Goal: Task Accomplishment & Management: Complete application form

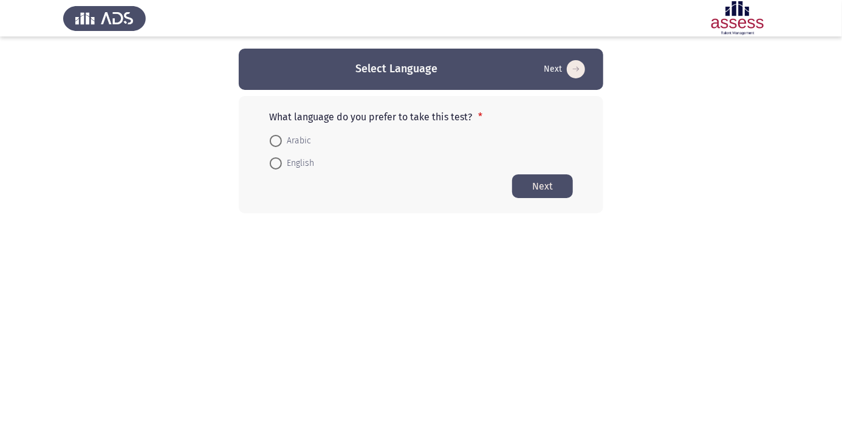
click at [276, 141] on span at bounding box center [276, 141] width 0 height 0
click at [276, 140] on input "Arabic" at bounding box center [276, 141] width 12 height 12
radio input "true"
click at [544, 187] on button "Next" at bounding box center [542, 186] width 61 height 24
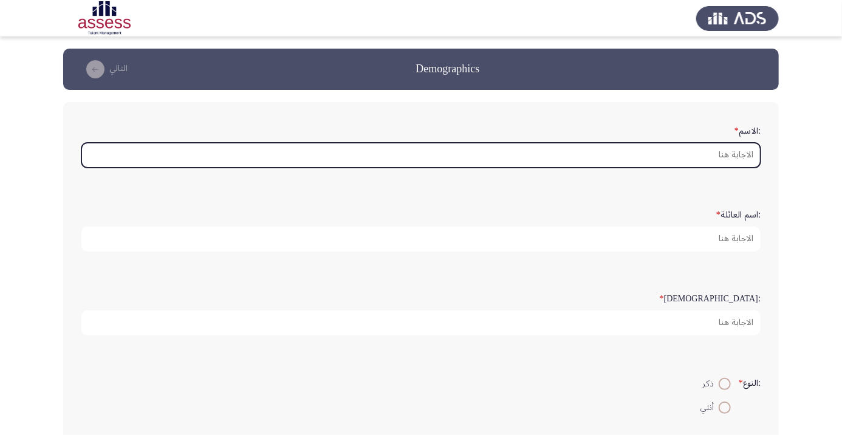
click at [708, 156] on input ":الاسم *" at bounding box center [420, 155] width 679 height 25
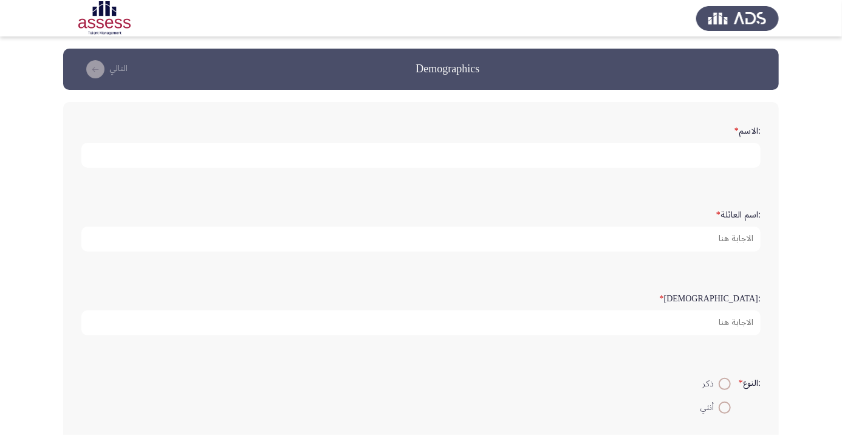
click at [709, 153] on input ":الاسم *" at bounding box center [420, 155] width 679 height 25
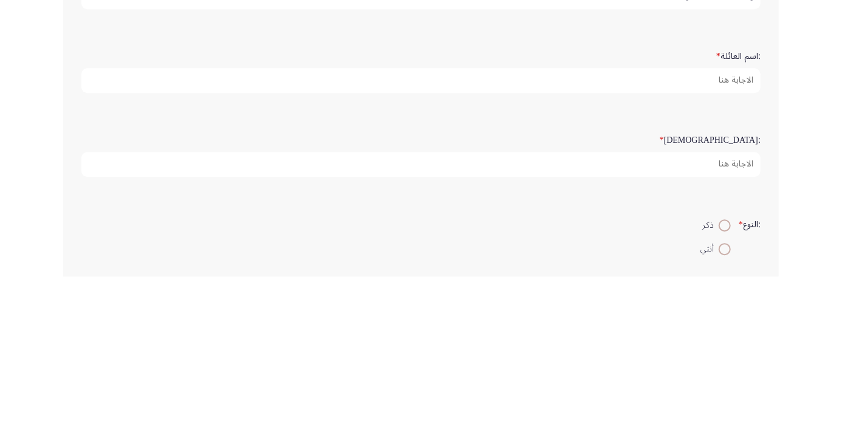
type input "محمد اسماعيل احمد"
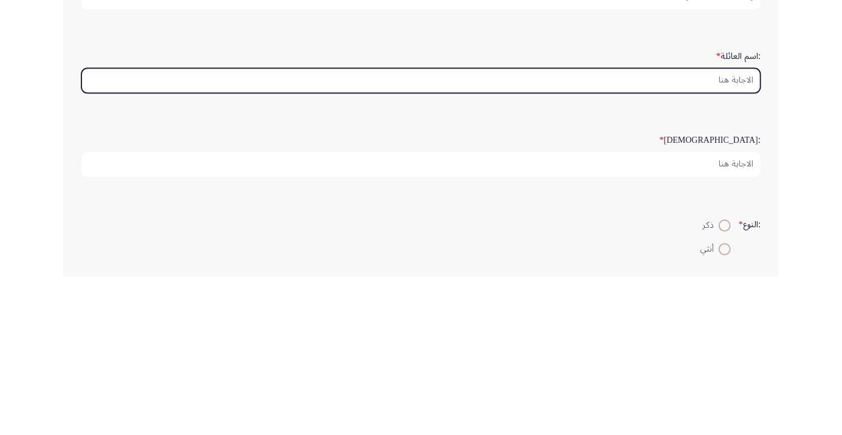
click at [736, 238] on input ":اسم العائلة *" at bounding box center [420, 239] width 679 height 25
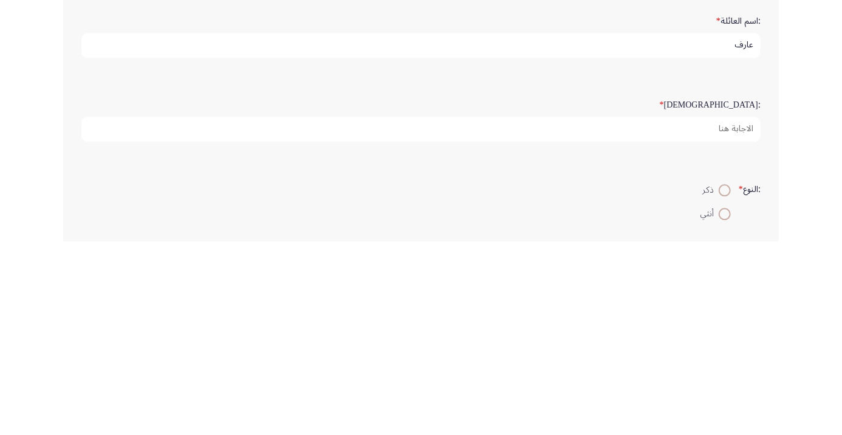
type input "عارف"
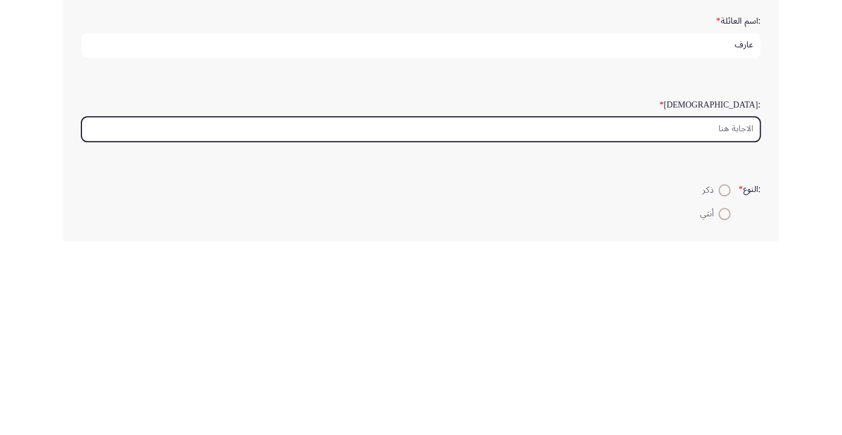
click at [715, 324] on input ":السن *" at bounding box center [420, 322] width 679 height 25
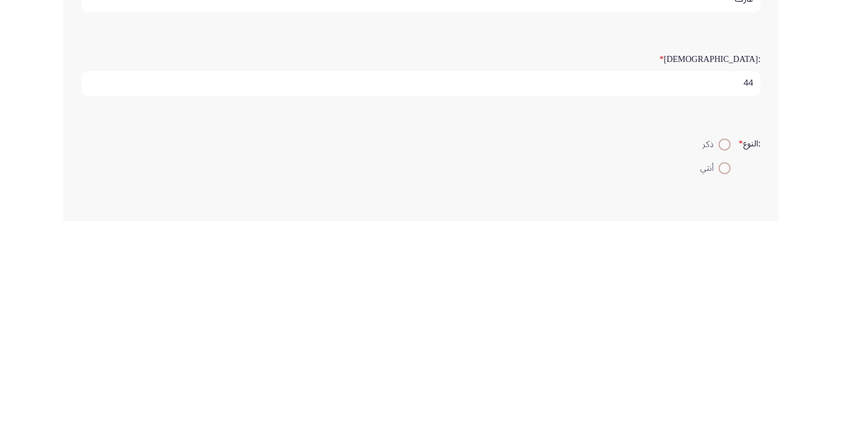
type input "44"
click at [725, 358] on span at bounding box center [725, 358] width 0 height 0
click at [723, 355] on input "ذكر" at bounding box center [725, 358] width 12 height 12
radio input "true"
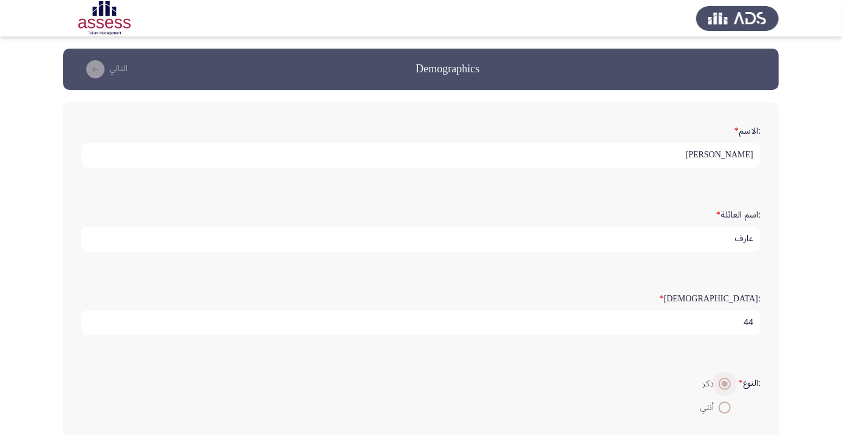
click at [98, 74] on icon "load next page" at bounding box center [95, 69] width 18 height 18
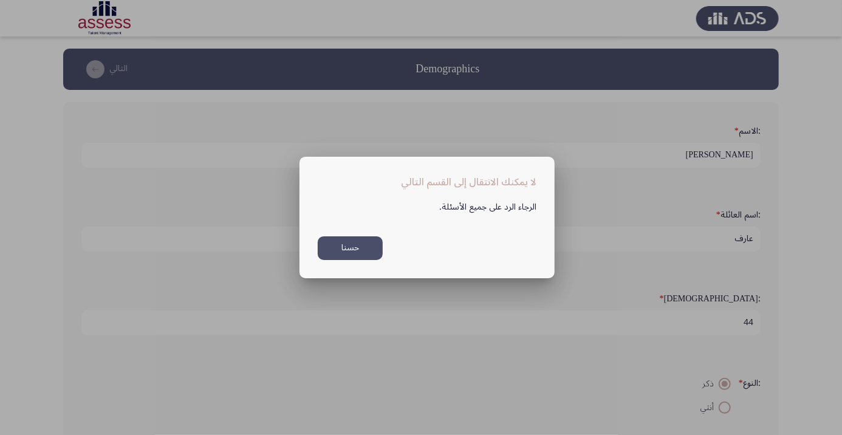
click at [357, 248] on button "حسنا" at bounding box center [350, 248] width 65 height 24
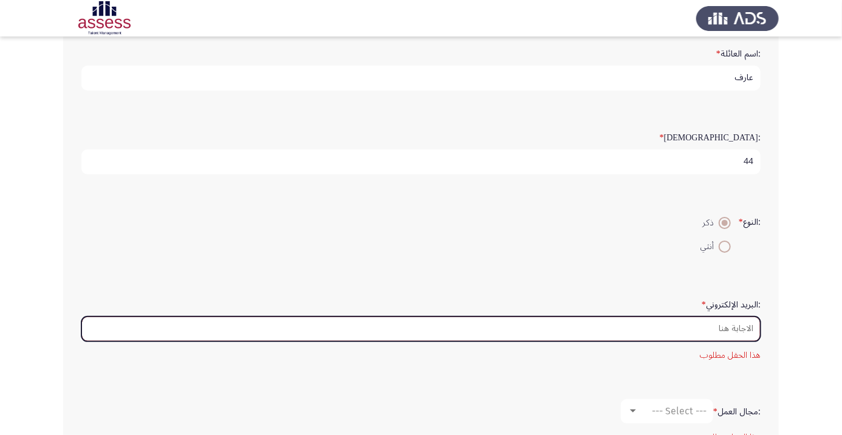
click at [728, 322] on input ":البريد الإلكتروني *" at bounding box center [420, 329] width 679 height 25
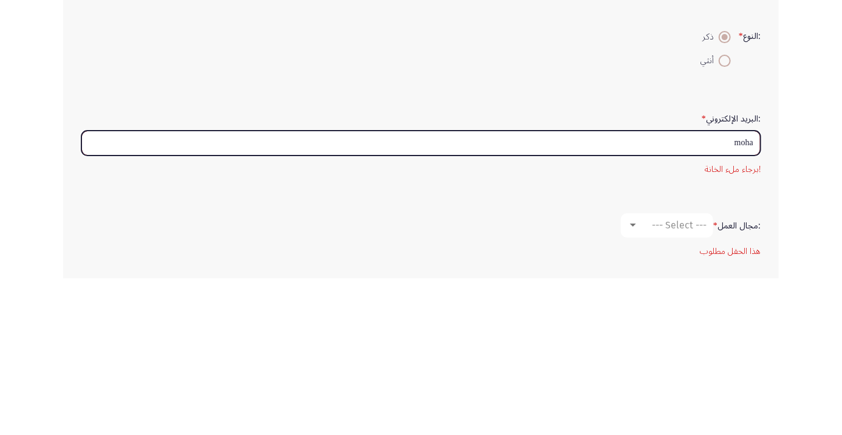
type input "moham"
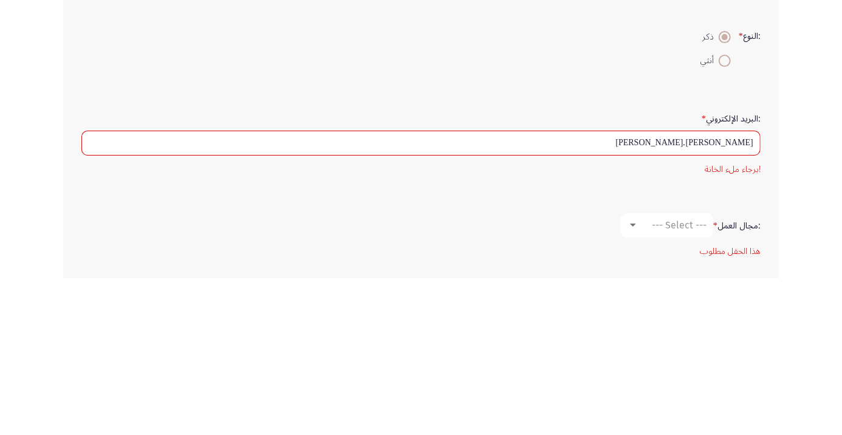
click at [532, 250] on div ":البريد الإلكتروني * Mohammed.elgazery !برجاء ملء الخانة" at bounding box center [420, 299] width 691 height 105
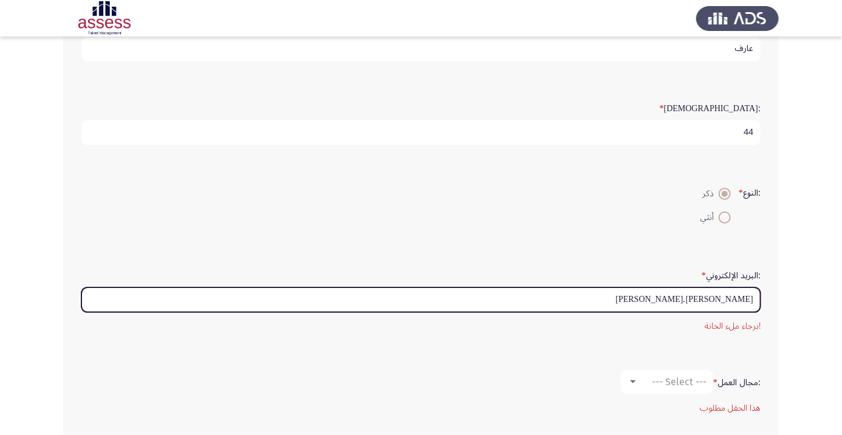
click at [620, 301] on input "Mohammed.elgazery" at bounding box center [420, 299] width 679 height 25
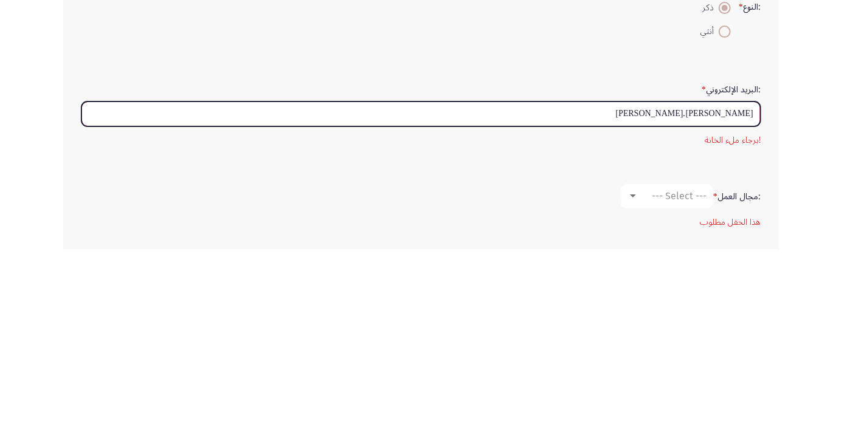
click at [753, 295] on input "Mohammed.elgazery" at bounding box center [420, 299] width 679 height 25
click at [749, 297] on input "Mohammed.elgazery" at bounding box center [420, 299] width 679 height 25
click at [741, 296] on input "Mohammed.elgazery" at bounding box center [420, 299] width 679 height 25
click at [747, 296] on input "Mohammed.elgazery" at bounding box center [420, 299] width 679 height 25
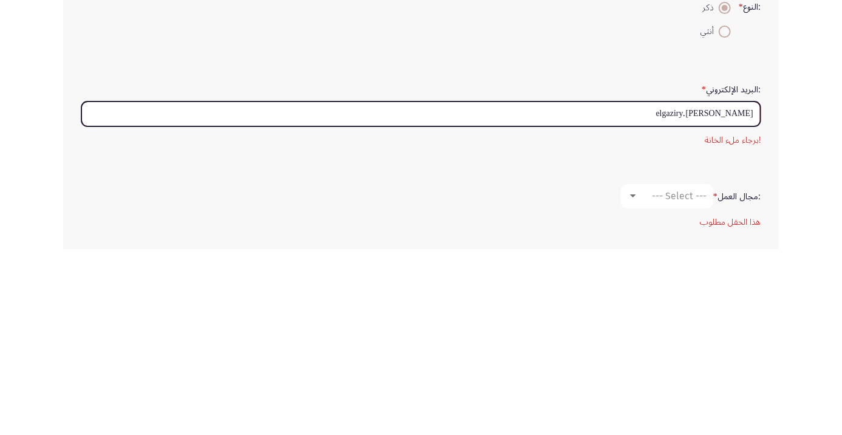
click at [753, 296] on input "Mohammed.elgaziry" at bounding box center [420, 299] width 679 height 25
click at [752, 294] on input "@iMohammed.elgaziry" at bounding box center [420, 299] width 679 height 25
click at [753, 295] on input "@iMohammed.elgaziry" at bounding box center [420, 299] width 679 height 25
click at [750, 297] on input "@iMohammed.elgaziry" at bounding box center [420, 299] width 679 height 25
click at [651, 296] on input "@iMohammed.elgaziry" at bounding box center [420, 299] width 679 height 25
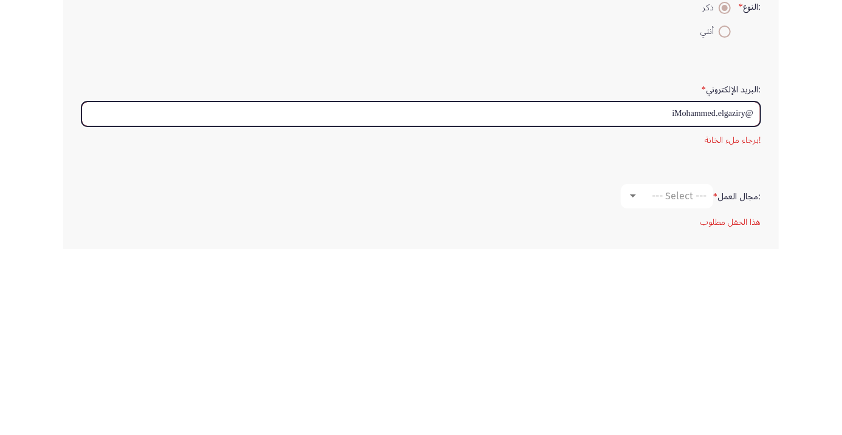
click at [670, 293] on input "@iMohammed.elgaziry" at bounding box center [420, 299] width 679 height 25
click at [751, 296] on input "@Mohammed.elgaziry" at bounding box center [420, 299] width 679 height 25
type input "@Mohammed."
click at [720, 292] on input "@Mohammed." at bounding box center [420, 299] width 679 height 25
click at [721, 293] on input "@Mohammed." at bounding box center [420, 299] width 679 height 25
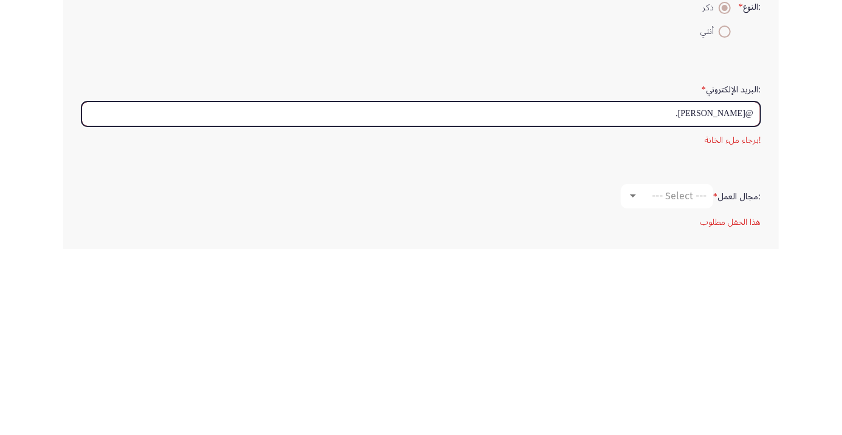
click at [727, 293] on input "@Mohammed." at bounding box center [420, 299] width 679 height 25
type input "M"
type input "mohamed"
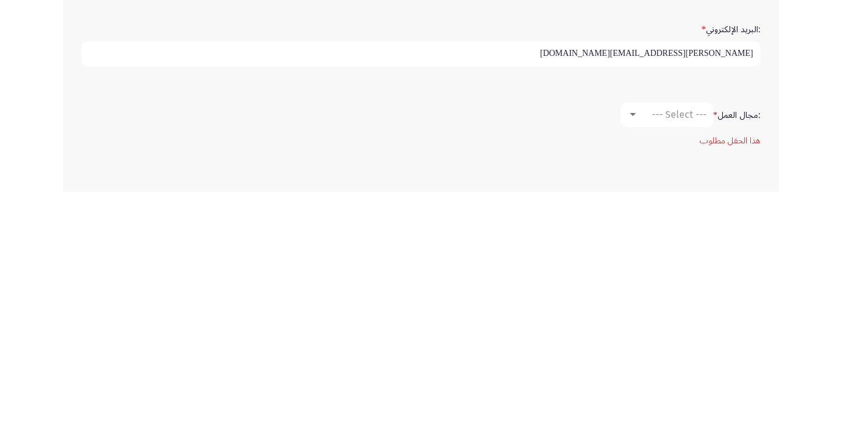
scroll to position [196, 0]
type input "Mohamed.elgaziry@ibnsina-pharma.com"
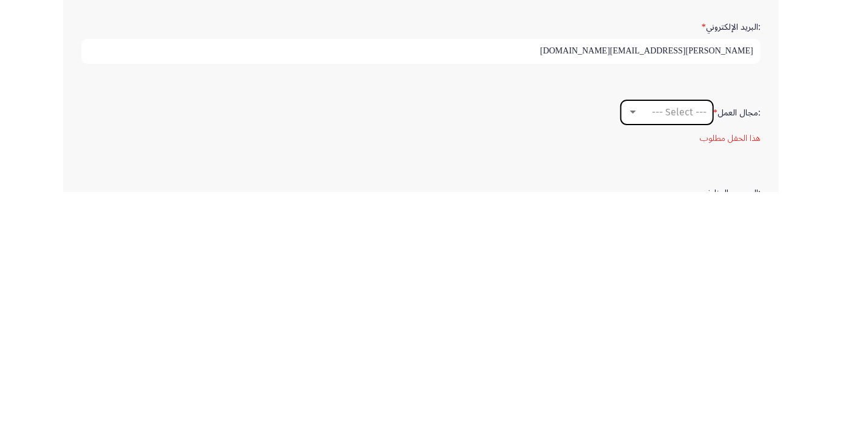
click at [636, 353] on div at bounding box center [633, 356] width 11 height 10
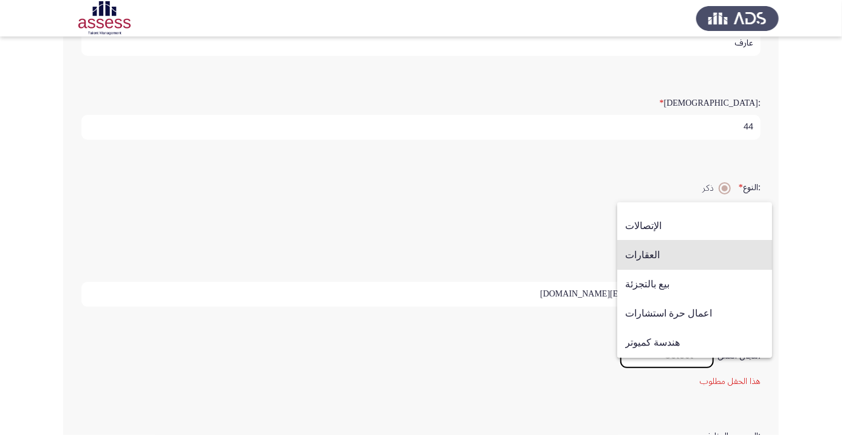
scroll to position [375, 0]
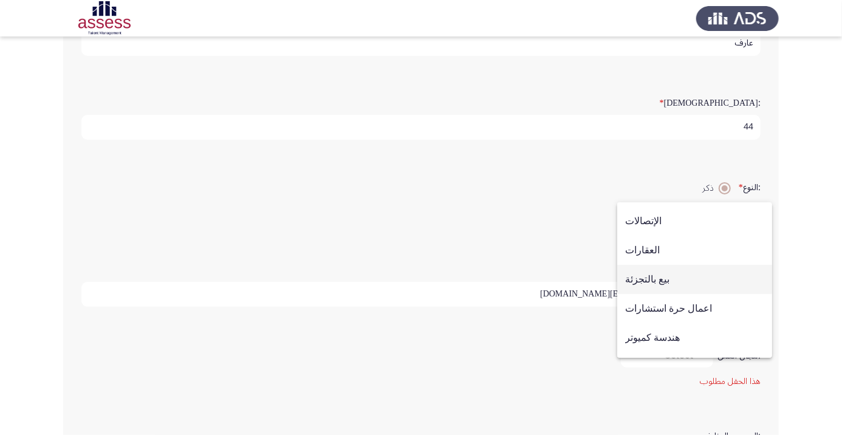
click at [663, 286] on span "بيع بالتجزئة" at bounding box center [694, 279] width 139 height 29
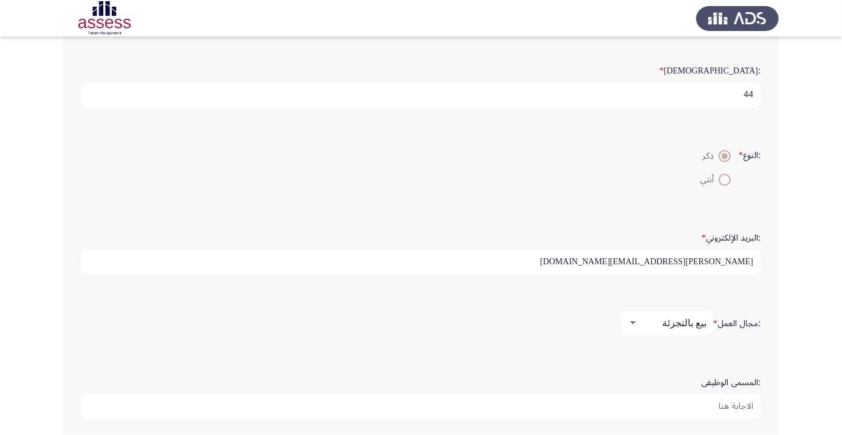
click at [735, 405] on input ":المسمى الوظيفى" at bounding box center [420, 406] width 679 height 25
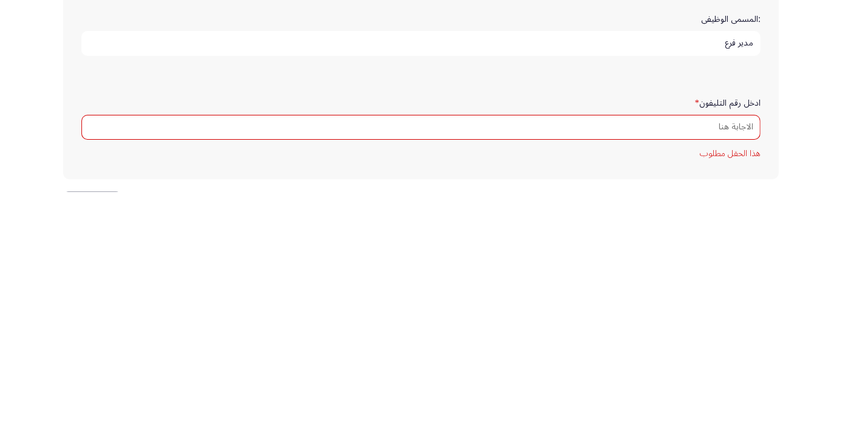
scroll to position [351, 0]
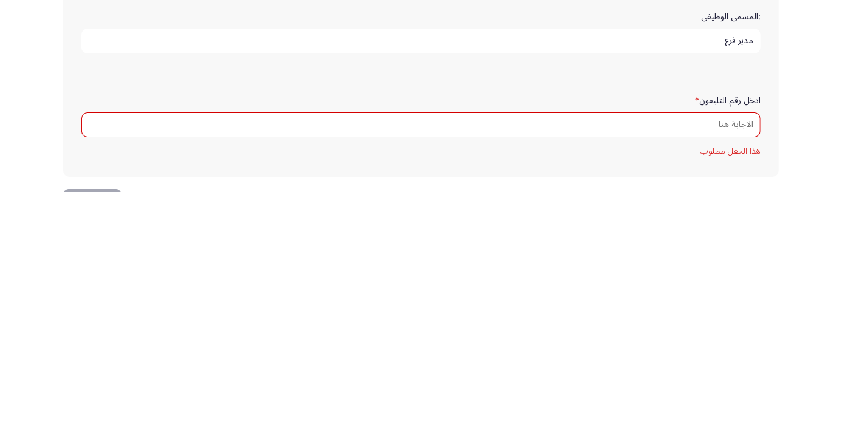
type input "مدير فرع"
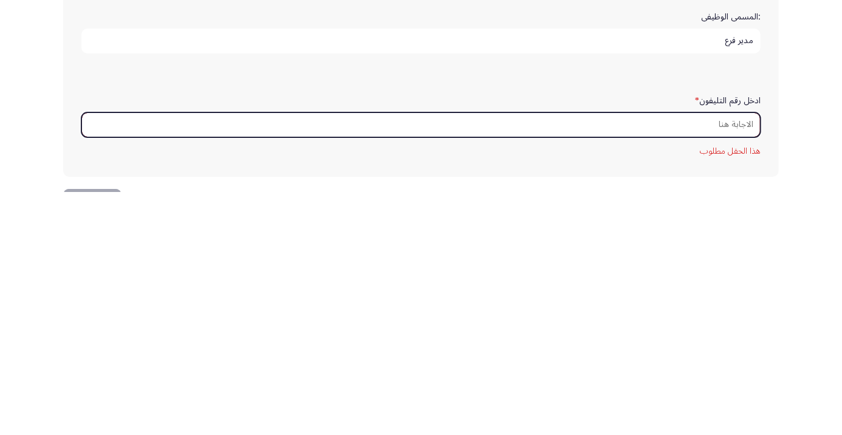
click at [735, 364] on input "ادخل رقم التليفون *" at bounding box center [420, 367] width 679 height 25
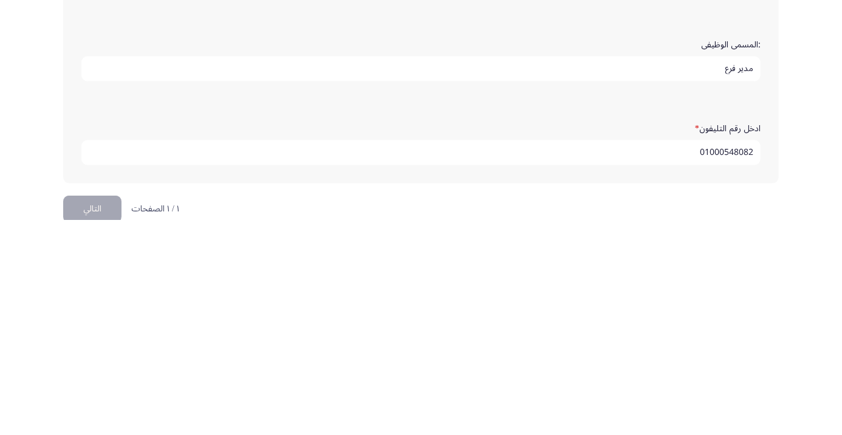
scroll to position [370, 0]
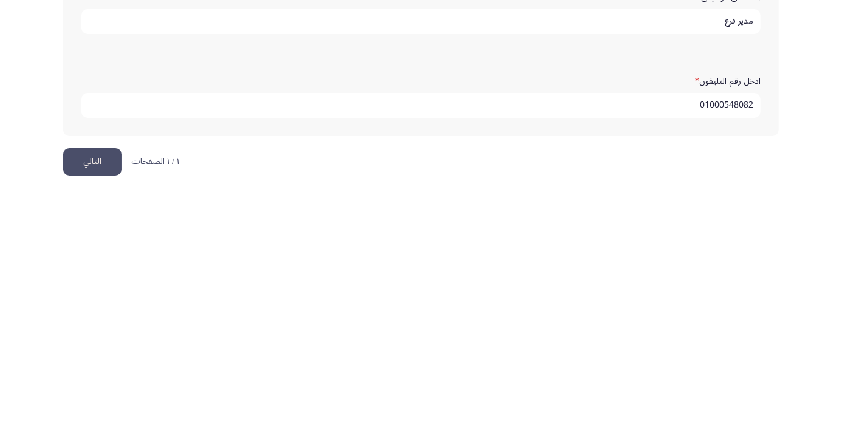
type input "01000548082"
click at [84, 407] on button "التالي" at bounding box center [92, 404] width 58 height 27
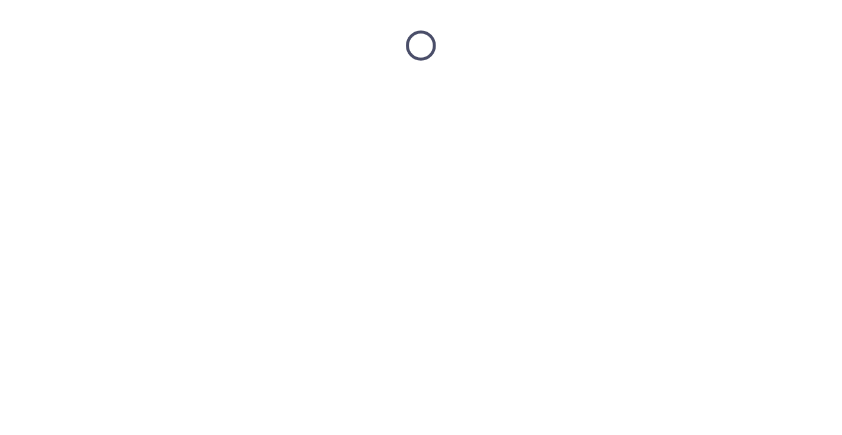
scroll to position [0, 0]
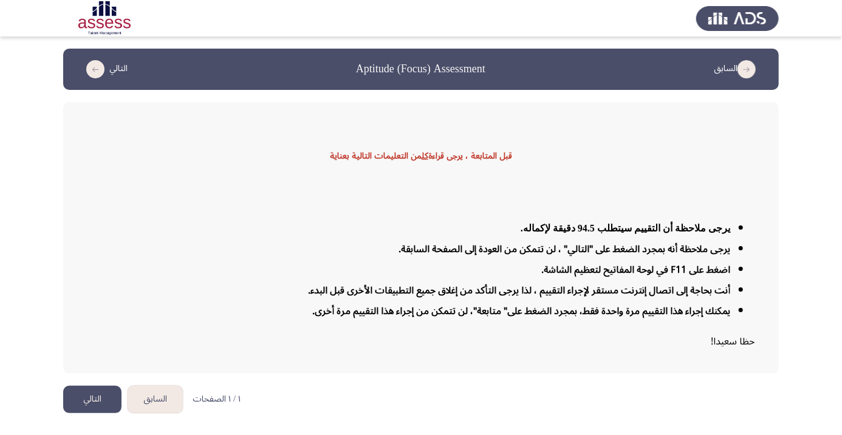
click at [94, 413] on button "التالي" at bounding box center [92, 399] width 58 height 27
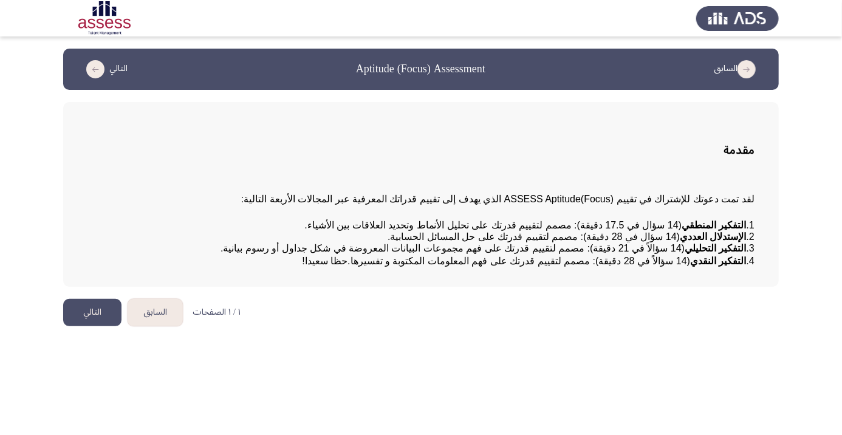
click at [92, 326] on button "التالي" at bounding box center [92, 312] width 58 height 27
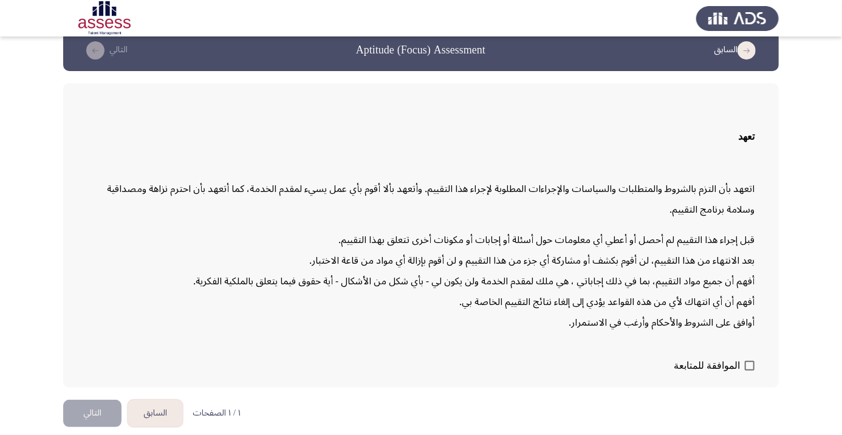
scroll to position [34, 0]
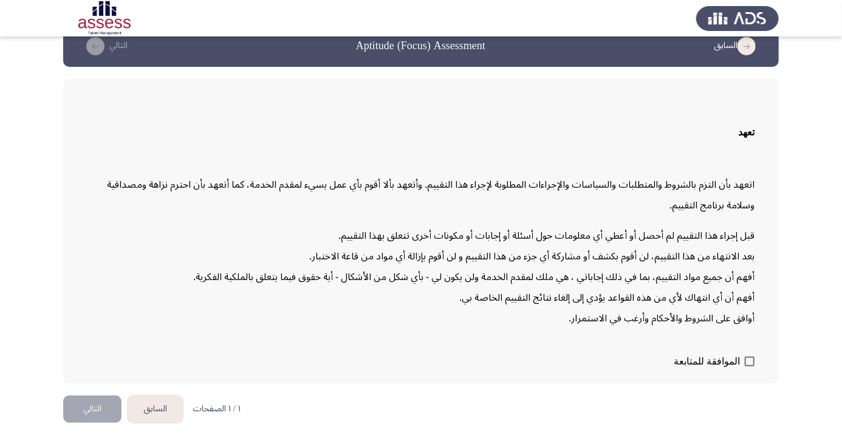
click at [747, 366] on span at bounding box center [750, 362] width 10 height 10
click at [749, 367] on input "الموافقة للمتابعة" at bounding box center [749, 366] width 1 height 1
checkbox input "true"
click at [94, 423] on button "التالي" at bounding box center [92, 409] width 58 height 27
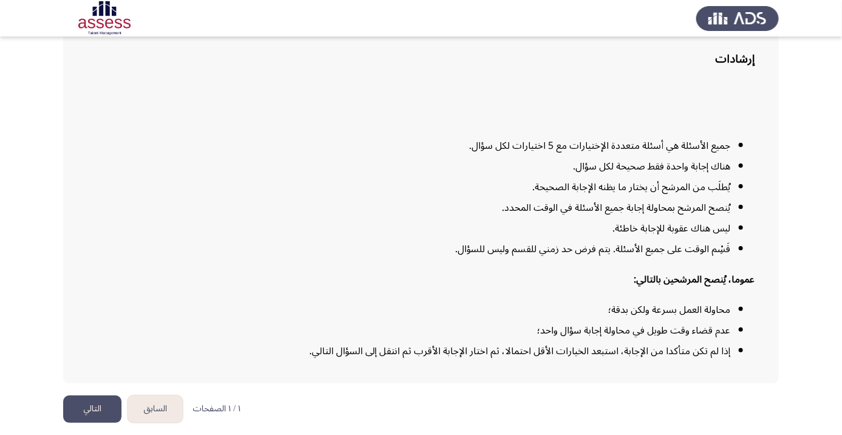
scroll to position [98, 0]
click at [100, 423] on button "التالي" at bounding box center [92, 409] width 58 height 27
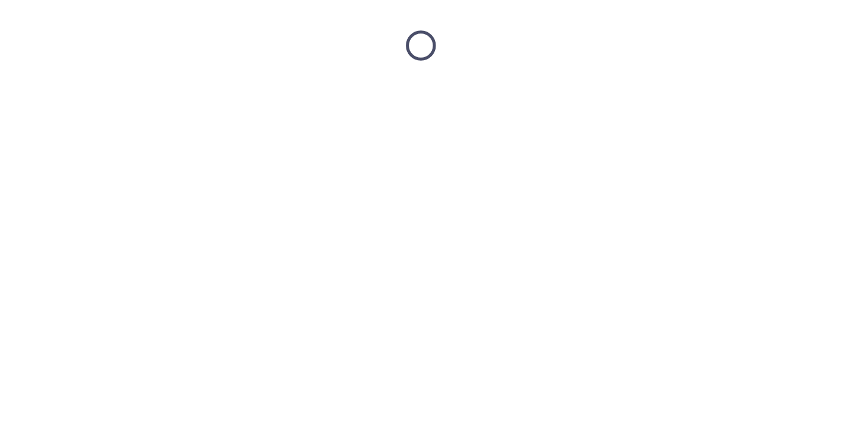
scroll to position [0, 0]
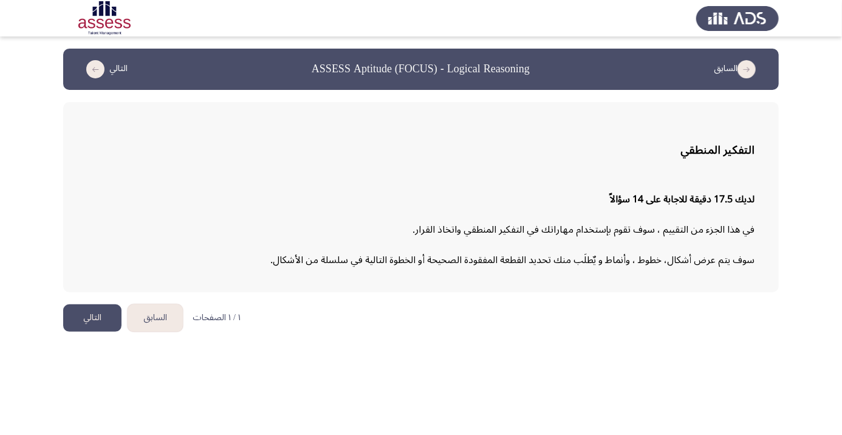
click at [89, 311] on button "التالي" at bounding box center [92, 317] width 58 height 27
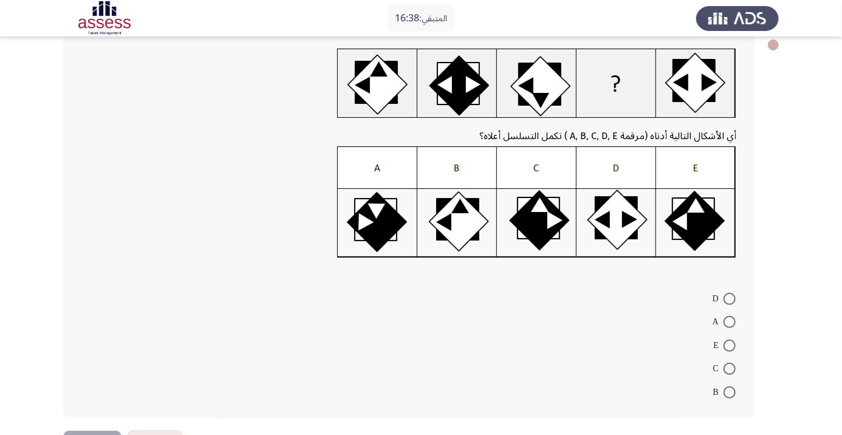
scroll to position [69, 0]
click at [733, 345] on span at bounding box center [730, 345] width 12 height 12
click at [733, 345] on input "E" at bounding box center [730, 345] width 12 height 12
radio input "true"
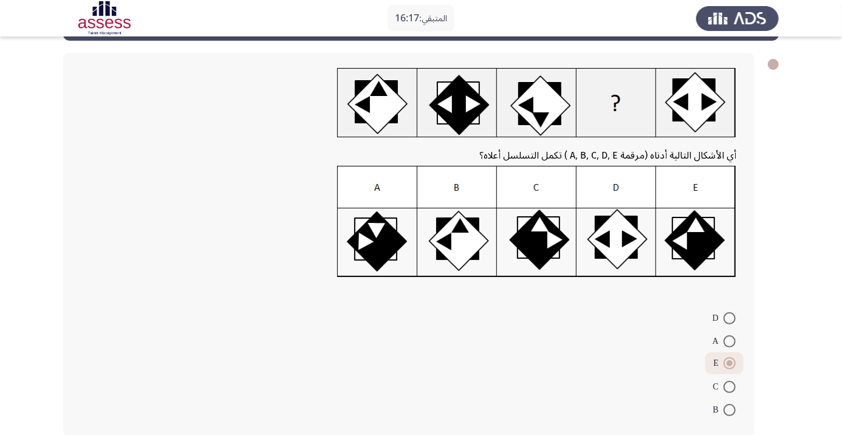
scroll to position [50, 0]
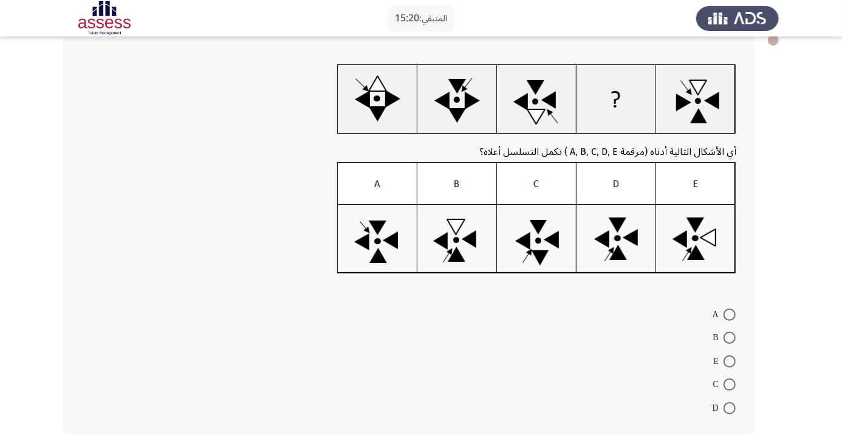
scroll to position [53, 0]
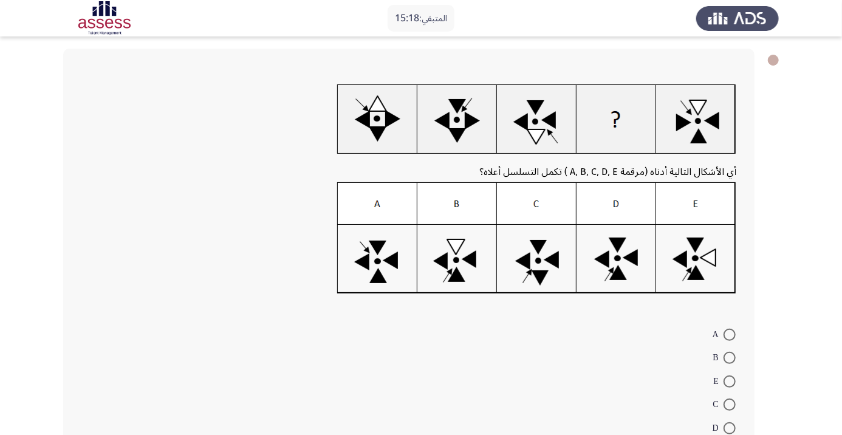
click at [730, 431] on span at bounding box center [730, 428] width 12 height 12
click at [730, 431] on input "D" at bounding box center [730, 428] width 12 height 12
radio input "true"
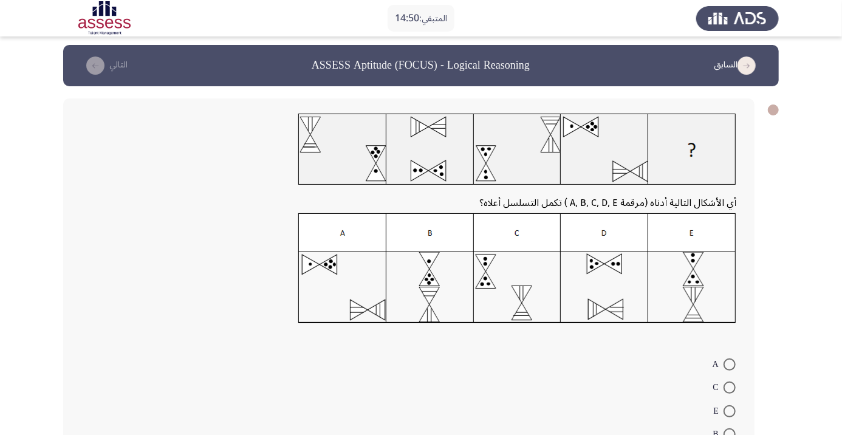
scroll to position [6, 0]
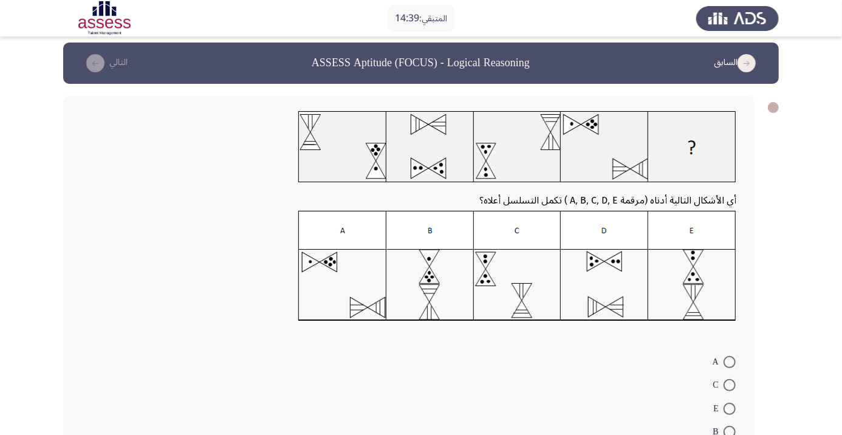
click at [729, 385] on span at bounding box center [730, 385] width 12 height 12
click at [729, 385] on input "C" at bounding box center [730, 385] width 12 height 12
radio input "true"
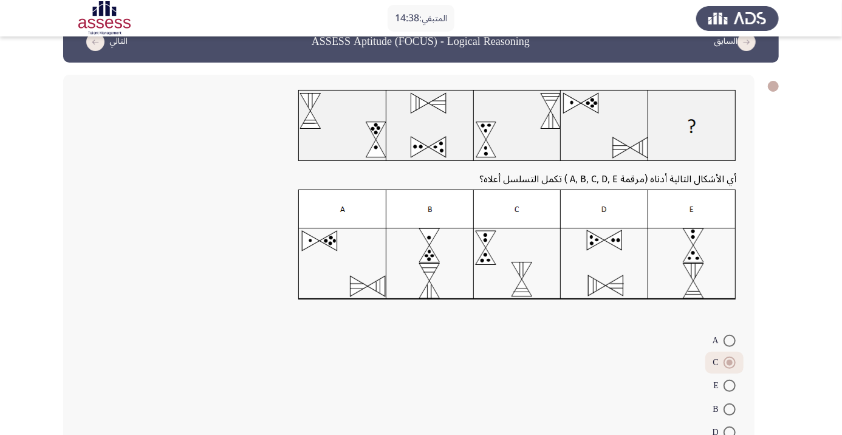
scroll to position [53, 0]
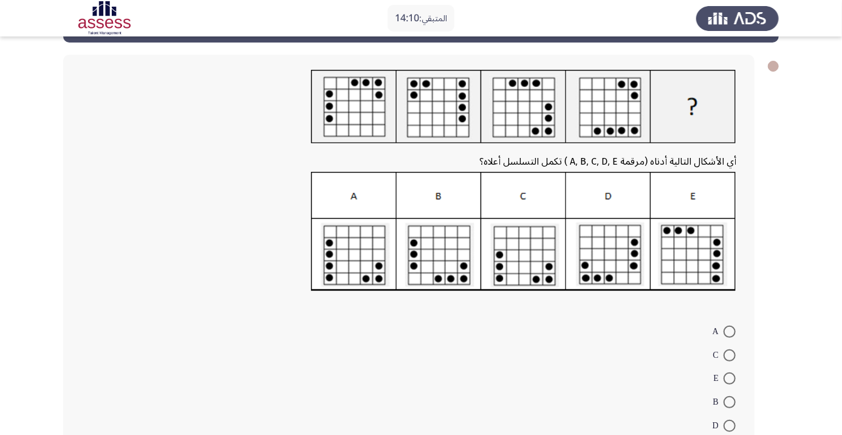
scroll to position [48, 0]
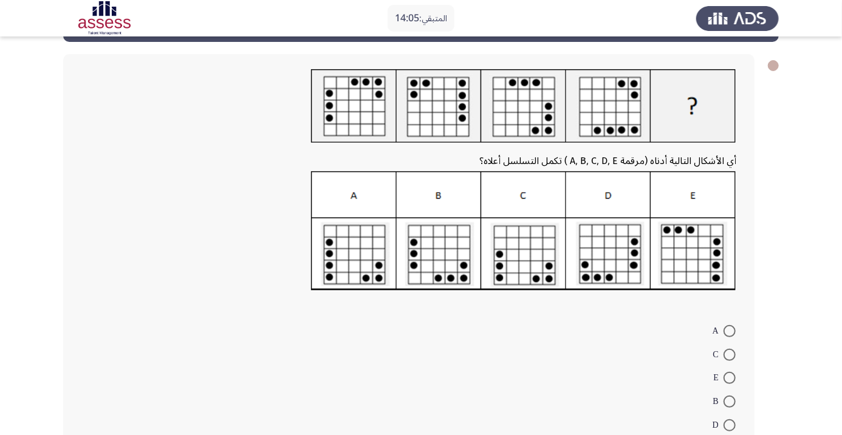
click at [729, 331] on span at bounding box center [730, 331] width 12 height 12
click at [729, 331] on input "A" at bounding box center [730, 331] width 12 height 12
radio input "true"
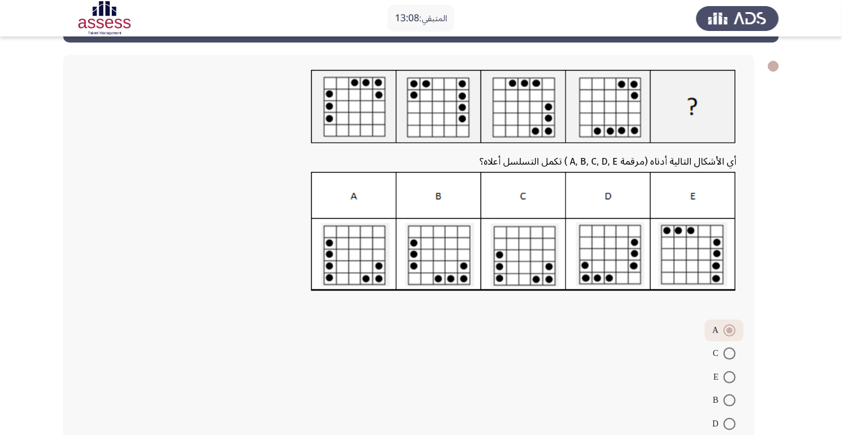
scroll to position [64, 0]
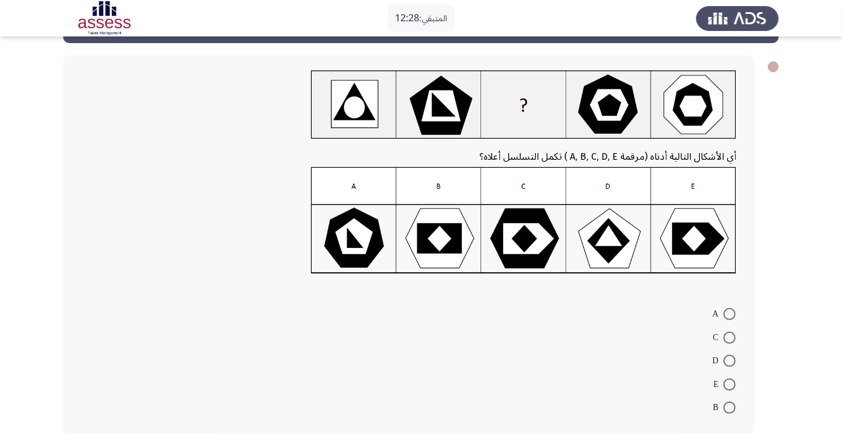
scroll to position [65, 0]
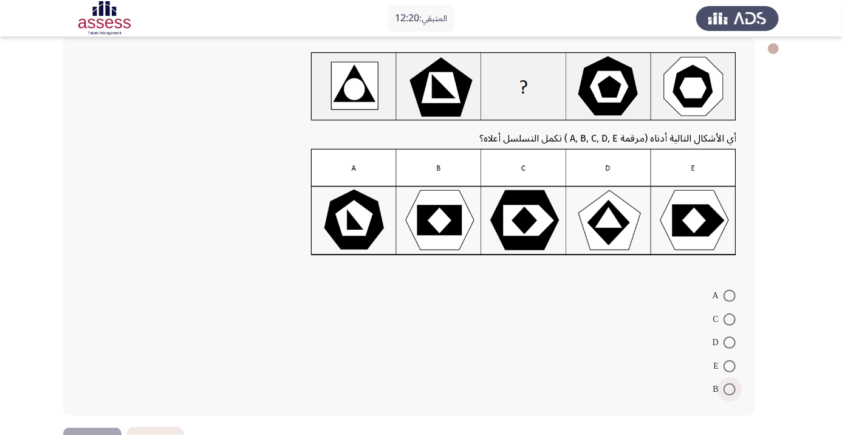
click at [729, 389] on span at bounding box center [730, 389] width 12 height 12
click at [729, 389] on input "B" at bounding box center [730, 389] width 12 height 12
radio input "true"
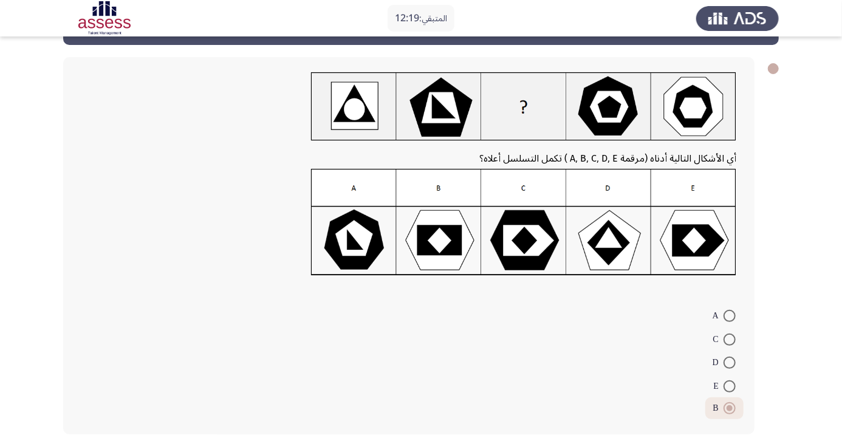
scroll to position [46, 0]
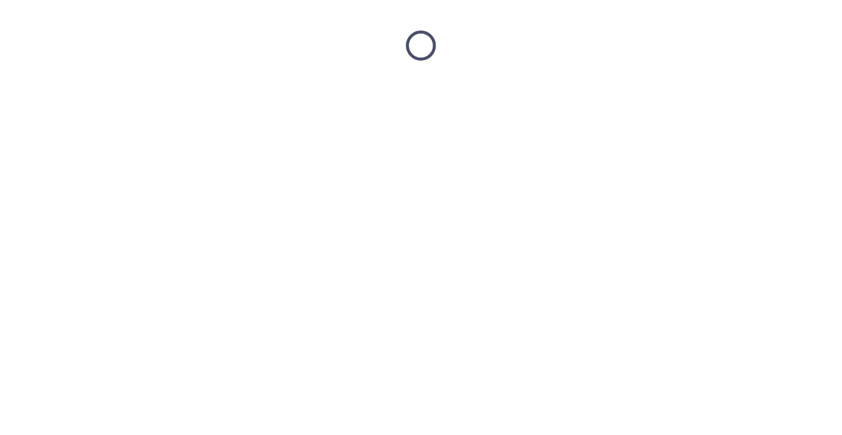
scroll to position [0, 0]
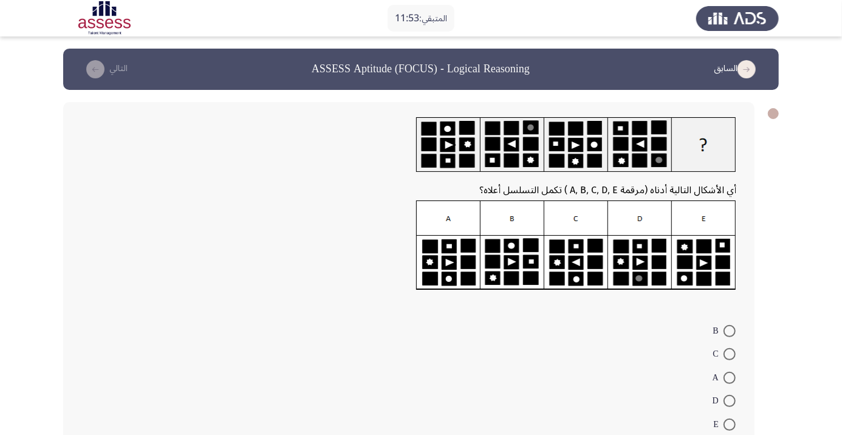
click at [499, 359] on form "B C A D E" at bounding box center [408, 376] width 655 height 117
click at [568, 361] on form "B C A D E" at bounding box center [408, 376] width 655 height 117
click at [729, 400] on span at bounding box center [730, 401] width 12 height 12
click at [729, 400] on input "D" at bounding box center [730, 401] width 12 height 12
radio input "true"
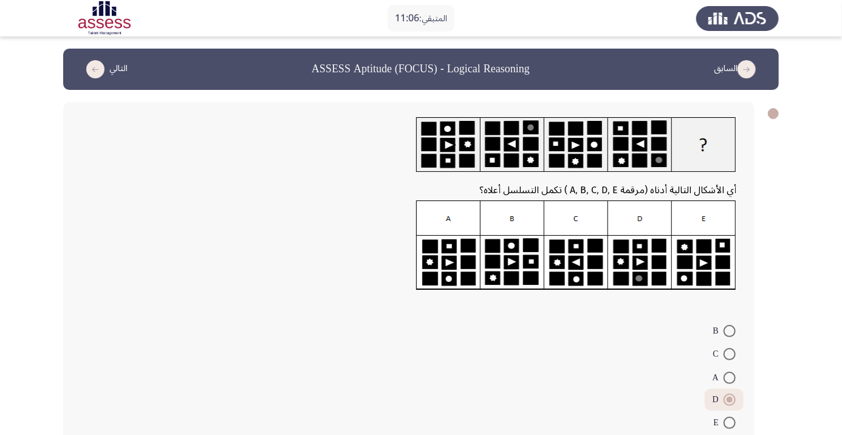
click at [574, 383] on form "B C A D E" at bounding box center [408, 375] width 655 height 115
click at [729, 423] on span at bounding box center [730, 423] width 12 height 12
click at [729, 423] on input "E" at bounding box center [730, 423] width 12 height 12
radio input "true"
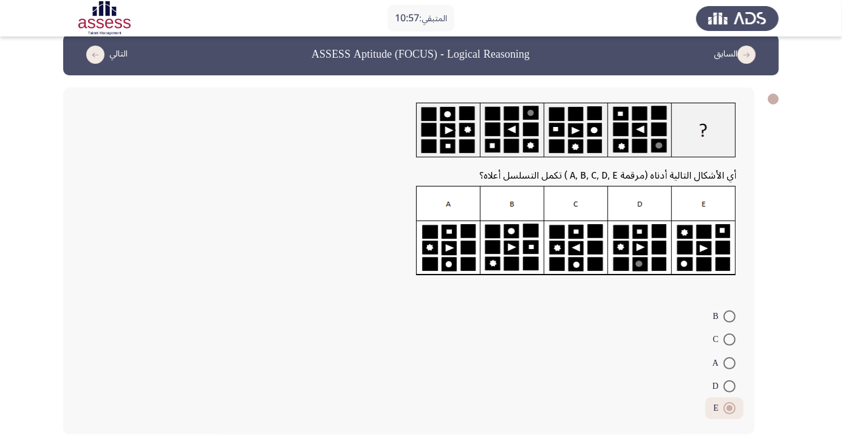
scroll to position [16, 0]
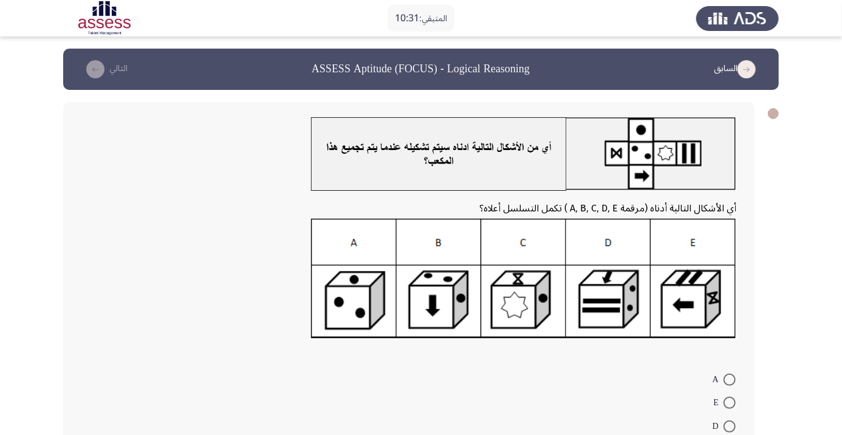
click at [501, 431] on form "A E D B C" at bounding box center [408, 425] width 655 height 117
click at [471, 432] on form "A E D B C" at bounding box center [408, 425] width 655 height 117
click at [456, 394] on form "A E D B C" at bounding box center [408, 425] width 655 height 117
click at [491, 429] on form "A E D B C" at bounding box center [408, 425] width 655 height 117
click at [521, 431] on form "A E D B C" at bounding box center [408, 425] width 655 height 117
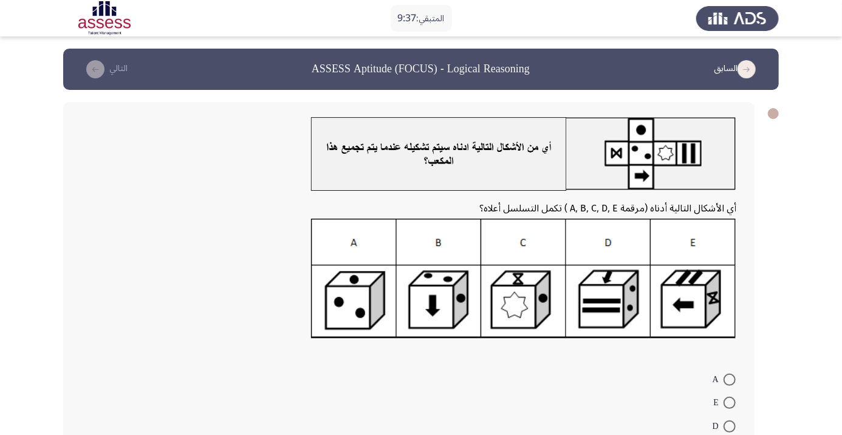
click at [550, 391] on form "A E D B C" at bounding box center [408, 425] width 655 height 117
radio input "true"
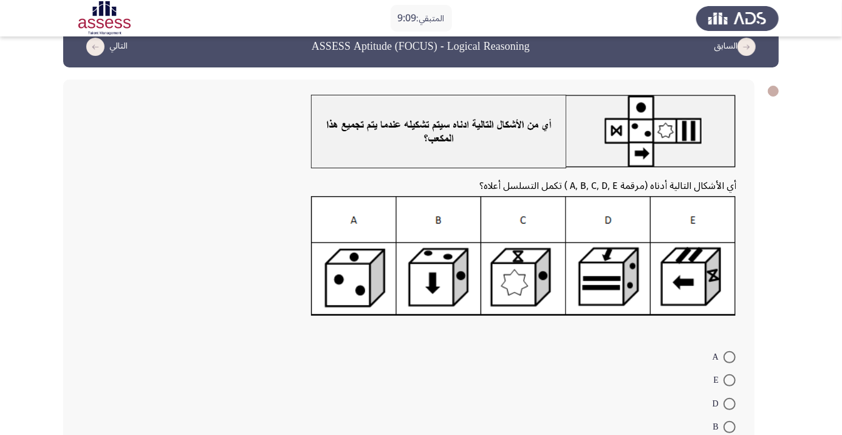
scroll to position [65, 0]
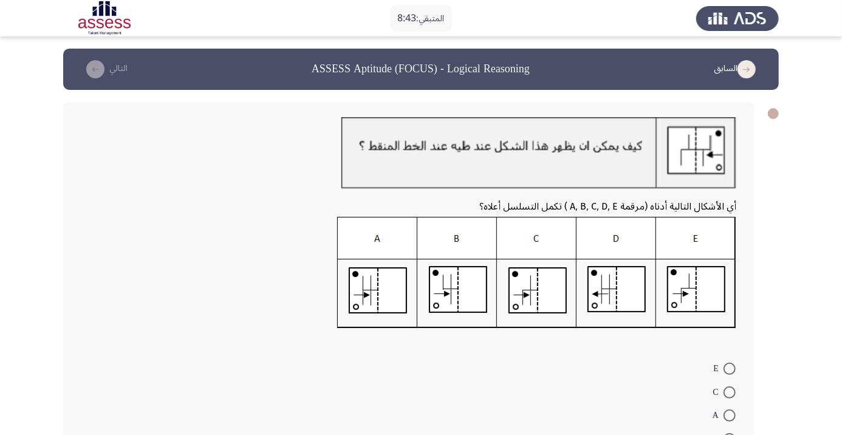
click at [456, 383] on form "E C A B D" at bounding box center [408, 415] width 655 height 117
click at [464, 409] on form "E C A B D" at bounding box center [408, 415] width 655 height 117
click at [729, 434] on span at bounding box center [730, 439] width 12 height 12
click at [729, 434] on input "B" at bounding box center [730, 439] width 12 height 12
radio input "true"
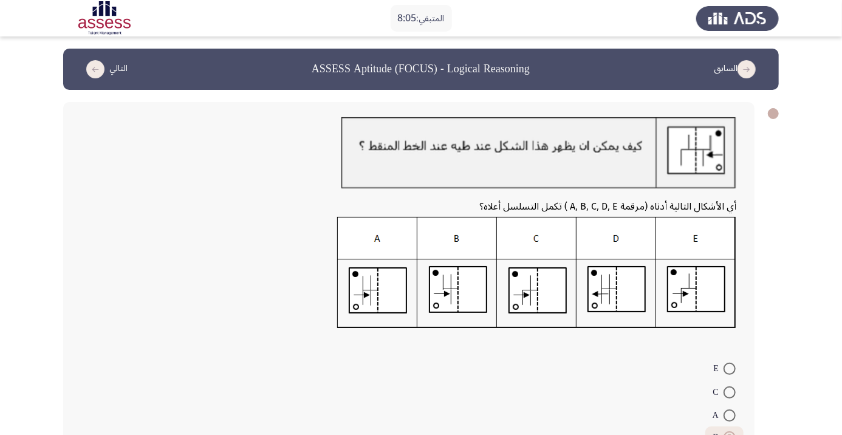
click at [484, 380] on form "E C A B D" at bounding box center [408, 414] width 655 height 115
click at [469, 434] on form "E C A B D" at bounding box center [408, 414] width 655 height 115
click at [394, 352] on div "أي الأشكال التالية أدناه (مرقمة A, B, C, D, E ) تكمل التسلسل أعلاه؟ E C A B D" at bounding box center [408, 294] width 691 height 385
click at [507, 423] on form "E C A B D" at bounding box center [408, 414] width 655 height 115
click at [729, 415] on span at bounding box center [730, 416] width 12 height 12
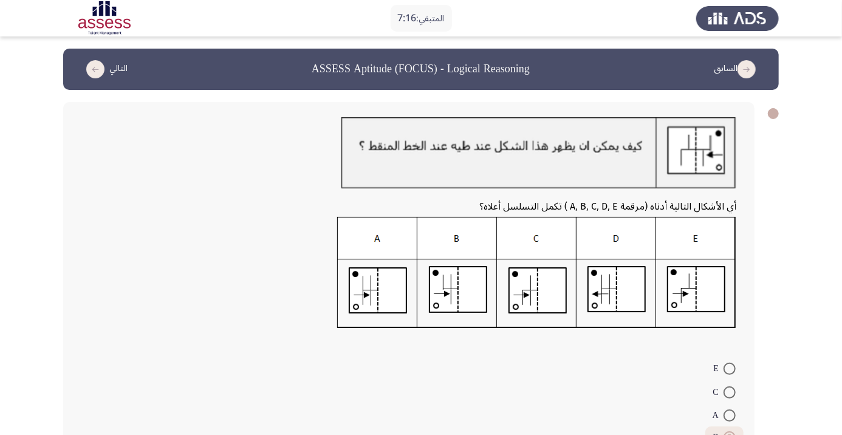
click at [729, 415] on input "A" at bounding box center [730, 416] width 12 height 12
radio input "true"
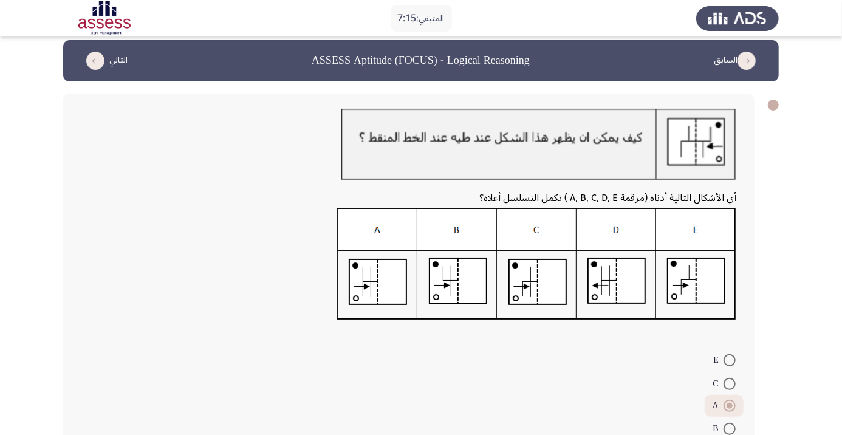
scroll to position [54, 0]
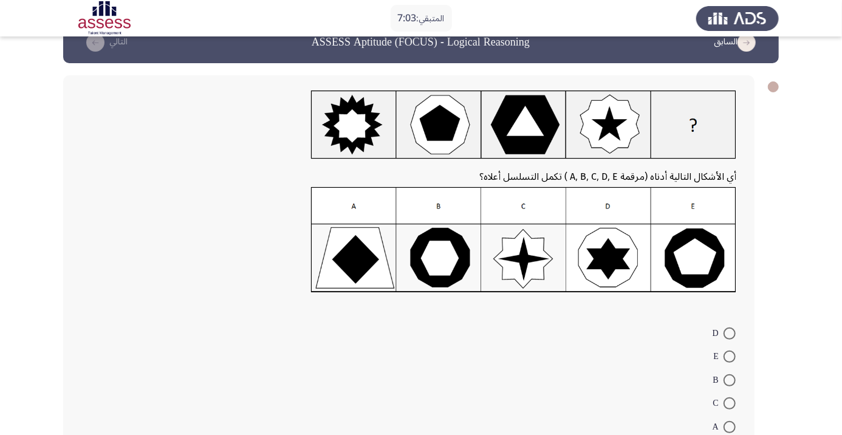
scroll to position [15, 0]
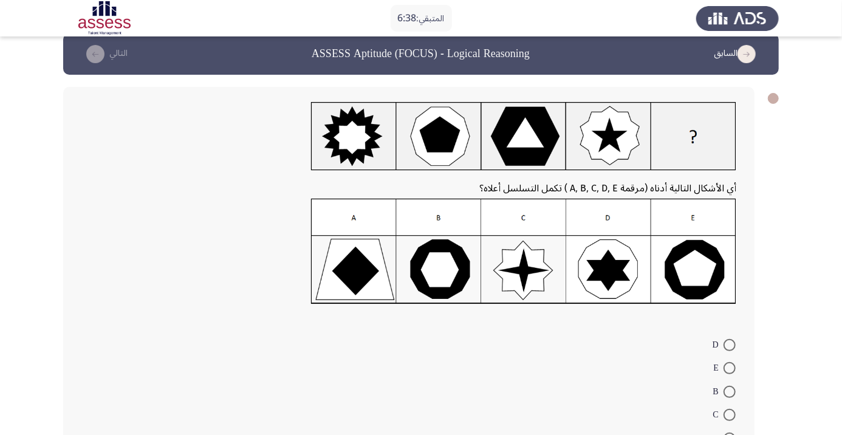
click at [548, 366] on form "D E B C A" at bounding box center [408, 390] width 655 height 117
click at [581, 360] on form "D E B C A" at bounding box center [408, 390] width 655 height 117
click at [560, 385] on form "D E B C A" at bounding box center [408, 390] width 655 height 117
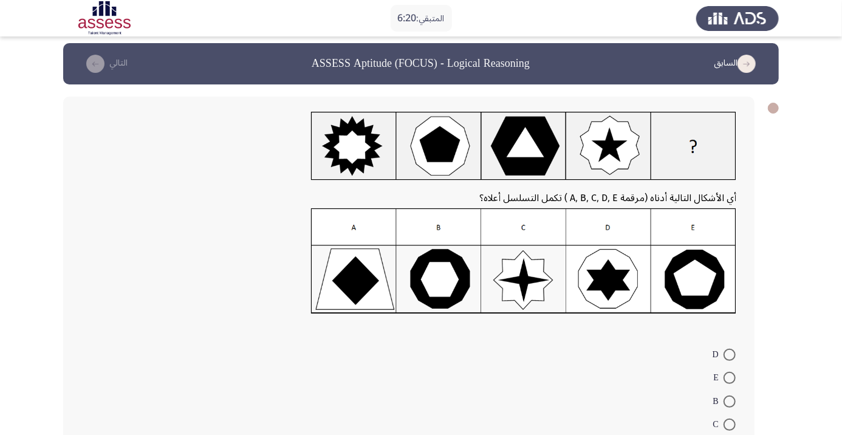
scroll to position [7, 0]
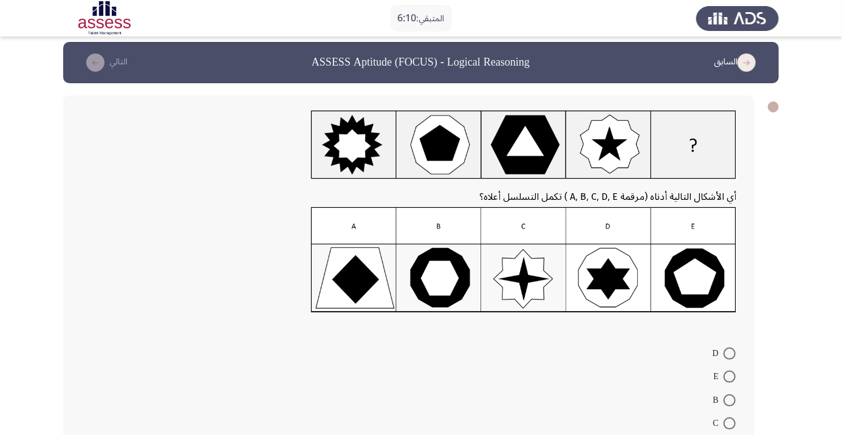
radio input "true"
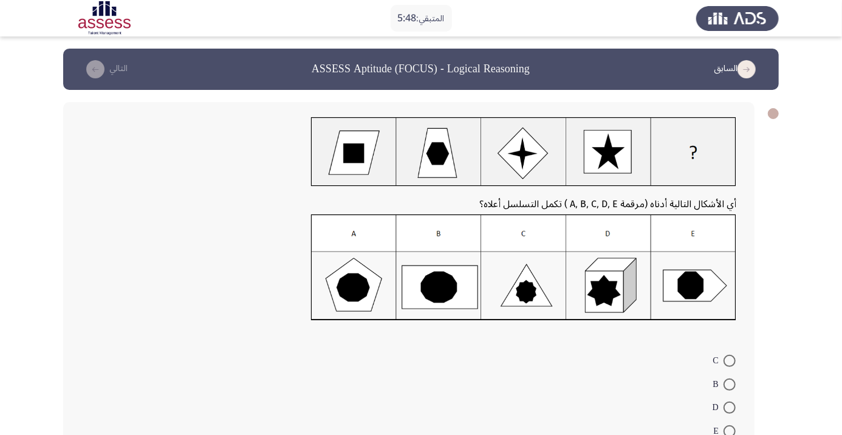
click at [736, 397] on mat-radio-button "D" at bounding box center [724, 408] width 39 height 24
click at [729, 384] on span at bounding box center [730, 385] width 12 height 12
click at [729, 384] on input "B" at bounding box center [730, 385] width 12 height 12
radio input "true"
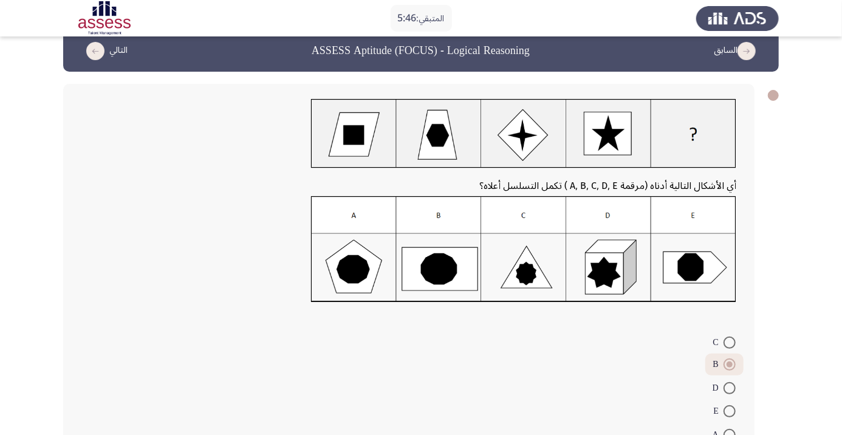
scroll to position [46, 0]
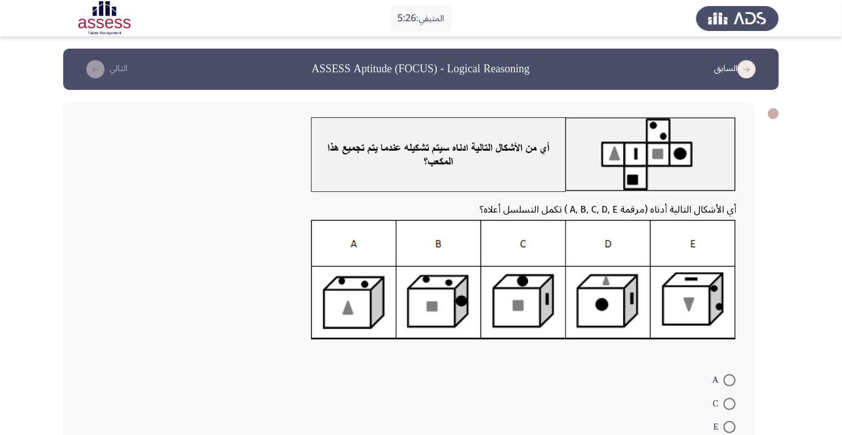
radio input "true"
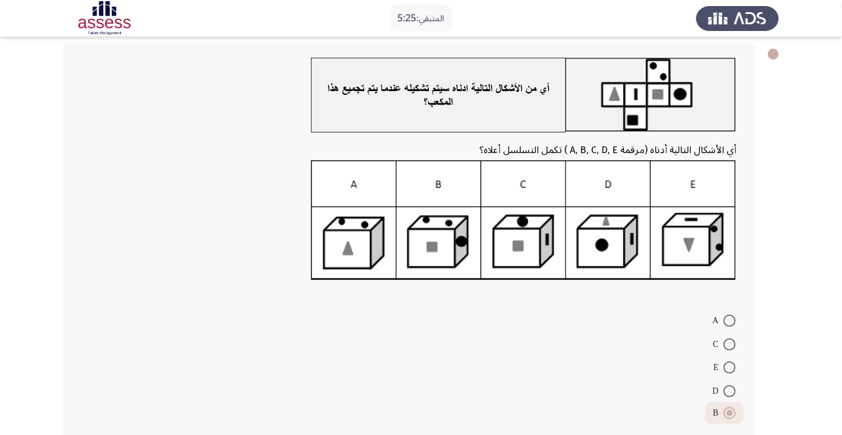
scroll to position [66, 0]
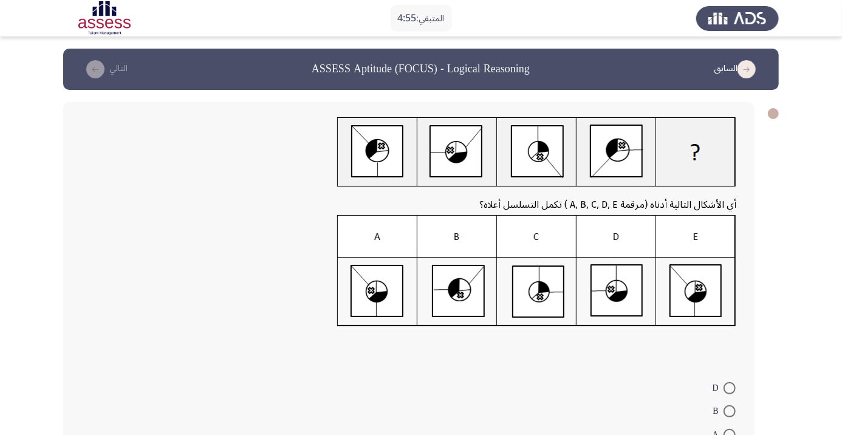
click at [569, 403] on form "D B A C E" at bounding box center [408, 433] width 655 height 117
radio input "true"
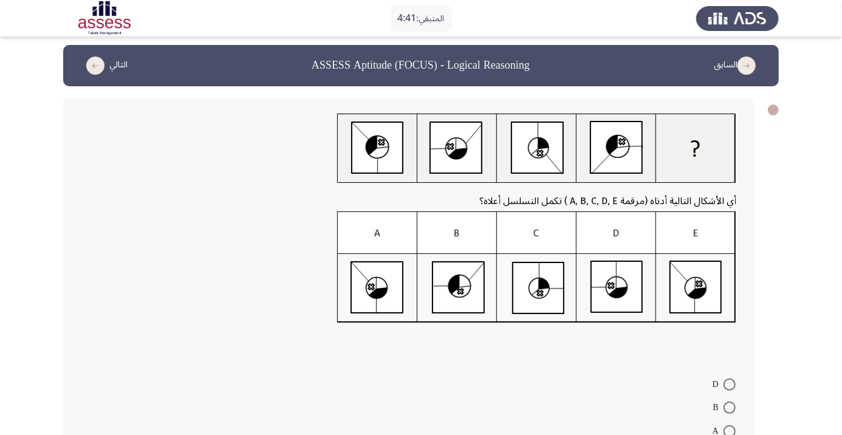
scroll to position [73, 0]
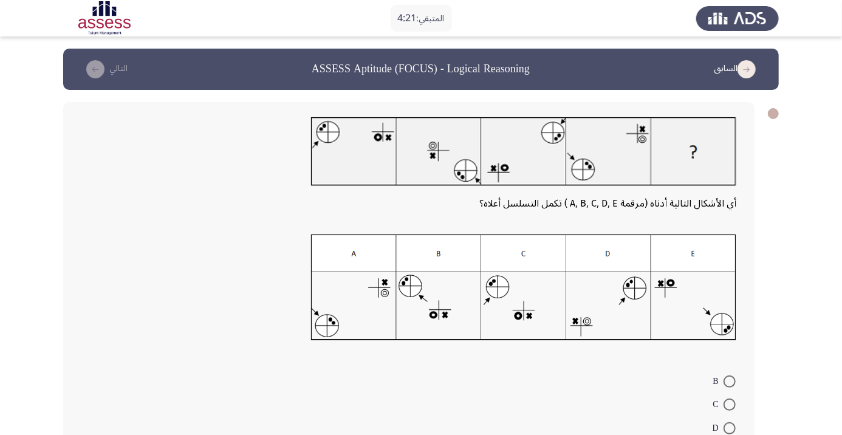
click at [733, 429] on span at bounding box center [730, 428] width 12 height 12
click at [733, 429] on input "D" at bounding box center [730, 428] width 12 height 12
radio input "true"
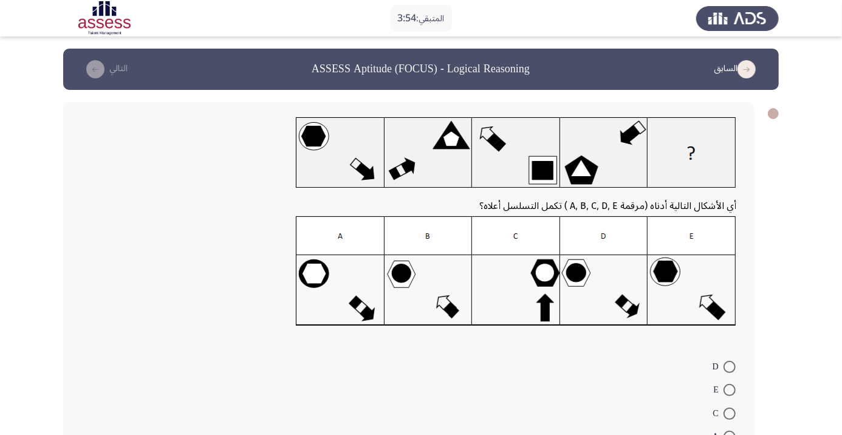
click at [245, 434] on form "D E C A B" at bounding box center [408, 412] width 655 height 117
click at [267, 393] on form "D E C A B" at bounding box center [408, 412] width 655 height 117
click at [734, 366] on span at bounding box center [730, 367] width 12 height 12
click at [734, 366] on input "D" at bounding box center [730, 367] width 12 height 12
radio input "true"
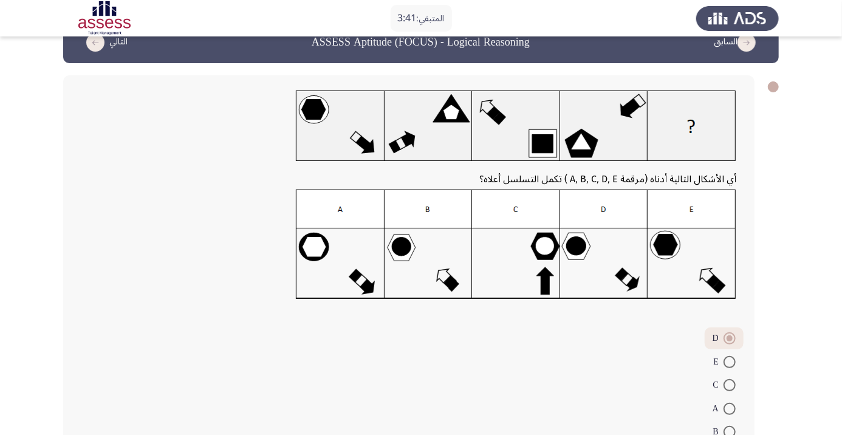
scroll to position [52, 0]
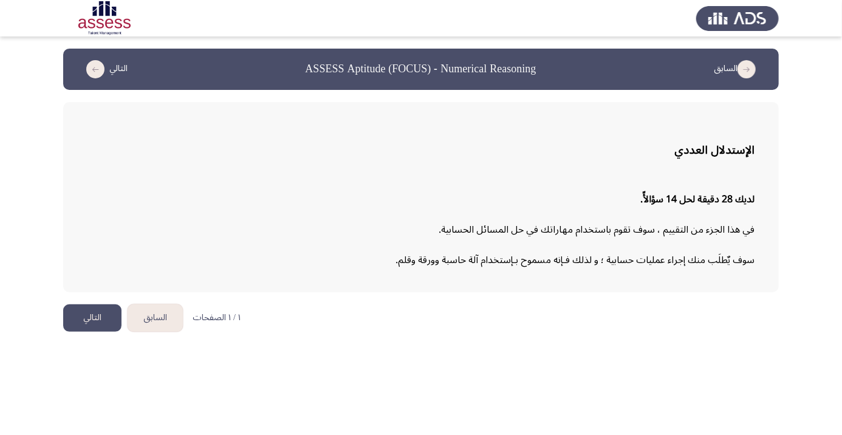
click at [92, 313] on button "التالي" at bounding box center [92, 317] width 58 height 27
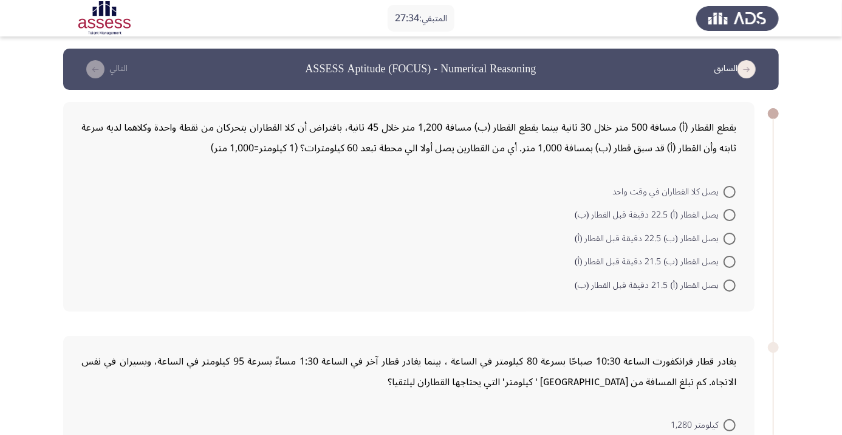
click at [340, 298] on div "يقطع القطار (أ) مسافة 500 متر خلال 30 ثانية بينما يقطع القطار (ب) مسافة 1,200 م…" at bounding box center [408, 207] width 691 height 210
click at [468, 286] on form "يصل كلا القطاران في وقت واحد يصل القطار (أ) 22.5 دقيقة قبل القطار (ب) يصل القطا…" at bounding box center [408, 237] width 655 height 117
click at [524, 262] on form "يصل كلا القطاران في وقت واحد يصل القطار (أ) 22.5 دقيقة قبل القطار (ب) يصل القطا…" at bounding box center [408, 237] width 655 height 117
click at [694, 258] on span "يصل القطار (ب) 21.5 دقيقة قبل القطار (أ)" at bounding box center [649, 262] width 149 height 15
click at [724, 258] on input "يصل القطار (ب) 21.5 دقيقة قبل القطار (أ)" at bounding box center [730, 262] width 12 height 12
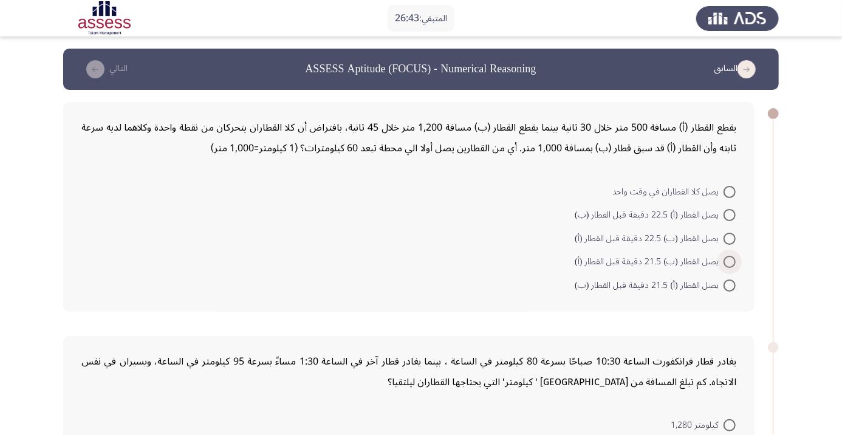
radio input "true"
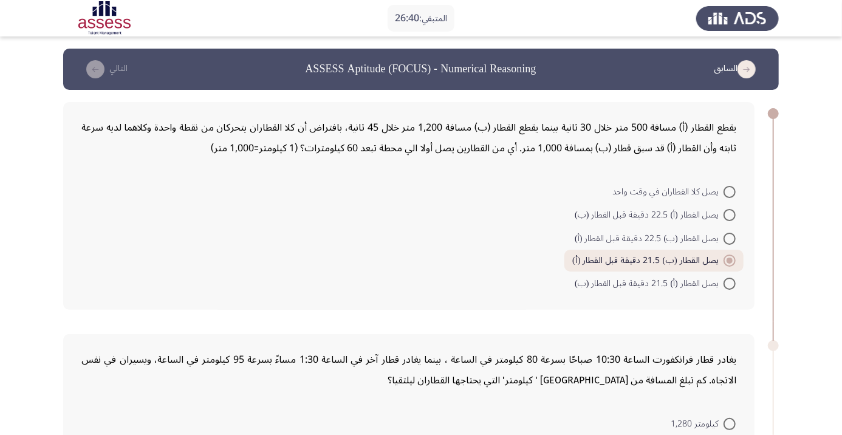
click at [729, 238] on span at bounding box center [730, 239] width 12 height 12
click at [729, 238] on input "يصل القطار (ب) 22.5 دقيقة قبل القطار (أ)" at bounding box center [730, 239] width 12 height 12
radio input "true"
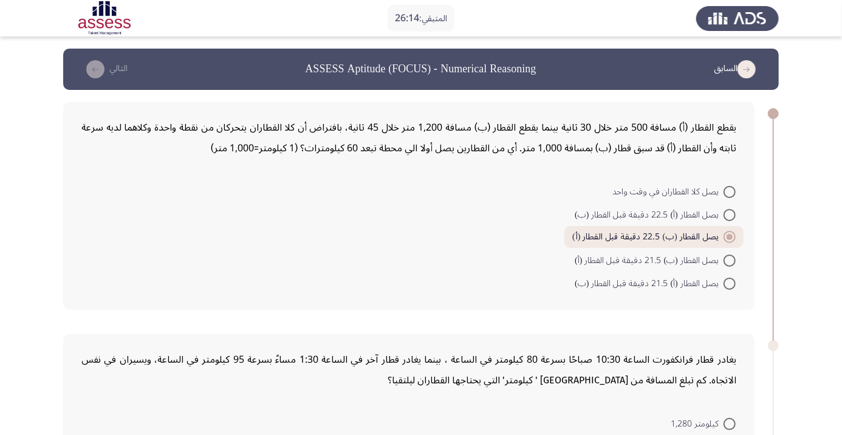
click at [427, 252] on form "يصل كلا القطاران في وقت واحد يصل القطار (أ) 22.5 دقيقة قبل القطار (ب) يصل القطا…" at bounding box center [408, 236] width 655 height 115
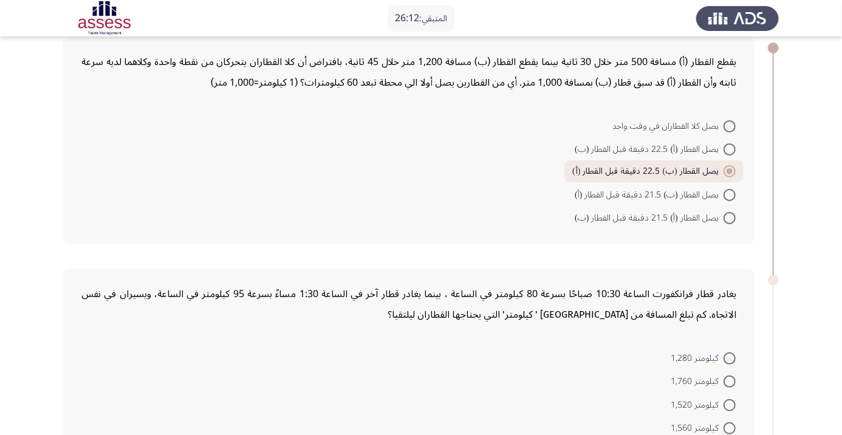
scroll to position [63, 0]
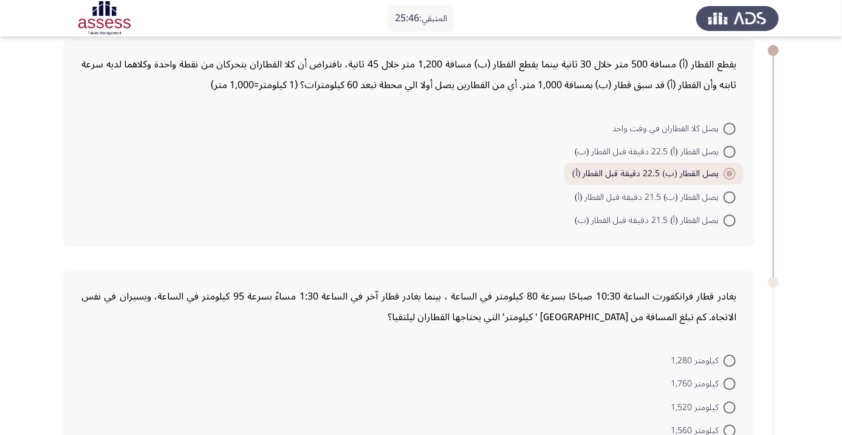
click at [505, 238] on div "يقطع القطار (أ) مسافة 500 متر خلال 30 ثانية بينما يقطع القطار (ب) مسافة 1,200 م…" at bounding box center [408, 143] width 691 height 208
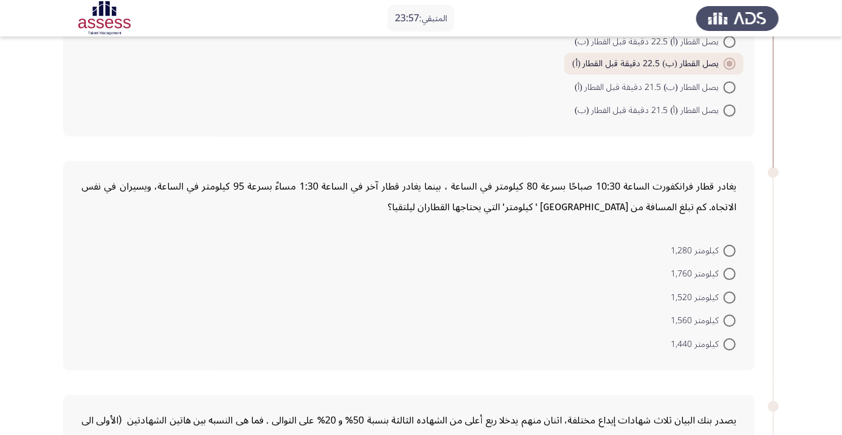
scroll to position [185, 0]
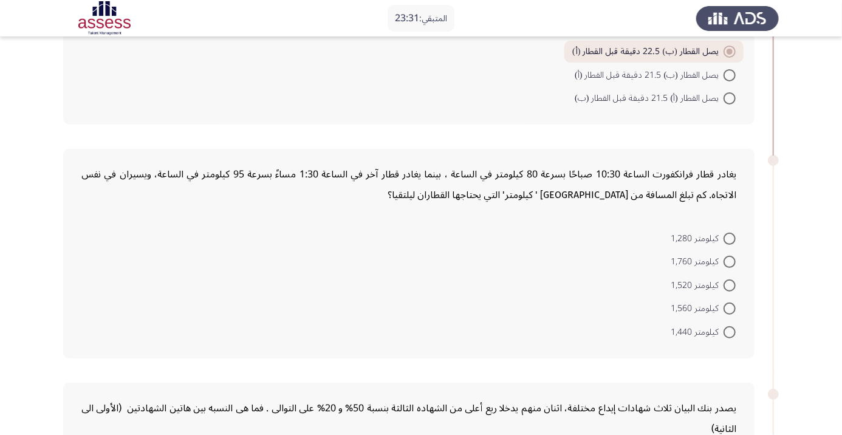
click at [314, 279] on form "كيلومتر 1,280 كيلومتر 1,760 كيلومتر 1,520 كيلومتر 1,560 كيلومتر 1,440" at bounding box center [408, 284] width 655 height 117
click at [320, 290] on form "كيلومتر 1,280 كيلومتر 1,760 كيلومتر 1,520 كيلومتر 1,560 كيلومتر 1,440" at bounding box center [408, 284] width 655 height 117
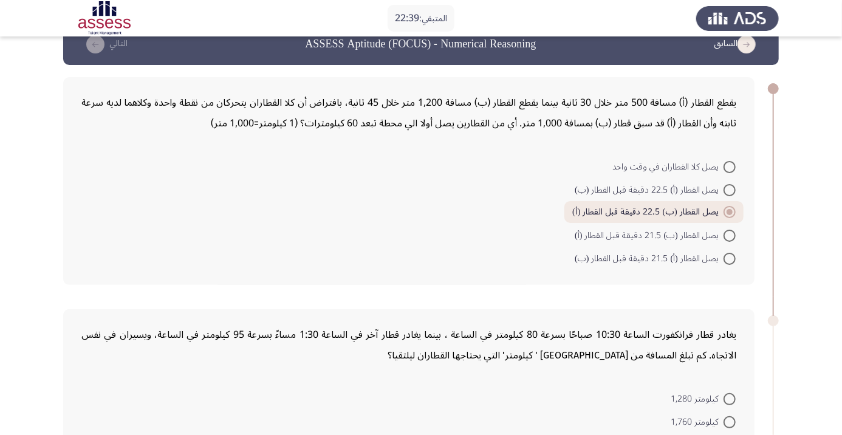
scroll to position [24, 0]
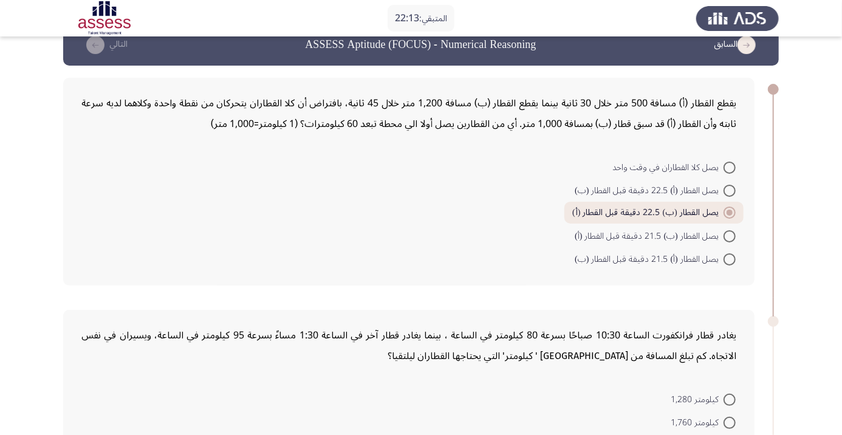
click at [442, 207] on form "يصل كلا القطاران في وقت واحد يصل القطار (أ) 22.5 دقيقة قبل القطار (ب) يصل القطا…" at bounding box center [408, 212] width 655 height 115
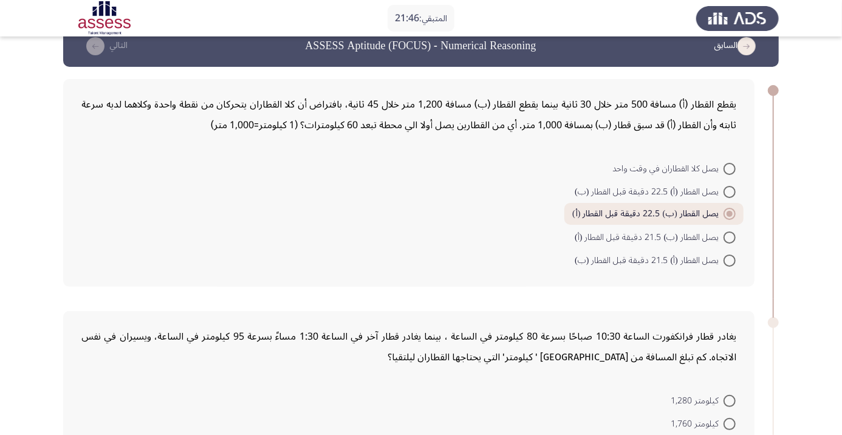
scroll to position [22, 0]
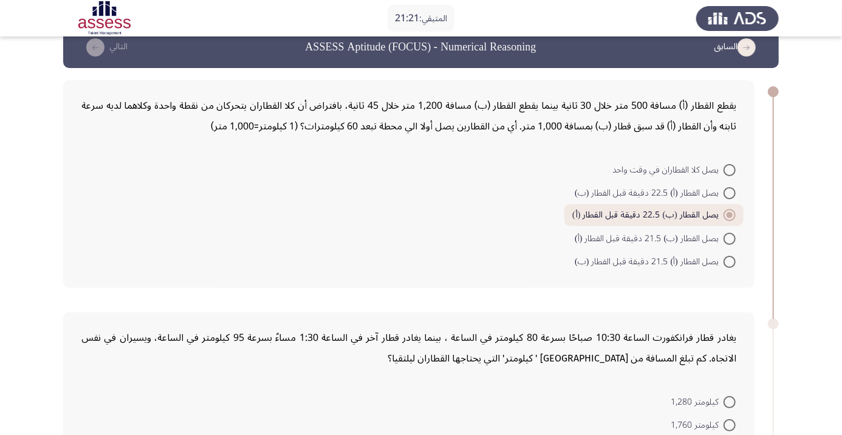
click at [325, 233] on form "يصل كلا القطاران في وقت واحد يصل القطار (أ) 22.5 دقيقة قبل القطار (ب) يصل القطا…" at bounding box center [408, 214] width 655 height 115
click at [412, 270] on form "يصل كلا القطاران في وقت واحد يصل القطار (أ) 22.5 دقيقة قبل القطار (ب) يصل القطا…" at bounding box center [408, 214] width 655 height 115
click at [298, 219] on form "يصل كلا القطاران في وقت واحد يصل القطار (أ) 22.5 دقيقة قبل القطار (ب) يصل القطا…" at bounding box center [408, 214] width 655 height 115
click at [403, 208] on form "يصل كلا القطاران في وقت واحد يصل القطار (أ) 22.5 دقيقة قبل القطار (ب) يصل القطا…" at bounding box center [408, 214] width 655 height 115
click at [347, 208] on form "يصل كلا القطاران في وقت واحد يصل القطار (أ) 22.5 دقيقة قبل القطار (ب) يصل القطا…" at bounding box center [408, 214] width 655 height 115
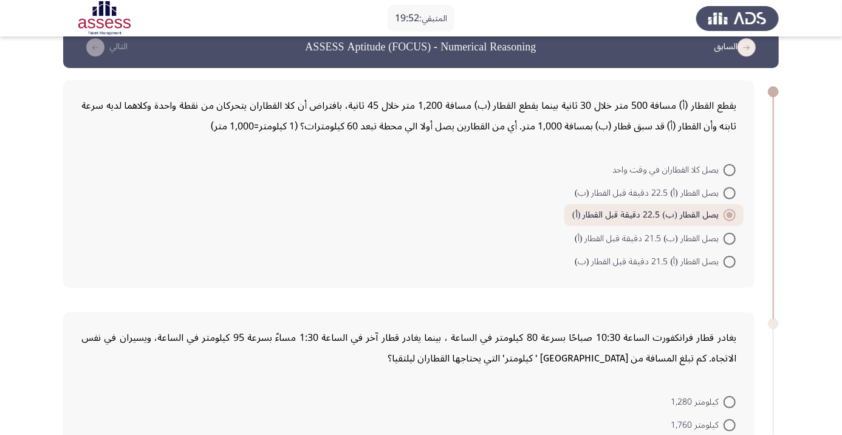
click at [351, 252] on form "يصل كلا القطاران في وقت واحد يصل القطار (أ) 22.5 دقيقة قبل القطار (ب) يصل القطا…" at bounding box center [408, 214] width 655 height 115
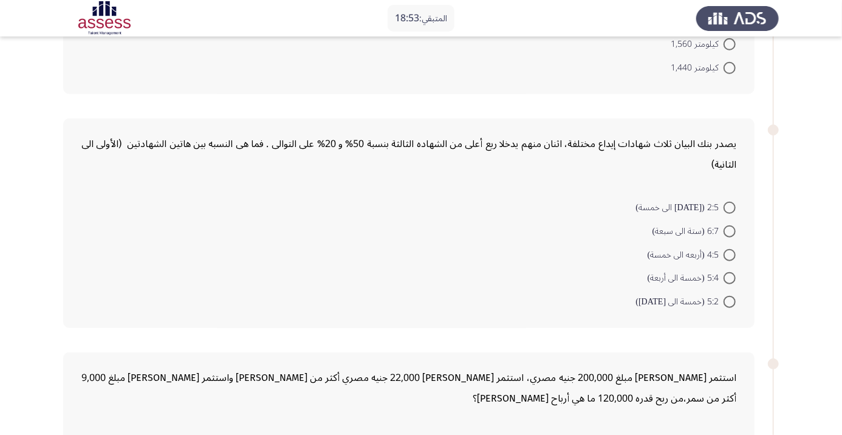
scroll to position [448, 0]
click at [729, 254] on span at bounding box center [730, 256] width 12 height 12
click at [729, 254] on input "4:5 (أربعه الى خمسة)" at bounding box center [730, 256] width 12 height 12
radio input "true"
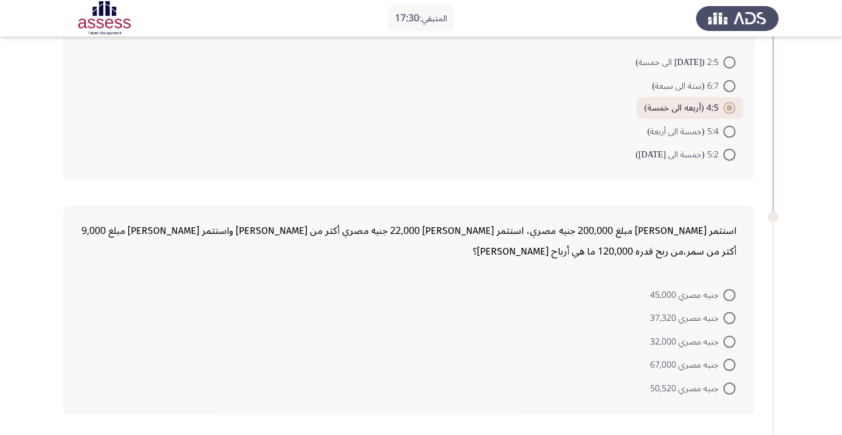
scroll to position [597, 0]
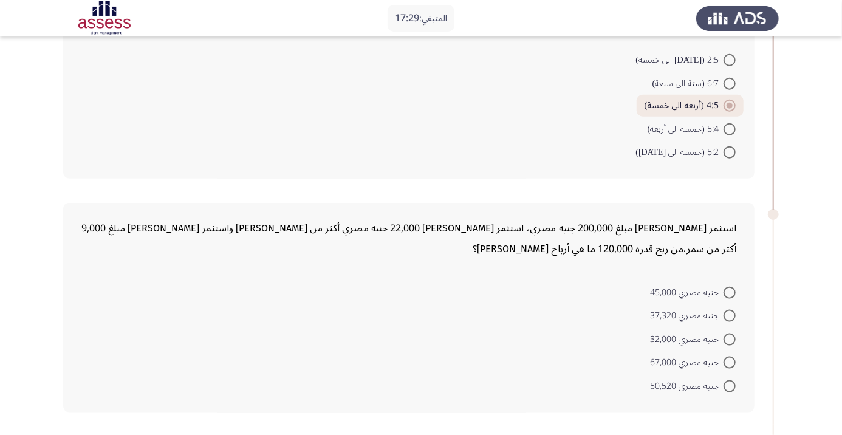
click at [518, 303] on form "جنيه مصري 45,000 جنيه مصري 37,320 جنيه مصري 32,000 جنيه مصري 67,000 جنيه مصري 5…" at bounding box center [408, 338] width 655 height 117
click at [363, 299] on form "جنيه مصري 45,000 جنيه مصري 37,320 جنيه مصري 32,000 جنيه مصري 67,000 جنيه مصري 5…" at bounding box center [408, 338] width 655 height 117
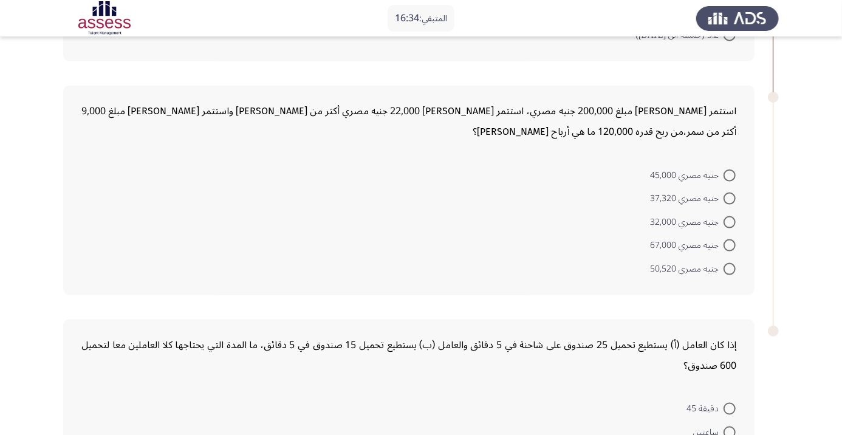
scroll to position [730, 0]
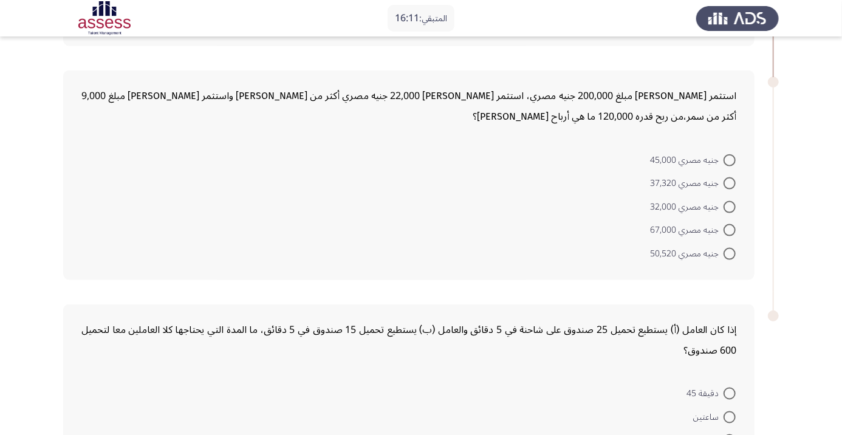
click at [70, 434] on div "إذا كان العامل (أ) يستطيع تحميل 25 صندوق على شاحنة في 5 دقائق والعامل (ب) يستطي…" at bounding box center [408, 409] width 691 height 210
click at [448, 211] on form "جنيه مصري 45,000 جنيه مصري 37,320 جنيه مصري 32,000 جنيه مصري 67,000 جنيه مصري 5…" at bounding box center [408, 206] width 655 height 117
click at [438, 220] on form "جنيه مصري 45,000 جنيه مصري 37,320 جنيه مصري 32,000 جنيه مصري 67,000 جنيه مصري 5…" at bounding box center [408, 206] width 655 height 117
click at [736, 211] on span at bounding box center [730, 207] width 12 height 12
click at [736, 211] on input "جنيه مصري 32,000" at bounding box center [730, 207] width 12 height 12
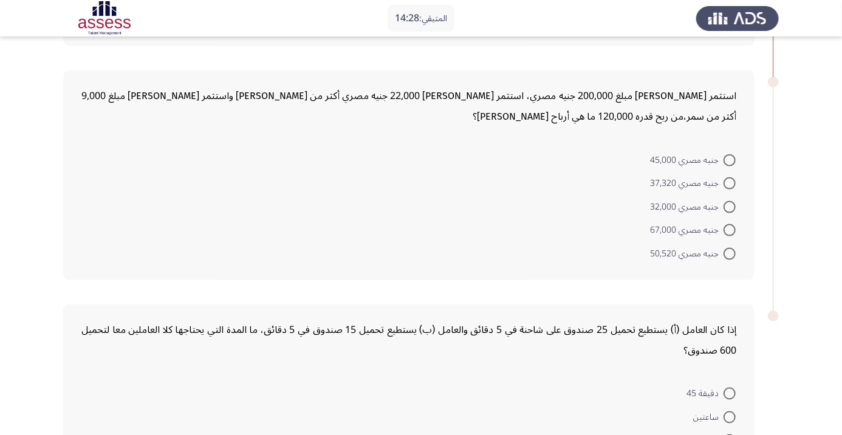
radio input "true"
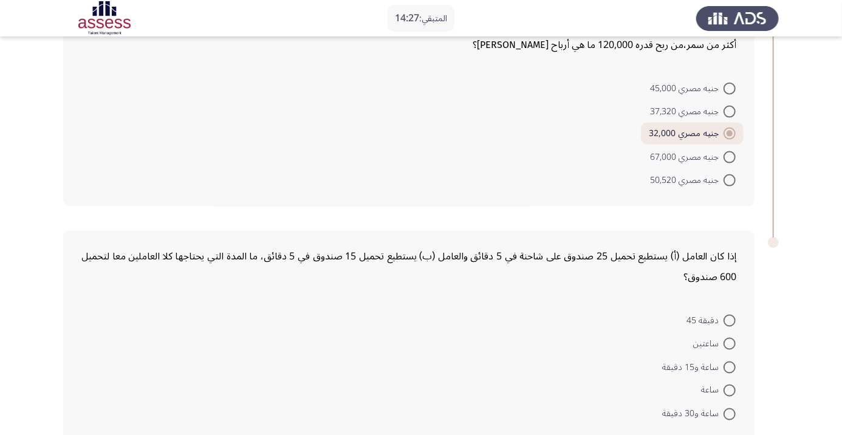
scroll to position [807, 0]
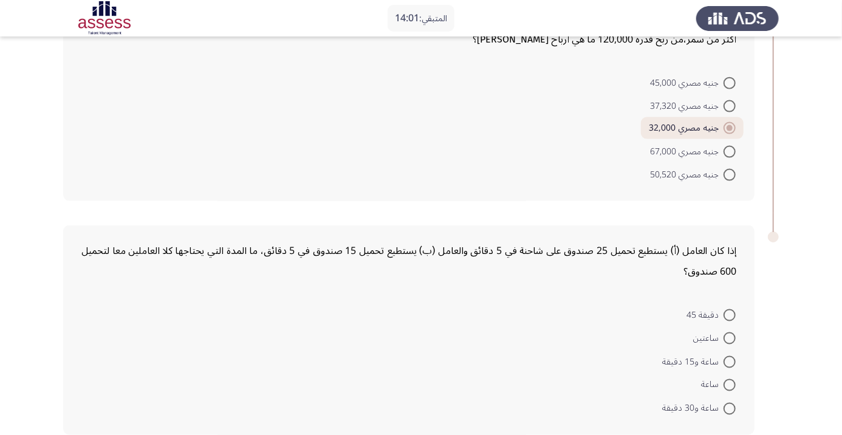
click at [355, 314] on form "دقيقة 45 ساعتين ساعة و15 دقيقة ساعة ساعة و30 دقيقة" at bounding box center [408, 361] width 655 height 117
click at [515, 327] on form "دقيقة 45 ساعتين ساعة و15 دقيقة ساعة ساعة و30 دقيقة" at bounding box center [408, 361] width 655 height 117
click at [470, 374] on form "دقيقة 45 ساعتين ساعة و15 دقيقة ساعة ساعة و30 دقيقة" at bounding box center [408, 361] width 655 height 117
click at [729, 360] on span at bounding box center [730, 362] width 12 height 12
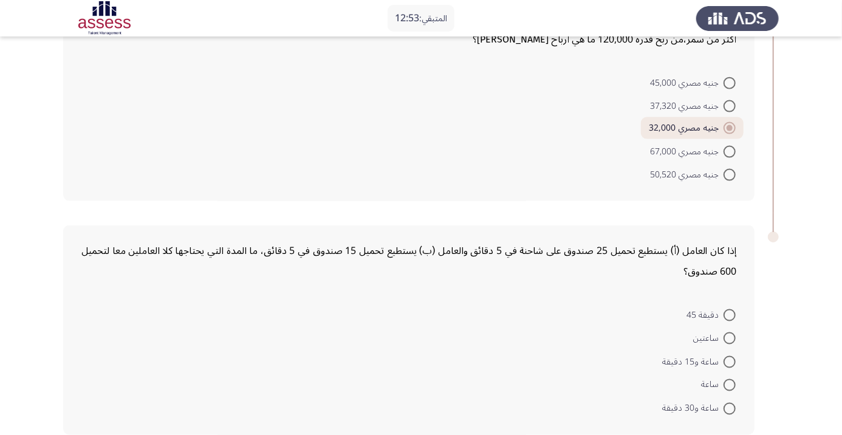
click at [729, 360] on input "ساعة و15 دقيقة" at bounding box center [730, 362] width 12 height 12
radio input "true"
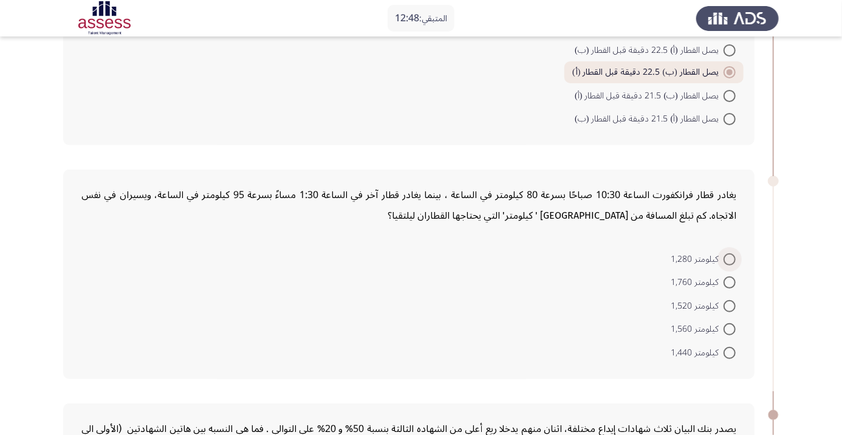
scroll to position [163, 0]
click at [729, 330] on span at bounding box center [730, 330] width 12 height 12
click at [729, 330] on input "كيلومتر 1,560" at bounding box center [730, 330] width 12 height 12
radio input "true"
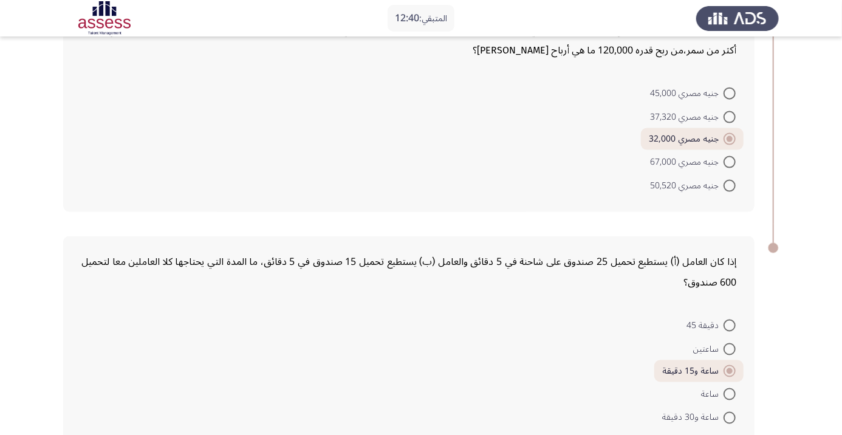
scroll to position [804, 0]
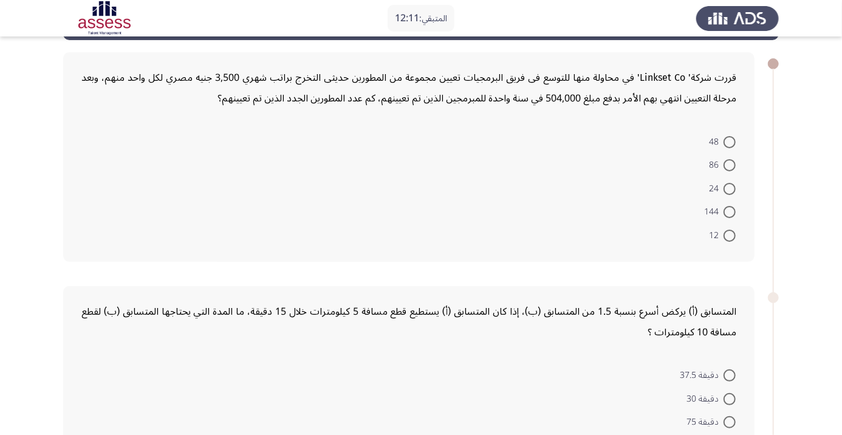
scroll to position [50, 0]
click at [729, 211] on span at bounding box center [730, 212] width 12 height 12
click at [729, 211] on input "144" at bounding box center [730, 212] width 12 height 12
radio input "true"
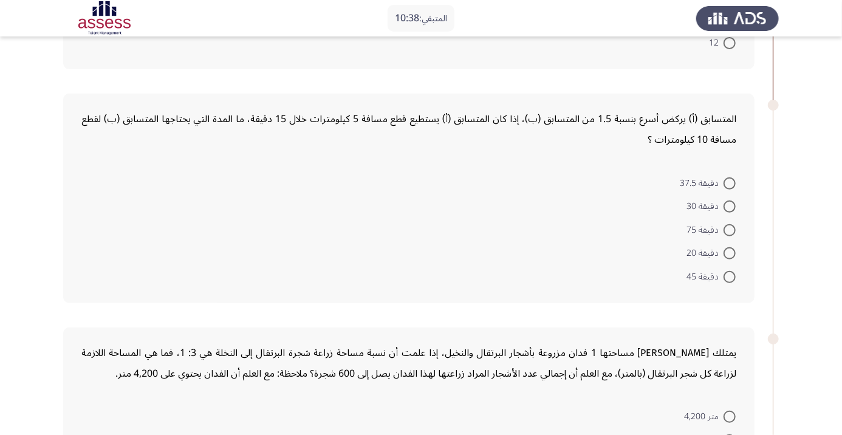
scroll to position [263, 0]
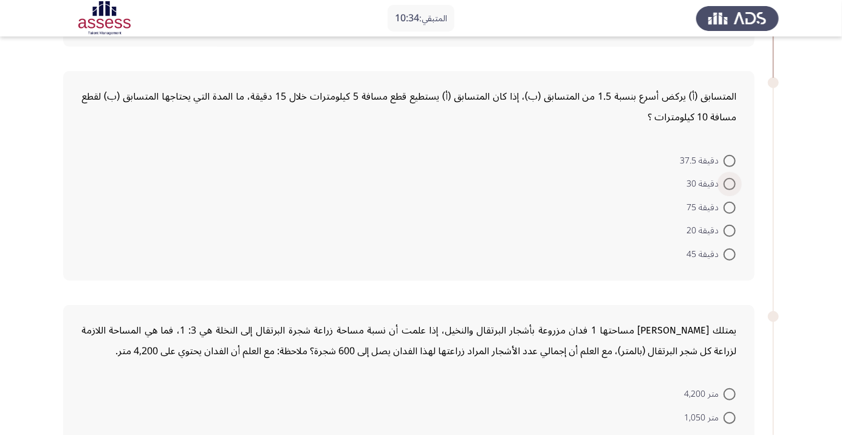
click at [729, 183] on span at bounding box center [730, 184] width 12 height 12
click at [729, 183] on input "دقيقة 30" at bounding box center [730, 184] width 12 height 12
radio input "true"
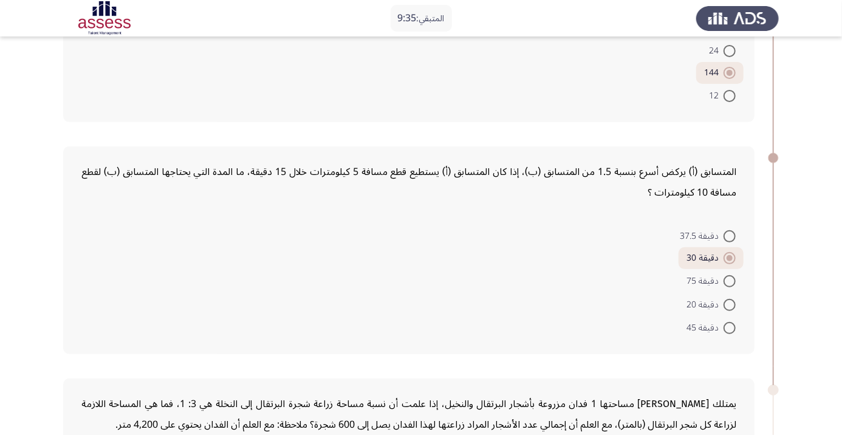
scroll to position [198, 0]
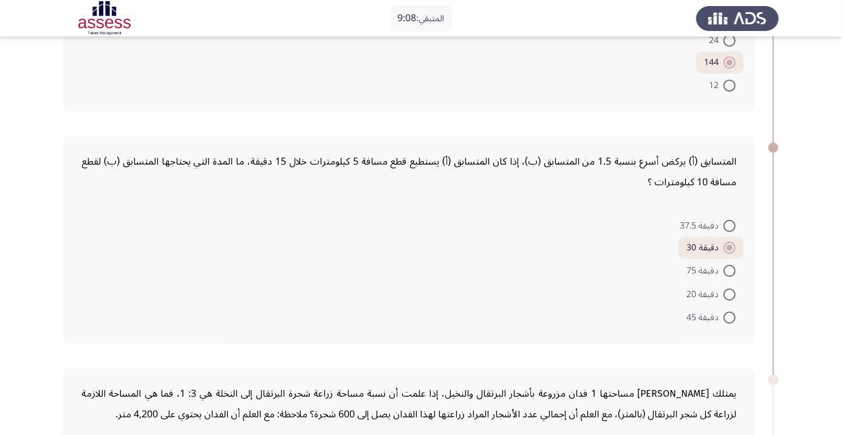
click at [729, 225] on span at bounding box center [730, 226] width 12 height 12
click at [729, 225] on input "دقيقة 37.5" at bounding box center [730, 226] width 12 height 12
radio input "true"
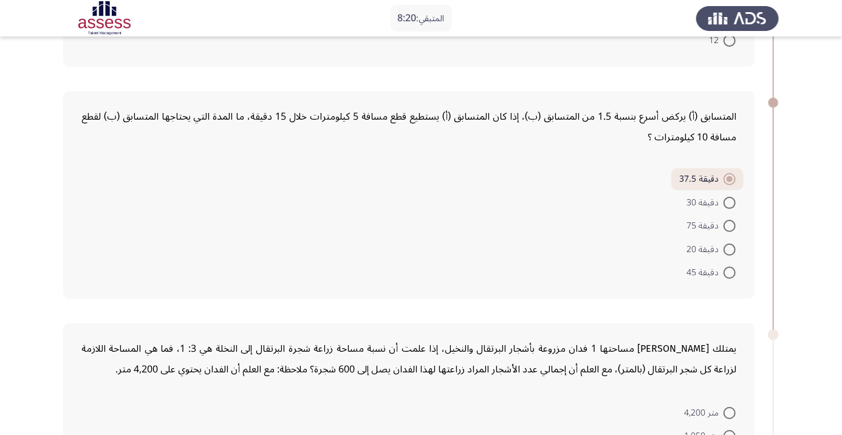
scroll to position [245, 0]
click at [393, 242] on form "دقيقة 37.5 دقيقة 30 دقيقة 75 دقيقة 20 دقيقة 45" at bounding box center [408, 223] width 655 height 115
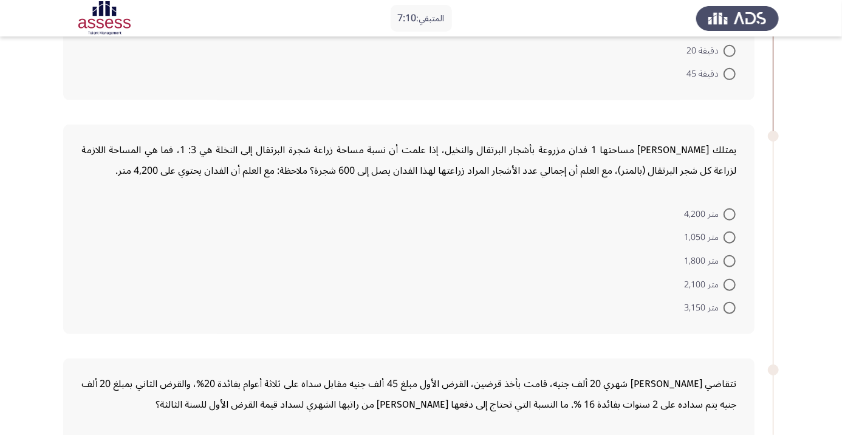
scroll to position [439, 0]
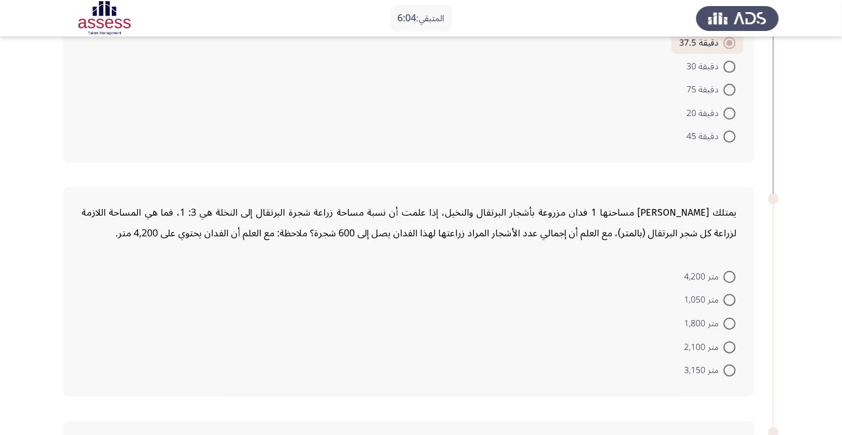
scroll to position [379, 0]
click at [729, 276] on span at bounding box center [730, 278] width 12 height 12
click at [729, 276] on input "متر 4,200" at bounding box center [730, 278] width 12 height 12
radio input "true"
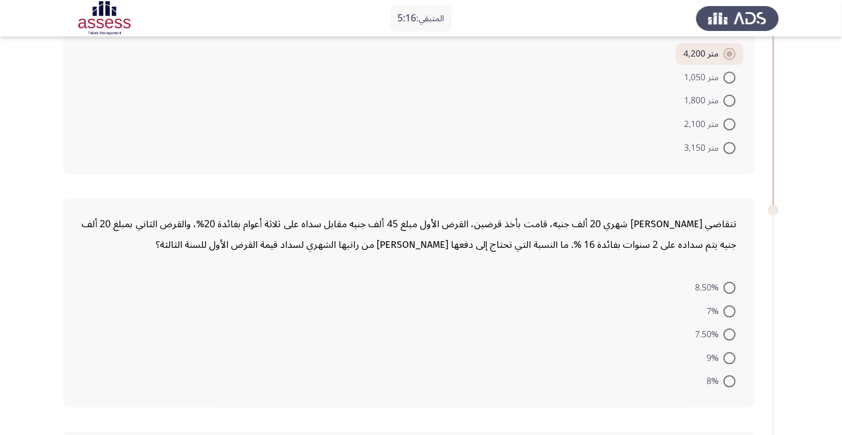
scroll to position [640, 0]
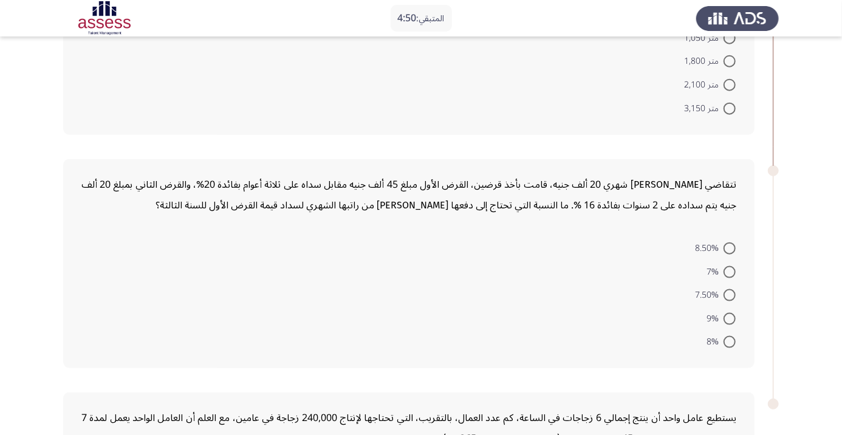
click at [543, 289] on form "8.50% 7% 7.50% 9% 8%" at bounding box center [408, 294] width 655 height 117
click at [588, 288] on form "8.50% 7% 7.50% 9% 8%" at bounding box center [408, 293] width 655 height 117
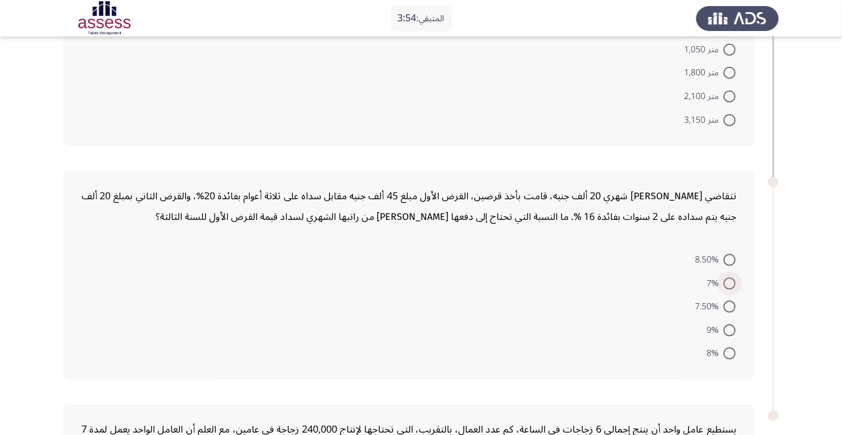
click at [733, 284] on span at bounding box center [730, 284] width 12 height 12
click at [733, 284] on input "7%" at bounding box center [730, 284] width 12 height 12
radio input "true"
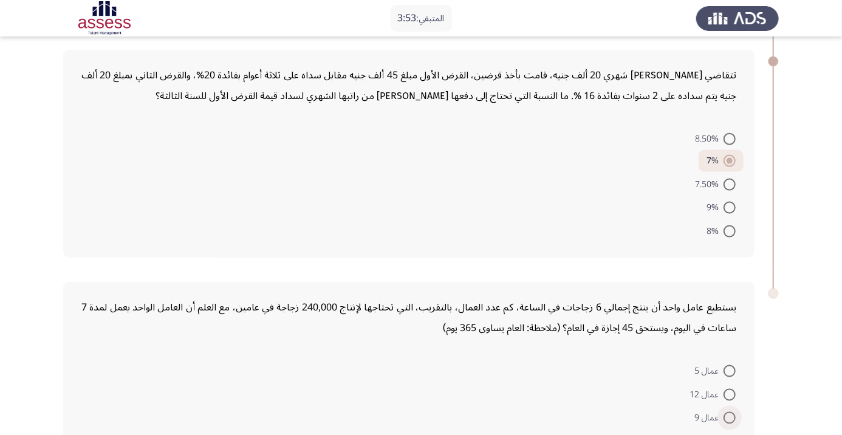
scroll to position [806, 0]
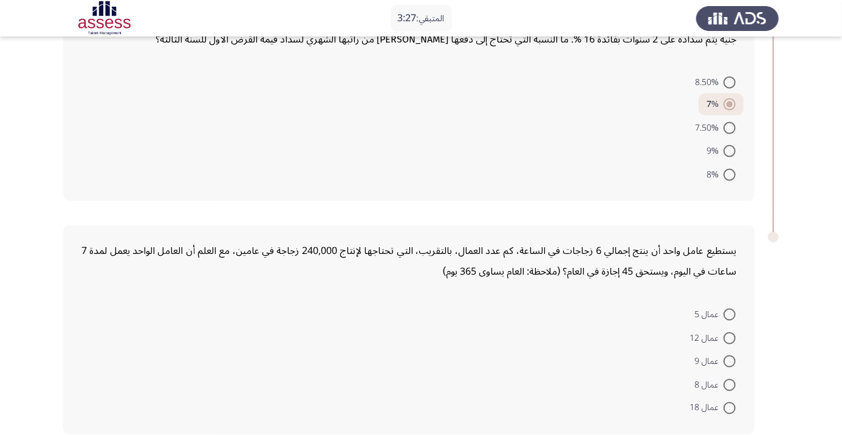
click at [489, 336] on form "عمال 5 عمال 12 عمال 9 عمال 8 عمال 18" at bounding box center [408, 361] width 655 height 117
click at [598, 331] on form "عمال 5 عمال 12 عمال 9 عمال 8 عمال 18" at bounding box center [408, 361] width 655 height 117
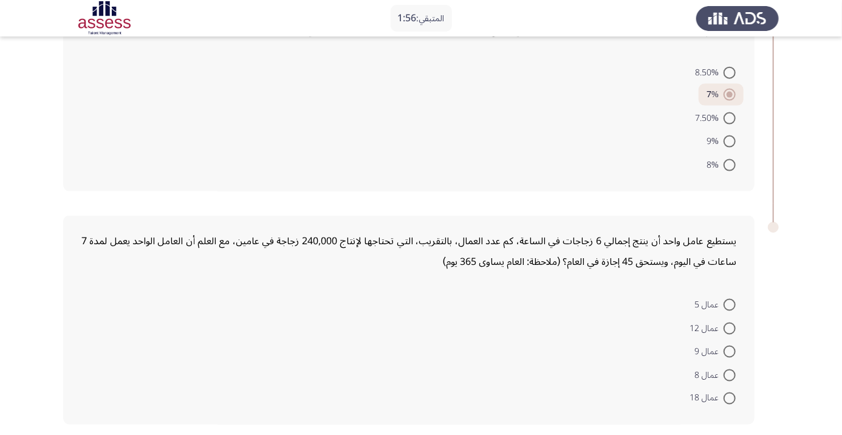
click at [516, 216] on div "يستطيع عامل واحد أن ينتج إجمالي 6 زجاجات في الساعة، كم عدد العمال، بالتقريب، ال…" at bounding box center [408, 321] width 691 height 210
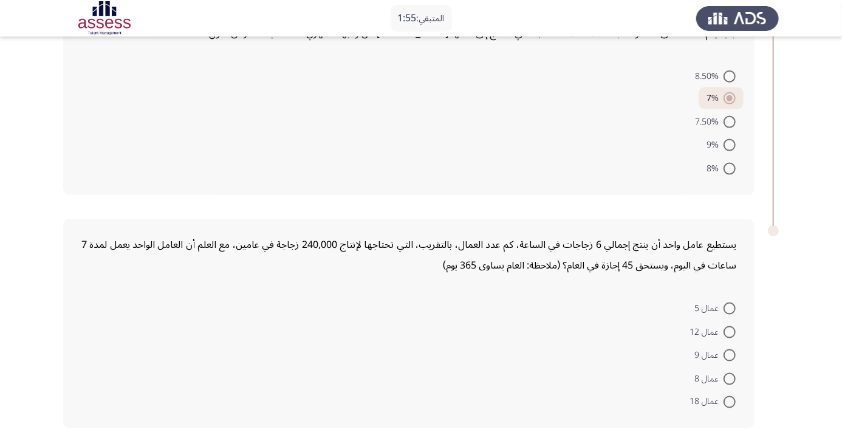
scroll to position [806, 0]
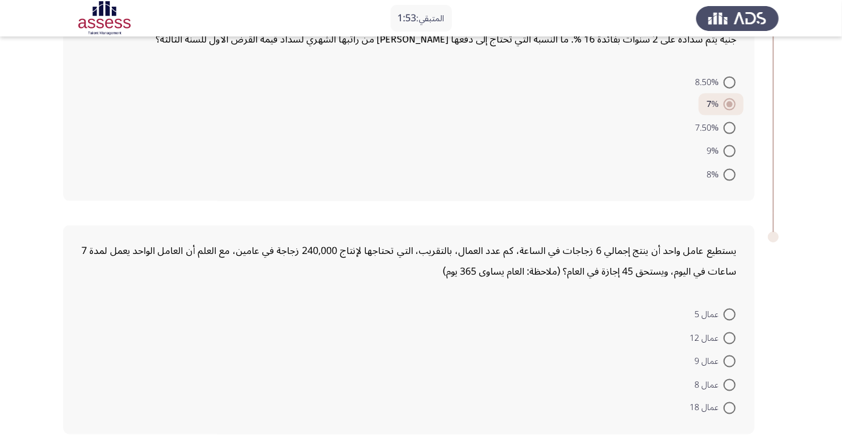
click at [730, 379] on span at bounding box center [730, 385] width 12 height 12
click at [730, 379] on input "عمال 8" at bounding box center [730, 385] width 12 height 12
radio input "true"
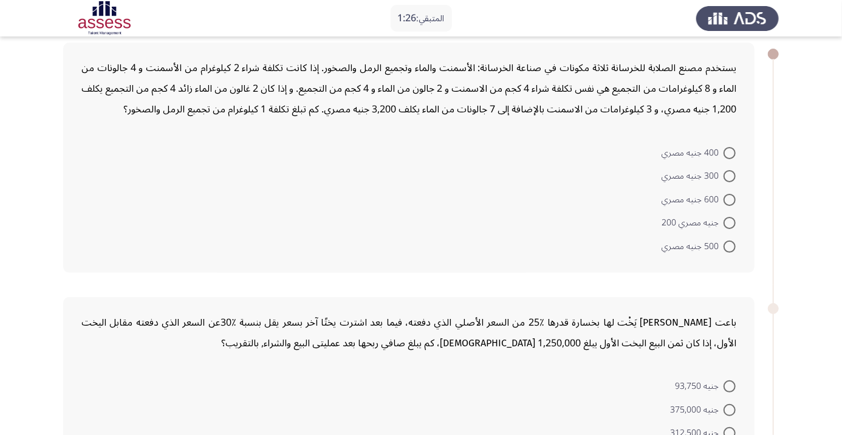
scroll to position [86, 0]
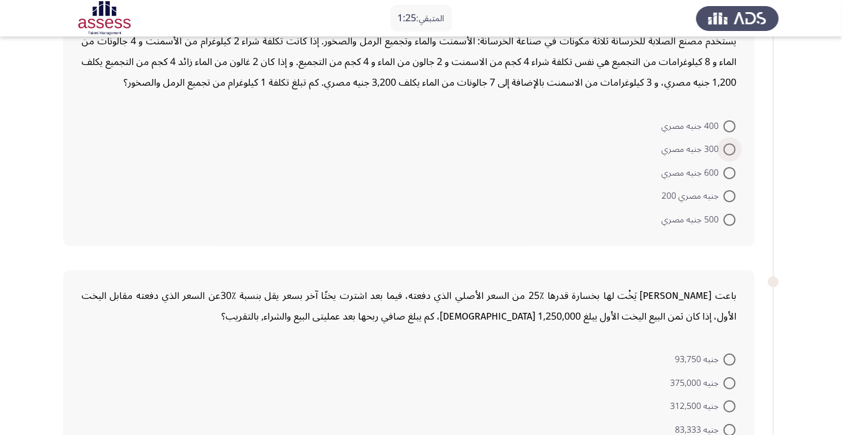
click at [729, 148] on span at bounding box center [730, 149] width 12 height 12
click at [729, 148] on input "300 جنيه مصري" at bounding box center [730, 149] width 12 height 12
radio input "true"
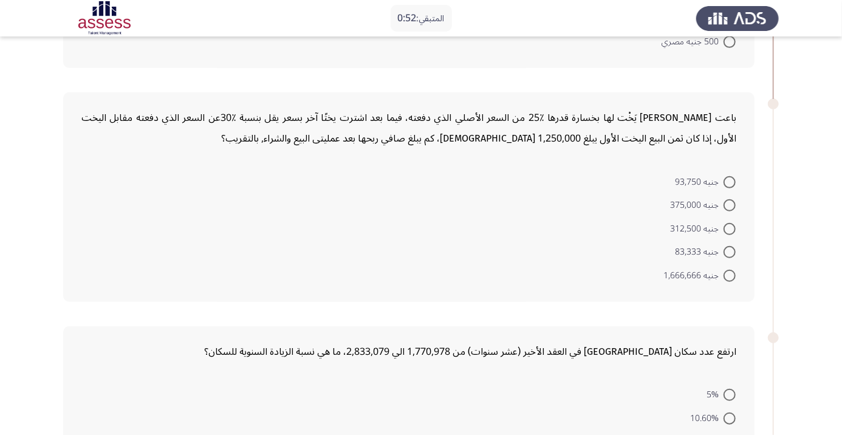
scroll to position [259, 0]
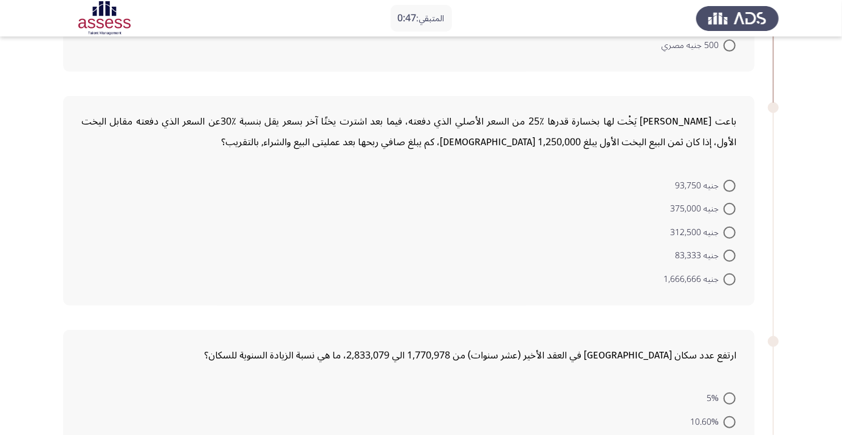
click at [729, 255] on span at bounding box center [730, 256] width 12 height 12
click at [729, 255] on input "جنيه 83,333" at bounding box center [730, 256] width 12 height 12
radio input "true"
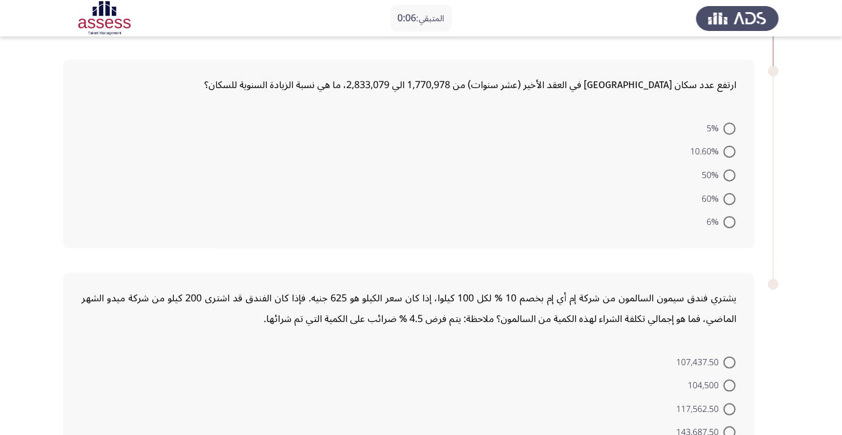
scroll to position [540, 0]
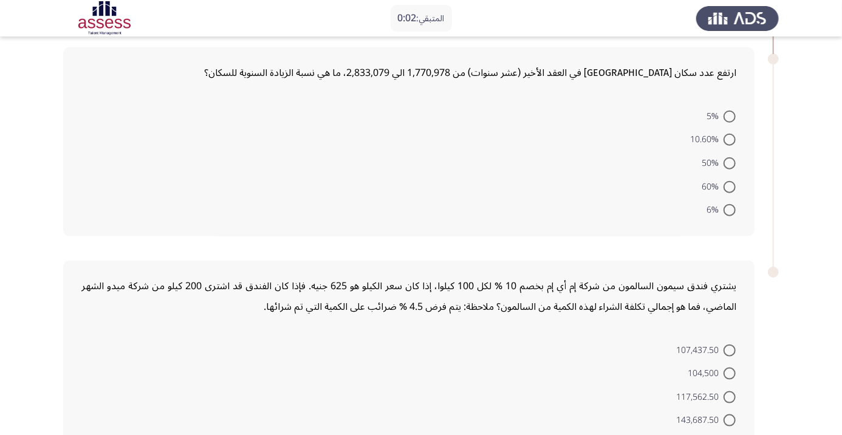
click at [734, 184] on span at bounding box center [730, 187] width 12 height 12
click at [734, 184] on input "60%" at bounding box center [730, 187] width 12 height 12
radio input "true"
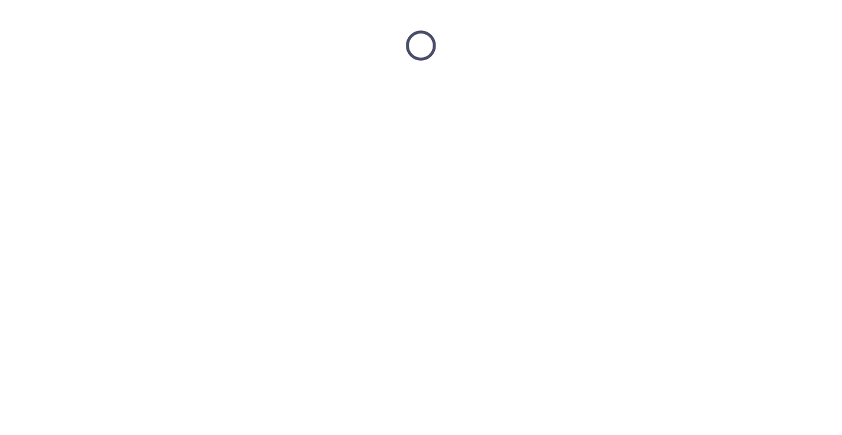
scroll to position [0, 0]
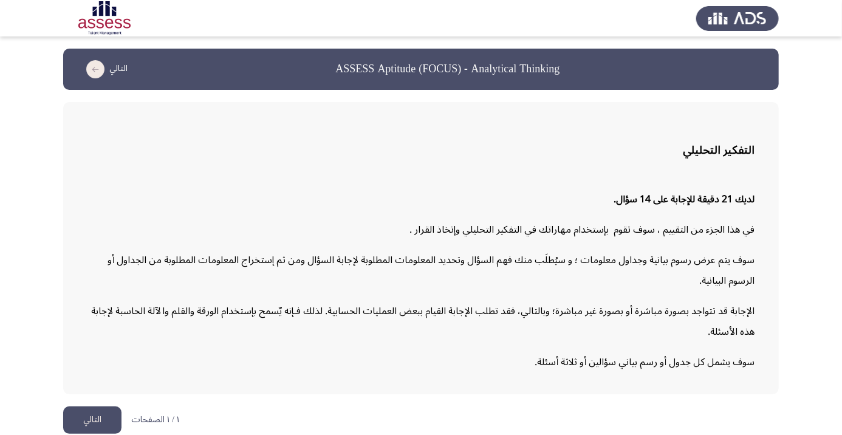
click at [87, 434] on button "التالي" at bounding box center [92, 419] width 58 height 27
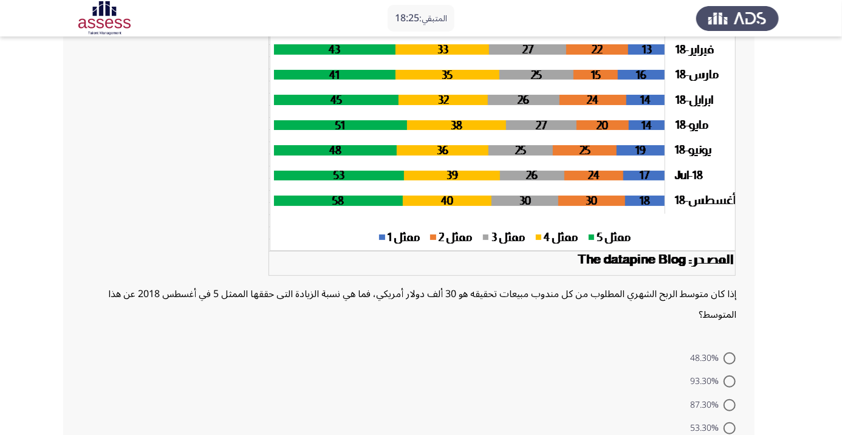
scroll to position [179, 0]
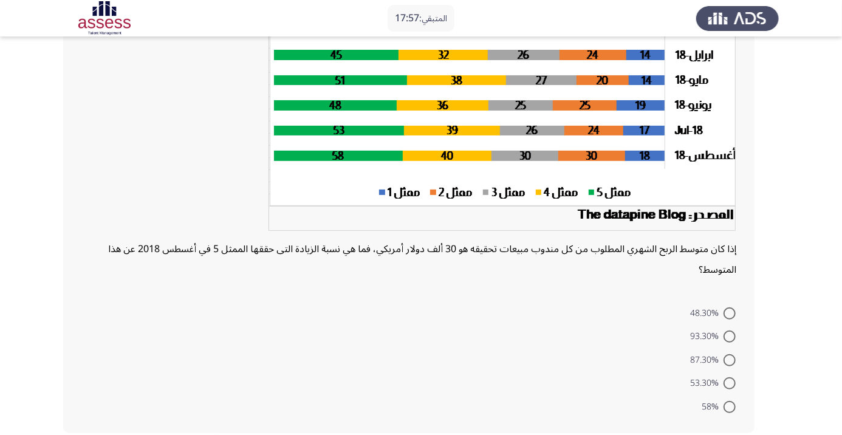
click at [729, 383] on span at bounding box center [730, 383] width 12 height 12
click at [729, 383] on input "53.30%" at bounding box center [730, 383] width 12 height 12
radio input "true"
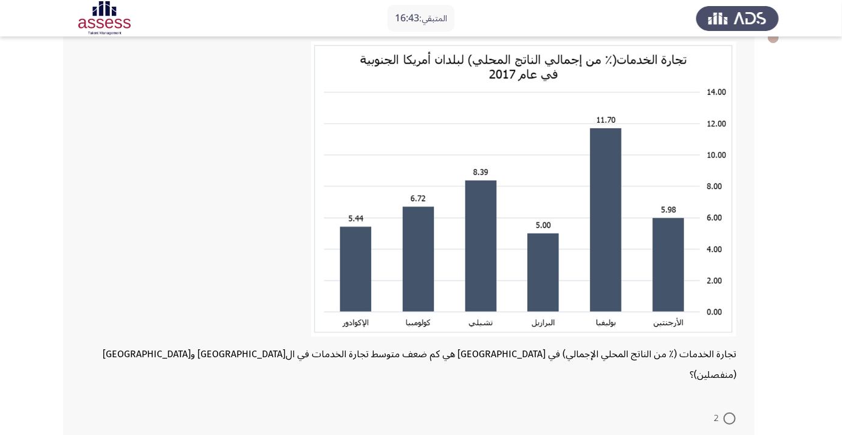
scroll to position [70, 0]
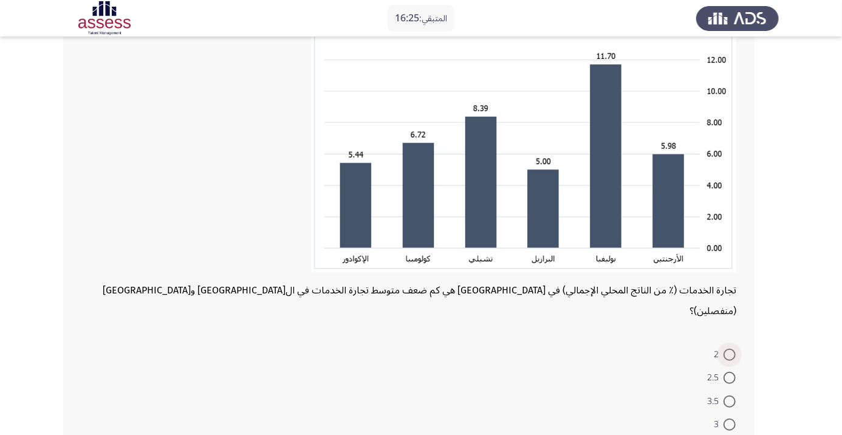
click at [729, 349] on span at bounding box center [730, 355] width 12 height 12
click at [729, 349] on input "2" at bounding box center [730, 355] width 12 height 12
radio input "true"
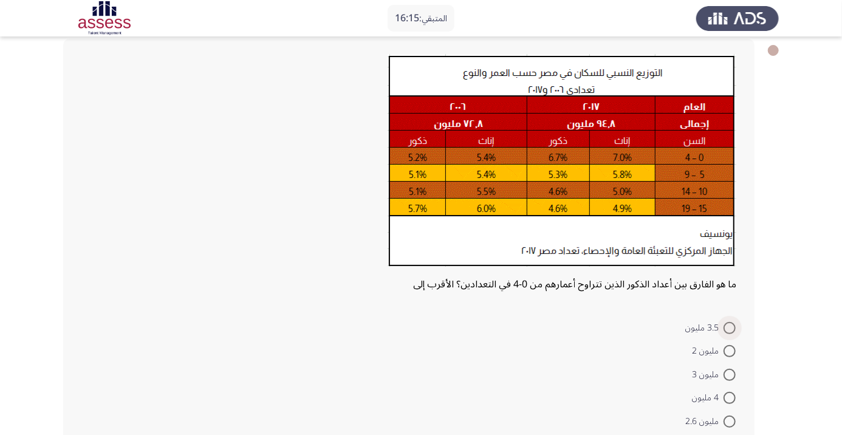
scroll to position [78, 0]
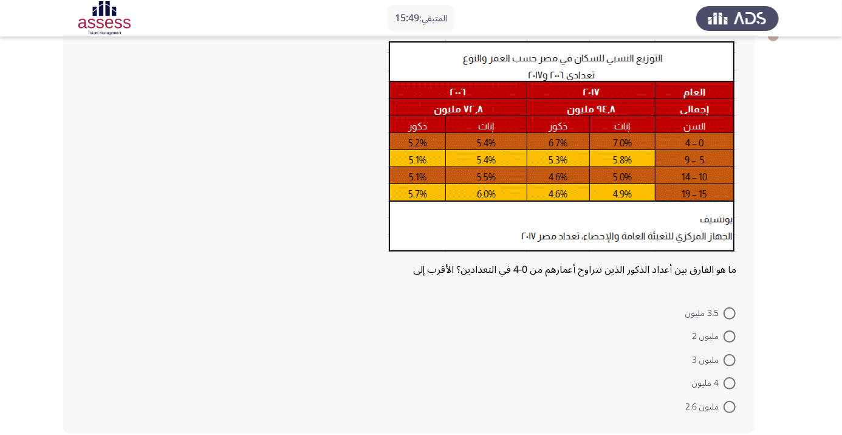
click at [529, 322] on form "3.5 مليون مليون 2 مليون 3 4 مليون مليون 2.6" at bounding box center [408, 359] width 655 height 117
click at [729, 336] on span at bounding box center [730, 337] width 12 height 12
click at [729, 336] on input "مليون 2" at bounding box center [730, 337] width 12 height 12
radio input "true"
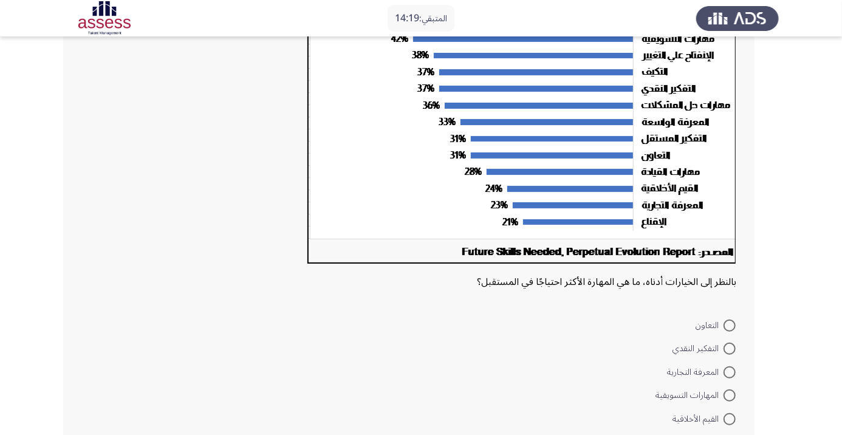
scroll to position [183, 0]
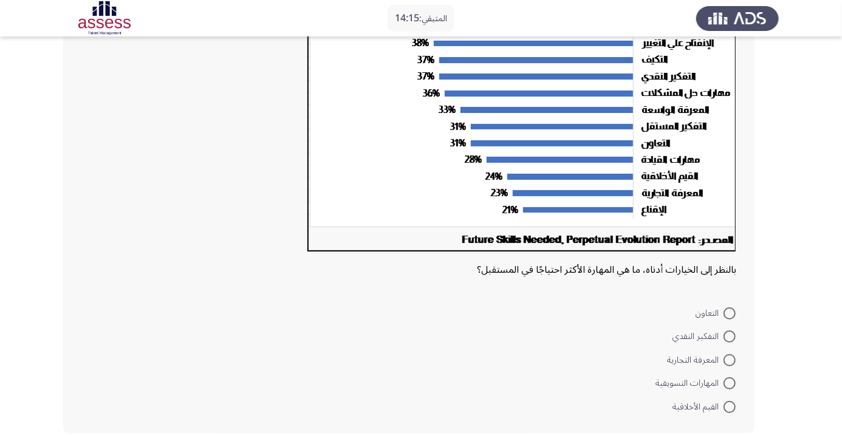
click at [728, 411] on span at bounding box center [730, 407] width 12 height 12
click at [728, 411] on input "القيم الأخلاقية" at bounding box center [730, 407] width 12 height 12
radio input "true"
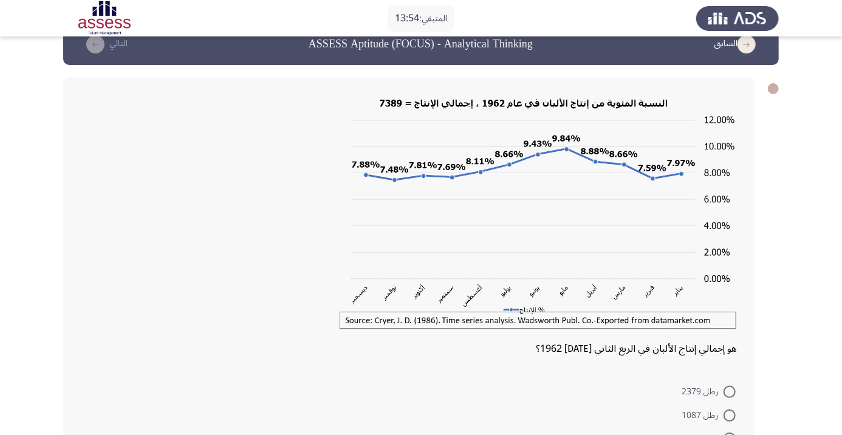
scroll to position [32, 0]
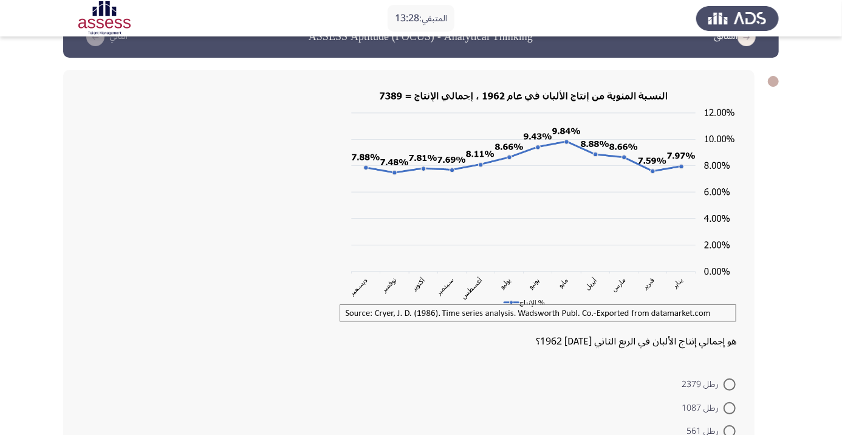
click at [571, 243] on img at bounding box center [523, 204] width 425 height 239
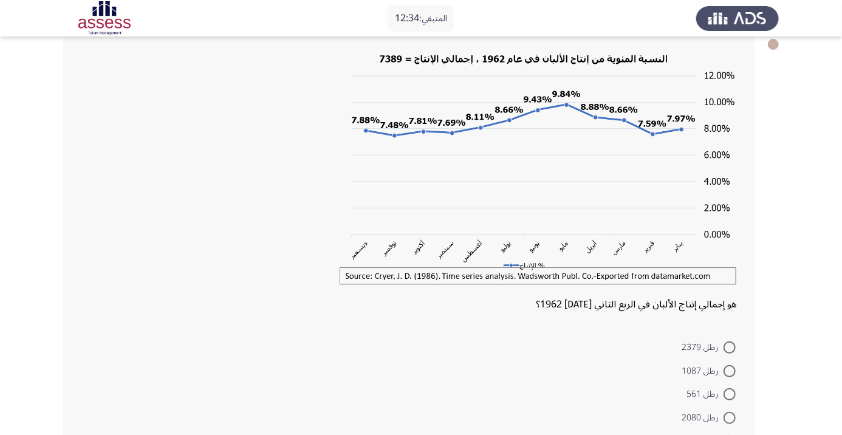
scroll to position [71, 0]
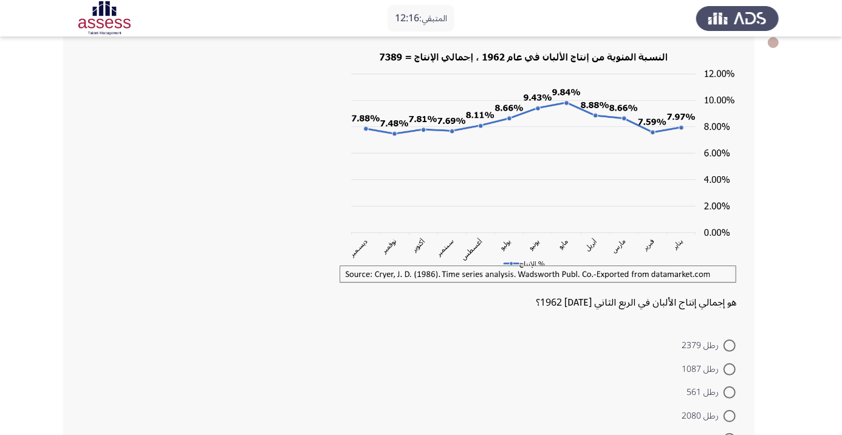
click at [729, 415] on span at bounding box center [730, 416] width 12 height 12
click at [729, 415] on input "رطل 2080" at bounding box center [730, 416] width 12 height 12
radio input "true"
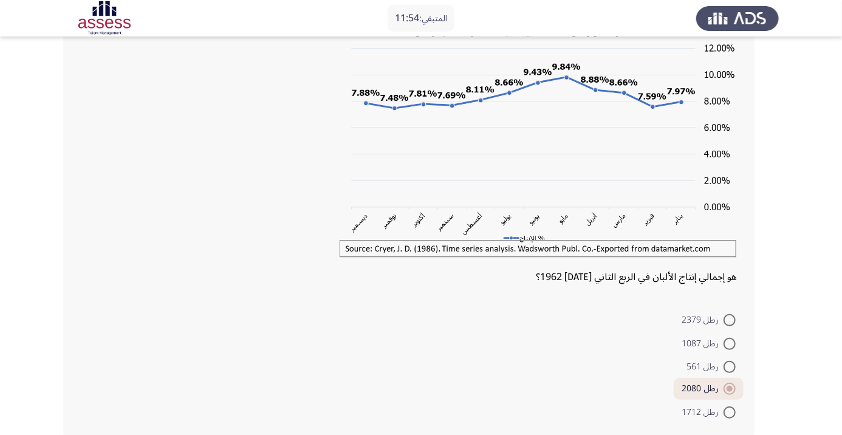
scroll to position [102, 0]
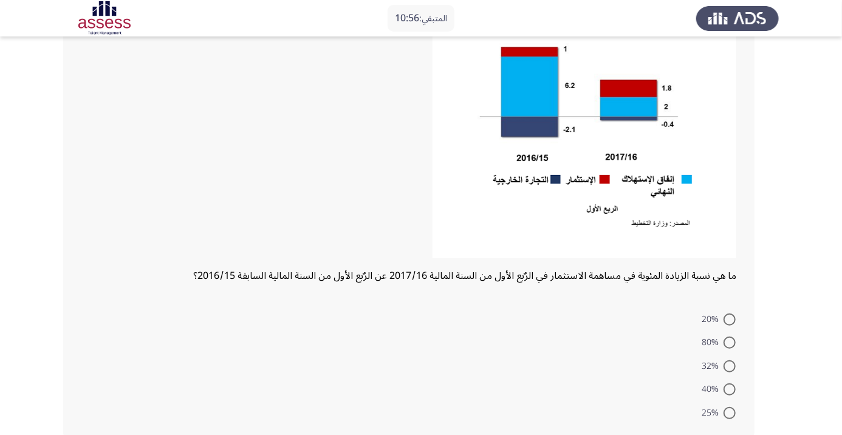
scroll to position [161, 0]
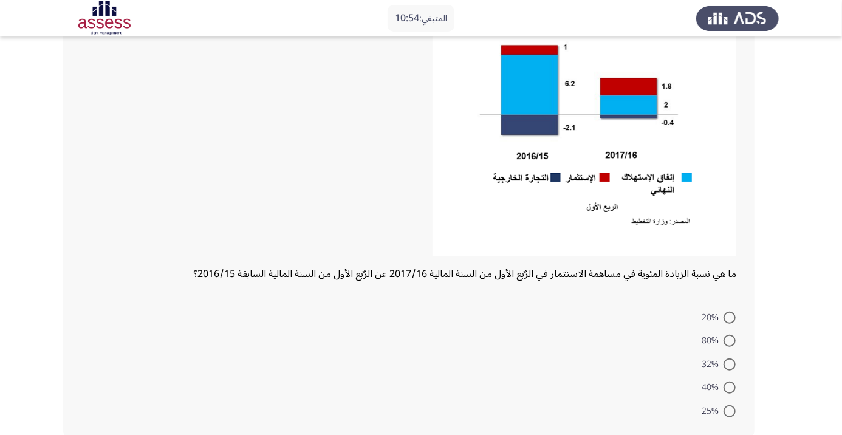
click at [730, 343] on span at bounding box center [730, 341] width 12 height 12
click at [730, 343] on input "80%" at bounding box center [730, 341] width 12 height 12
radio input "true"
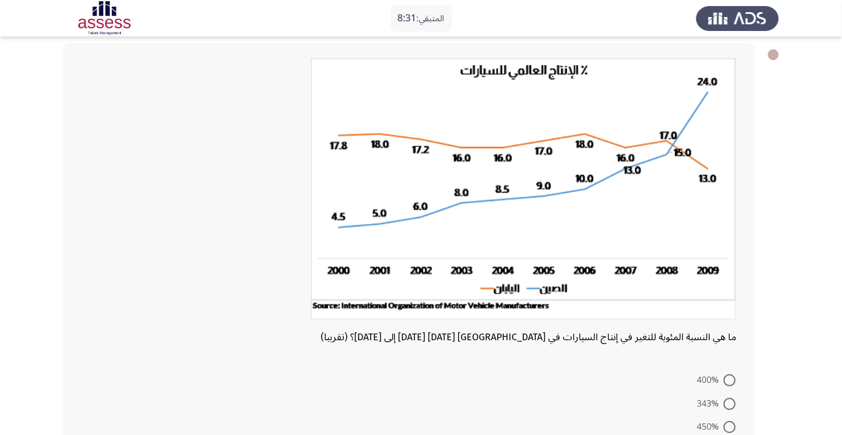
scroll to position [69, 0]
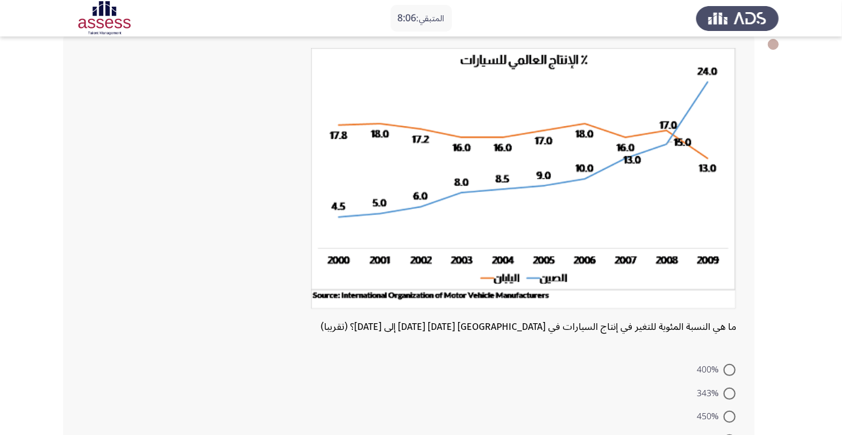
click at [555, 308] on img at bounding box center [523, 178] width 425 height 261
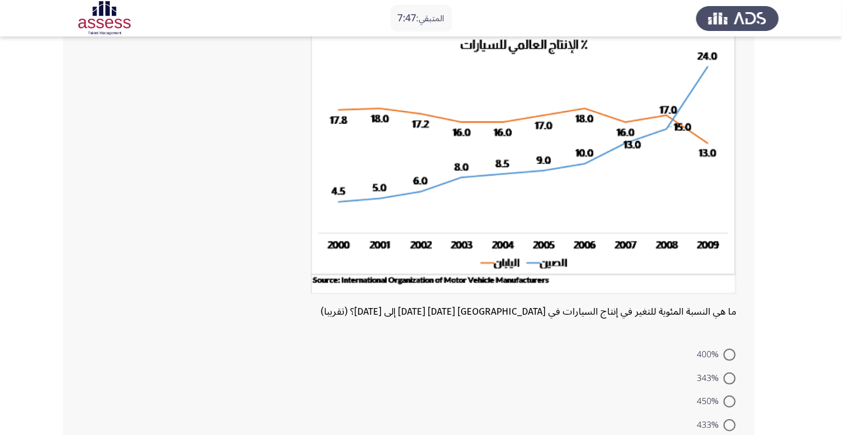
scroll to position [82, 0]
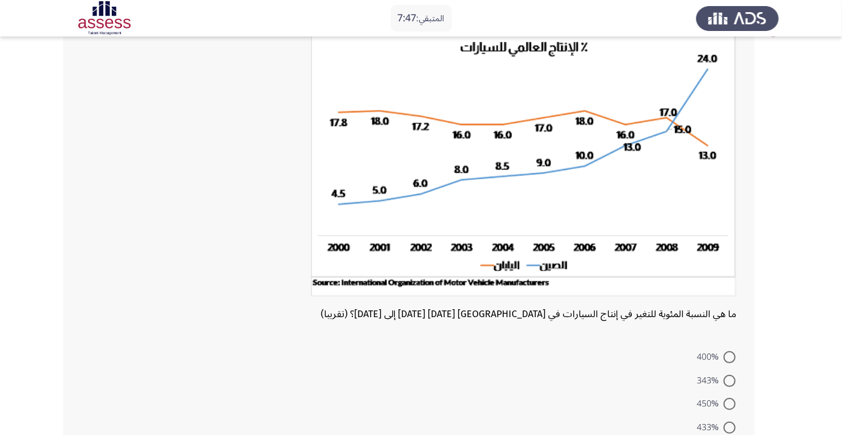
click at [612, 399] on form "400% 343% 450% 433% 143%" at bounding box center [408, 403] width 655 height 117
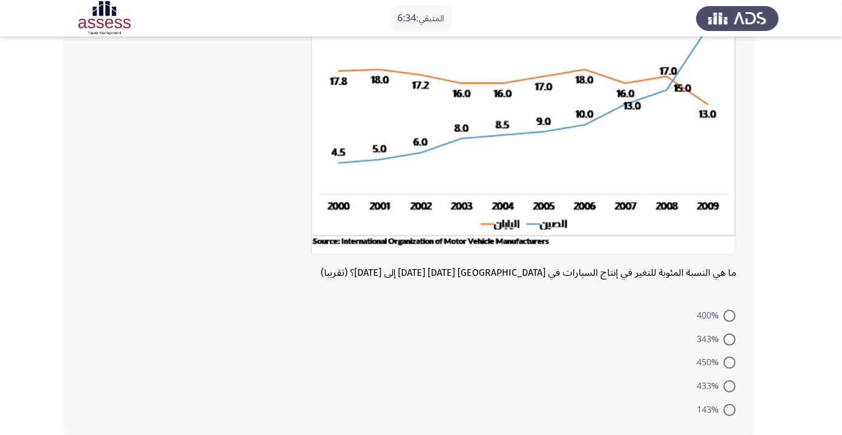
scroll to position [126, 0]
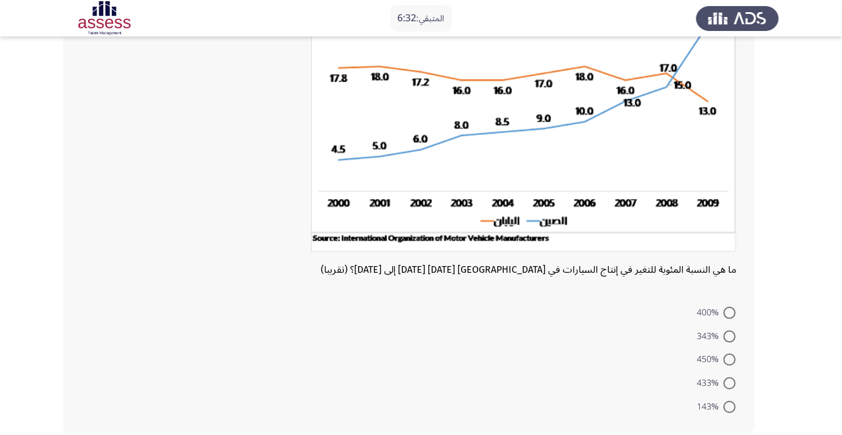
click at [729, 406] on span at bounding box center [730, 407] width 12 height 12
click at [729, 406] on input "143%" at bounding box center [730, 407] width 12 height 12
radio input "true"
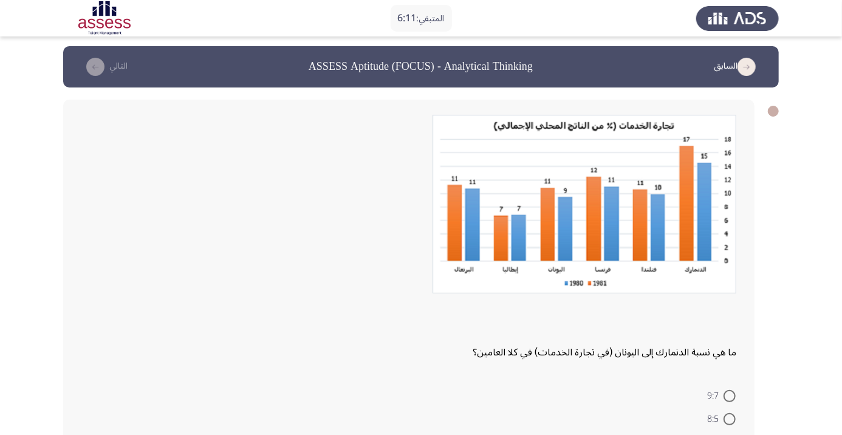
scroll to position [0, 0]
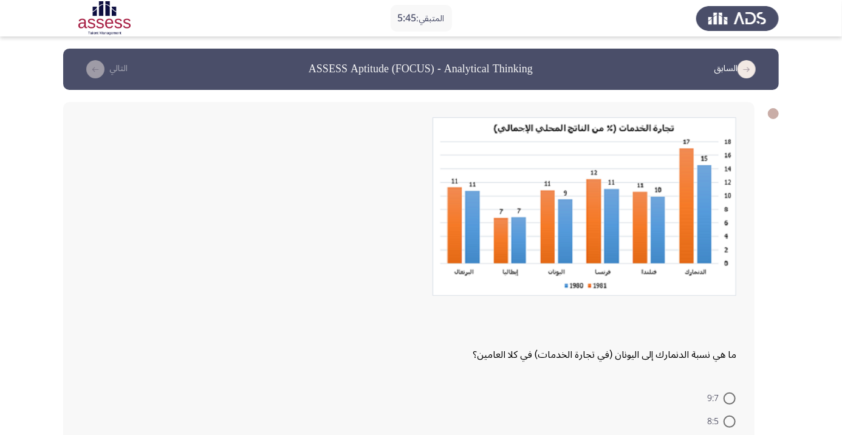
click at [402, 331] on div at bounding box center [408, 334] width 655 height 21
click at [417, 328] on div at bounding box center [408, 334] width 655 height 21
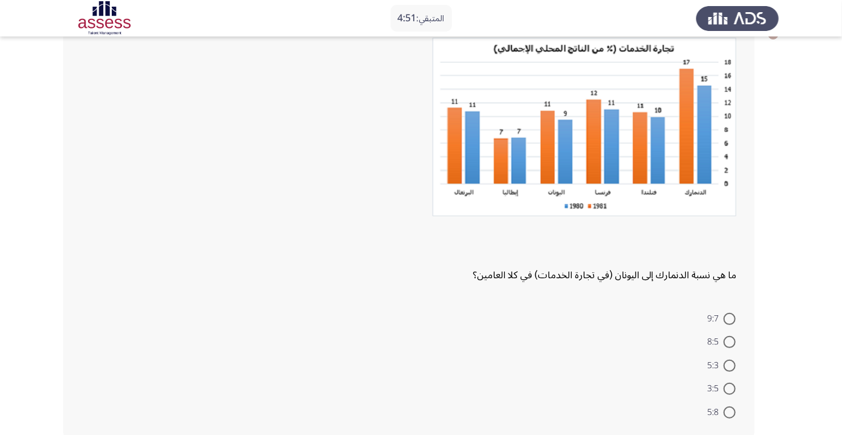
scroll to position [84, 0]
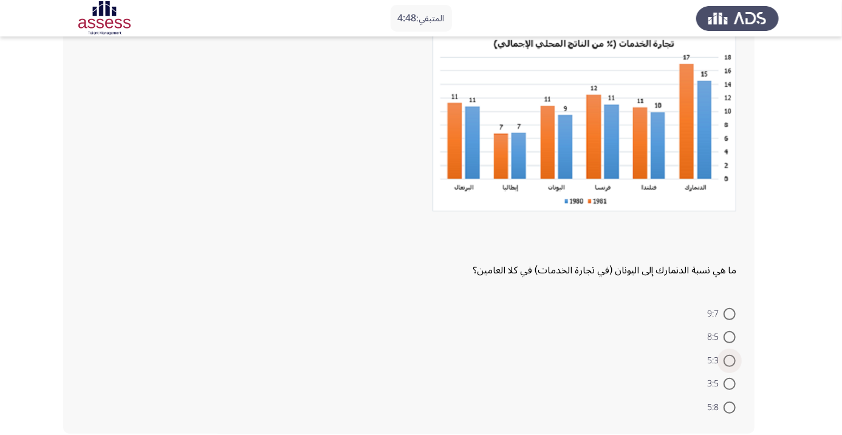
click at [729, 360] on span at bounding box center [730, 361] width 12 height 12
click at [729, 360] on input "5:3" at bounding box center [730, 361] width 12 height 12
radio input "true"
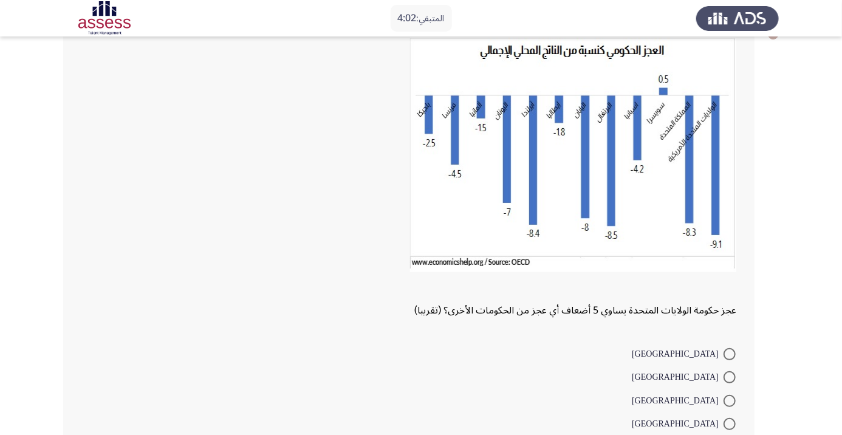
scroll to position [81, 0]
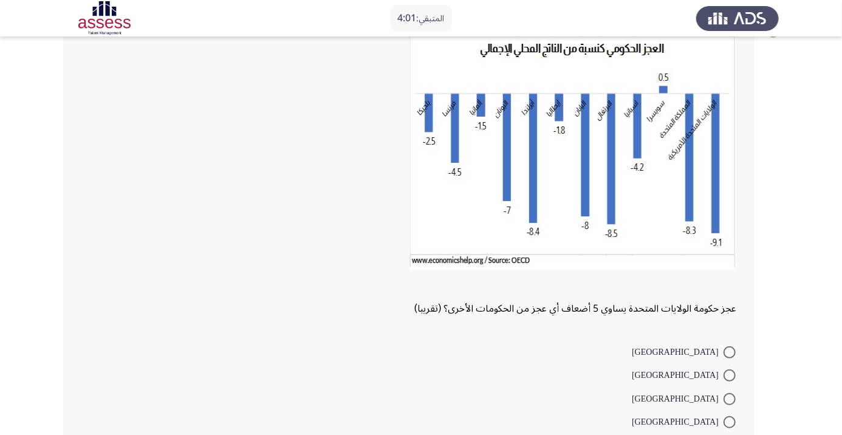
radio input "true"
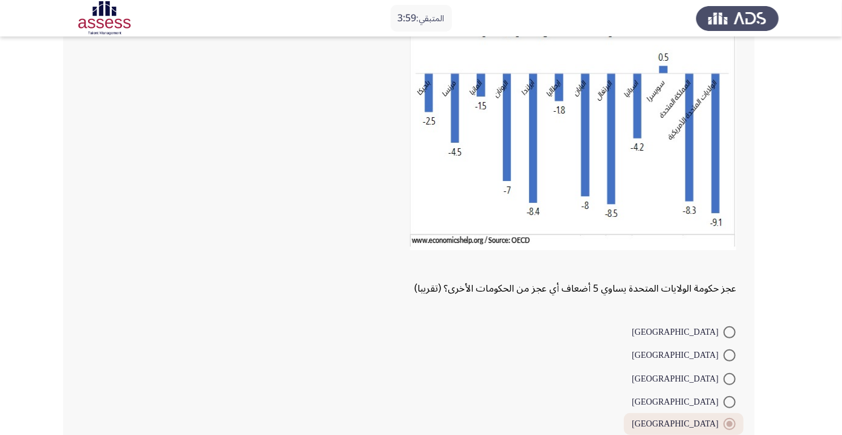
scroll to position [118, 0]
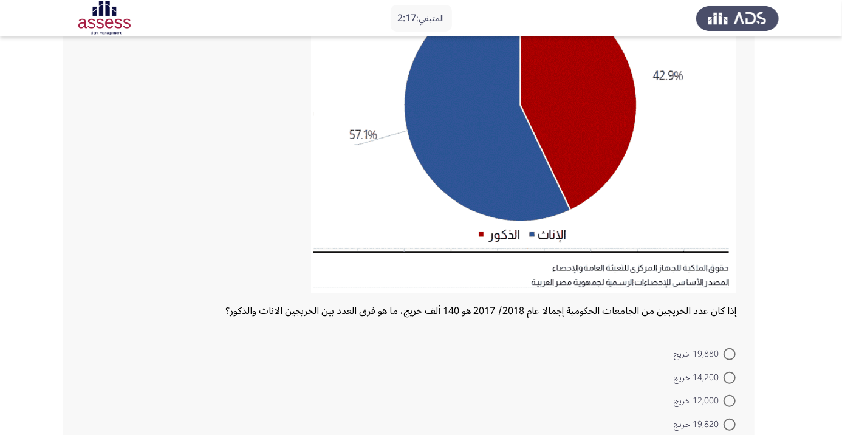
scroll to position [179, 0]
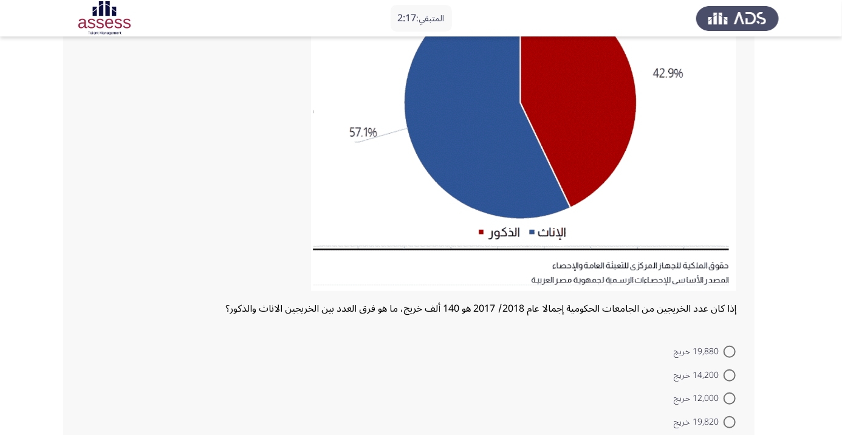
click at [729, 351] on span at bounding box center [730, 352] width 12 height 12
click at [729, 351] on input "19,880 خريج" at bounding box center [730, 352] width 12 height 12
radio input "true"
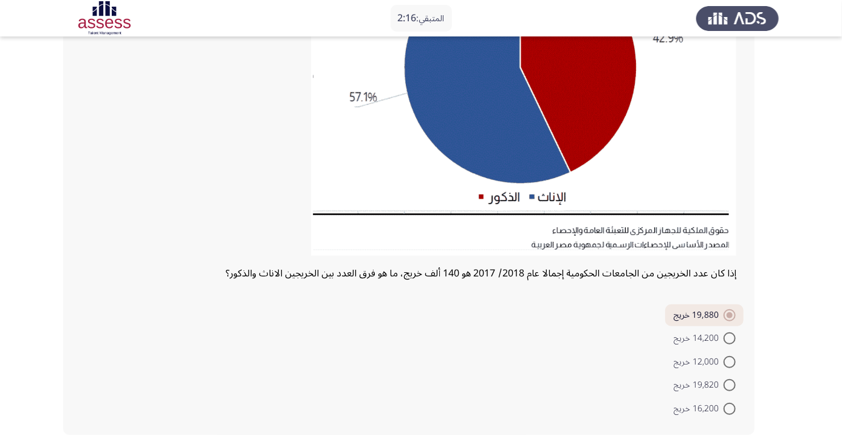
scroll to position [216, 0]
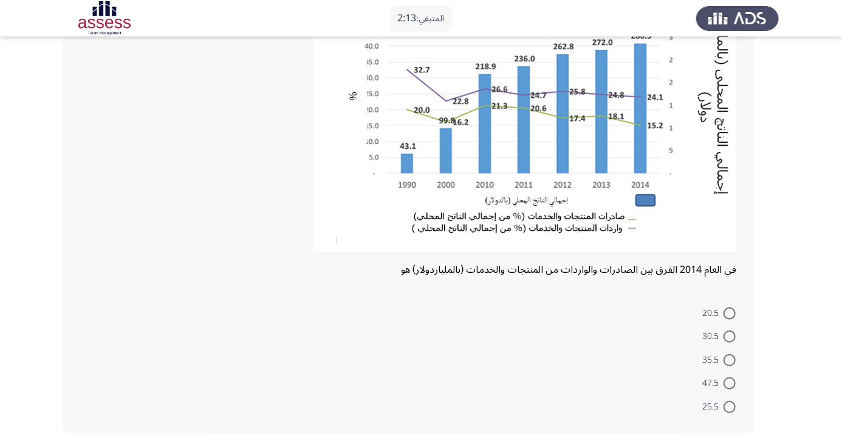
scroll to position [142, 0]
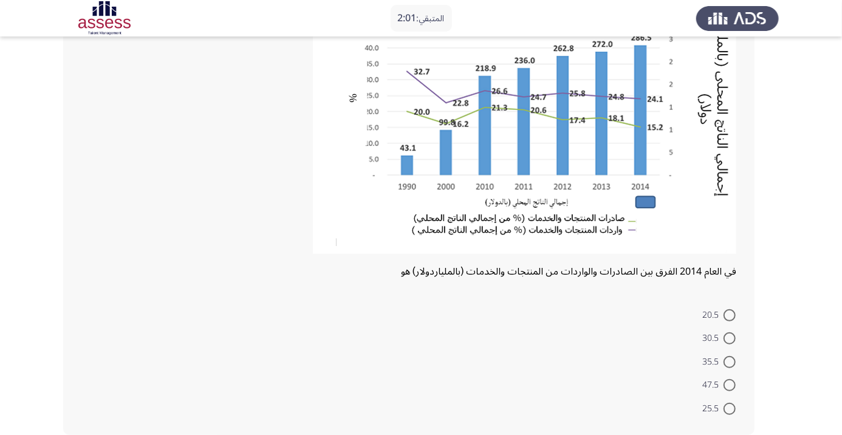
click at [730, 341] on span at bounding box center [730, 338] width 12 height 12
click at [730, 341] on input "30.5" at bounding box center [730, 338] width 12 height 12
radio input "true"
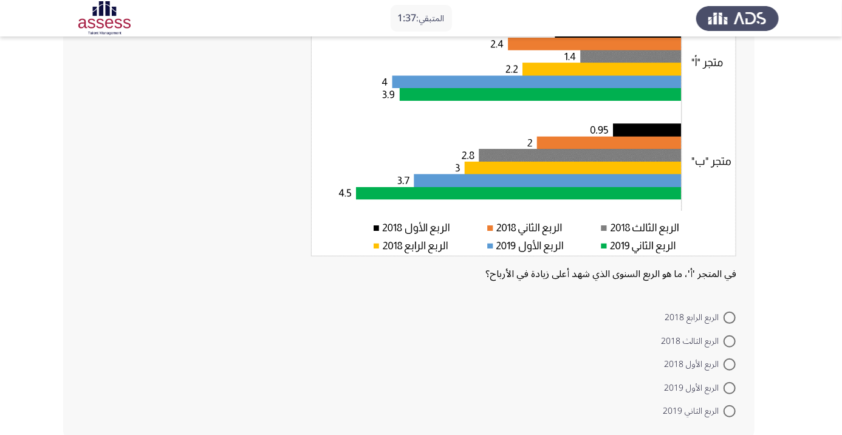
scroll to position [139, 0]
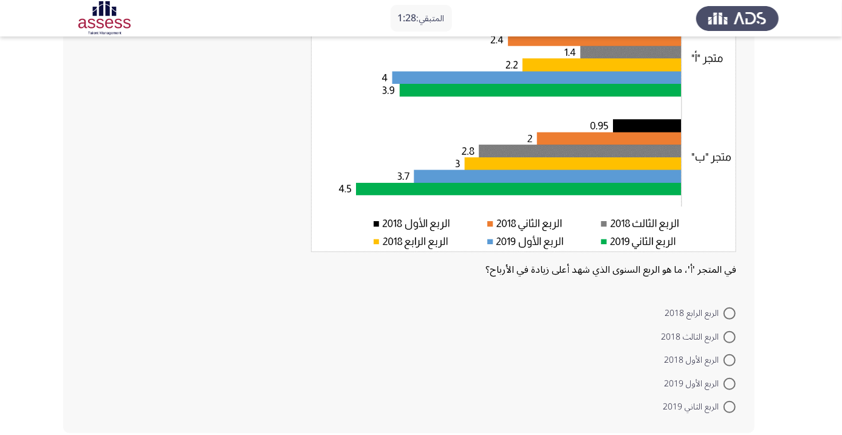
click at [726, 386] on span at bounding box center [730, 384] width 12 height 12
click at [726, 386] on input "الربع الأول 2019" at bounding box center [730, 384] width 12 height 12
radio input "true"
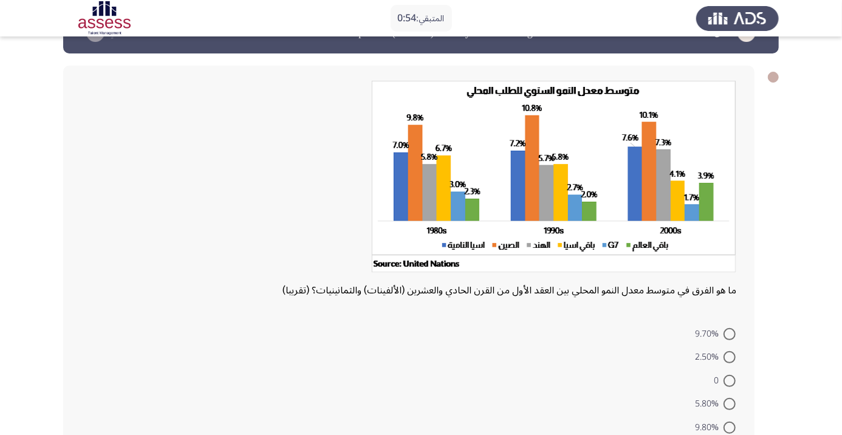
scroll to position [57, 0]
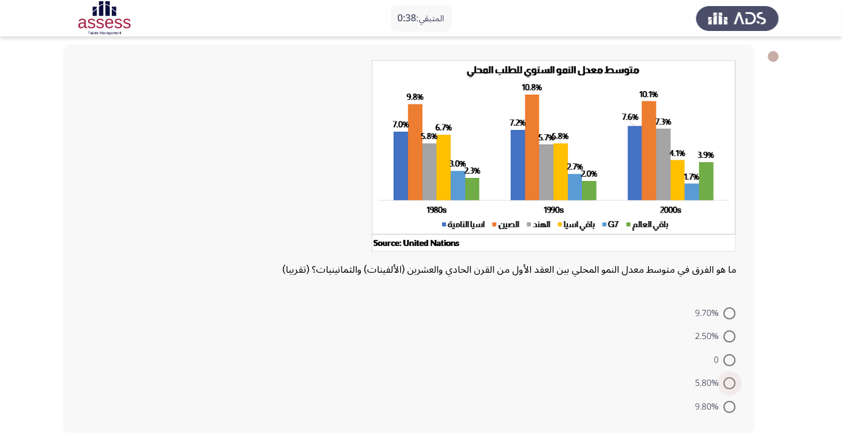
click at [729, 383] on span at bounding box center [730, 383] width 12 height 12
click at [729, 383] on input "5.80%" at bounding box center [730, 383] width 12 height 12
radio input "true"
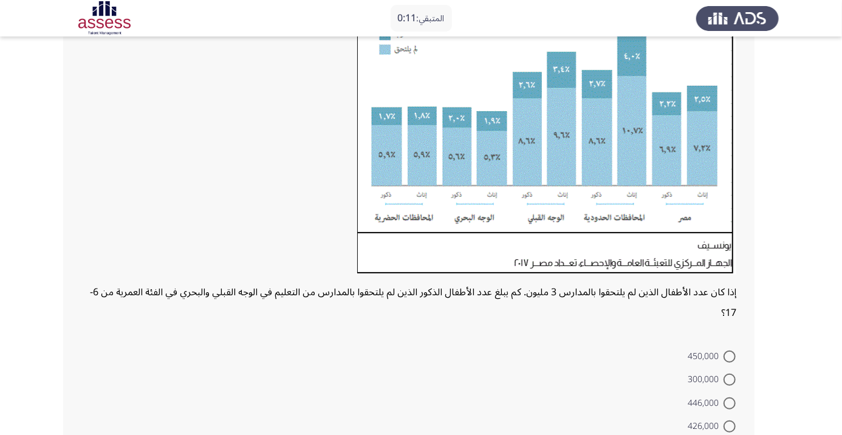
scroll to position [199, 0]
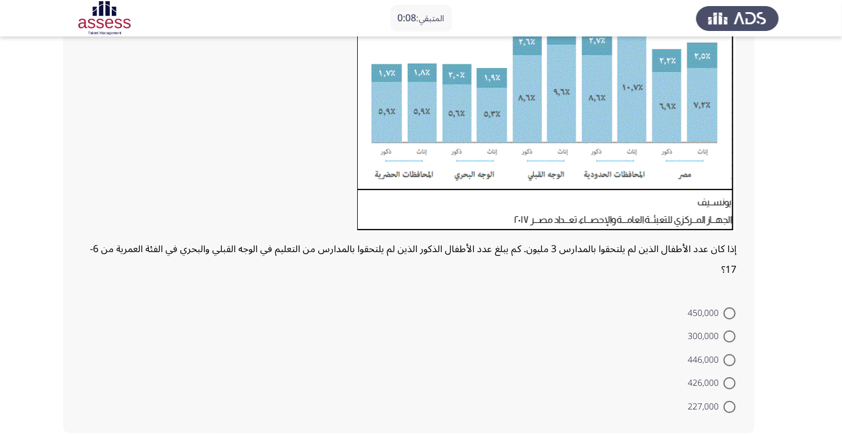
click at [730, 386] on span at bounding box center [730, 383] width 12 height 12
click at [730, 386] on input "426,000" at bounding box center [730, 383] width 12 height 12
radio input "true"
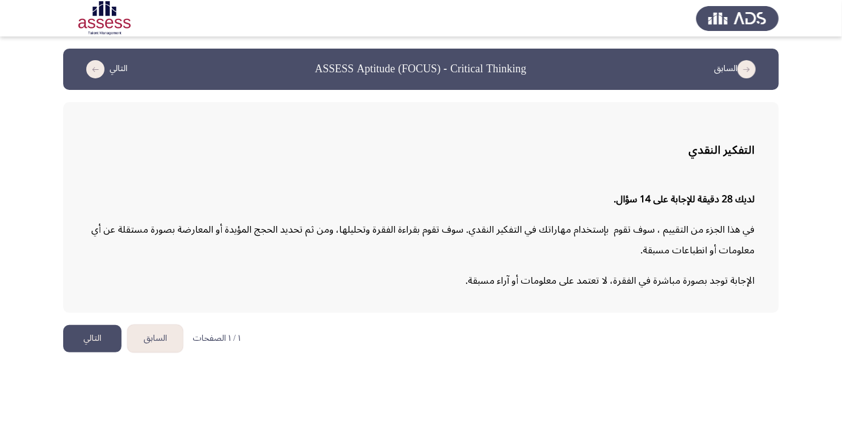
click at [94, 344] on button "التالي" at bounding box center [92, 338] width 58 height 27
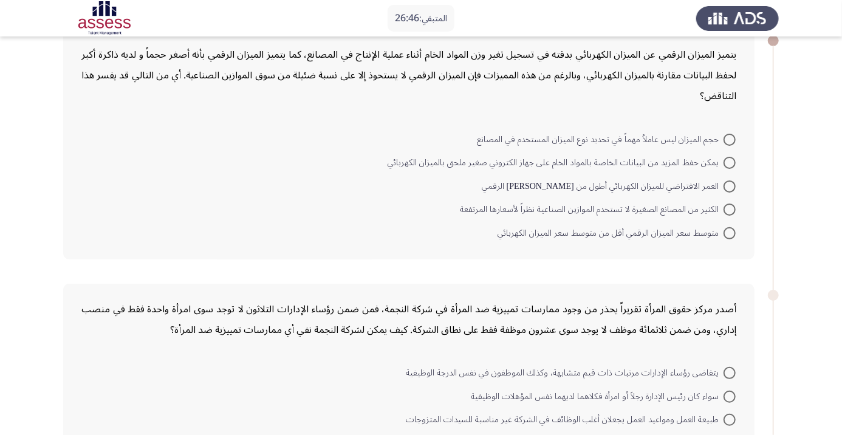
scroll to position [73, 0]
click at [729, 208] on span at bounding box center [730, 210] width 12 height 12
click at [729, 208] on input "الكثير من المصانع الصغيرة لا تستخدم الموازين الصناعية نظراً لأسعارها المرتفعة" at bounding box center [730, 210] width 12 height 12
radio input "true"
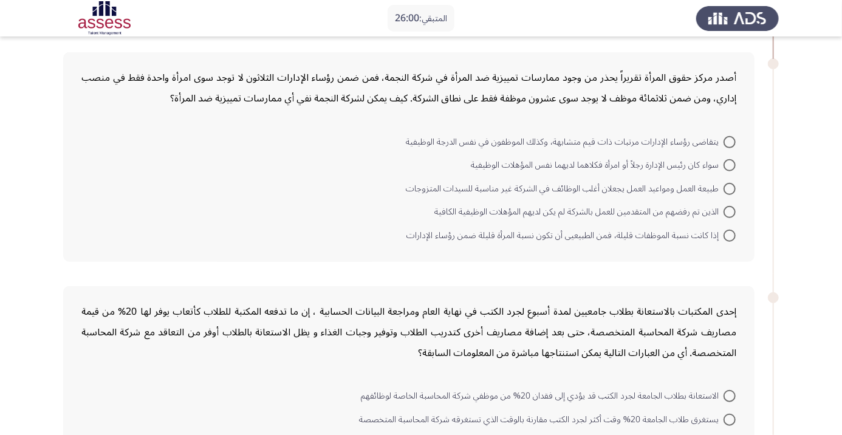
scroll to position [304, 0]
click at [735, 233] on span at bounding box center [730, 234] width 12 height 12
click at [735, 233] on input "إذا كانت نسبة الموظفات قليلة، فمن الطبيعيى أن تكون نسبة المرأة قليلة ضمن رؤساء …" at bounding box center [730, 234] width 12 height 12
radio input "true"
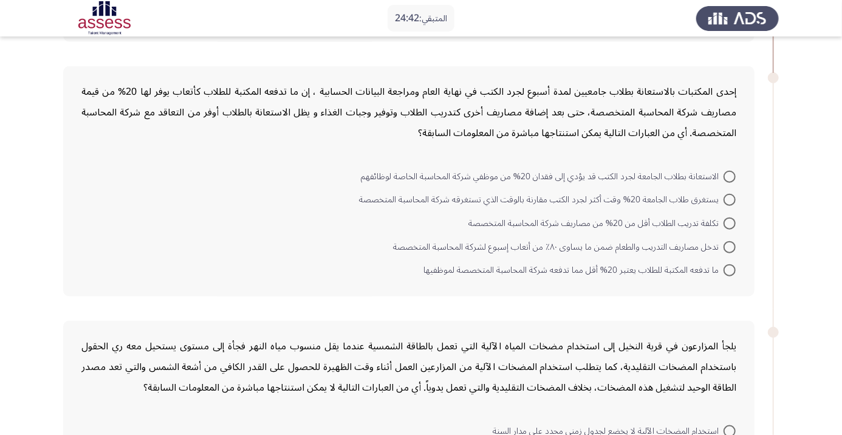
scroll to position [501, 0]
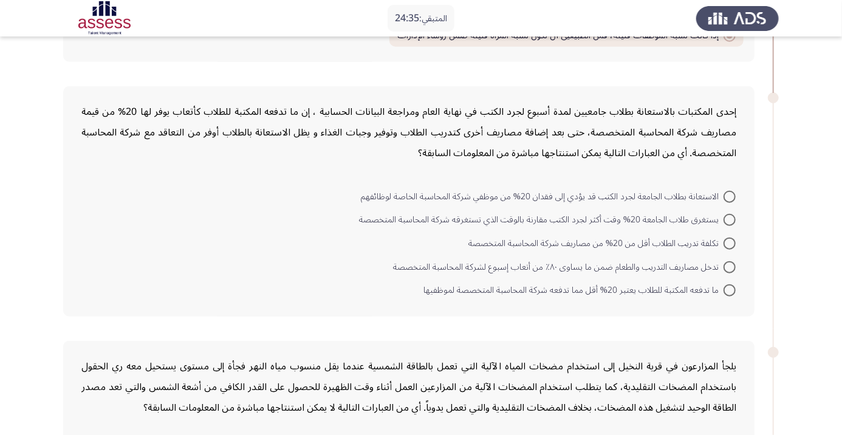
click at [734, 194] on span at bounding box center [730, 197] width 12 height 12
click at [734, 194] on input "الاستعانة بطلاب الجامعة لجرد الكتب قد يؤدي إلى فقدان 20% من موظفي شركة المحاسبة…" at bounding box center [730, 197] width 12 height 12
radio input "true"
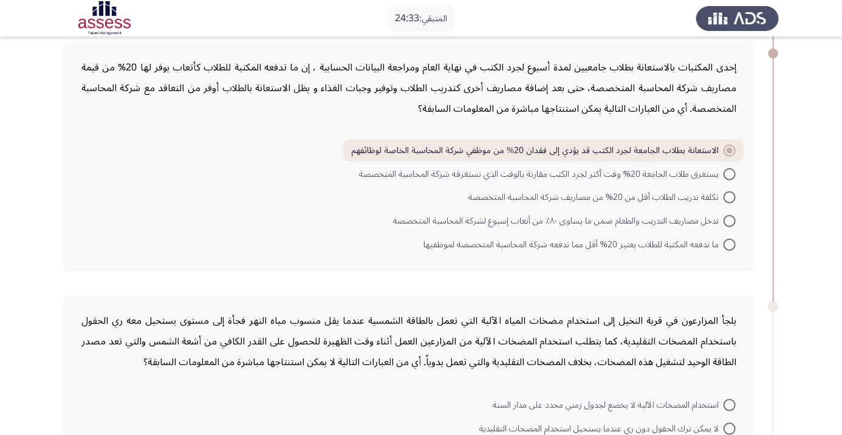
scroll to position [546, 0]
click at [729, 242] on span at bounding box center [730, 244] width 12 height 12
click at [729, 242] on input "ما تدفعه المكتبة للطلاب يعتبر 20% أقل مما تدفعه شركة المحاسبة المتخصصة لموظفيها" at bounding box center [730, 244] width 12 height 12
radio input "true"
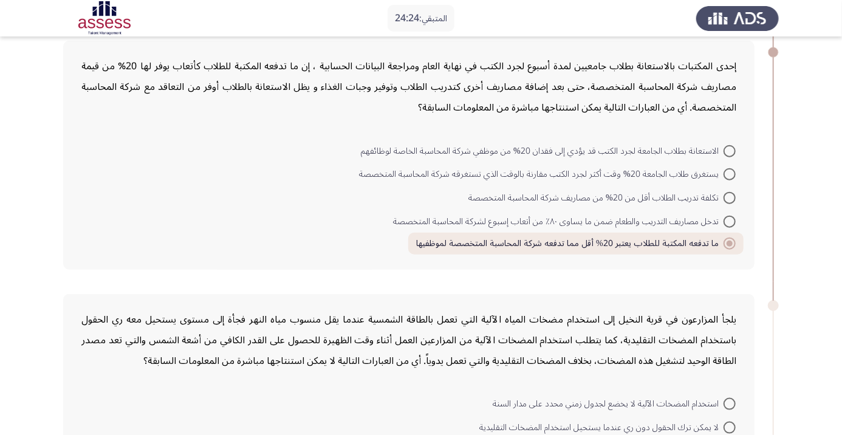
click at [729, 149] on span at bounding box center [730, 151] width 12 height 12
click at [729, 149] on input "الاستعانة بطلاب الجامعة لجرد الكتب قد يؤدي إلى فقدان 20% من موظفي شركة المحاسبة…" at bounding box center [730, 151] width 12 height 12
radio input "true"
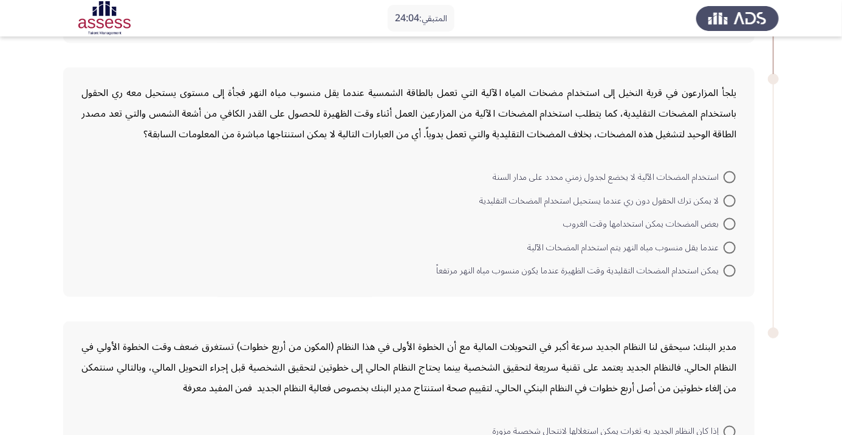
scroll to position [778, 0]
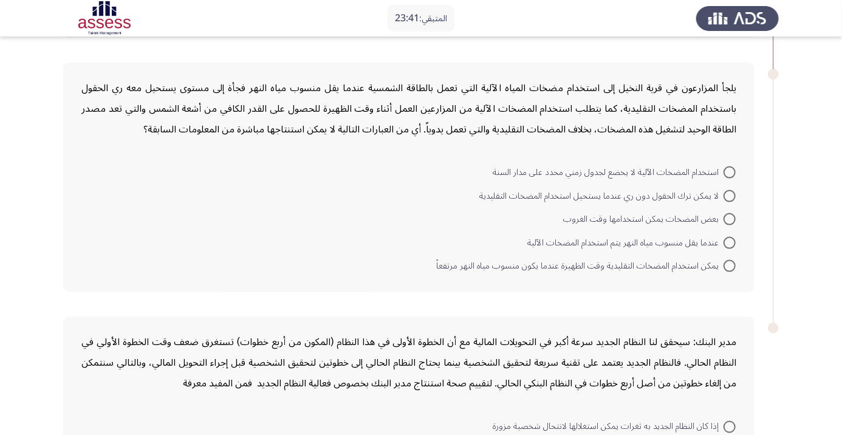
click at [729, 194] on span at bounding box center [730, 196] width 12 height 12
click at [729, 194] on input "لا يمكن ترك الحقول دون ري عندما يستحيل استخدام المضخات التقليدية" at bounding box center [730, 196] width 12 height 12
radio input "true"
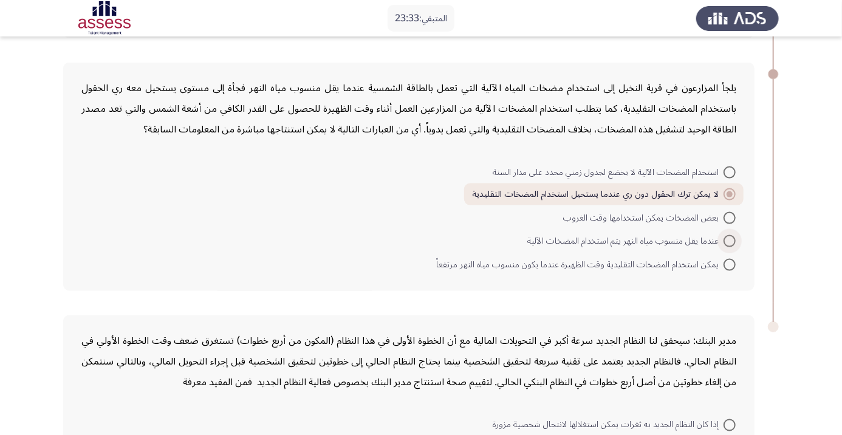
click at [729, 239] on span at bounding box center [730, 241] width 12 height 12
click at [729, 239] on input "عندما يقل منسوب مياه النهر يتم استخدام المضخات الآلية" at bounding box center [730, 241] width 12 height 12
radio input "true"
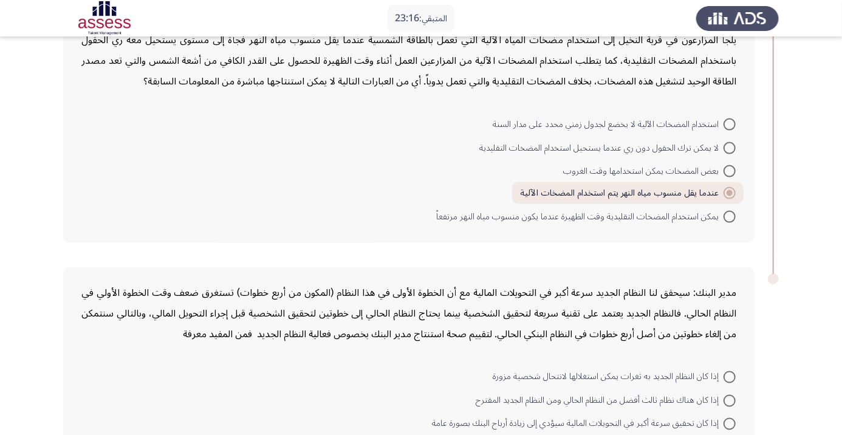
scroll to position [888, 0]
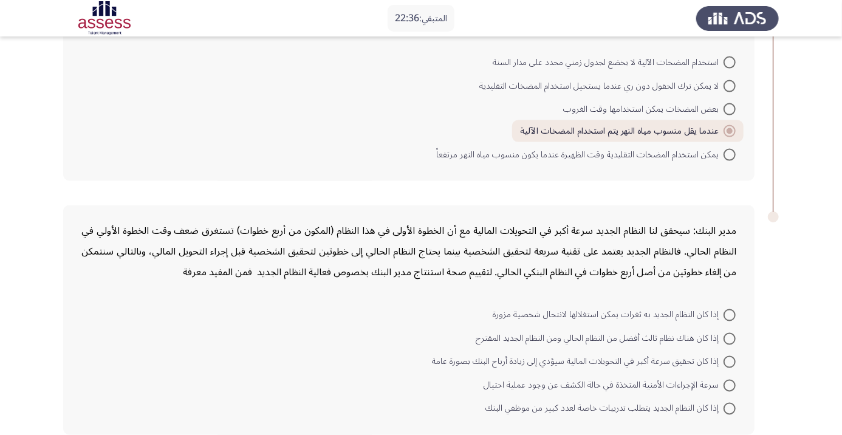
click at [733, 361] on span at bounding box center [730, 362] width 12 height 12
click at [733, 361] on input "إذا كان تحقيق سرعة أكبر في التحويلات المالية سيؤدي إلى زيادة أرباح البنك بصورة …" at bounding box center [730, 362] width 12 height 12
radio input "true"
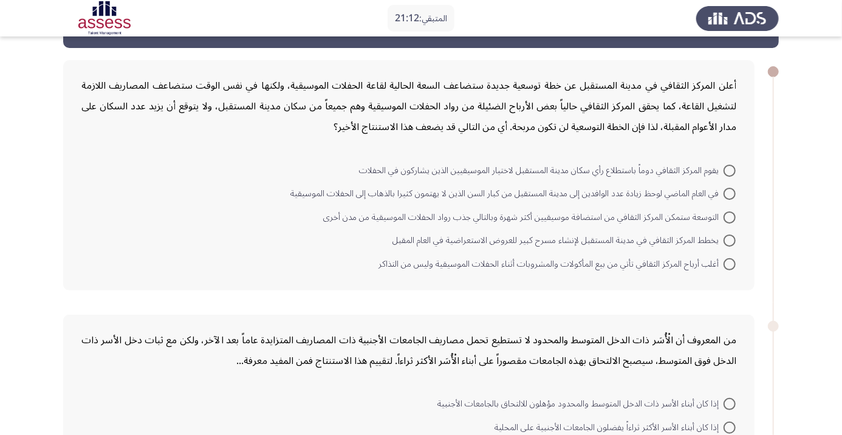
scroll to position [39, 0]
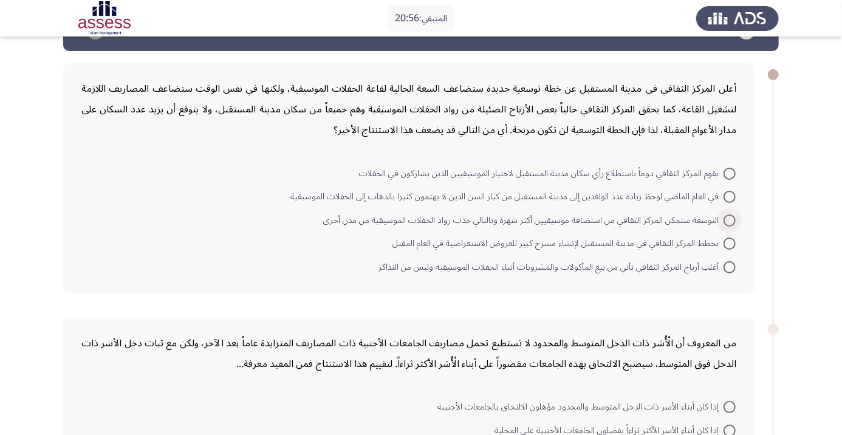
click at [733, 222] on span at bounding box center [730, 220] width 12 height 12
click at [733, 222] on input "التوسعة ستمكن المركز الثقافي من استضافة موسيقيين أكثر شهرة وبالتالي جذب رواد ال…" at bounding box center [730, 220] width 12 height 12
radio input "true"
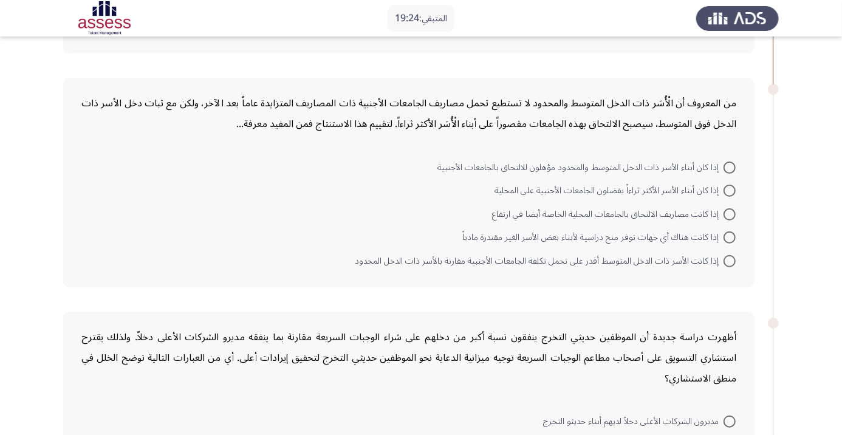
scroll to position [287, 0]
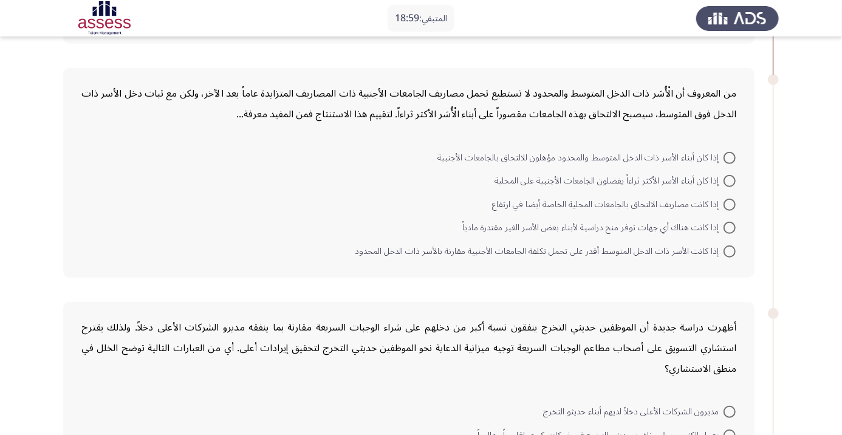
click at [729, 204] on span at bounding box center [730, 205] width 12 height 12
click at [729, 204] on input "إذا كانت مصاريف الالتحاق بالجامعات المحلية الخاصة أيضا في ارتفاع" at bounding box center [730, 205] width 12 height 12
radio input "true"
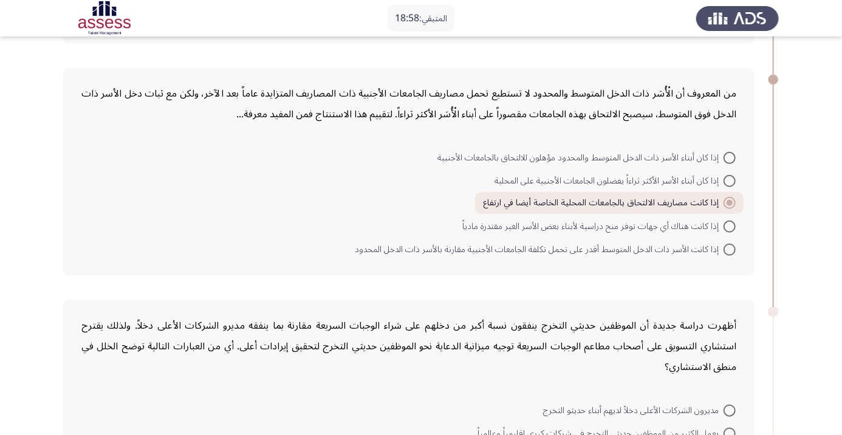
click at [729, 180] on span at bounding box center [730, 181] width 12 height 12
click at [729, 180] on input "إذا كان أبناء الأسر الأكثر ثراءاً يفضلون الجامعات الأجنبية على المحلية" at bounding box center [730, 181] width 12 height 12
radio input "true"
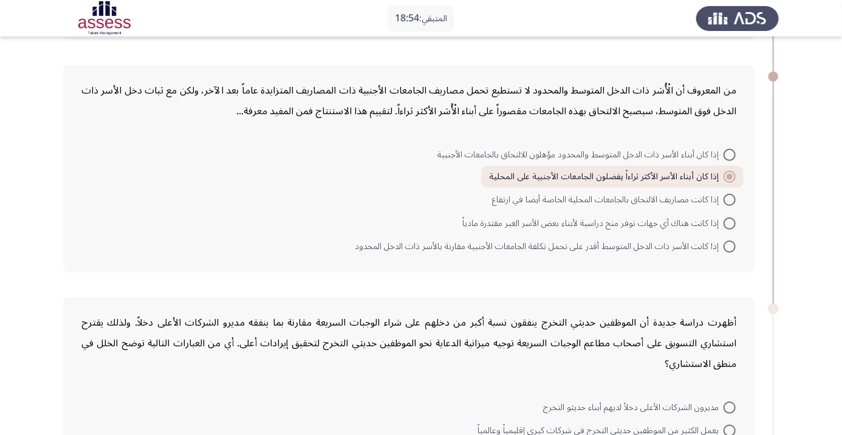
scroll to position [290, 0]
click at [729, 222] on span at bounding box center [730, 223] width 12 height 12
click at [729, 222] on input "إذا كانت هناك أي جهات توفر منح دراسية لأبناء بعض الأسر الغير مقتدرة مادياً" at bounding box center [730, 223] width 12 height 12
radio input "true"
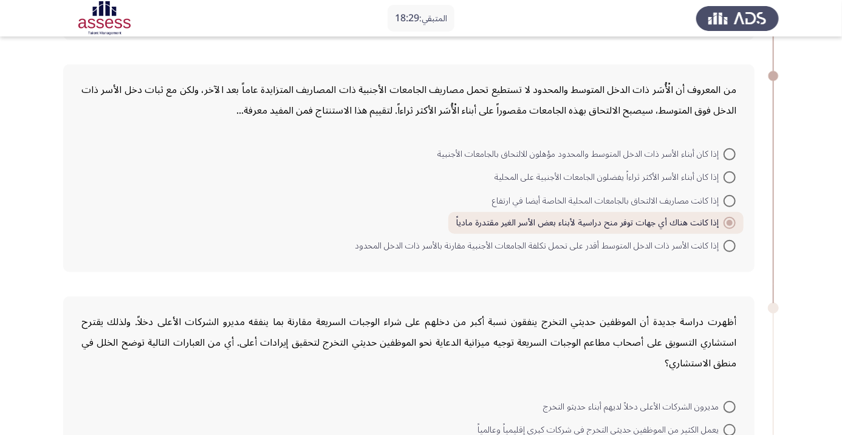
click at [729, 176] on span at bounding box center [730, 177] width 12 height 12
click at [729, 176] on input "إذا كان أبناء الأسر الأكثر ثراءاً يفضلون الجامعات الأجنبية على المحلية" at bounding box center [730, 177] width 12 height 12
radio input "true"
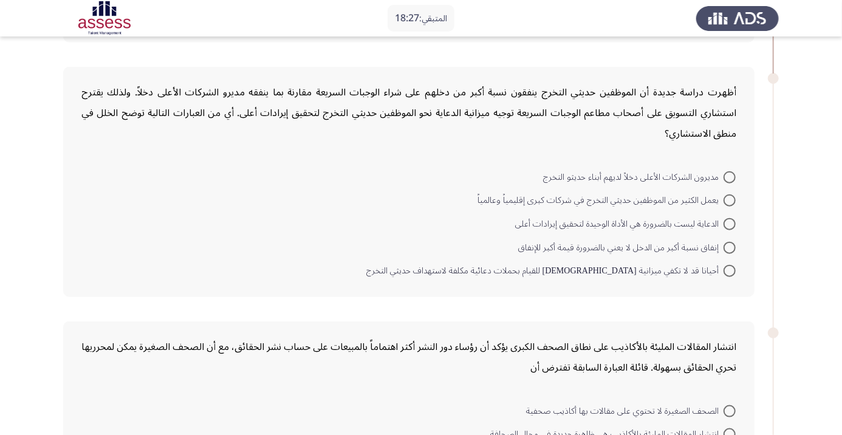
scroll to position [523, 0]
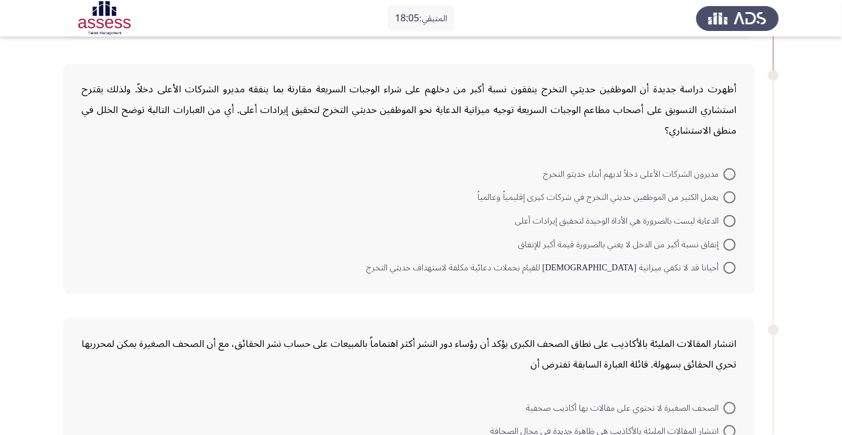
click at [729, 173] on span at bounding box center [730, 174] width 12 height 12
click at [729, 173] on input "مديرون الشركات الأعلى دخلاً لديهم أبناء حديثو التخرج" at bounding box center [730, 174] width 12 height 12
radio input "true"
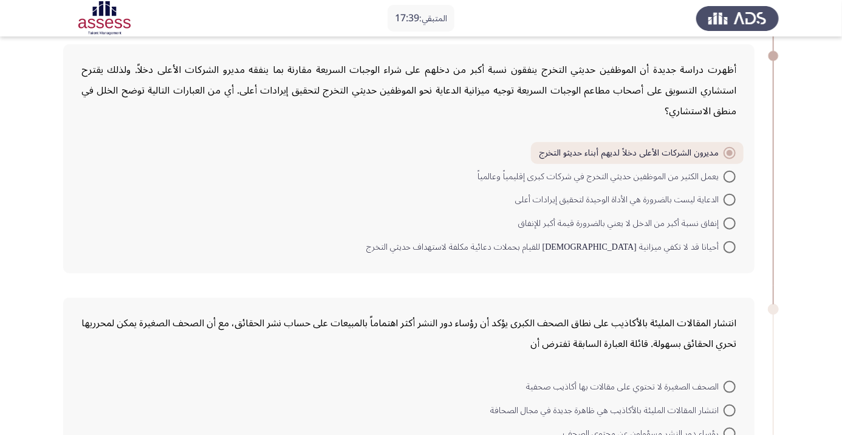
scroll to position [553, 0]
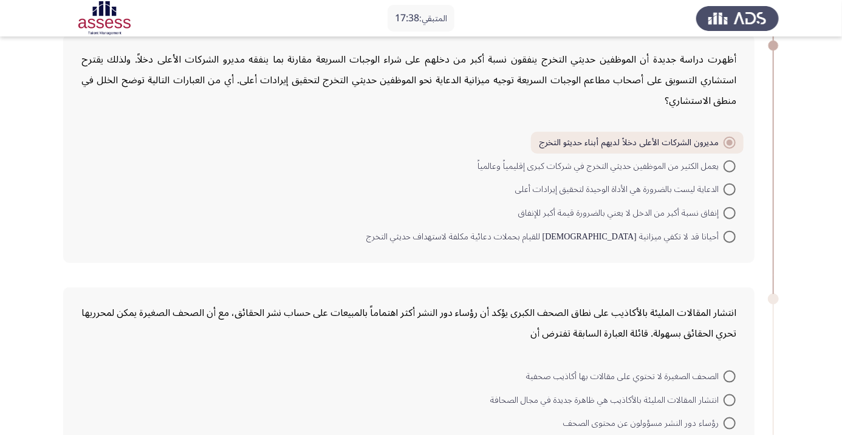
click at [729, 235] on span at bounding box center [730, 237] width 12 height 12
click at [729, 235] on input "أحيانا قد لا تكفي ميزانية الدعاية للقيام بحملات دعائية مكلفة لاستهداف حديثي الت…" at bounding box center [730, 237] width 12 height 12
radio input "true"
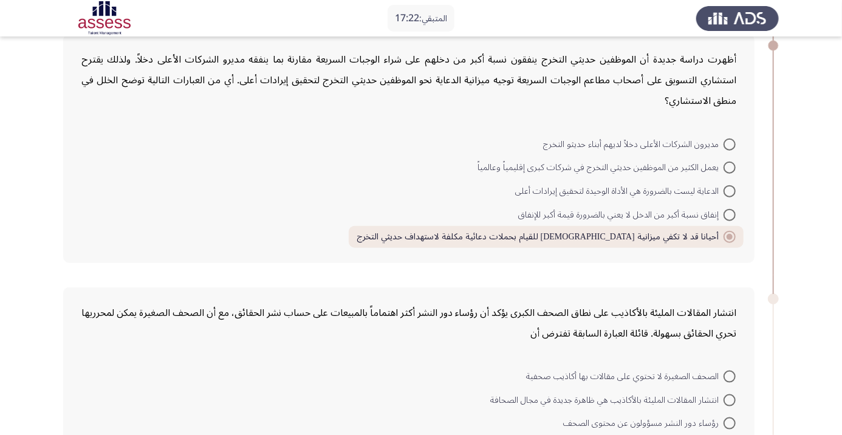
click at [725, 189] on span at bounding box center [730, 191] width 12 height 12
click at [725, 189] on input "الدعاية ليست بالضرورة هي الأداة الوحيدة لتحقيق إيرادات أعلى" at bounding box center [730, 191] width 12 height 12
radio input "true"
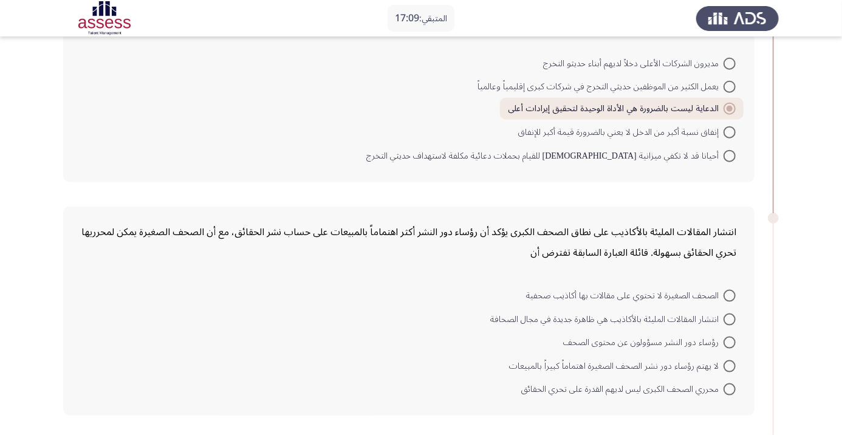
scroll to position [636, 0]
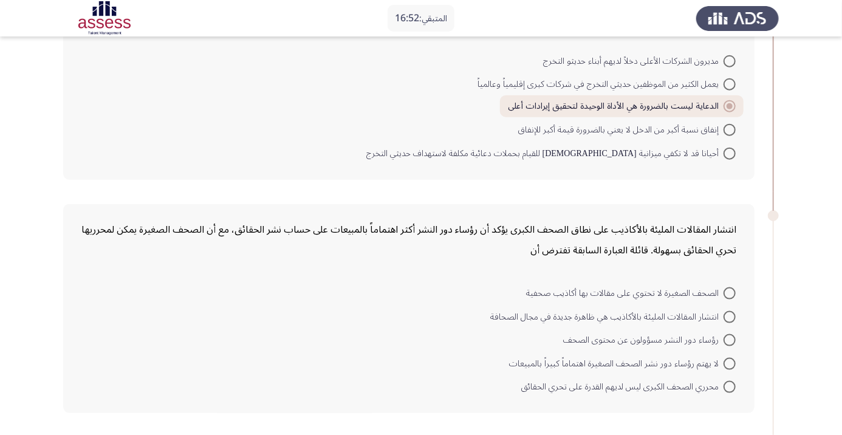
click at [729, 292] on span at bounding box center [730, 293] width 12 height 12
click at [729, 292] on input "الصحف الصغيرة لا تحتوي على مقالات بها أكاذيب صحفية" at bounding box center [730, 293] width 12 height 12
radio input "true"
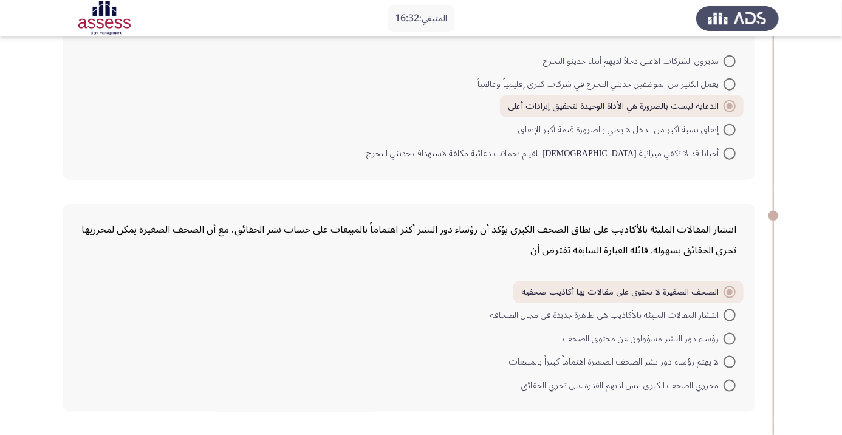
click at [729, 314] on span at bounding box center [730, 315] width 12 height 12
click at [729, 314] on input "انتشار المقالات المليئة بالأكاذيب هي ظاهرة جديدة في مجال الصحافة" at bounding box center [730, 315] width 12 height 12
radio input "true"
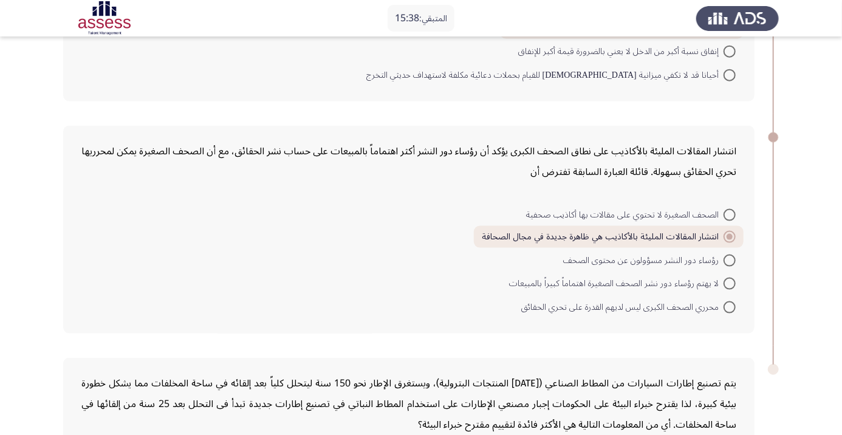
scroll to position [698, 0]
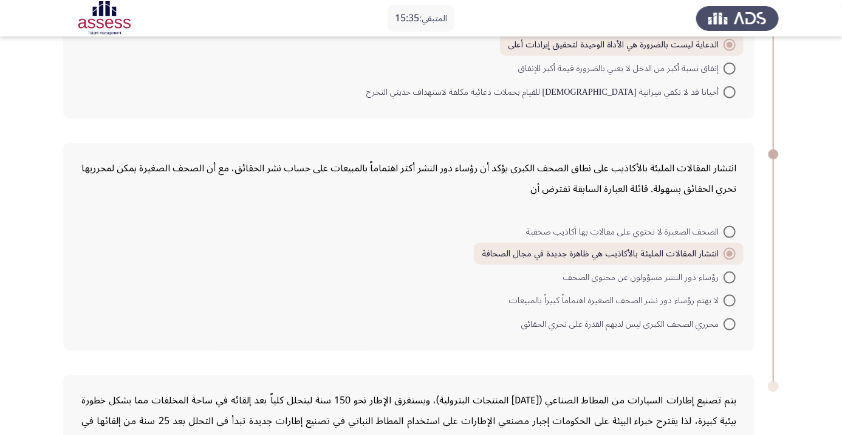
click at [729, 275] on span at bounding box center [730, 278] width 12 height 12
click at [729, 275] on input "رؤساء دور النشر مسؤولون عن محتوى الصحف" at bounding box center [730, 278] width 12 height 12
radio input "true"
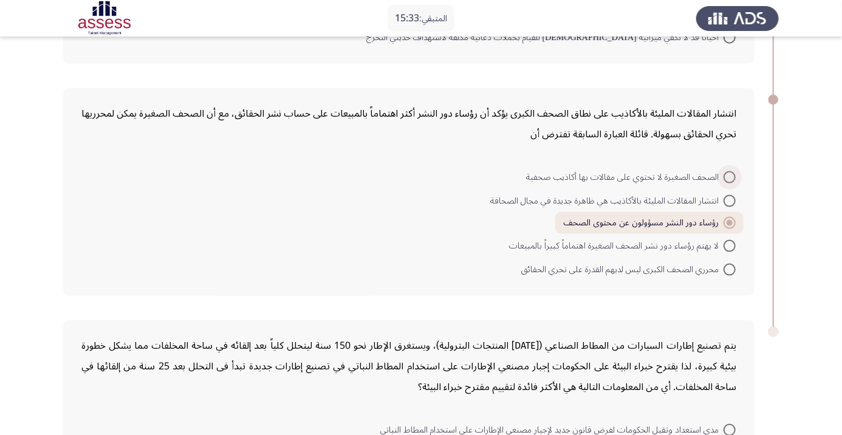
scroll to position [754, 0]
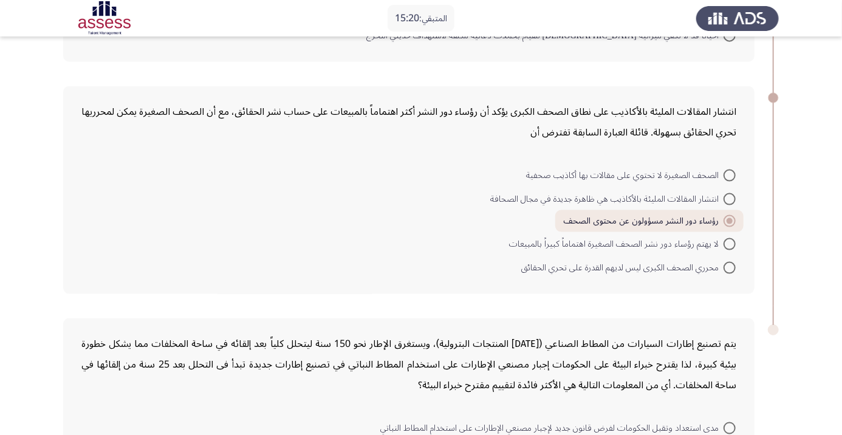
click at [729, 266] on span at bounding box center [730, 268] width 12 height 12
click at [729, 266] on input "محرري الصحف الكبرى ليس لديهم القدرة على تحري الحقائق" at bounding box center [730, 268] width 12 height 12
radio input "true"
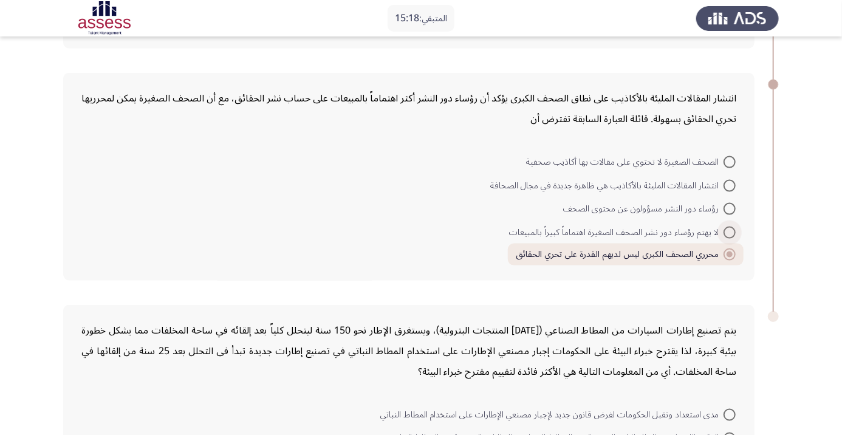
scroll to position [867, 0]
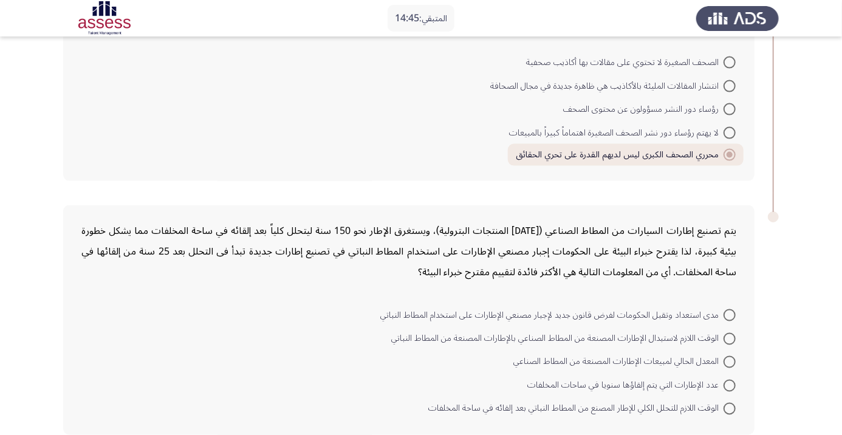
click at [729, 313] on span at bounding box center [730, 315] width 12 height 12
click at [729, 313] on input "مدى استعداد وتقبل الحكومات لفرض قانون جديد لإجبار مصنعي الإطارات على استخدام ال…" at bounding box center [730, 315] width 12 height 12
radio input "true"
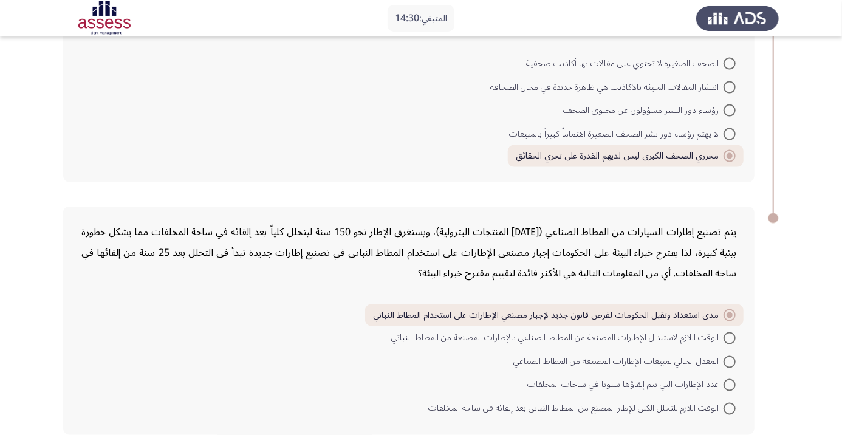
click at [733, 357] on span at bounding box center [730, 362] width 12 height 12
click at [733, 357] on input "المعدل الحالي لمبيعات الإطارات المصنعة من المطاط الصناعي" at bounding box center [730, 362] width 12 height 12
radio input "true"
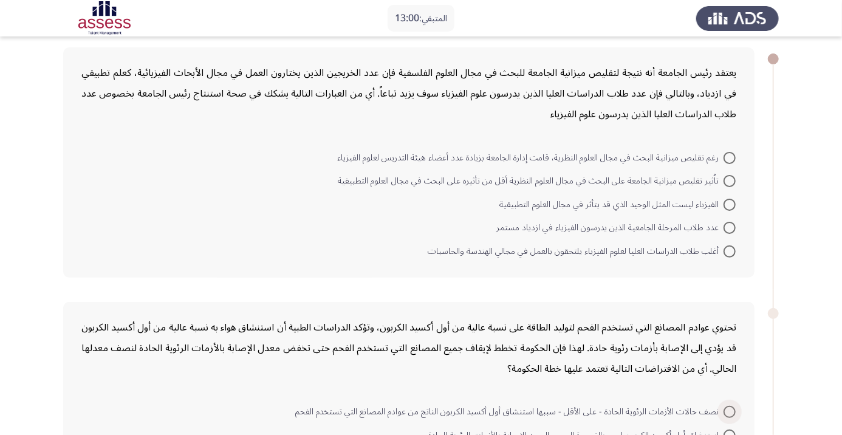
scroll to position [53, 0]
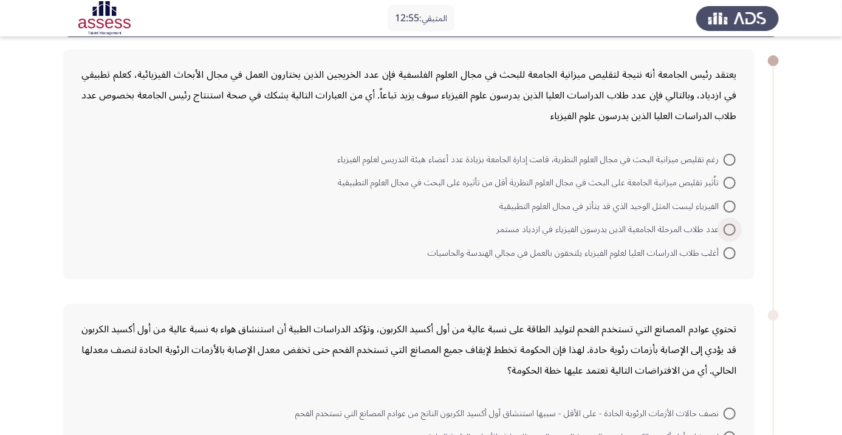
click at [729, 228] on span at bounding box center [730, 230] width 12 height 12
click at [729, 228] on input "عدد طلاب المرحلة الجامعية الذين يدرسون الفيزياء في ازدياد مستمر" at bounding box center [730, 230] width 12 height 12
radio input "true"
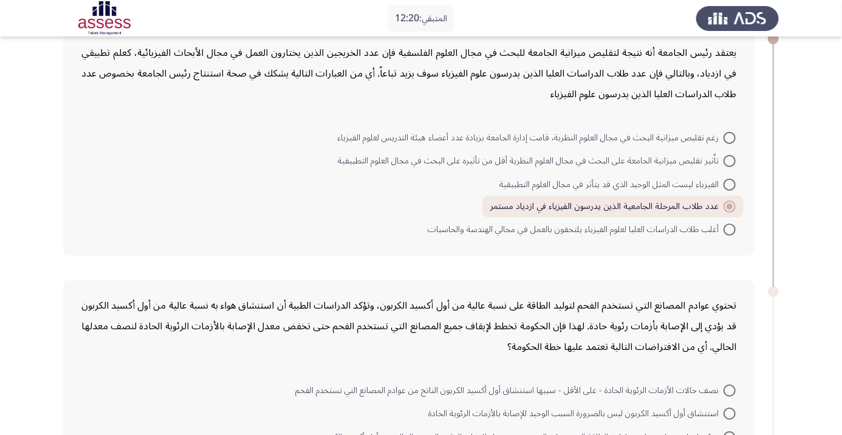
scroll to position [74, 0]
click at [725, 136] on span at bounding box center [730, 138] width 12 height 12
click at [725, 136] on input "رغم تقليص ميزانية البحث في مجال العلوم النظرية، قامت إدارة الجامعة بزيادة عدد أ…" at bounding box center [730, 138] width 12 height 12
radio input "true"
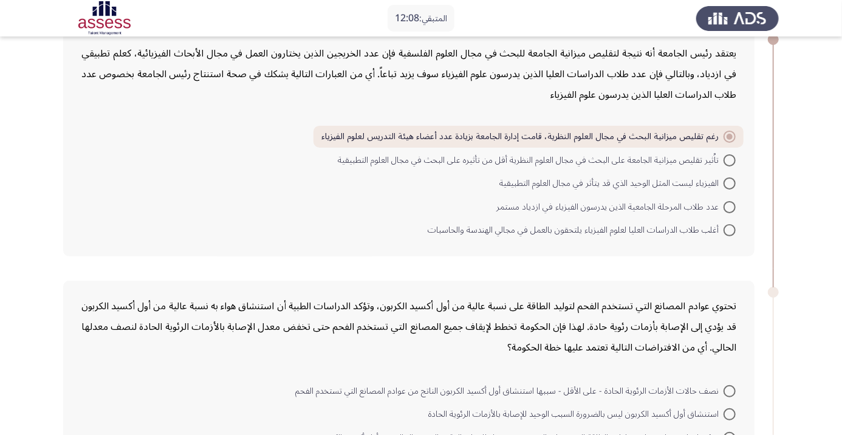
click at [729, 182] on span at bounding box center [730, 183] width 12 height 12
click at [729, 182] on input "الفيزياء ليست المثل الوحيد الذي قد يتأثر في مجال العلوم التطبيقية" at bounding box center [730, 183] width 12 height 12
radio input "true"
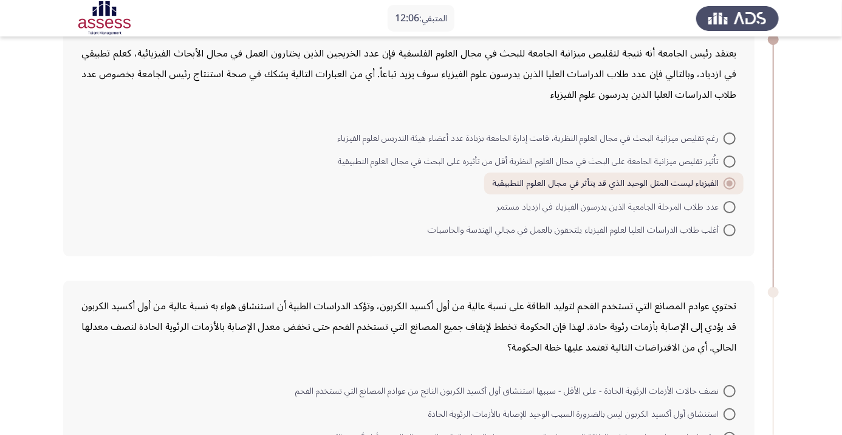
click at [729, 205] on span at bounding box center [730, 207] width 12 height 12
click at [729, 205] on input "عدد طلاب المرحلة الجامعية الذين يدرسون الفيزياء في ازدياد مستمر" at bounding box center [730, 207] width 12 height 12
radio input "true"
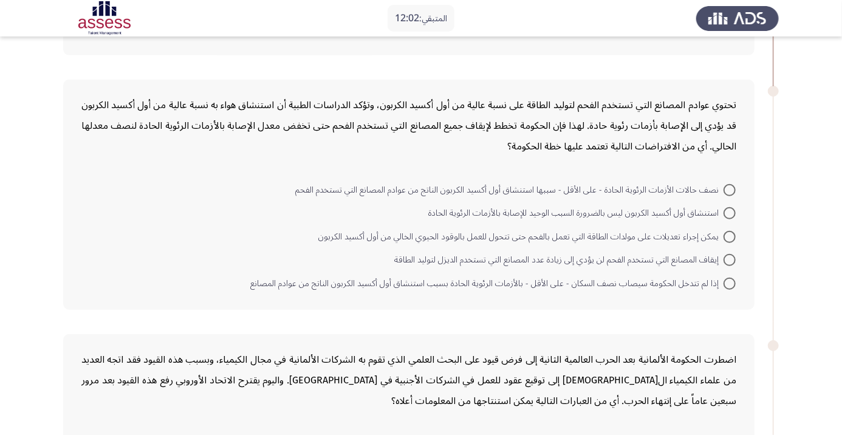
scroll to position [276, 0]
click at [842, 352] on app-assessment-container "المتبقي: 12:00 السابق ASSESS Aptitude (FOCUS) - Critical Thinking إنهاء يعتقد ر…" at bounding box center [421, 301] width 842 height 1057
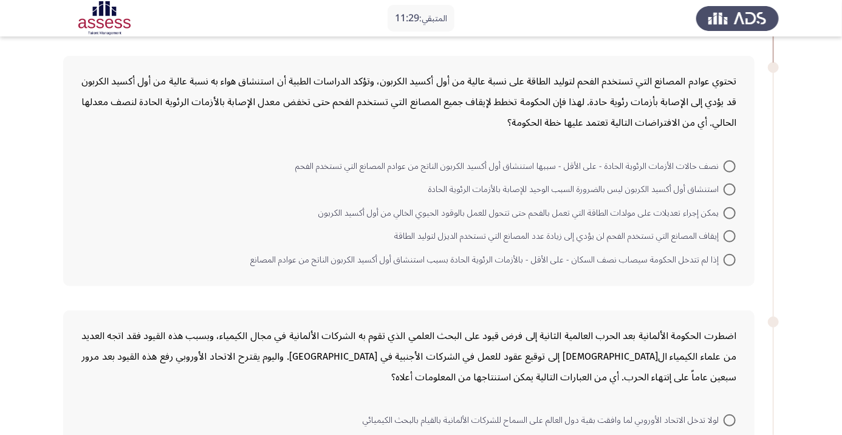
scroll to position [326, 0]
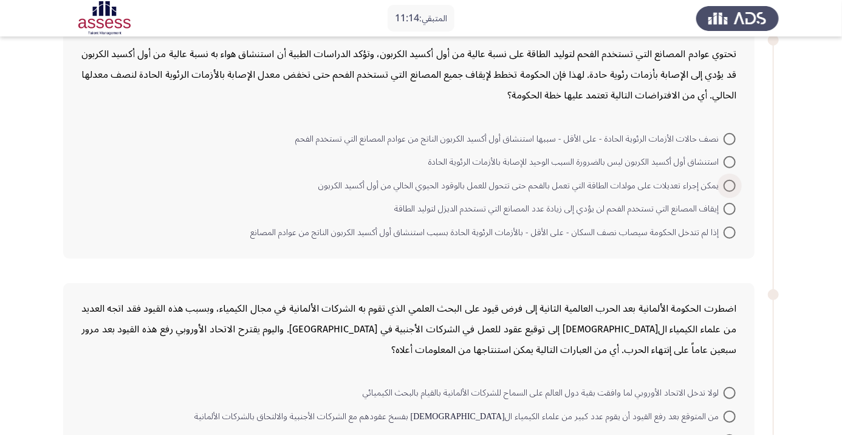
click at [729, 185] on span at bounding box center [730, 186] width 12 height 12
click at [729, 185] on input "يمكن إجراء تعديلات على مولدات الطاقة التي تعمل بالفحم حتى تتحول للعمل بالوقود ا…" at bounding box center [730, 186] width 12 height 12
radio input "true"
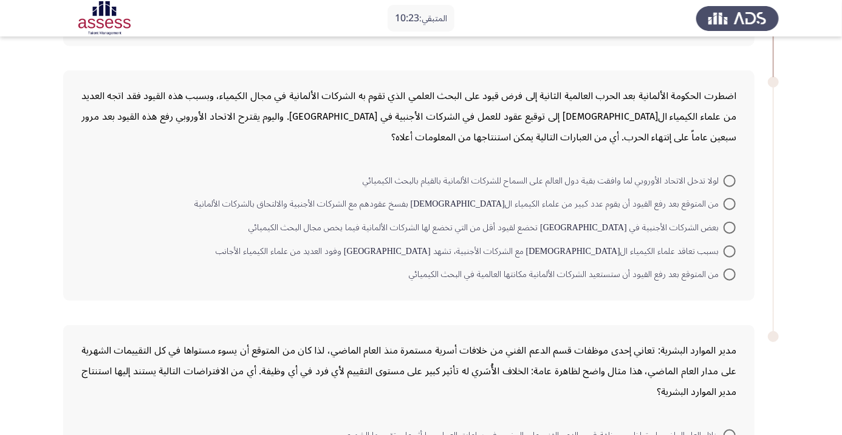
scroll to position [552, 0]
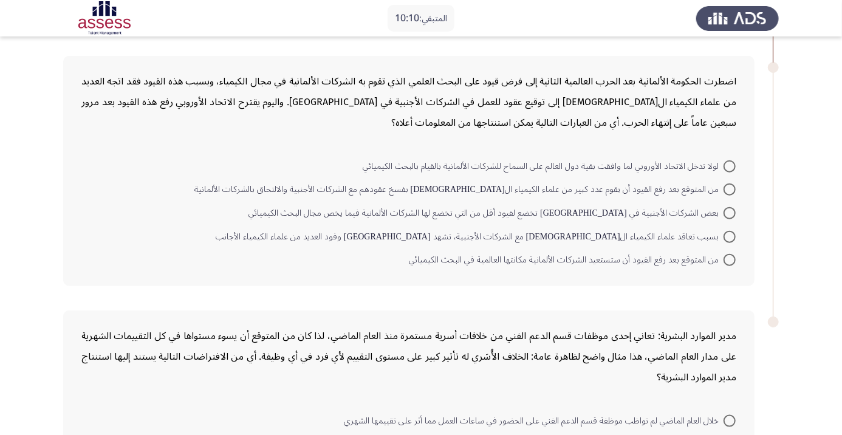
click at [729, 165] on span at bounding box center [730, 166] width 12 height 12
click at [729, 165] on input "لولا تدخل الاتحاد الأوروبي لما وافقت بقية دول العالم على السماح للشركات الألمان…" at bounding box center [730, 166] width 12 height 12
radio input "true"
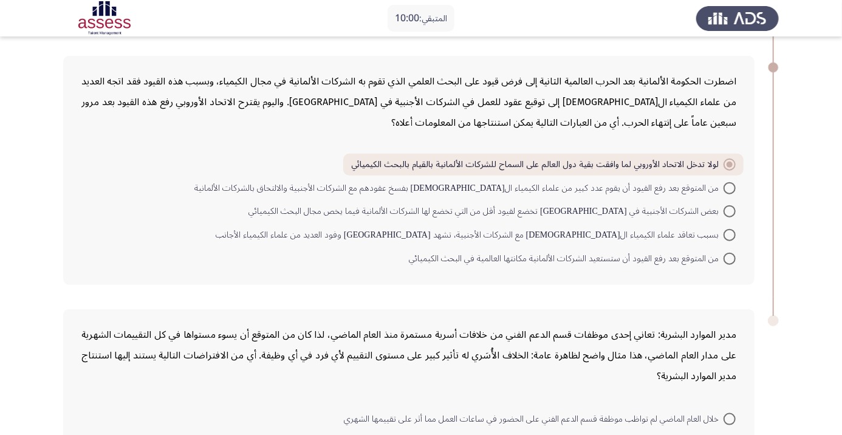
click at [726, 187] on span at bounding box center [730, 188] width 12 height 12
click at [726, 187] on input "من المتوقع بعد رفع القيود أن يقوم عدد كبير من علماء الكيمياء الألمان بفسخ عقوده…" at bounding box center [730, 188] width 12 height 12
radio input "true"
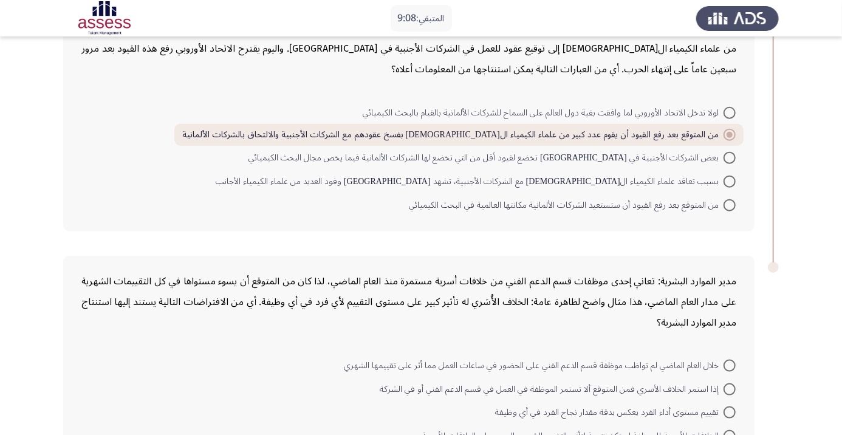
scroll to position [656, 0]
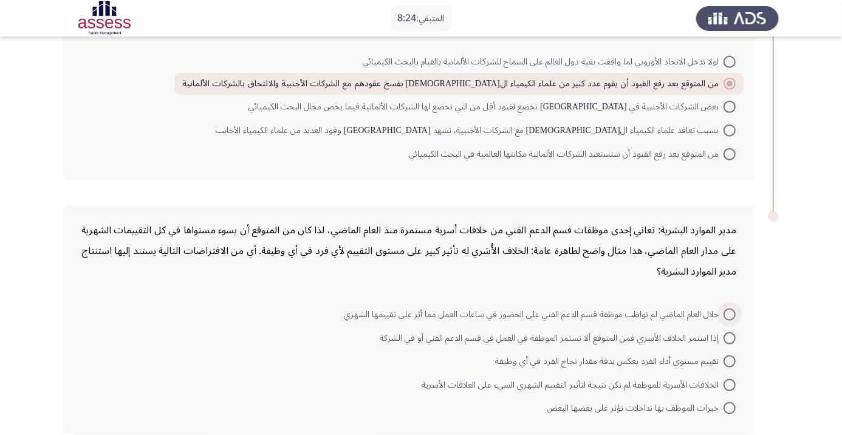
click at [726, 311] on span at bounding box center [730, 315] width 12 height 12
click at [726, 311] on input "خلال العام الماضي لم تواظب موظفة قسم الدعم الفني على الحضور في ساعات العمل مما …" at bounding box center [730, 315] width 12 height 12
radio input "true"
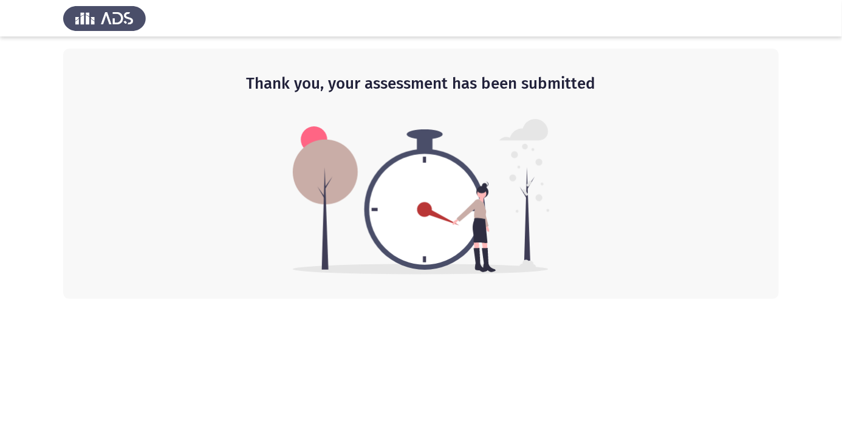
click at [447, 220] on img at bounding box center [421, 197] width 257 height 156
click at [389, 216] on img at bounding box center [421, 197] width 257 height 156
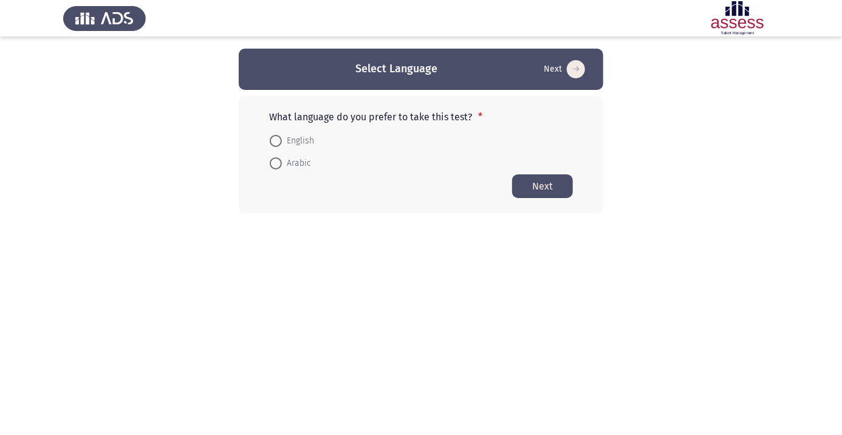
click at [281, 166] on span at bounding box center [276, 163] width 12 height 12
click at [281, 166] on input "Arabic" at bounding box center [276, 163] width 12 height 12
radio input "true"
click at [542, 194] on button "Next" at bounding box center [542, 186] width 61 height 24
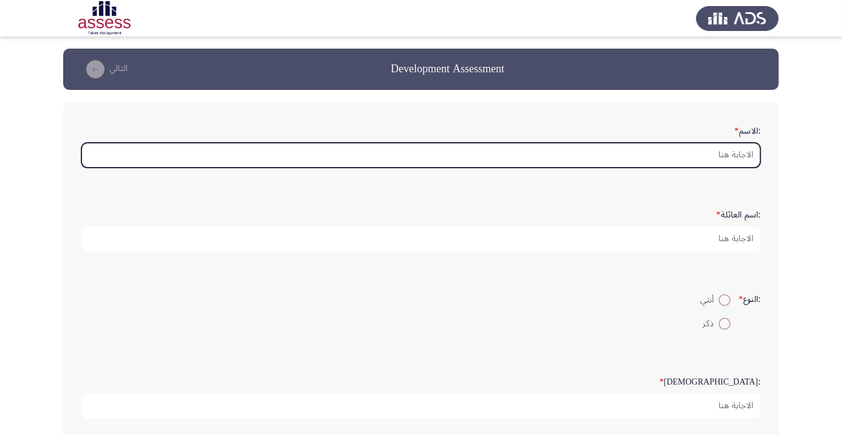
click at [730, 156] on input ":الاسم *" at bounding box center [420, 155] width 679 height 25
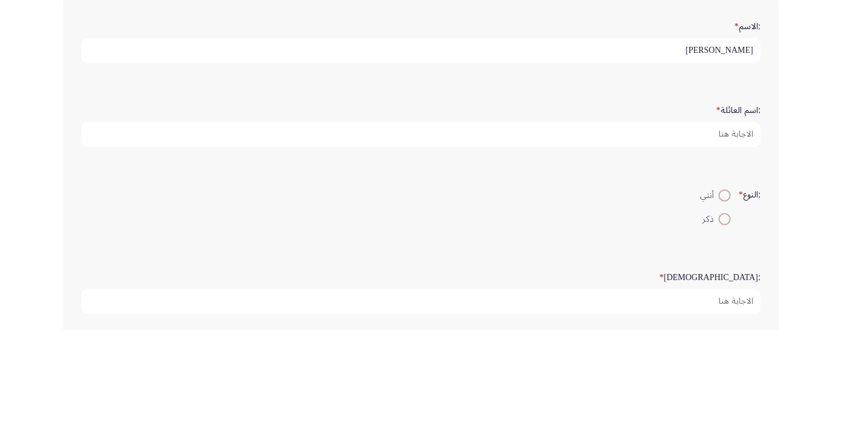
type input "محمد اسماعيل احمد"
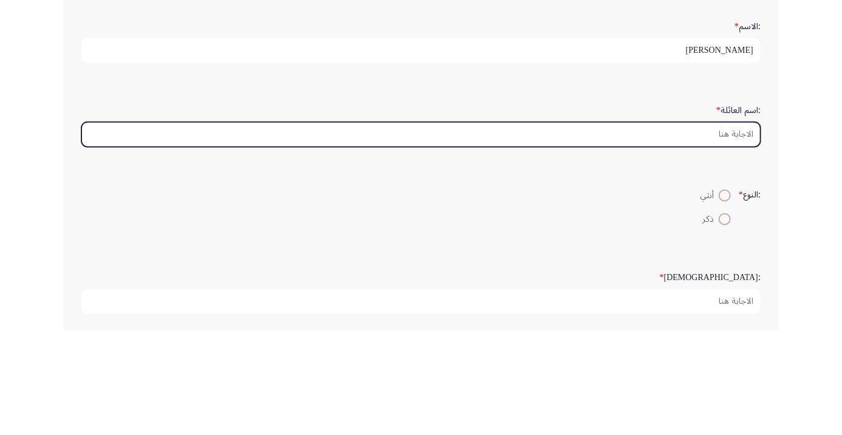
click at [701, 241] on input ":اسم العائلة *" at bounding box center [420, 239] width 679 height 25
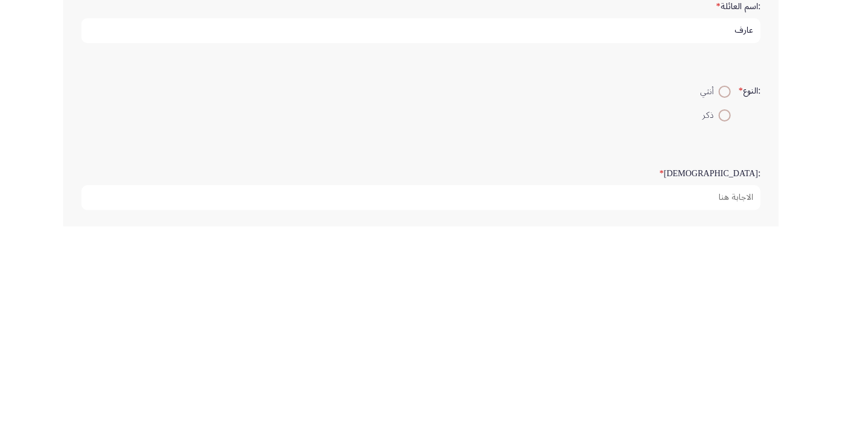
type input "عارف"
click at [719, 325] on span at bounding box center [725, 324] width 12 height 12
click at [719, 325] on input "ذكر" at bounding box center [725, 324] width 12 height 12
radio input "true"
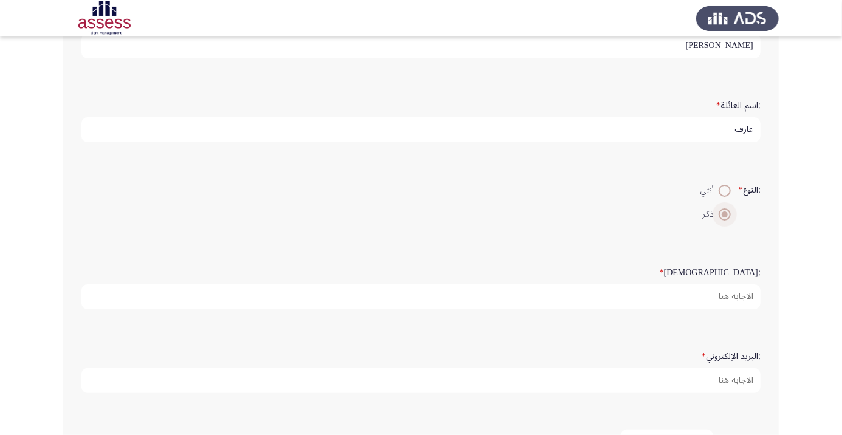
scroll to position [115, 0]
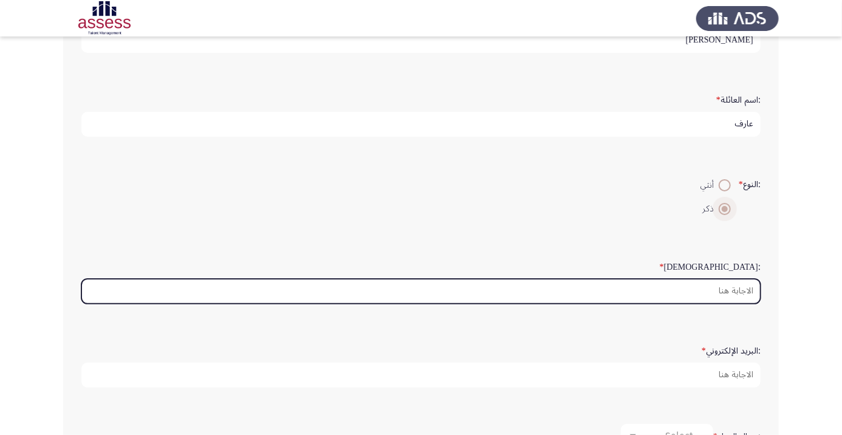
click at [724, 292] on input ":السن *" at bounding box center [420, 291] width 679 height 25
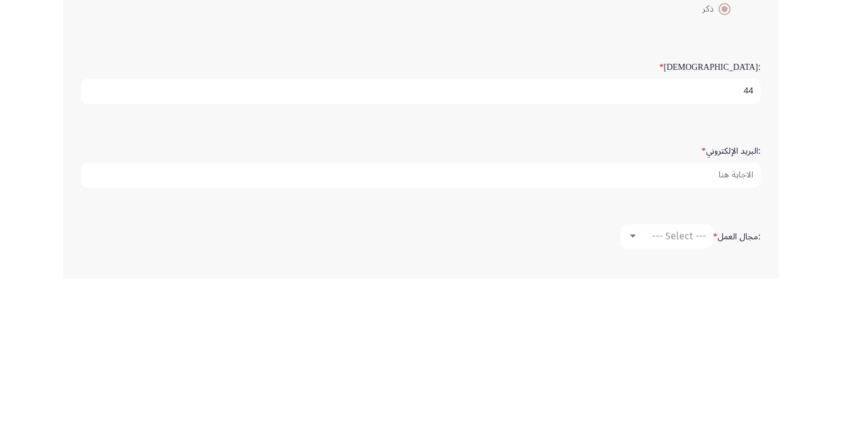
scroll to position [159, 0]
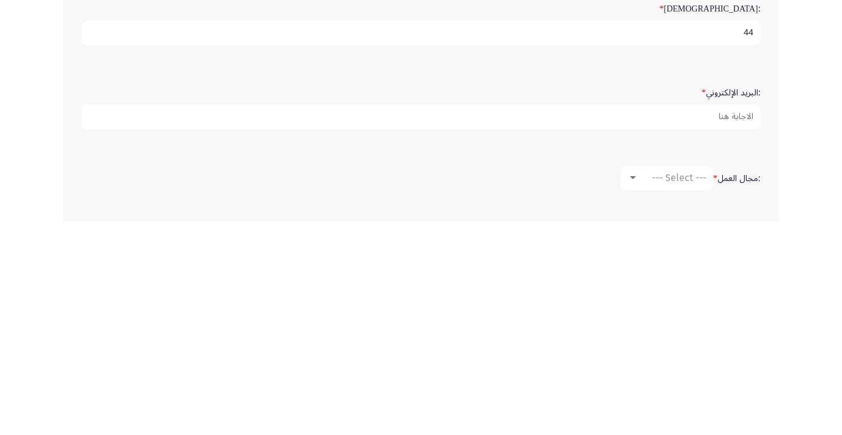
type input "44"
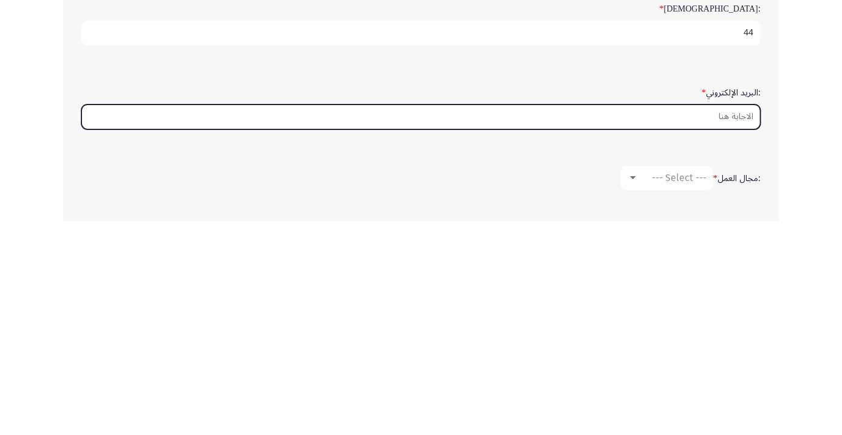
click at [708, 339] on input ":البريد الإلكتروني *" at bounding box center [420, 330] width 679 height 25
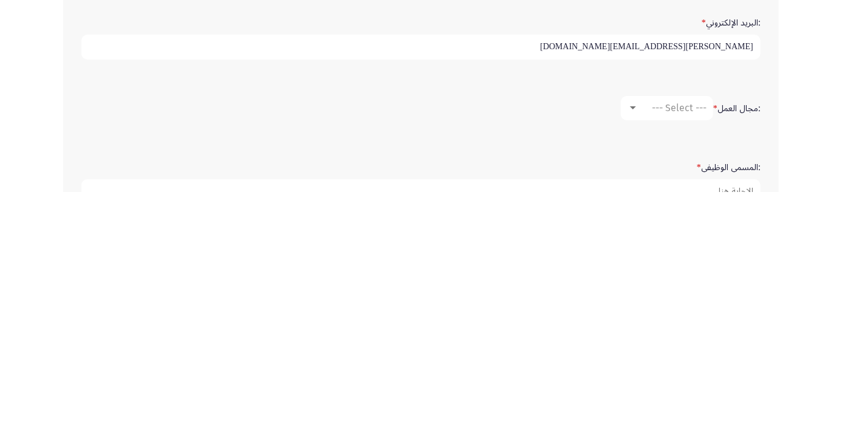
type input "mohamed.elgaziry@ibnsina-pharma.com"
click at [633, 352] on div at bounding box center [633, 351] width 11 height 10
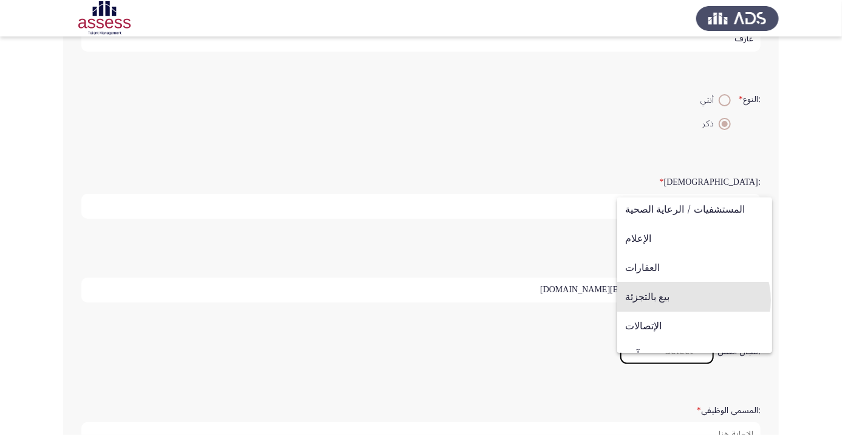
scroll to position [399, 0]
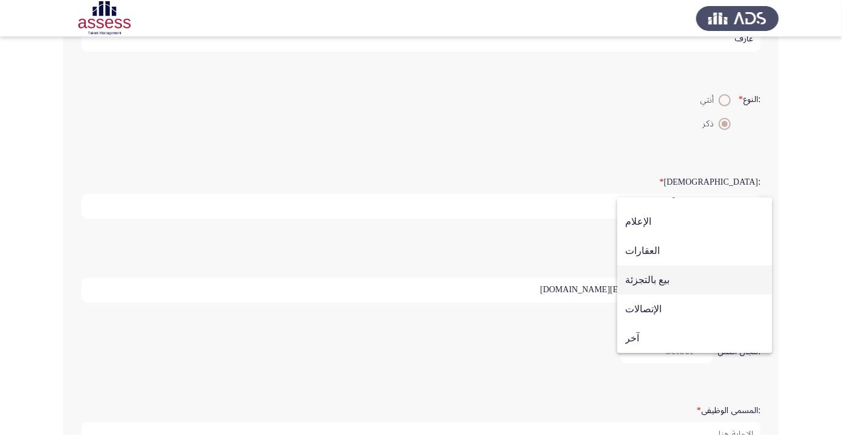
click at [679, 286] on span "بيع بالتجزئة" at bounding box center [694, 280] width 139 height 29
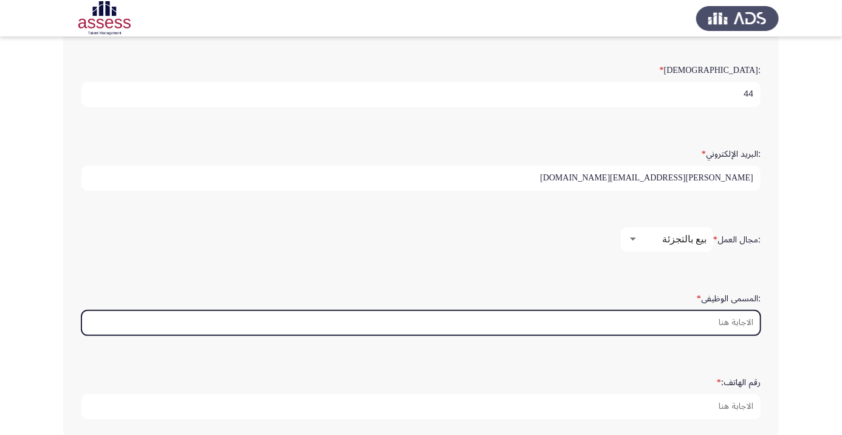
click at [732, 321] on input ":المسمى الوظيفى *" at bounding box center [420, 322] width 679 height 25
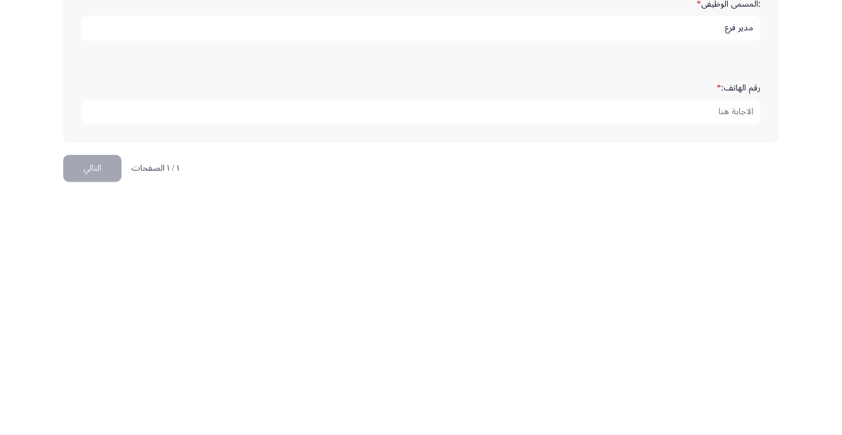
scroll to position [368, 0]
type input "مدير فرع"
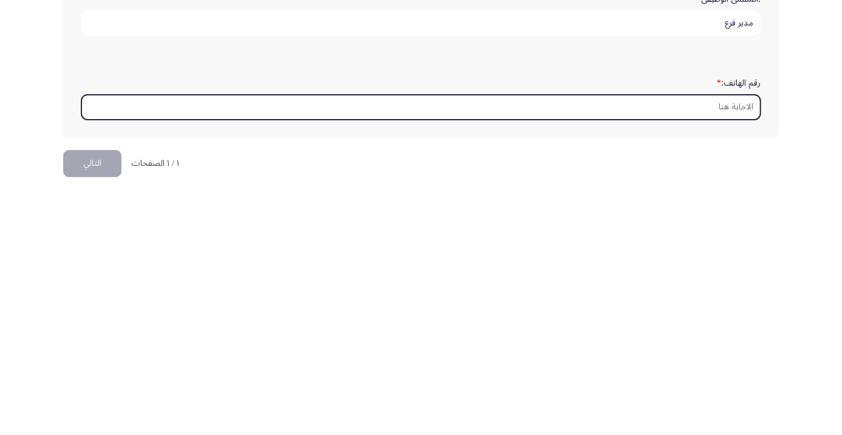
click at [726, 349] on input "رقم الهاتف: *" at bounding box center [420, 350] width 679 height 25
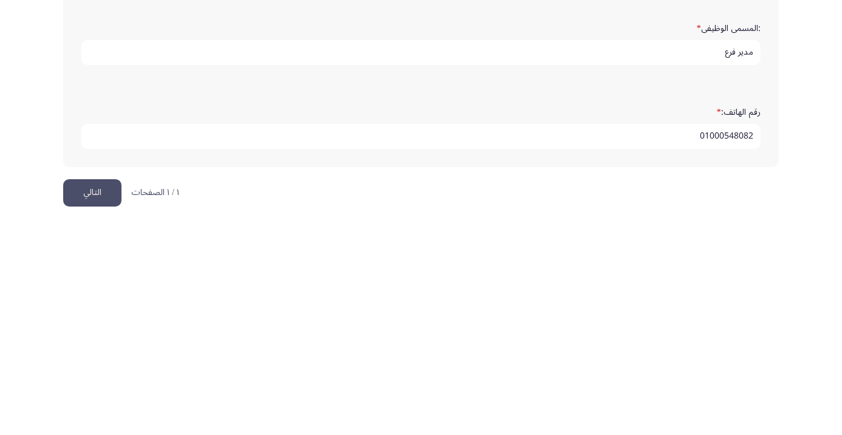
scroll to position [370, 0]
type input "01000548082"
click at [87, 403] on button "التالي" at bounding box center [92, 404] width 58 height 27
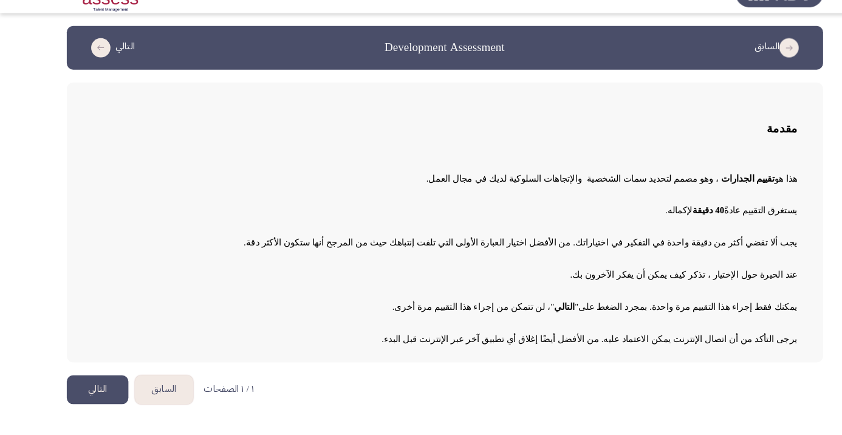
scroll to position [0, 0]
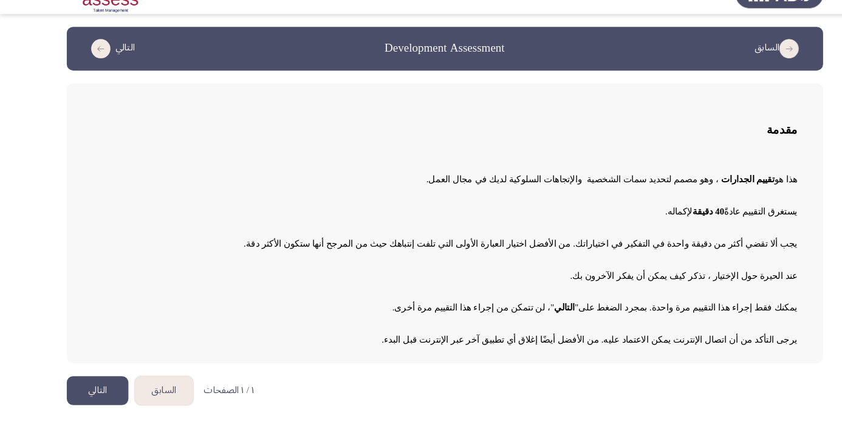
click at [87, 396] on button "التالي" at bounding box center [92, 392] width 58 height 27
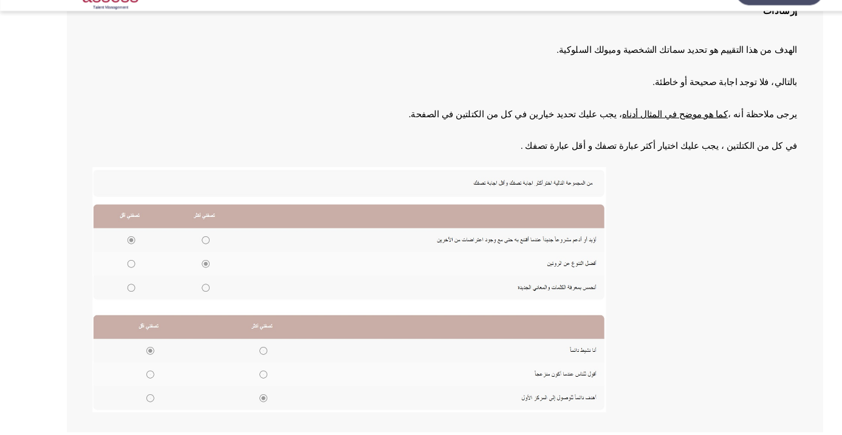
scroll to position [134, 0]
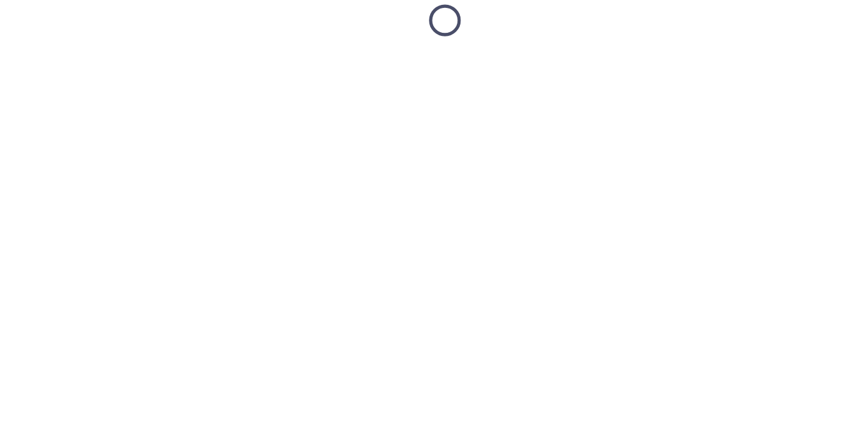
scroll to position [1, 0]
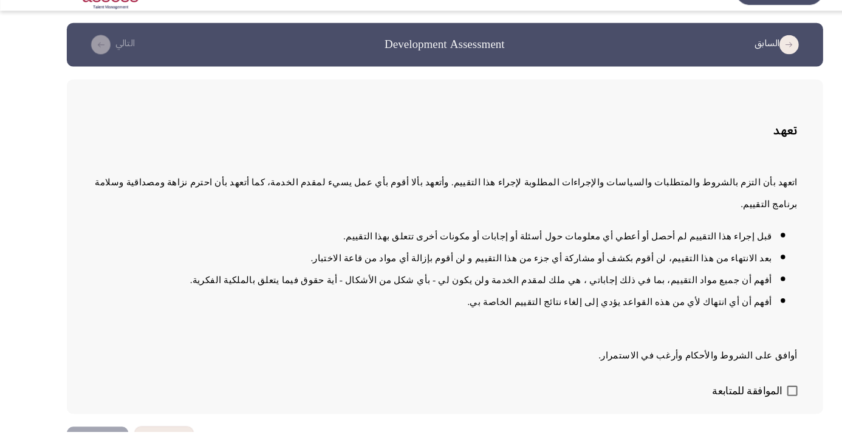
click at [754, 401] on span at bounding box center [750, 396] width 10 height 10
click at [750, 402] on input "الموافقة للمتابعة" at bounding box center [749, 401] width 1 height 1
checkbox input "true"
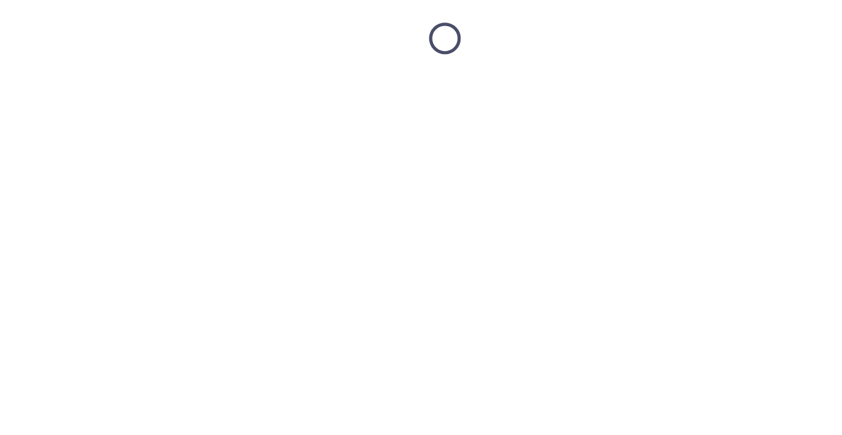
scroll to position [18, 0]
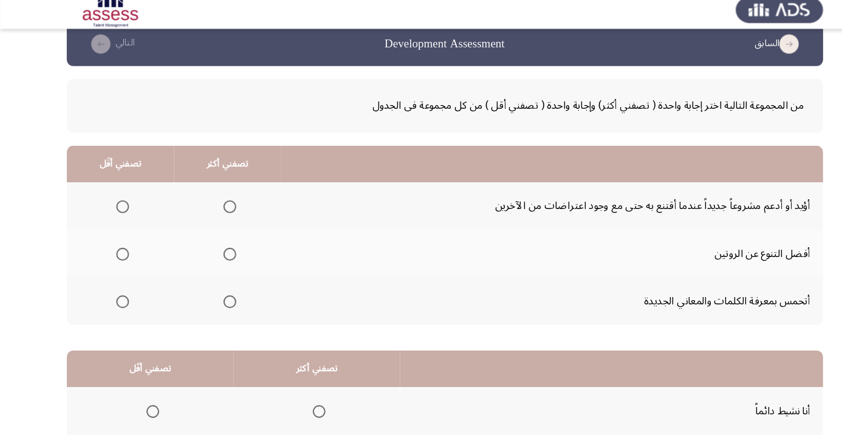
click at [222, 199] on span "Select an option" at bounding box center [217, 205] width 12 height 12
click at [222, 199] on input "Select an option" at bounding box center [217, 205] width 12 height 12
click at [112, 253] on span "Select an option" at bounding box center [116, 250] width 12 height 12
click at [112, 253] on input "Select an option" at bounding box center [116, 250] width 12 height 12
click at [218, 235] on th at bounding box center [215, 249] width 101 height 45
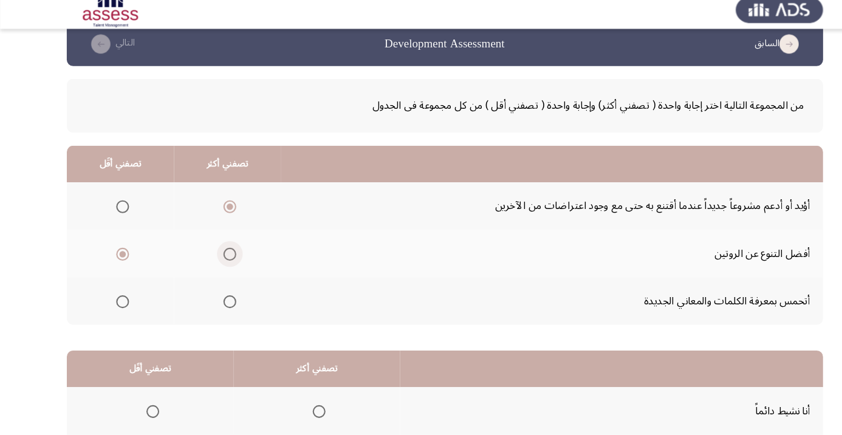
click at [218, 250] on span "Select an option" at bounding box center [218, 250] width 0 height 0
click at [219, 249] on input "Select an option" at bounding box center [217, 250] width 12 height 12
click at [116, 205] on span "Select an option" at bounding box center [116, 205] width 0 height 0
click at [117, 204] on input "Select an option" at bounding box center [116, 205] width 12 height 12
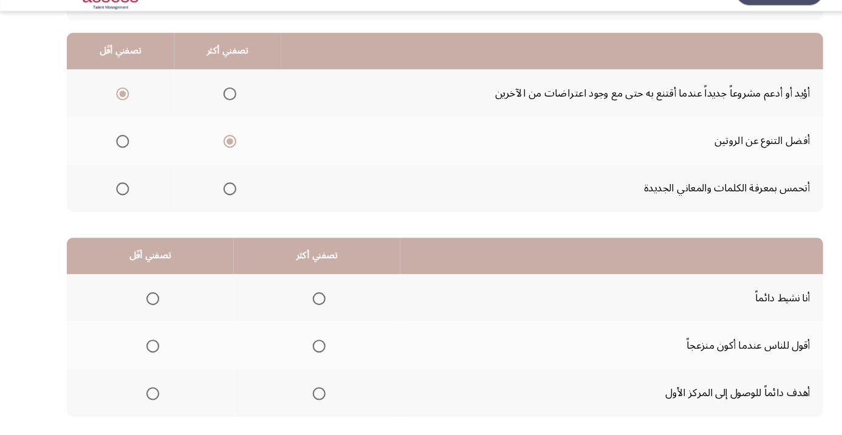
scroll to position [119, 0]
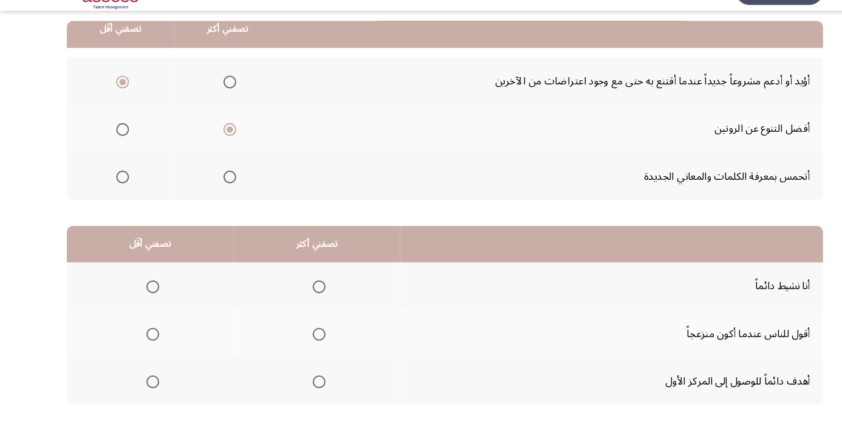
click at [302, 388] on span "Select an option" at bounding box center [302, 388] width 0 height 0
click at [303, 386] on input "Select an option" at bounding box center [302, 388] width 12 height 12
click at [144, 341] on span "Select an option" at bounding box center [145, 343] width 12 height 12
click at [144, 341] on input "Select an option" at bounding box center [145, 343] width 12 height 12
click at [75, 434] on html "السابق Development Assessment التالي من المجموعة التالية اختر إجابة واحدة ( تصف…" at bounding box center [421, 188] width 842 height 614
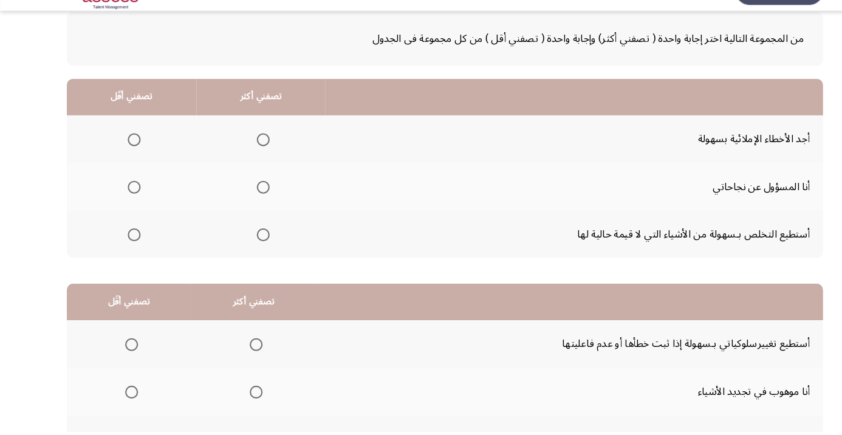
scroll to position [66, 0]
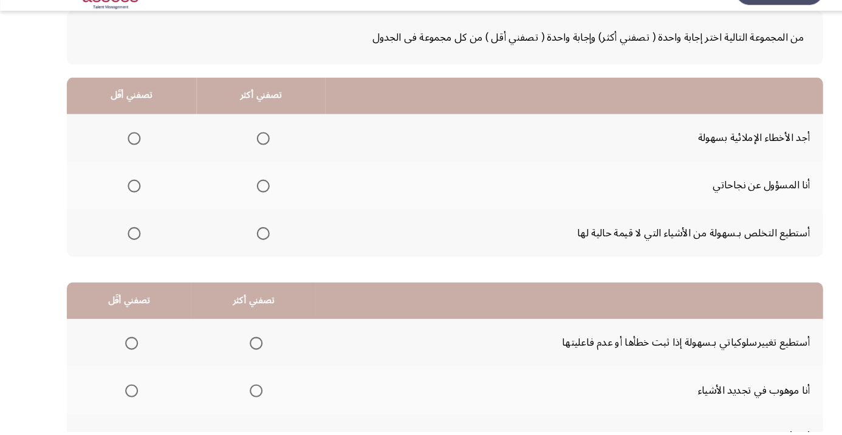
click at [245, 201] on span "Select an option" at bounding box center [249, 202] width 12 height 12
click at [245, 201] on input "Select an option" at bounding box center [249, 202] width 12 height 12
click at [125, 250] on span "Select an option" at bounding box center [127, 247] width 12 height 12
click at [125, 250] on input "Select an option" at bounding box center [127, 247] width 12 height 12
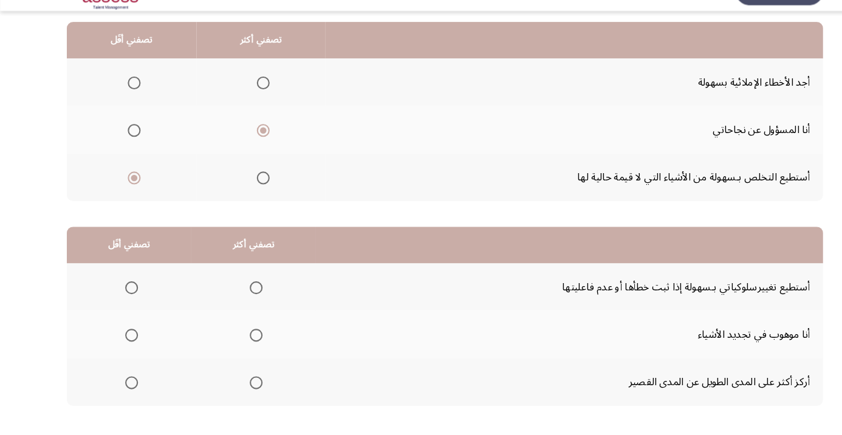
scroll to position [119, 0]
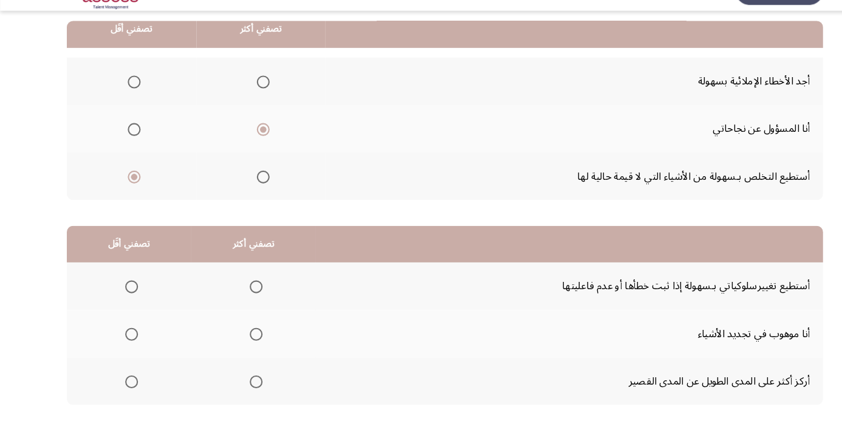
click at [242, 298] on span "Select an option" at bounding box center [242, 298] width 0 height 0
click at [242, 297] on input "Select an option" at bounding box center [242, 298] width 12 height 12
click at [125, 343] on span "Select an option" at bounding box center [125, 343] width 0 height 0
click at [124, 341] on input "Select an option" at bounding box center [124, 343] width 12 height 12
click at [125, 388] on span "Select an option" at bounding box center [125, 388] width 0 height 0
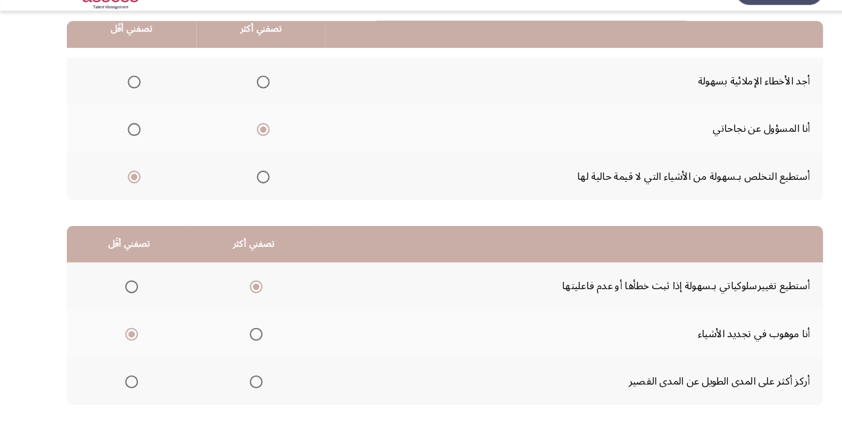
click at [124, 386] on input "Select an option" at bounding box center [124, 388] width 12 height 12
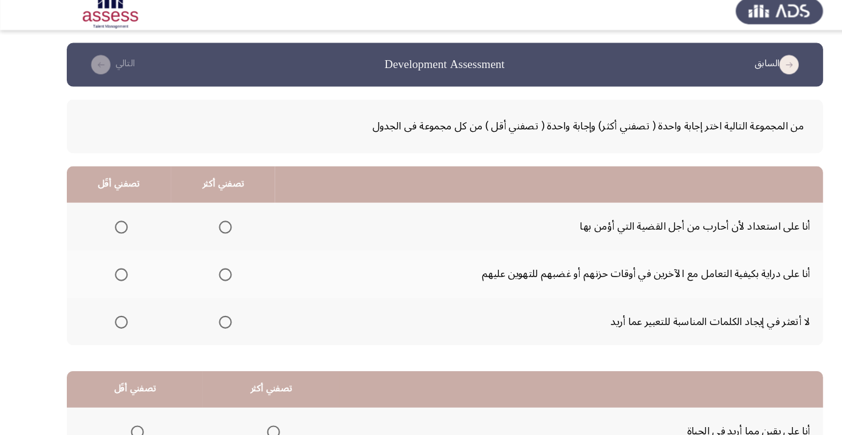
scroll to position [18, 0]
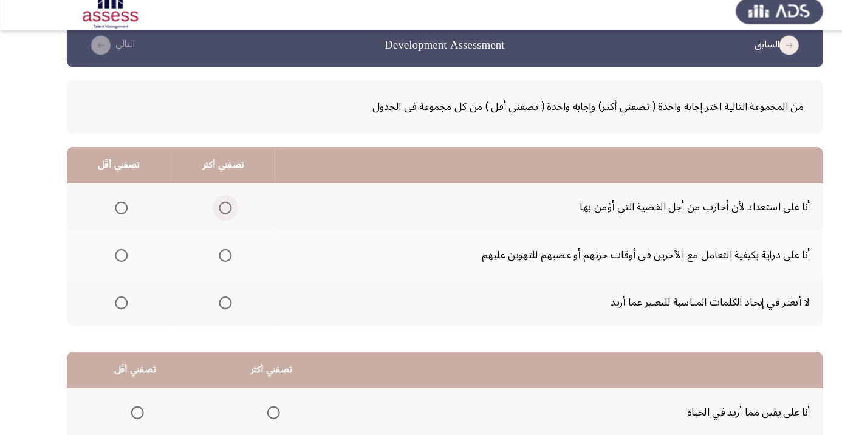
click at [213, 205] on span "Select an option" at bounding box center [213, 205] width 0 height 0
click at [214, 204] on input "Select an option" at bounding box center [213, 205] width 12 height 12
click at [115, 249] on span "Select an option" at bounding box center [115, 250] width 12 height 12
click at [115, 249] on input "Select an option" at bounding box center [115, 250] width 12 height 12
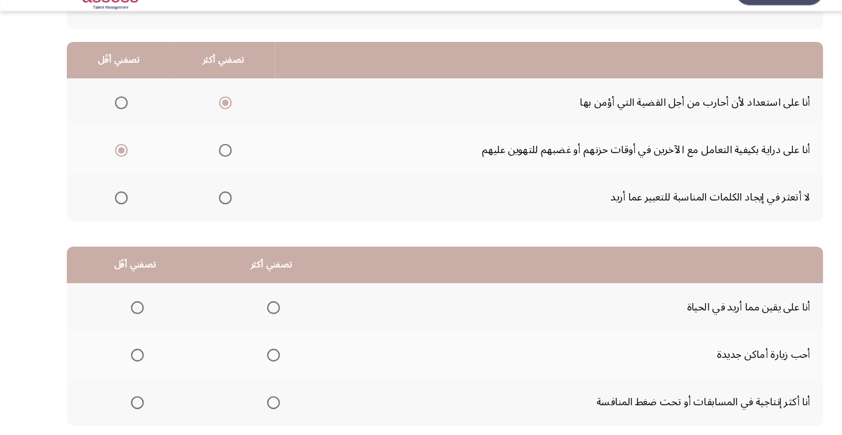
scroll to position [119, 0]
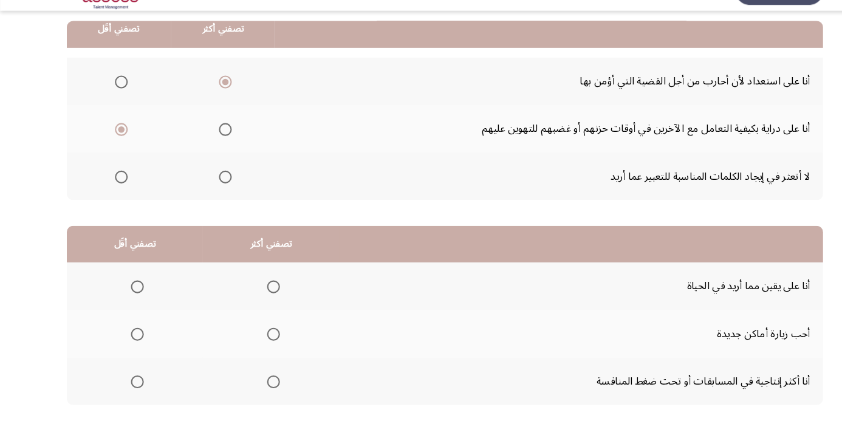
click at [259, 298] on span "Select an option" at bounding box center [259, 298] width 0 height 0
click at [258, 297] on input "Select an option" at bounding box center [259, 298] width 12 height 12
click at [128, 382] on span "Select an option" at bounding box center [130, 388] width 12 height 12
click at [128, 382] on input "Select an option" at bounding box center [130, 388] width 12 height 12
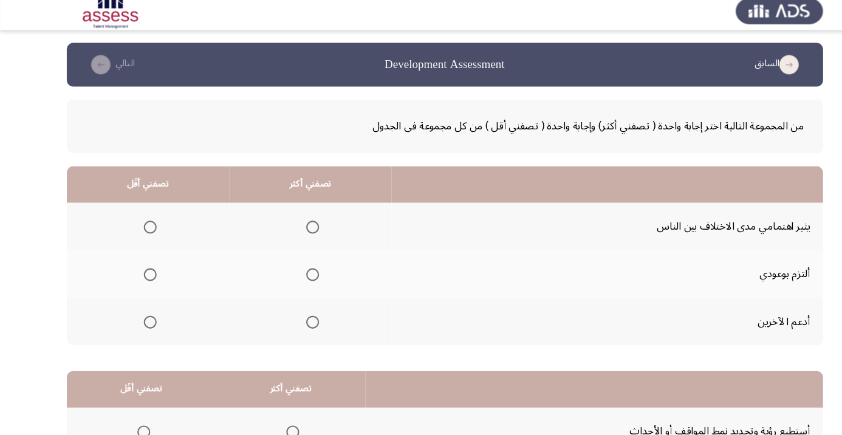
scroll to position [18, 0]
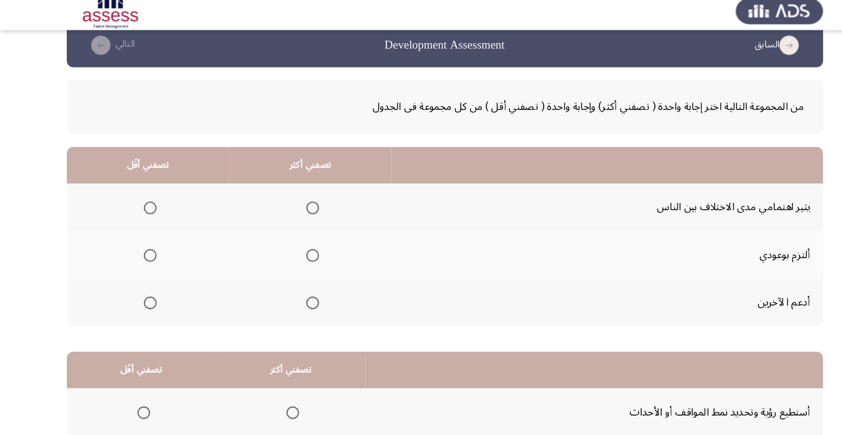
click at [296, 295] on span "Select an option" at bounding box center [296, 295] width 0 height 0
click at [295, 293] on input "Select an option" at bounding box center [296, 295] width 12 height 12
click at [297, 244] on span "Select an option" at bounding box center [296, 250] width 12 height 12
click at [297, 244] on input "Select an option" at bounding box center [296, 250] width 12 height 12
click at [138, 295] on span "Select an option" at bounding box center [142, 295] width 12 height 12
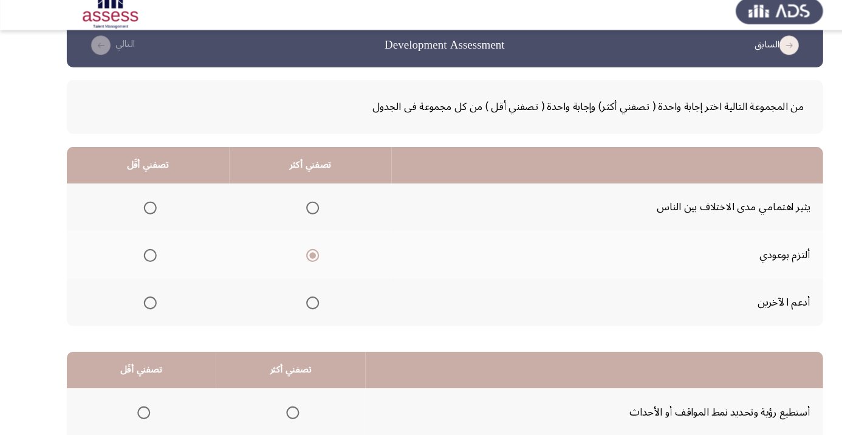
click at [138, 295] on input "Select an option" at bounding box center [142, 295] width 12 height 12
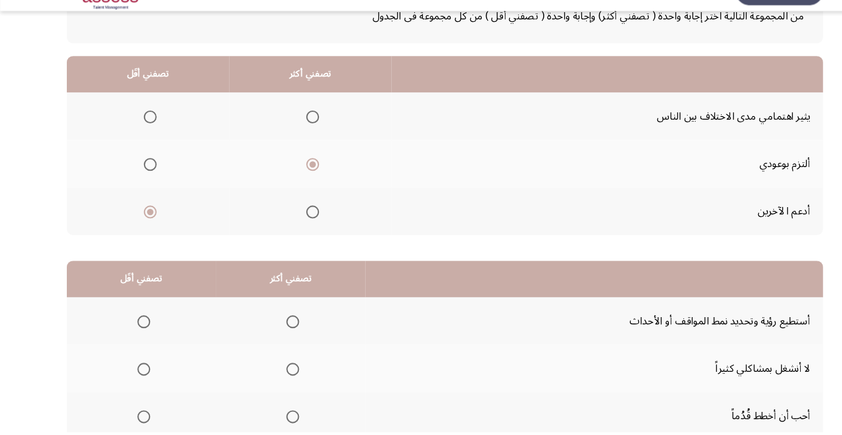
scroll to position [119, 0]
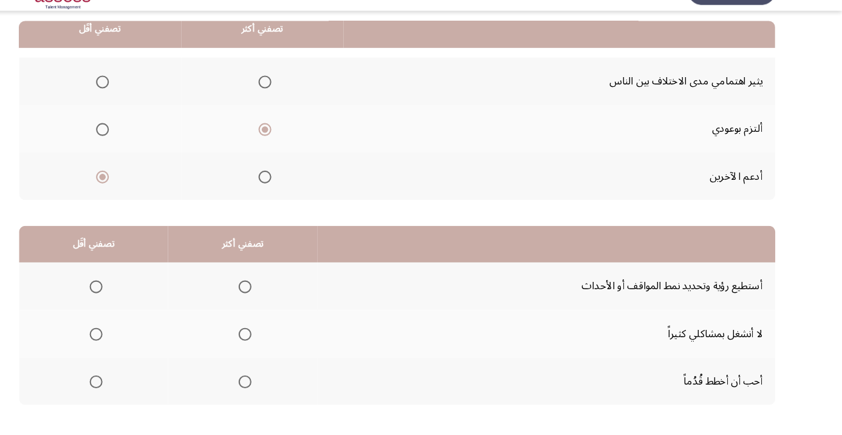
click at [310, 387] on th at bounding box center [275, 387] width 142 height 45
click at [276, 382] on span "Select an option" at bounding box center [277, 388] width 12 height 12
click at [276, 382] on input "Select an option" at bounding box center [277, 388] width 12 height 12
click at [276, 292] on span "Select an option" at bounding box center [277, 298] width 12 height 12
click at [276, 292] on input "Select an option" at bounding box center [277, 298] width 12 height 12
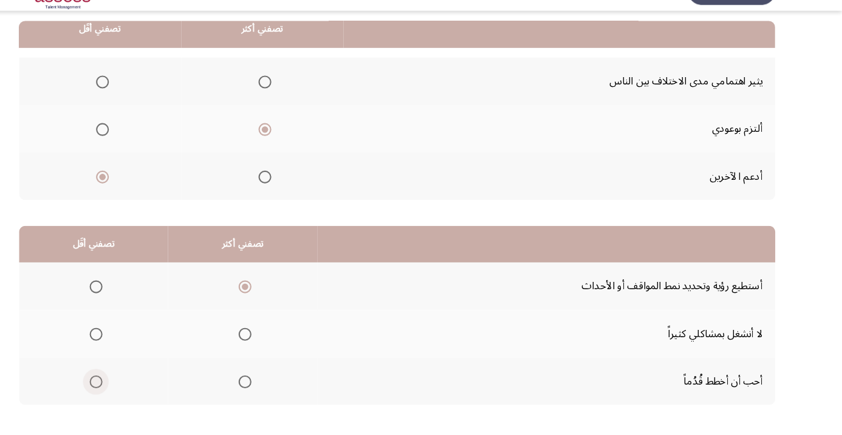
click at [140, 385] on span "Select an option" at bounding box center [136, 388] width 12 height 12
click at [140, 385] on input "Select an option" at bounding box center [136, 388] width 12 height 12
click at [258, 386] on th at bounding box center [275, 387] width 142 height 45
click at [278, 382] on span "Select an option" at bounding box center [277, 388] width 12 height 12
click at [278, 382] on input "Select an option" at bounding box center [277, 388] width 12 height 12
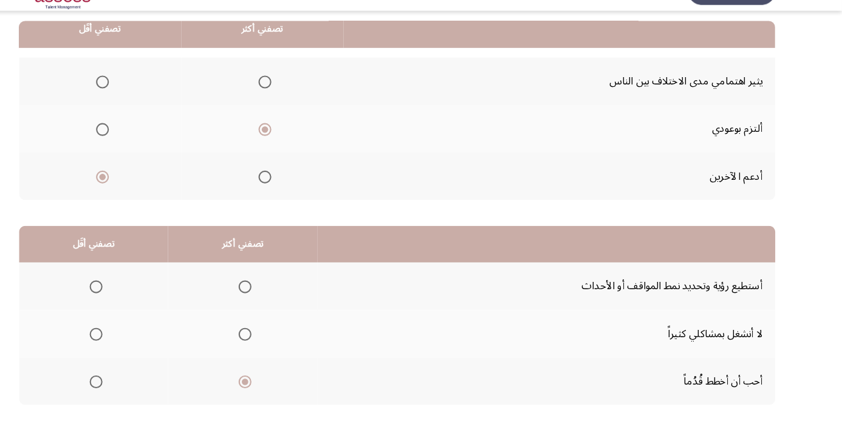
click at [136, 298] on span "Select an option" at bounding box center [136, 298] width 0 height 0
click at [135, 297] on input "Select an option" at bounding box center [136, 298] width 12 height 12
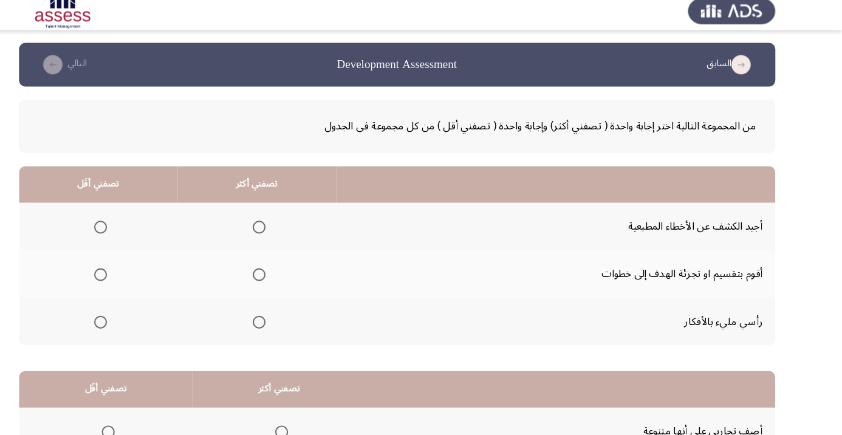
scroll to position [18, 0]
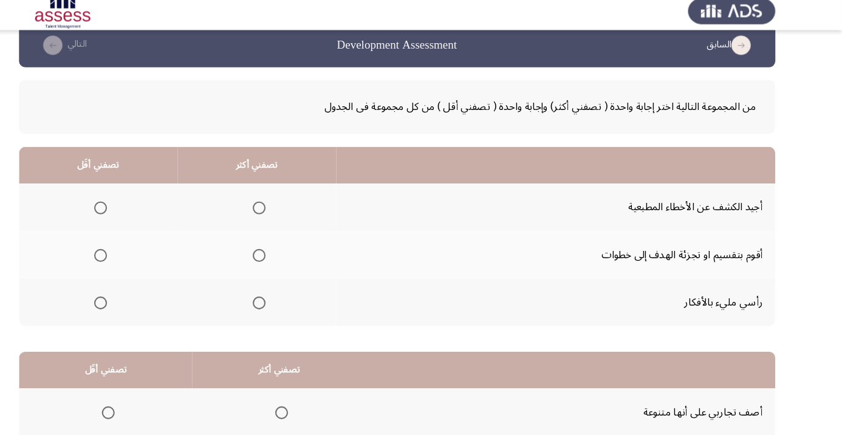
click at [299, 236] on th at bounding box center [288, 249] width 150 height 45
click at [294, 250] on span "Select an option" at bounding box center [290, 250] width 12 height 12
click at [294, 250] on input "Select an option" at bounding box center [290, 250] width 12 height 12
click at [154, 295] on th at bounding box center [138, 294] width 150 height 45
click at [157, 309] on th at bounding box center [138, 294] width 150 height 45
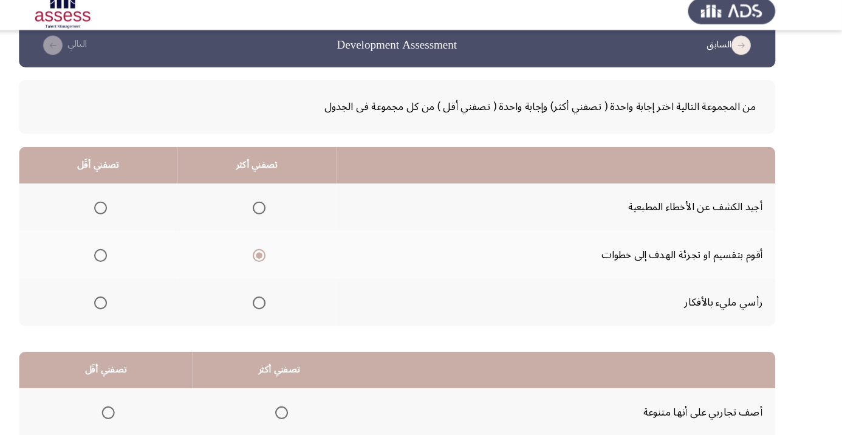
click at [140, 295] on span "Select an option" at bounding box center [140, 295] width 0 height 0
click at [140, 293] on input "Select an option" at bounding box center [140, 295] width 12 height 12
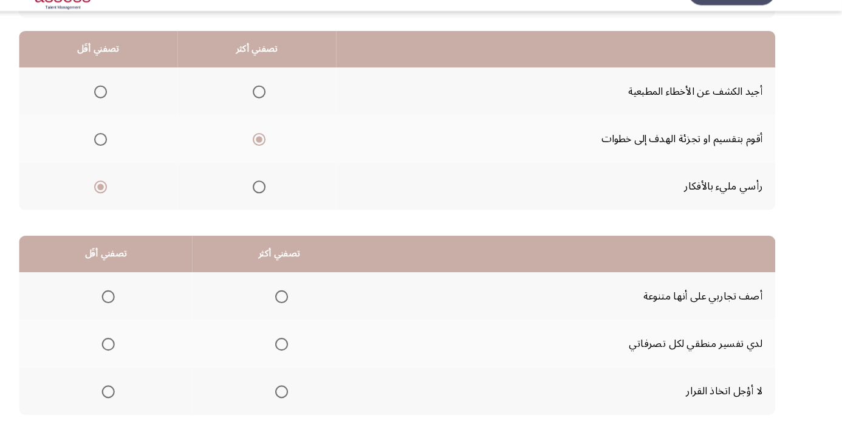
scroll to position [119, 0]
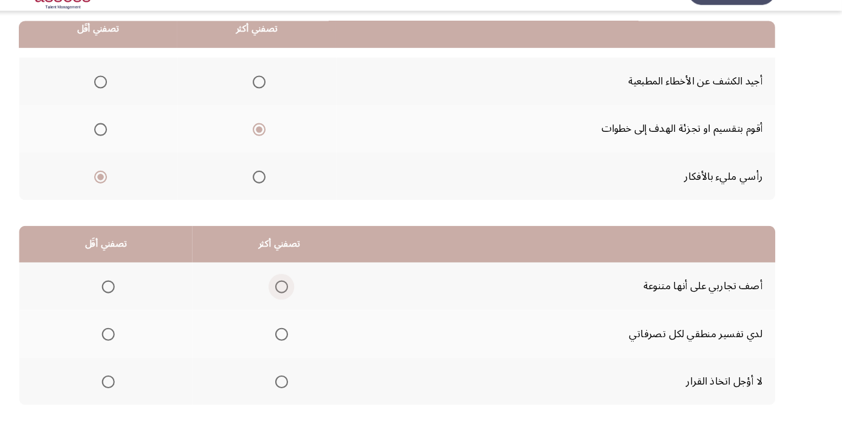
click at [314, 297] on span "Select an option" at bounding box center [312, 298] width 12 height 12
click at [314, 297] on input "Select an option" at bounding box center [312, 298] width 12 height 12
click at [143, 399] on th at bounding box center [145, 387] width 164 height 45
click at [148, 388] on span "Select an option" at bounding box center [148, 388] width 0 height 0
click at [148, 386] on input "Select an option" at bounding box center [148, 388] width 12 height 12
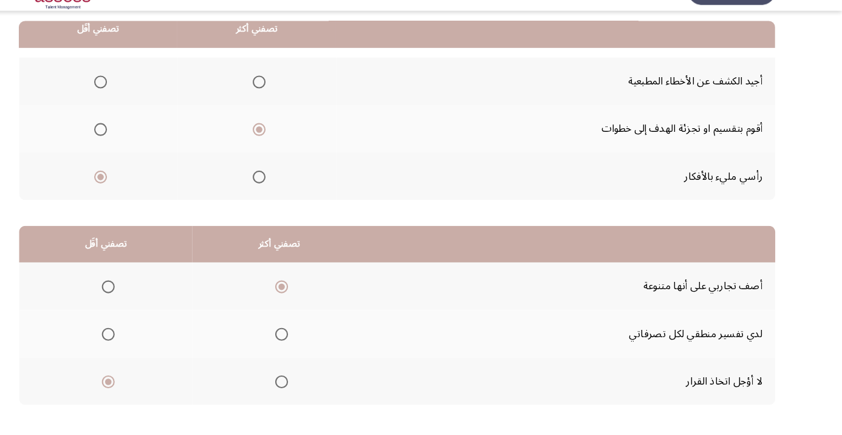
click at [314, 386] on span "Select an option" at bounding box center [312, 388] width 12 height 12
click at [314, 386] on input "Select an option" at bounding box center [312, 388] width 12 height 12
click at [148, 298] on span "Select an option" at bounding box center [148, 298] width 0 height 0
click at [148, 297] on input "Select an option" at bounding box center [148, 298] width 12 height 12
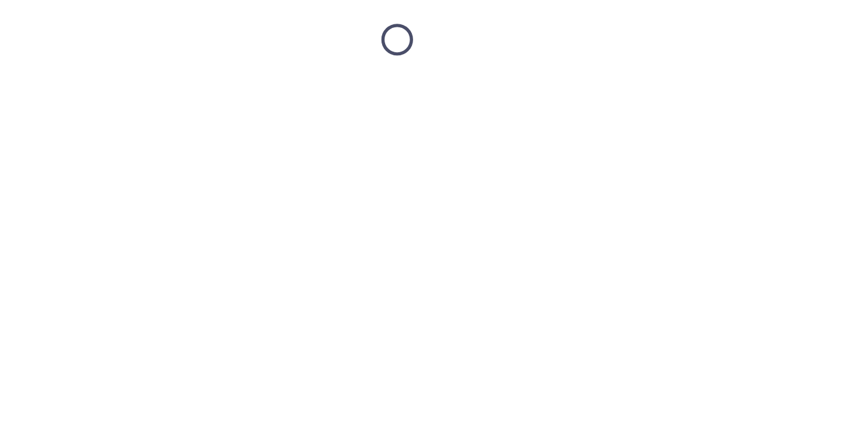
scroll to position [18, 0]
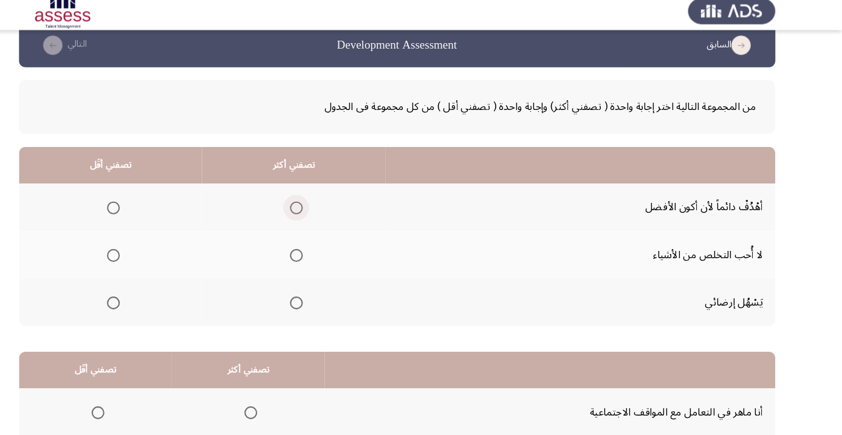
click at [323, 204] on span "Select an option" at bounding box center [326, 205] width 12 height 12
click at [323, 204] on input "Select an option" at bounding box center [326, 205] width 12 height 12
click at [153, 249] on span "Select an option" at bounding box center [152, 250] width 12 height 12
click at [153, 249] on input "Select an option" at bounding box center [152, 250] width 12 height 12
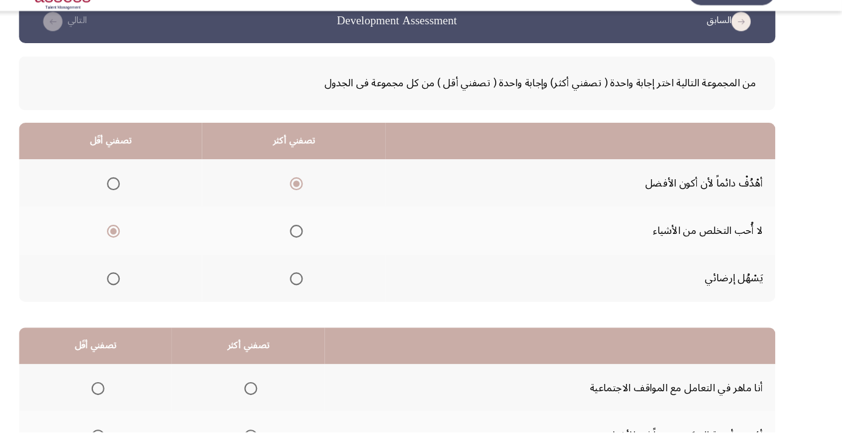
scroll to position [119, 0]
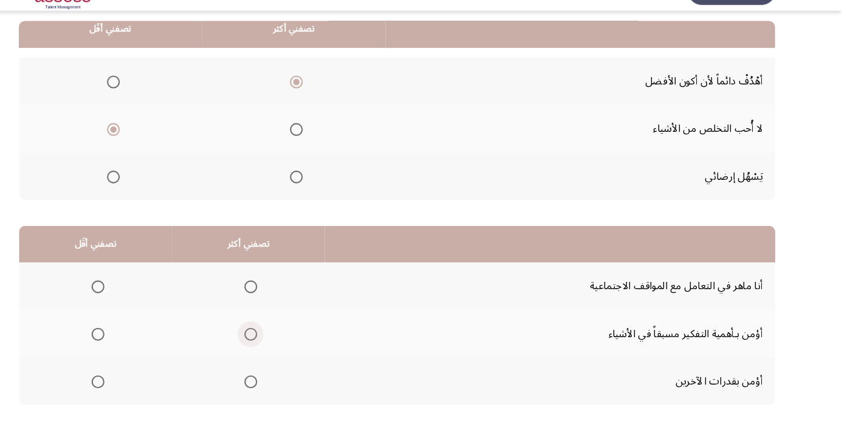
click at [283, 341] on span "Select an option" at bounding box center [282, 343] width 12 height 12
click at [283, 341] on input "Select an option" at bounding box center [282, 343] width 12 height 12
click at [142, 384] on span "Select an option" at bounding box center [138, 388] width 12 height 12
click at [142, 384] on input "Select an option" at bounding box center [138, 388] width 12 height 12
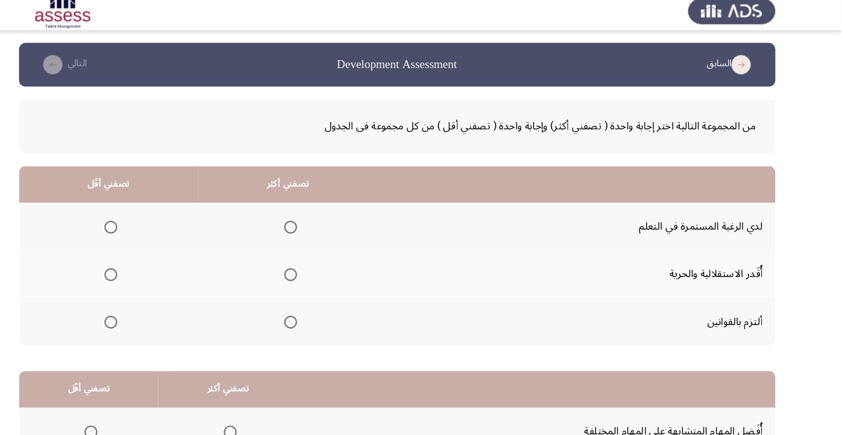
scroll to position [18, 0]
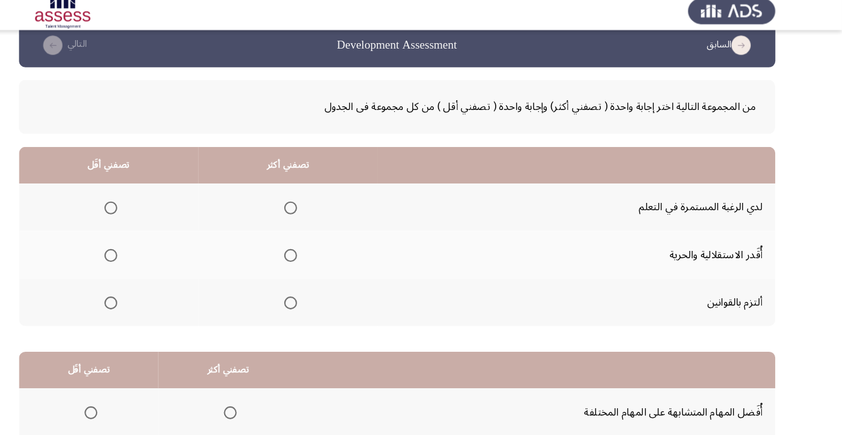
click at [325, 200] on span "Select an option" at bounding box center [320, 205] width 12 height 12
click at [325, 200] on input "Select an option" at bounding box center [320, 205] width 12 height 12
click at [150, 250] on span "Select an option" at bounding box center [150, 250] width 0 height 0
click at [151, 249] on input "Select an option" at bounding box center [150, 250] width 12 height 12
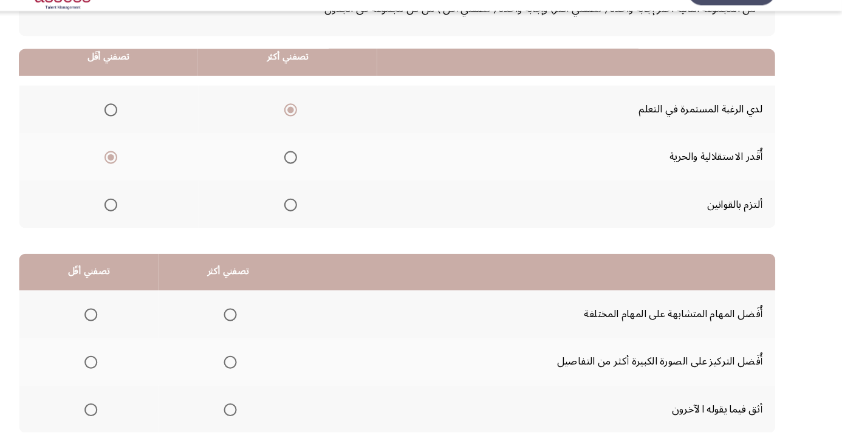
scroll to position [119, 0]
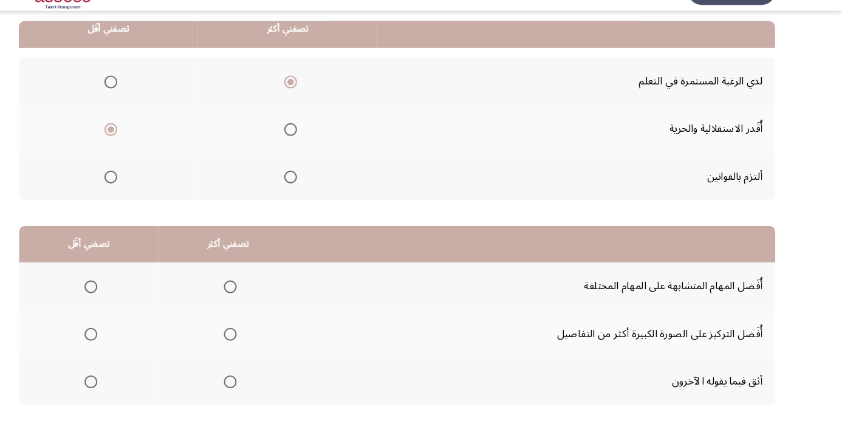
click at [268, 340] on span "Select an option" at bounding box center [263, 343] width 12 height 12
click at [268, 340] on input "Select an option" at bounding box center [263, 343] width 12 height 12
click at [126, 292] on span "Select an option" at bounding box center [131, 298] width 12 height 12
click at [126, 292] on input "Select an option" at bounding box center [131, 298] width 12 height 12
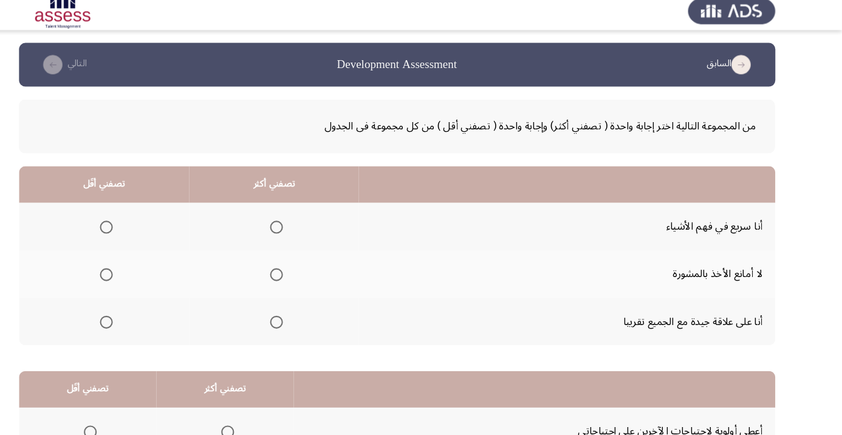
scroll to position [18, 0]
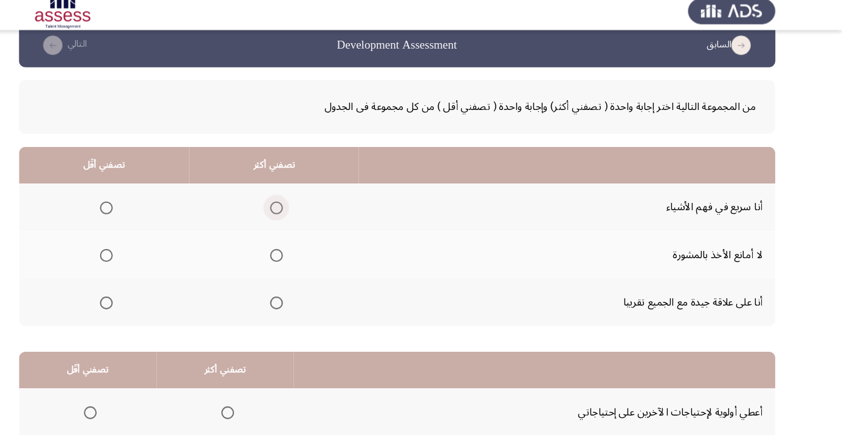
click at [307, 205] on span "Select an option" at bounding box center [307, 205] width 0 height 0
click at [306, 204] on input "Select an option" at bounding box center [307, 205] width 12 height 12
click at [146, 281] on th at bounding box center [143, 294] width 161 height 45
click at [149, 289] on span "Select an option" at bounding box center [146, 295] width 12 height 12
click at [149, 289] on input "Select an option" at bounding box center [146, 295] width 12 height 12
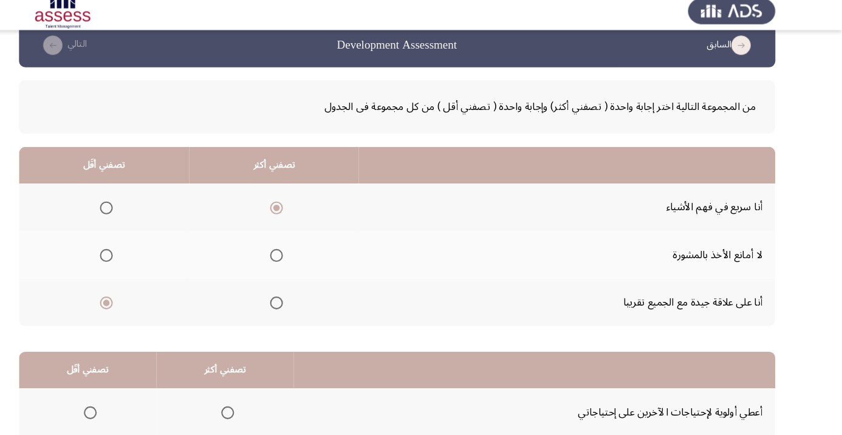
click at [145, 249] on span "Select an option" at bounding box center [146, 250] width 12 height 12
click at [145, 249] on input "Select an option" at bounding box center [146, 250] width 12 height 12
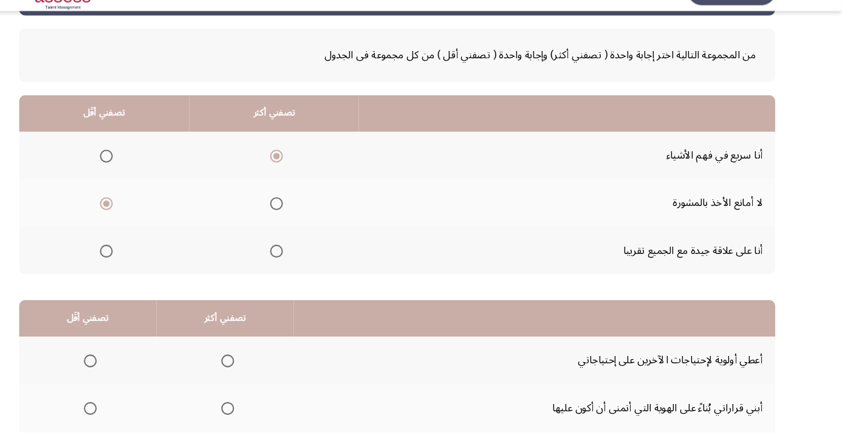
scroll to position [119, 0]
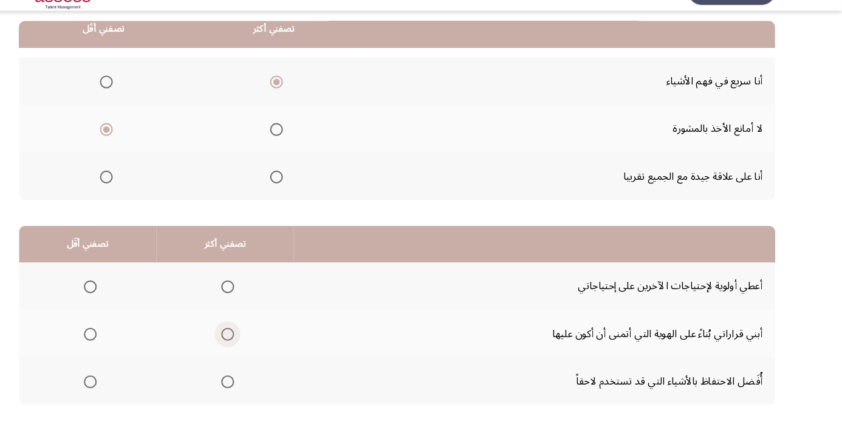
click at [258, 346] on span "Select an option" at bounding box center [261, 343] width 12 height 12
click at [258, 346] on input "Select an option" at bounding box center [261, 343] width 12 height 12
click at [131, 388] on span "Select an option" at bounding box center [131, 388] width 0 height 0
click at [131, 386] on input "Select an option" at bounding box center [131, 388] width 12 height 12
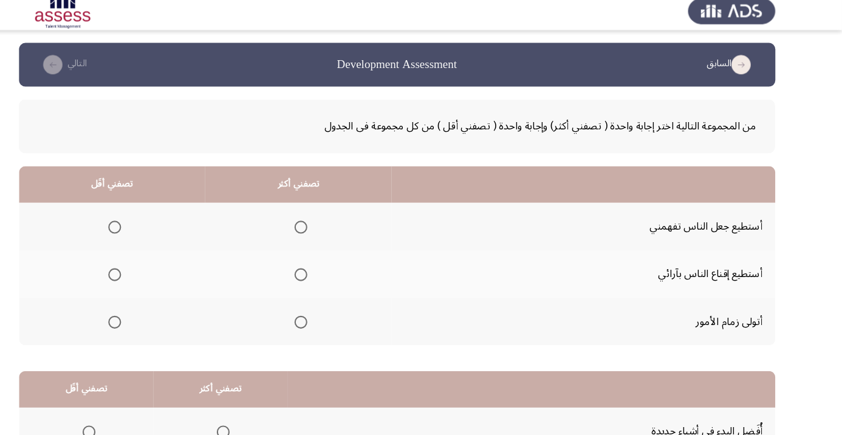
scroll to position [18, 0]
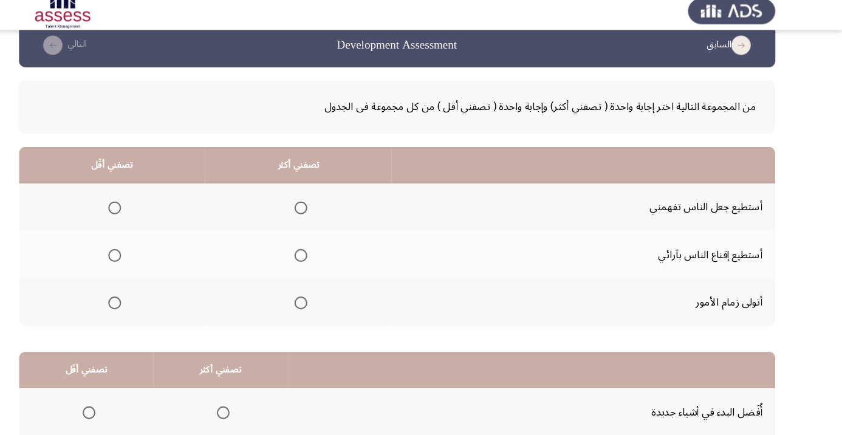
click at [331, 249] on span "Select an option" at bounding box center [330, 250] width 12 height 12
click at [331, 249] on input "Select an option" at bounding box center [330, 250] width 12 height 12
click at [155, 199] on span "Select an option" at bounding box center [154, 205] width 12 height 12
click at [155, 199] on input "Select an option" at bounding box center [154, 205] width 12 height 12
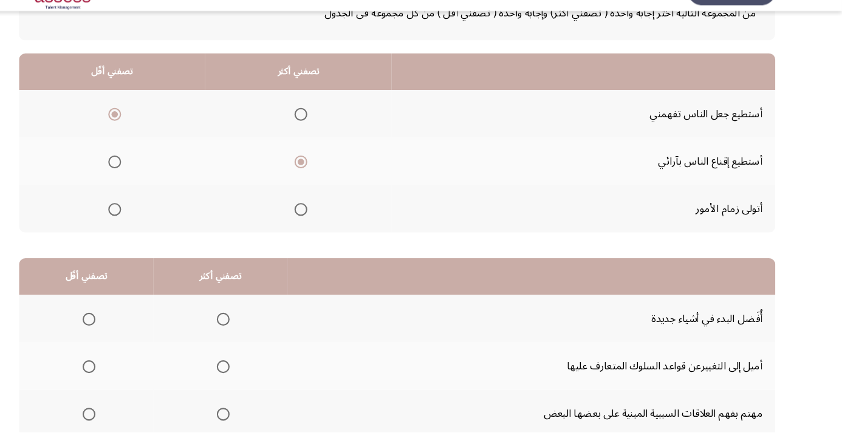
scroll to position [119, 0]
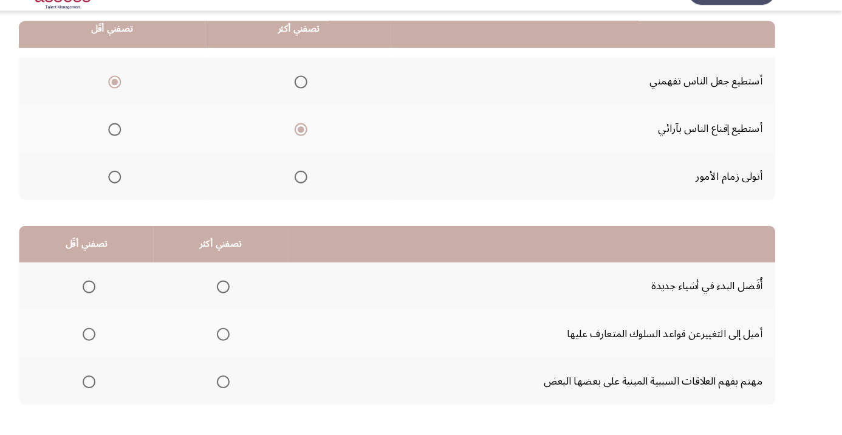
click at [256, 298] on span "Select an option" at bounding box center [256, 298] width 0 height 0
click at [256, 297] on input "Select an option" at bounding box center [256, 298] width 12 height 12
click at [129, 388] on span "Select an option" at bounding box center [129, 388] width 0 height 0
click at [129, 386] on input "Select an option" at bounding box center [129, 388] width 12 height 12
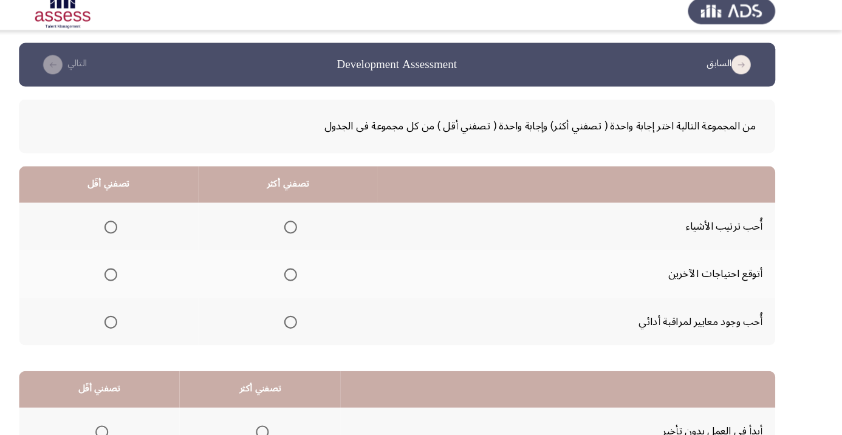
scroll to position [18, 0]
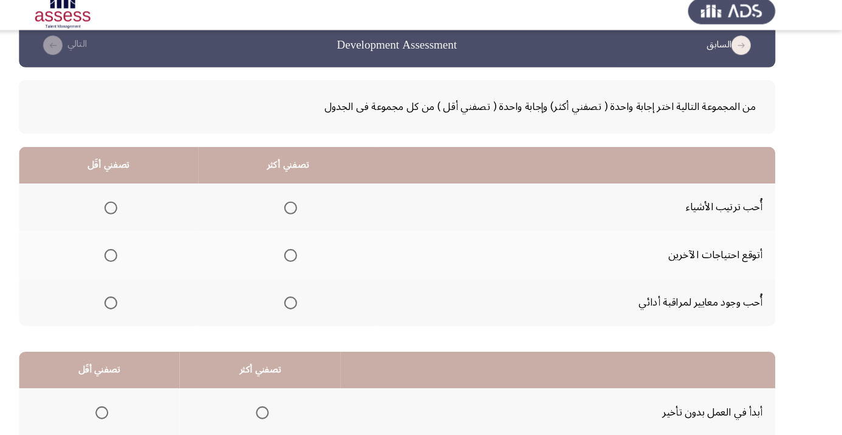
click at [316, 202] on span "Select an option" at bounding box center [320, 205] width 12 height 12
click at [316, 202] on input "Select an option" at bounding box center [320, 205] width 12 height 12
click at [322, 290] on span "Select an option" at bounding box center [320, 295] width 12 height 12
click at [322, 290] on input "Select an option" at bounding box center [320, 295] width 12 height 12
click at [146, 203] on span "Select an option" at bounding box center [150, 205] width 12 height 12
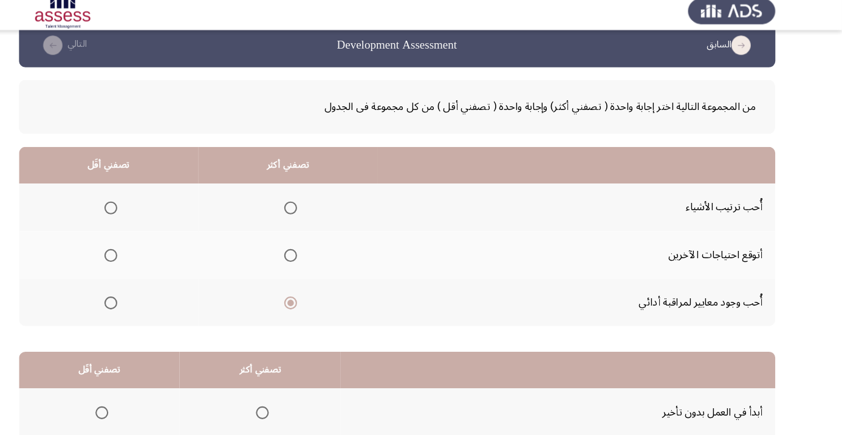
click at [146, 203] on input "Select an option" at bounding box center [150, 205] width 12 height 12
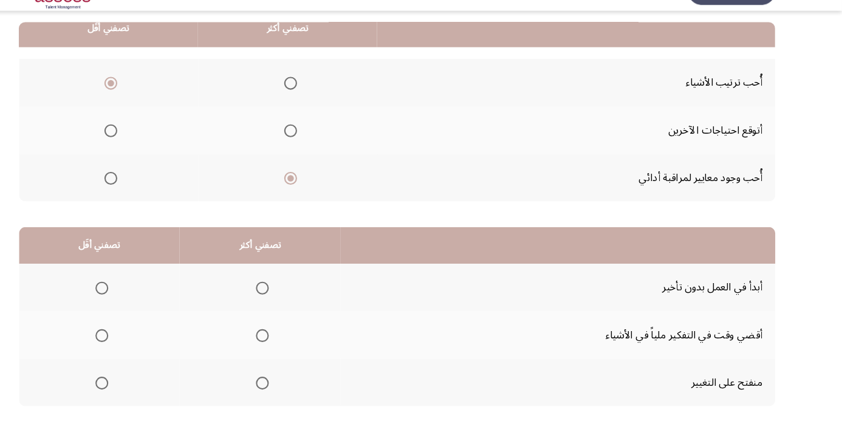
scroll to position [119, 0]
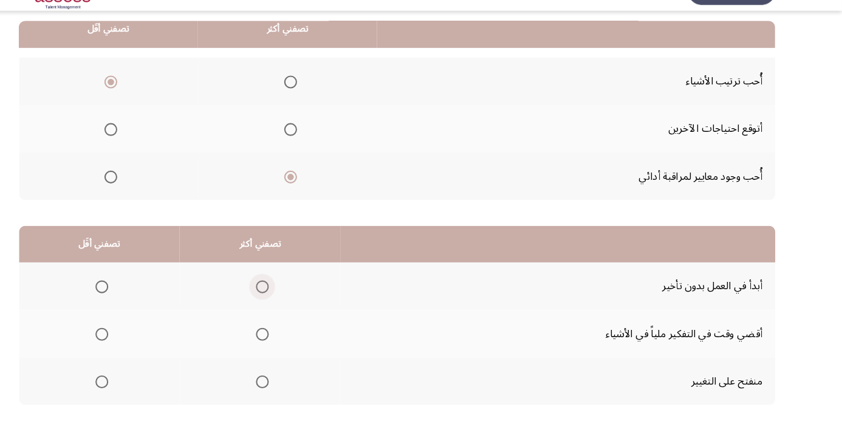
click at [290, 292] on span "Select an option" at bounding box center [293, 298] width 12 height 12
click at [290, 292] on input "Select an option" at bounding box center [293, 298] width 12 height 12
click at [135, 388] on span "Select an option" at bounding box center [141, 388] width 12 height 12
click at [135, 388] on input "Select an option" at bounding box center [141, 388] width 12 height 12
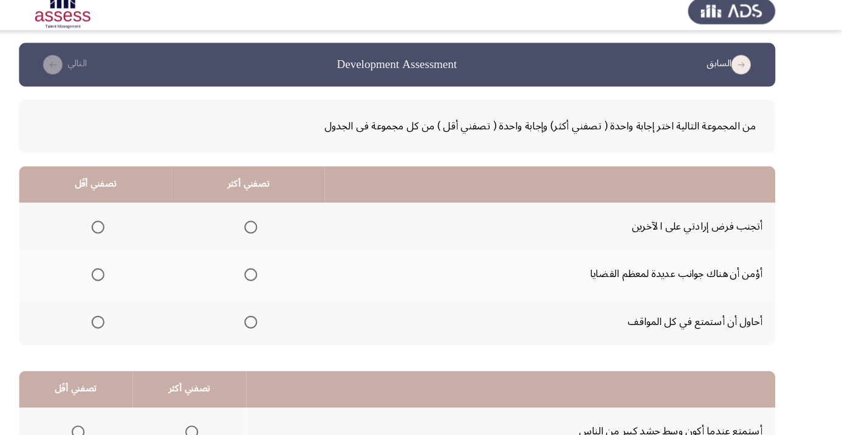
scroll to position [18, 0]
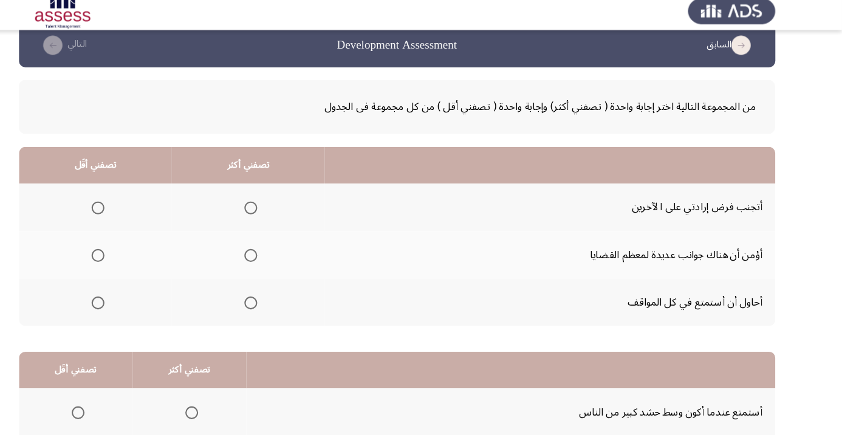
click at [261, 254] on th at bounding box center [280, 249] width 145 height 45
click at [283, 250] on span "Select an option" at bounding box center [283, 250] width 0 height 0
click at [282, 249] on input "Select an option" at bounding box center [282, 250] width 12 height 12
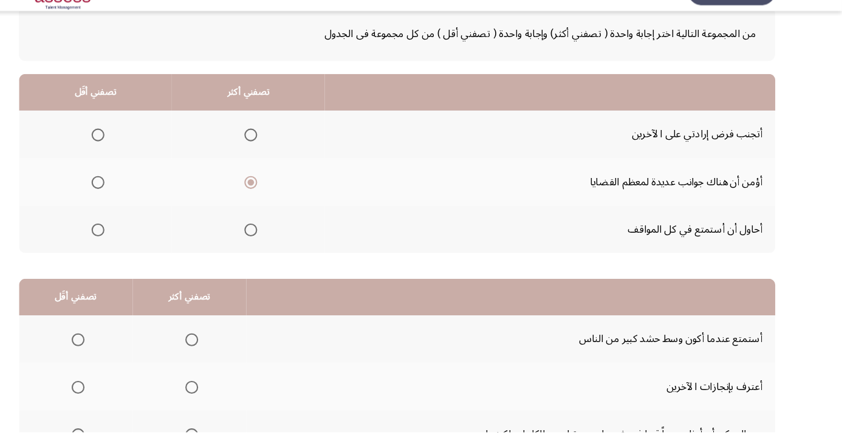
scroll to position [70, 0]
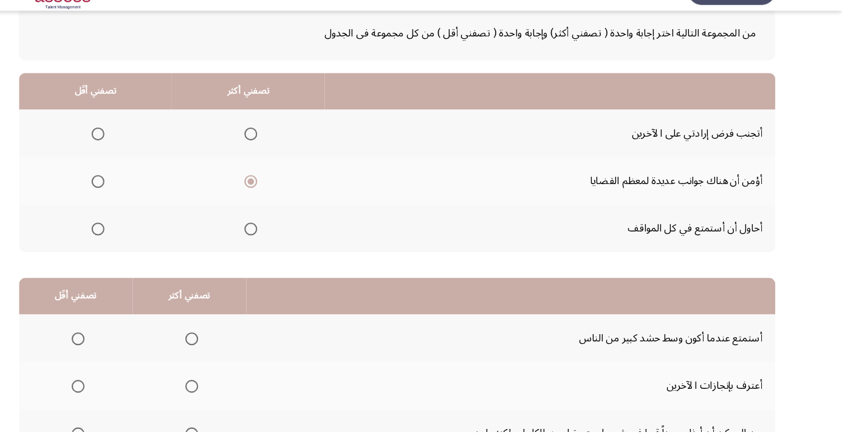
click at [136, 247] on span "Select an option" at bounding box center [138, 243] width 12 height 12
click at [136, 247] on input "Select an option" at bounding box center [138, 243] width 12 height 12
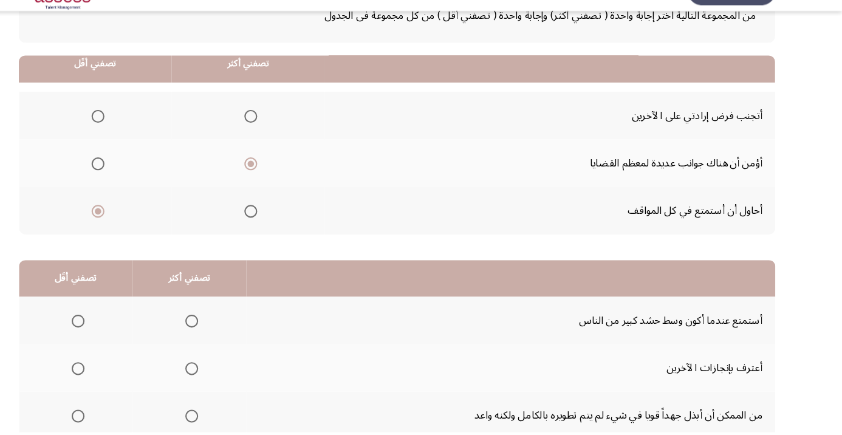
scroll to position [119, 0]
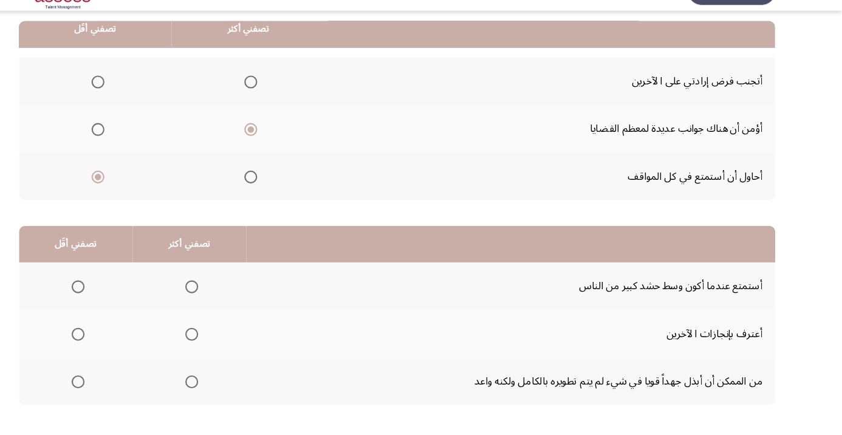
click at [227, 343] on span "Select an option" at bounding box center [227, 343] width 0 height 0
click at [227, 341] on input "Select an option" at bounding box center [227, 343] width 12 height 12
click at [119, 388] on span "Select an option" at bounding box center [119, 388] width 0 height 0
click at [119, 386] on input "Select an option" at bounding box center [119, 388] width 12 height 12
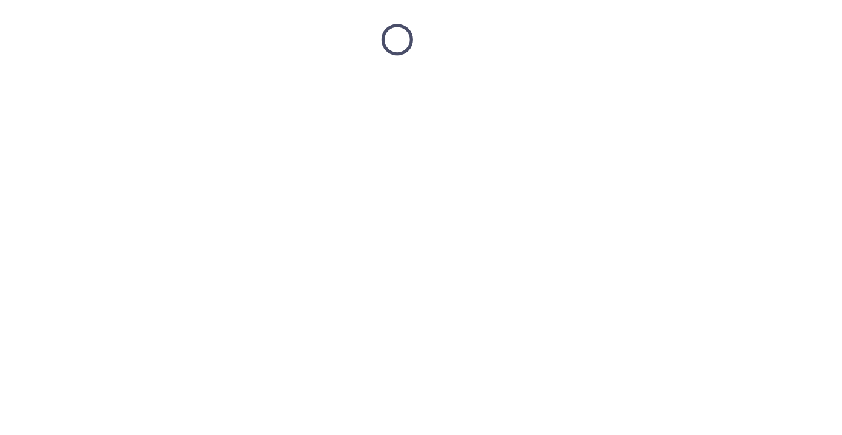
scroll to position [18, 0]
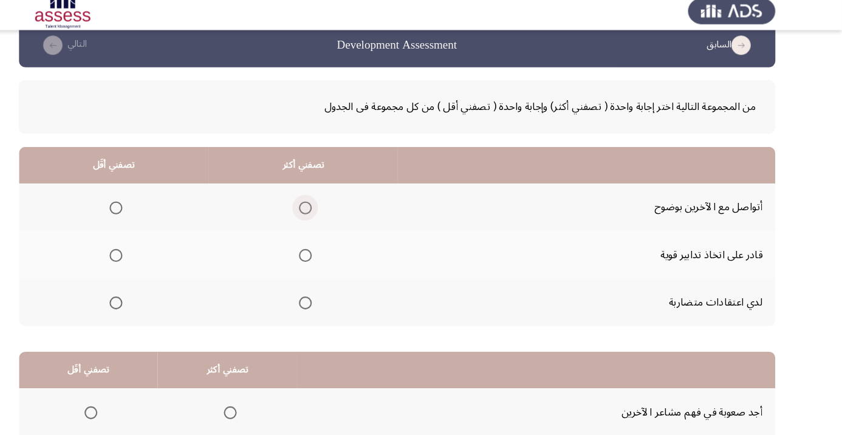
click at [331, 204] on span "Select an option" at bounding box center [334, 205] width 12 height 12
click at [331, 204] on input "Select an option" at bounding box center [334, 205] width 12 height 12
click at [155, 250] on span "Select an option" at bounding box center [155, 250] width 0 height 0
click at [156, 249] on input "Select an option" at bounding box center [155, 250] width 12 height 12
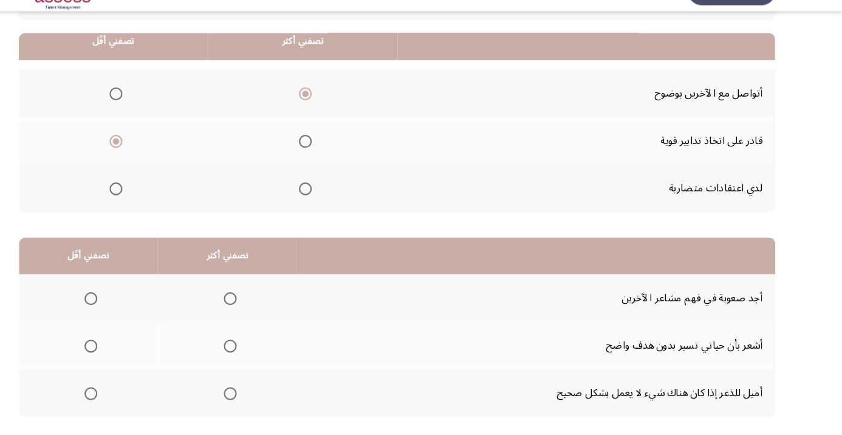
scroll to position [119, 0]
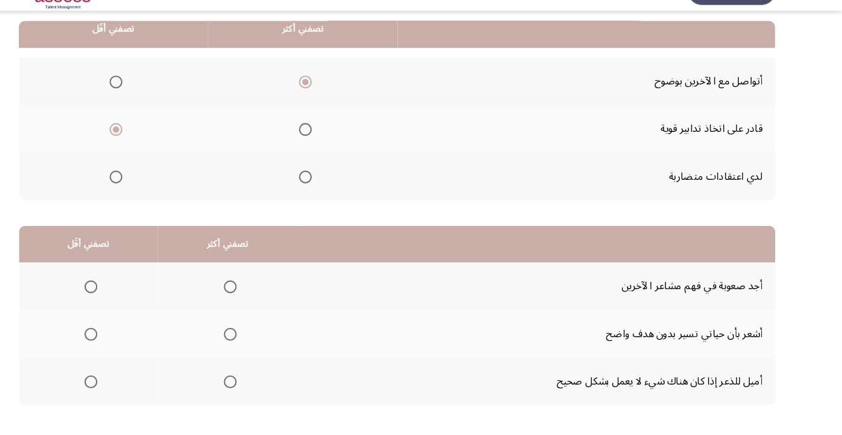
click at [257, 388] on span "Select an option" at bounding box center [263, 388] width 12 height 12
click at [257, 388] on input "Select an option" at bounding box center [263, 388] width 12 height 12
click at [120, 345] on label "Select an option" at bounding box center [128, 343] width 17 height 12
click at [125, 345] on input "Select an option" at bounding box center [131, 343] width 12 height 12
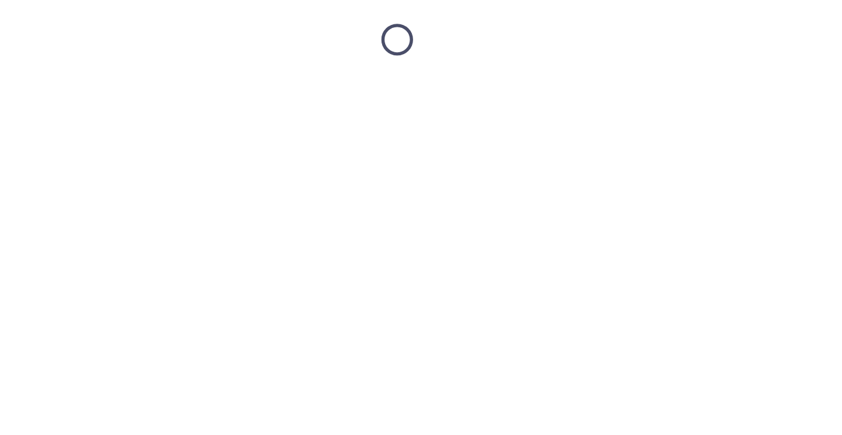
scroll to position [18, 0]
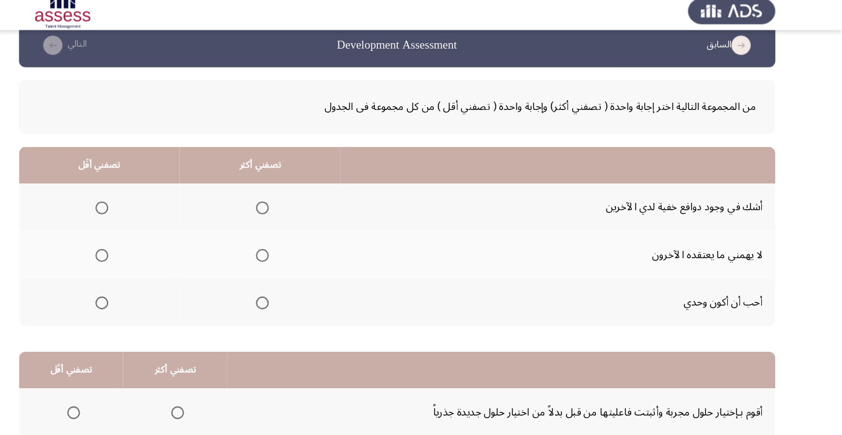
click at [293, 250] on span "Select an option" at bounding box center [293, 250] width 0 height 0
click at [293, 249] on input "Select an option" at bounding box center [293, 250] width 12 height 12
click at [137, 296] on span "Select an option" at bounding box center [141, 295] width 12 height 12
click at [137, 296] on input "Select an option" at bounding box center [141, 295] width 12 height 12
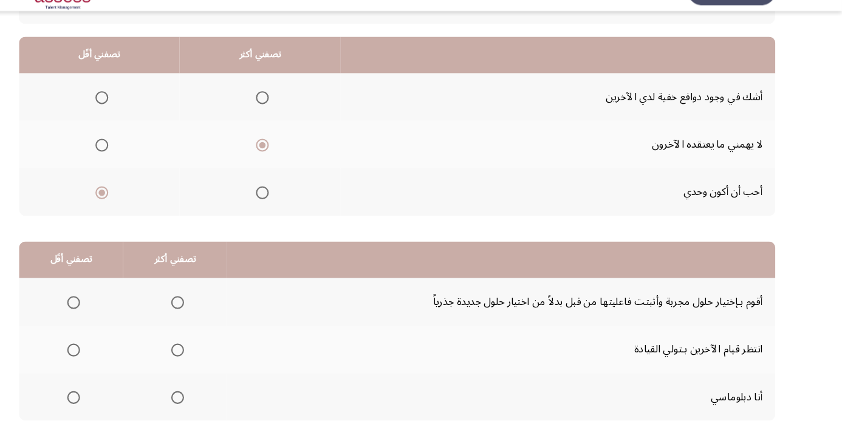
scroll to position [119, 0]
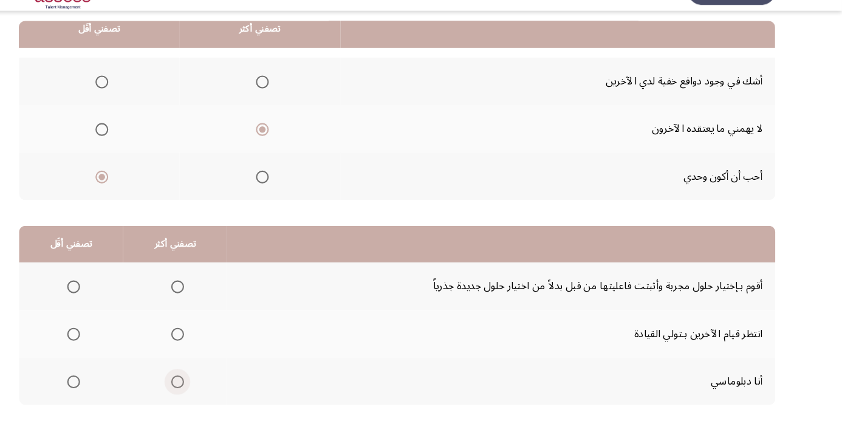
click at [208, 388] on span "Select an option" at bounding box center [213, 388] width 12 height 12
click at [208, 388] on input "Select an option" at bounding box center [213, 388] width 12 height 12
click at [97, 289] on th at bounding box center [112, 297] width 98 height 45
click at [114, 297] on span "Select an option" at bounding box center [115, 298] width 12 height 12
click at [114, 297] on input "Select an option" at bounding box center [115, 298] width 12 height 12
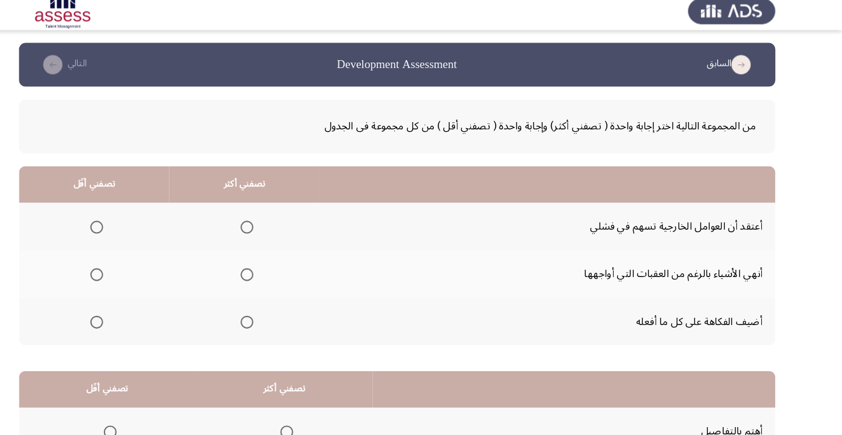
scroll to position [18, 0]
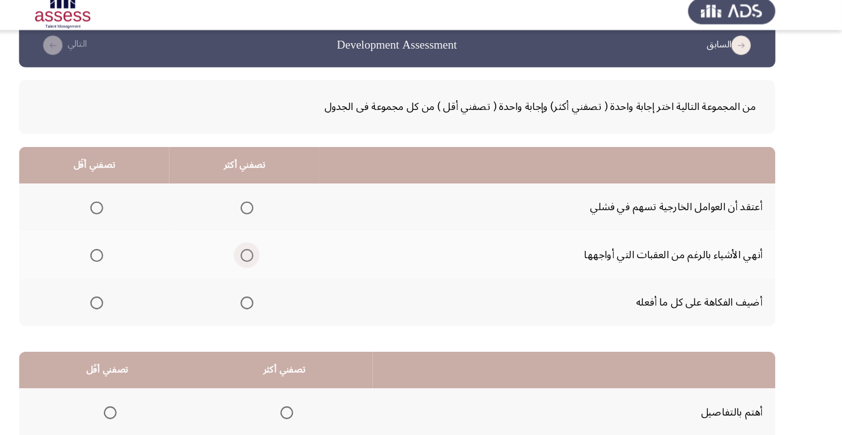
click at [276, 249] on span "Select an option" at bounding box center [279, 250] width 12 height 12
click at [276, 249] on input "Select an option" at bounding box center [279, 250] width 12 height 12
click at [137, 295] on span "Select an option" at bounding box center [137, 295] width 0 height 0
click at [137, 293] on input "Select an option" at bounding box center [137, 295] width 12 height 12
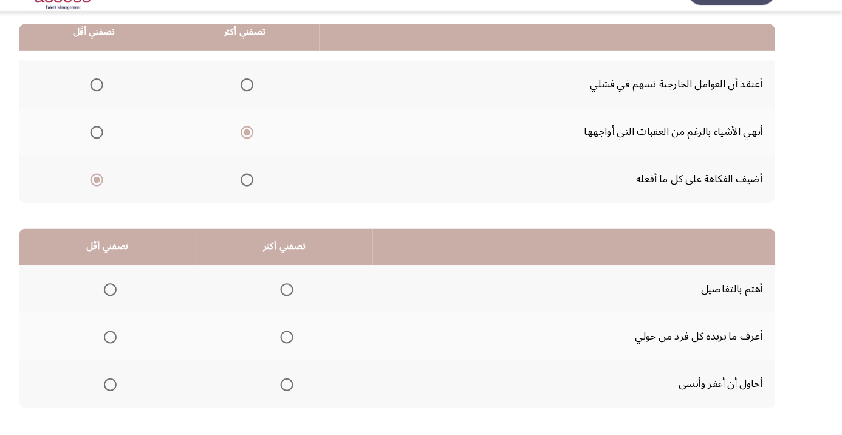
scroll to position [119, 0]
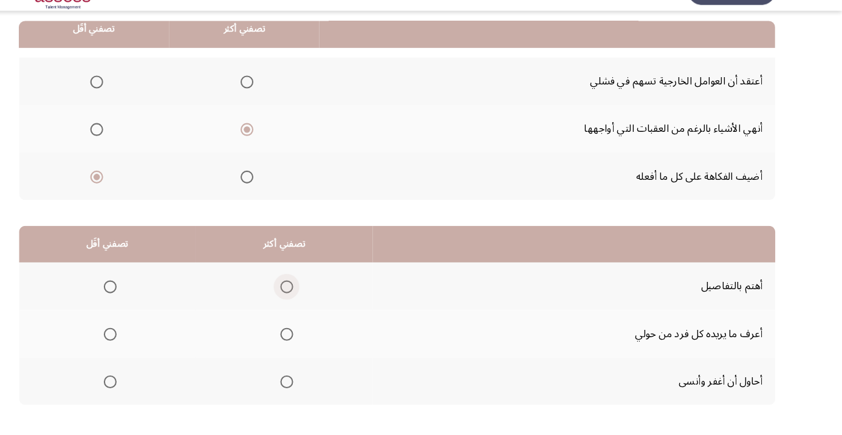
click at [315, 298] on span "Select an option" at bounding box center [316, 298] width 12 height 12
click at [315, 298] on input "Select an option" at bounding box center [316, 298] width 12 height 12
click at [321, 385] on span "Select an option" at bounding box center [316, 388] width 12 height 12
click at [321, 385] on input "Select an option" at bounding box center [316, 388] width 12 height 12
click at [149, 298] on span "Select an option" at bounding box center [149, 298] width 0 height 0
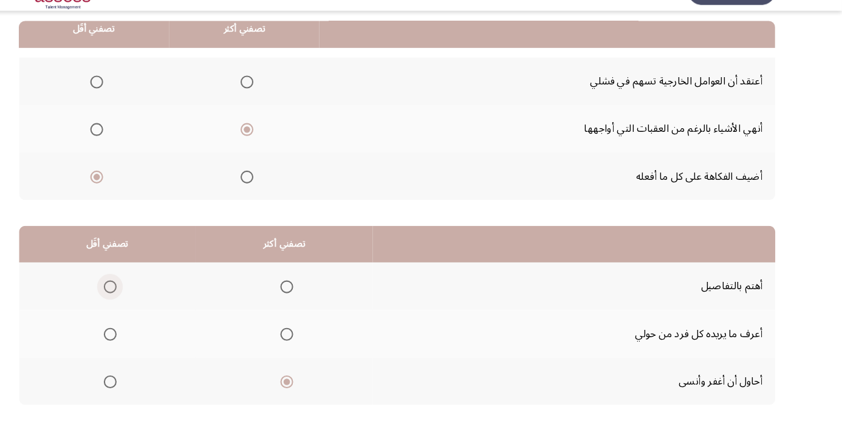
click at [149, 297] on input "Select an option" at bounding box center [149, 298] width 12 height 12
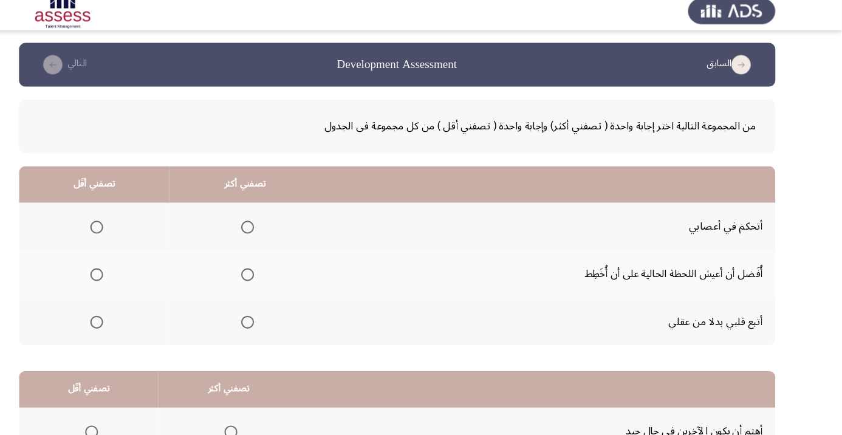
scroll to position [18, 0]
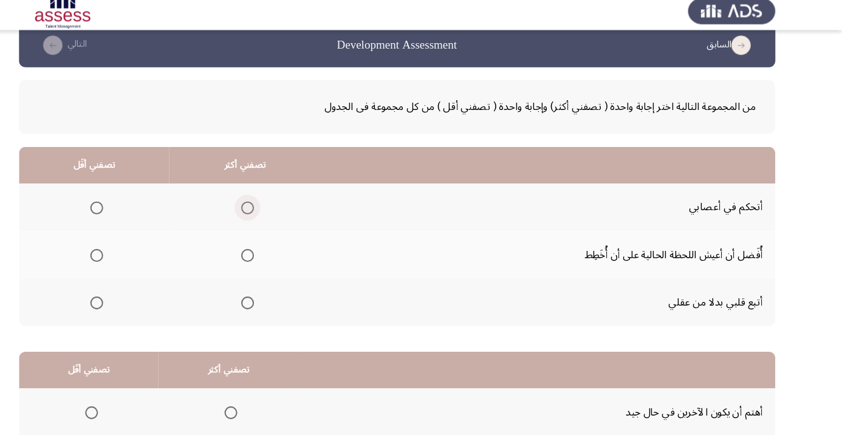
click at [279, 205] on span "Select an option" at bounding box center [279, 205] width 0 height 0
click at [278, 204] on input "Select an option" at bounding box center [279, 205] width 12 height 12
click at [132, 293] on span "Select an option" at bounding box center [137, 295] width 12 height 12
click at [132, 293] on input "Select an option" at bounding box center [137, 295] width 12 height 12
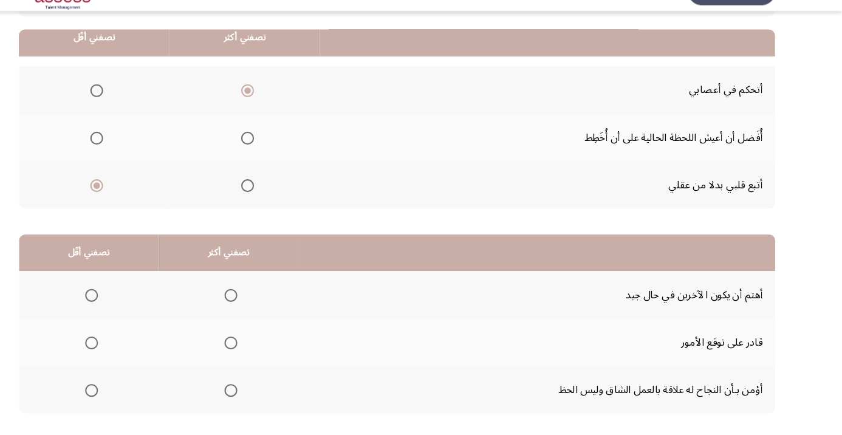
scroll to position [119, 0]
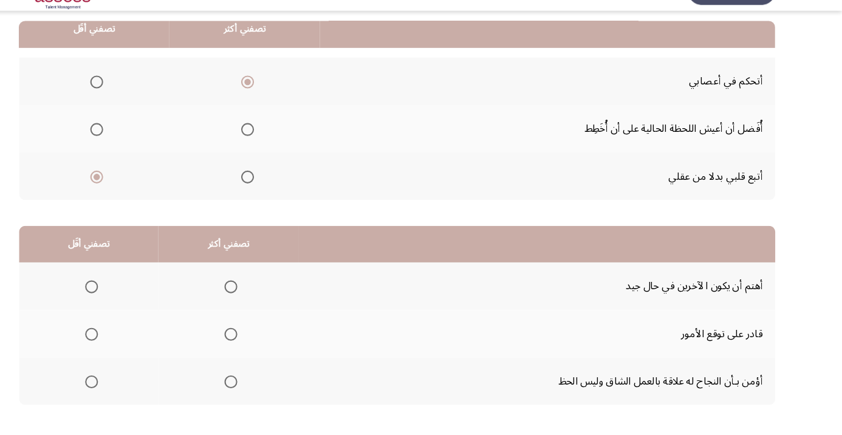
click at [264, 388] on span "Select an option" at bounding box center [264, 388] width 0 height 0
click at [262, 386] on input "Select an option" at bounding box center [264, 388] width 12 height 12
click at [127, 341] on span "Select an option" at bounding box center [132, 343] width 12 height 12
click at [127, 341] on input "Select an option" at bounding box center [132, 343] width 12 height 12
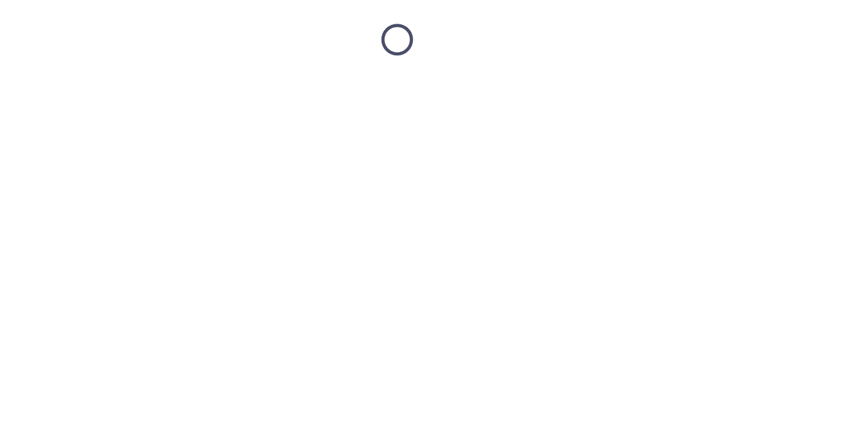
scroll to position [18, 0]
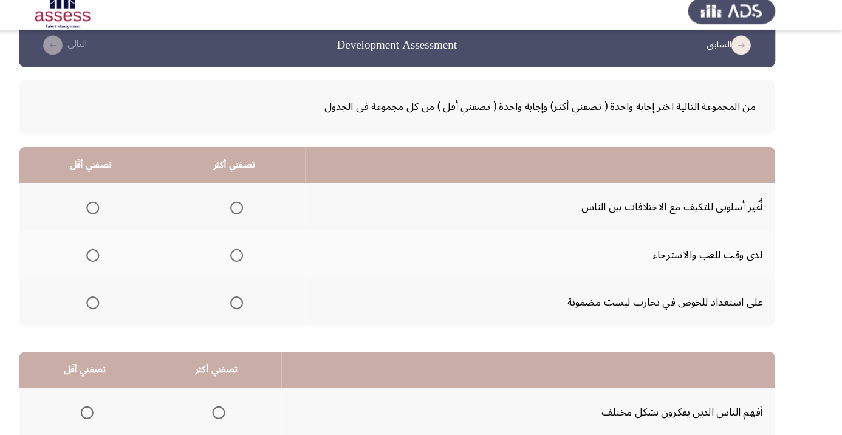
click at [124, 300] on label "Select an option" at bounding box center [130, 295] width 17 height 12
click at [127, 300] on input "Select an option" at bounding box center [133, 295] width 12 height 12
click at [269, 205] on span "Select an option" at bounding box center [269, 205] width 0 height 0
click at [269, 204] on input "Select an option" at bounding box center [269, 205] width 12 height 12
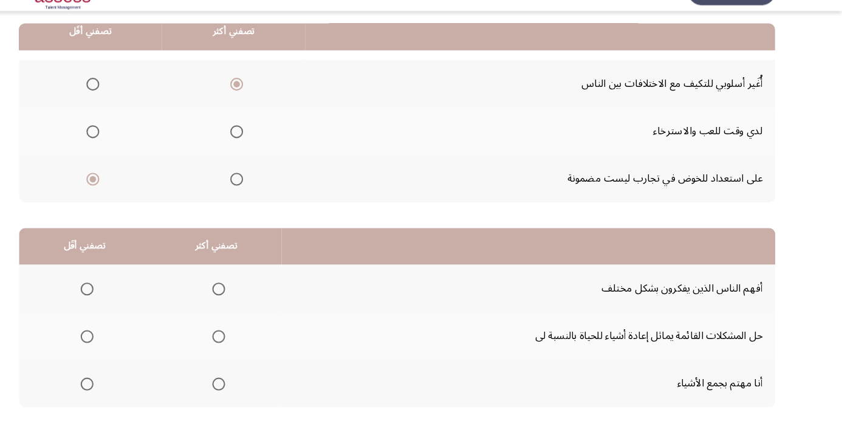
scroll to position [119, 0]
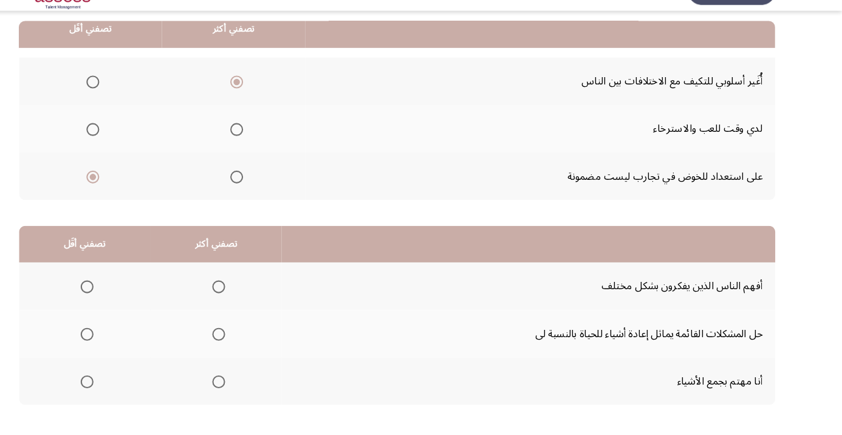
click at [247, 297] on span "Select an option" at bounding box center [252, 298] width 12 height 12
click at [247, 297] on input "Select an option" at bounding box center [252, 298] width 12 height 12
click at [128, 343] on span "Select an option" at bounding box center [128, 343] width 0 height 0
click at [127, 341] on input "Select an option" at bounding box center [128, 343] width 12 height 12
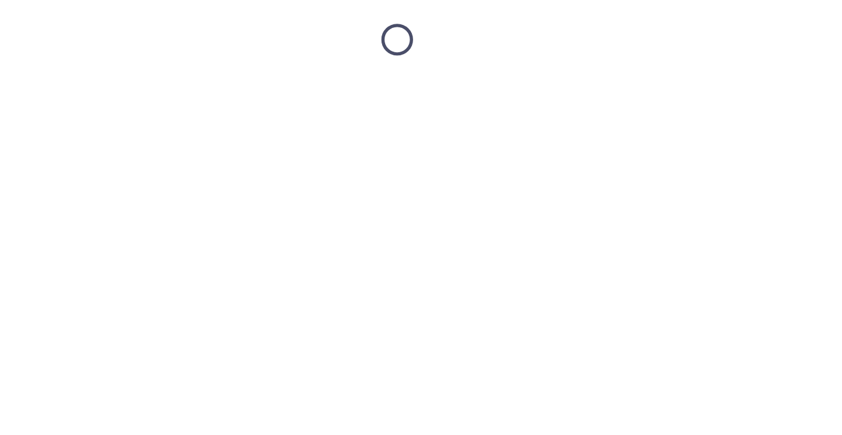
scroll to position [18, 0]
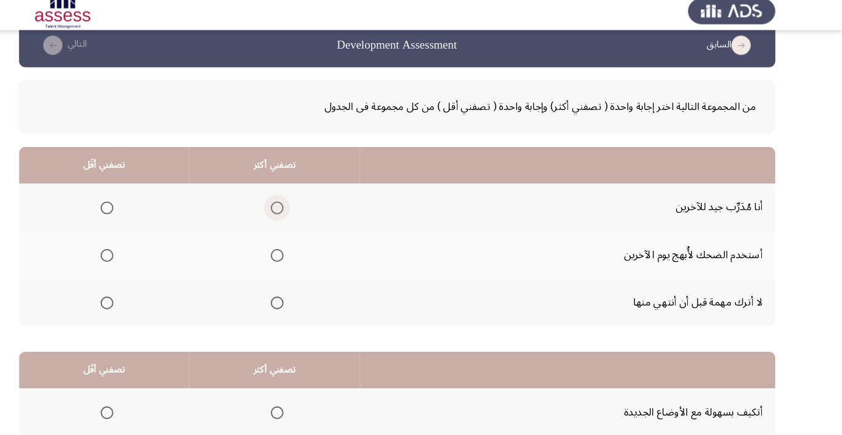
click at [307, 199] on span "Select an option" at bounding box center [307, 205] width 12 height 12
click at [307, 199] on input "Select an option" at bounding box center [307, 205] width 12 height 12
click at [146, 300] on span "Select an option" at bounding box center [146, 295] width 12 height 12
click at [146, 300] on input "Select an option" at bounding box center [146, 295] width 12 height 12
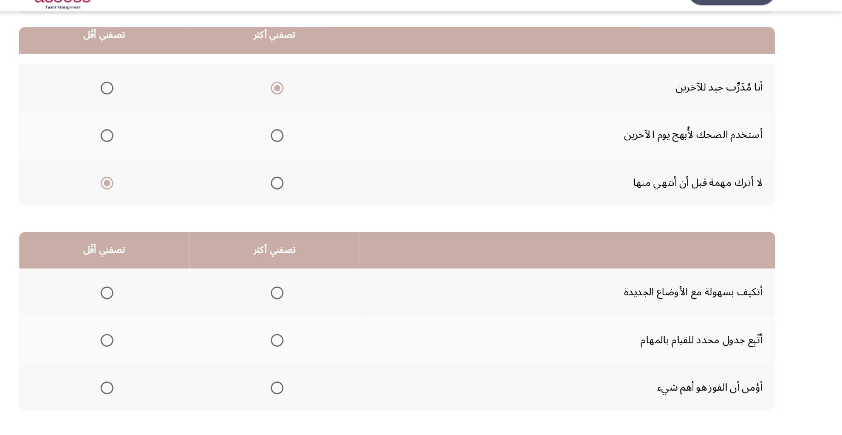
scroll to position [119, 0]
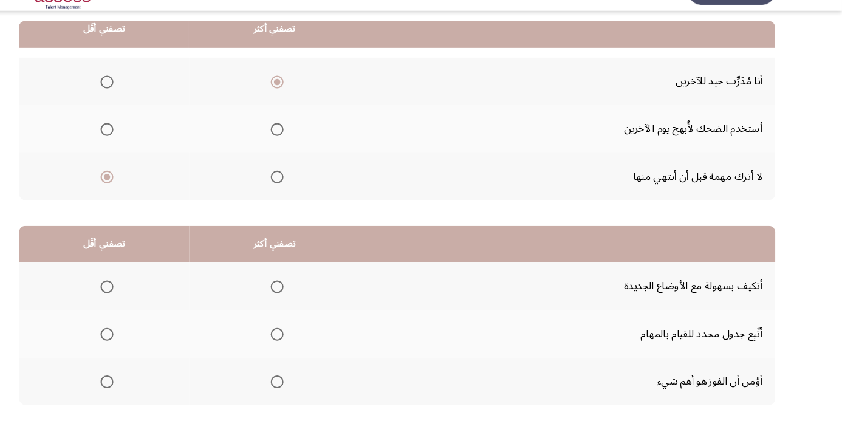
click at [308, 386] on span "Select an option" at bounding box center [307, 388] width 12 height 12
click at [308, 386] on input "Select an option" at bounding box center [307, 388] width 12 height 12
click at [143, 346] on span "Select an option" at bounding box center [146, 343] width 12 height 12
click at [143, 346] on input "Select an option" at bounding box center [146, 343] width 12 height 12
click at [304, 343] on span "Select an option" at bounding box center [307, 343] width 12 height 12
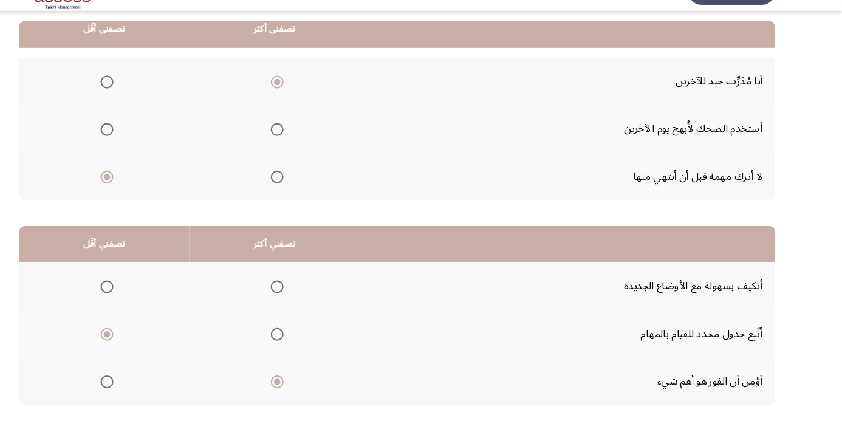
click at [304, 343] on input "Select an option" at bounding box center [307, 343] width 12 height 12
click at [146, 386] on span "Select an option" at bounding box center [146, 388] width 12 height 12
click at [146, 386] on input "Select an option" at bounding box center [146, 388] width 12 height 12
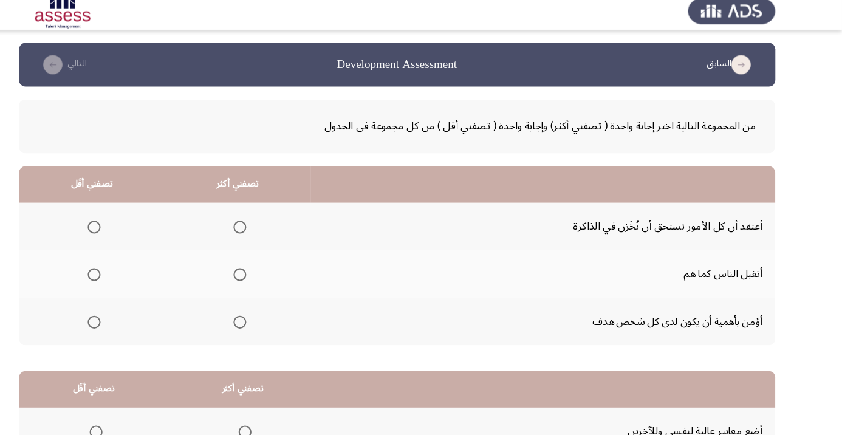
scroll to position [18, 0]
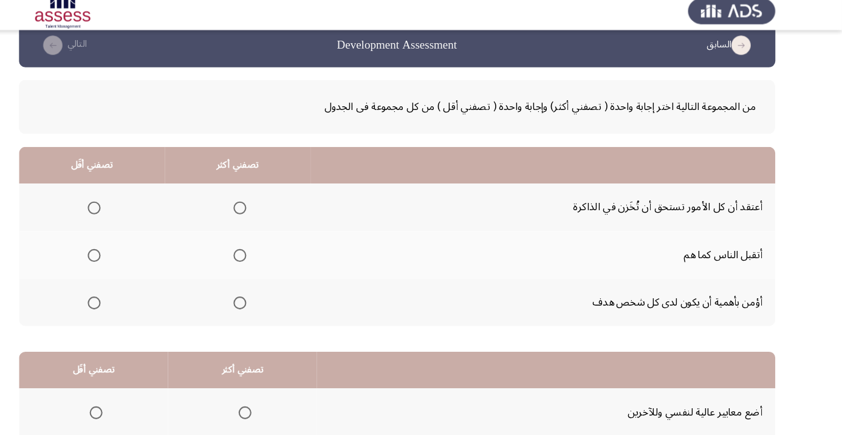
click at [274, 293] on span "Select an option" at bounding box center [272, 295] width 12 height 12
click at [274, 293] on input "Select an option" at bounding box center [272, 295] width 12 height 12
click at [131, 250] on span "Select an option" at bounding box center [134, 250] width 12 height 12
click at [131, 250] on input "Select an option" at bounding box center [134, 250] width 12 height 12
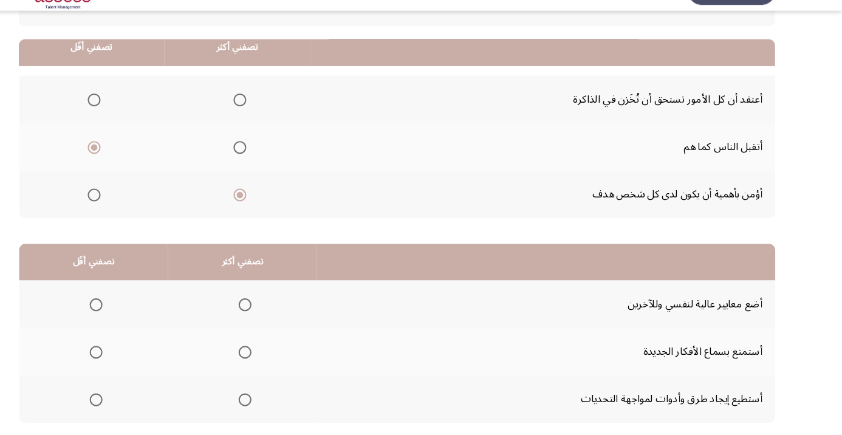
scroll to position [119, 0]
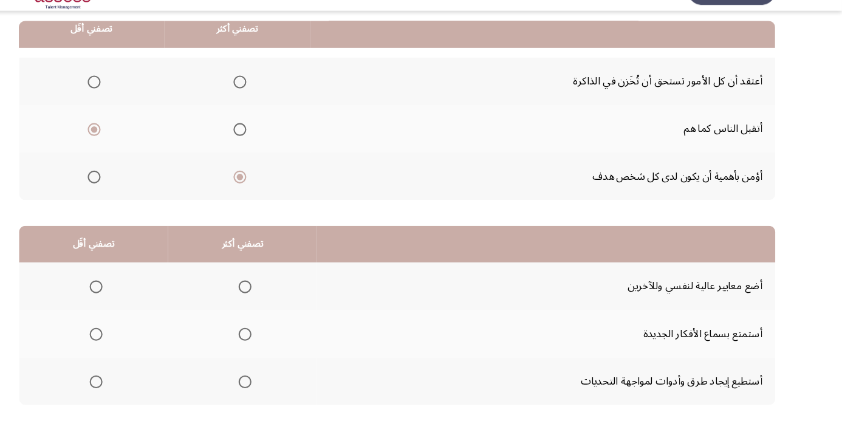
click at [277, 388] on span "Select an option" at bounding box center [277, 388] width 0 height 0
click at [276, 386] on input "Select an option" at bounding box center [277, 388] width 12 height 12
click at [136, 343] on span "Select an option" at bounding box center [136, 343] width 0 height 0
click at [135, 341] on input "Select an option" at bounding box center [136, 343] width 12 height 12
click at [136, 298] on span "Select an option" at bounding box center [136, 298] width 0 height 0
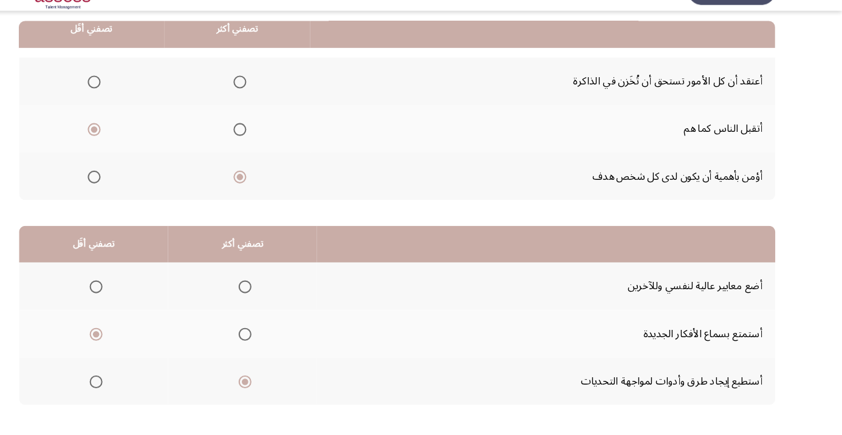
click at [135, 297] on input "Select an option" at bounding box center [136, 298] width 12 height 12
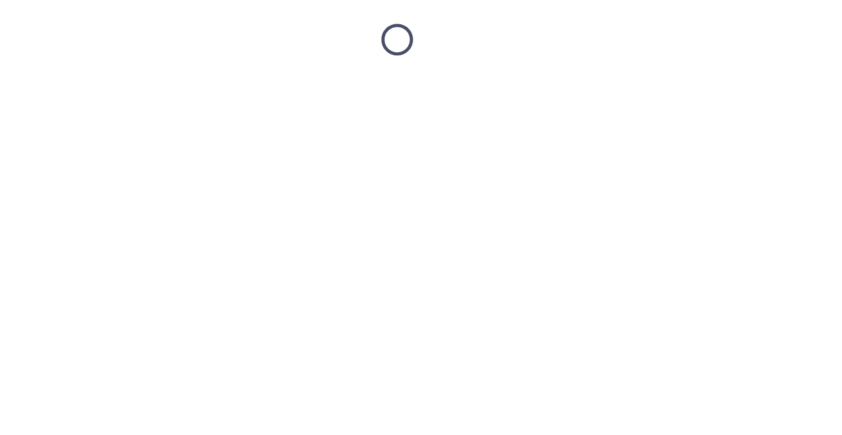
scroll to position [18, 0]
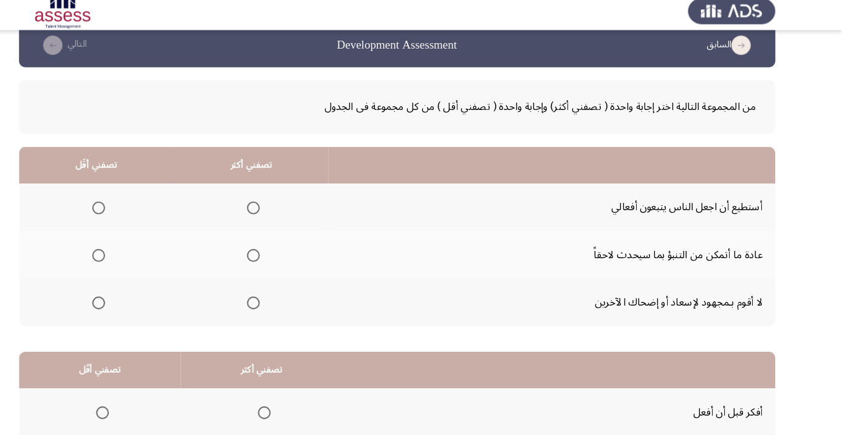
click at [285, 205] on span "Select an option" at bounding box center [285, 205] width 0 height 0
click at [286, 204] on input "Select an option" at bounding box center [285, 205] width 12 height 12
click at [139, 249] on span "Select an option" at bounding box center [138, 250] width 12 height 12
click at [139, 249] on input "Select an option" at bounding box center [138, 250] width 12 height 12
click at [285, 295] on span "Select an option" at bounding box center [285, 295] width 0 height 0
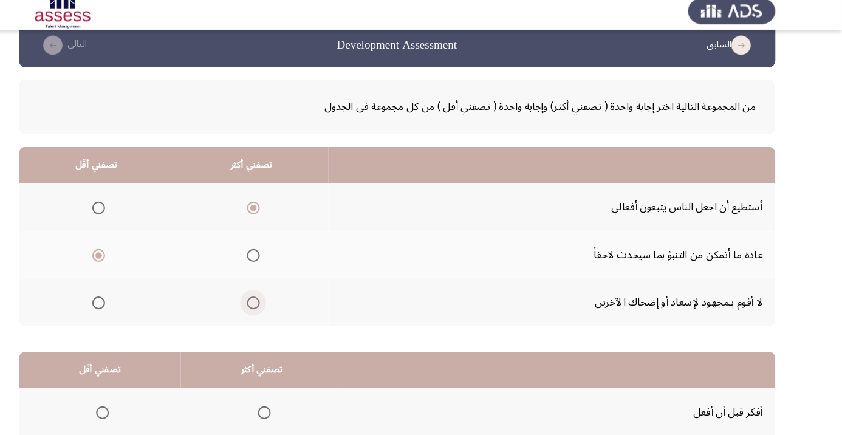
click at [286, 293] on input "Select an option" at bounding box center [285, 295] width 12 height 12
click at [285, 250] on span "Select an option" at bounding box center [285, 250] width 0 height 0
click at [286, 249] on input "Select an option" at bounding box center [285, 250] width 12 height 12
click at [156, 209] on th at bounding box center [136, 204] width 146 height 45
click at [139, 249] on span "Select an option" at bounding box center [138, 250] width 12 height 12
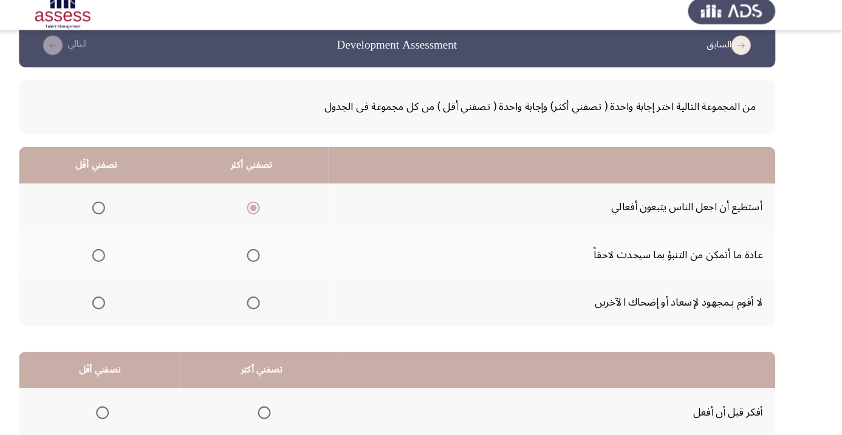
click at [139, 249] on input "Select an option" at bounding box center [138, 250] width 12 height 12
click at [283, 245] on span "Select an option" at bounding box center [285, 250] width 12 height 12
click at [283, 245] on input "Select an option" at bounding box center [285, 250] width 12 height 12
click at [132, 208] on span "Select an option" at bounding box center [138, 205] width 12 height 12
click at [132, 208] on input "Select an option" at bounding box center [138, 205] width 12 height 12
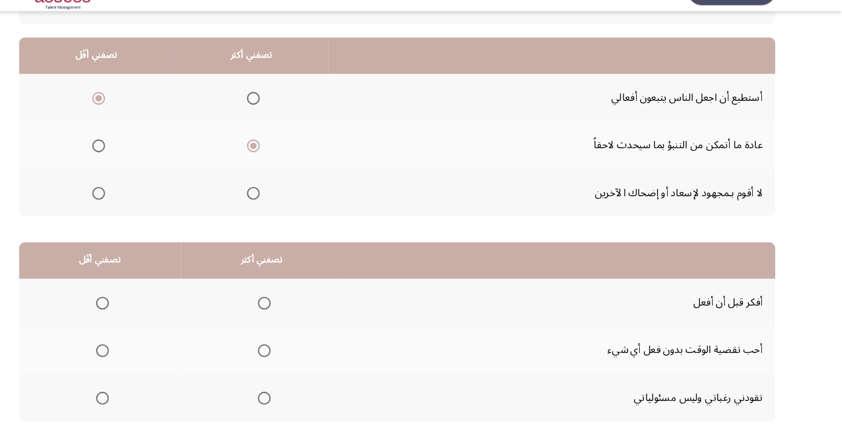
scroll to position [119, 0]
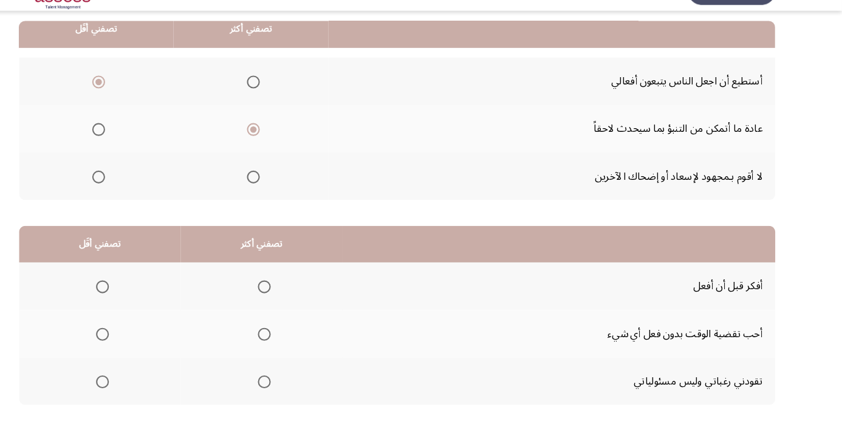
click at [278, 174] on th at bounding box center [283, 193] width 146 height 45
click at [296, 292] on span "Select an option" at bounding box center [295, 298] width 12 height 12
click at [296, 292] on input "Select an option" at bounding box center [295, 298] width 12 height 12
click at [142, 391] on span "Select an option" at bounding box center [142, 388] width 12 height 12
click at [142, 391] on input "Select an option" at bounding box center [142, 388] width 12 height 12
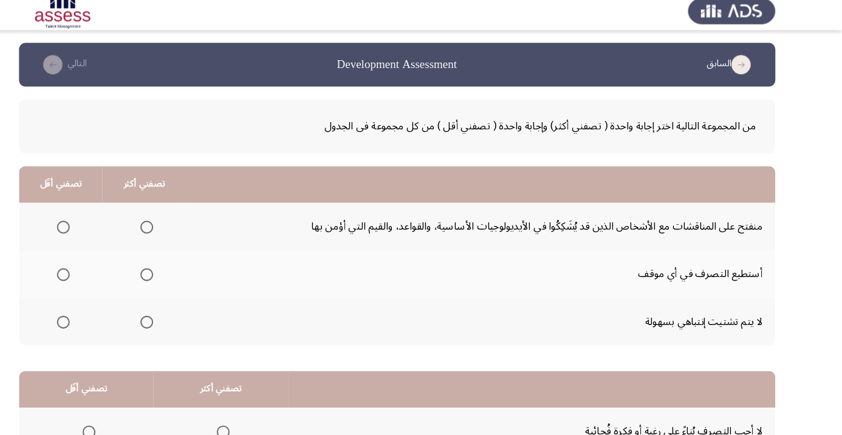
scroll to position [18, 0]
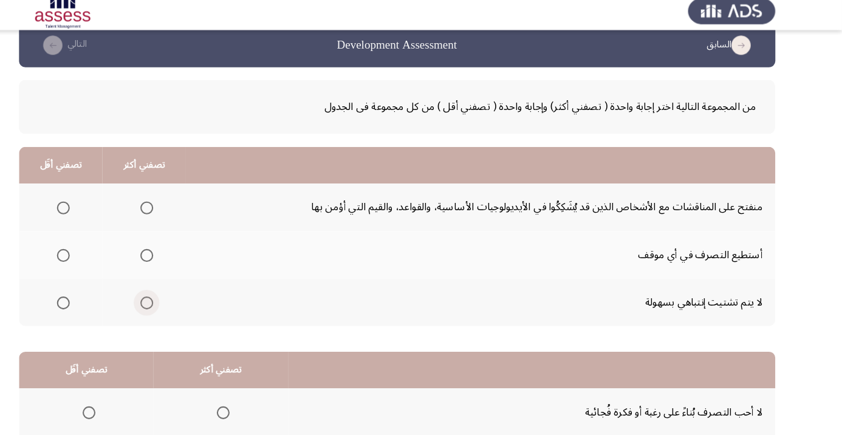
click at [183, 299] on span "Select an option" at bounding box center [184, 295] width 12 height 12
click at [183, 299] on input "Select an option" at bounding box center [184, 295] width 12 height 12
click at [105, 205] on span "Select an option" at bounding box center [105, 205] width 0 height 0
click at [105, 204] on input "Select an option" at bounding box center [105, 205] width 12 height 12
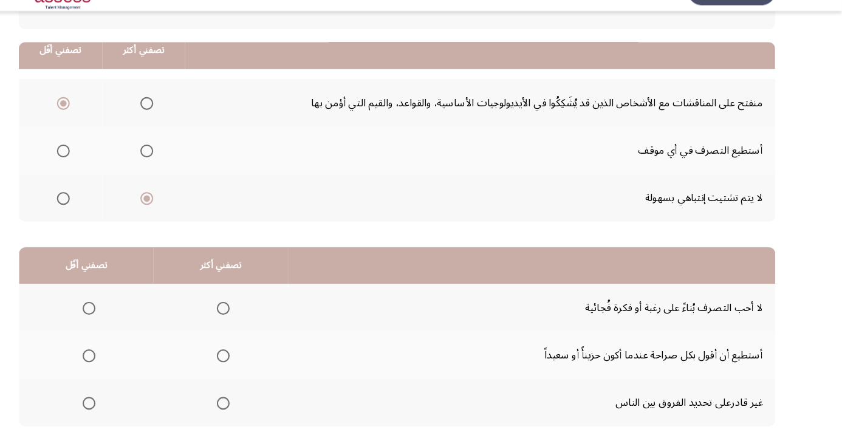
scroll to position [119, 0]
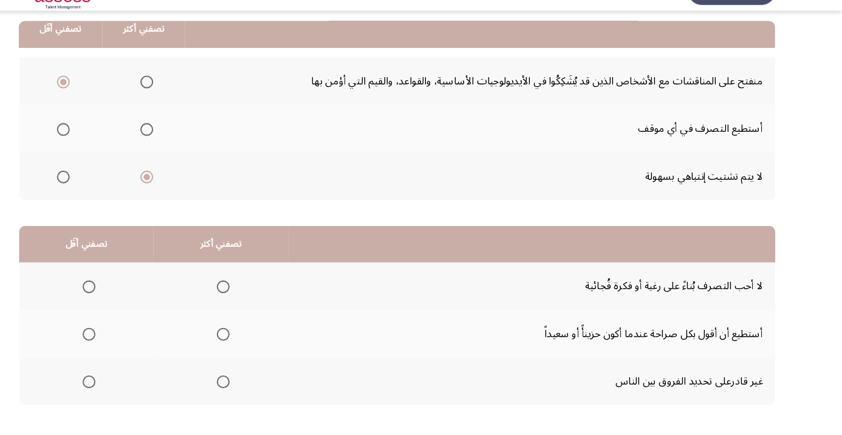
click at [254, 293] on span "Select an option" at bounding box center [256, 298] width 12 height 12
click at [254, 293] on input "Select an option" at bounding box center [256, 298] width 12 height 12
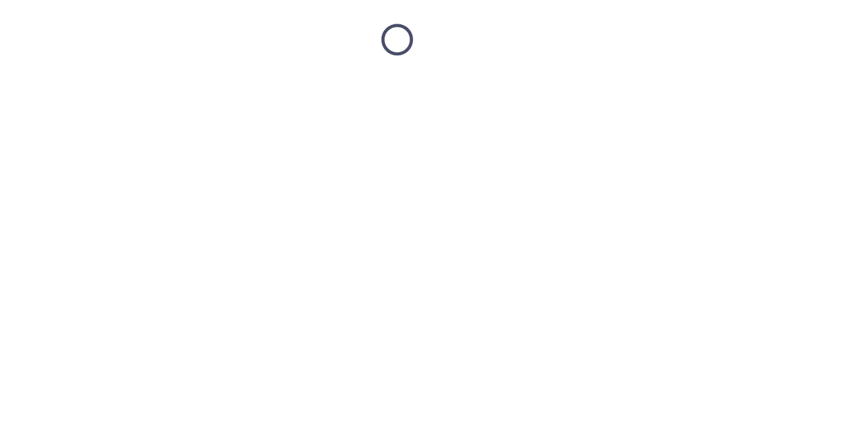
scroll to position [18, 0]
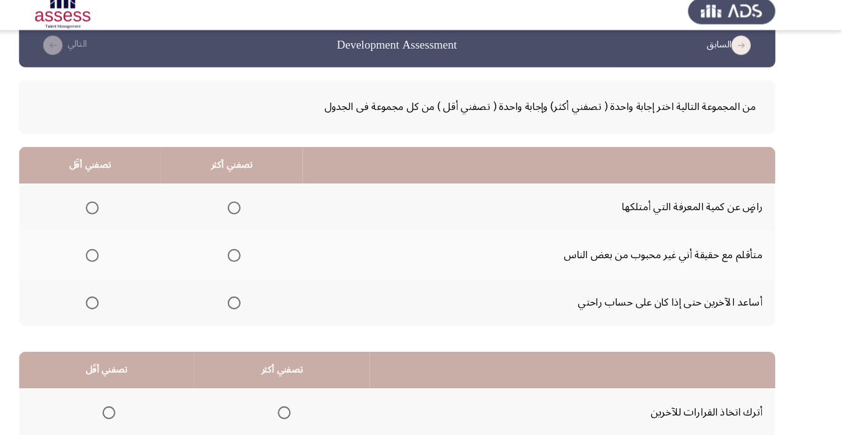
click at [267, 250] on span "Select an option" at bounding box center [267, 250] width 0 height 0
click at [267, 249] on input "Select an option" at bounding box center [267, 250] width 12 height 12
click at [124, 294] on label "Select an option" at bounding box center [130, 295] width 17 height 12
click at [126, 294] on input "Select an option" at bounding box center [132, 295] width 12 height 12
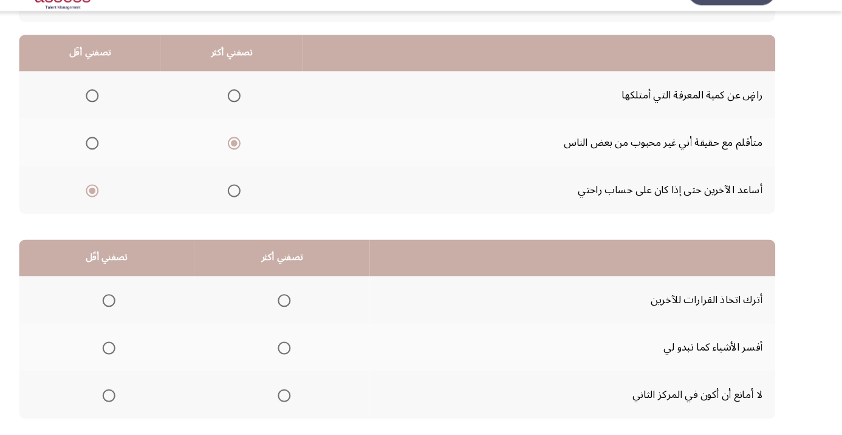
scroll to position [119, 0]
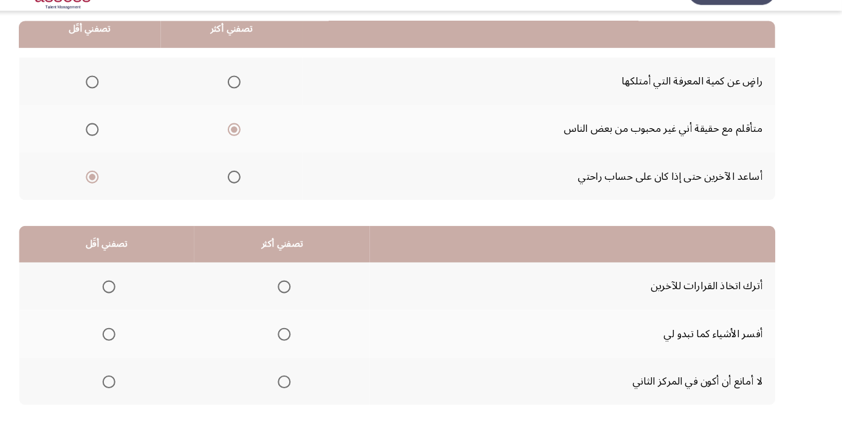
click at [314, 343] on span "Select an option" at bounding box center [314, 343] width 0 height 0
click at [317, 341] on input "Select an option" at bounding box center [314, 343] width 12 height 12
click at [148, 388] on span "Select an option" at bounding box center [148, 388] width 0 height 0
click at [149, 386] on input "Select an option" at bounding box center [148, 388] width 12 height 12
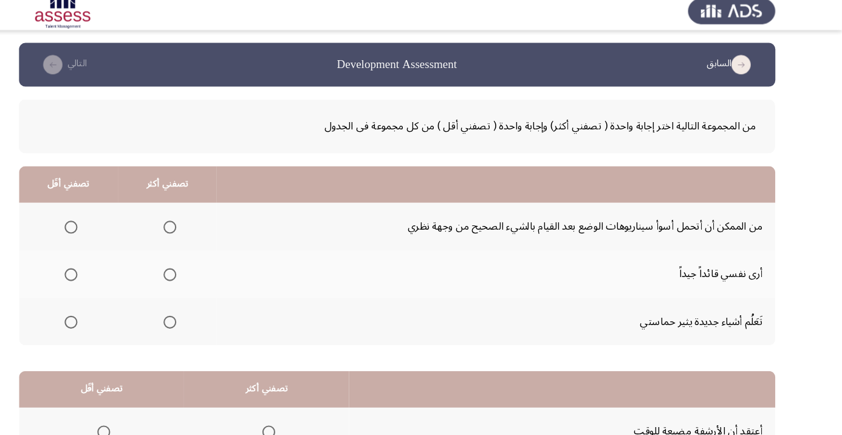
scroll to position [18, 0]
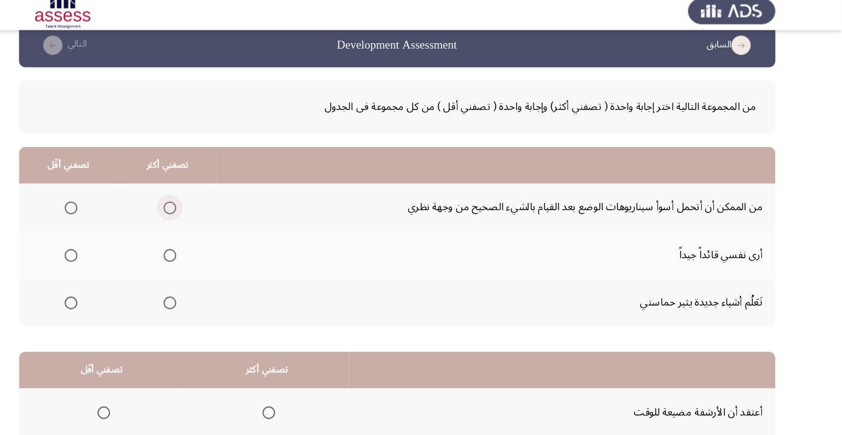
click at [206, 205] on span "Select an option" at bounding box center [206, 205] width 0 height 0
click at [205, 204] on input "Select an option" at bounding box center [206, 205] width 12 height 12
click at [114, 210] on span "Select an option" at bounding box center [112, 205] width 12 height 12
click at [114, 210] on input "Select an option" at bounding box center [112, 205] width 12 height 12
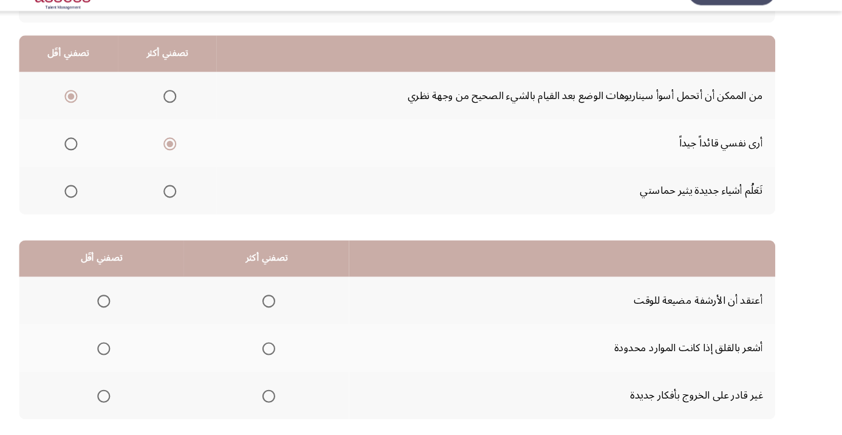
scroll to position [119, 0]
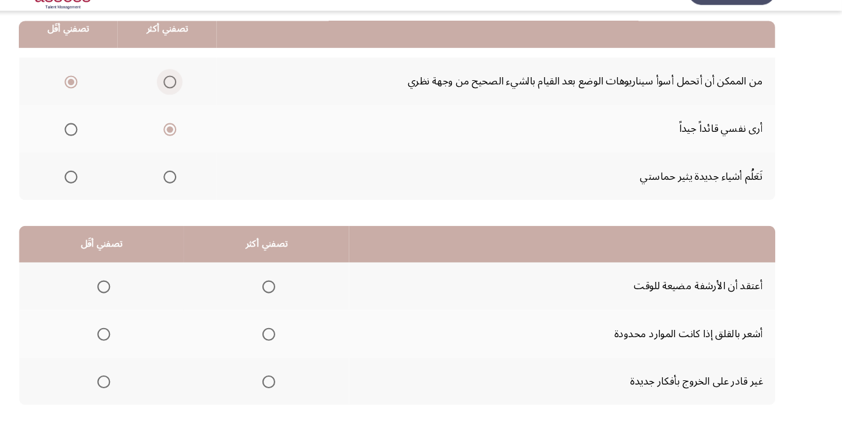
click at [206, 104] on span "Select an option" at bounding box center [206, 104] width 0 height 0
click at [205, 103] on input "Select an option" at bounding box center [206, 104] width 12 height 12
click at [106, 143] on span "Select an option" at bounding box center [112, 149] width 12 height 12
click at [106, 143] on input "Select an option" at bounding box center [112, 149] width 12 height 12
click at [206, 149] on span "Select an option" at bounding box center [206, 149] width 0 height 0
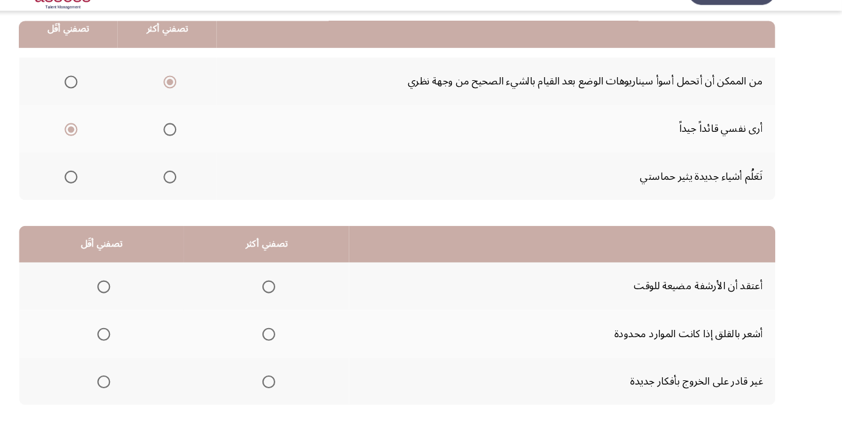
click at [205, 148] on input "Select an option" at bounding box center [206, 149] width 12 height 12
click at [112, 104] on span "Select an option" at bounding box center [112, 104] width 0 height 0
click at [112, 103] on input "Select an option" at bounding box center [112, 104] width 12 height 12
click at [300, 343] on span "Select an option" at bounding box center [300, 343] width 0 height 0
click at [300, 341] on input "Select an option" at bounding box center [299, 343] width 12 height 12
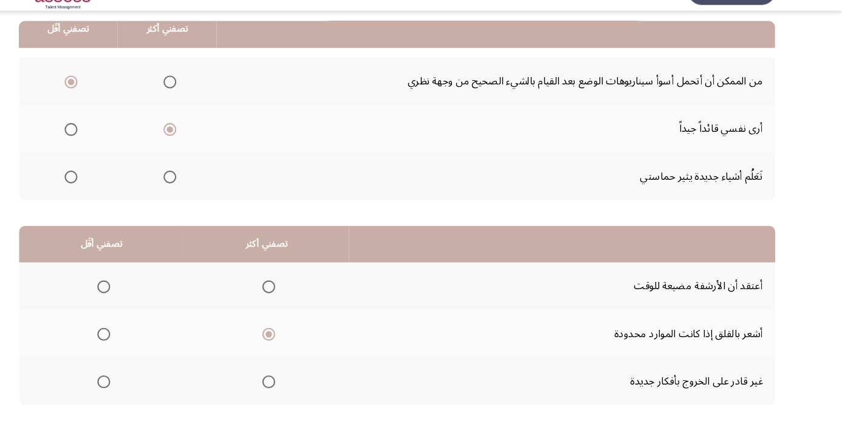
click at [141, 292] on span "Select an option" at bounding box center [143, 298] width 12 height 12
click at [141, 292] on input "Select an option" at bounding box center [143, 298] width 12 height 12
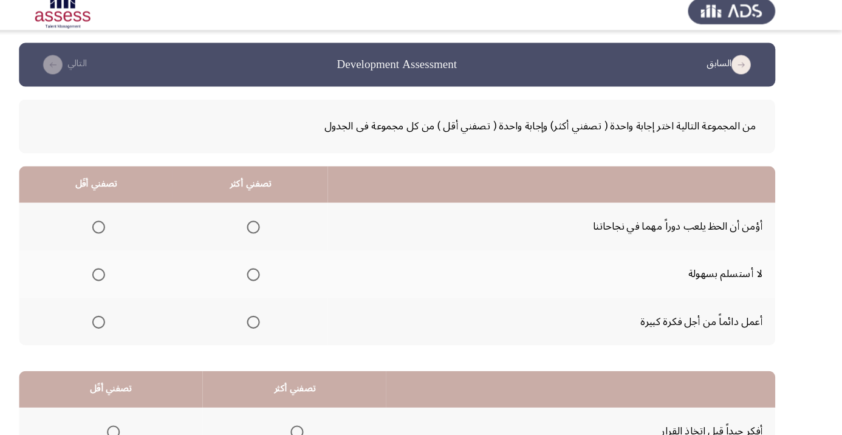
scroll to position [18, 0]
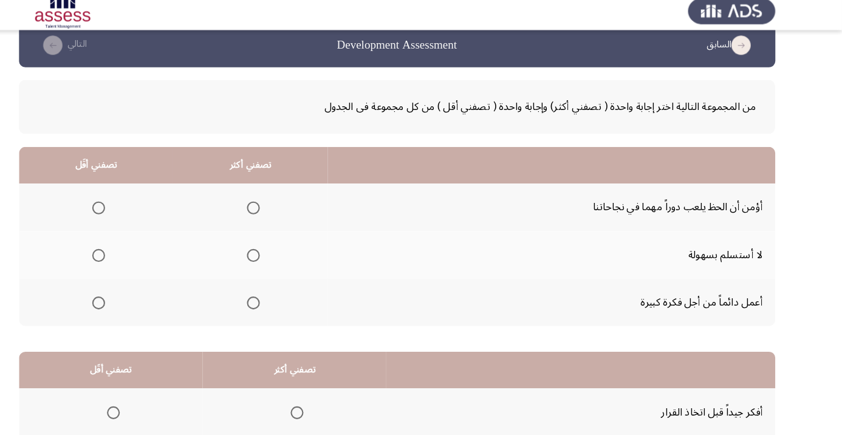
click at [287, 236] on th at bounding box center [282, 249] width 146 height 45
click at [285, 250] on span "Select an option" at bounding box center [285, 250] width 0 height 0
click at [284, 249] on input "Select an option" at bounding box center [285, 250] width 12 height 12
click at [138, 293] on span "Select an option" at bounding box center [138, 295] width 12 height 12
click at [138, 293] on input "Select an option" at bounding box center [138, 295] width 12 height 12
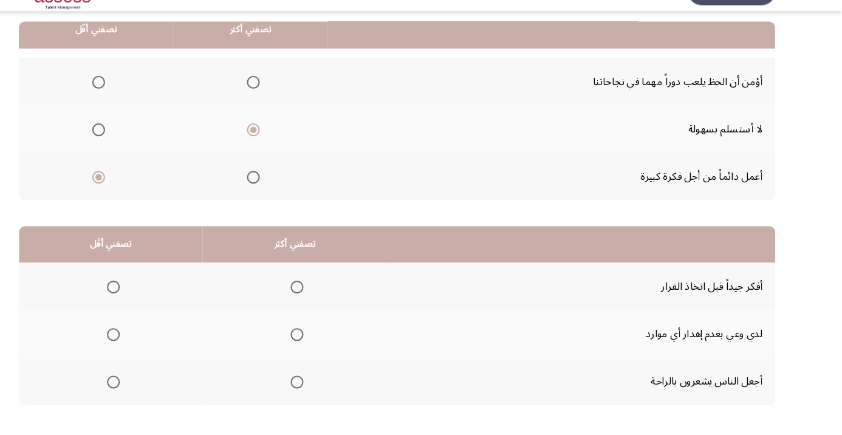
scroll to position [119, 0]
click at [327, 345] on span "Select an option" at bounding box center [326, 343] width 12 height 12
click at [327, 345] on input "Select an option" at bounding box center [326, 343] width 12 height 12
click at [149, 301] on span "Select an option" at bounding box center [152, 298] width 12 height 12
click at [149, 301] on input "Select an option" at bounding box center [152, 298] width 12 height 12
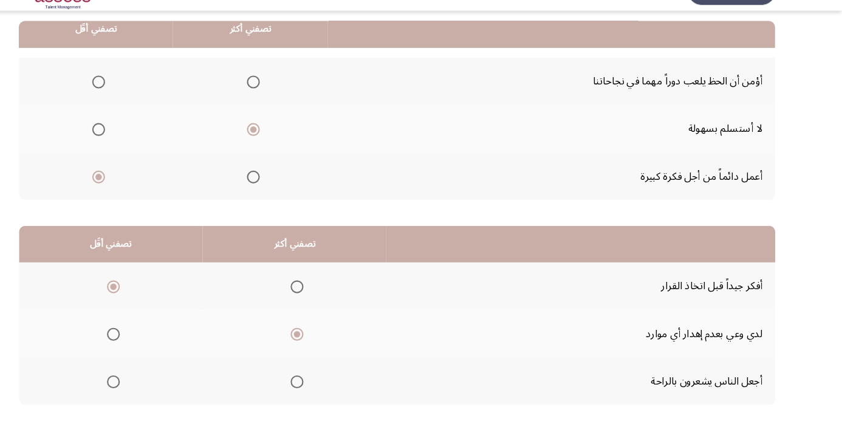
click at [321, 297] on span "Select an option" at bounding box center [326, 298] width 12 height 12
click at [321, 297] on input "Select an option" at bounding box center [326, 298] width 12 height 12
click at [326, 343] on span "Select an option" at bounding box center [326, 343] width 0 height 0
click at [326, 341] on input "Select an option" at bounding box center [326, 343] width 12 height 12
click at [326, 292] on span "Select an option" at bounding box center [326, 298] width 12 height 12
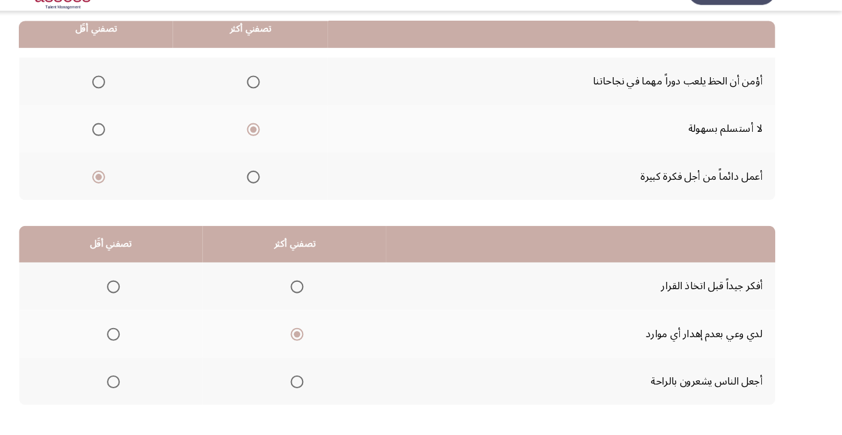
click at [326, 292] on input "Select an option" at bounding box center [326, 298] width 12 height 12
click at [148, 297] on span "Select an option" at bounding box center [152, 298] width 12 height 12
click at [148, 297] on input "Select an option" at bounding box center [152, 298] width 12 height 12
click at [326, 298] on span "Select an option" at bounding box center [326, 298] width 0 height 0
click at [326, 297] on input "Select an option" at bounding box center [326, 298] width 12 height 12
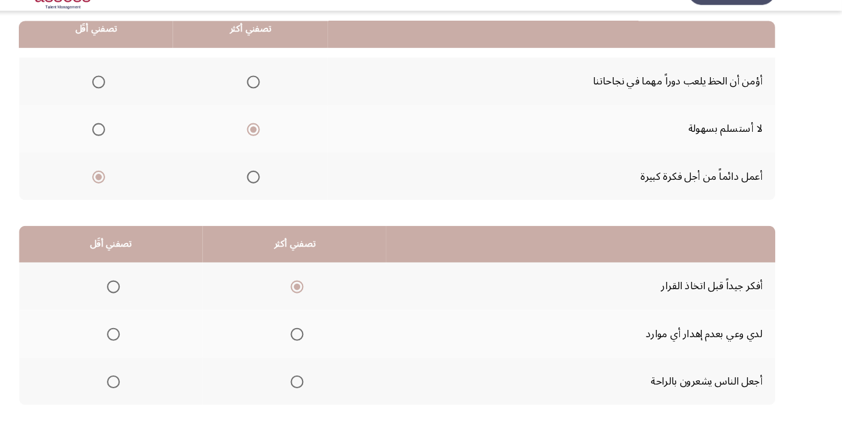
click at [153, 343] on span "Select an option" at bounding box center [153, 343] width 0 height 0
click at [152, 341] on input "Select an option" at bounding box center [152, 343] width 12 height 12
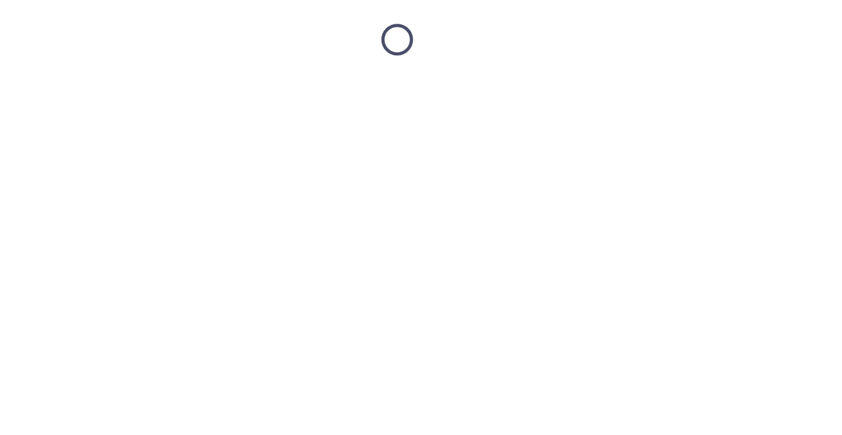
scroll to position [18, 0]
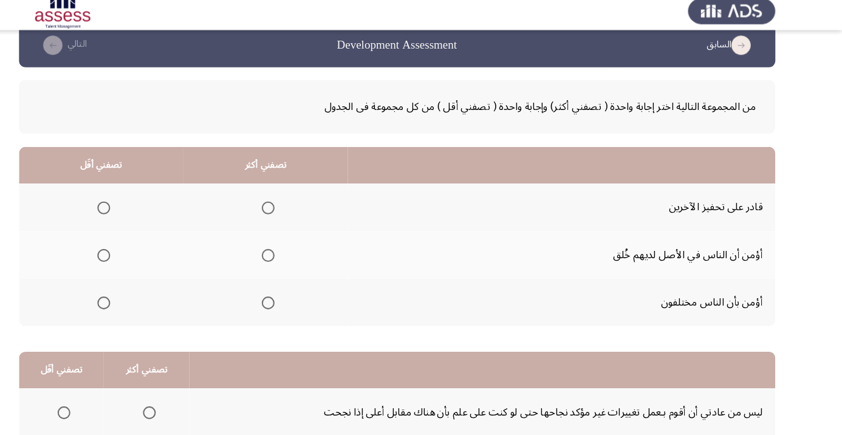
click at [299, 205] on span "Select an option" at bounding box center [299, 205] width 0 height 0
click at [301, 204] on input "Select an option" at bounding box center [299, 205] width 12 height 12
click at [143, 293] on span "Select an option" at bounding box center [143, 295] width 12 height 12
click at [143, 293] on input "Select an option" at bounding box center [143, 295] width 12 height 12
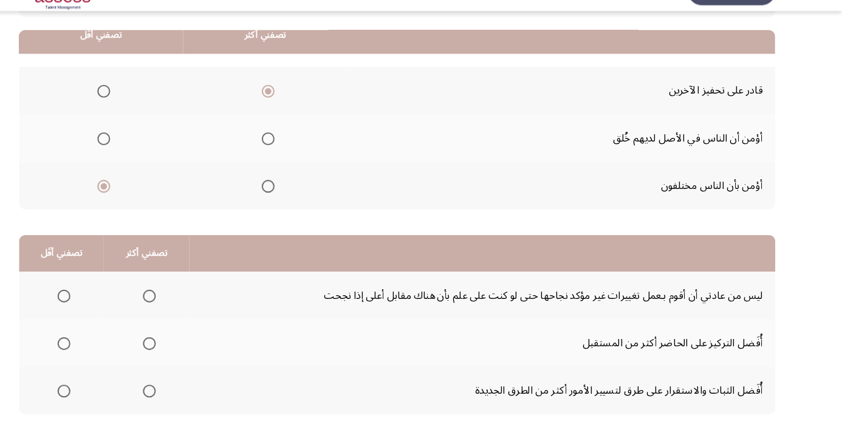
scroll to position [119, 0]
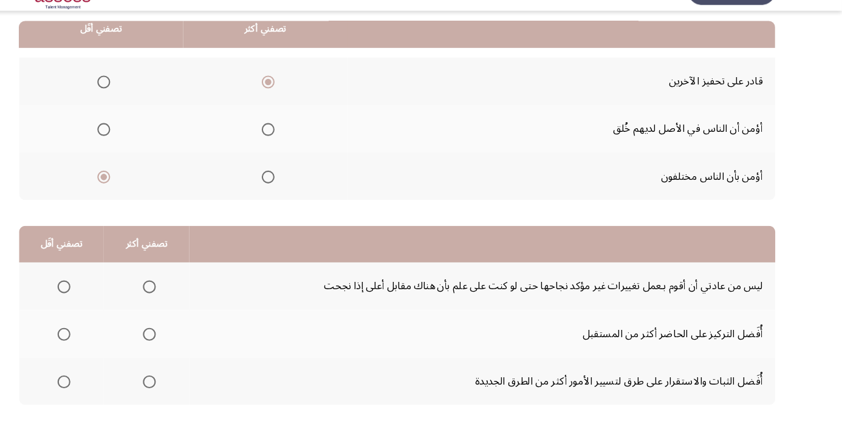
click at [101, 337] on span "Select an option" at bounding box center [106, 343] width 12 height 12
click at [101, 337] on input "Select an option" at bounding box center [106, 343] width 12 height 12
click at [187, 388] on span "Select an option" at bounding box center [187, 388] width 0 height 0
click at [186, 386] on input "Select an option" at bounding box center [186, 388] width 12 height 12
click at [105, 292] on span "Select an option" at bounding box center [106, 298] width 12 height 12
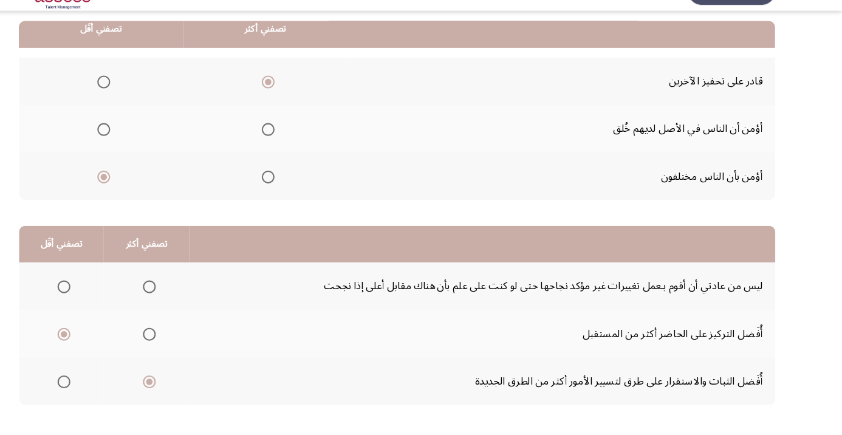
click at [105, 292] on input "Select an option" at bounding box center [106, 298] width 12 height 12
click at [187, 298] on span "Select an option" at bounding box center [187, 298] width 0 height 0
click at [186, 297] on input "Select an option" at bounding box center [186, 298] width 12 height 12
click at [105, 386] on span "Select an option" at bounding box center [106, 388] width 12 height 12
click at [105, 386] on input "Select an option" at bounding box center [106, 388] width 12 height 12
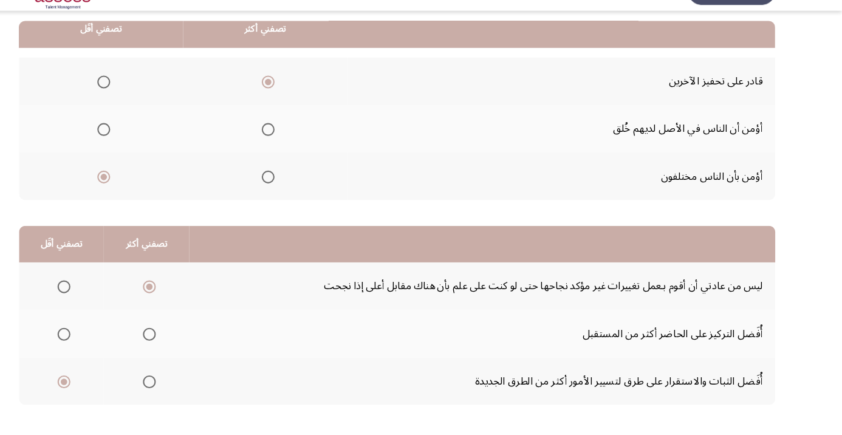
click at [104, 292] on span "Select an option" at bounding box center [106, 298] width 12 height 12
click at [104, 292] on input "Select an option" at bounding box center [106, 298] width 12 height 12
click at [187, 388] on span "Select an option" at bounding box center [187, 388] width 0 height 0
click at [186, 386] on input "Select an option" at bounding box center [186, 388] width 12 height 12
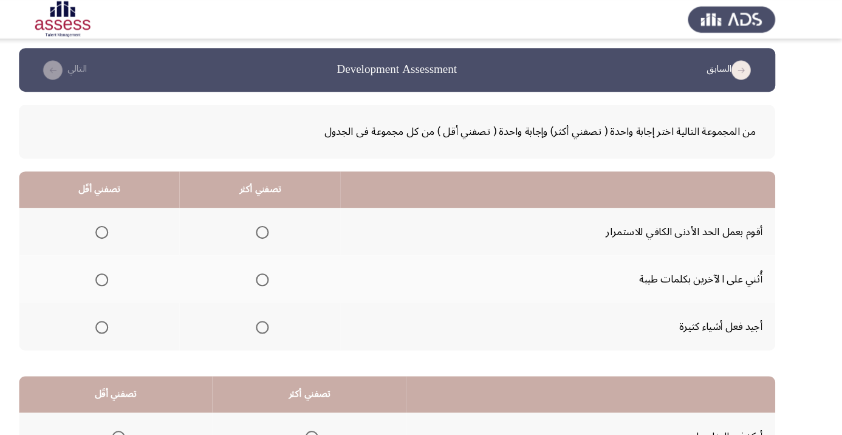
scroll to position [0, 0]
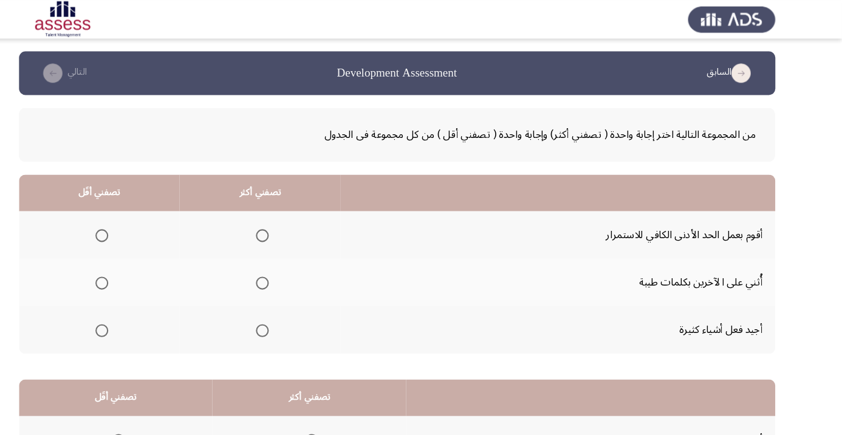
click at [293, 268] on span "Select an option" at bounding box center [293, 268] width 0 height 0
click at [295, 267] on input "Select an option" at bounding box center [293, 268] width 12 height 12
click at [142, 313] on span "Select an option" at bounding box center [142, 313] width 0 height 0
click at [142, 312] on input "Select an option" at bounding box center [141, 313] width 12 height 12
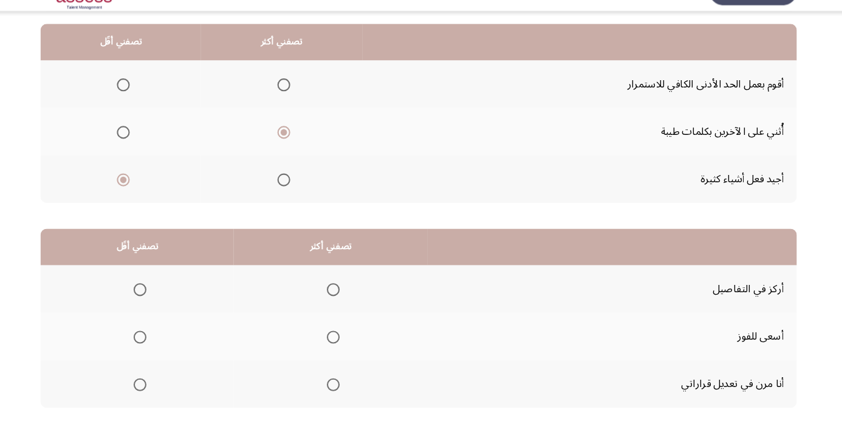
scroll to position [119, 0]
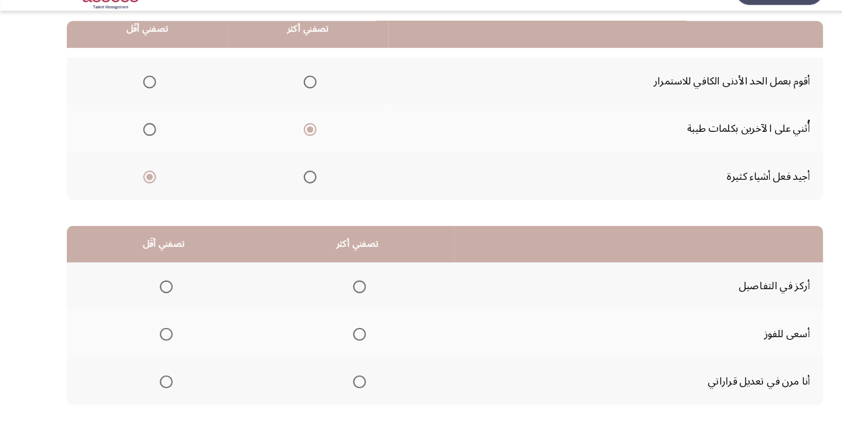
click at [340, 343] on span "Select an option" at bounding box center [340, 343] width 0 height 0
click at [340, 341] on input "Select an option" at bounding box center [340, 343] width 12 height 12
click at [157, 388] on span "Select an option" at bounding box center [157, 388] width 0 height 0
click at [157, 386] on input "Select an option" at bounding box center [157, 388] width 12 height 12
click at [157, 298] on span "Select an option" at bounding box center [157, 298] width 0 height 0
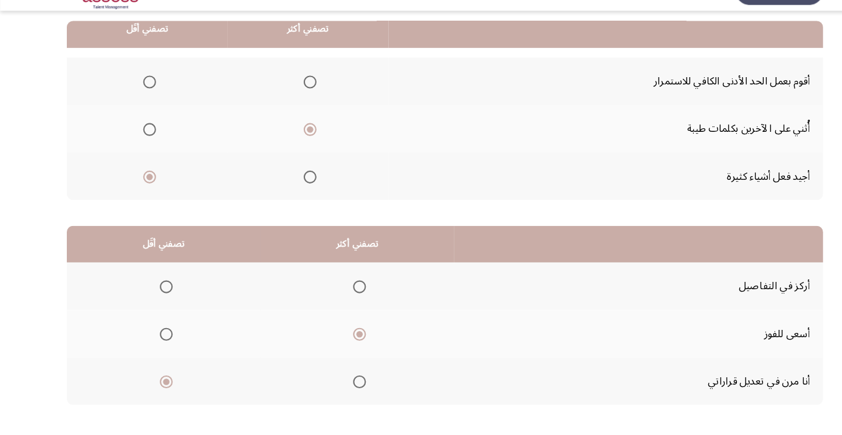
click at [157, 297] on input "Select an option" at bounding box center [157, 298] width 12 height 12
click at [148, 388] on label "Select an option" at bounding box center [154, 388] width 17 height 12
click at [151, 388] on input "Select an option" at bounding box center [157, 388] width 12 height 12
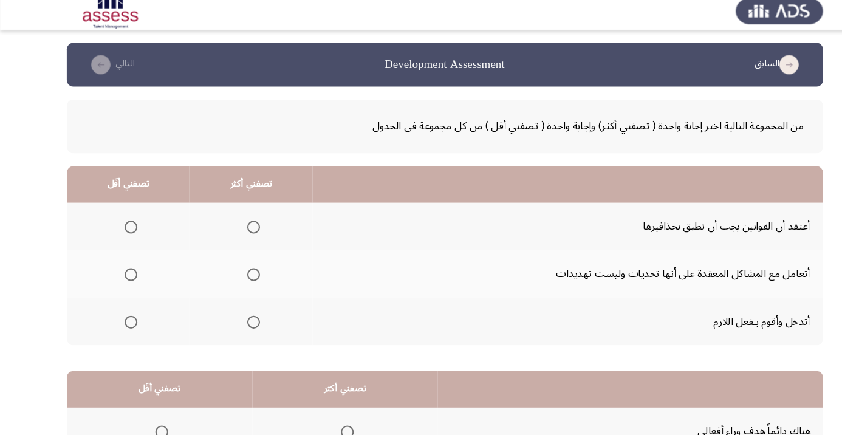
scroll to position [18, 0]
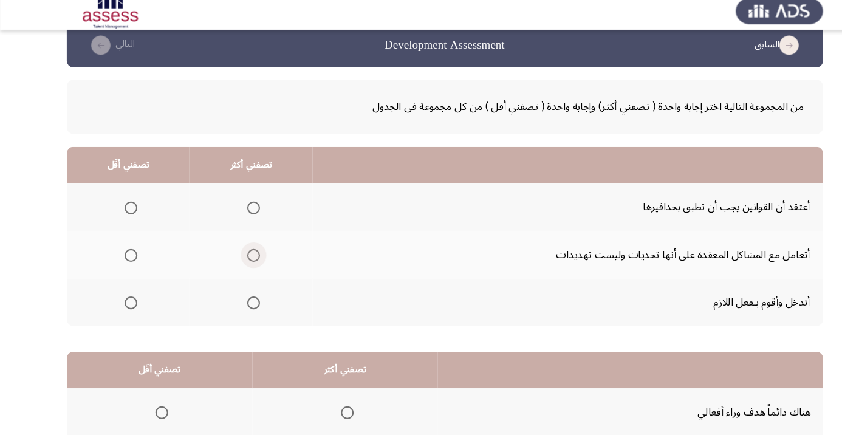
click at [244, 250] on span "Select an option" at bounding box center [240, 250] width 12 height 12
click at [244, 250] on input "Select an option" at bounding box center [240, 250] width 12 height 12
click at [124, 295] on span "Select an option" at bounding box center [124, 295] width 0 height 0
click at [124, 293] on input "Select an option" at bounding box center [124, 295] width 12 height 12
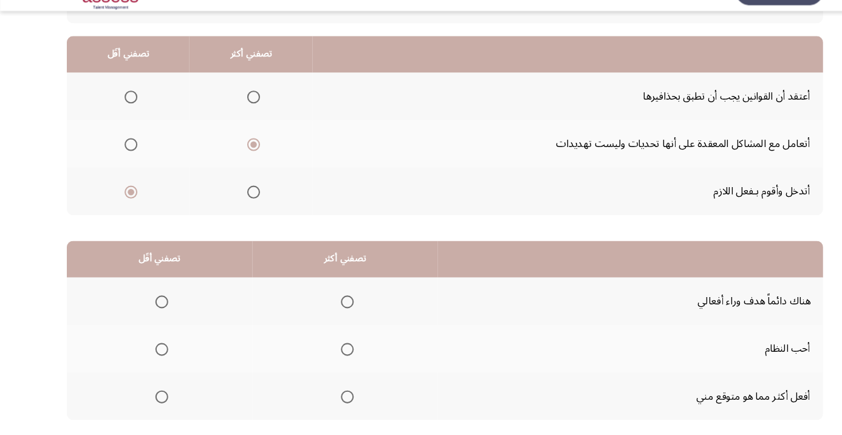
scroll to position [119, 0]
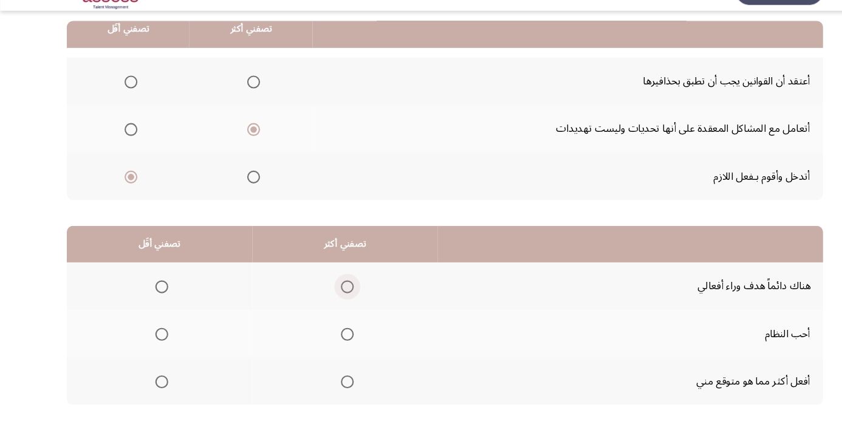
click at [329, 297] on span "Select an option" at bounding box center [329, 298] width 12 height 12
click at [329, 297] on input "Select an option" at bounding box center [329, 298] width 12 height 12
click at [150, 391] on span "Select an option" at bounding box center [153, 388] width 12 height 12
click at [150, 391] on input "Select an option" at bounding box center [153, 388] width 12 height 12
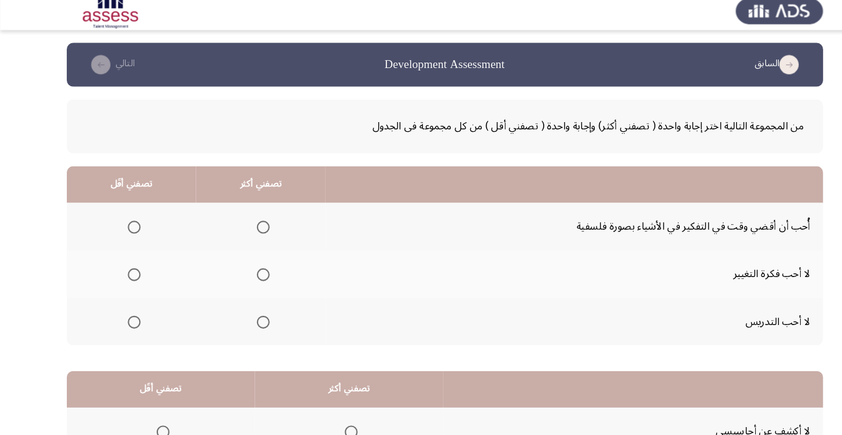
scroll to position [18, 0]
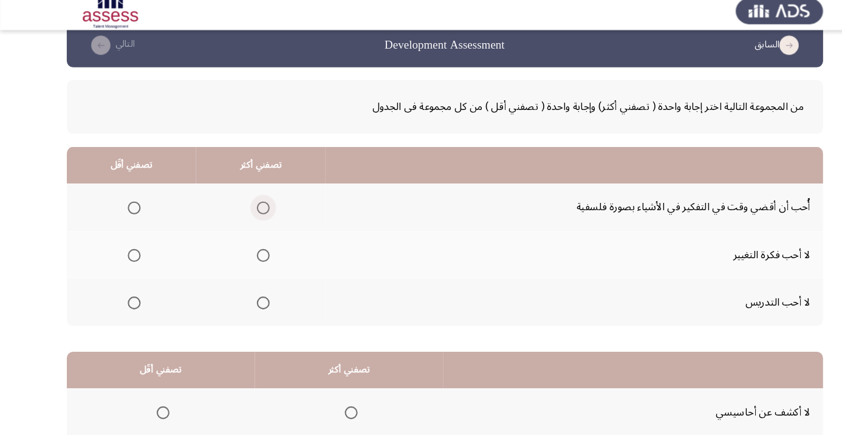
click at [249, 204] on span "Select an option" at bounding box center [249, 205] width 12 height 12
click at [249, 204] on input "Select an option" at bounding box center [249, 205] width 12 height 12
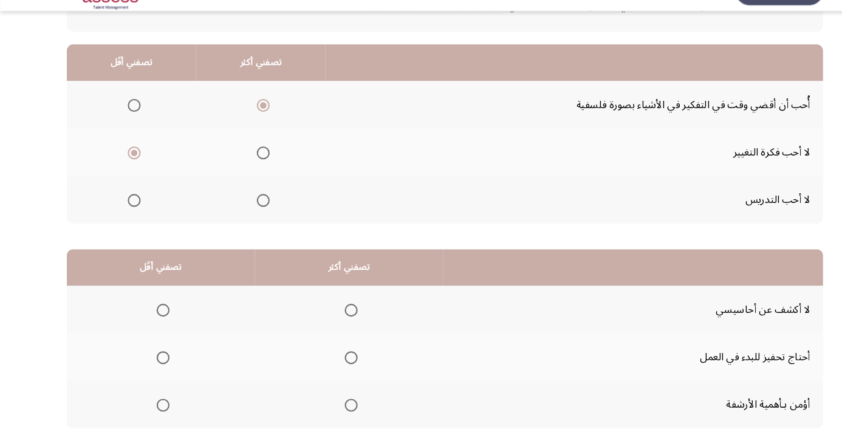
scroll to position [119, 0]
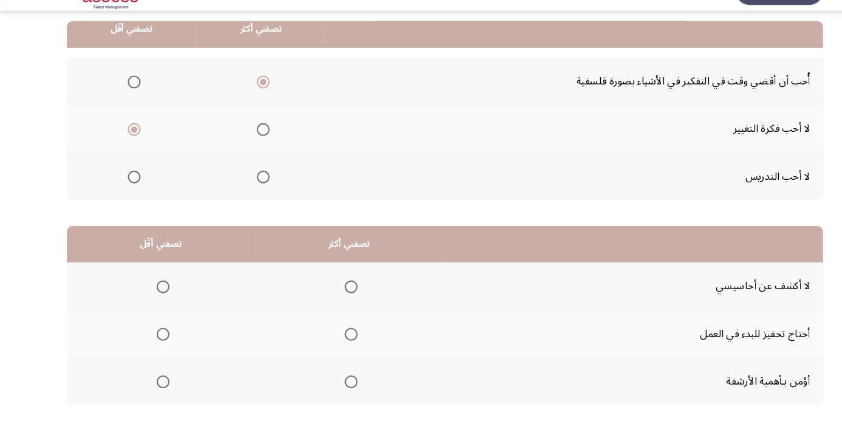
click at [332, 386] on span "Select an option" at bounding box center [332, 388] width 12 height 12
click at [332, 386] on input "Select an option" at bounding box center [332, 388] width 12 height 12
click at [148, 295] on span "Select an option" at bounding box center [154, 298] width 12 height 12
click at [148, 295] on input "Select an option" at bounding box center [154, 298] width 12 height 12
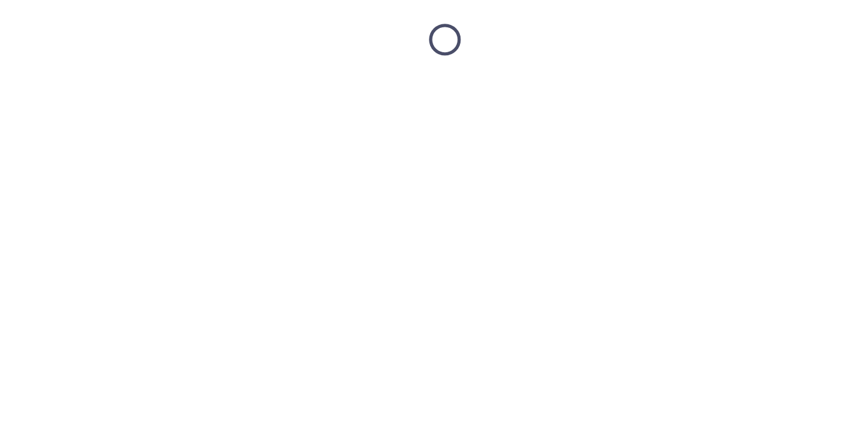
scroll to position [18, 0]
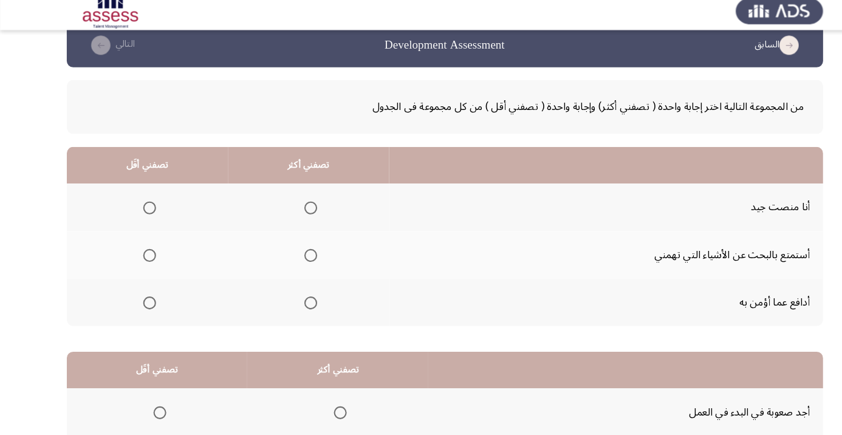
click at [294, 205] on span "Select an option" at bounding box center [294, 205] width 0 height 0
click at [295, 204] on input "Select an option" at bounding box center [294, 205] width 12 height 12
click at [136, 297] on span "Select an option" at bounding box center [141, 295] width 12 height 12
click at [136, 297] on input "Select an option" at bounding box center [141, 295] width 12 height 12
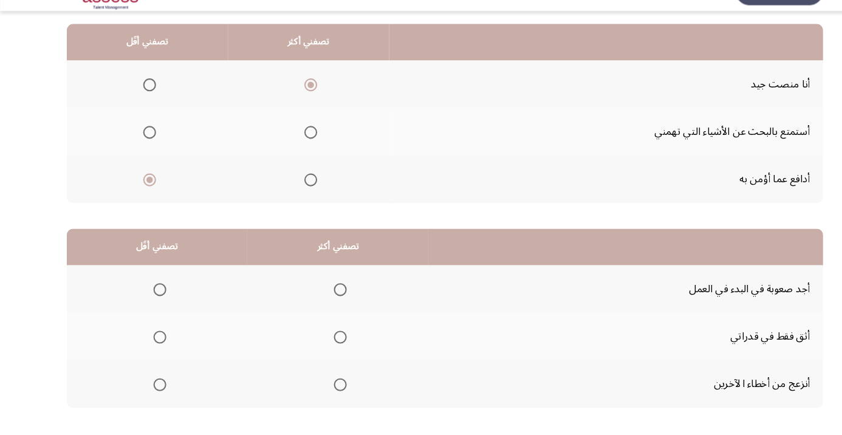
scroll to position [117, 0]
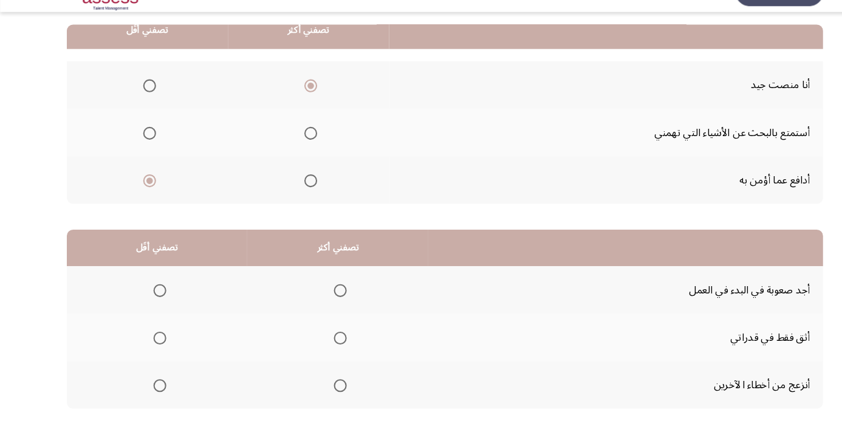
click at [318, 343] on span "Select an option" at bounding box center [322, 345] width 12 height 12
click at [318, 343] on input "Select an option" at bounding box center [322, 345] width 12 height 12
click at [147, 393] on span "Select an option" at bounding box center [151, 390] width 12 height 12
click at [147, 393] on input "Select an option" at bounding box center [151, 390] width 12 height 12
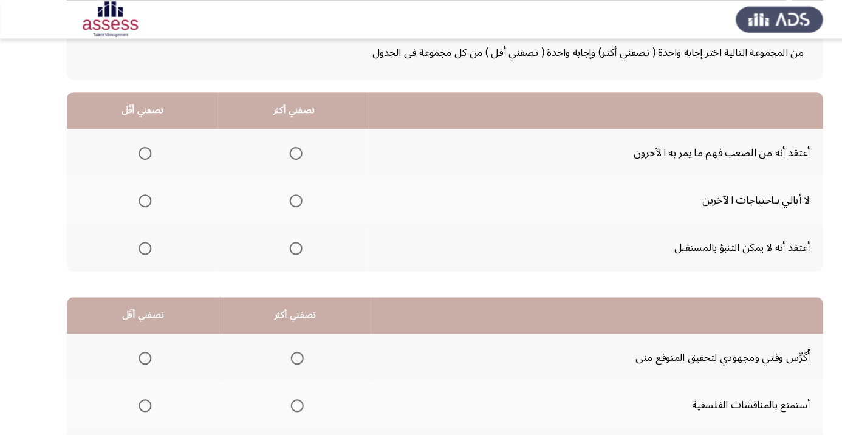
scroll to position [77, 0]
click at [278, 140] on span "Select an option" at bounding box center [280, 146] width 12 height 12
click at [278, 140] on input "Select an option" at bounding box center [280, 146] width 12 height 12
click at [280, 191] on span "Select an option" at bounding box center [280, 191] width 0 height 0
click at [282, 190] on input "Select an option" at bounding box center [280, 191] width 12 height 12
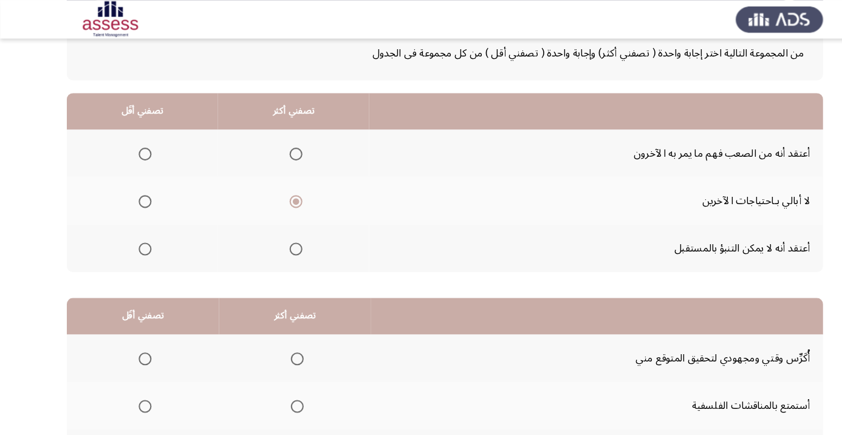
click at [135, 142] on span "Select an option" at bounding box center [137, 146] width 12 height 12
click at [135, 142] on input "Select an option" at bounding box center [137, 146] width 12 height 12
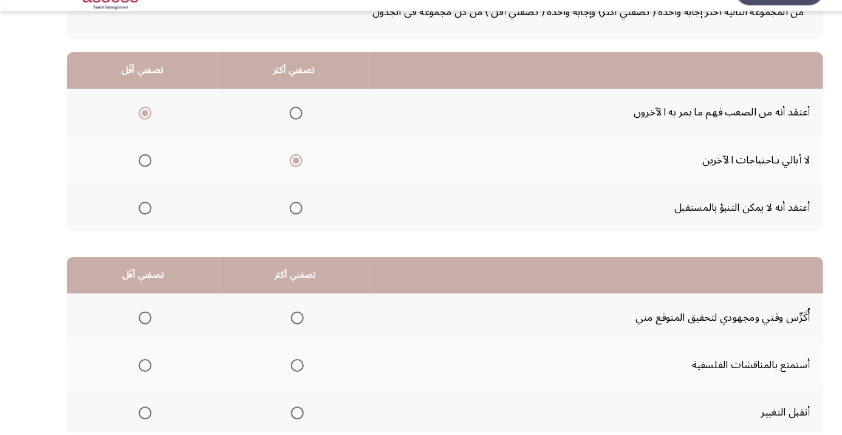
scroll to position [119, 0]
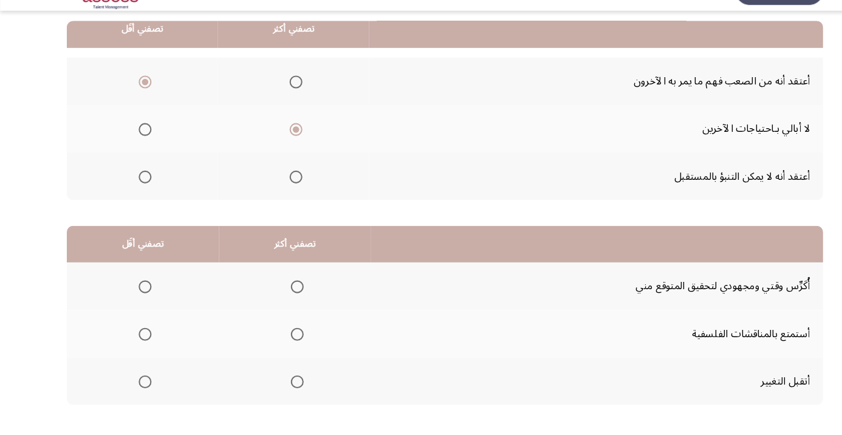
click at [281, 298] on span "Select an option" at bounding box center [281, 298] width 0 height 0
click at [282, 297] on input "Select an option" at bounding box center [281, 298] width 12 height 12
click at [136, 382] on span "Select an option" at bounding box center [137, 388] width 12 height 12
click at [136, 382] on input "Select an option" at bounding box center [137, 388] width 12 height 12
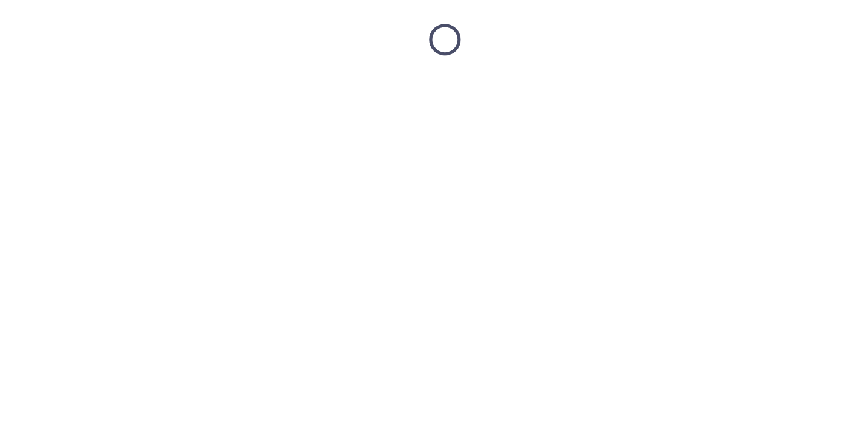
scroll to position [18, 0]
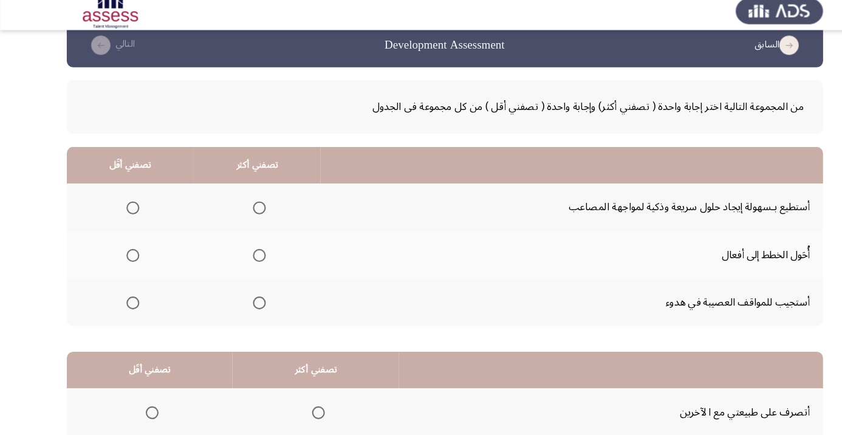
click at [245, 205] on span "Select an option" at bounding box center [245, 205] width 0 height 0
click at [244, 204] on input "Select an option" at bounding box center [245, 205] width 12 height 12
click at [123, 244] on span "Select an option" at bounding box center [126, 250] width 12 height 12
click at [123, 244] on input "Select an option" at bounding box center [126, 250] width 12 height 12
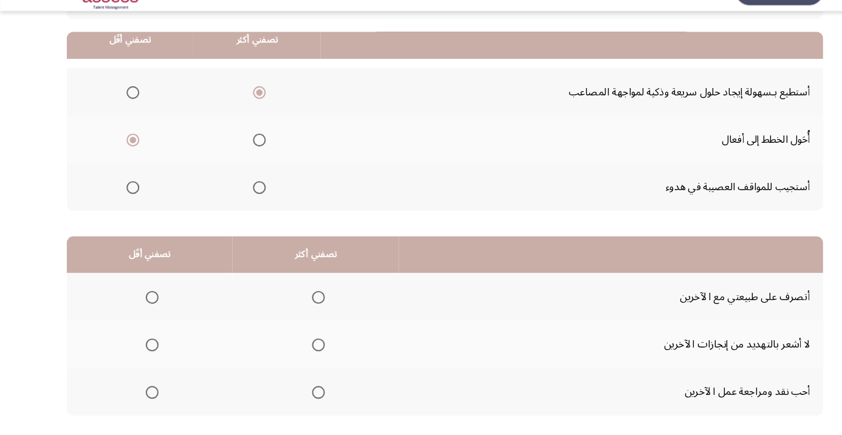
scroll to position [119, 0]
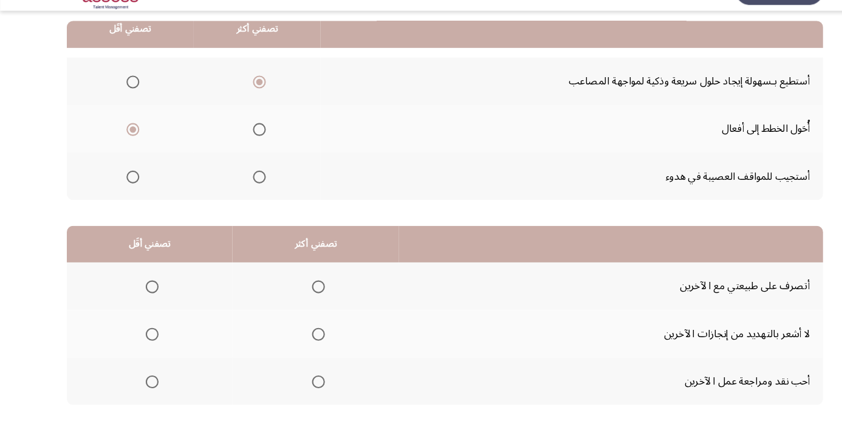
click at [245, 149] on span "Select an option" at bounding box center [245, 149] width 0 height 0
click at [244, 148] on input "Select an option" at bounding box center [245, 149] width 12 height 12
click at [125, 98] on span "Select an option" at bounding box center [126, 104] width 12 height 12
click at [125, 98] on input "Select an option" at bounding box center [126, 104] width 12 height 12
click at [302, 341] on span "Select an option" at bounding box center [301, 343] width 12 height 12
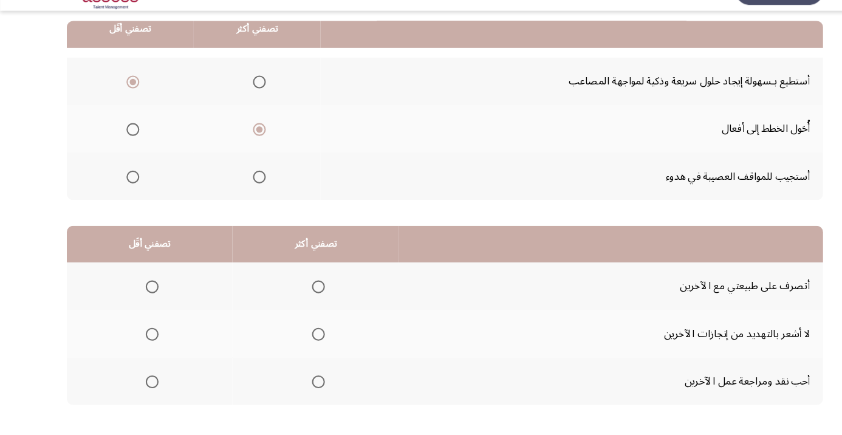
click at [302, 341] on input "Select an option" at bounding box center [301, 343] width 12 height 12
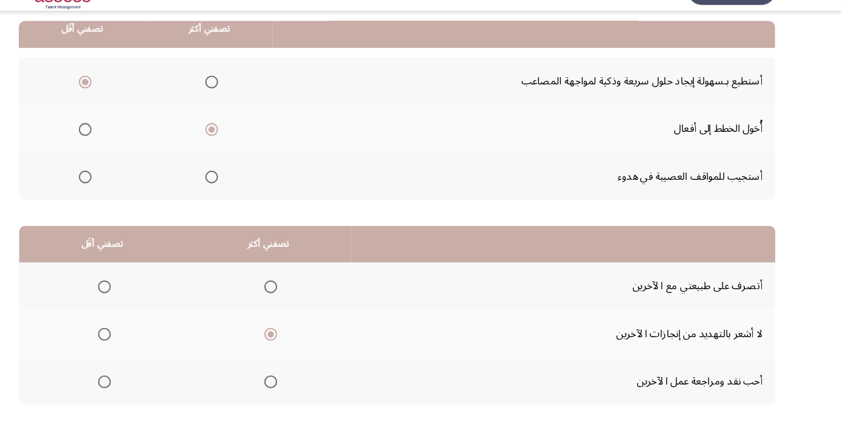
click at [140, 300] on span "Select an option" at bounding box center [144, 298] width 12 height 12
click at [140, 300] on input "Select an option" at bounding box center [144, 298] width 12 height 12
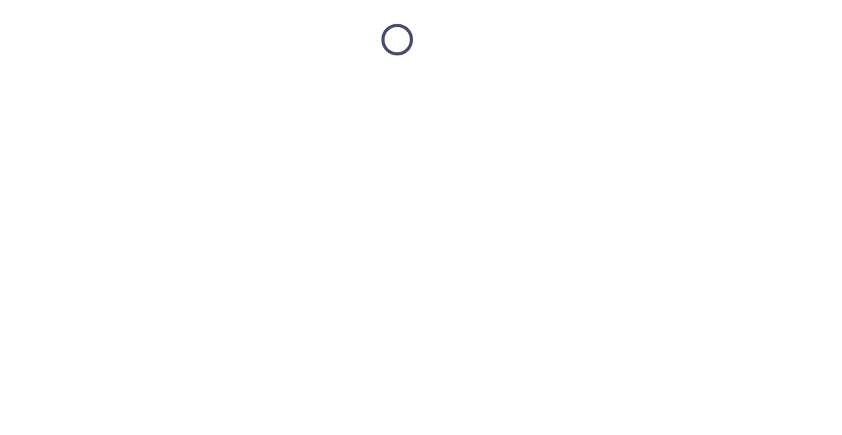
scroll to position [18, 0]
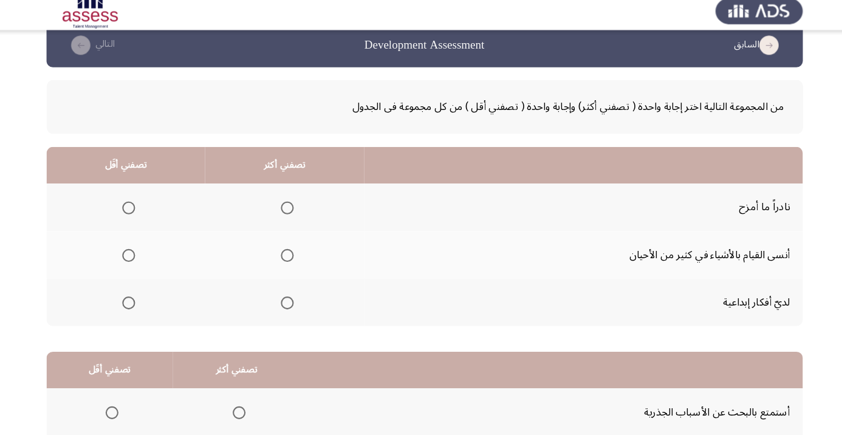
click at [291, 295] on span "Select an option" at bounding box center [291, 295] width 0 height 0
click at [291, 293] on input "Select an option" at bounding box center [291, 295] width 12 height 12
click at [145, 201] on span "Select an option" at bounding box center [141, 205] width 12 height 12
click at [145, 201] on input "Select an option" at bounding box center [141, 205] width 12 height 12
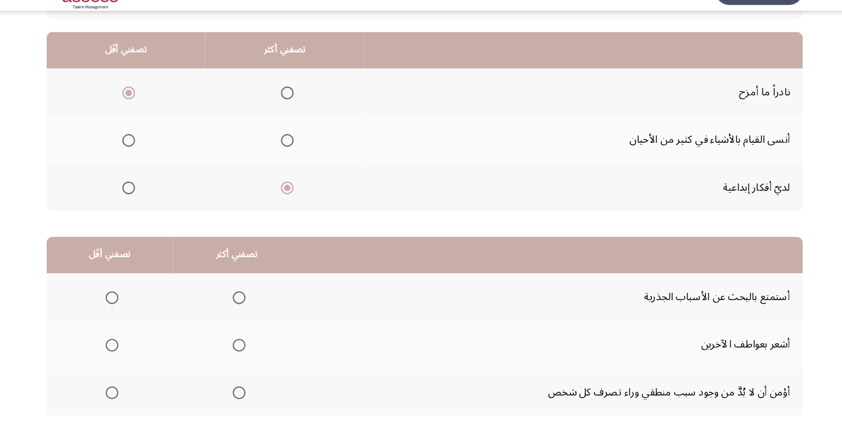
scroll to position [119, 0]
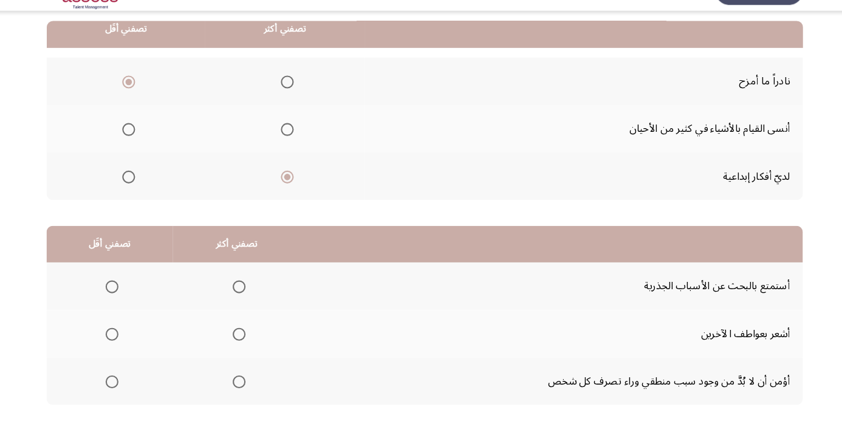
click at [248, 382] on span "Select an option" at bounding box center [245, 388] width 12 height 12
click at [248, 382] on input "Select an option" at bounding box center [245, 388] width 12 height 12
click at [128, 302] on span "Select an option" at bounding box center [125, 298] width 12 height 12
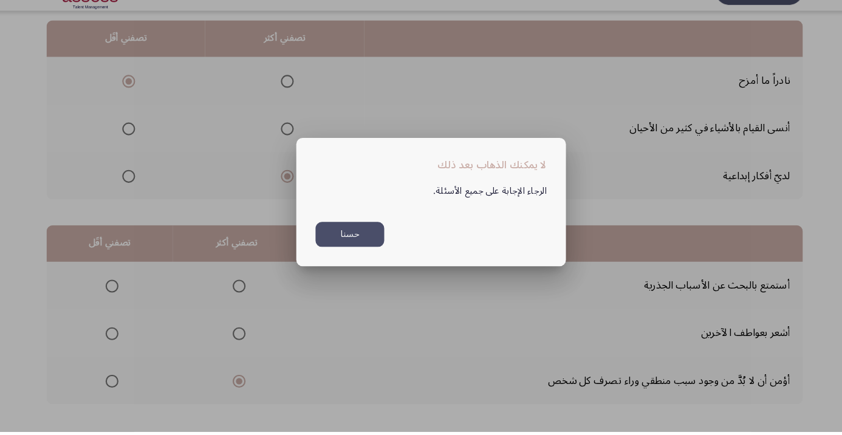
click at [357, 260] on button "حسنا" at bounding box center [350, 248] width 65 height 24
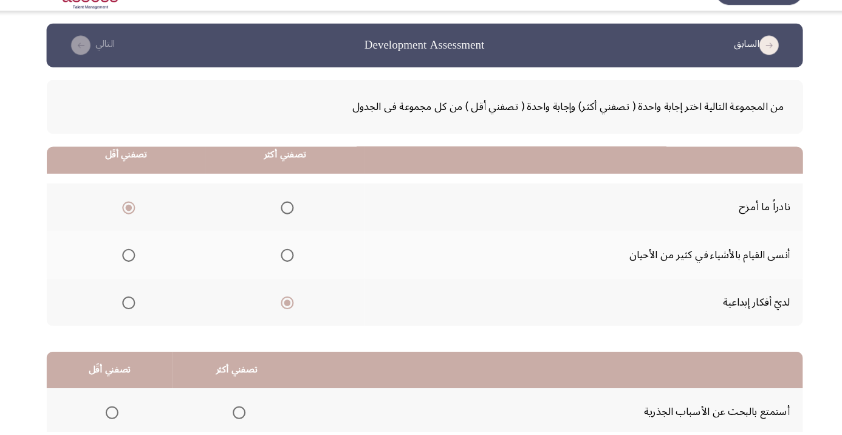
scroll to position [119, 0]
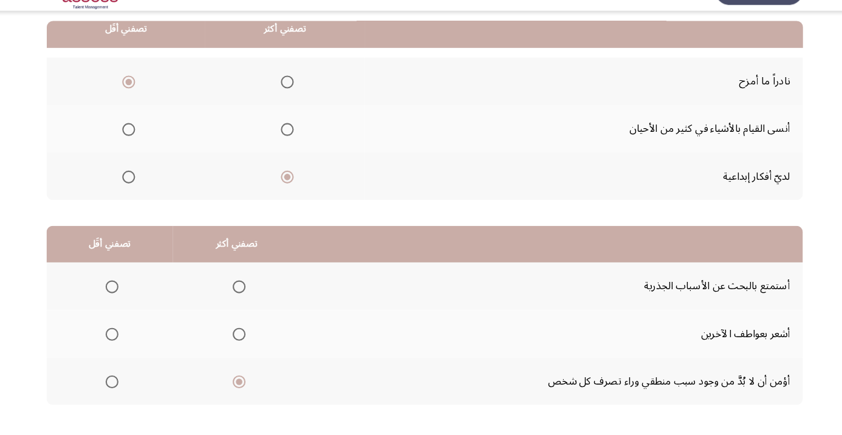
click at [115, 298] on label "Select an option" at bounding box center [122, 298] width 17 height 12
click at [119, 298] on input "Select an option" at bounding box center [125, 298] width 12 height 12
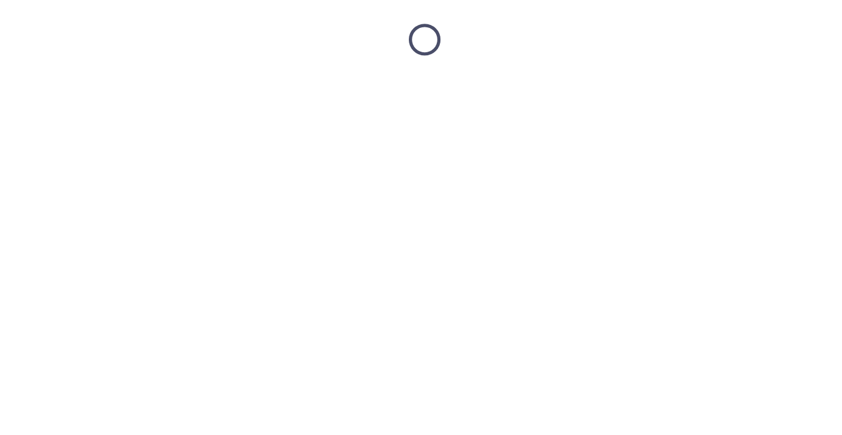
scroll to position [18, 0]
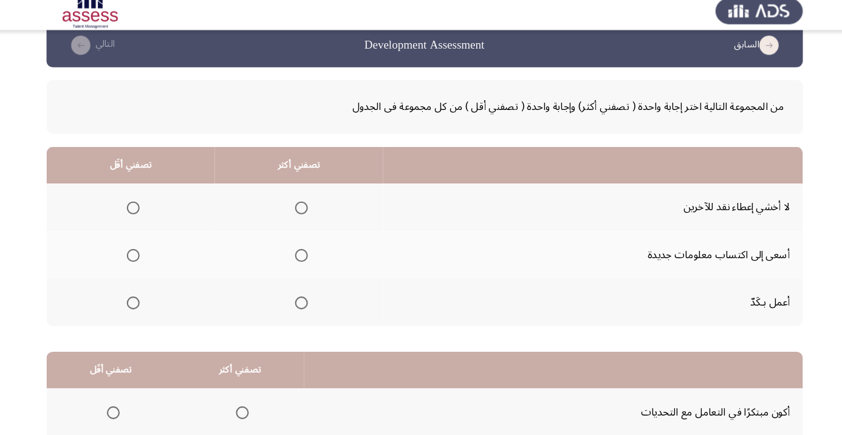
click at [304, 250] on span "Select an option" at bounding box center [304, 250] width 0 height 0
click at [306, 249] on input "Select an option" at bounding box center [304, 250] width 12 height 12
click at [127, 295] on th at bounding box center [142, 294] width 159 height 45
click at [145, 295] on span "Select an option" at bounding box center [145, 295] width 0 height 0
click at [145, 293] on input "Select an option" at bounding box center [145, 295] width 12 height 12
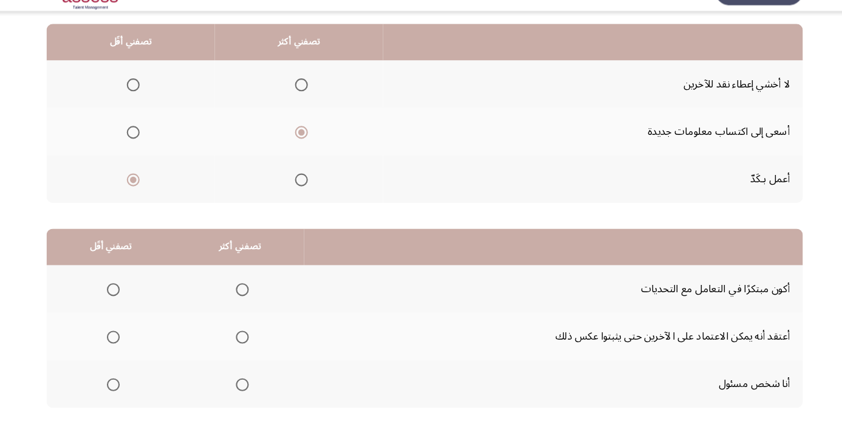
scroll to position [119, 0]
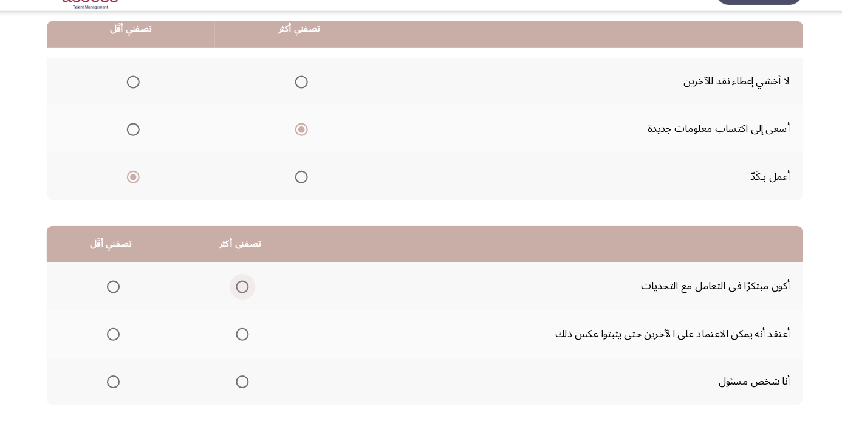
click at [253, 292] on span "Select an option" at bounding box center [248, 298] width 12 height 12
click at [253, 292] on input "Select an option" at bounding box center [248, 298] width 12 height 12
click at [126, 388] on span "Select an option" at bounding box center [126, 388] width 0 height 0
click at [126, 386] on input "Select an option" at bounding box center [126, 388] width 12 height 12
click at [249, 388] on span "Select an option" at bounding box center [249, 388] width 0 height 0
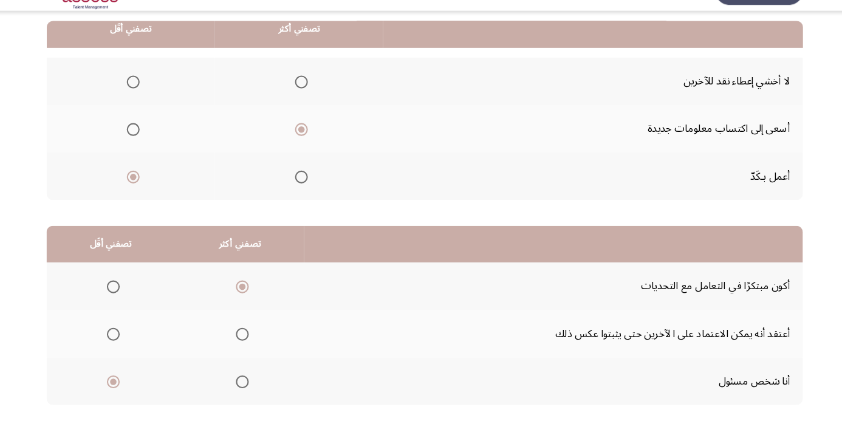
click at [248, 386] on input "Select an option" at bounding box center [248, 388] width 12 height 12
click at [126, 298] on span "Select an option" at bounding box center [126, 298] width 0 height 0
click at [126, 297] on input "Select an option" at bounding box center [126, 298] width 12 height 12
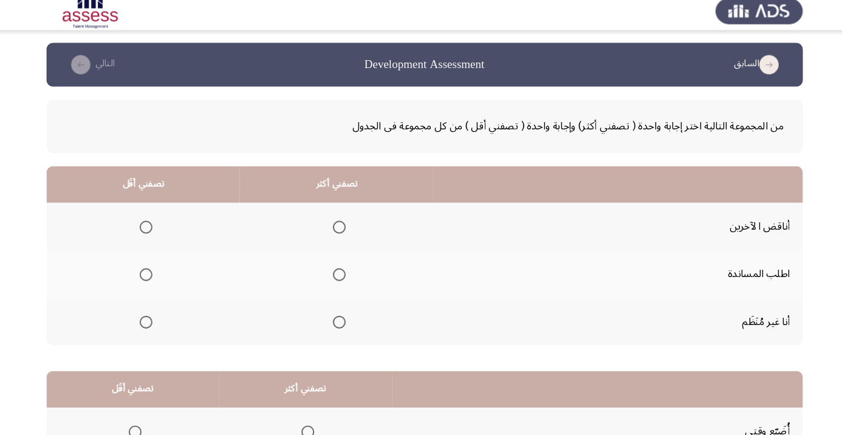
scroll to position [18, 0]
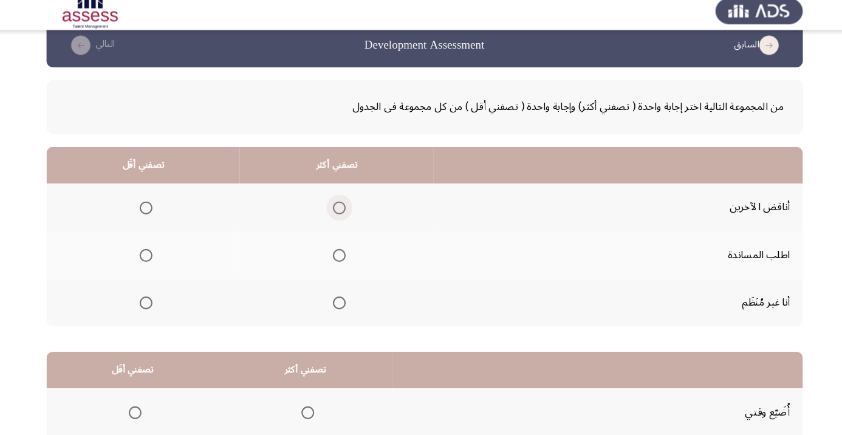
click at [340, 205] on span "Select an option" at bounding box center [340, 205] width 0 height 0
click at [340, 204] on input "Select an option" at bounding box center [340, 205] width 12 height 12
click at [157, 250] on span "Select an option" at bounding box center [157, 250] width 0 height 0
click at [157, 249] on input "Select an option" at bounding box center [157, 250] width 12 height 12
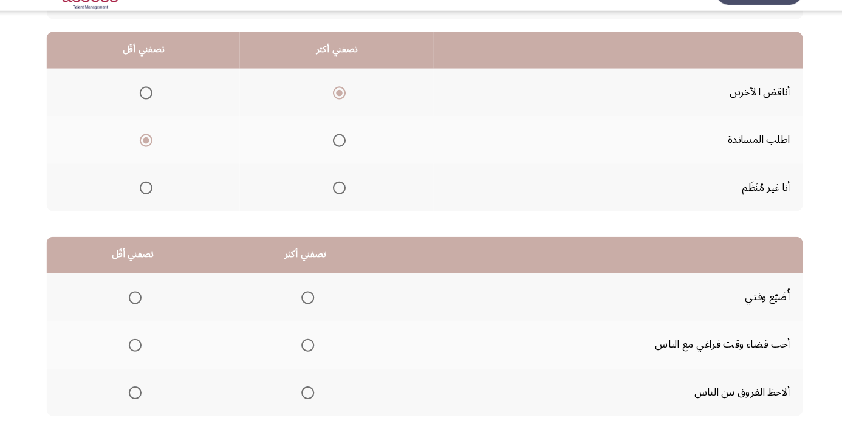
scroll to position [119, 0]
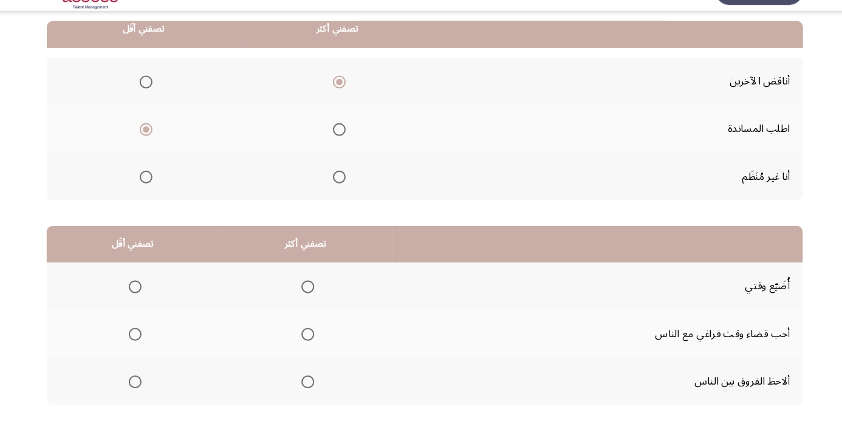
click at [306, 386] on span "Select an option" at bounding box center [310, 388] width 12 height 12
click at [306, 386] on input "Select an option" at bounding box center [310, 388] width 12 height 12
click at [143, 341] on span "Select an option" at bounding box center [147, 343] width 12 height 12
click at [143, 341] on input "Select an option" at bounding box center [147, 343] width 12 height 12
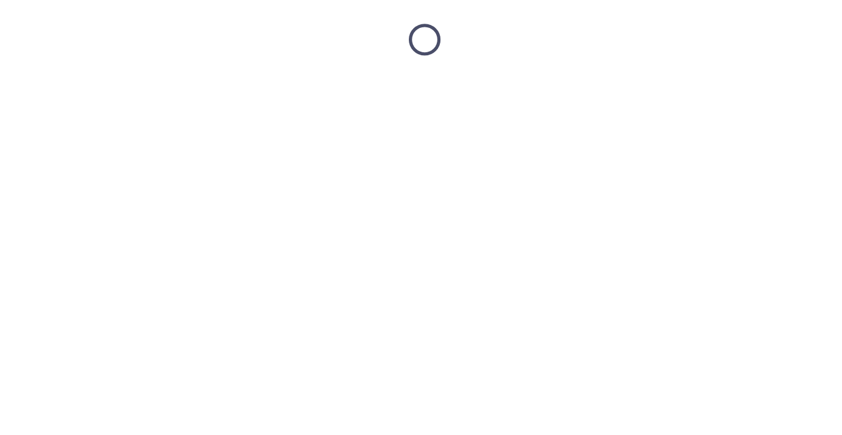
scroll to position [18, 0]
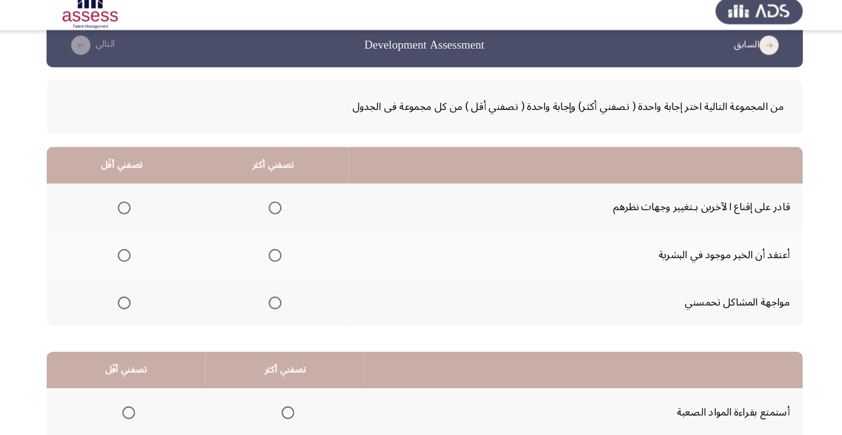
click at [269, 208] on label "Select an option" at bounding box center [277, 205] width 17 height 12
click at [273, 208] on input "Select an option" at bounding box center [279, 205] width 12 height 12
click at [140, 253] on span "Select an option" at bounding box center [137, 250] width 12 height 12
click at [140, 253] on input "Select an option" at bounding box center [137, 250] width 12 height 12
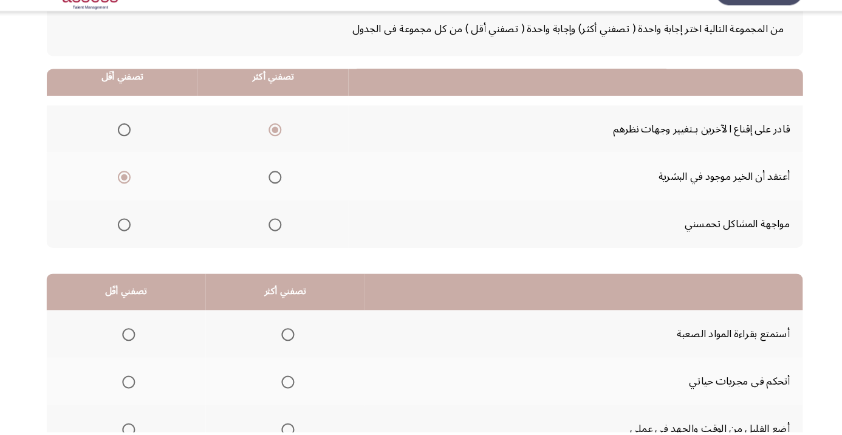
scroll to position [119, 0]
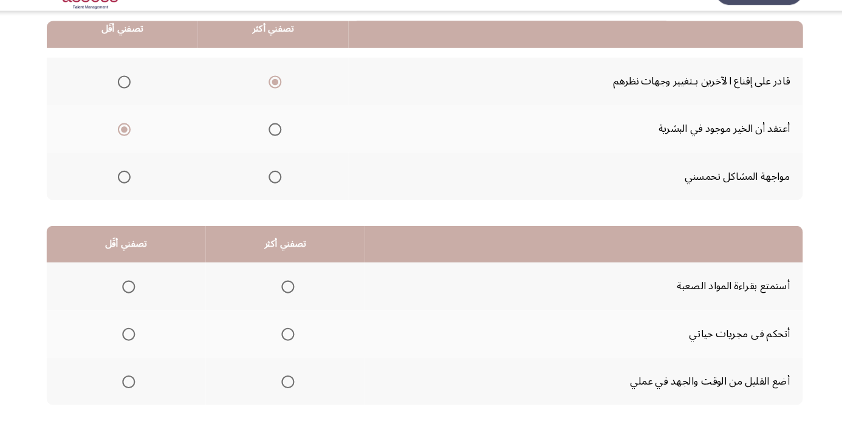
click at [292, 298] on span "Select an option" at bounding box center [292, 298] width 0 height 0
click at [293, 297] on input "Select an option" at bounding box center [292, 298] width 12 height 12
click at [292, 343] on span "Select an option" at bounding box center [292, 343] width 0 height 0
click at [293, 341] on input "Select an option" at bounding box center [292, 343] width 12 height 12
click at [136, 297] on span "Select an option" at bounding box center [141, 298] width 12 height 12
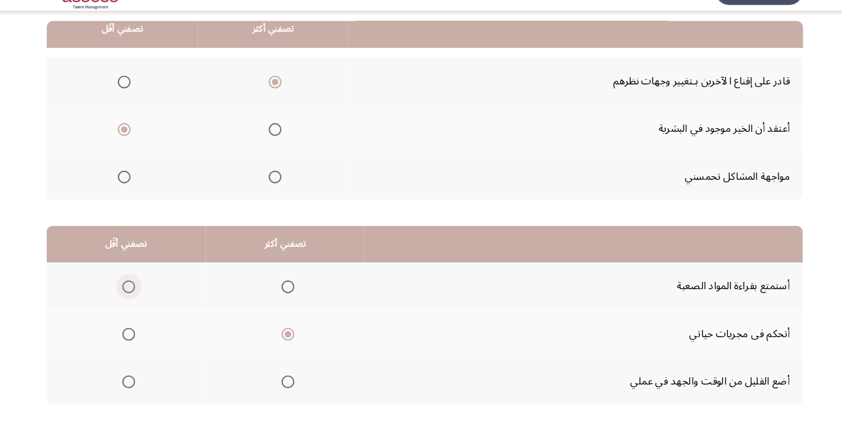
click at [136, 297] on input "Select an option" at bounding box center [141, 298] width 12 height 12
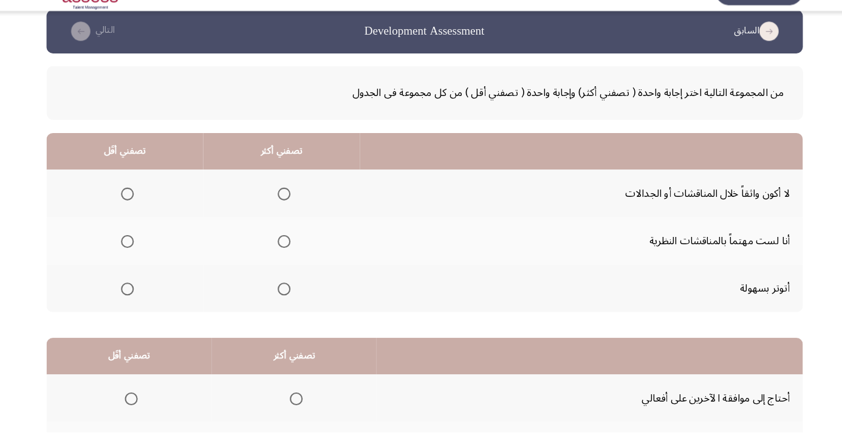
scroll to position [16, 0]
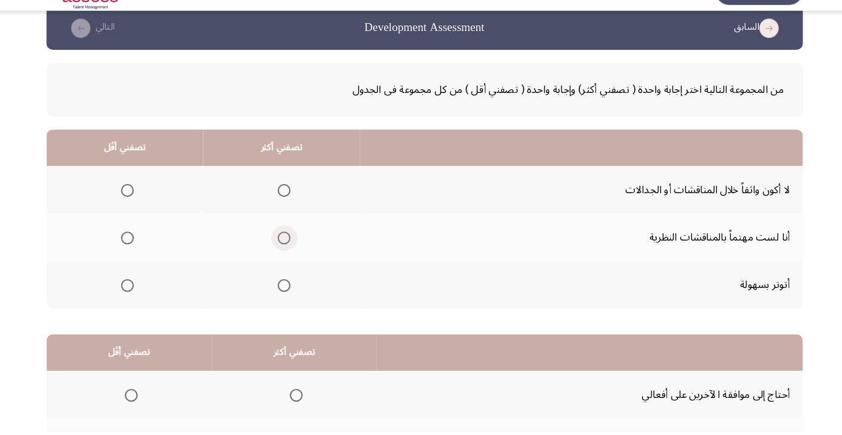
click at [288, 252] on span "Select an option" at bounding box center [288, 252] width 0 height 0
click at [287, 250] on input "Select an option" at bounding box center [288, 251] width 12 height 12
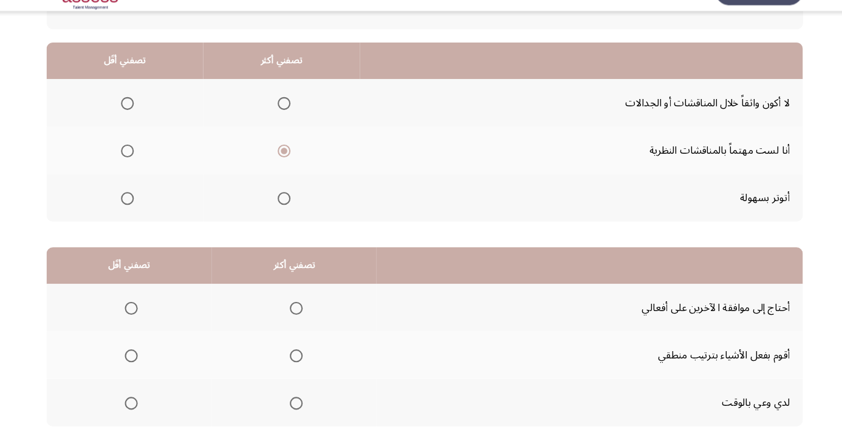
scroll to position [100, 0]
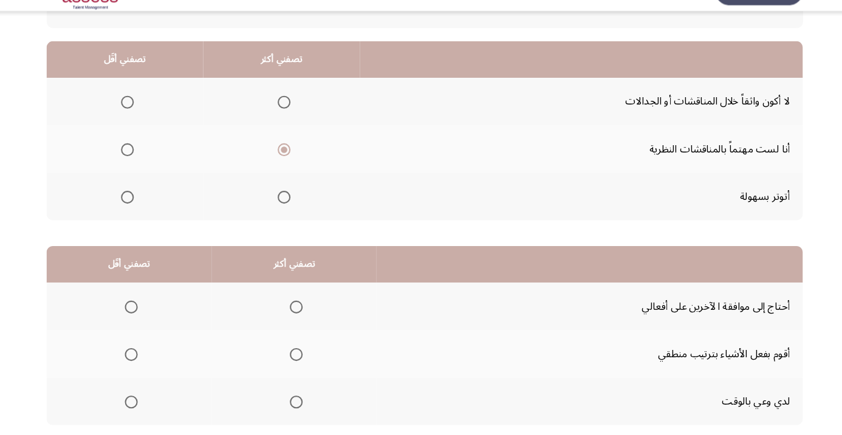
click at [140, 213] on span "Select an option" at bounding box center [140, 213] width 0 height 0
click at [139, 211] on input "Select an option" at bounding box center [140, 213] width 12 height 12
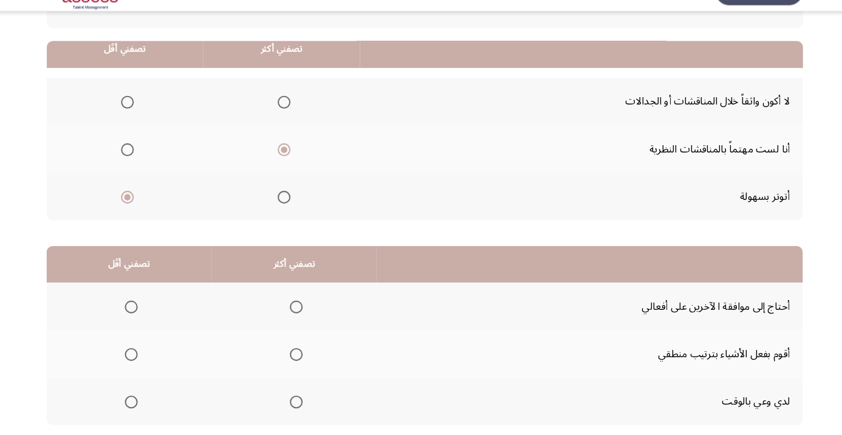
scroll to position [119, 0]
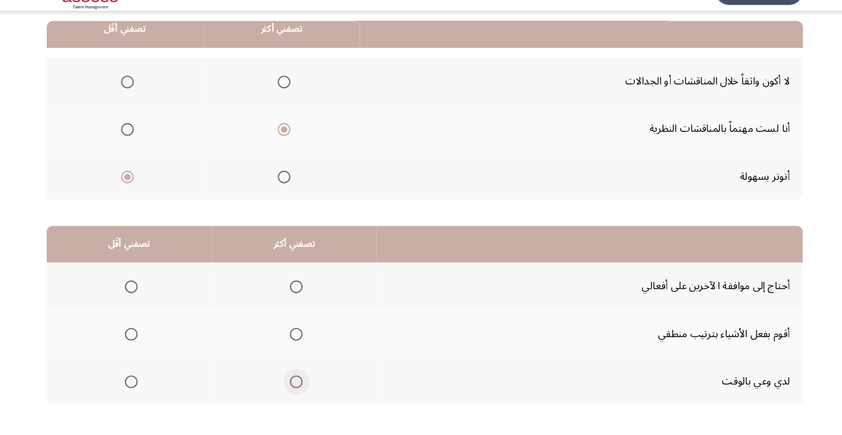
click at [300, 388] on span "Select an option" at bounding box center [300, 388] width 0 height 0
click at [301, 386] on input "Select an option" at bounding box center [299, 388] width 12 height 12
click at [143, 343] on span "Select an option" at bounding box center [143, 343] width 0 height 0
click at [146, 337] on span "Select an option" at bounding box center [143, 343] width 12 height 12
click at [146, 337] on input "Select an option" at bounding box center [143, 343] width 12 height 12
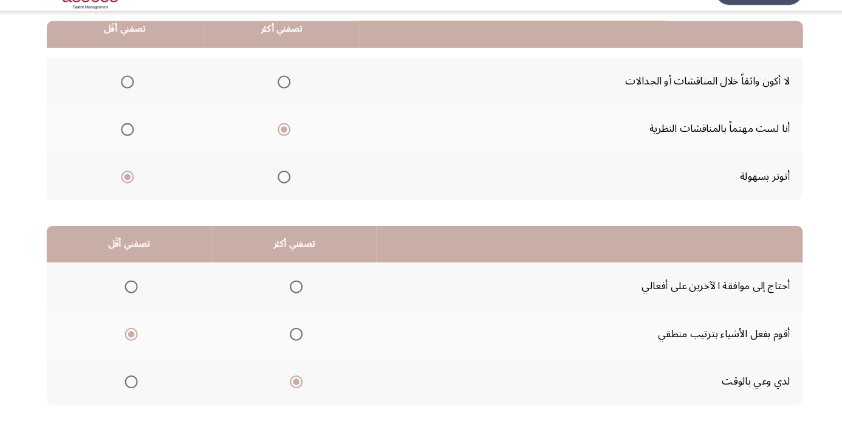
click at [302, 337] on span "Select an option" at bounding box center [299, 343] width 12 height 12
click at [302, 337] on input "Select an option" at bounding box center [299, 343] width 12 height 12
click at [143, 388] on span "Select an option" at bounding box center [143, 388] width 0 height 0
click at [143, 386] on input "Select an option" at bounding box center [143, 388] width 12 height 12
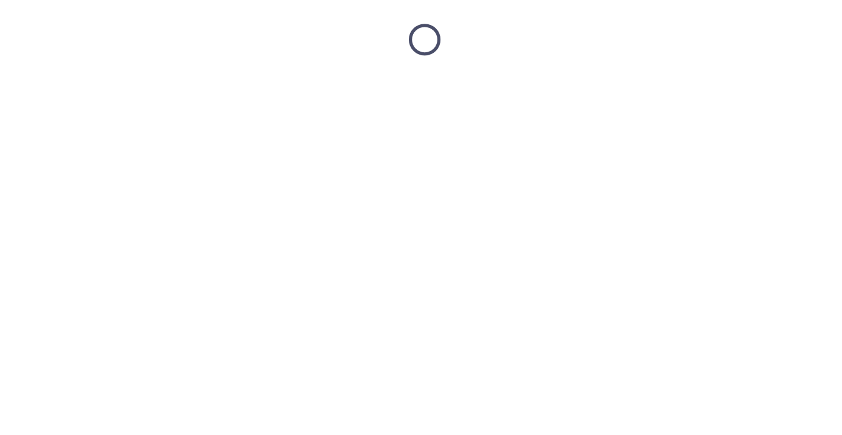
scroll to position [18, 0]
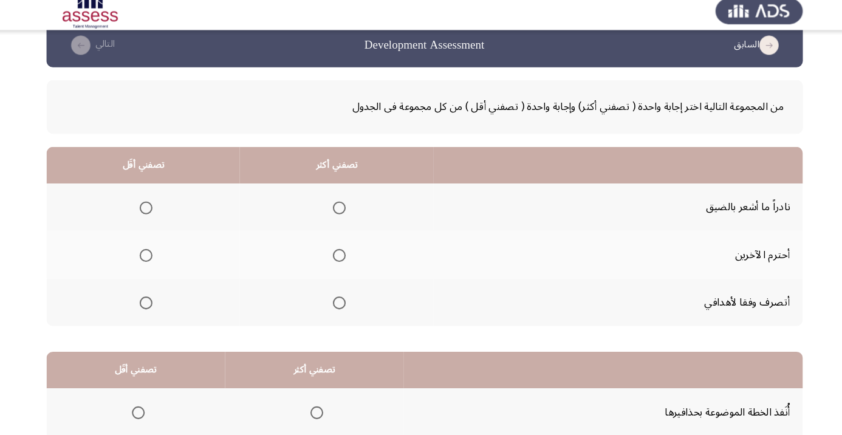
click at [340, 295] on span "Select an option" at bounding box center [340, 295] width 0 height 0
click at [340, 293] on input "Select an option" at bounding box center [340, 295] width 12 height 12
click at [157, 250] on span "Select an option" at bounding box center [157, 250] width 0 height 0
click at [157, 249] on input "Select an option" at bounding box center [157, 250] width 12 height 12
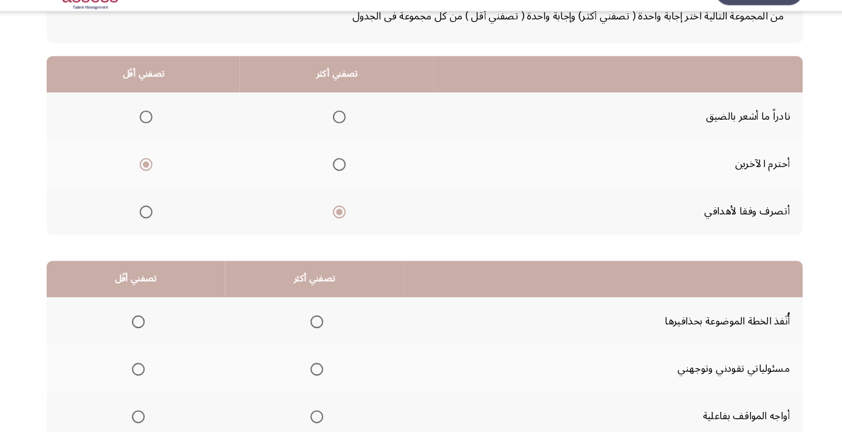
scroll to position [119, 0]
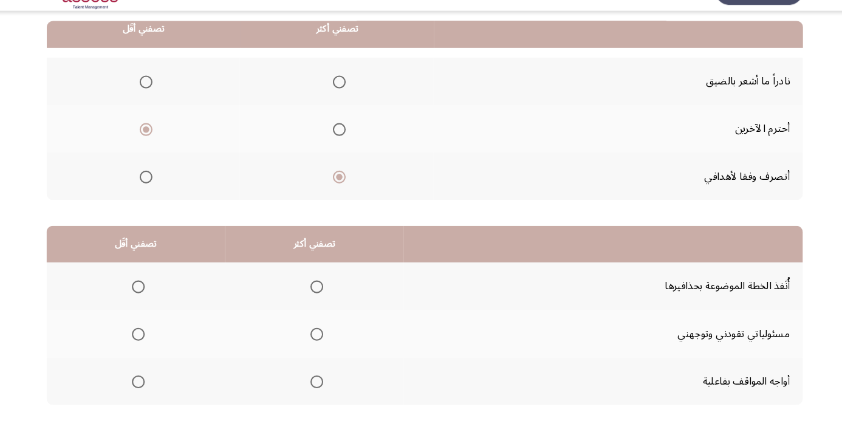
click at [317, 341] on span "Select an option" at bounding box center [319, 343] width 12 height 12
click at [317, 341] on input "Select an option" at bounding box center [319, 343] width 12 height 12
click at [149, 292] on span "Select an option" at bounding box center [150, 298] width 12 height 12
click at [149, 292] on input "Select an option" at bounding box center [150, 298] width 12 height 12
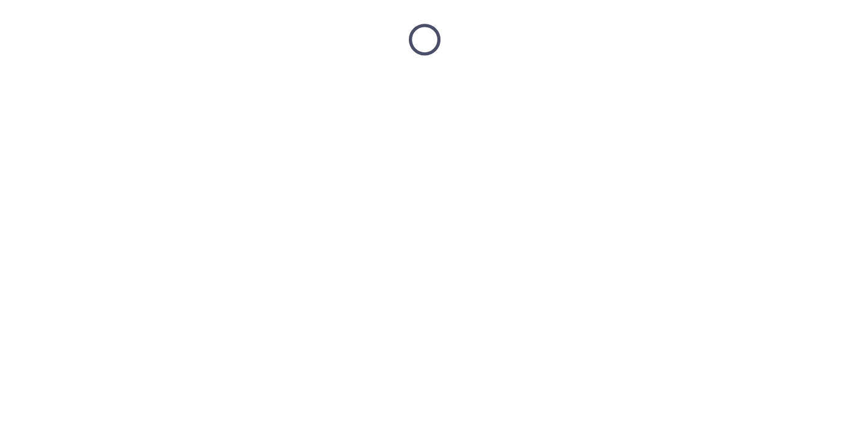
scroll to position [18, 0]
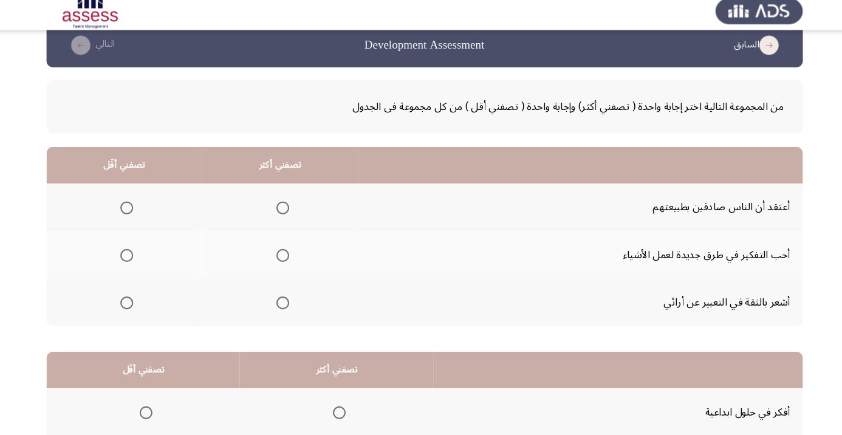
click at [289, 244] on span "Select an option" at bounding box center [287, 250] width 12 height 12
click at [289, 244] on input "Select an option" at bounding box center [287, 250] width 12 height 12
click at [137, 299] on span "Select an option" at bounding box center [139, 295] width 12 height 12
click at [137, 299] on input "Select an option" at bounding box center [139, 295] width 12 height 12
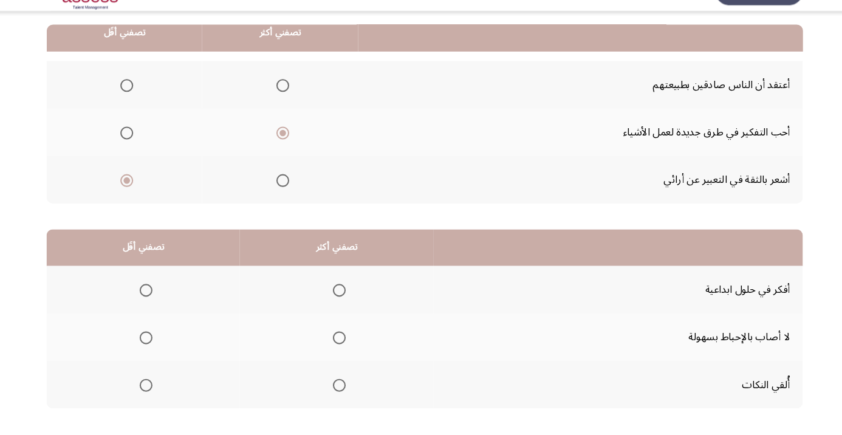
scroll to position [119, 0]
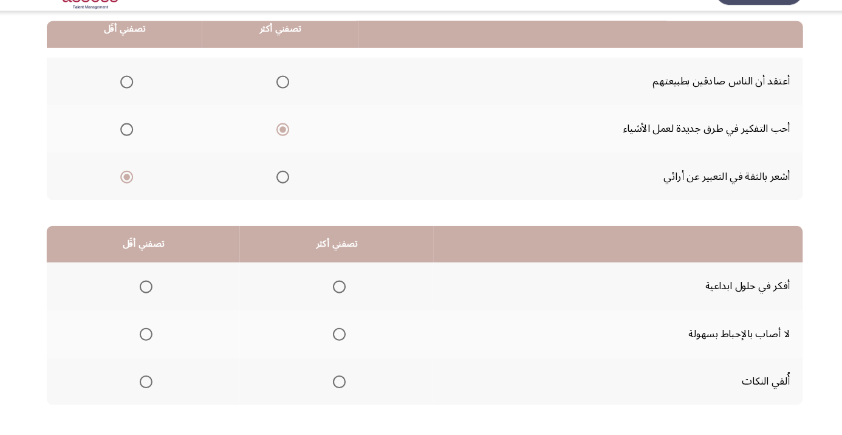
click at [153, 343] on span "Select an option" at bounding box center [157, 343] width 12 height 12
click at [153, 343] on input "Select an option" at bounding box center [157, 343] width 12 height 12
click at [340, 298] on span "Select an option" at bounding box center [340, 298] width 0 height 0
click at [340, 297] on input "Select an option" at bounding box center [340, 298] width 12 height 12
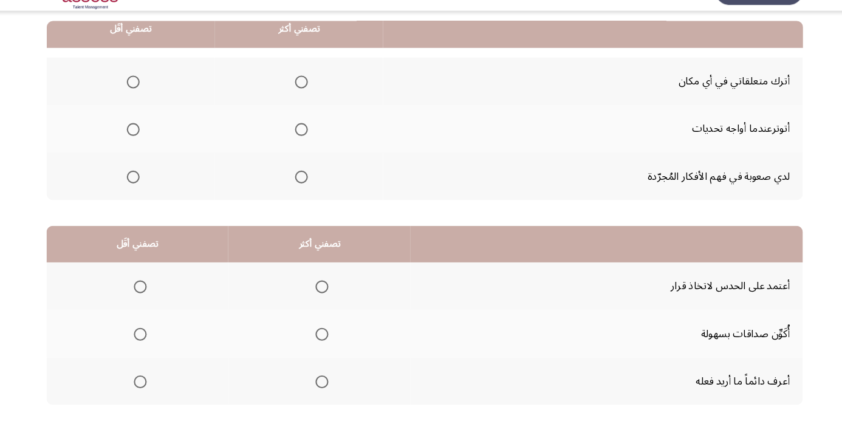
click at [143, 98] on span "Select an option" at bounding box center [145, 104] width 12 height 12
click at [143, 98] on input "Select an option" at bounding box center [145, 104] width 12 height 12
click at [307, 189] on span "Select an option" at bounding box center [304, 194] width 12 height 12
click at [307, 189] on input "Select an option" at bounding box center [304, 194] width 12 height 12
click at [146, 103] on span "Select an option" at bounding box center [145, 104] width 6 height 6
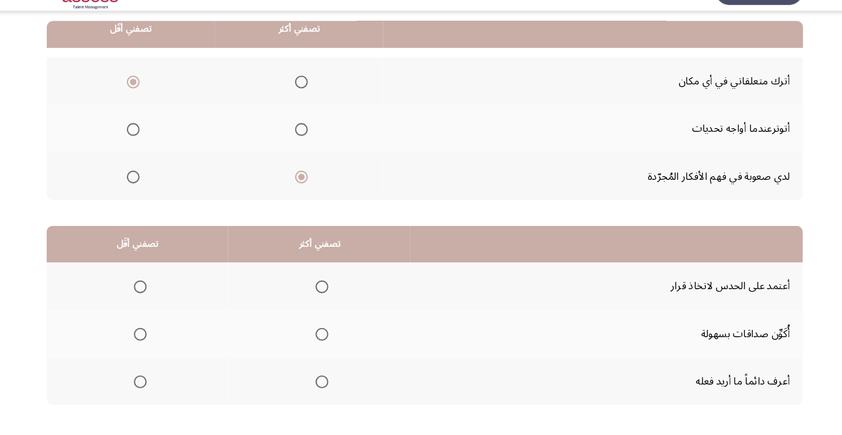
click at [146, 103] on input "Select an option" at bounding box center [145, 104] width 12 height 12
click at [145, 98] on span "Select an option" at bounding box center [145, 104] width 12 height 12
click at [145, 98] on input "Select an option" at bounding box center [145, 104] width 12 height 12
click at [145, 102] on span "Select an option" at bounding box center [145, 104] width 6 height 6
click at [145, 102] on input "Select an option" at bounding box center [145, 104] width 12 height 12
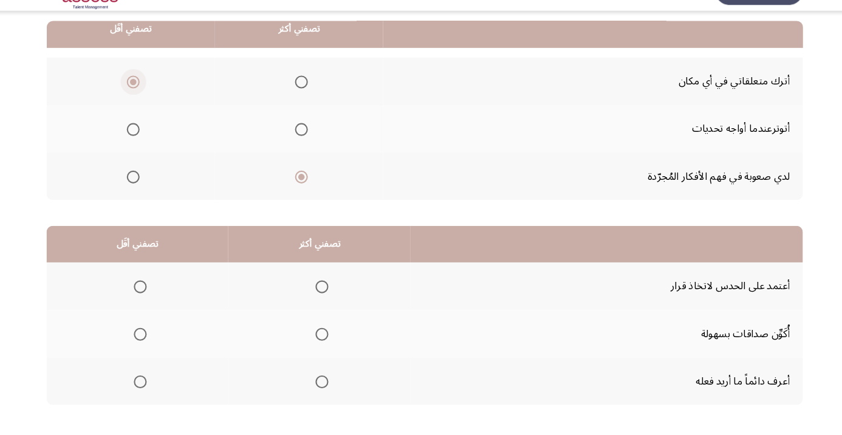
click at [304, 104] on span "Select an option" at bounding box center [304, 104] width 0 height 0
click at [306, 103] on input "Select an option" at bounding box center [304, 104] width 12 height 12
click at [307, 188] on span "Select an option" at bounding box center [304, 194] width 12 height 12
click at [307, 188] on input "Select an option" at bounding box center [304, 194] width 12 height 12
click at [139, 104] on span "Select an option" at bounding box center [145, 104] width 12 height 12
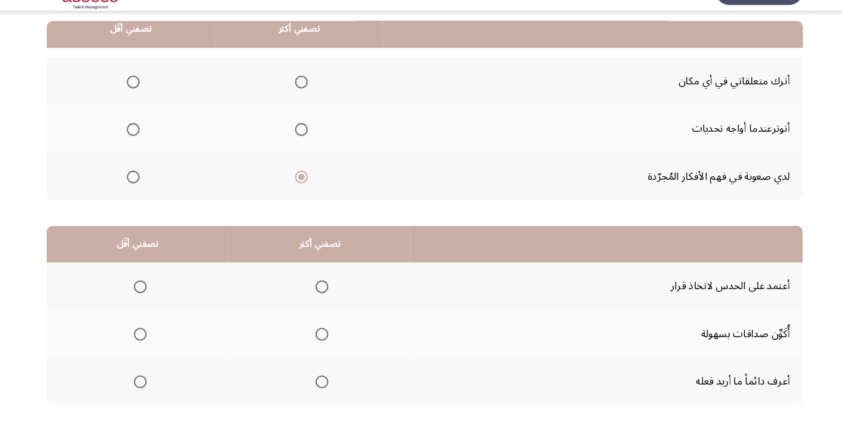
click at [139, 104] on input "Select an option" at bounding box center [145, 104] width 12 height 12
click at [328, 383] on span "Select an option" at bounding box center [324, 388] width 12 height 12
click at [328, 383] on input "Select an option" at bounding box center [324, 388] width 12 height 12
click at [152, 341] on span "Select an option" at bounding box center [152, 343] width 12 height 12
click at [152, 341] on input "Select an option" at bounding box center [152, 343] width 12 height 12
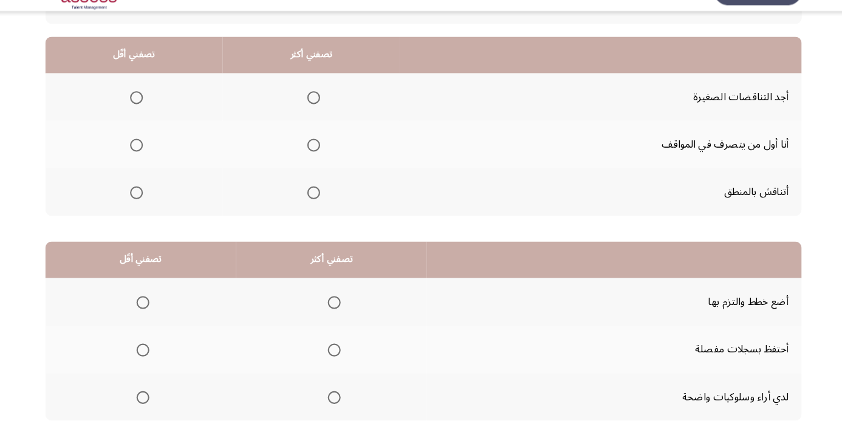
scroll to position [110, 0]
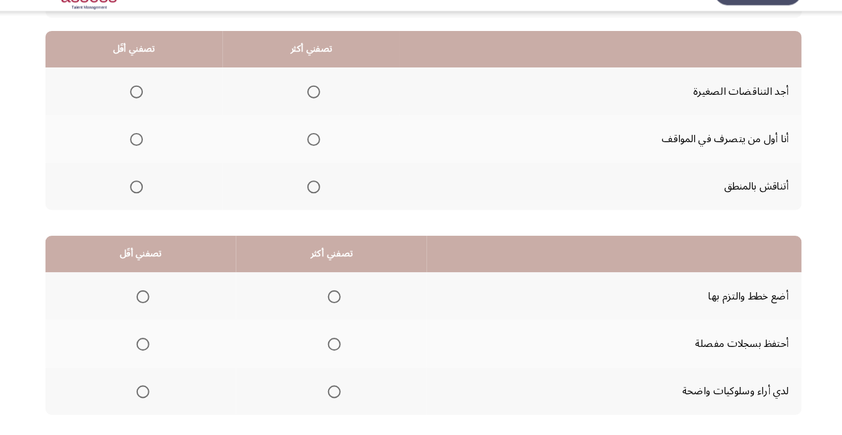
click at [314, 154] on span "Select an option" at bounding box center [317, 158] width 12 height 12
click at [314, 154] on input "Select an option" at bounding box center [317, 158] width 12 height 12
click at [149, 206] on span "Select an option" at bounding box center [149, 203] width 12 height 12
click at [149, 206] on input "Select an option" at bounding box center [149, 203] width 12 height 12
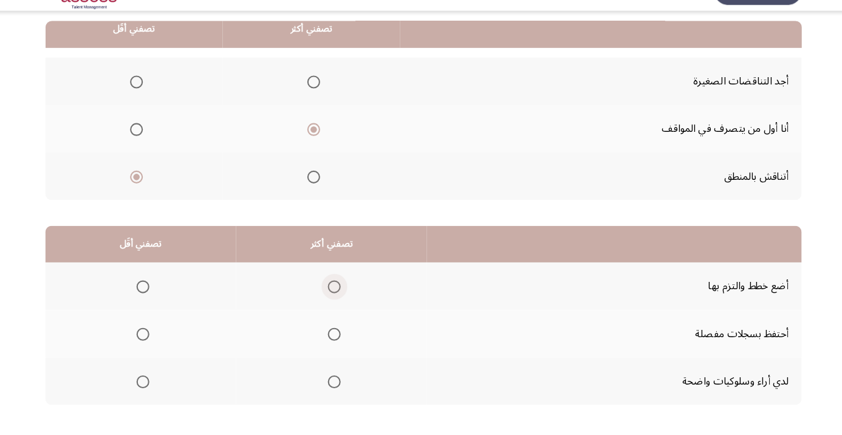
click at [332, 298] on span "Select an option" at bounding box center [337, 298] width 12 height 12
click at [332, 298] on input "Select an option" at bounding box center [337, 298] width 12 height 12
click at [149, 388] on span "Select an option" at bounding box center [155, 388] width 12 height 12
click at [149, 388] on input "Select an option" at bounding box center [155, 388] width 12 height 12
click at [160, 346] on span "Select an option" at bounding box center [155, 343] width 12 height 12
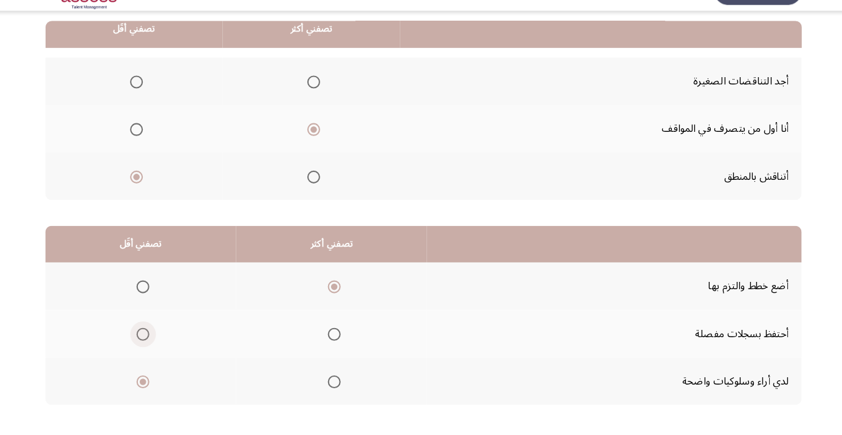
click at [160, 346] on input "Select an option" at bounding box center [155, 343] width 12 height 12
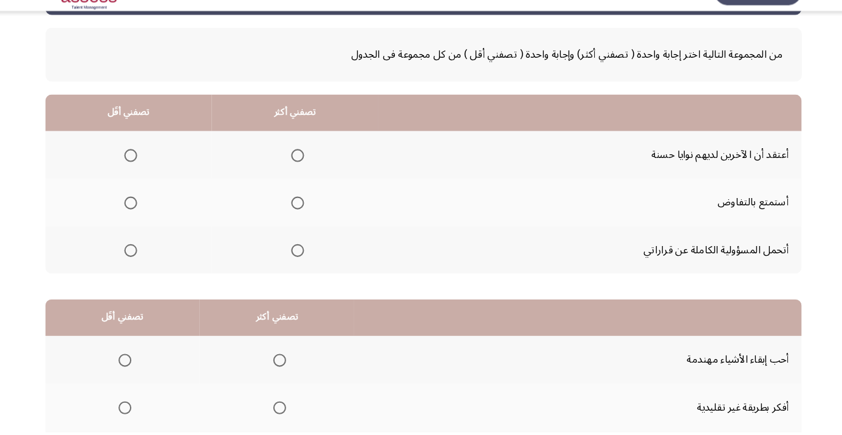
scroll to position [50, 0]
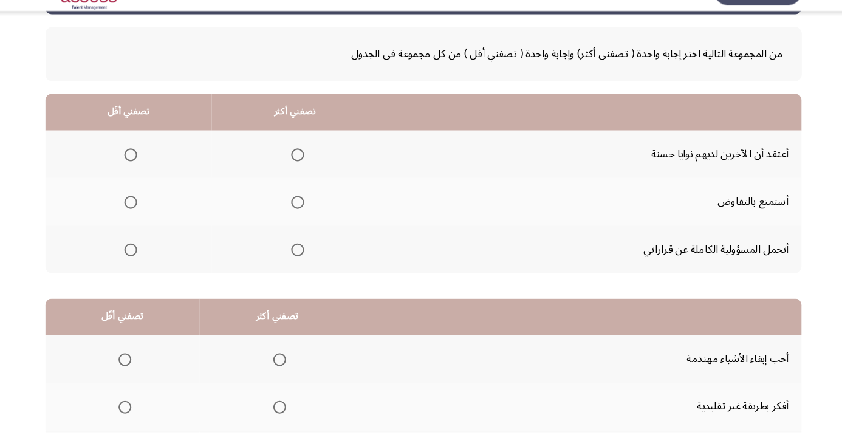
click at [304, 211] on span "Select an option" at bounding box center [302, 217] width 12 height 12
click at [304, 211] on input "Select an option" at bounding box center [302, 217] width 12 height 12
click at [144, 261] on span "Select an option" at bounding box center [144, 262] width 12 height 12
click at [144, 261] on input "Select an option" at bounding box center [144, 262] width 12 height 12
click at [302, 262] on span "Select an option" at bounding box center [302, 262] width 0 height 0
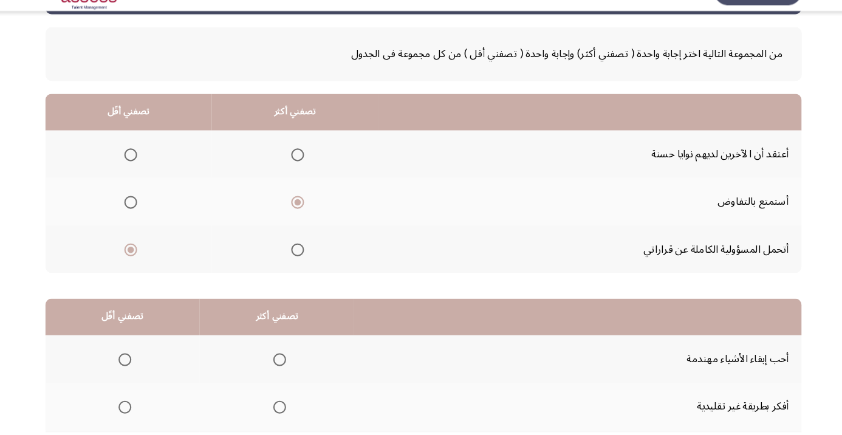
click at [303, 261] on input "Select an option" at bounding box center [302, 262] width 12 height 12
click at [144, 216] on span "Select an option" at bounding box center [144, 217] width 12 height 12
click at [144, 216] on input "Select an option" at bounding box center [144, 217] width 12 height 12
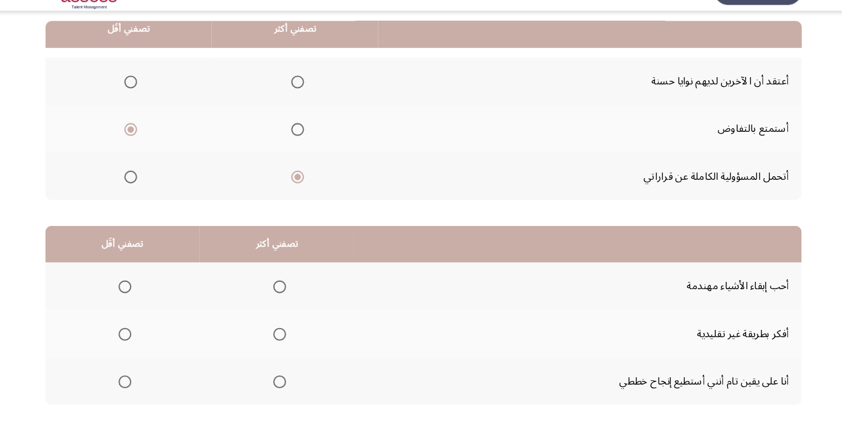
click at [285, 388] on span "Select an option" at bounding box center [285, 388] width 0 height 0
click at [284, 386] on input "Select an option" at bounding box center [285, 388] width 12 height 12
click at [139, 343] on span "Select an option" at bounding box center [139, 343] width 0 height 0
click at [138, 341] on input "Select an option" at bounding box center [138, 343] width 12 height 12
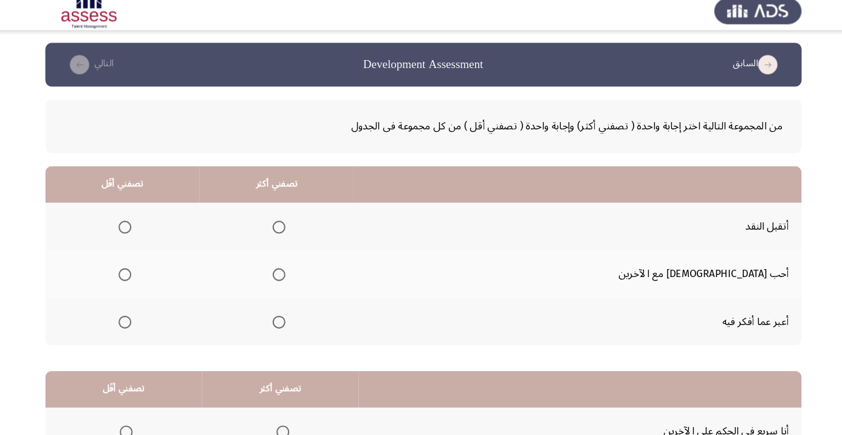
scroll to position [18, 0]
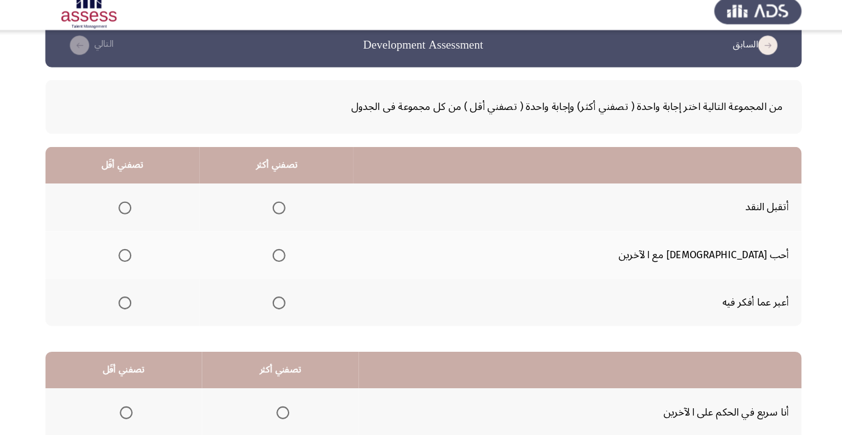
click at [290, 207] on span "Select an option" at bounding box center [284, 205] width 12 height 12
click at [290, 207] on input "Select an option" at bounding box center [284, 205] width 12 height 12
click at [145, 297] on span "Select an option" at bounding box center [138, 295] width 12 height 12
click at [145, 297] on input "Select an option" at bounding box center [138, 295] width 12 height 12
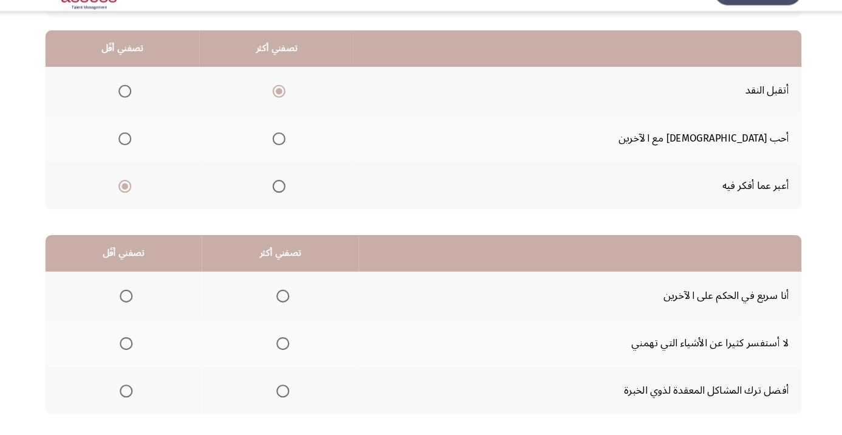
scroll to position [119, 0]
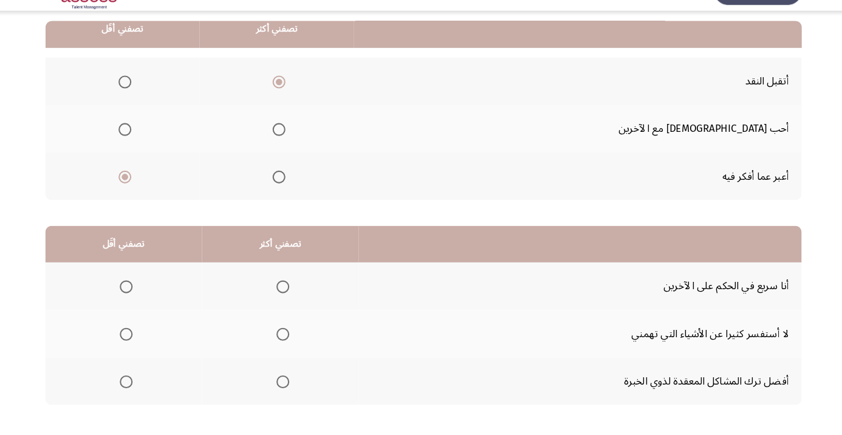
click at [288, 343] on span "Select an option" at bounding box center [288, 343] width 0 height 0
click at [289, 341] on input "Select an option" at bounding box center [288, 343] width 12 height 12
click at [135, 388] on span "Select an option" at bounding box center [140, 388] width 12 height 12
click at [135, 388] on input "Select an option" at bounding box center [140, 388] width 12 height 12
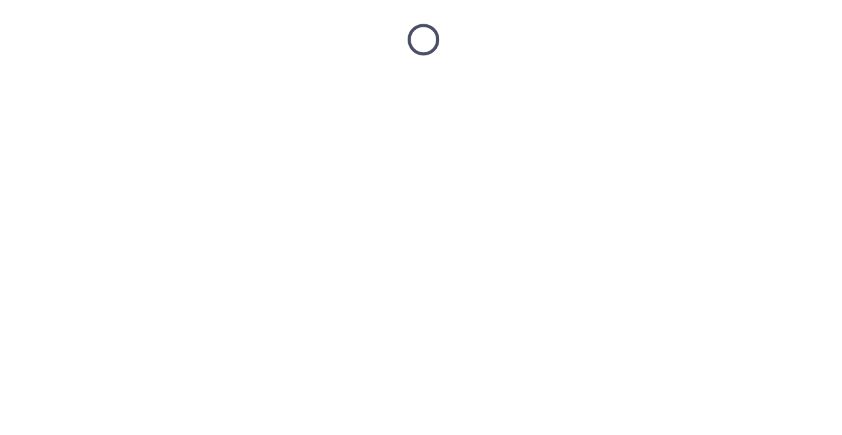
scroll to position [18, 0]
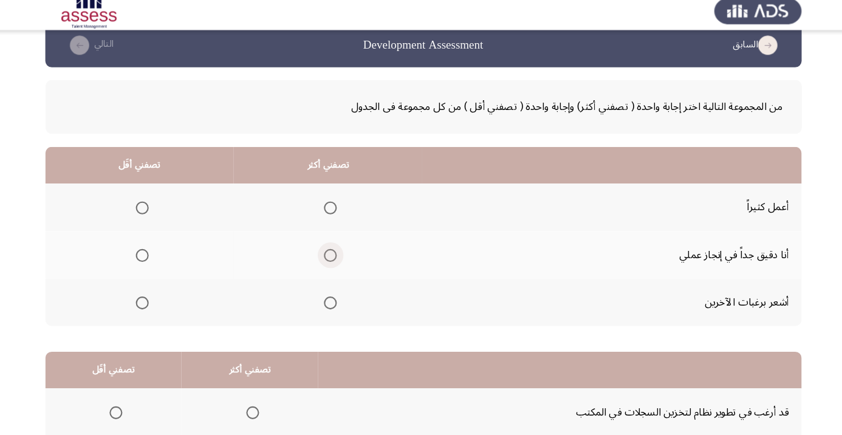
click at [333, 250] on span "Select an option" at bounding box center [333, 250] width 0 height 0
click at [333, 249] on input "Select an option" at bounding box center [333, 250] width 12 height 12
click at [154, 199] on span "Select an option" at bounding box center [155, 205] width 12 height 12
click at [154, 199] on input "Select an option" at bounding box center [155, 205] width 12 height 12
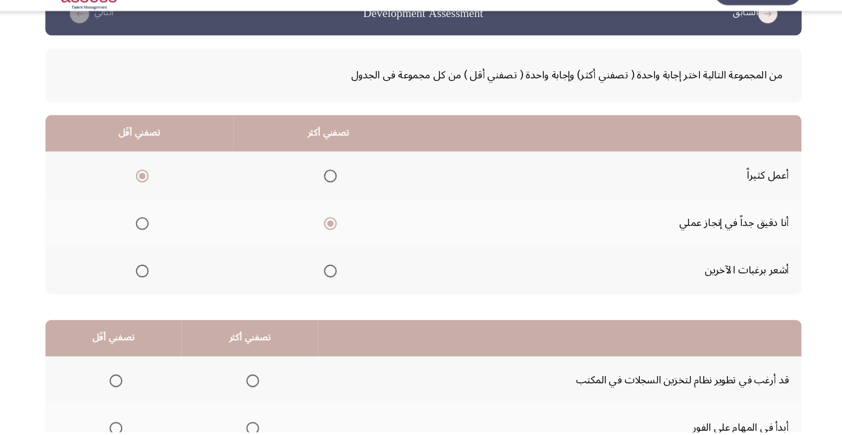
scroll to position [119, 0]
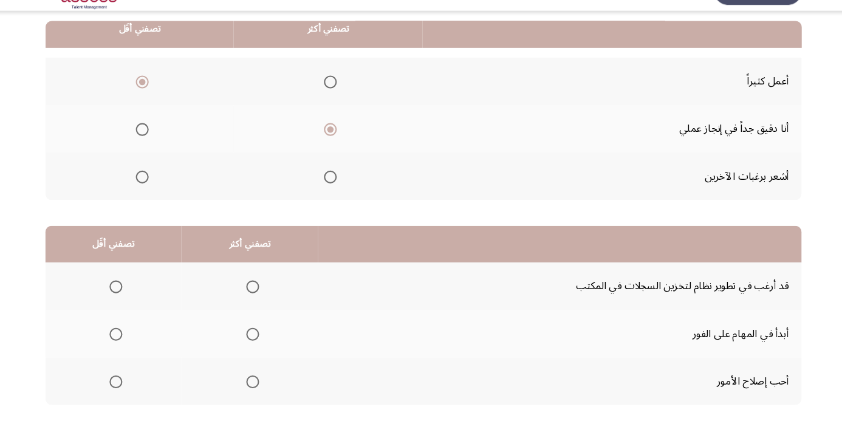
click at [258, 341] on span "Select an option" at bounding box center [259, 343] width 12 height 12
click at [258, 341] on input "Select an option" at bounding box center [259, 343] width 12 height 12
click at [128, 390] on span "Select an option" at bounding box center [130, 388] width 12 height 12
click at [128, 390] on input "Select an option" at bounding box center [130, 388] width 12 height 12
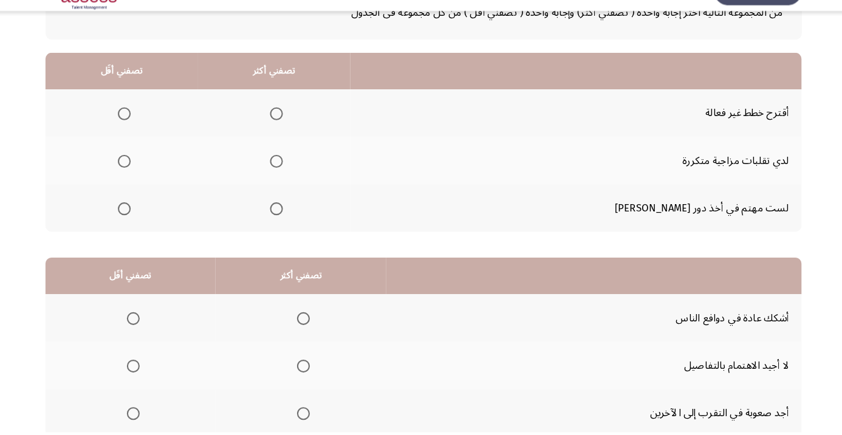
scroll to position [92, 0]
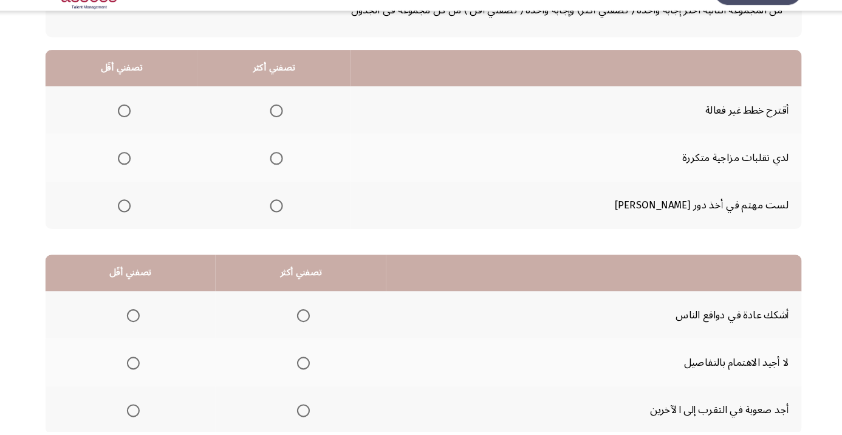
click at [288, 131] on span "Select an option" at bounding box center [282, 131] width 12 height 12
click at [288, 131] on input "Select an option" at bounding box center [282, 131] width 12 height 12
click at [144, 219] on span "Select an option" at bounding box center [138, 221] width 12 height 12
click at [144, 219] on input "Select an option" at bounding box center [138, 221] width 12 height 12
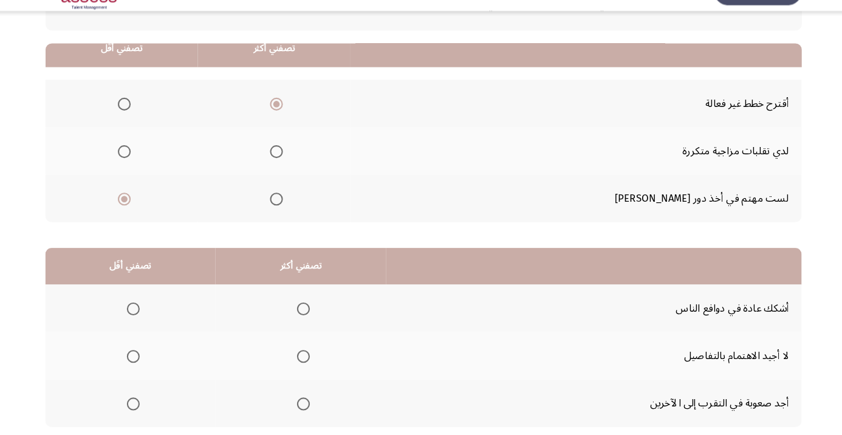
scroll to position [119, 0]
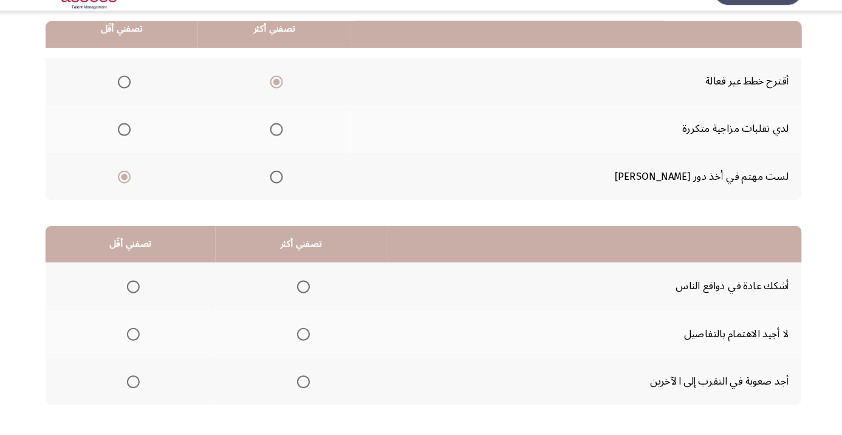
click at [307, 298] on span "Select an option" at bounding box center [307, 298] width 0 height 0
click at [307, 297] on input "Select an option" at bounding box center [307, 298] width 12 height 12
click at [146, 386] on span "Select an option" at bounding box center [146, 388] width 12 height 12
click at [146, 386] on input "Select an option" at bounding box center [146, 388] width 12 height 12
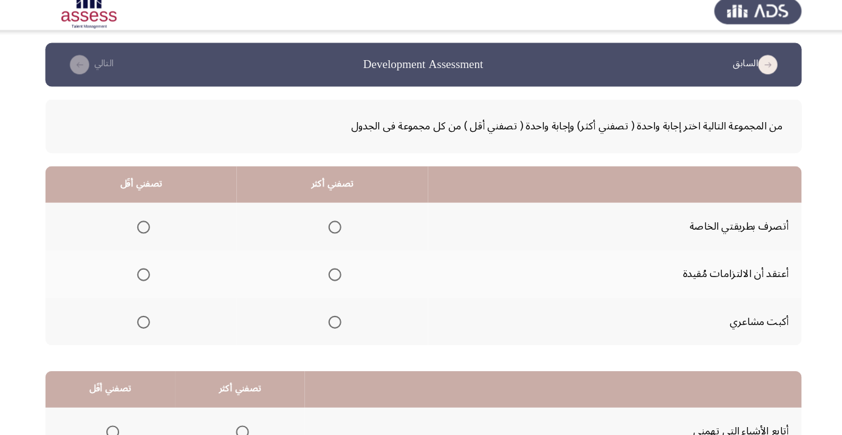
scroll to position [18, 0]
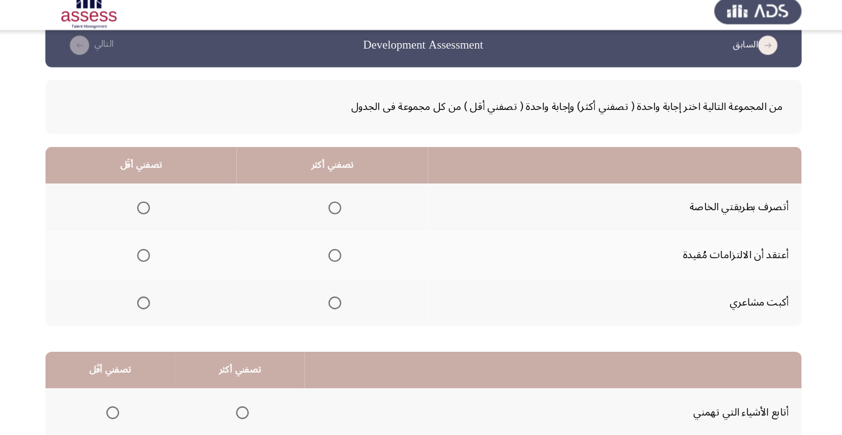
click at [343, 199] on span "Select an option" at bounding box center [337, 205] width 12 height 12
click at [343, 199] on input "Select an option" at bounding box center [337, 205] width 12 height 12
click at [156, 295] on span "Select an option" at bounding box center [156, 295] width 0 height 0
click at [156, 293] on input "Select an option" at bounding box center [156, 295] width 12 height 12
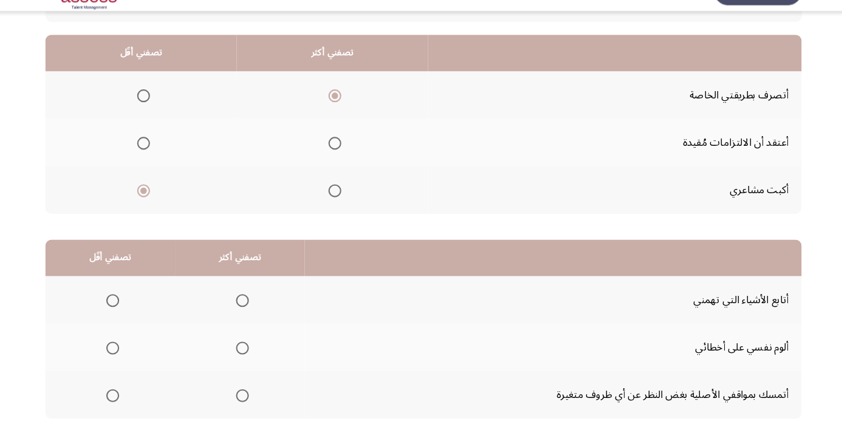
scroll to position [119, 0]
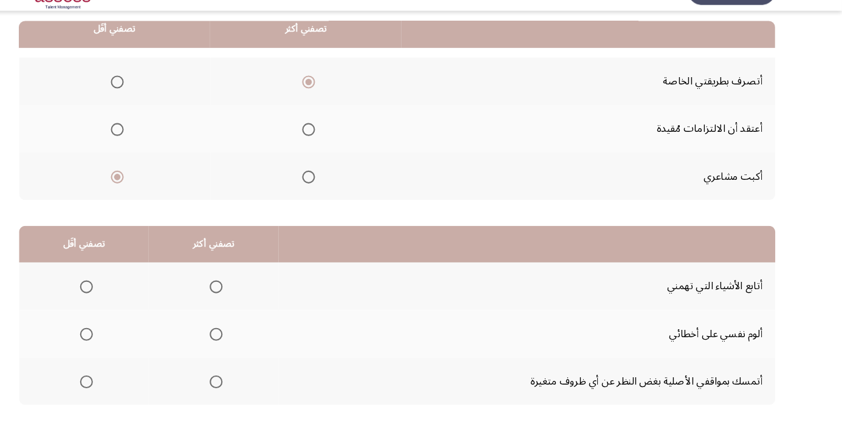
click at [272, 339] on th at bounding box center [247, 342] width 123 height 45
click at [250, 343] on span "Select an option" at bounding box center [250, 343] width 0 height 0
click at [250, 341] on input "Select an option" at bounding box center [250, 343] width 12 height 12
click at [117, 298] on label "Select an option" at bounding box center [124, 298] width 17 height 12
click at [121, 298] on input "Select an option" at bounding box center [127, 298] width 12 height 12
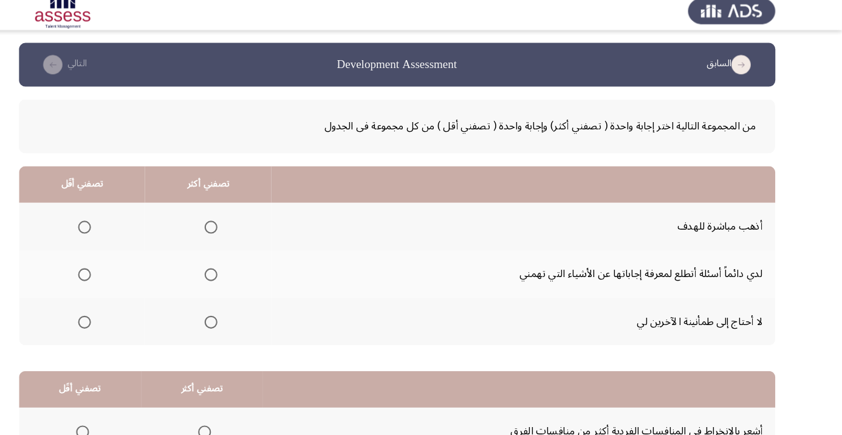
scroll to position [18, 0]
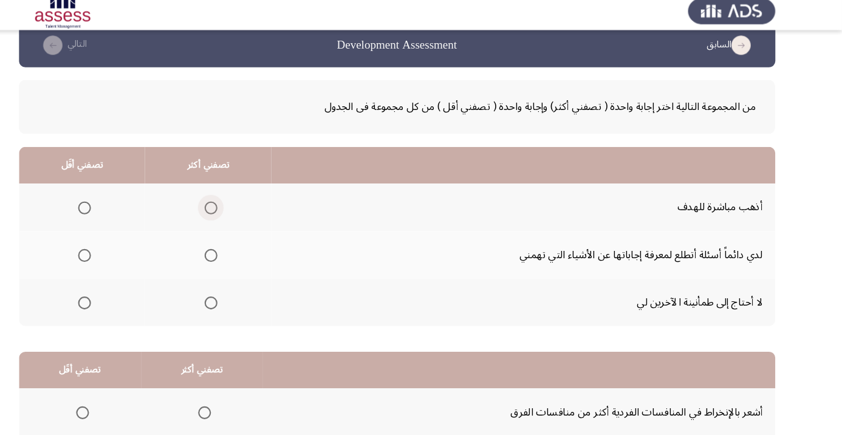
click at [241, 204] on span "Select an option" at bounding box center [245, 205] width 12 height 12
click at [241, 204] on input "Select an option" at bounding box center [245, 205] width 12 height 12
click at [130, 290] on span "Select an option" at bounding box center [125, 295] width 12 height 12
click at [130, 290] on input "Select an option" at bounding box center [125, 295] width 12 height 12
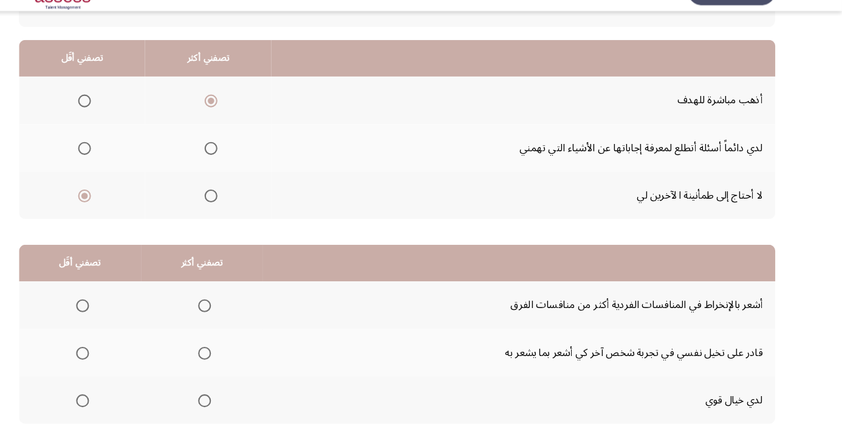
scroll to position [119, 0]
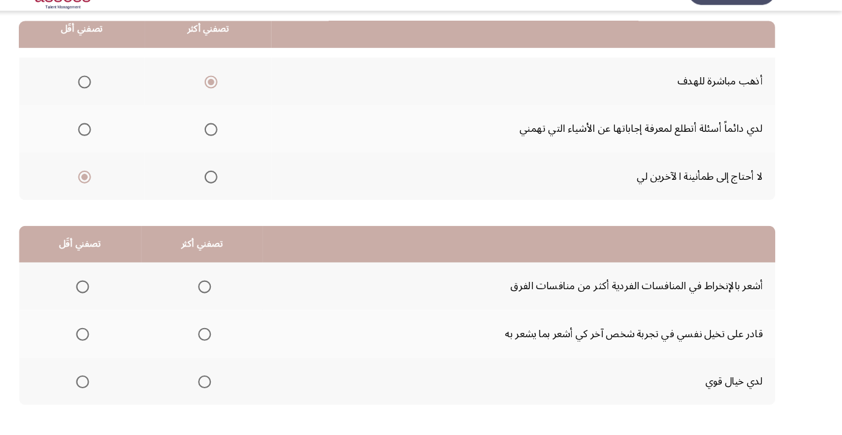
click at [238, 389] on span "Select an option" at bounding box center [239, 388] width 12 height 12
click at [238, 389] on input "Select an option" at bounding box center [239, 388] width 12 height 12
click at [123, 298] on span "Select an option" at bounding box center [123, 298] width 0 height 0
click at [123, 297] on input "Select an option" at bounding box center [123, 298] width 12 height 12
click at [128, 343] on span "Select an option" at bounding box center [123, 343] width 12 height 12
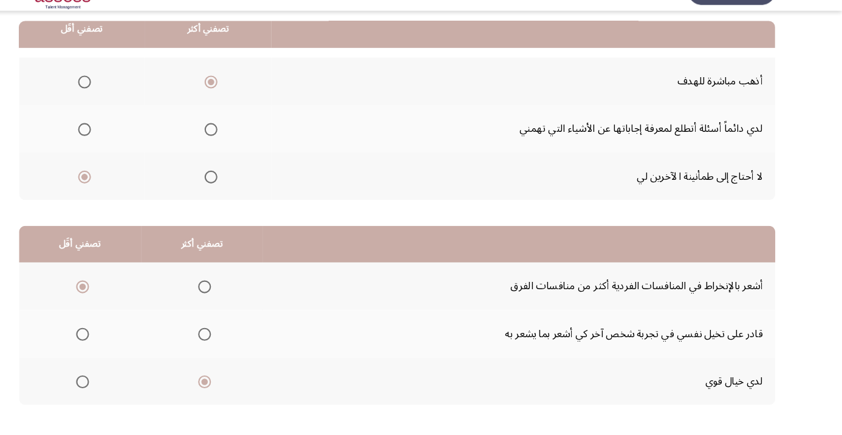
click at [128, 343] on input "Select an option" at bounding box center [123, 343] width 12 height 12
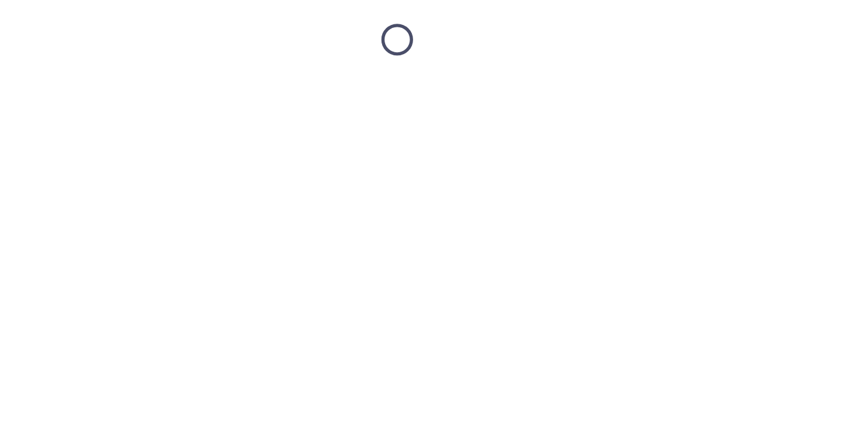
scroll to position [18, 0]
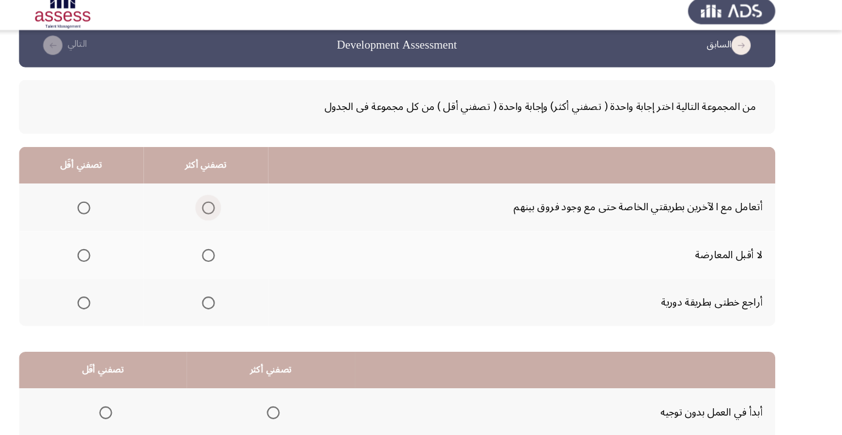
click at [238, 205] on span "Select an option" at bounding box center [242, 205] width 12 height 12
click at [238, 205] on input "Select an option" at bounding box center [242, 205] width 12 height 12
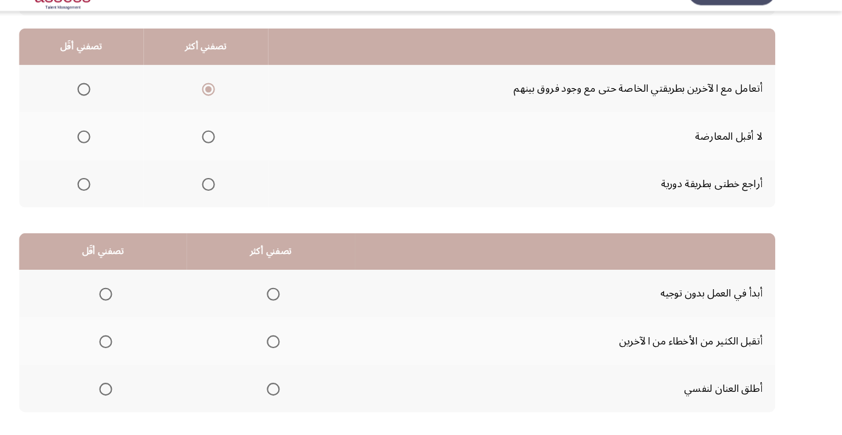
scroll to position [113, 0]
click at [258, 193] on th at bounding box center [240, 199] width 118 height 45
click at [247, 201] on span "Select an option" at bounding box center [242, 200] width 12 height 12
click at [247, 201] on input "Select an option" at bounding box center [242, 200] width 12 height 12
click at [125, 105] on span "Select an option" at bounding box center [124, 110] width 12 height 12
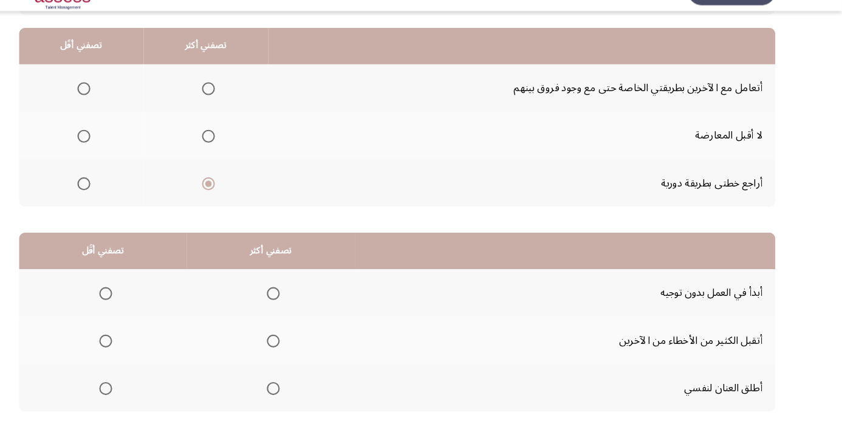
click at [125, 105] on input "Select an option" at bounding box center [124, 110] width 12 height 12
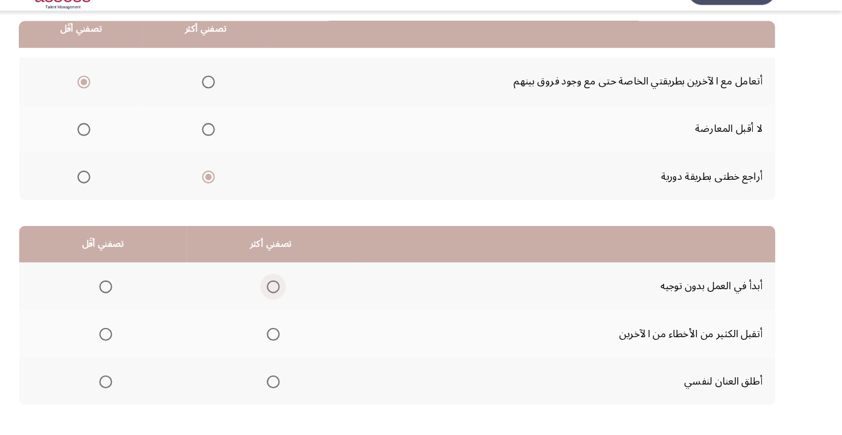
click at [309, 292] on span "Select an option" at bounding box center [304, 298] width 12 height 12
click at [309, 292] on input "Select an option" at bounding box center [304, 298] width 12 height 12
click at [145, 388] on span "Select an option" at bounding box center [145, 388] width 0 height 0
click at [145, 386] on input "Select an option" at bounding box center [145, 388] width 12 height 12
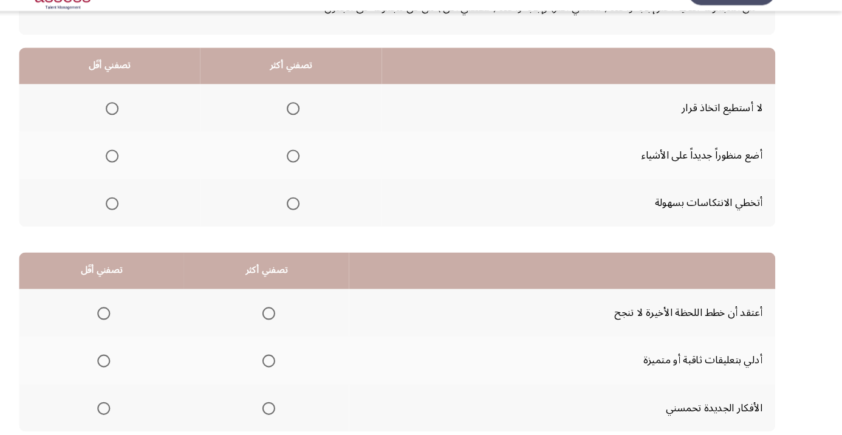
scroll to position [95, 0]
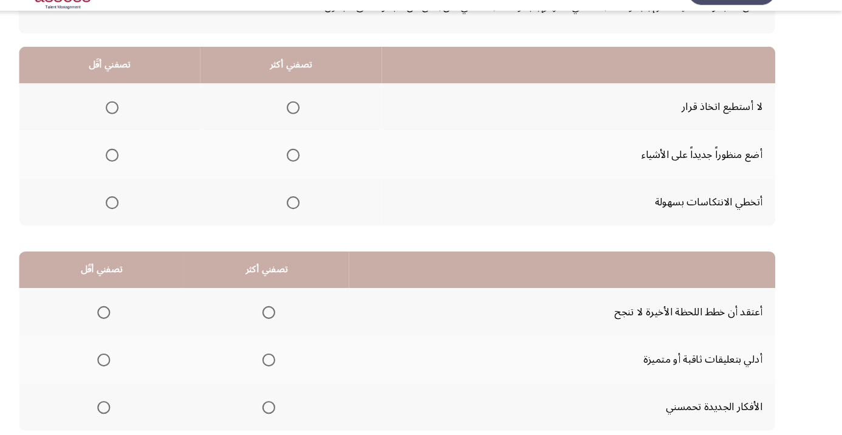
click at [318, 218] on span "Select an option" at bounding box center [323, 218] width 12 height 12
click at [318, 218] on input "Select an option" at bounding box center [323, 218] width 12 height 12
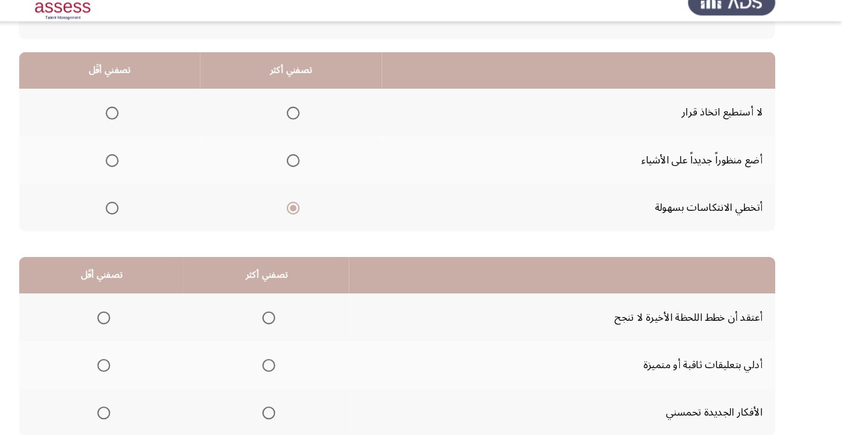
scroll to position [100, 0]
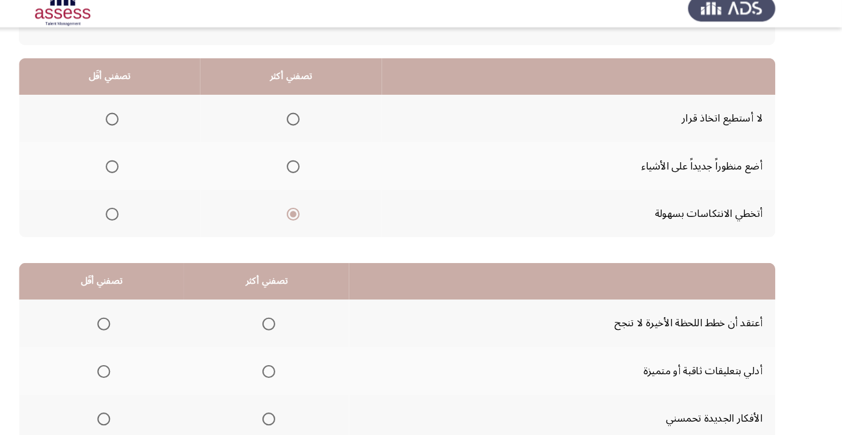
click at [157, 169] on span "Select an option" at bounding box center [151, 168] width 12 height 12
click at [157, 169] on input "Select an option" at bounding box center [151, 168] width 12 height 12
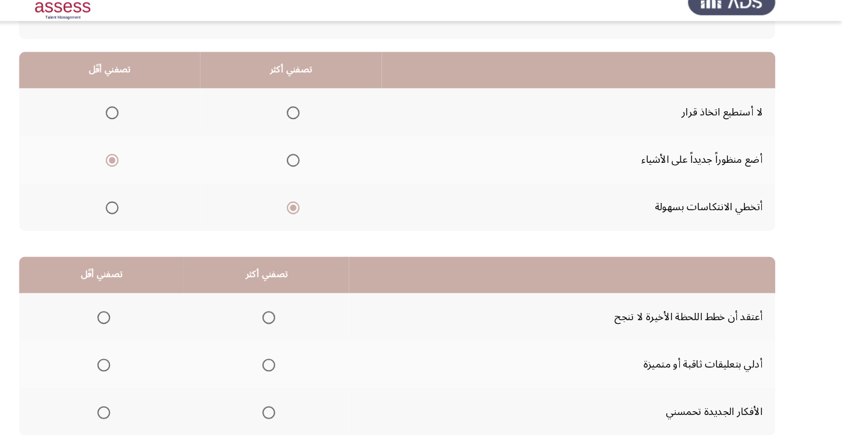
scroll to position [119, 0]
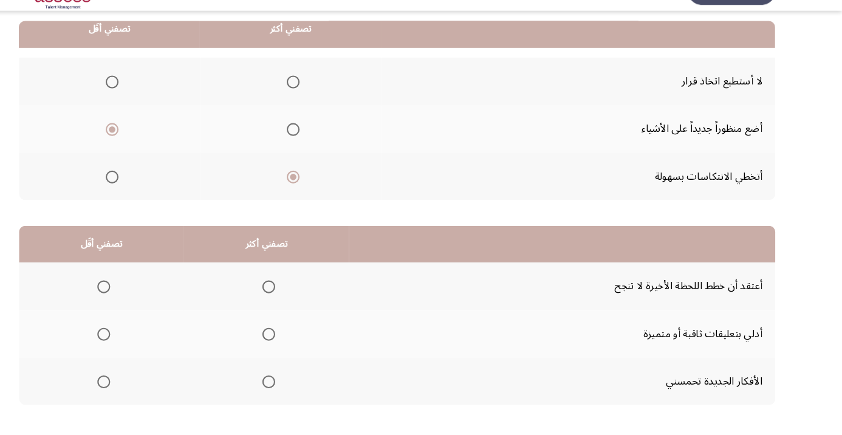
click at [303, 385] on span "Select an option" at bounding box center [299, 388] width 12 height 12
click at [303, 385] on input "Select an option" at bounding box center [299, 388] width 12 height 12
click at [300, 343] on span "Select an option" at bounding box center [300, 343] width 0 height 0
click at [299, 341] on input "Select an option" at bounding box center [299, 343] width 12 height 12
click at [142, 389] on span "Select an option" at bounding box center [143, 388] width 12 height 12
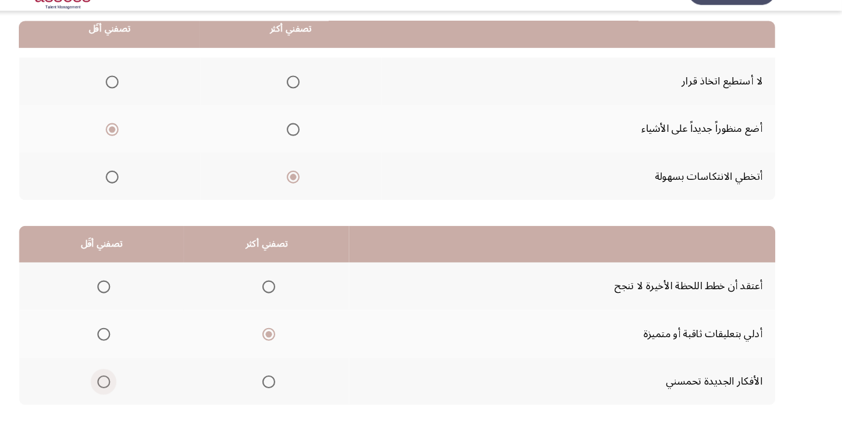
click at [142, 389] on input "Select an option" at bounding box center [143, 388] width 12 height 12
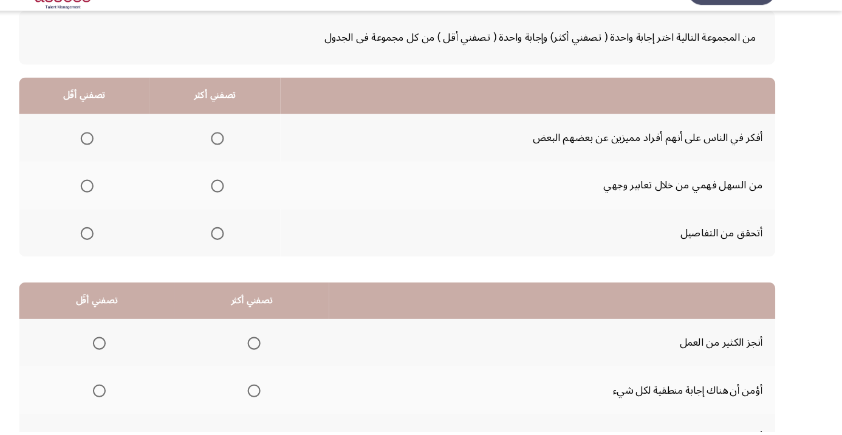
scroll to position [66, 0]
click at [122, 245] on span "Select an option" at bounding box center [128, 247] width 12 height 12
click at [122, 245] on input "Select an option" at bounding box center [128, 247] width 12 height 12
click at [251, 157] on span "Select an option" at bounding box center [251, 157] width 0 height 0
click at [252, 156] on input "Select an option" at bounding box center [251, 157] width 12 height 12
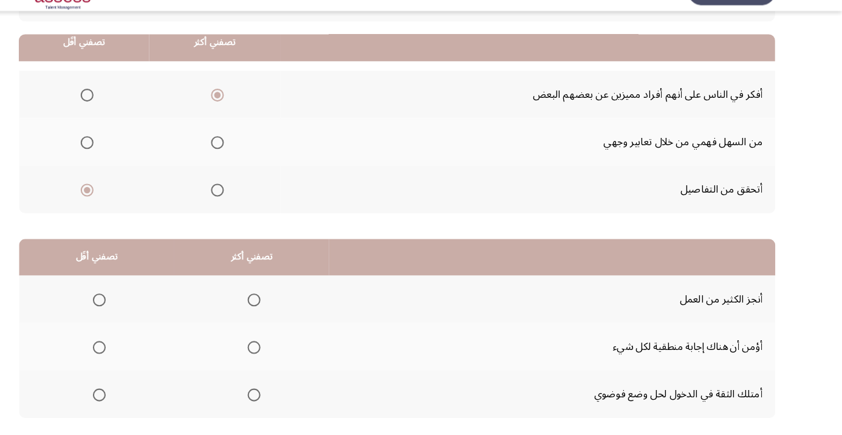
scroll to position [119, 0]
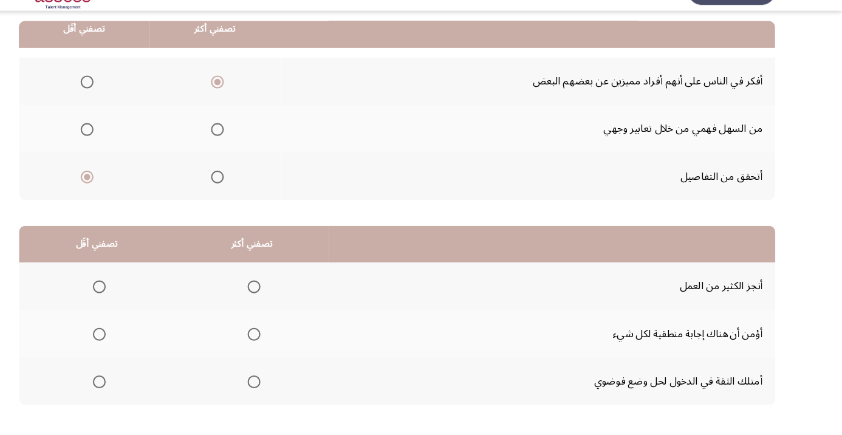
click at [291, 382] on span "Select an option" at bounding box center [285, 388] width 12 height 12
click at [291, 382] on input "Select an option" at bounding box center [285, 388] width 12 height 12
click at [139, 345] on span "Select an option" at bounding box center [139, 343] width 12 height 12
click at [139, 345] on input "Select an option" at bounding box center [139, 343] width 12 height 12
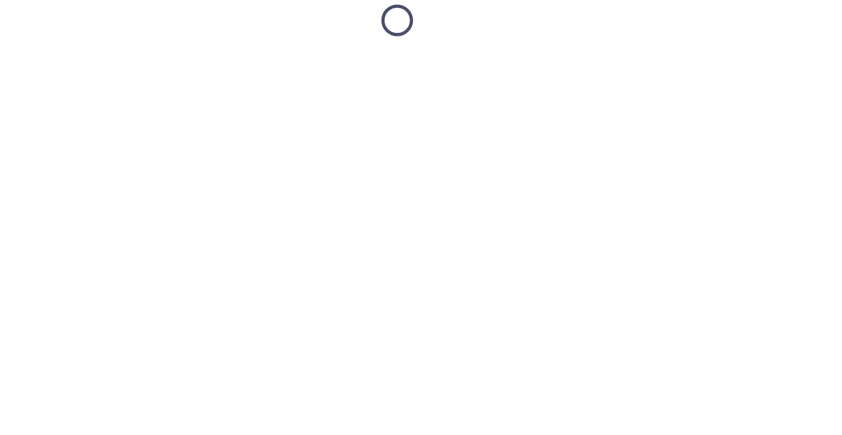
scroll to position [0, 0]
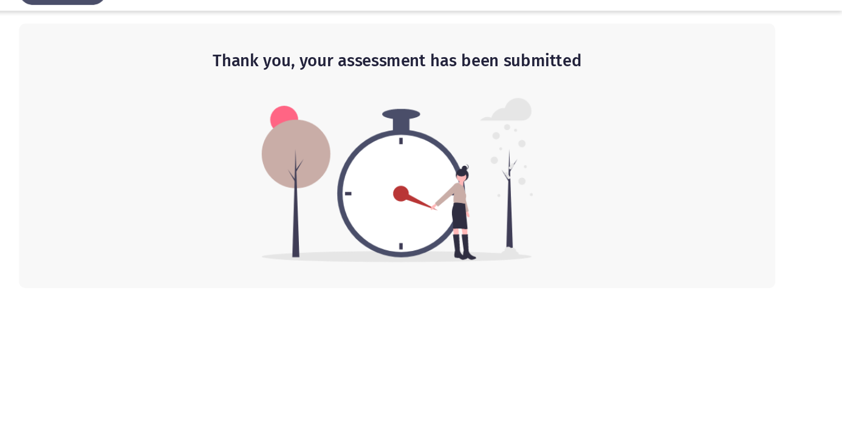
click at [475, 207] on img at bounding box center [421, 197] width 257 height 156
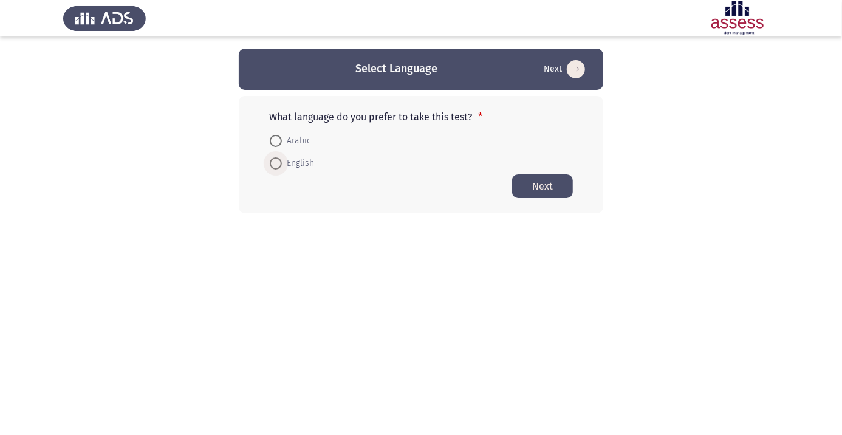
click at [276, 163] on span at bounding box center [276, 163] width 0 height 0
click at [276, 163] on input "English" at bounding box center [276, 163] width 12 height 12
radio input "true"
click at [533, 189] on button "Next" at bounding box center [542, 186] width 61 height 24
click at [304, 145] on span "Arabic" at bounding box center [296, 141] width 29 height 15
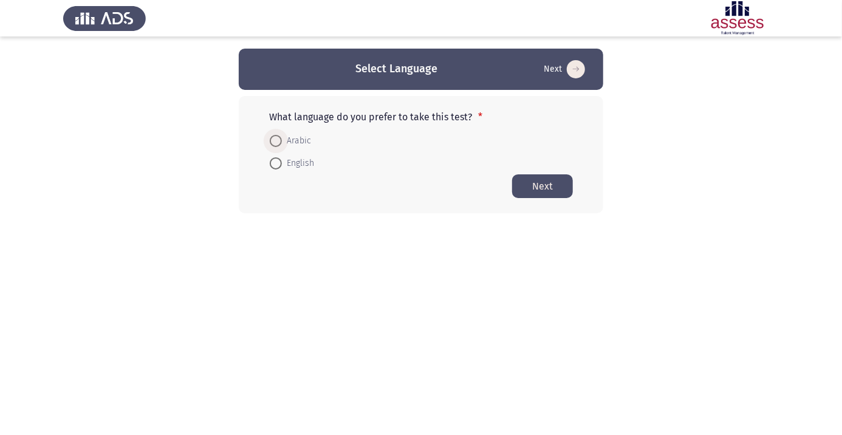
click at [282, 145] on input "Arabic" at bounding box center [276, 141] width 12 height 12
radio input "true"
click at [535, 190] on button "Next" at bounding box center [542, 186] width 61 height 24
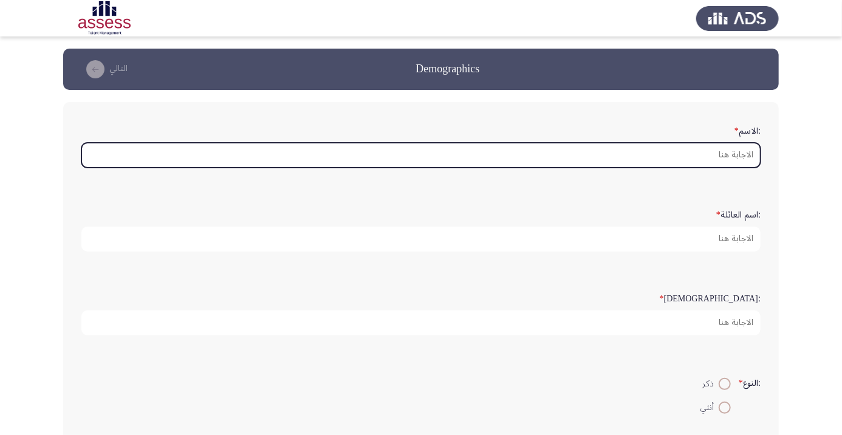
click at [699, 150] on input ":الاسم *" at bounding box center [420, 155] width 679 height 25
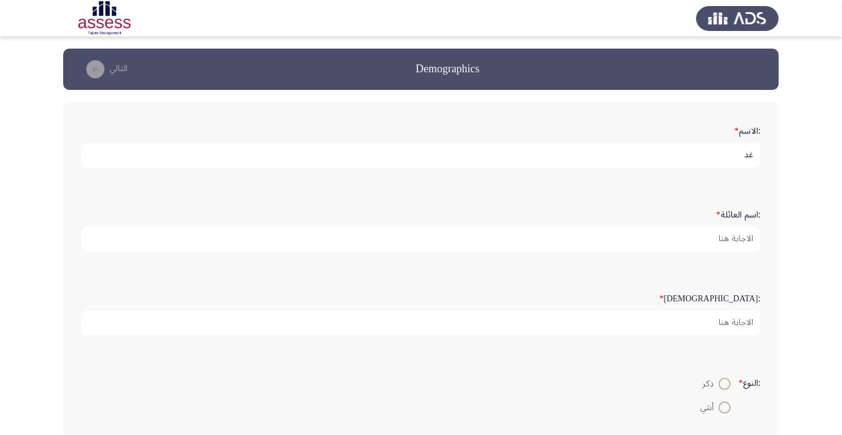
type input "غ"
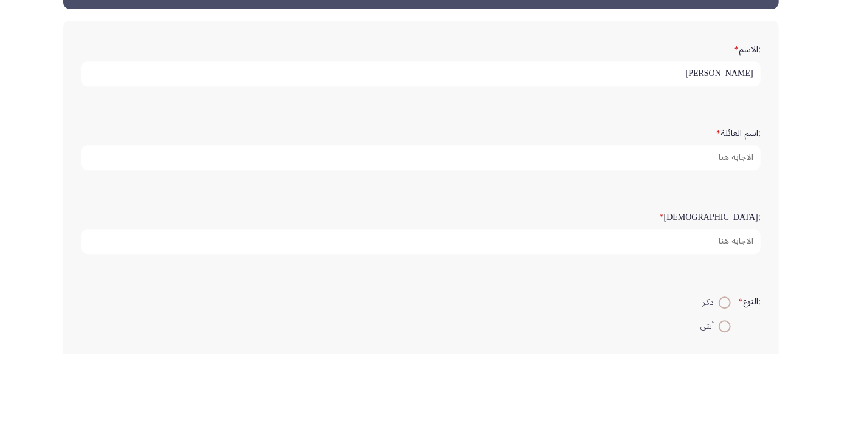
type input "[PERSON_NAME]"
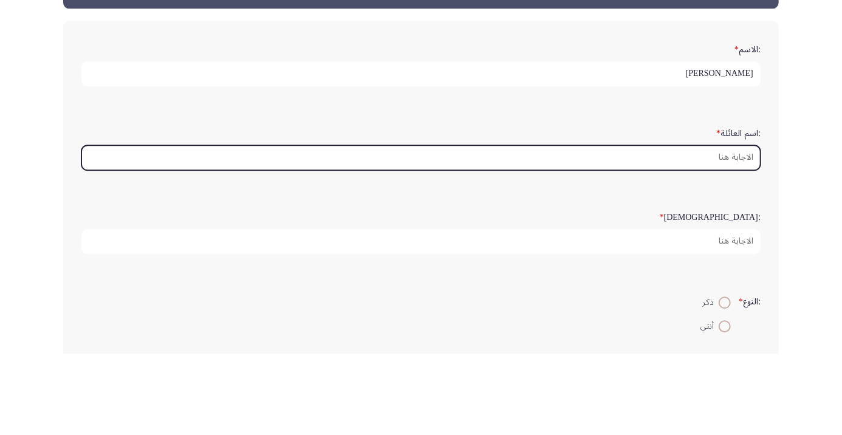
click at [700, 240] on input ":اسم العائلة *" at bounding box center [420, 239] width 679 height 25
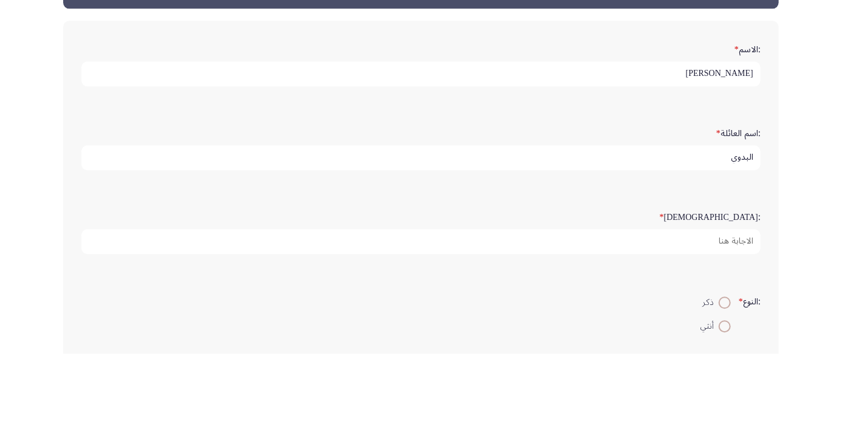
scroll to position [4, 0]
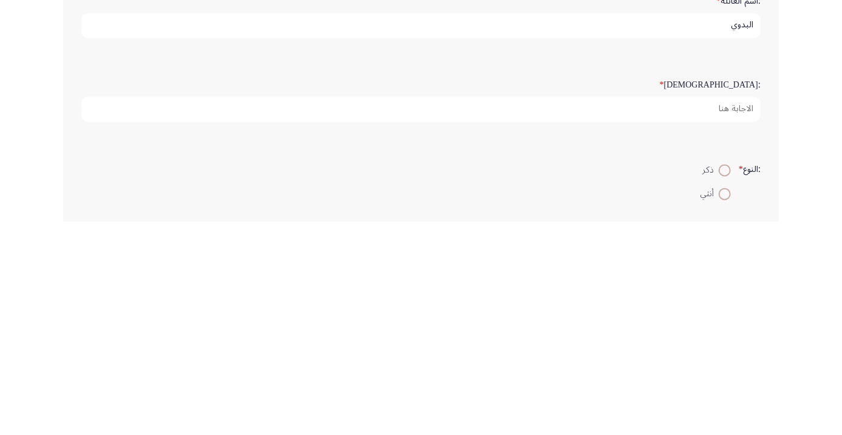
type input "البدوي"
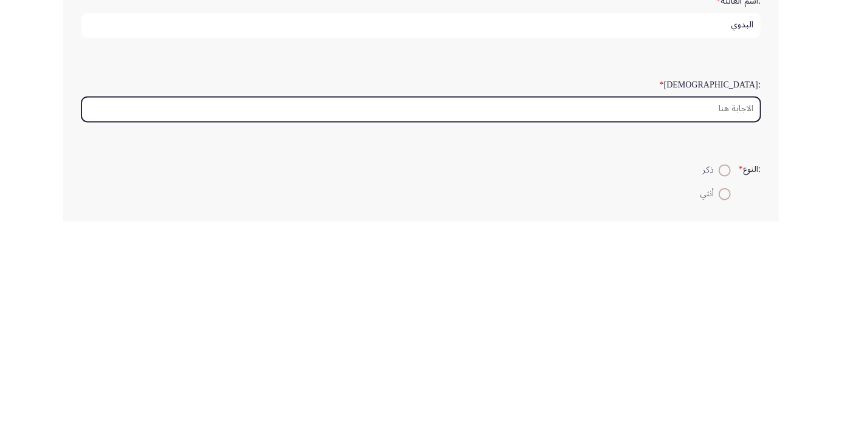
click at [705, 321] on input ":السن *" at bounding box center [420, 322] width 679 height 25
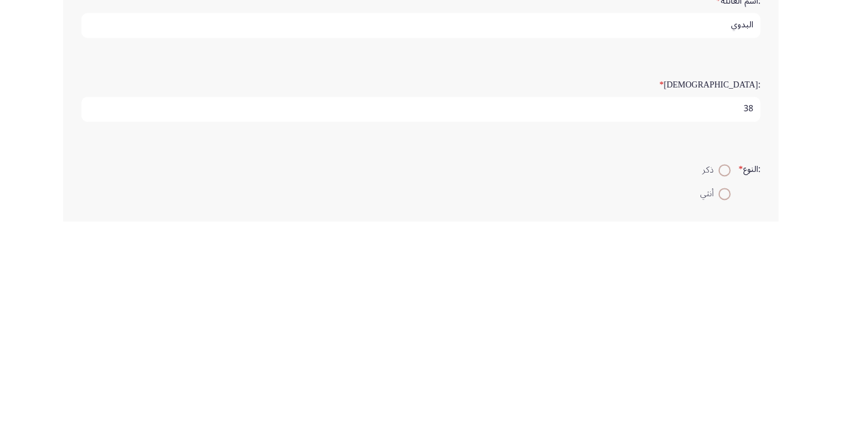
type input "38"
click at [719, 383] on span at bounding box center [725, 384] width 12 height 12
click at [719, 383] on input "ذكر" at bounding box center [725, 384] width 12 height 12
radio input "true"
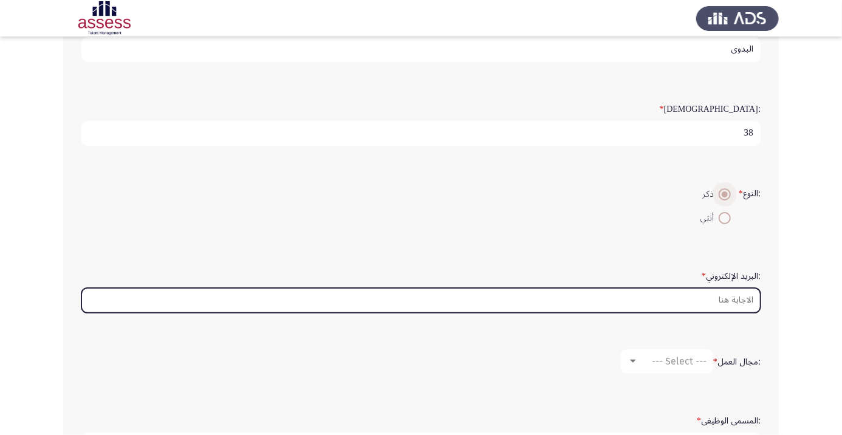
click at [691, 297] on input ":البريد الإلكتروني *" at bounding box center [420, 300] width 679 height 25
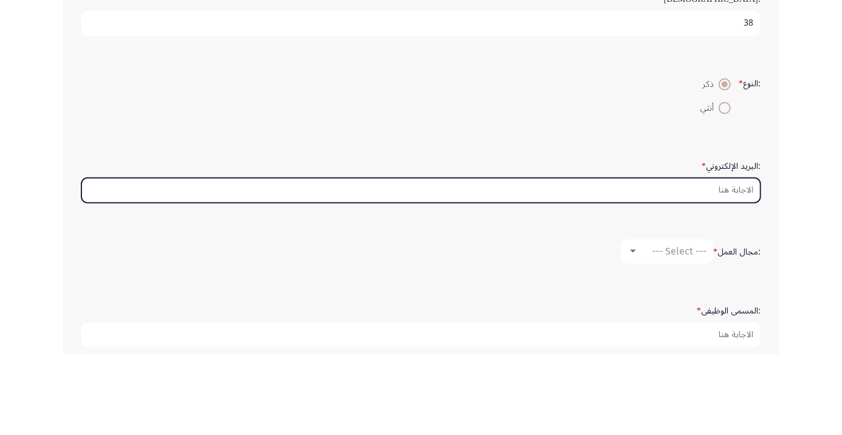
scroll to position [219, 0]
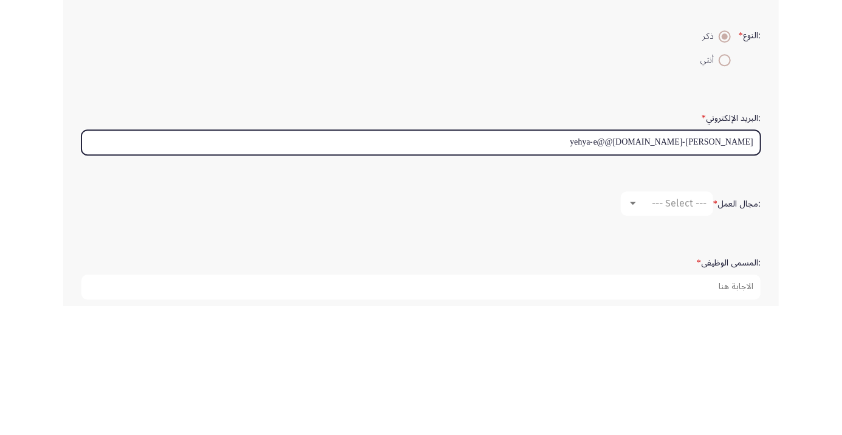
click at [671, 270] on input "[PERSON_NAME]-yehya-e@@[DOMAIN_NAME]" at bounding box center [420, 271] width 679 height 25
click at [665, 269] on input "[PERSON_NAME]-yehya-e@@[DOMAIN_NAME]" at bounding box center [420, 271] width 679 height 25
click at [668, 272] on input "[PERSON_NAME]-yehya-e@@[DOMAIN_NAME]" at bounding box center [420, 271] width 679 height 25
click at [694, 265] on input "[PERSON_NAME]e@@[DOMAIN_NAME]" at bounding box center [420, 271] width 679 height 25
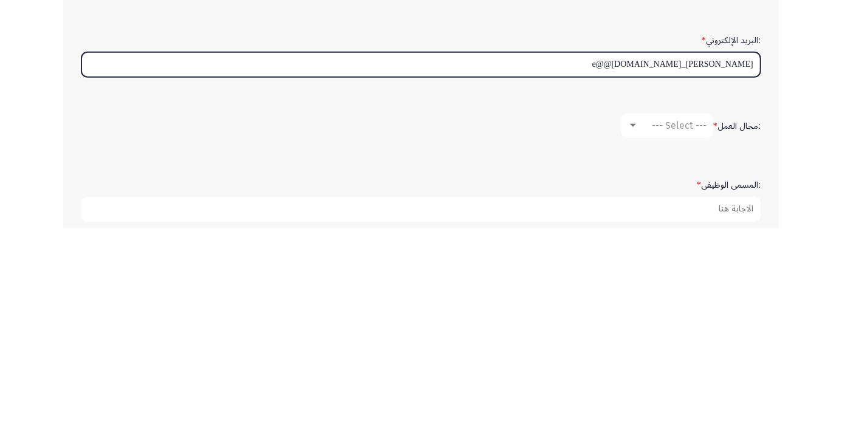
type input "[PERSON_NAME]_e@@[DOMAIN_NAME]"
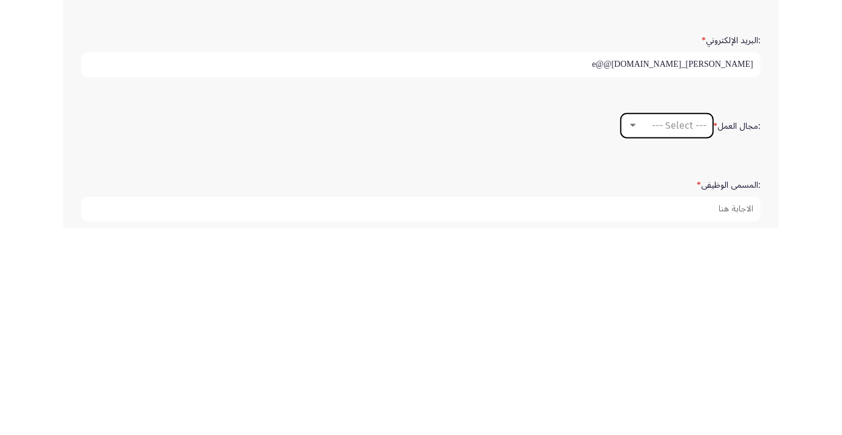
click at [674, 326] on span "--- Select ---" at bounding box center [679, 332] width 55 height 12
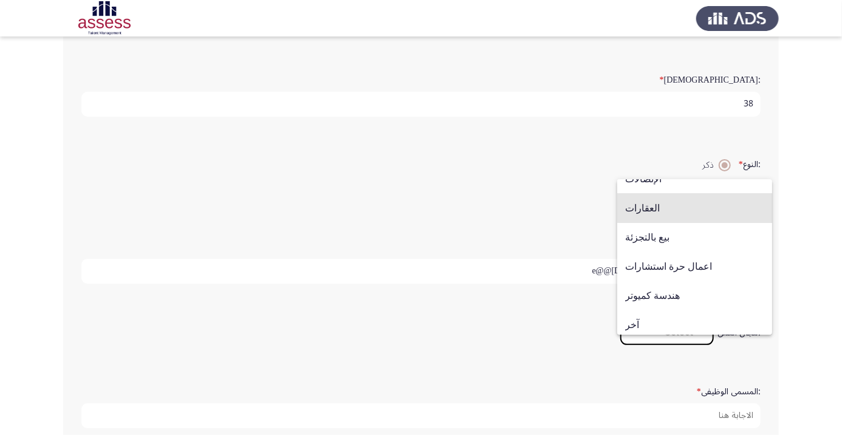
scroll to position [399, 0]
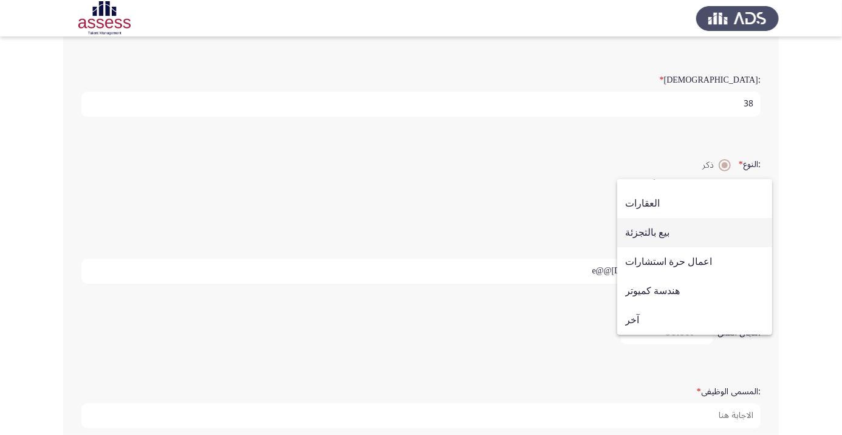
click at [677, 233] on span "بيع بالتجزئة" at bounding box center [694, 232] width 139 height 29
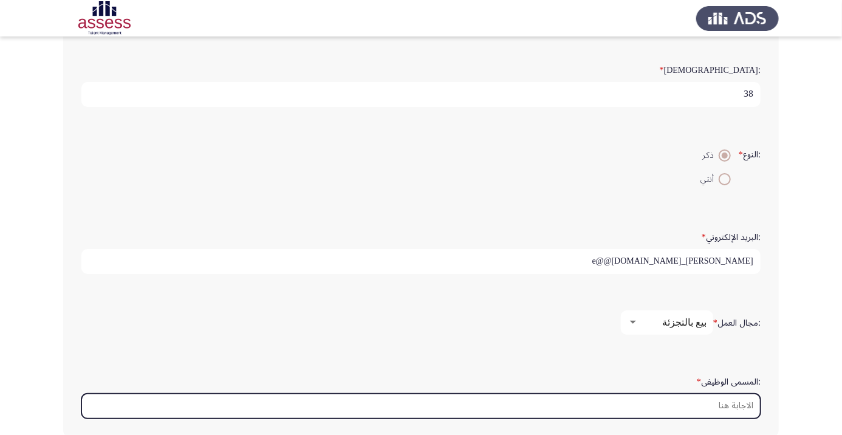
click at [694, 400] on input ":المسمى الوظيفى *" at bounding box center [420, 406] width 679 height 25
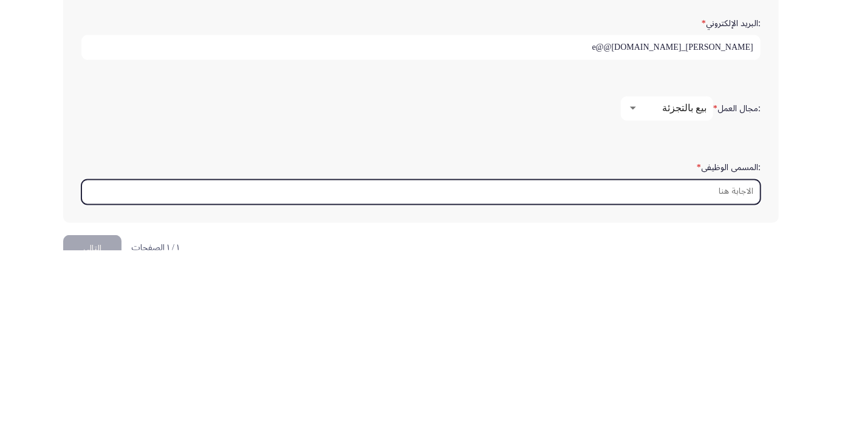
scroll to position [287, 0]
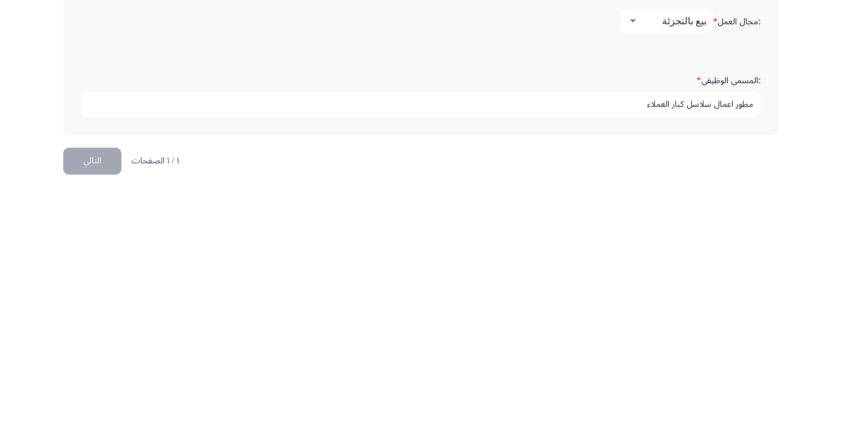
type input "مطور اعمال سلاسل كبار العملاء"
click at [761, 393] on html "Demographics التالي :الاسم * [PERSON_NAME] :اسم العائلة * البدوي :السن * 38 :ال…" at bounding box center [421, 76] width 842 height 726
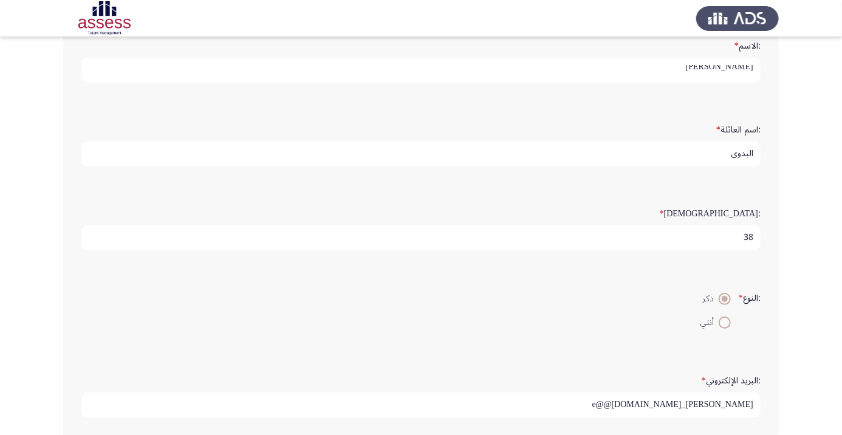
scroll to position [228, 0]
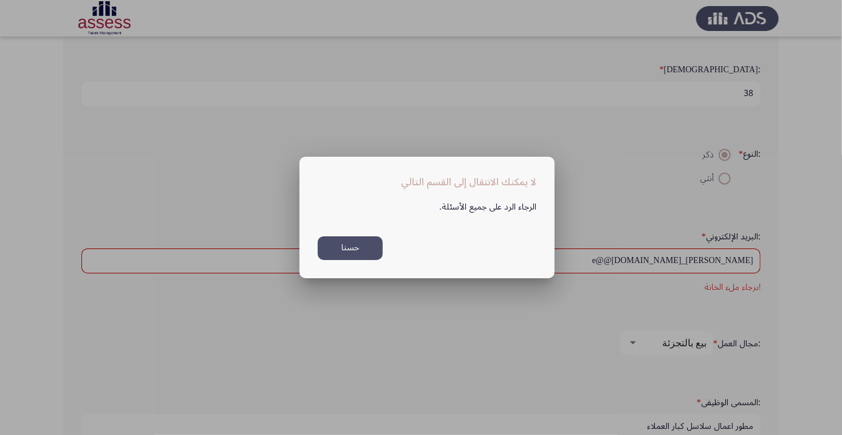
click at [378, 260] on button "حسنا" at bounding box center [350, 248] width 65 height 24
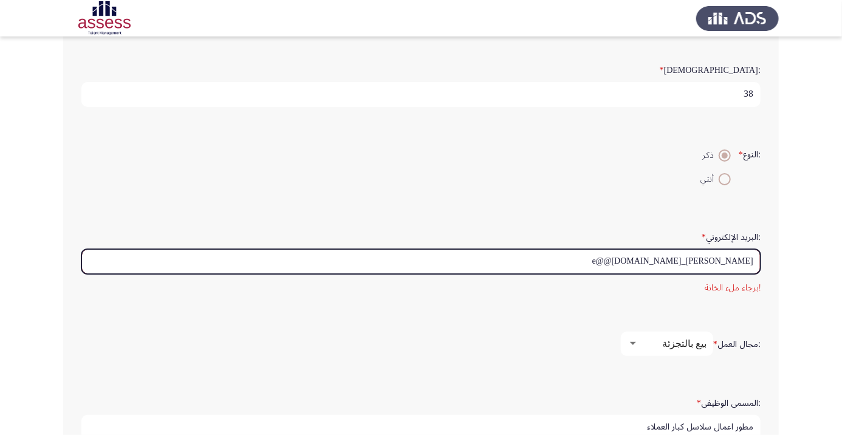
click at [596, 257] on input "[PERSON_NAME]_e@@[DOMAIN_NAME]" at bounding box center [420, 261] width 679 height 25
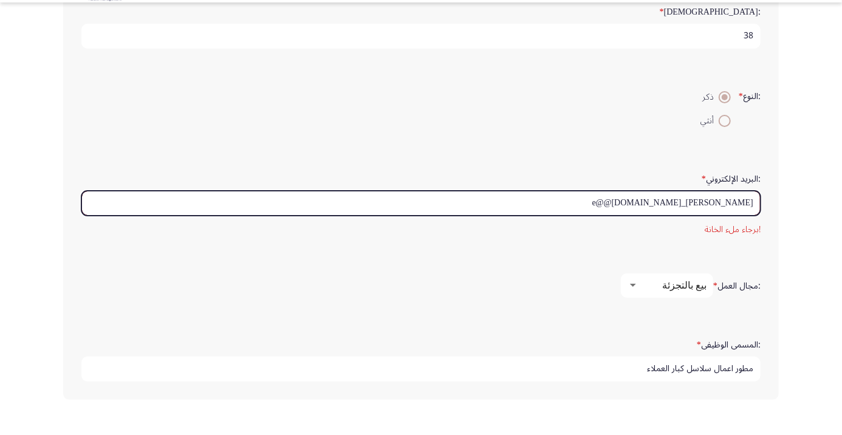
scroll to position [253, 0]
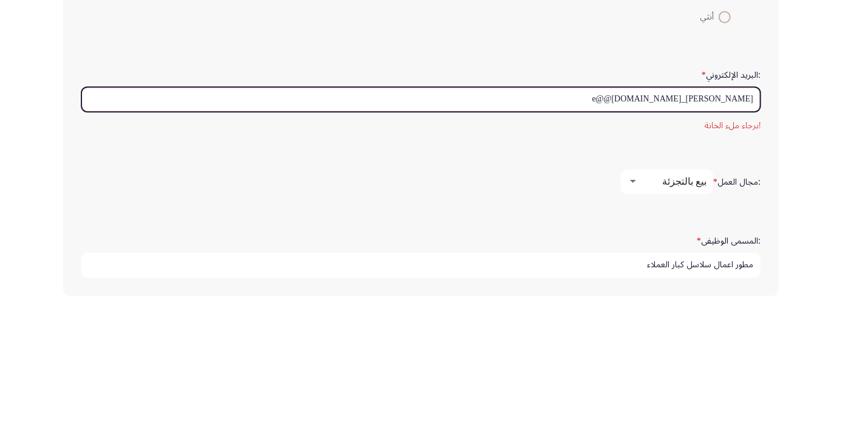
click at [750, 230] on input "[PERSON_NAME]_e@@[DOMAIN_NAME]" at bounding box center [420, 237] width 679 height 25
click at [605, 243] on input "[PERSON_NAME]_e@@[DOMAIN_NAME]" at bounding box center [420, 237] width 679 height 25
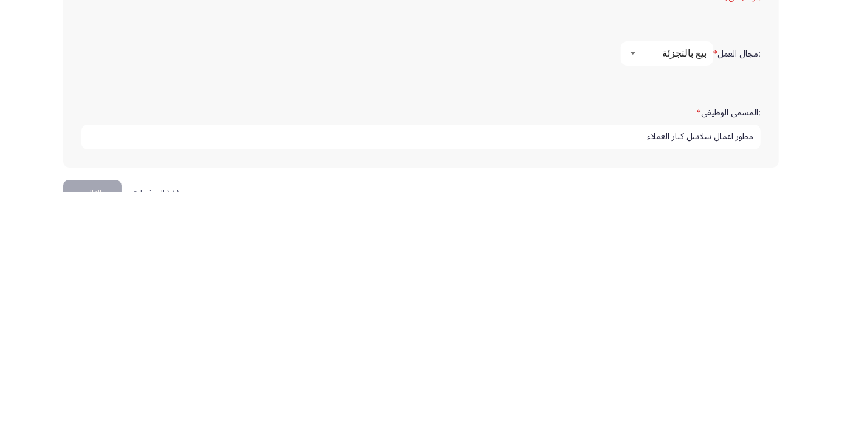
scroll to position [308, 0]
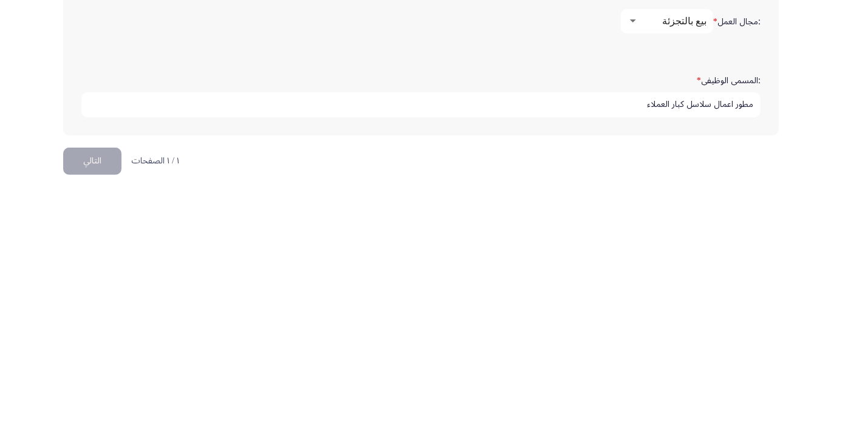
click at [89, 393] on button "التالي" at bounding box center [92, 404] width 58 height 27
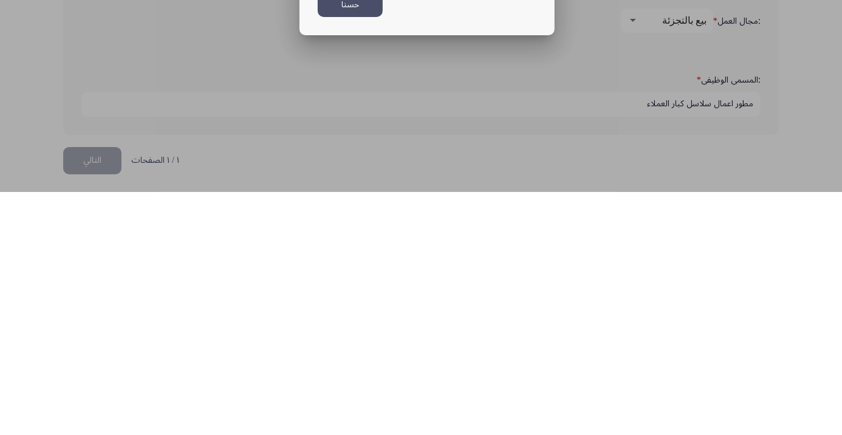
scroll to position [0, 0]
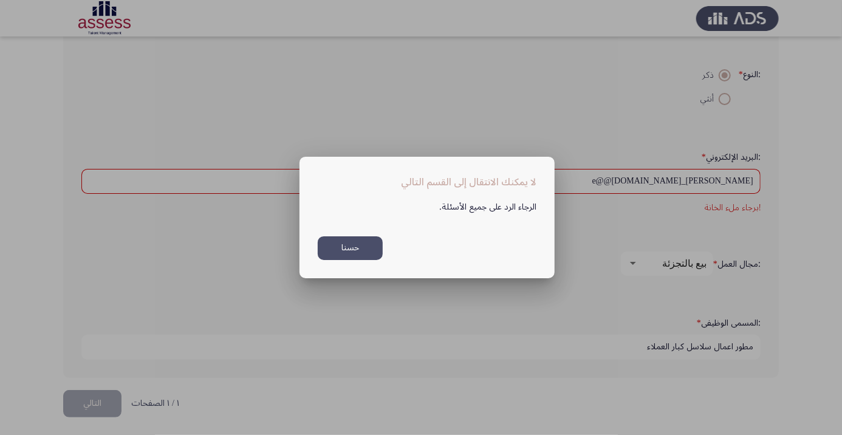
click at [368, 258] on button "حسنا" at bounding box center [350, 248] width 65 height 24
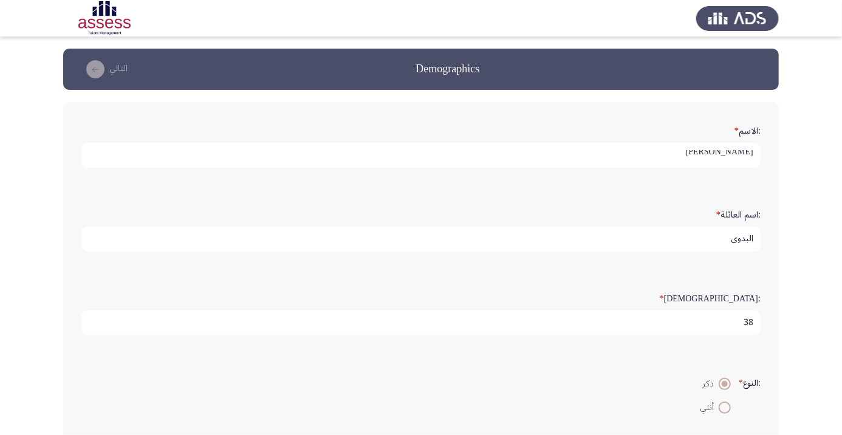
scroll to position [308, 0]
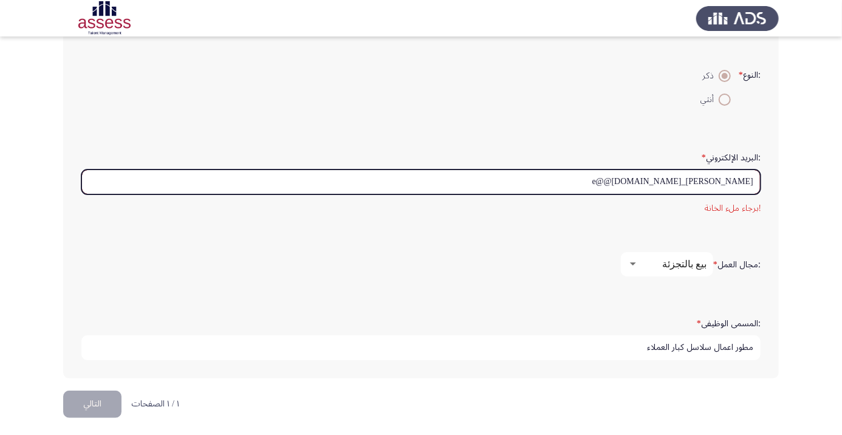
click at [598, 181] on input "[PERSON_NAME]_e@@[DOMAIN_NAME]" at bounding box center [420, 182] width 679 height 25
click at [700, 177] on input "[PERSON_NAME]_e@@[DOMAIN_NAME]" at bounding box center [420, 182] width 679 height 25
click at [639, 181] on input "[PERSON_NAME]_y@@[DOMAIN_NAME]" at bounding box center [420, 182] width 679 height 25
type input "A"
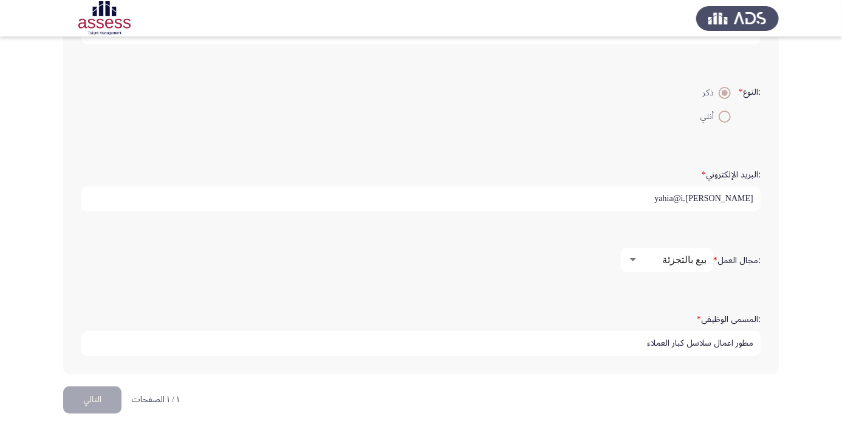
scroll to position [287, 0]
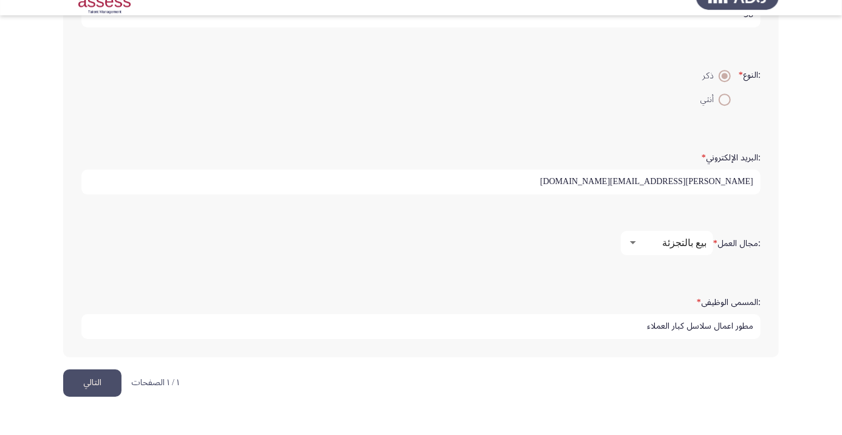
type input "[PERSON_NAME][EMAIL_ADDRESS][DOMAIN_NAME]"
click at [39, 156] on app-assessment-container "Demographics التالي :الاسم * [PERSON_NAME] :اسم العائلة * البدوي :السن * 38 :ال…" at bounding box center [421, 76] width 842 height 629
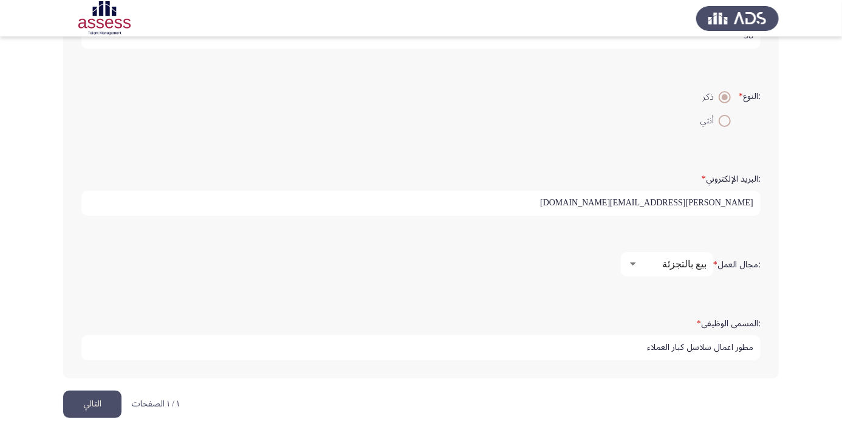
click at [89, 396] on button "التالي" at bounding box center [92, 404] width 58 height 27
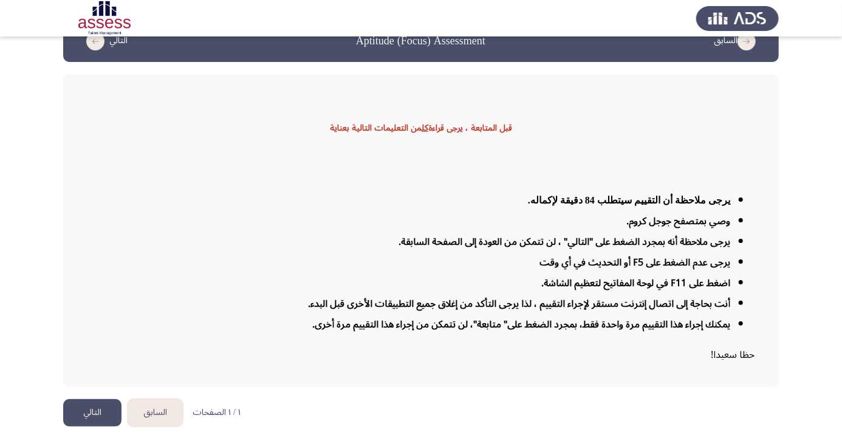
scroll to position [29, 0]
click at [92, 426] on button "التالي" at bounding box center [92, 412] width 58 height 27
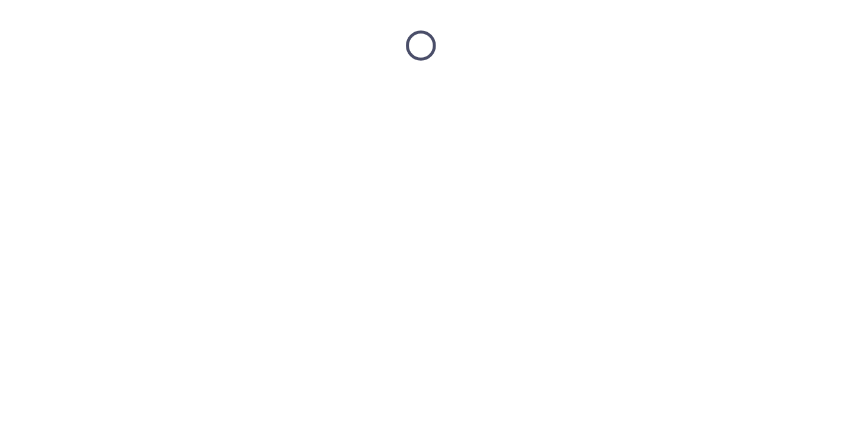
scroll to position [0, 0]
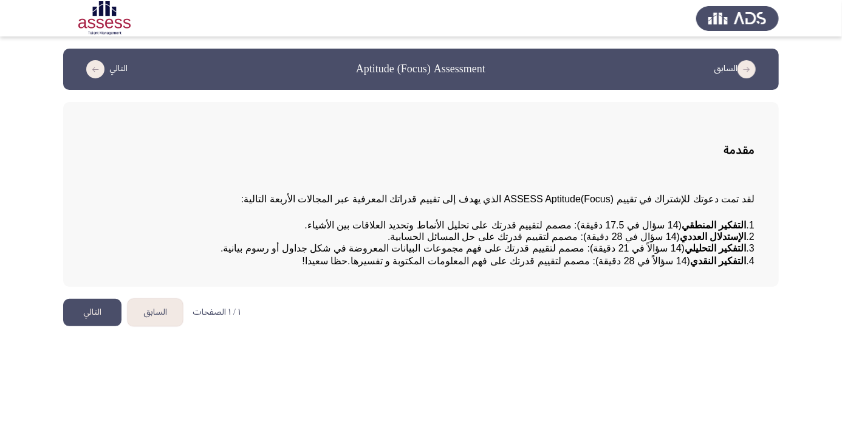
click at [84, 326] on button "التالي" at bounding box center [92, 312] width 58 height 27
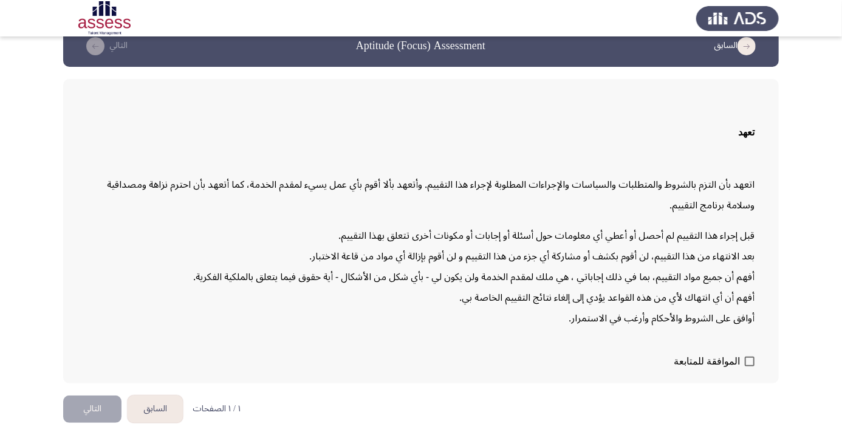
scroll to position [34, 0]
click at [746, 366] on span at bounding box center [750, 362] width 10 height 10
click at [749, 367] on input "الموافقة للمتابعة" at bounding box center [749, 366] width 1 height 1
checkbox input "true"
click at [97, 423] on button "التالي" at bounding box center [92, 409] width 58 height 27
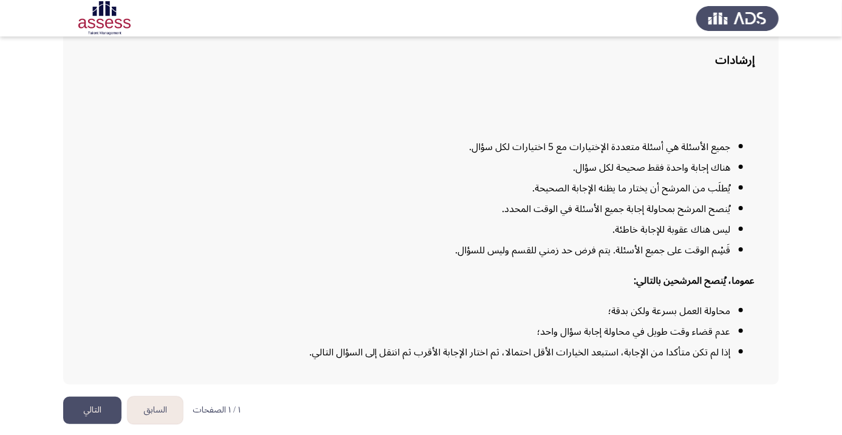
scroll to position [98, 0]
click at [88, 423] on button "التالي" at bounding box center [92, 409] width 58 height 27
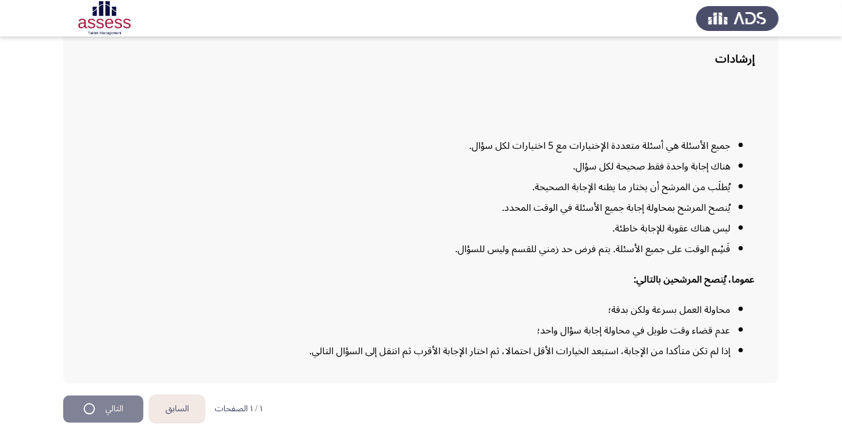
scroll to position [0, 0]
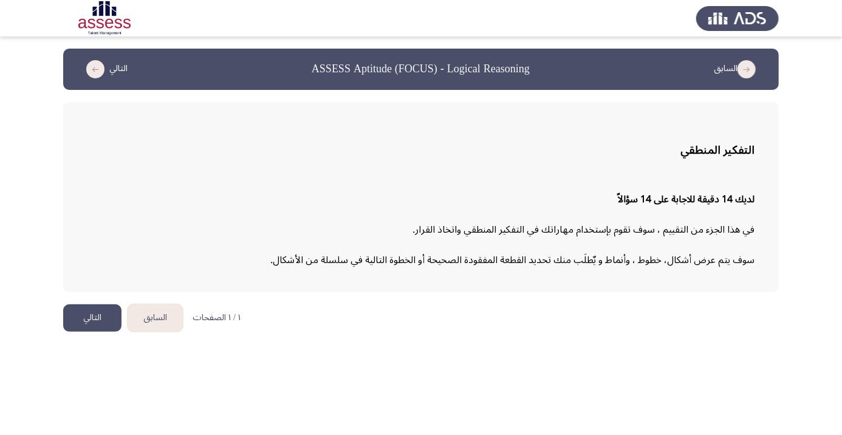
click at [87, 314] on button "التالي" at bounding box center [92, 317] width 58 height 27
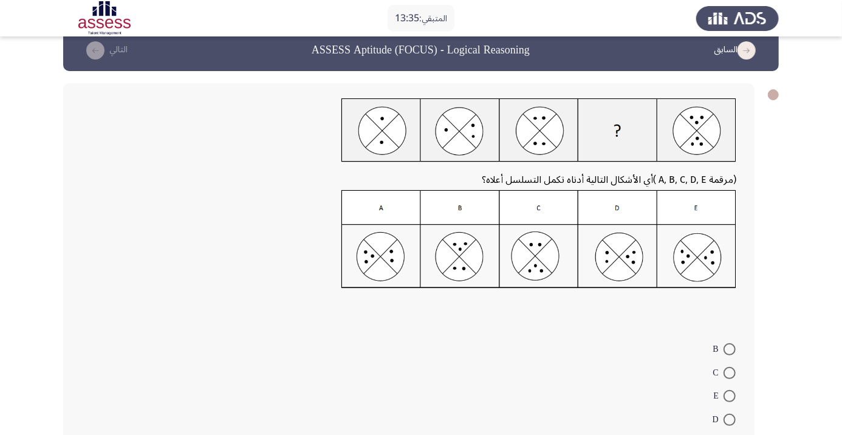
scroll to position [24, 0]
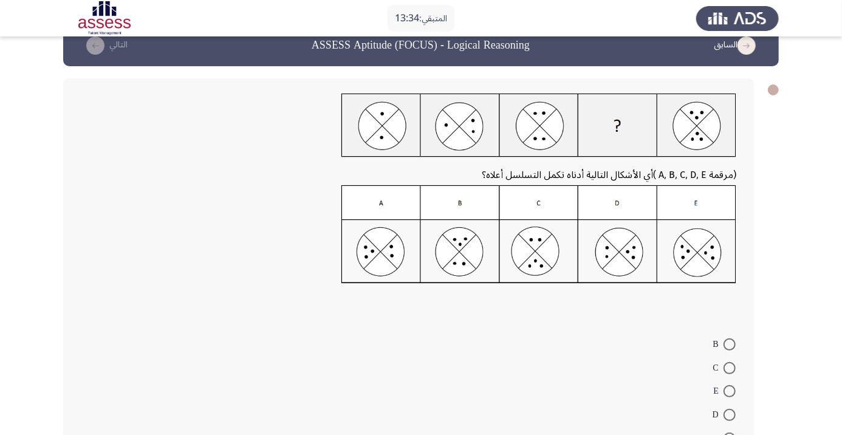
click at [543, 250] on img at bounding box center [538, 234] width 395 height 98
click at [729, 368] on span at bounding box center [730, 368] width 12 height 12
click at [729, 368] on input "C" at bounding box center [730, 368] width 12 height 12
radio input "true"
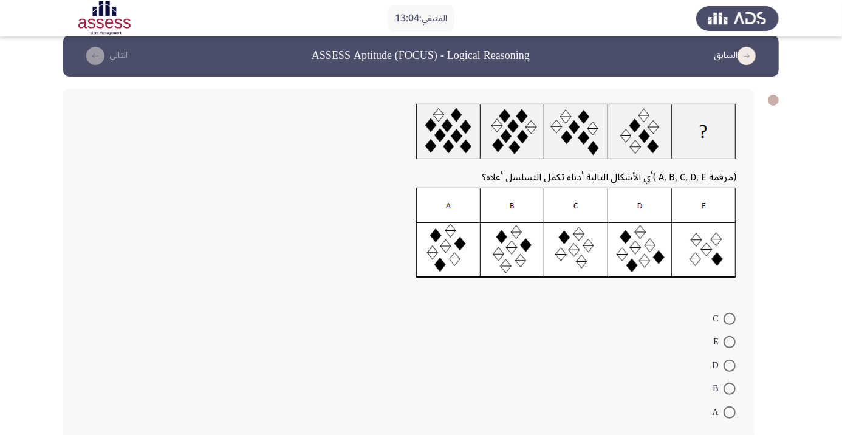
scroll to position [14, 0]
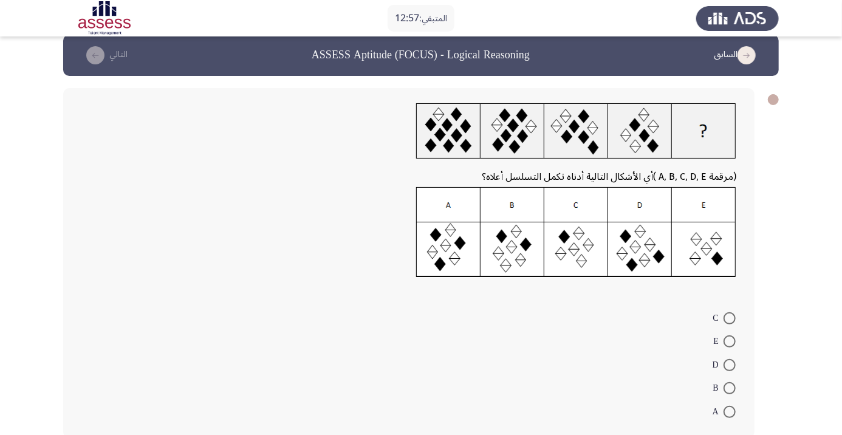
click at [707, 251] on img at bounding box center [576, 232] width 320 height 91
click at [729, 341] on span at bounding box center [730, 341] width 12 height 12
click at [729, 341] on input "E" at bounding box center [730, 341] width 12 height 12
radio input "true"
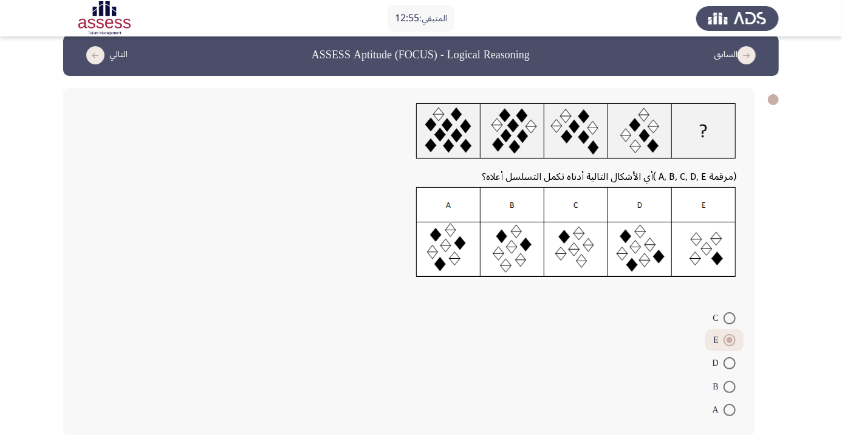
scroll to position [0, 0]
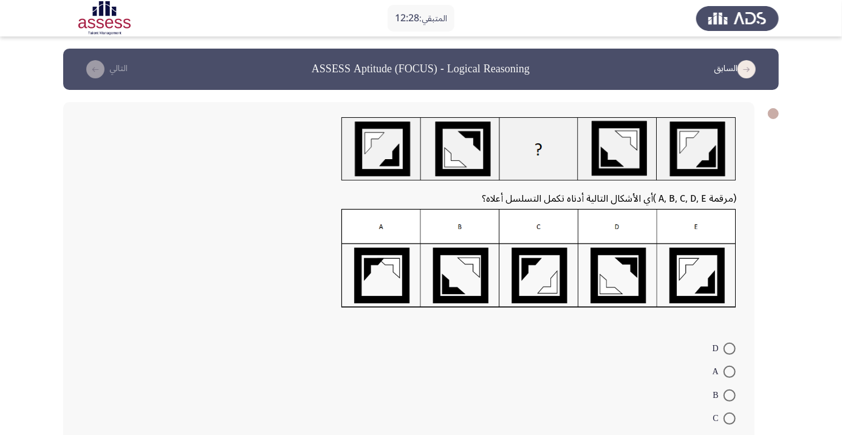
click at [734, 392] on span at bounding box center [730, 395] width 12 height 12
click at [734, 392] on input "B" at bounding box center [730, 395] width 12 height 12
radio input "true"
click at [729, 372] on span at bounding box center [730, 372] width 12 height 12
click at [729, 372] on input "A" at bounding box center [730, 372] width 12 height 12
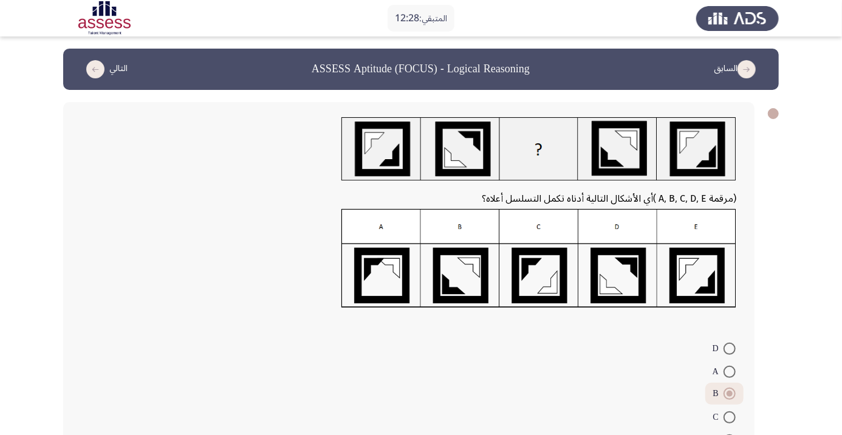
radio input "true"
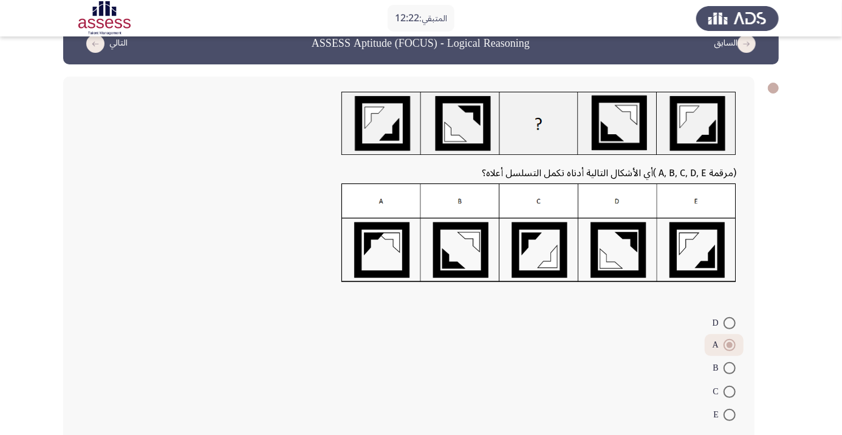
scroll to position [34, 0]
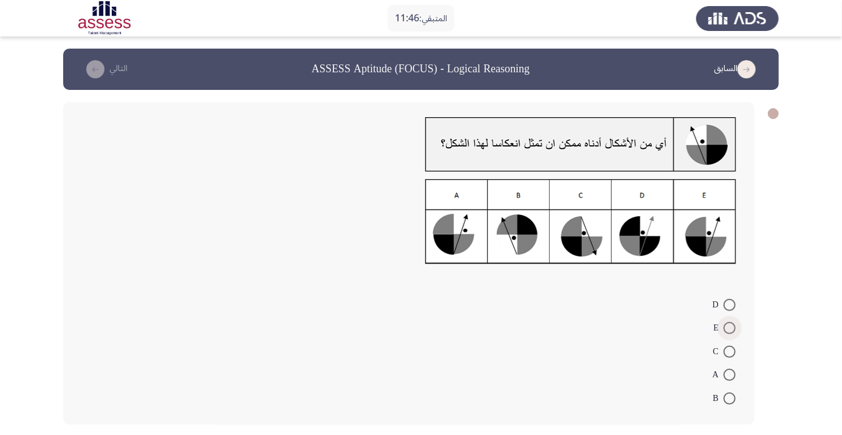
click at [729, 328] on span at bounding box center [730, 328] width 12 height 12
click at [729, 328] on input "E" at bounding box center [730, 328] width 12 height 12
radio input "true"
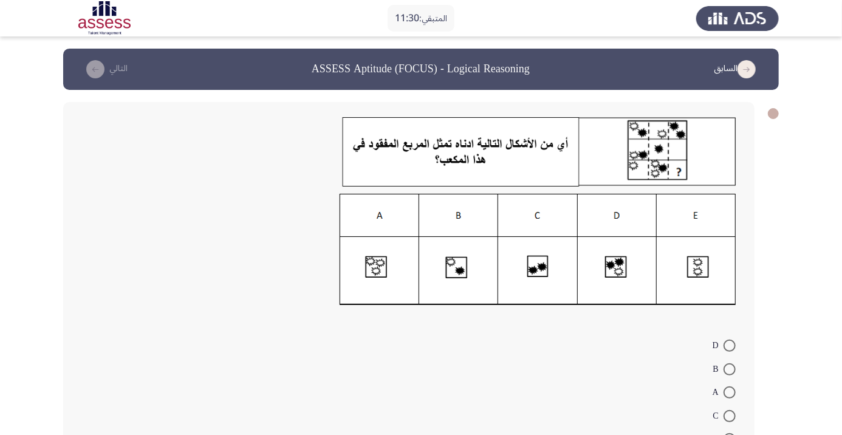
click at [729, 434] on span at bounding box center [730, 439] width 12 height 12
click at [729, 434] on input "E" at bounding box center [730, 439] width 12 height 12
radio input "true"
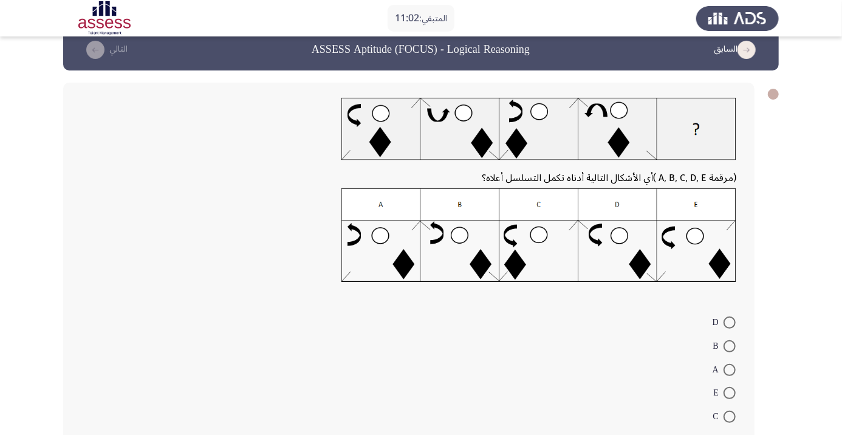
scroll to position [19, 0]
click at [462, 249] on img at bounding box center [538, 235] width 395 height 94
click at [729, 345] on span at bounding box center [730, 346] width 12 height 12
click at [729, 345] on input "B" at bounding box center [730, 346] width 12 height 12
radio input "true"
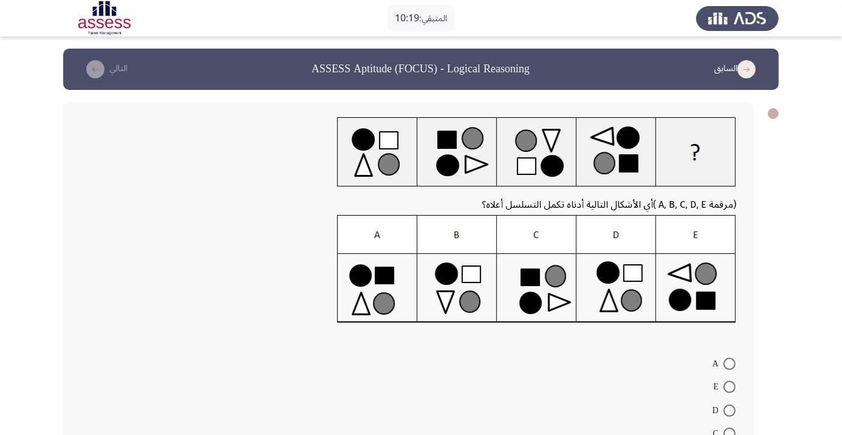
radio input "true"
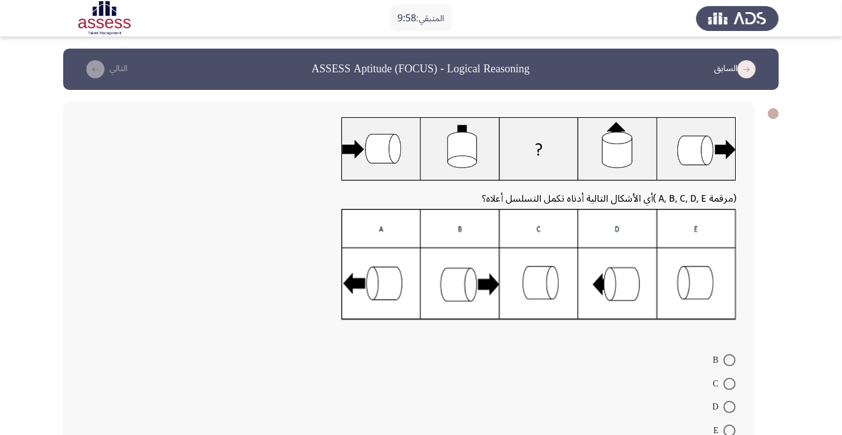
click at [729, 407] on span at bounding box center [730, 407] width 12 height 12
click at [729, 407] on input "D" at bounding box center [730, 407] width 12 height 12
radio input "true"
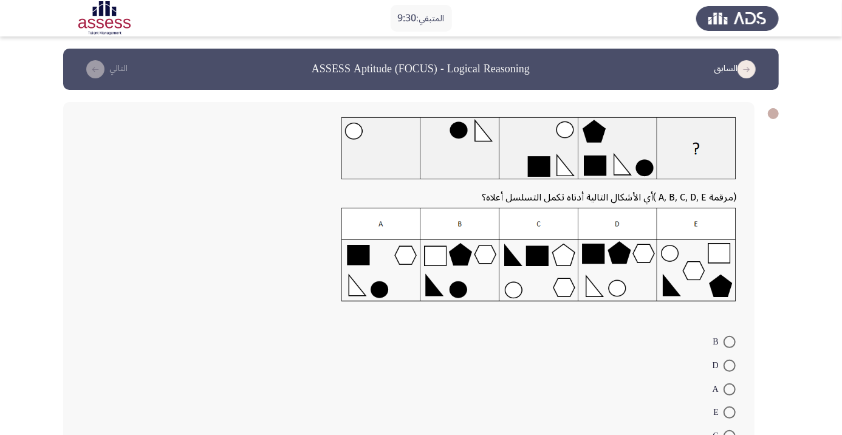
click at [729, 365] on span at bounding box center [730, 366] width 12 height 12
click at [729, 365] on input "D" at bounding box center [730, 366] width 12 height 12
radio input "true"
click at [729, 411] on span at bounding box center [730, 411] width 12 height 12
click at [729, 411] on input "E" at bounding box center [730, 411] width 12 height 12
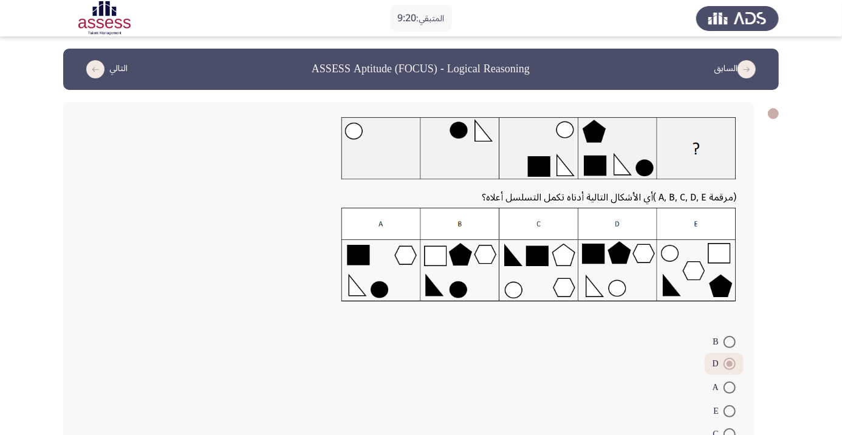
radio input "true"
click at [733, 338] on span at bounding box center [730, 342] width 12 height 12
click at [733, 338] on input "B" at bounding box center [730, 342] width 12 height 12
radio input "true"
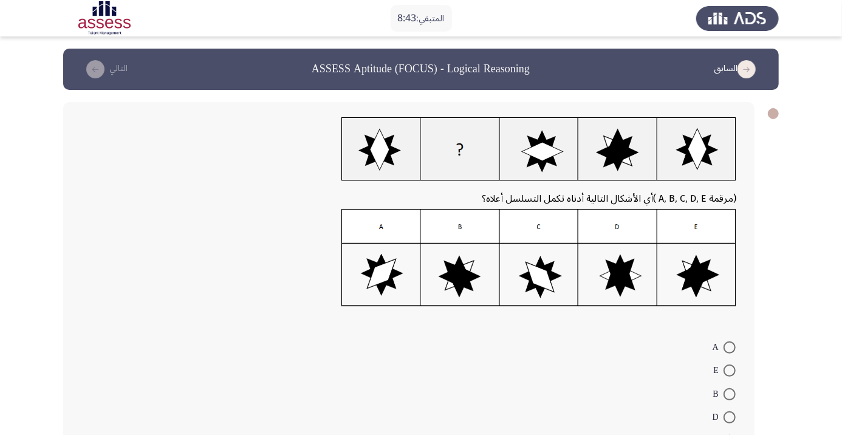
click at [623, 275] on img at bounding box center [538, 258] width 395 height 98
click at [729, 417] on span at bounding box center [730, 417] width 12 height 12
click at [729, 417] on input "D" at bounding box center [730, 417] width 12 height 12
radio input "true"
click at [131, 434] on div "(مرقمة A, B, C, D, E ) أي الأشكال التالية أدناه تكمل التسلسل أعلاه؟ A E B D C" at bounding box center [421, 284] width 716 height 388
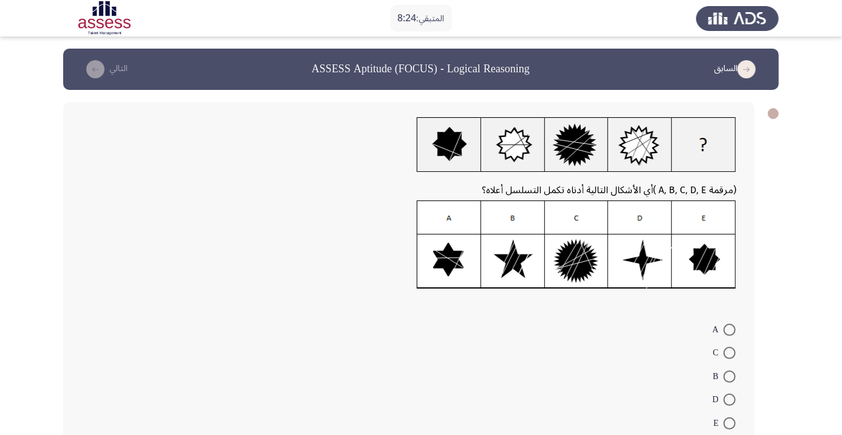
click at [729, 329] on span at bounding box center [730, 330] width 12 height 12
click at [729, 329] on input "A" at bounding box center [730, 330] width 12 height 12
radio input "true"
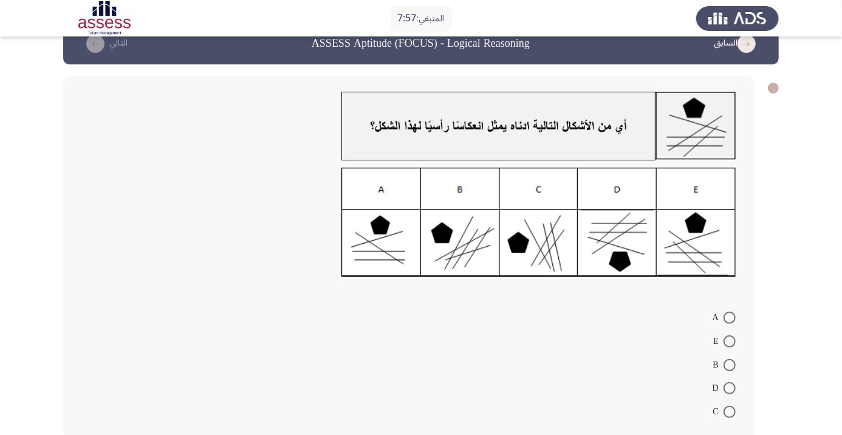
scroll to position [25, 0]
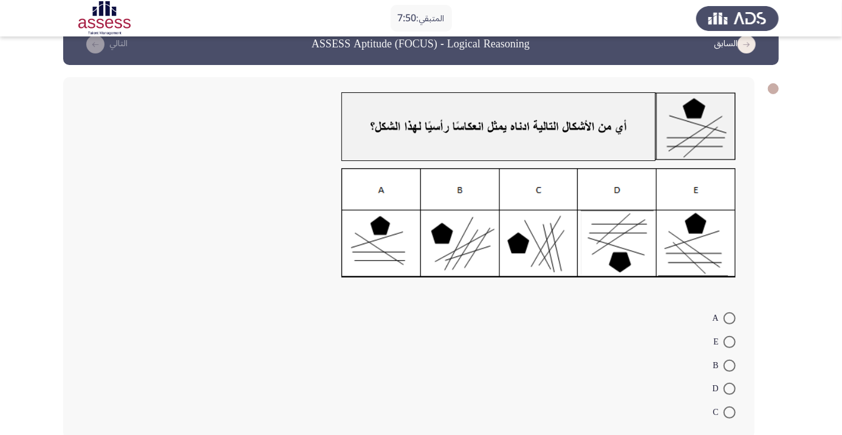
click at [729, 388] on span at bounding box center [730, 389] width 12 height 12
click at [729, 388] on input "D" at bounding box center [730, 389] width 12 height 12
radio input "true"
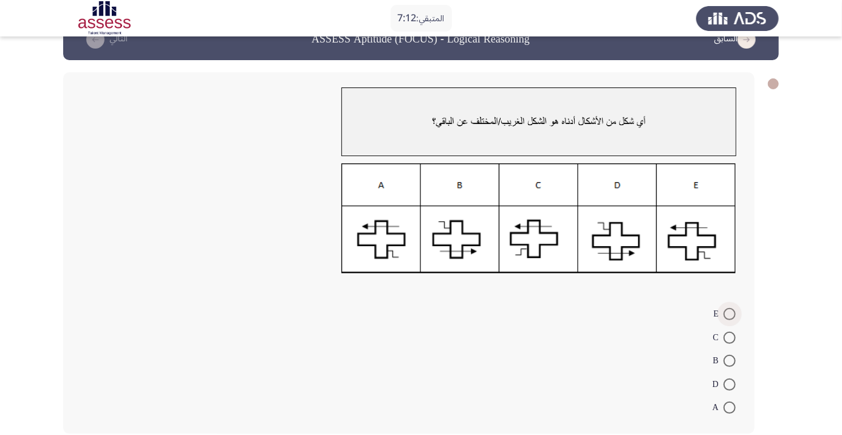
scroll to position [31, 0]
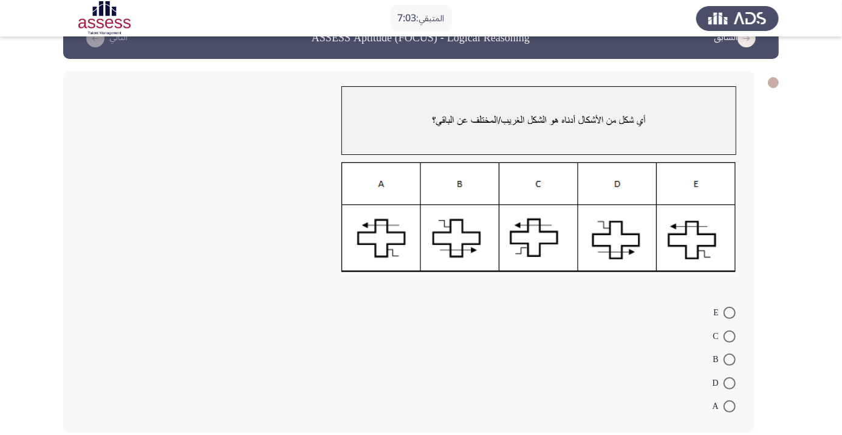
click at [729, 312] on span at bounding box center [730, 313] width 12 height 12
click at [729, 312] on input "E" at bounding box center [730, 313] width 12 height 12
radio input "true"
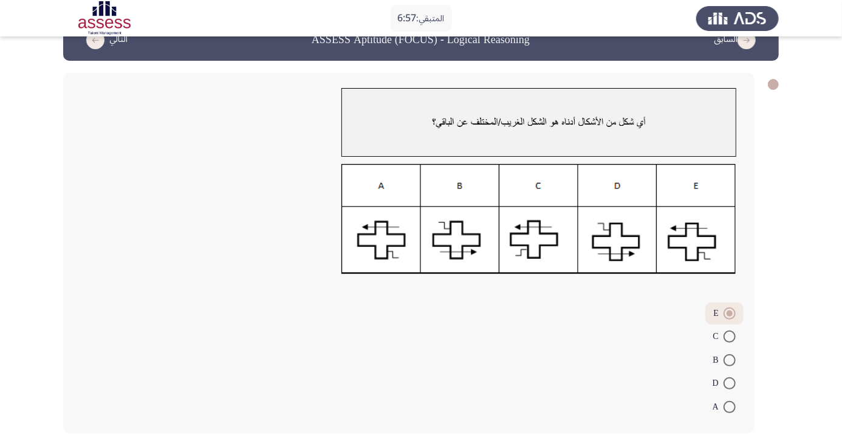
click at [730, 314] on span at bounding box center [730, 313] width 6 height 6
click at [730, 314] on input "E" at bounding box center [730, 313] width 12 height 12
click at [729, 360] on span at bounding box center [730, 360] width 12 height 12
click at [729, 360] on input "B" at bounding box center [730, 360] width 12 height 12
radio input "true"
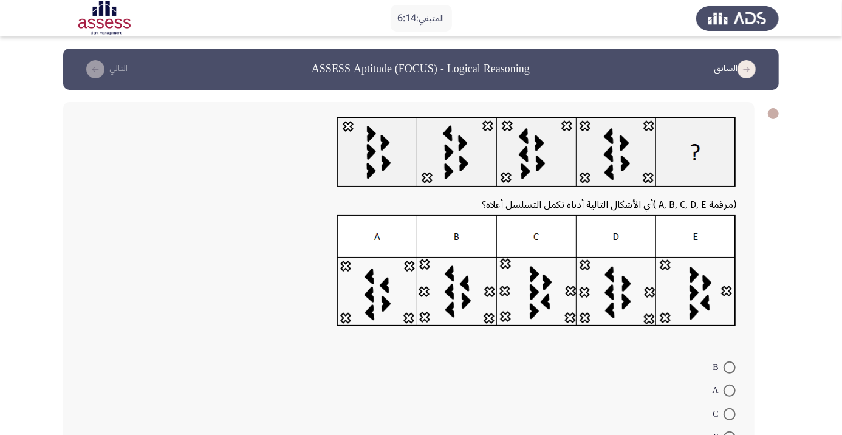
radio input "true"
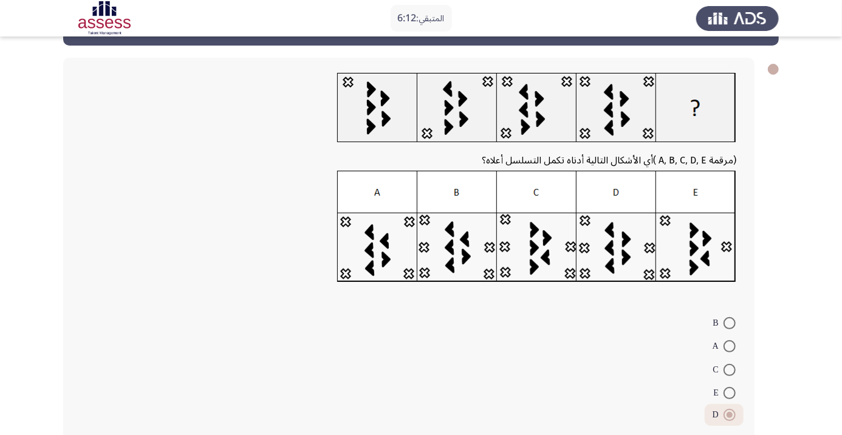
scroll to position [53, 0]
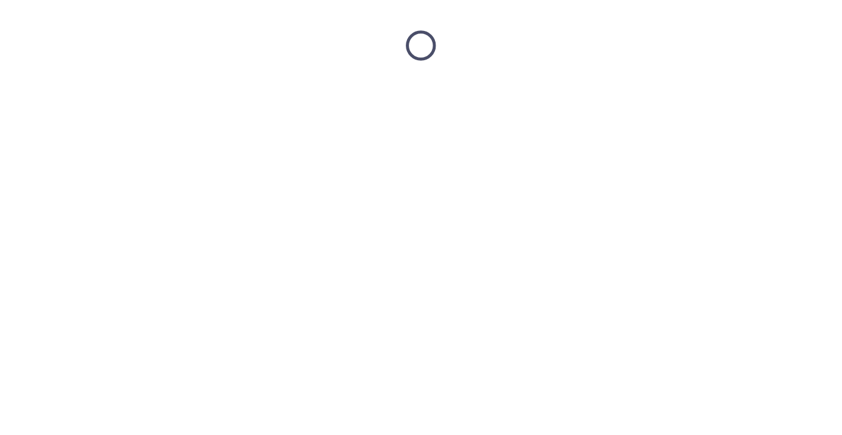
scroll to position [0, 0]
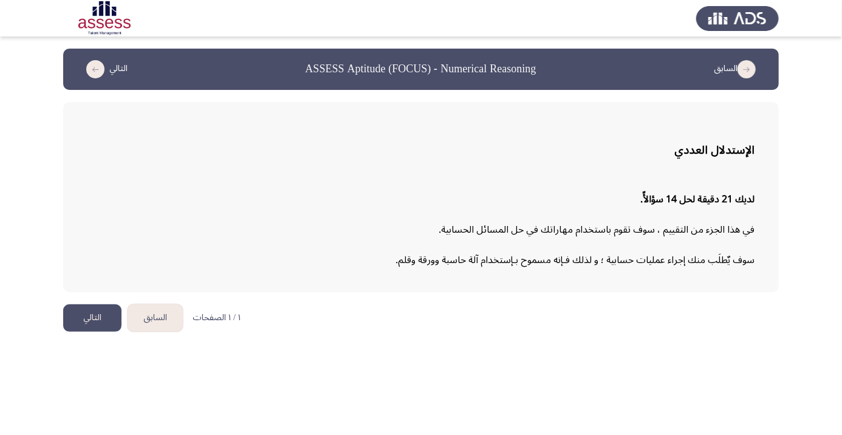
click at [84, 311] on button "التالي" at bounding box center [92, 317] width 58 height 27
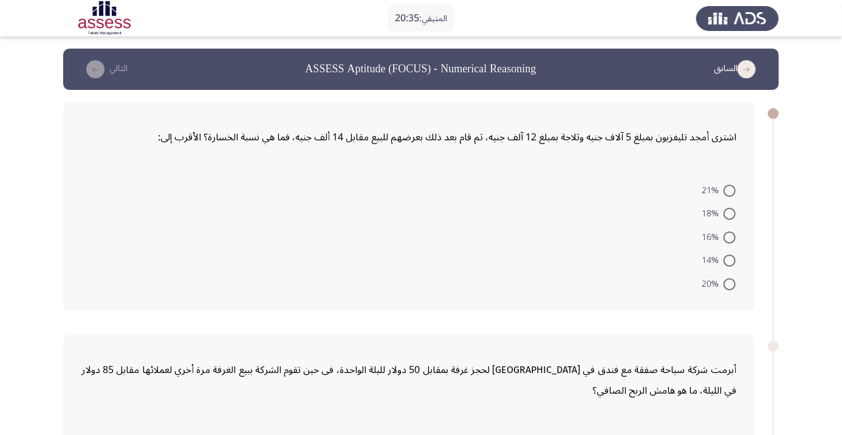
click at [729, 213] on span at bounding box center [730, 214] width 12 height 12
click at [729, 213] on input "18%" at bounding box center [730, 214] width 12 height 12
radio input "true"
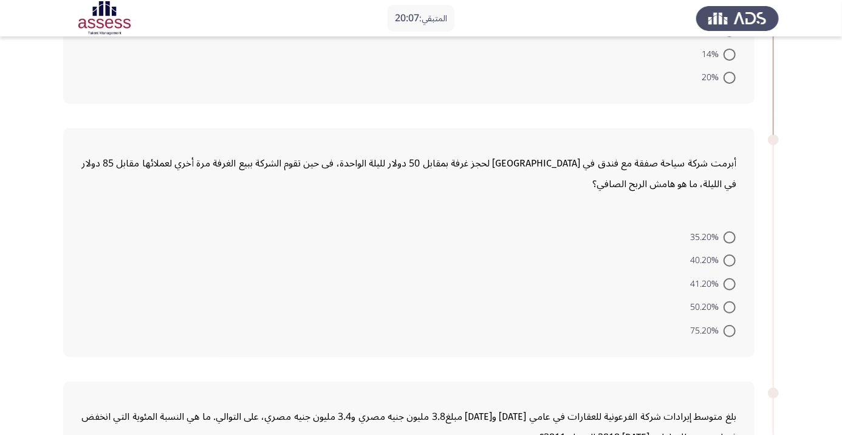
scroll to position [205, 0]
click at [729, 282] on span at bounding box center [730, 284] width 12 height 12
click at [729, 282] on input "41.20%" at bounding box center [730, 284] width 12 height 12
radio input "true"
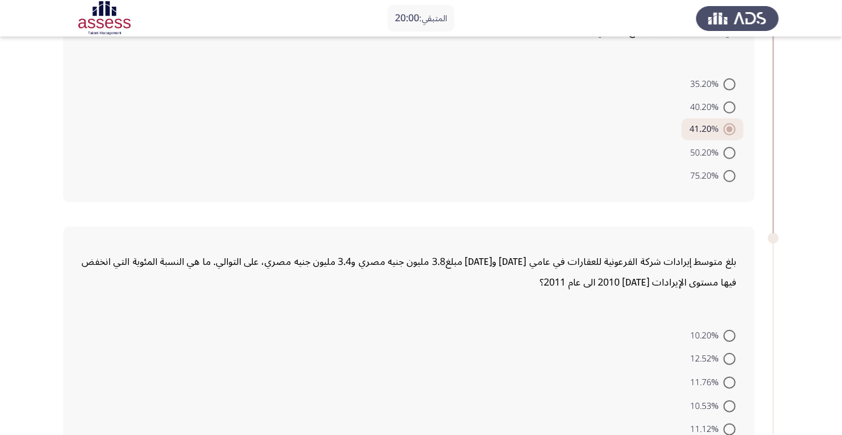
scroll to position [361, 0]
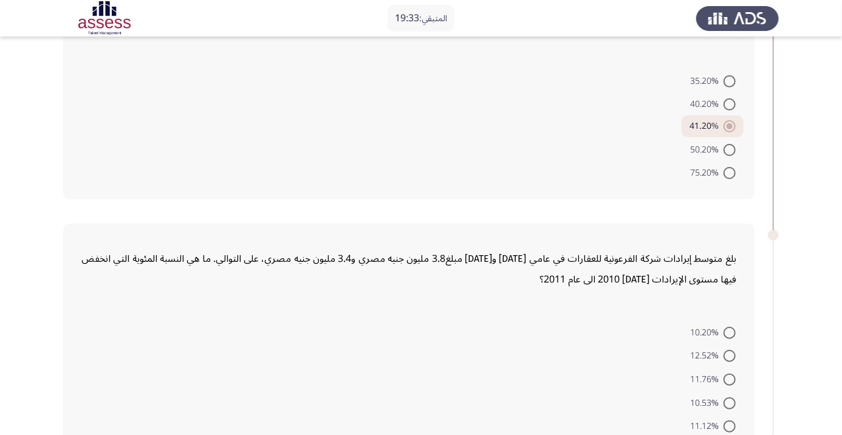
click at [702, 214] on div "بلغ متوسط إيرادات شركة الفرعونية للعقارات في عامي [DATE] و[DATE] مبلغ3.8 مليون …" at bounding box center [421, 337] width 716 height 253
click at [729, 402] on span at bounding box center [730, 403] width 12 height 12
click at [729, 402] on input "10.53%" at bounding box center [730, 403] width 12 height 12
radio input "true"
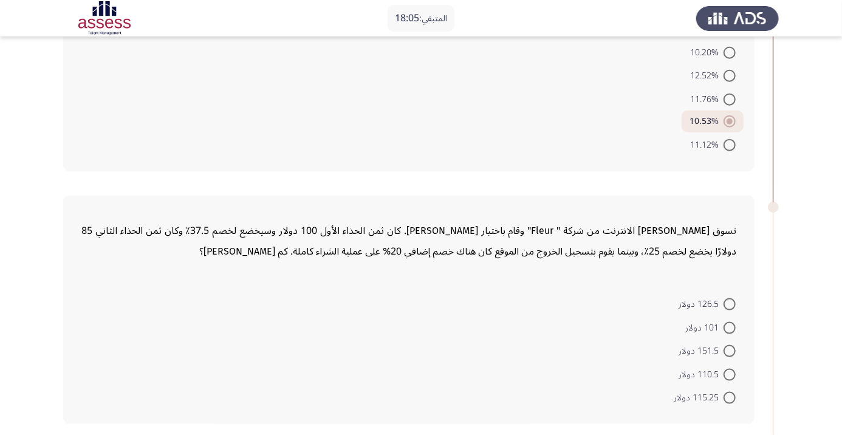
scroll to position [690, 0]
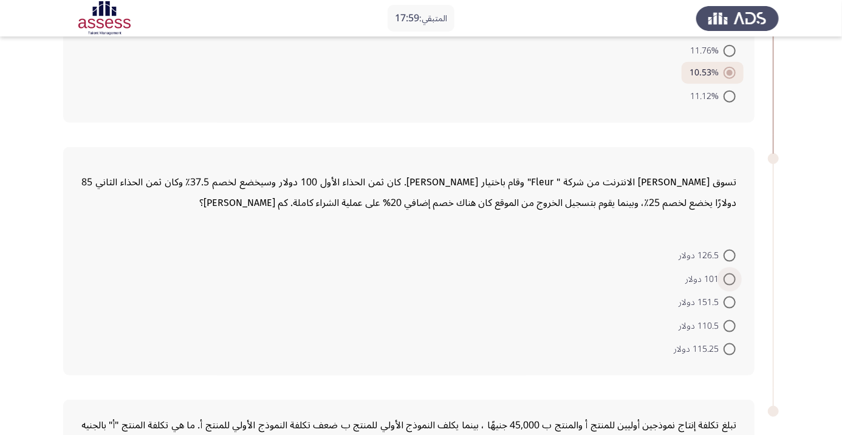
click at [729, 277] on span at bounding box center [730, 279] width 12 height 12
click at [729, 277] on input "101 دولار" at bounding box center [730, 279] width 12 height 12
radio input "true"
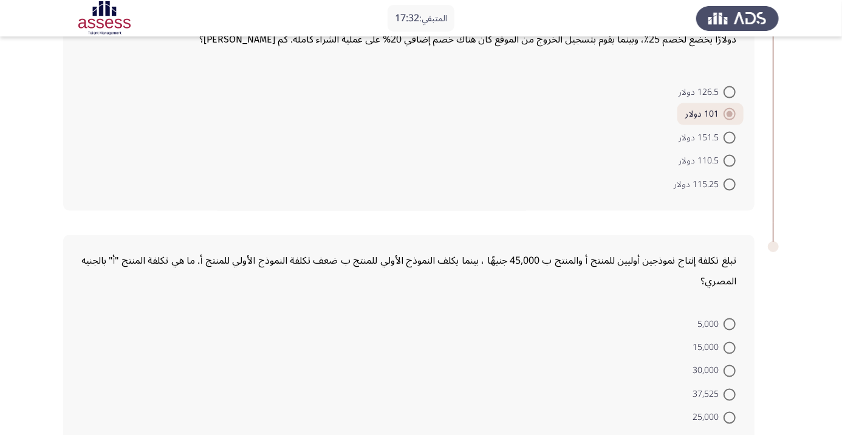
scroll to position [854, 0]
click at [729, 345] on span at bounding box center [730, 347] width 12 height 12
click at [729, 345] on input "15,000" at bounding box center [730, 347] width 12 height 12
radio input "true"
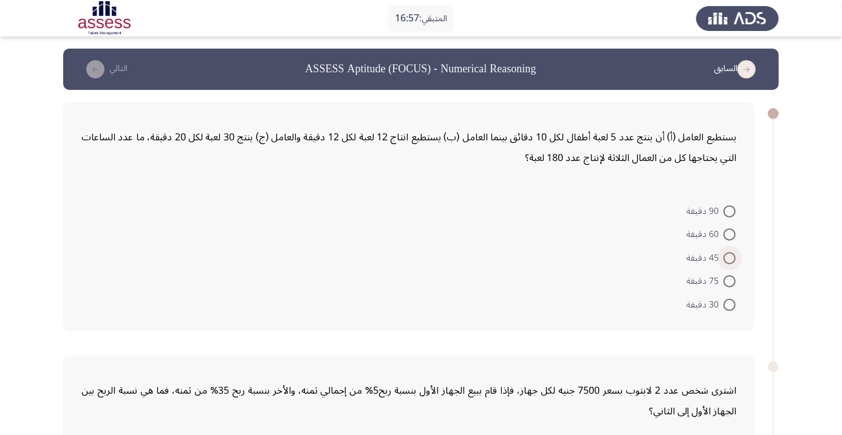
scroll to position [0, 0]
click at [549, 277] on form "90 دقيقة 60 دقيقة 45 دقيقة 75 دقيقة 30 دقيقة" at bounding box center [408, 257] width 655 height 117
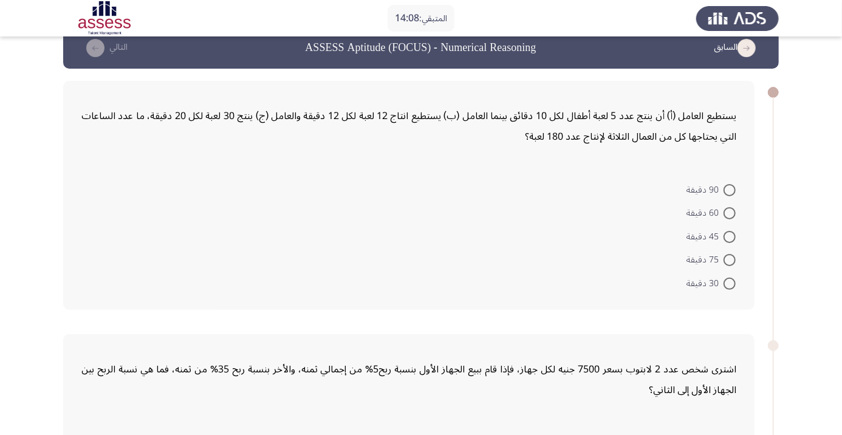
scroll to position [24, 0]
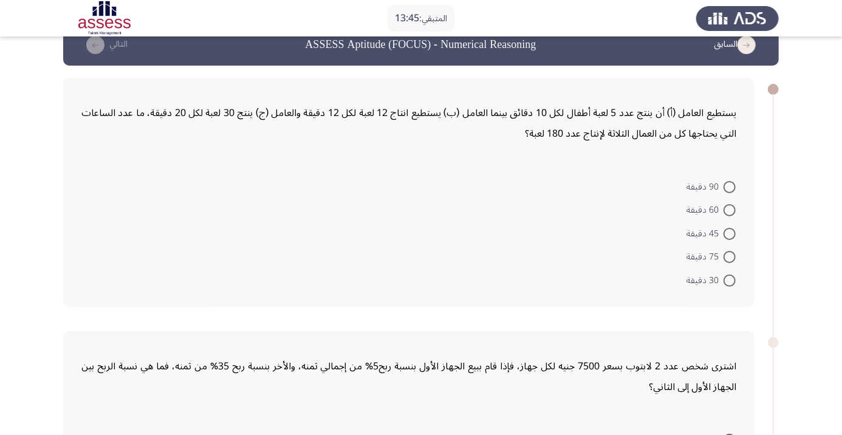
click at [729, 185] on span at bounding box center [730, 187] width 12 height 12
click at [729, 185] on input "90 دقيقة" at bounding box center [730, 187] width 12 height 12
radio input "true"
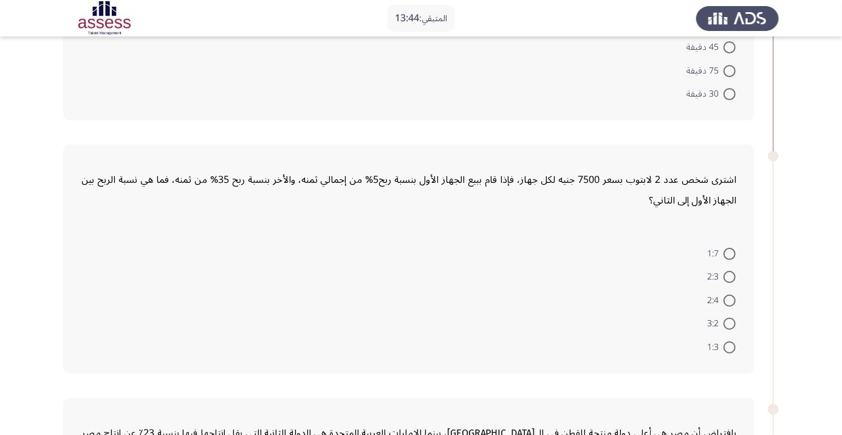
scroll to position [208, 0]
click at [716, 254] on span "1:7" at bounding box center [715, 254] width 16 height 15
click at [724, 254] on input "1:7" at bounding box center [730, 255] width 12 height 12
radio input "true"
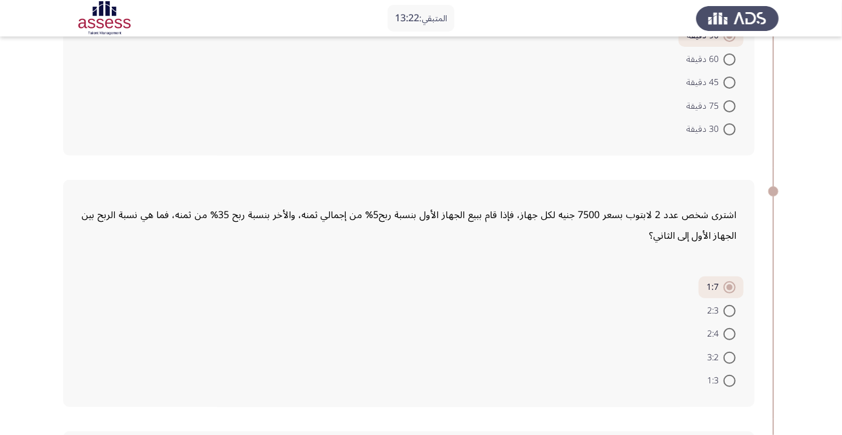
scroll to position [165, 0]
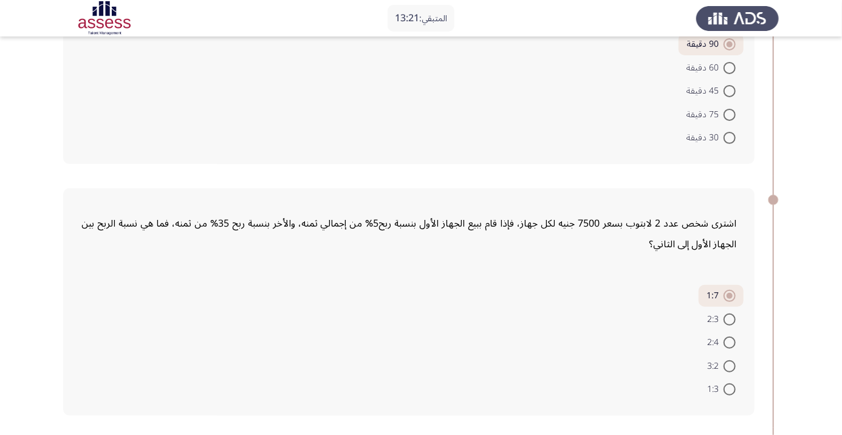
click at [729, 67] on span at bounding box center [730, 68] width 12 height 12
click at [729, 67] on input "60 دقيقة" at bounding box center [730, 68] width 12 height 12
radio input "true"
click at [729, 114] on span at bounding box center [730, 115] width 12 height 12
click at [729, 114] on input "75 دقيقة" at bounding box center [730, 115] width 12 height 12
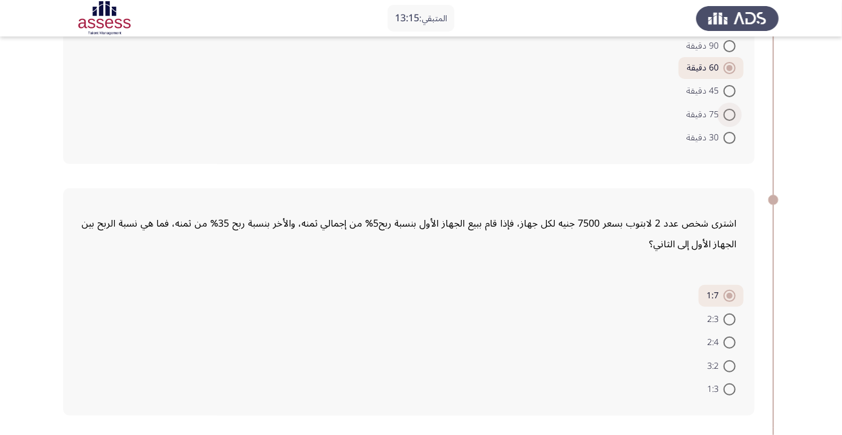
radio input "true"
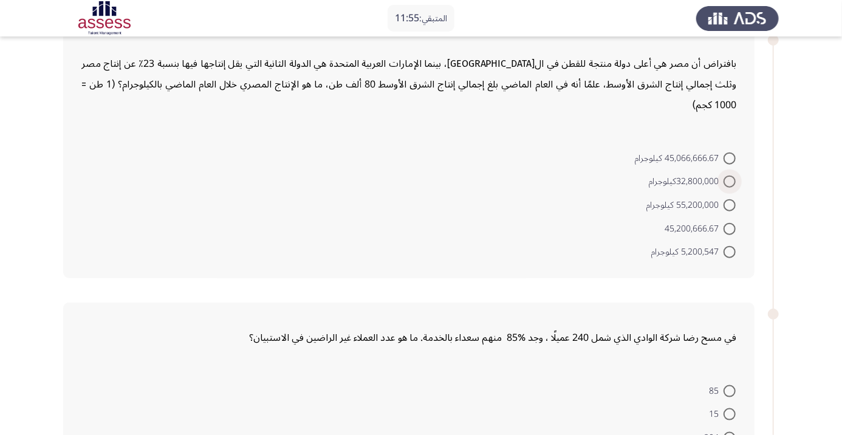
scroll to position [671, 0]
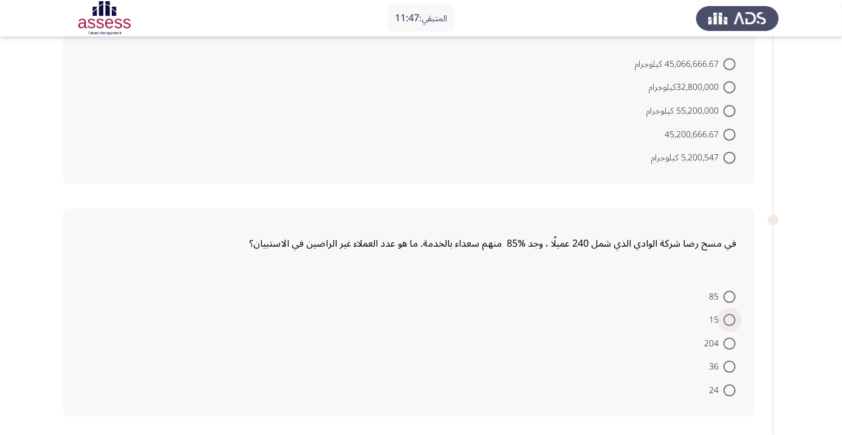
click at [736, 314] on span at bounding box center [730, 320] width 12 height 12
click at [736, 314] on input "15" at bounding box center [730, 320] width 12 height 12
radio input "true"
click at [735, 362] on span at bounding box center [730, 366] width 12 height 12
click at [735, 362] on input "36" at bounding box center [730, 366] width 12 height 12
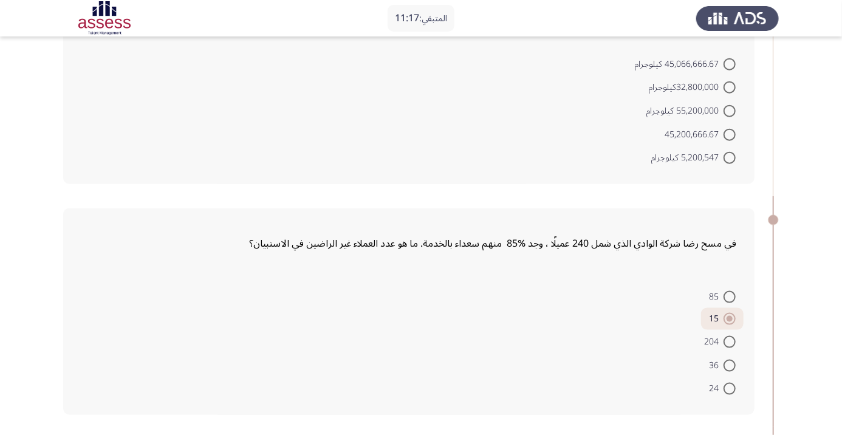
radio input "true"
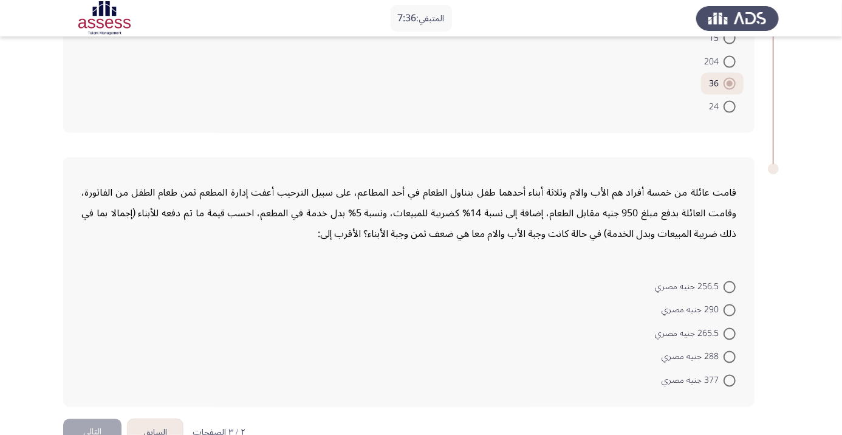
scroll to position [920, 0]
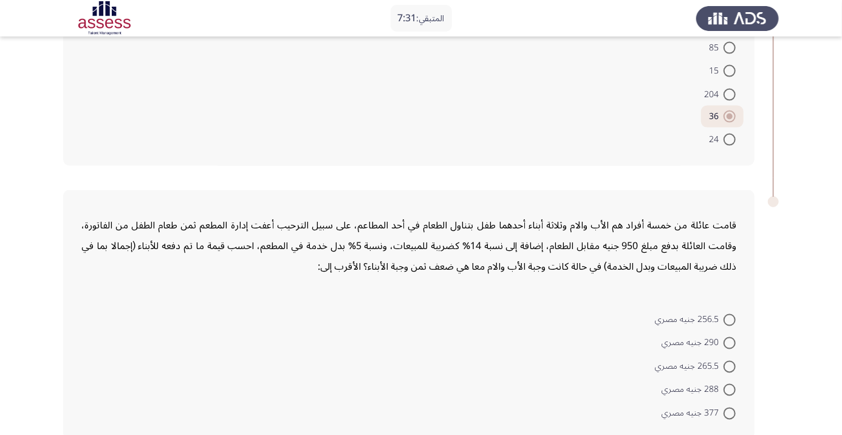
click at [729, 411] on span at bounding box center [730, 414] width 12 height 12
click at [729, 411] on input "377 جنيه مصري" at bounding box center [730, 414] width 12 height 12
radio input "true"
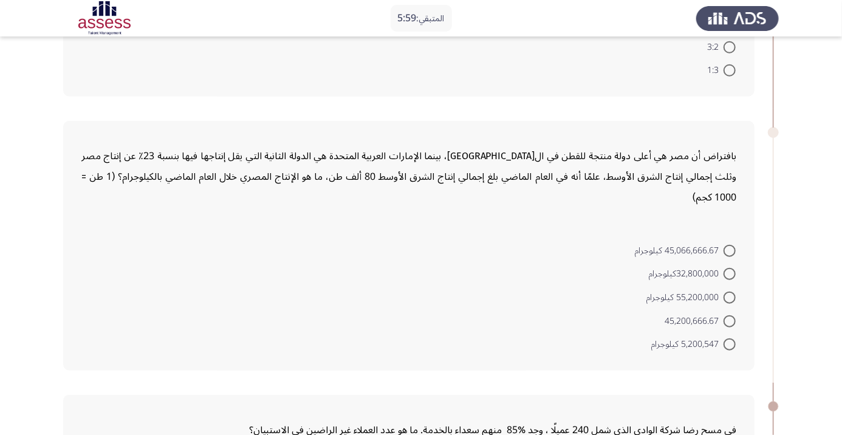
scroll to position [472, 0]
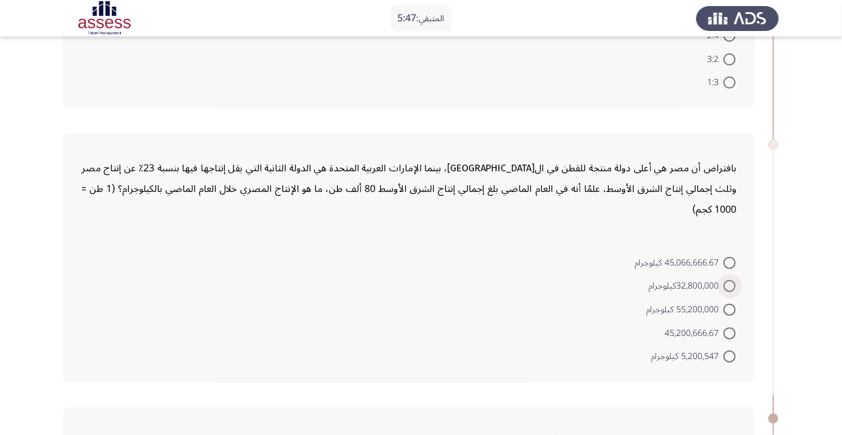
click at [724, 281] on span at bounding box center [730, 286] width 12 height 12
click at [724, 281] on input "32,800,000كيلوجرام" at bounding box center [730, 286] width 12 height 12
radio input "true"
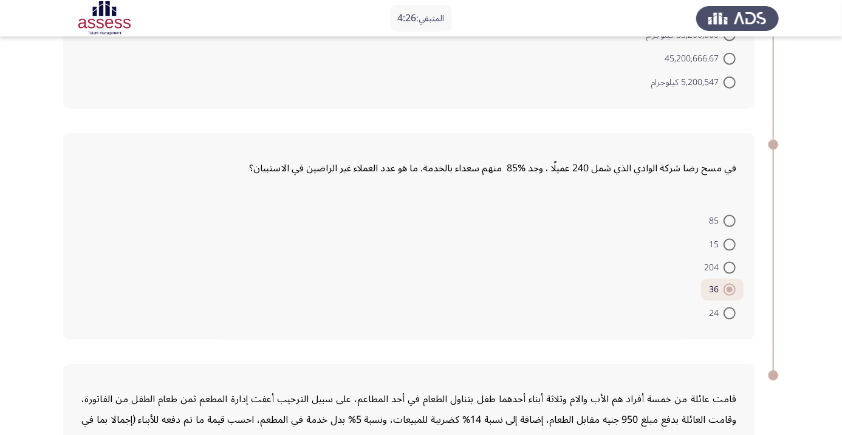
scroll to position [0, 0]
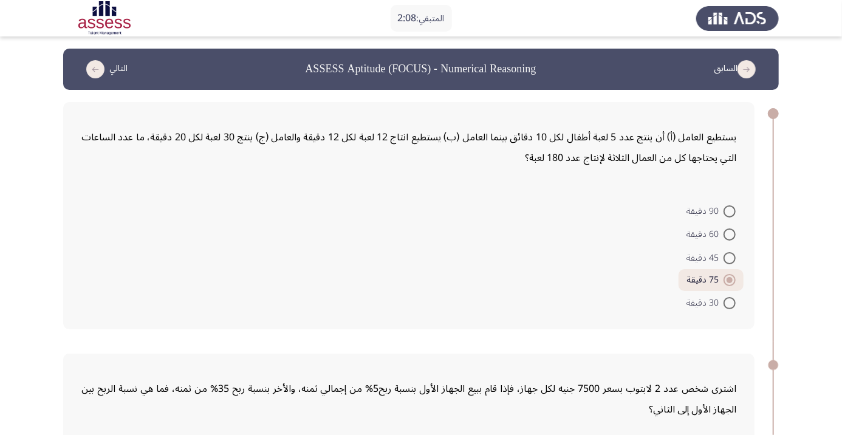
click at [729, 210] on span at bounding box center [730, 211] width 12 height 12
click at [729, 210] on input "90 دقيقة" at bounding box center [730, 211] width 12 height 12
radio input "true"
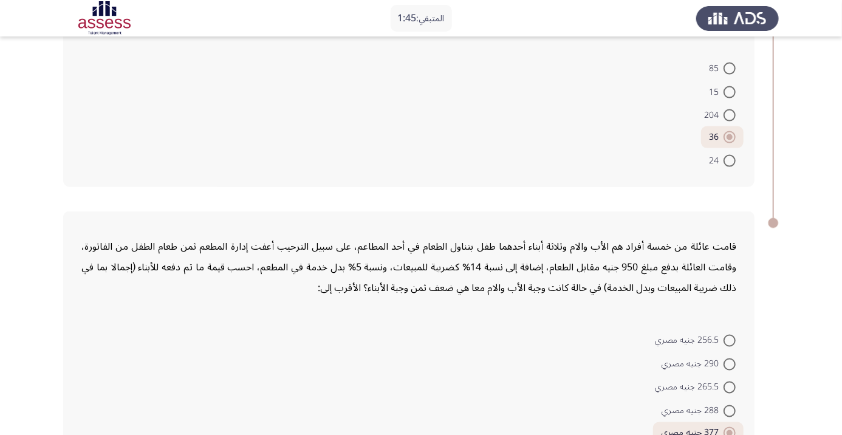
scroll to position [922, 0]
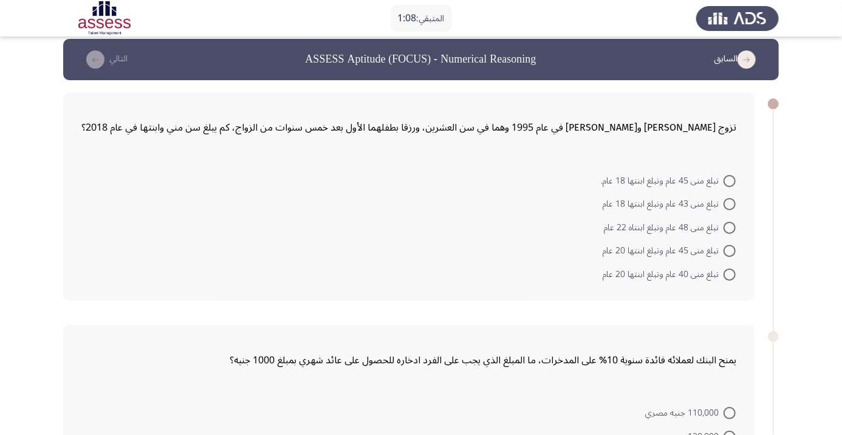
scroll to position [12, 0]
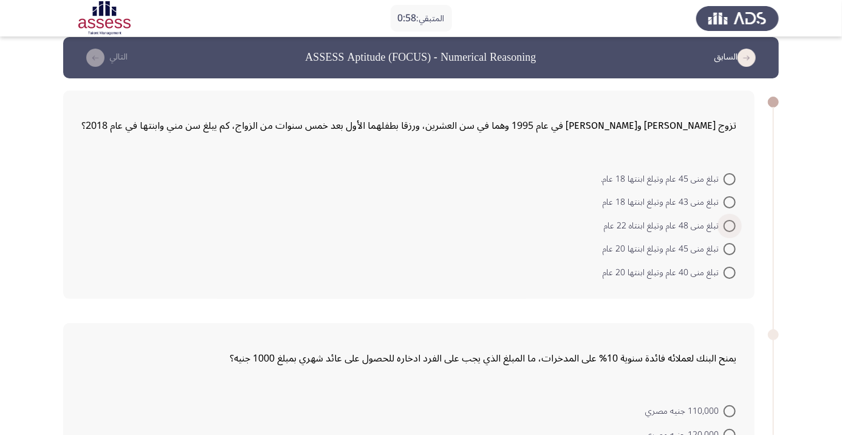
click at [725, 226] on span at bounding box center [730, 226] width 12 height 12
click at [725, 226] on input "تبلغ منى 48 عام وتبلغ ابنتاه 22 عام" at bounding box center [730, 226] width 12 height 12
radio input "true"
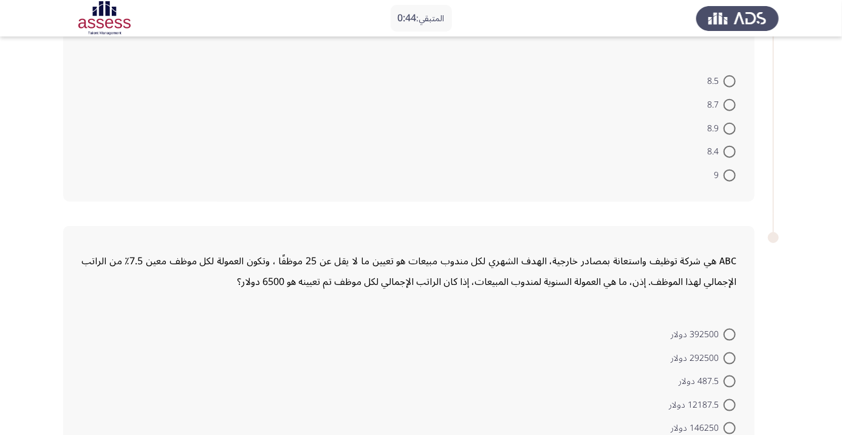
scroll to position [613, 0]
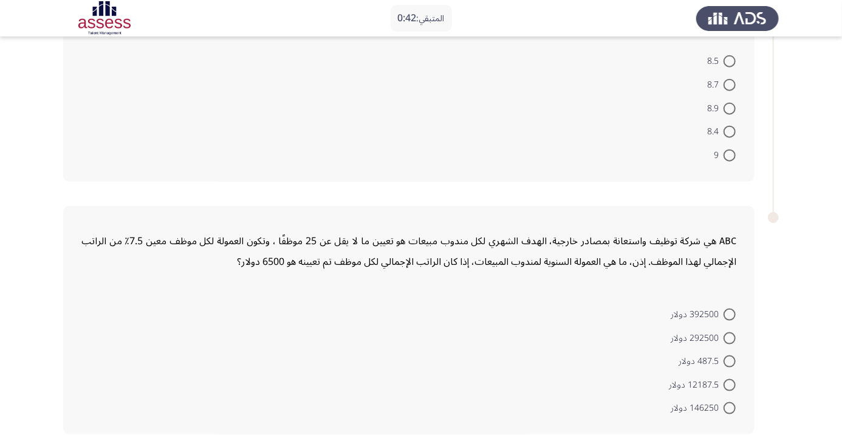
click at [729, 360] on span at bounding box center [730, 361] width 12 height 12
click at [729, 360] on input "487.5 دولار" at bounding box center [730, 361] width 12 height 12
radio input "true"
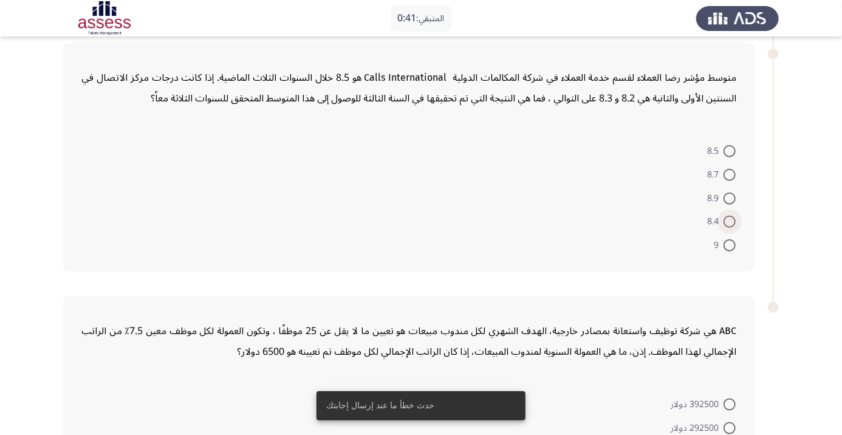
scroll to position [461, 0]
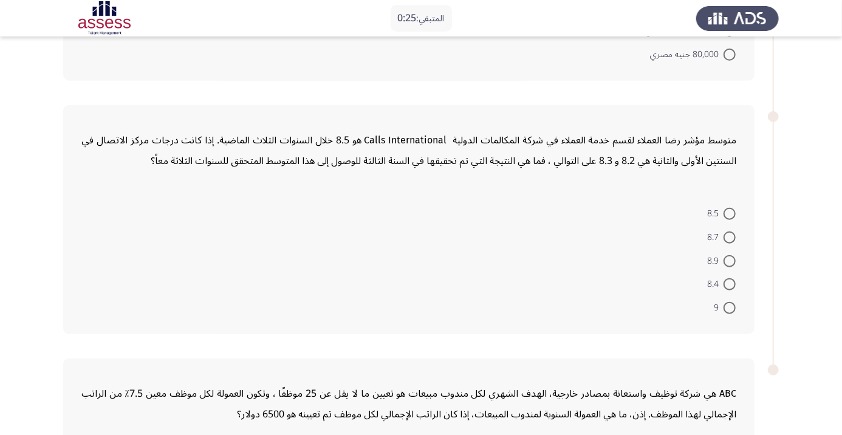
click at [729, 236] on span at bounding box center [730, 237] width 12 height 12
click at [729, 236] on input "8.7" at bounding box center [730, 237] width 12 height 12
radio input "true"
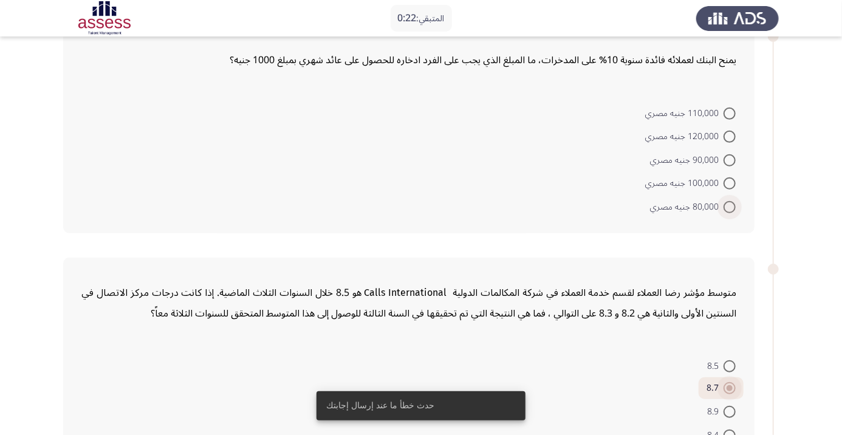
scroll to position [231, 0]
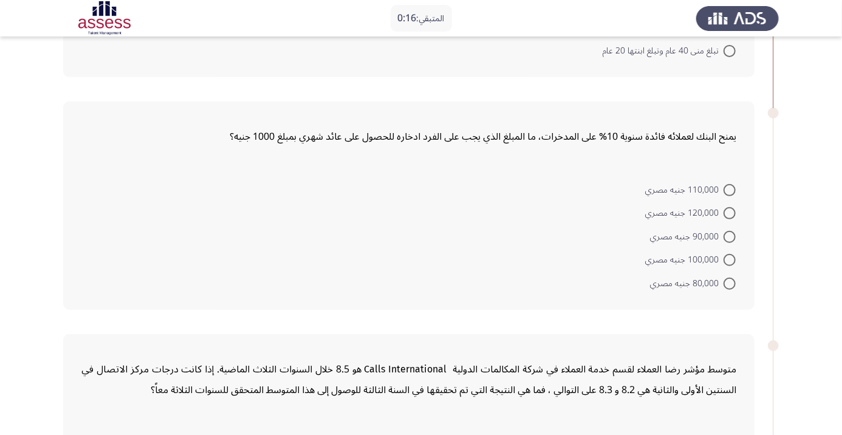
click at [729, 212] on span at bounding box center [730, 213] width 12 height 12
click at [729, 212] on input "120,000 جنيه مصري" at bounding box center [730, 213] width 12 height 12
radio input "true"
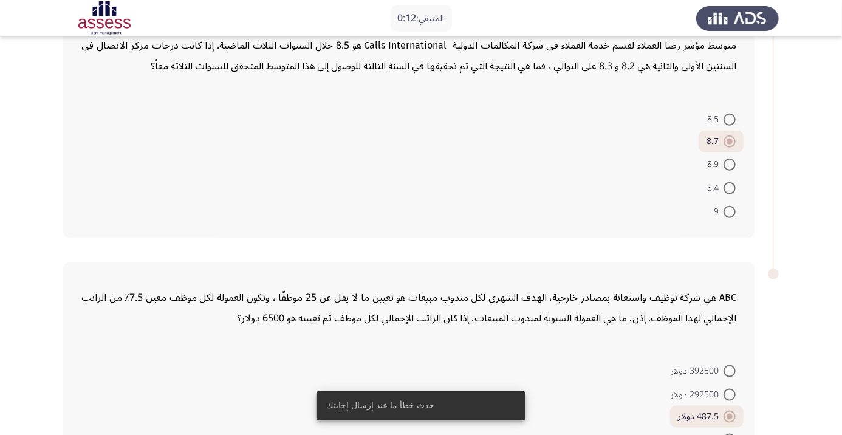
scroll to position [609, 0]
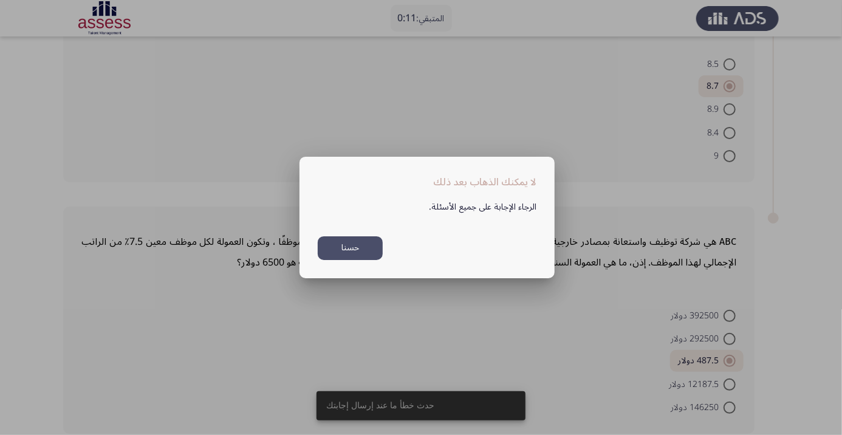
scroll to position [0, 0]
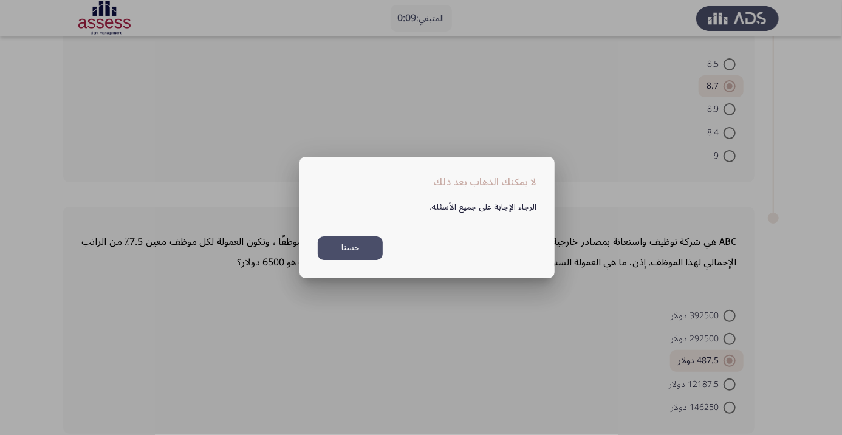
click at [357, 260] on button "حسنا" at bounding box center [350, 248] width 65 height 24
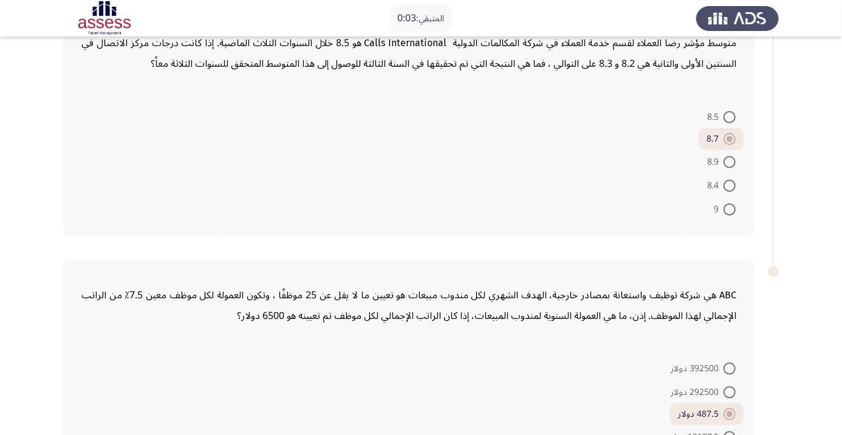
scroll to position [609, 0]
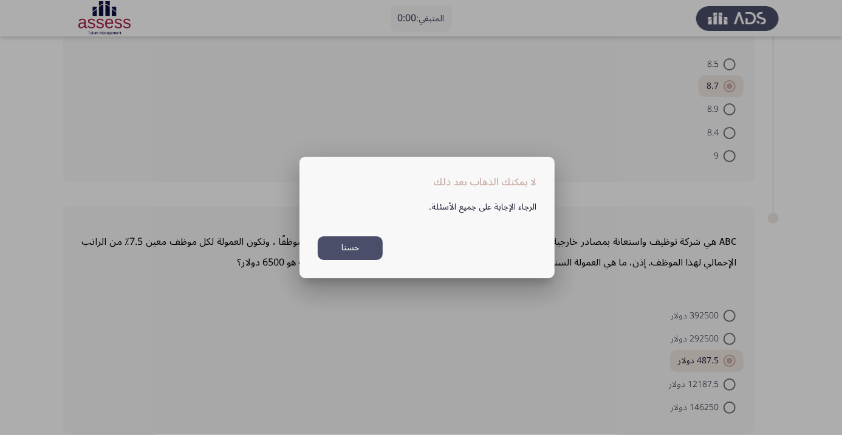
click at [355, 260] on button "حسنا" at bounding box center [350, 248] width 65 height 24
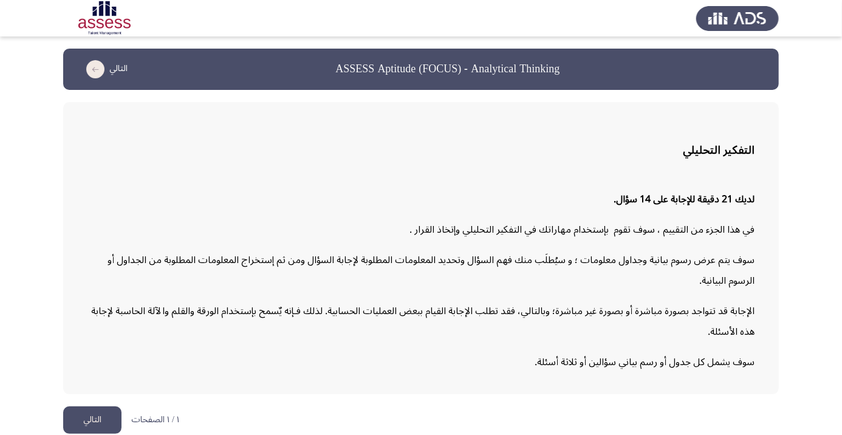
click at [97, 434] on button "التالي" at bounding box center [92, 419] width 58 height 27
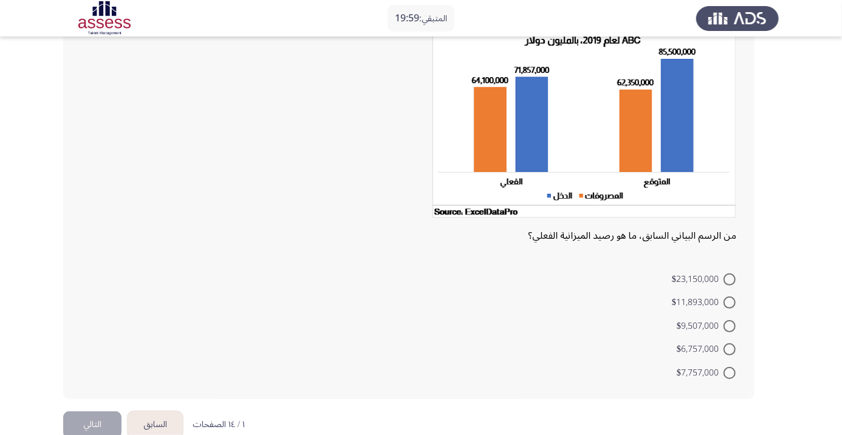
scroll to position [107, 0]
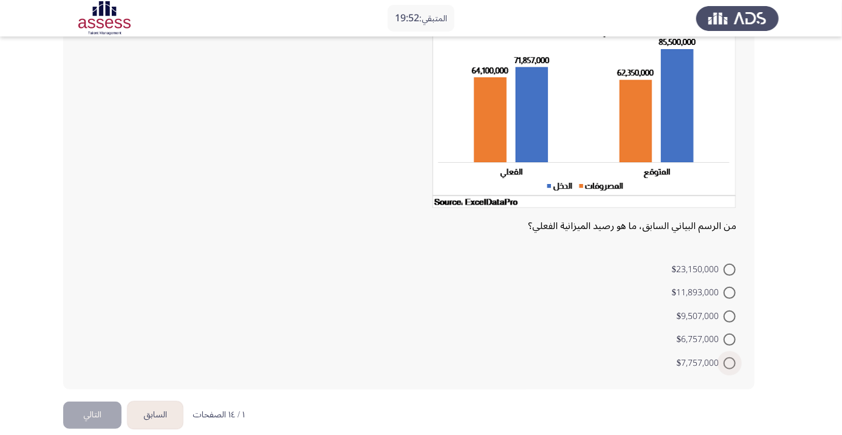
click at [733, 359] on span at bounding box center [730, 363] width 12 height 12
click at [733, 359] on input "$7,757,000" at bounding box center [730, 363] width 12 height 12
radio input "true"
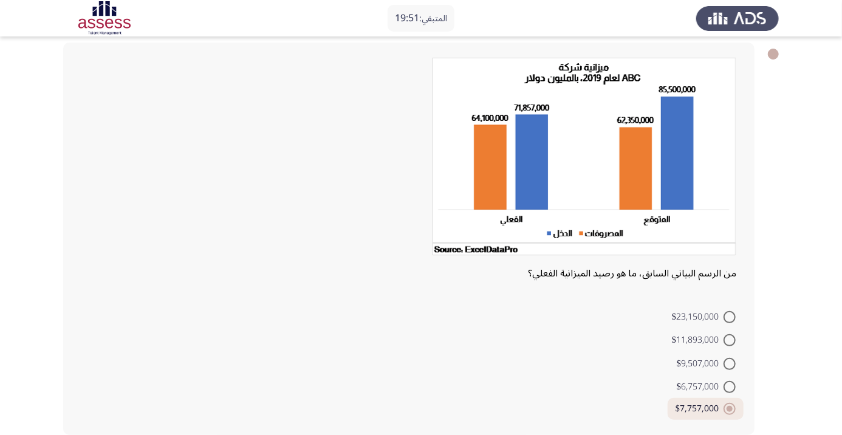
scroll to position [61, 0]
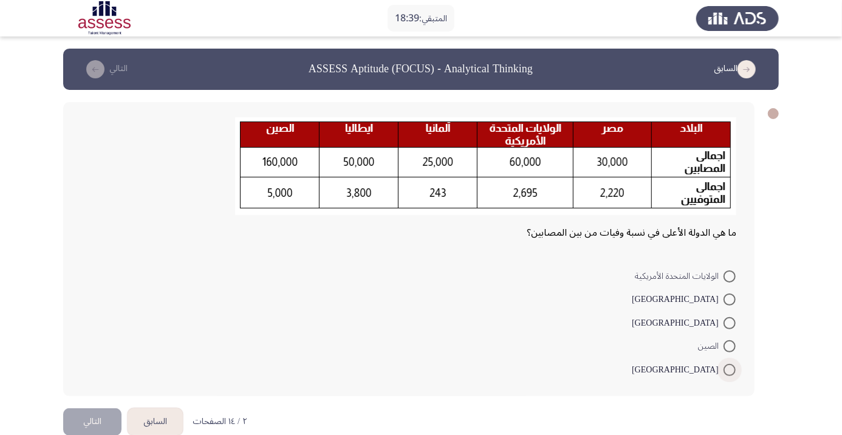
click at [732, 364] on span at bounding box center [730, 370] width 12 height 12
click at [732, 364] on input "مصر" at bounding box center [730, 370] width 12 height 12
radio input "true"
click at [89, 412] on button "التالي" at bounding box center [92, 419] width 58 height 27
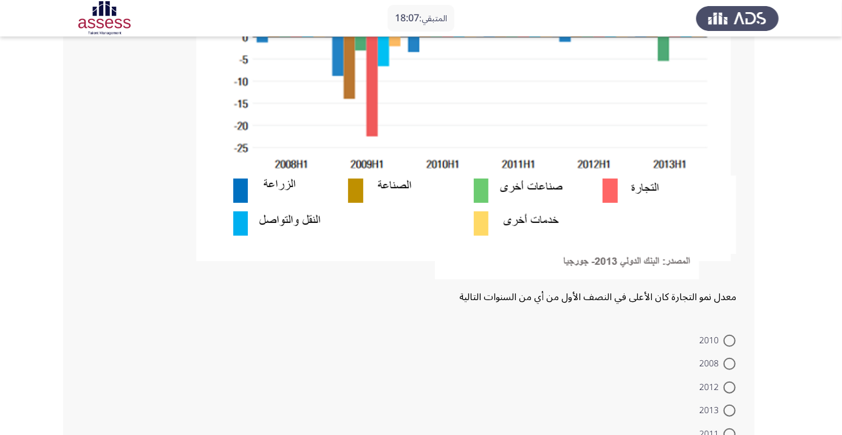
scroll to position [289, 0]
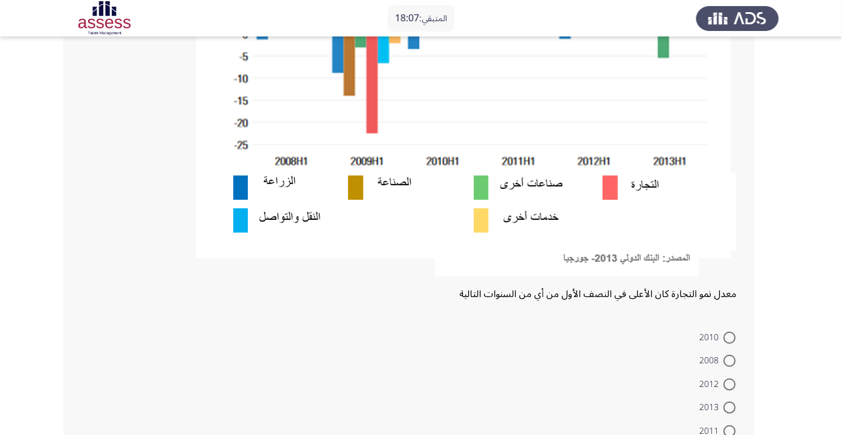
click at [729, 357] on span at bounding box center [730, 361] width 12 height 12
click at [729, 357] on input "2008" at bounding box center [730, 361] width 12 height 12
radio input "true"
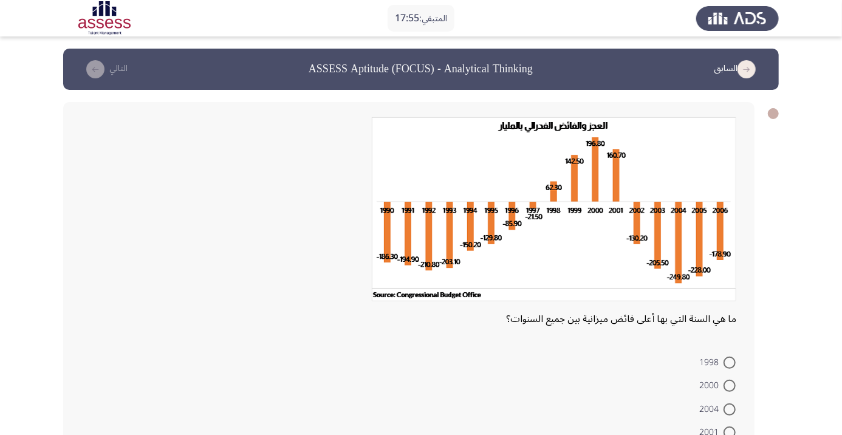
click at [729, 385] on span at bounding box center [730, 386] width 12 height 12
click at [729, 385] on input "2000" at bounding box center [730, 386] width 12 height 12
radio input "true"
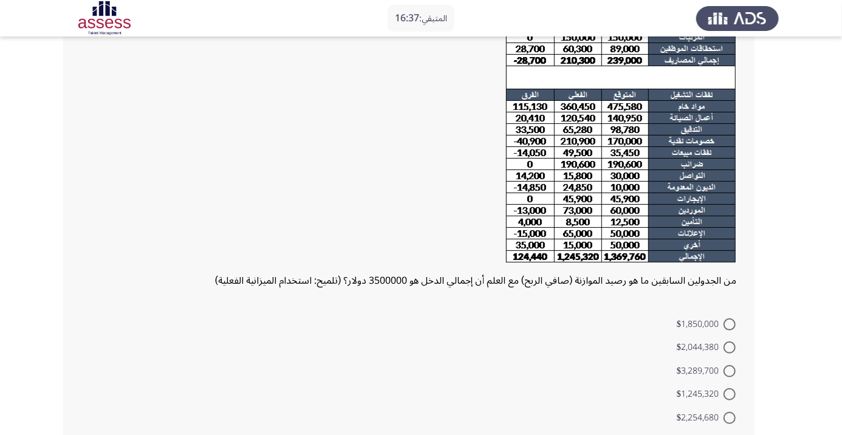
scroll to position [132, 0]
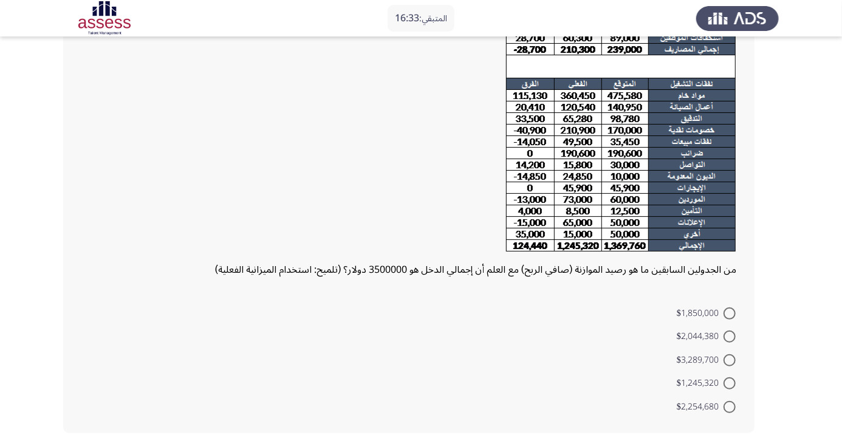
click at [729, 336] on span at bounding box center [730, 337] width 12 height 12
click at [729, 336] on input "$2,044,380" at bounding box center [730, 337] width 12 height 12
radio input "true"
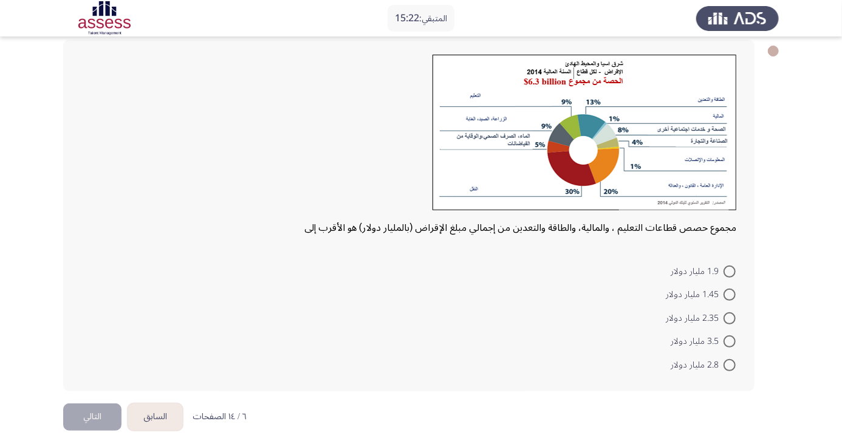
scroll to position [77, 0]
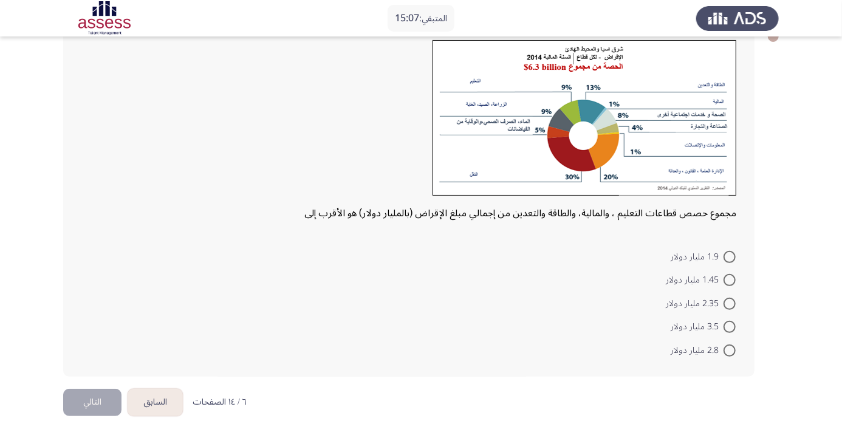
click at [729, 279] on span at bounding box center [730, 280] width 12 height 12
click at [729, 279] on input "1.45 مليار دولار" at bounding box center [730, 280] width 12 height 12
radio input "true"
click at [101, 394] on button "التالي" at bounding box center [92, 400] width 58 height 27
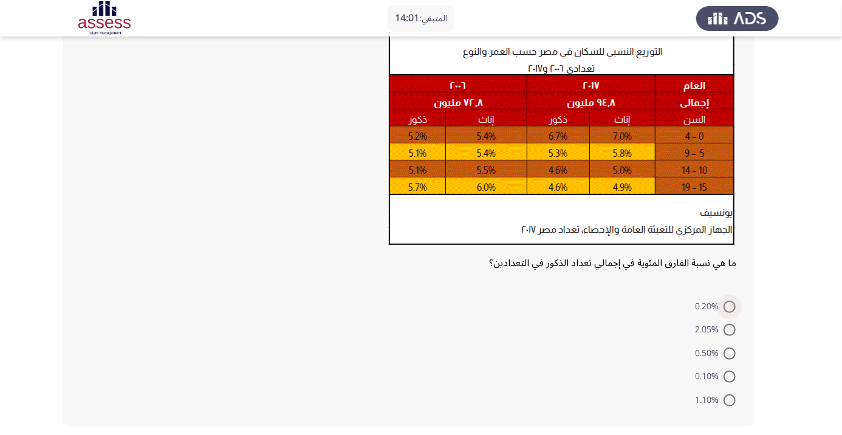
scroll to position [74, 0]
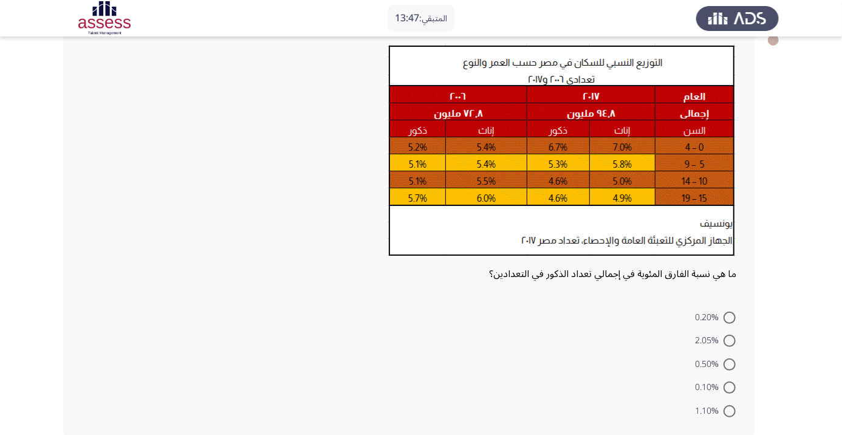
click at [729, 410] on span at bounding box center [730, 411] width 12 height 12
click at [729, 410] on input "1.10%" at bounding box center [730, 411] width 12 height 12
radio input "true"
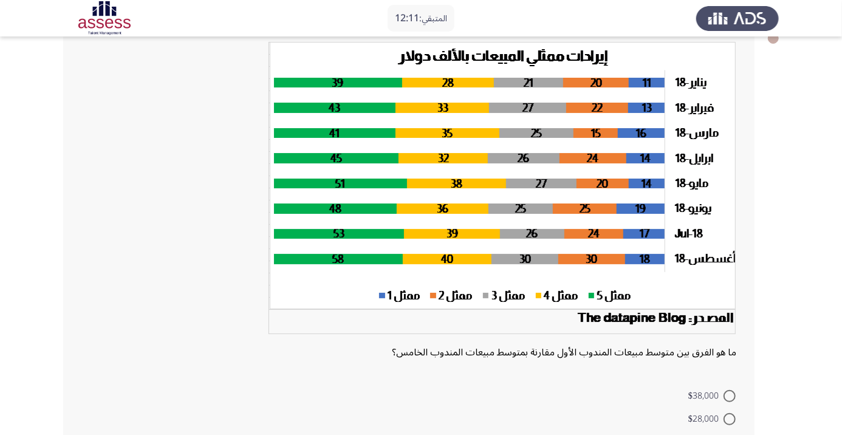
scroll to position [151, 0]
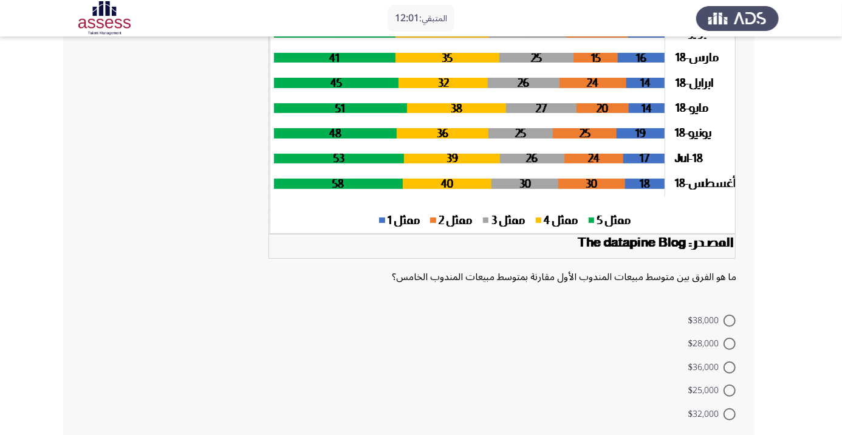
click at [729, 320] on span at bounding box center [730, 321] width 12 height 12
click at [729, 320] on input "$38,000" at bounding box center [730, 321] width 12 height 12
radio input "true"
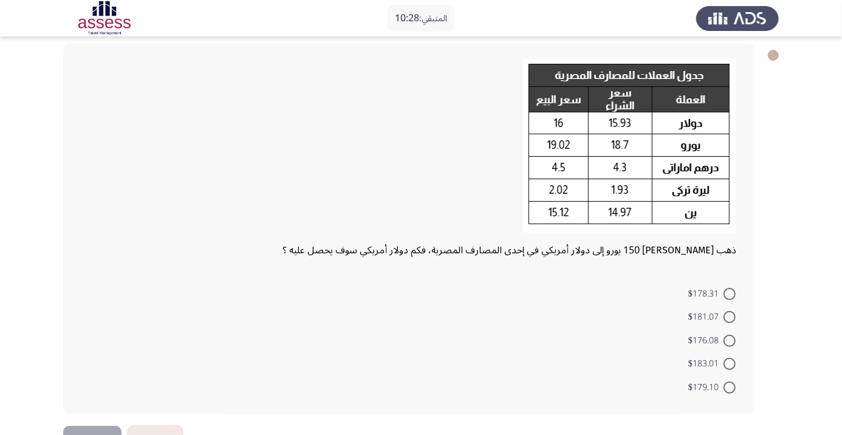
scroll to position [68, 0]
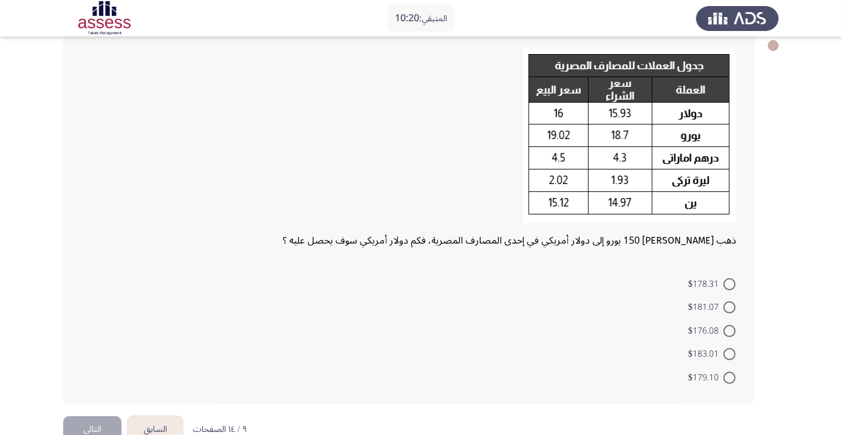
click at [729, 284] on span at bounding box center [730, 284] width 12 height 12
click at [729, 284] on input "$178.31" at bounding box center [730, 284] width 12 height 12
radio input "true"
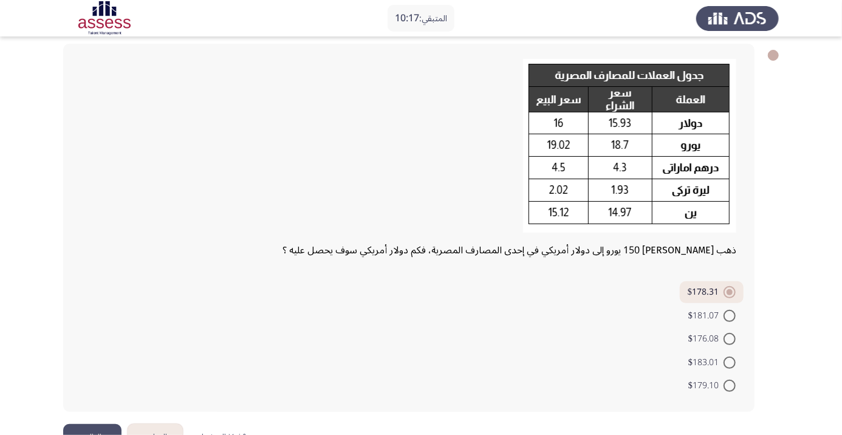
scroll to position [37, 0]
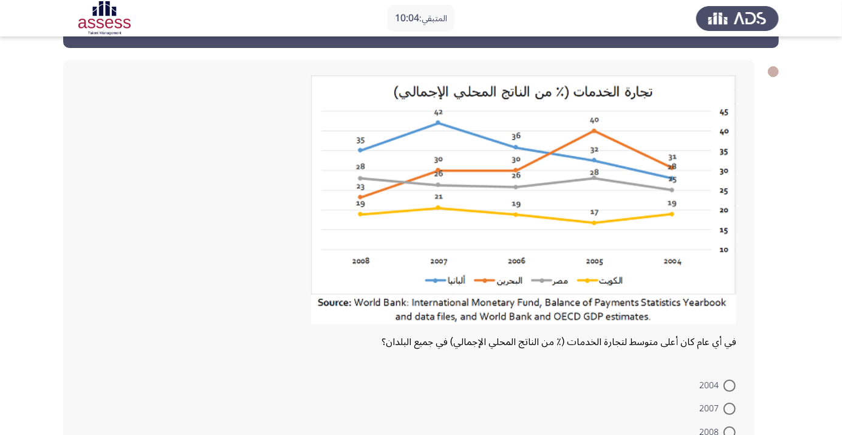
scroll to position [44, 0]
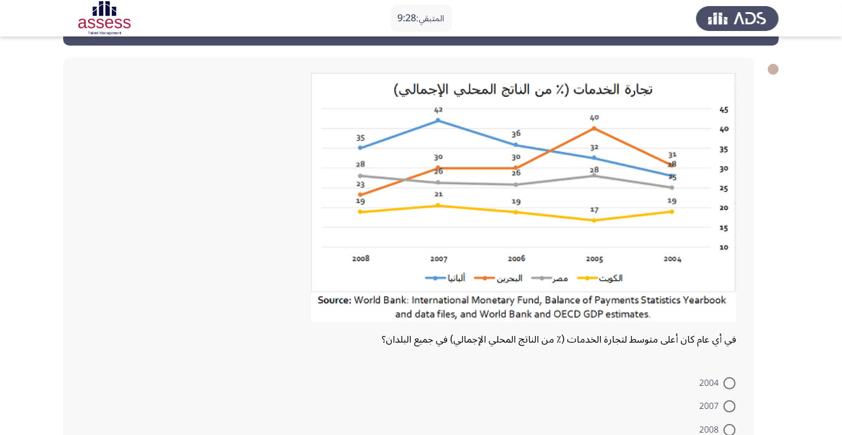
radio input "true"
click at [729, 406] on span at bounding box center [730, 406] width 12 height 12
click at [729, 406] on input "2007" at bounding box center [730, 406] width 12 height 12
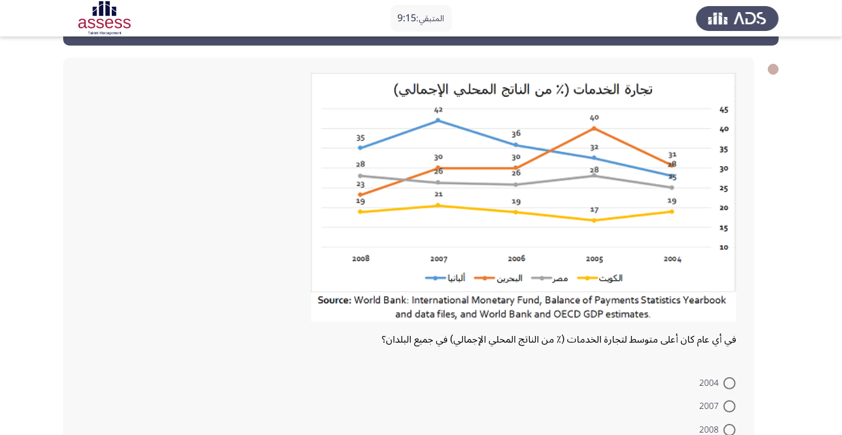
radio input "true"
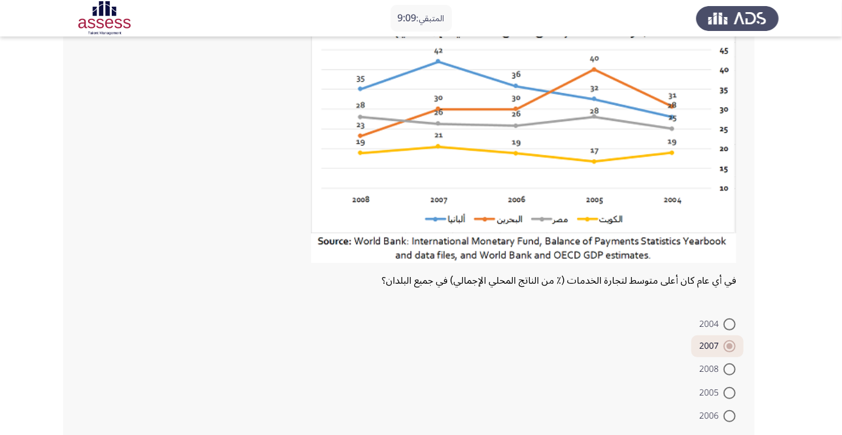
scroll to position [112, 0]
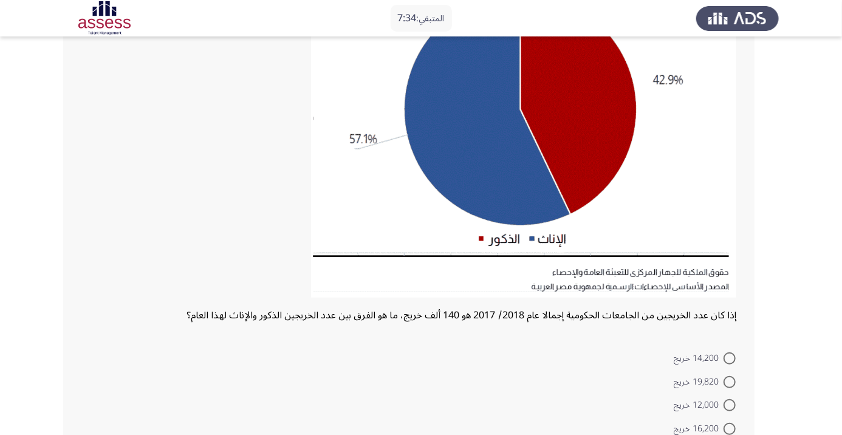
scroll to position [187, 0]
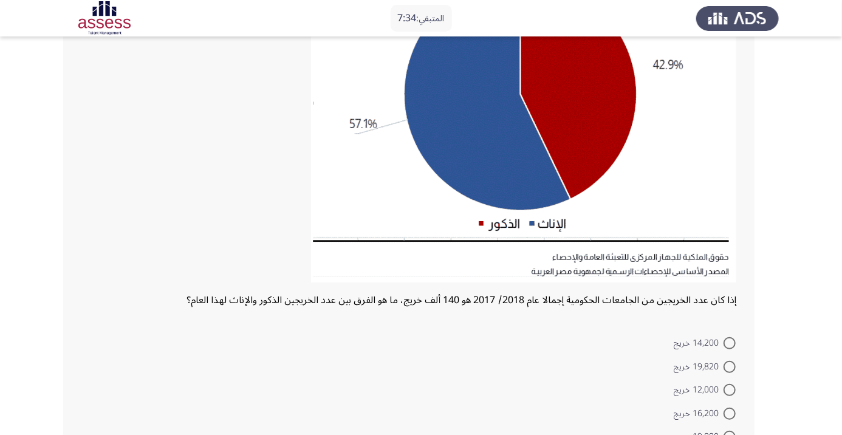
click at [768, 15] on img at bounding box center [737, 18] width 83 height 34
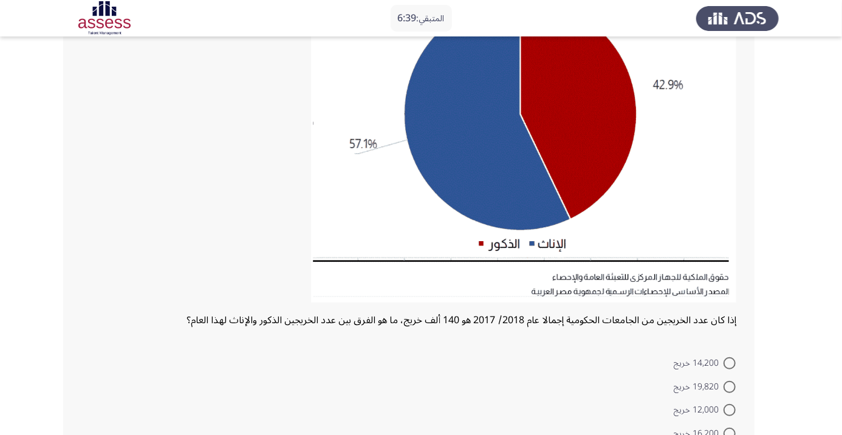
radio input "true"
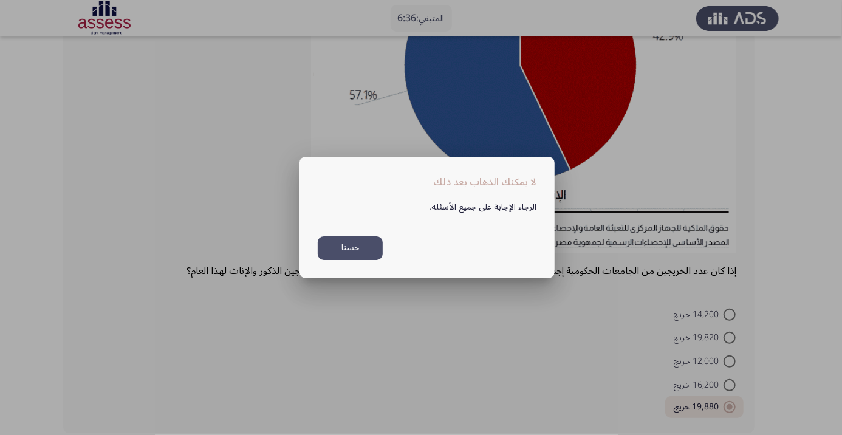
click at [369, 260] on button "حسنا" at bounding box center [350, 248] width 65 height 24
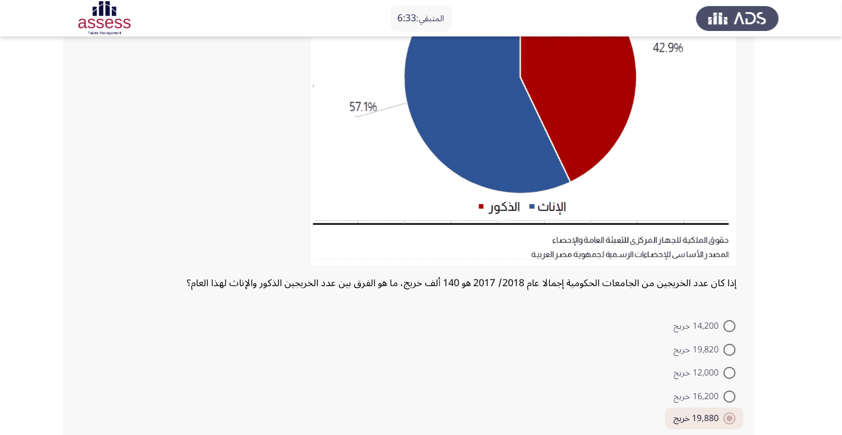
scroll to position [216, 0]
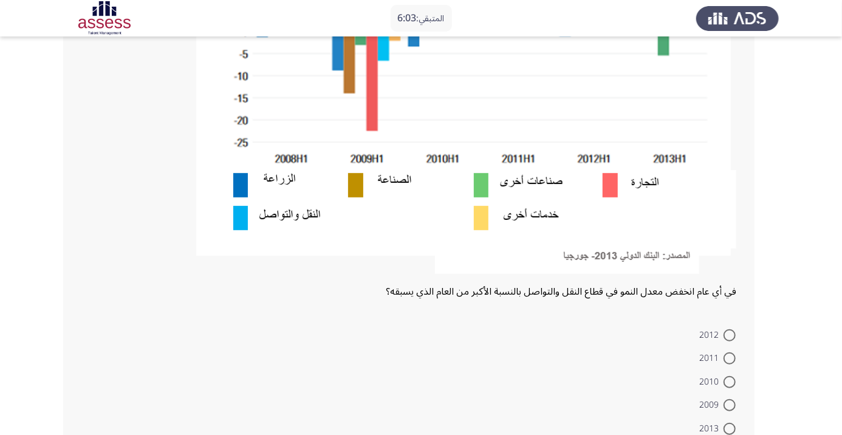
scroll to position [292, 0]
click at [729, 404] on span at bounding box center [730, 405] width 12 height 12
click at [729, 404] on input "2009" at bounding box center [730, 405] width 12 height 12
radio input "true"
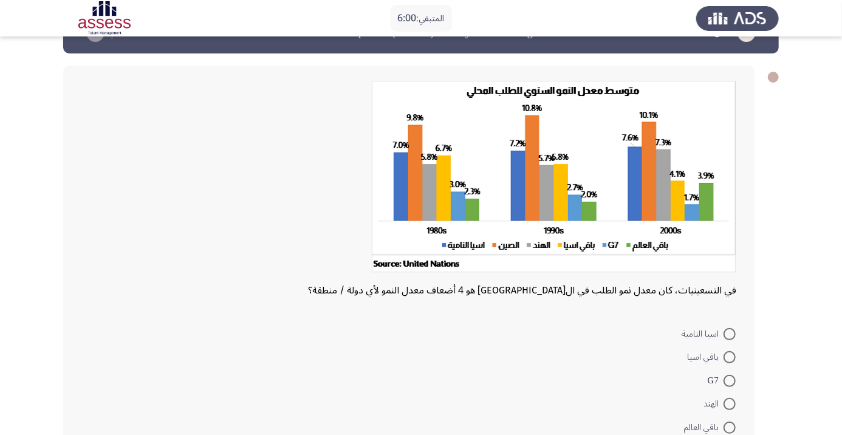
scroll to position [57, 0]
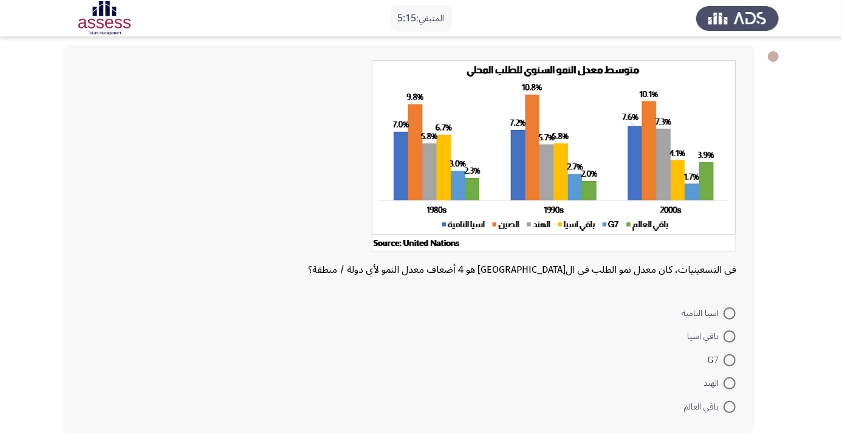
click at [729, 406] on span at bounding box center [730, 407] width 12 height 12
click at [729, 406] on input "باقي العالم" at bounding box center [730, 407] width 12 height 12
radio input "true"
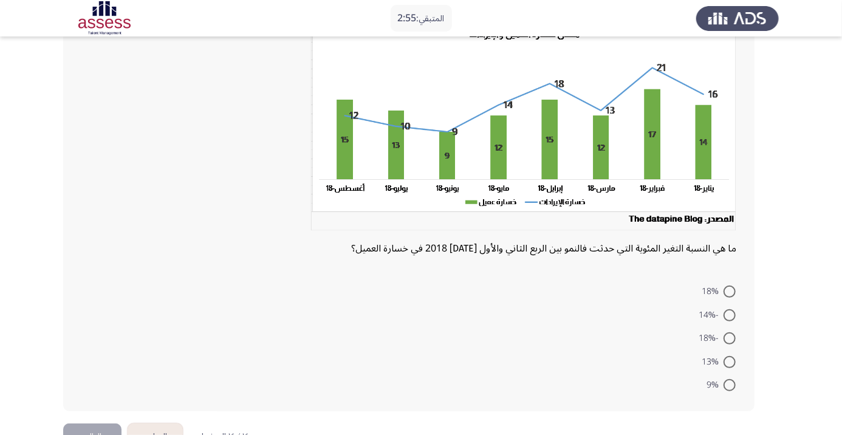
scroll to position [105, 0]
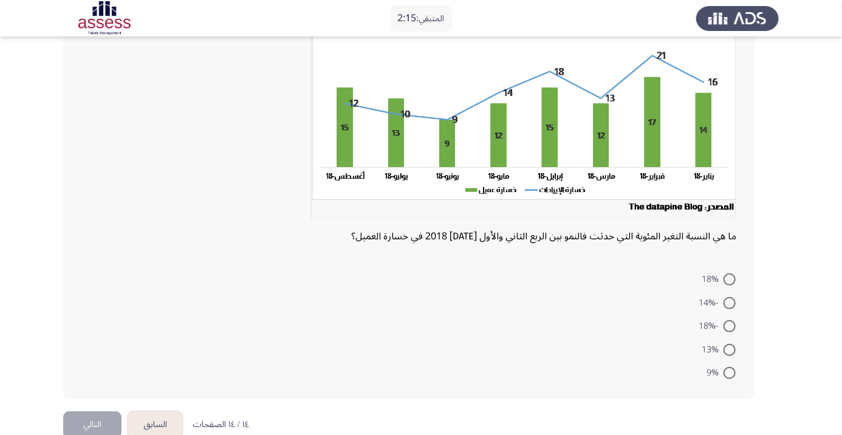
click at [729, 349] on span at bounding box center [730, 350] width 12 height 12
click at [729, 349] on input "13%" at bounding box center [730, 350] width 12 height 12
radio input "true"
click at [735, 281] on span at bounding box center [730, 279] width 12 height 12
click at [735, 281] on input "18%" at bounding box center [730, 279] width 12 height 12
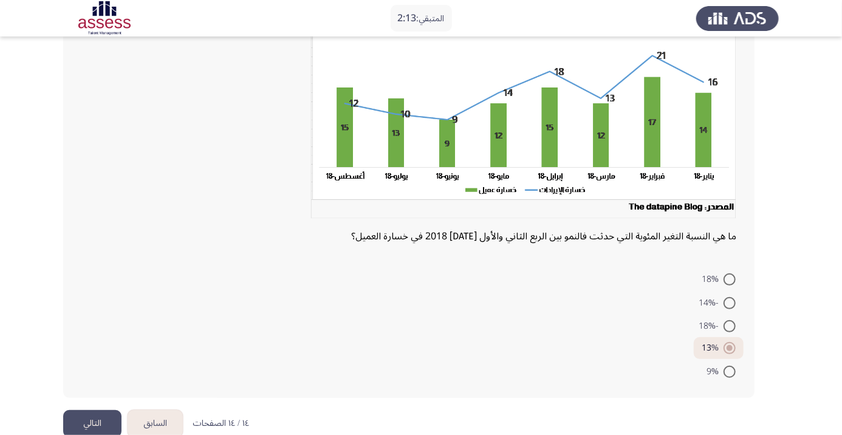
radio input "true"
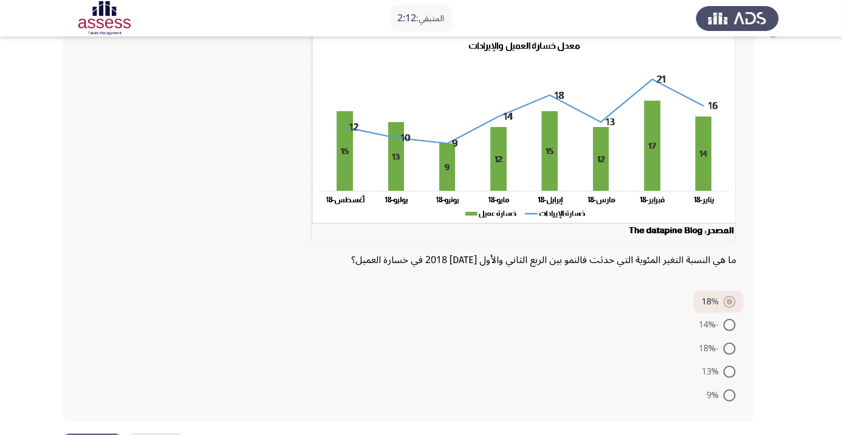
scroll to position [70, 0]
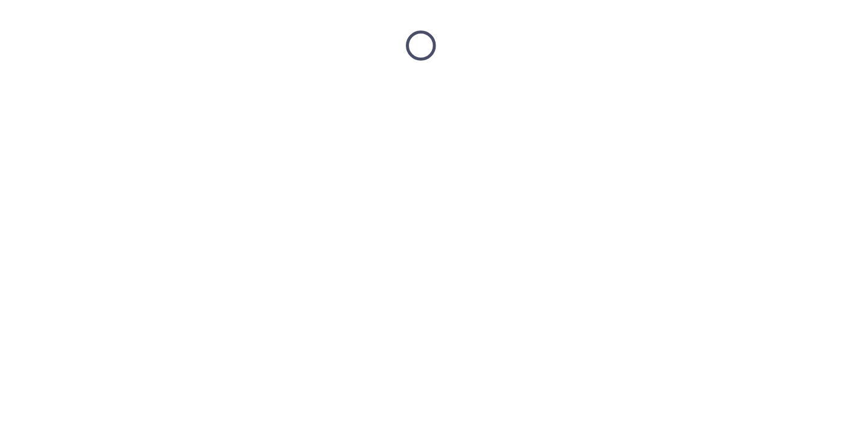
scroll to position [0, 0]
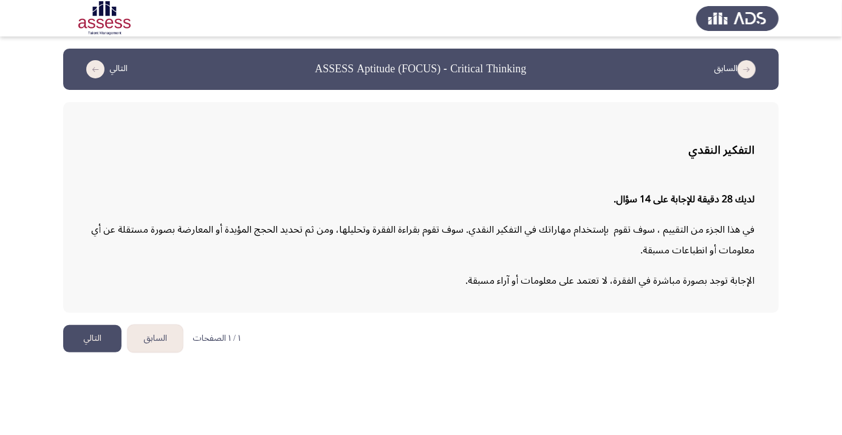
click at [91, 337] on button "التالي" at bounding box center [92, 338] width 58 height 27
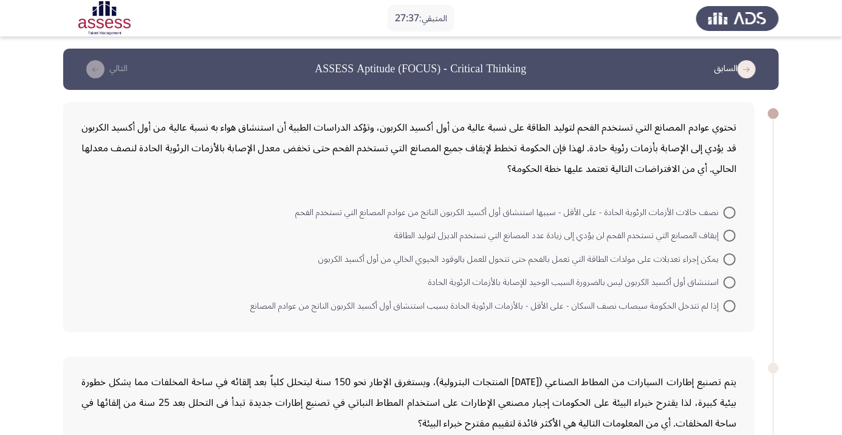
click at [729, 258] on span at bounding box center [730, 259] width 12 height 12
click at [729, 258] on input "يمكن إجراء تعديلات على مولدات الطاقة التي تعمل بالفحم حتى تتحول للعمل بالوقود ا…" at bounding box center [730, 259] width 12 height 12
radio input "true"
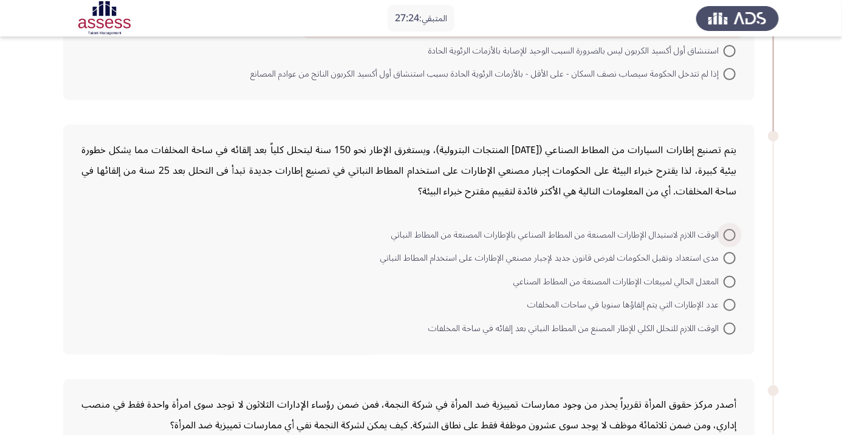
scroll to position [238, 0]
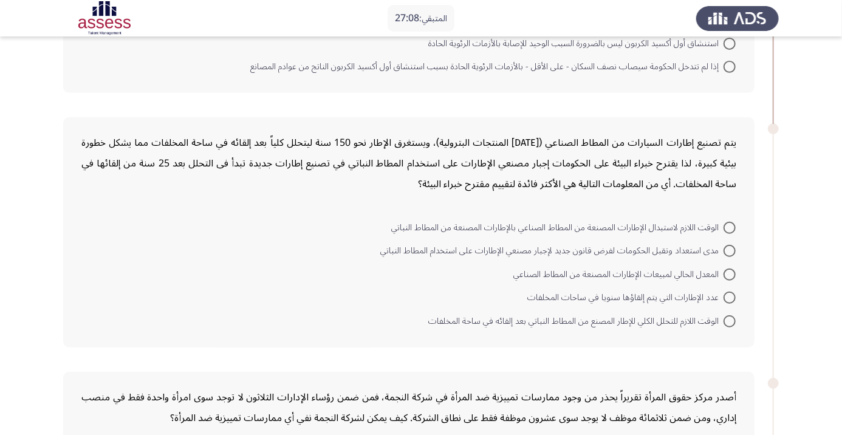
click at [729, 297] on span at bounding box center [730, 298] width 12 height 12
click at [729, 297] on input "عدد الإطارات التي يتم إلقاؤها سنويا في ساحات المخلفات" at bounding box center [730, 298] width 12 height 12
radio input "true"
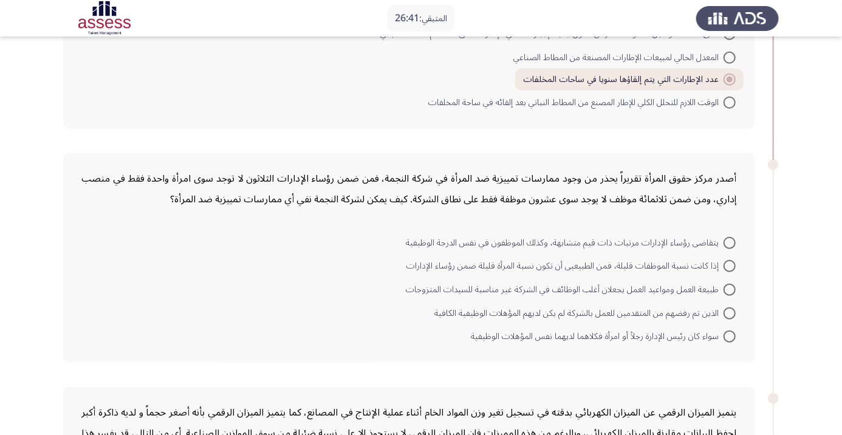
scroll to position [456, 0]
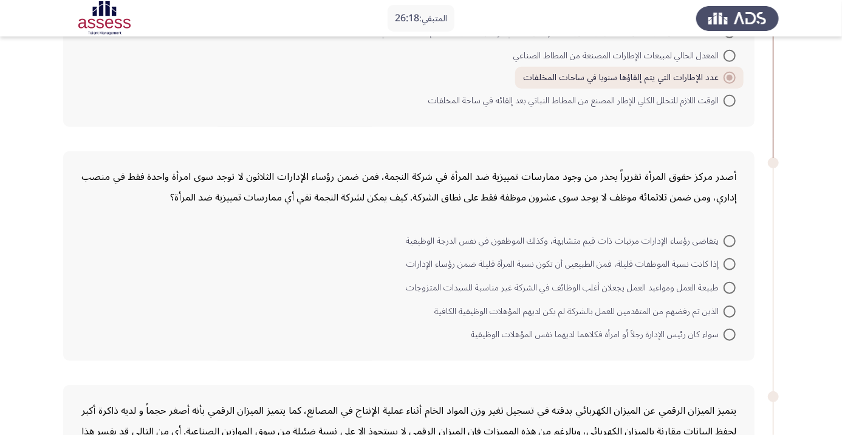
click at [729, 263] on span at bounding box center [730, 264] width 12 height 12
click at [729, 263] on input "إذا كانت نسبة الموظفات قليلة، فمن الطبيعيى أن تكون نسبة المرأة قليلة ضمن رؤساء …" at bounding box center [730, 264] width 12 height 12
radio input "true"
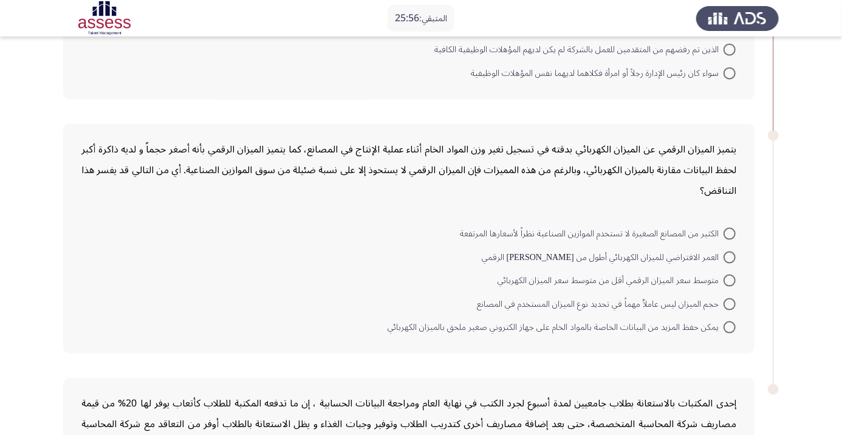
scroll to position [733, 0]
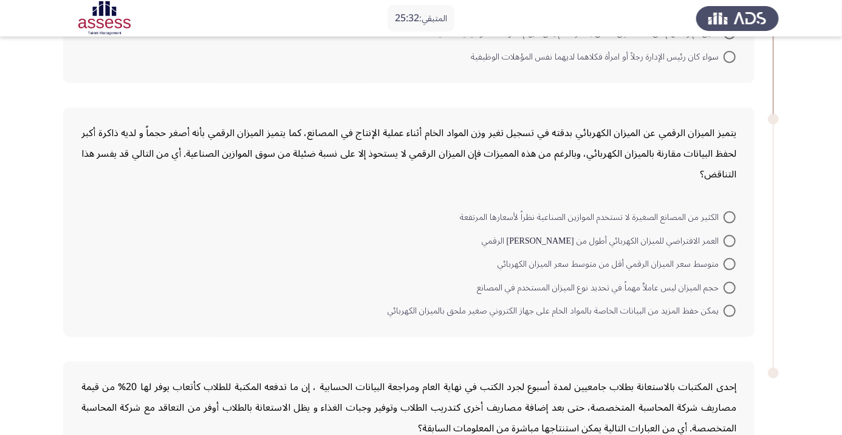
click at [729, 239] on span at bounding box center [730, 241] width 12 height 12
click at [729, 239] on input "العمر الافتراضي للميزان الكهربائي أطول من عمر نظيره الرقمي" at bounding box center [730, 241] width 12 height 12
radio input "true"
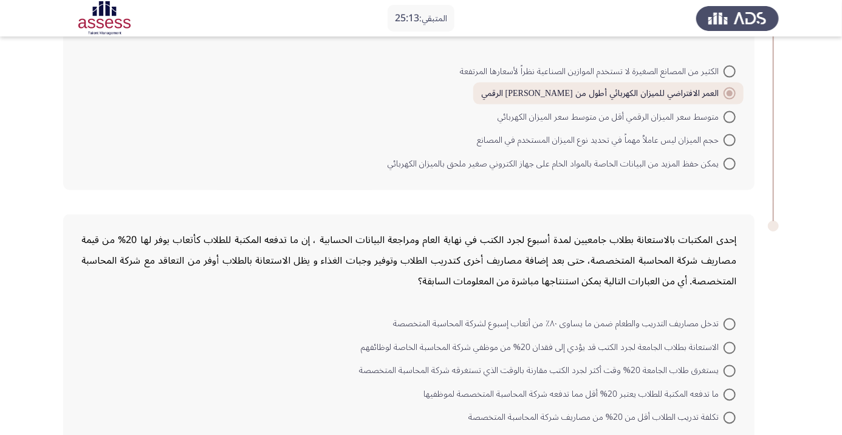
scroll to position [888, 0]
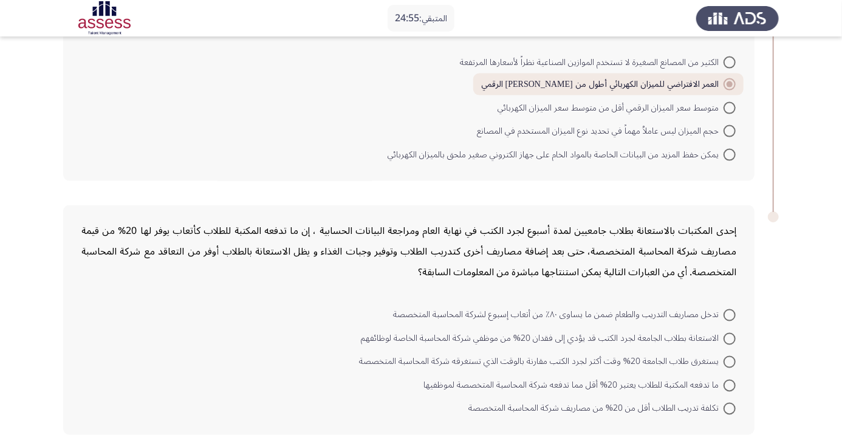
click at [729, 383] on span at bounding box center [730, 386] width 12 height 12
click at [729, 383] on input "ما تدفعه المكتبة للطلاب يعتبر 20% أقل مما تدفعه شركة المحاسبة المتخصصة لموظفيها" at bounding box center [730, 386] width 12 height 12
radio input "true"
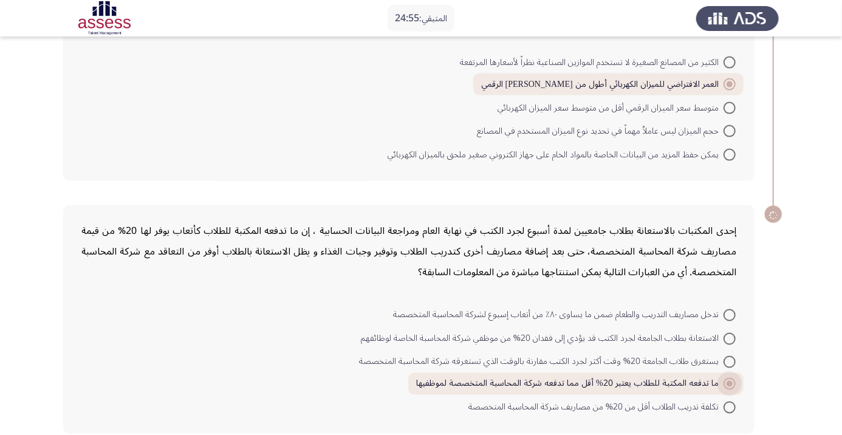
scroll to position [886, 0]
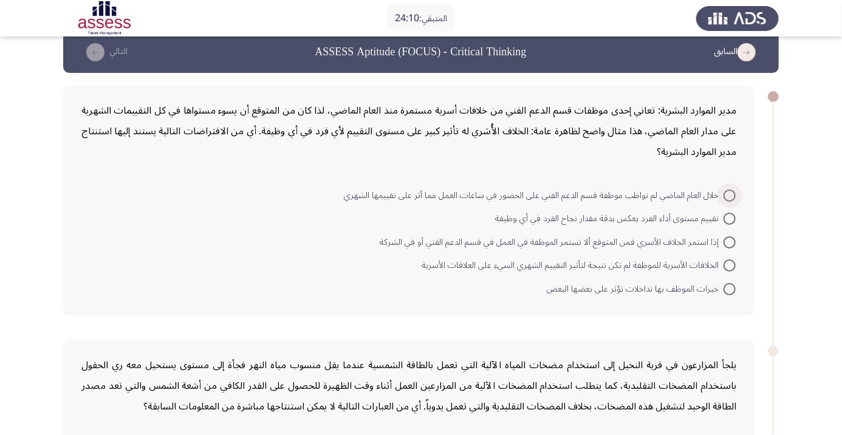
scroll to position [22, 0]
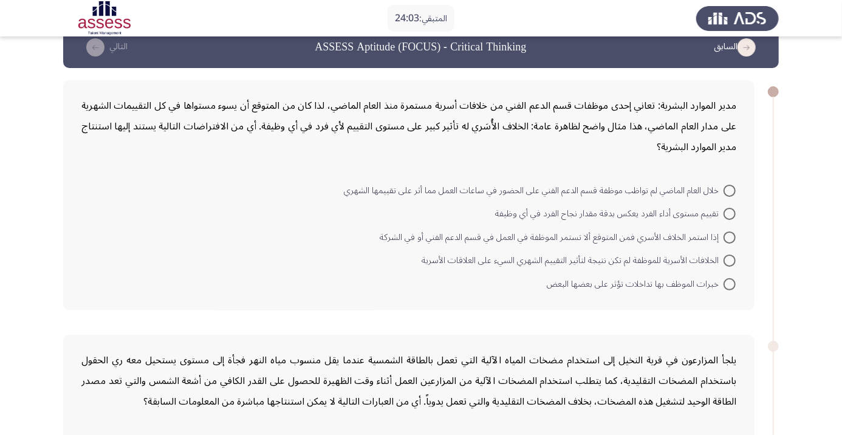
click at [729, 213] on span at bounding box center [730, 214] width 12 height 12
click at [729, 213] on input "تقييم مستوى أداء الفرد يعكس بدقة مقدار نجاح الفرد في أي وظيفة" at bounding box center [730, 214] width 12 height 12
radio input "true"
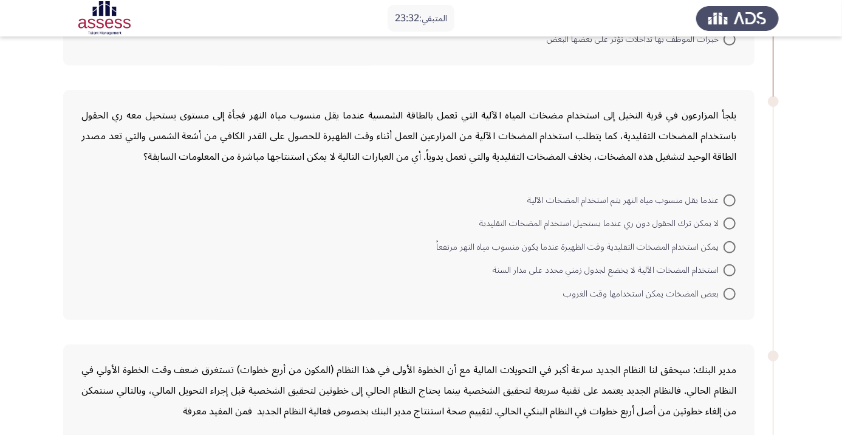
scroll to position [266, 0]
click at [729, 245] on span at bounding box center [730, 247] width 12 height 12
click at [729, 245] on input "يمكن استخدام المضخات التقليدية وقت الظهيرة عندما يكون منسوب مياه النهر مرتفعاً" at bounding box center [730, 247] width 12 height 12
radio input "true"
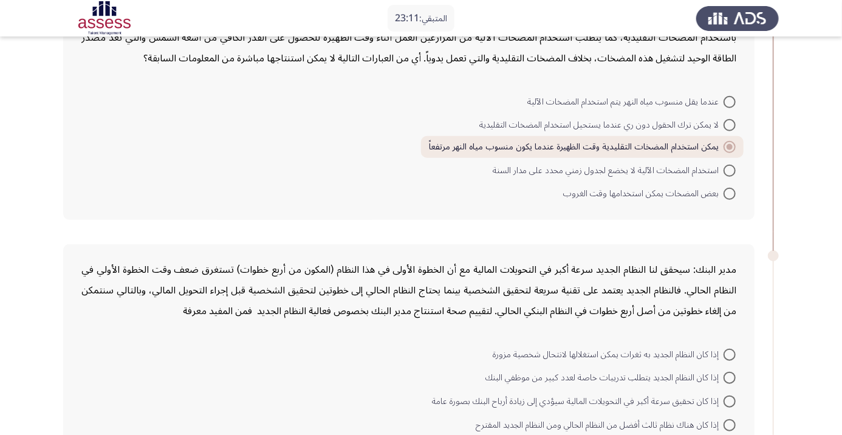
scroll to position [362, 0]
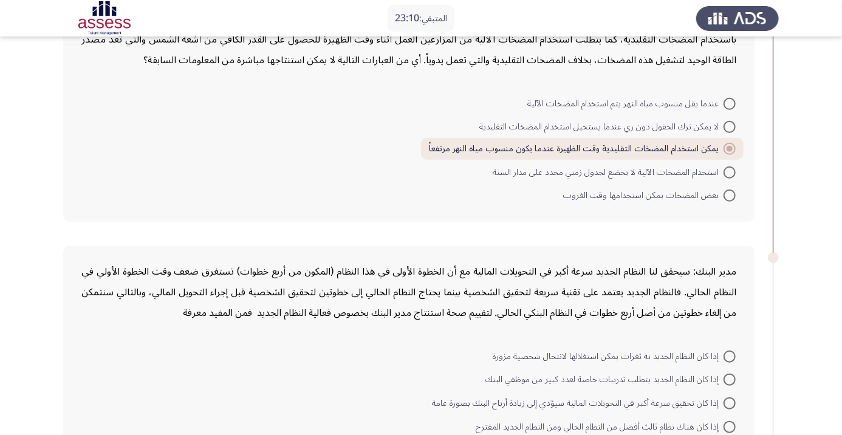
click at [729, 102] on span at bounding box center [730, 104] width 12 height 12
click at [729, 102] on input "عندما يقل منسوب مياه النهر يتم استخدام المضخات الآلية" at bounding box center [730, 104] width 12 height 12
radio input "true"
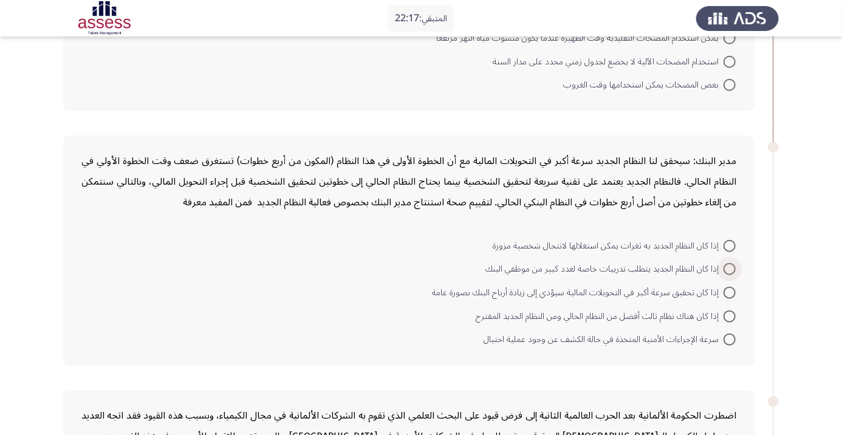
scroll to position [472, 0]
click at [735, 287] on span at bounding box center [730, 293] width 12 height 12
click at [735, 287] on input "إذا كان تحقيق سرعة أكبر في التحويلات المالية سيؤدي إلى زيادة أرباح البنك بصورة …" at bounding box center [730, 293] width 12 height 12
radio input "true"
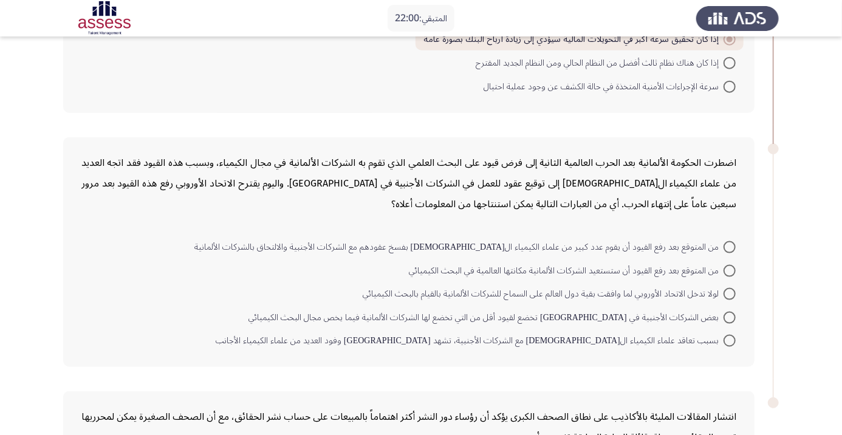
scroll to position [727, 0]
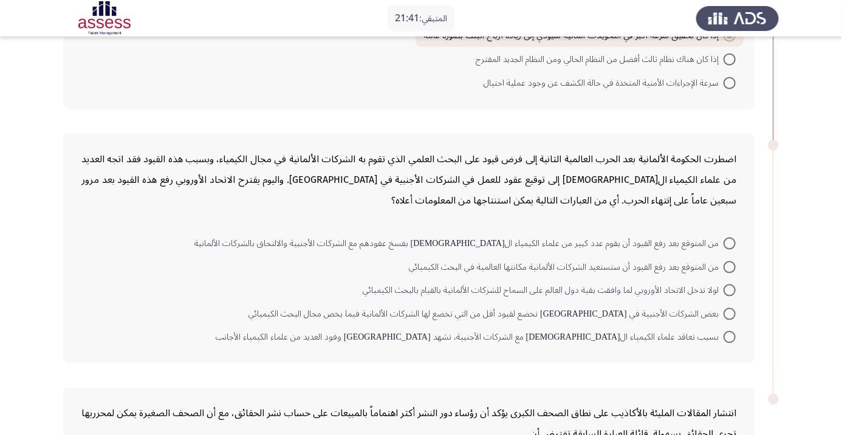
click at [734, 335] on span at bounding box center [730, 337] width 12 height 12
click at [734, 335] on input "بسبب تعاقد علماء الكيمياء الألمان مع الشركات الأجنبية، تشهد ألمانيا وفود العديد…" at bounding box center [730, 337] width 12 height 12
radio input "true"
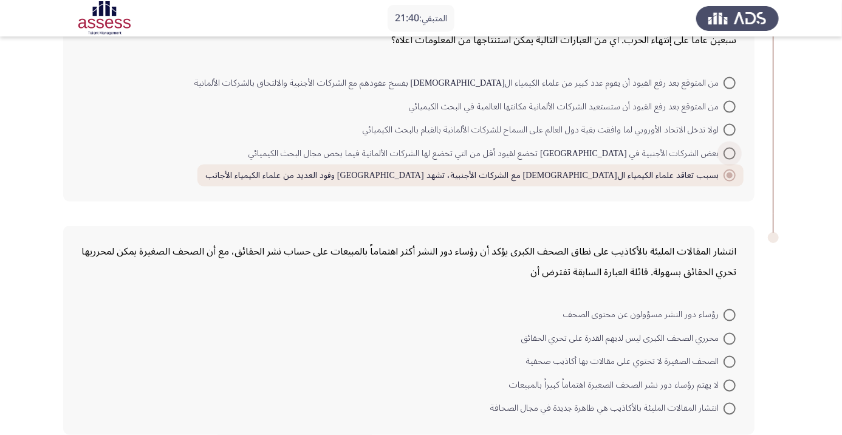
scroll to position [888, 0]
click at [729, 406] on span at bounding box center [730, 409] width 12 height 12
click at [729, 406] on input "انتشار المقالات المليئة بالأكاذيب هي ظاهرة جديدة في مجال الصحافة" at bounding box center [730, 409] width 12 height 12
radio input "true"
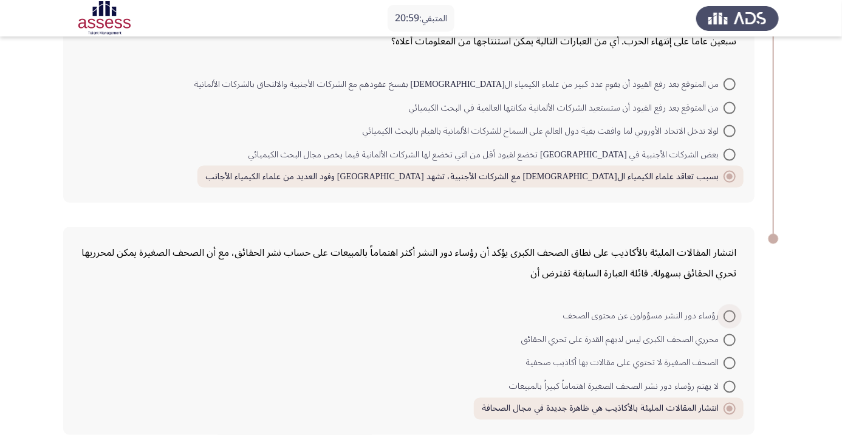
click at [729, 314] on span at bounding box center [730, 316] width 12 height 12
click at [729, 314] on input "رؤساء دور النشر مسؤولون عن محتوى الصحف" at bounding box center [730, 316] width 12 height 12
radio input "true"
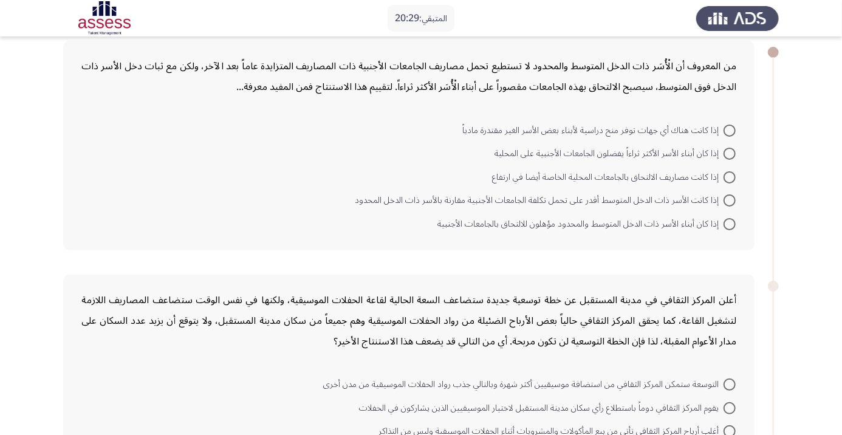
scroll to position [0, 0]
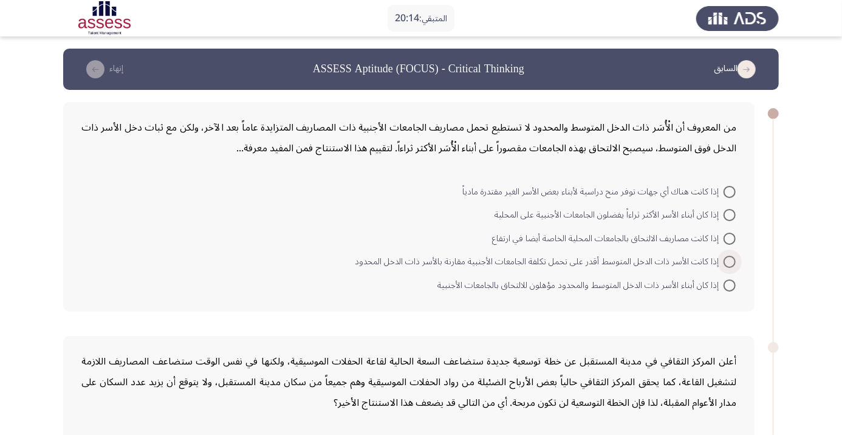
click at [724, 259] on span at bounding box center [730, 262] width 12 height 12
click at [724, 259] on input "إذا كانت الأسر ذات الدخل المتوسط أقدر على تحمل تكلفة الجامعات الأجنبية مقارنة ب…" at bounding box center [730, 262] width 12 height 12
radio input "true"
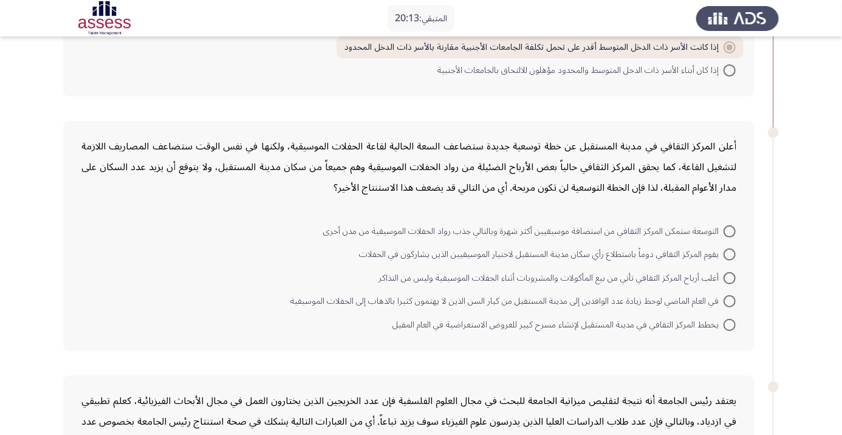
scroll to position [214, 0]
click at [729, 276] on span at bounding box center [730, 278] width 12 height 12
click at [729, 276] on input "أغلب أرباح المركز الثقافي تأتي من بيع المأكولات والمشروبات أثناء الحفلات الموسي…" at bounding box center [730, 278] width 12 height 12
radio input "true"
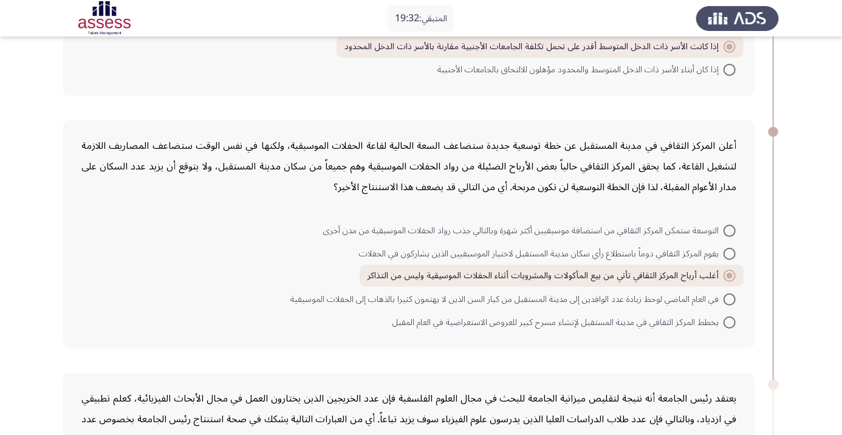
click at [734, 228] on span at bounding box center [730, 231] width 12 height 12
click at [734, 228] on input "التوسعة ستمكن المركز الثقافي من استضافة موسيقيين أكثر شهرة وبالتالي جذب رواد ال…" at bounding box center [730, 231] width 12 height 12
radio input "true"
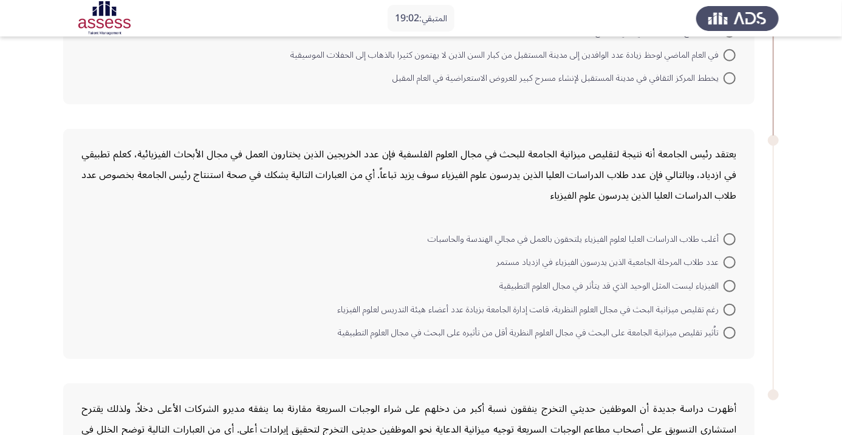
scroll to position [460, 0]
click at [730, 231] on span at bounding box center [730, 237] width 12 height 12
click at [730, 231] on input "أغلب طلاب الدراسات العليا لعلوم الفيزياء يلتحقون بالعمل في مجالي الهندسة والحاس…" at bounding box center [730, 237] width 12 height 12
radio input "true"
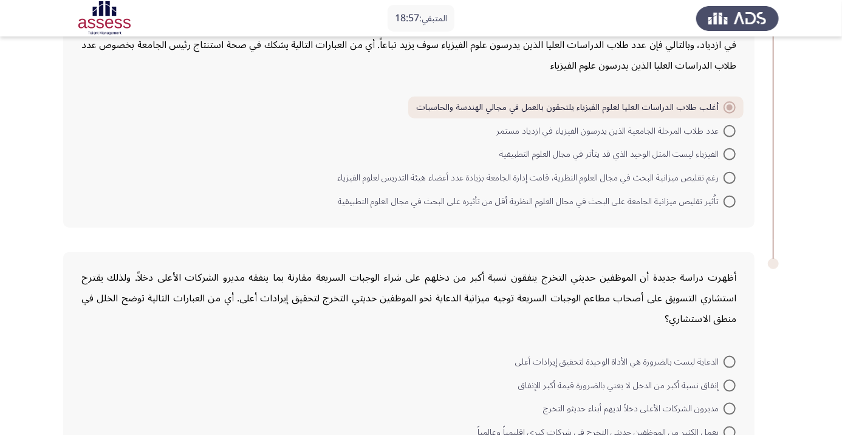
scroll to position [636, 0]
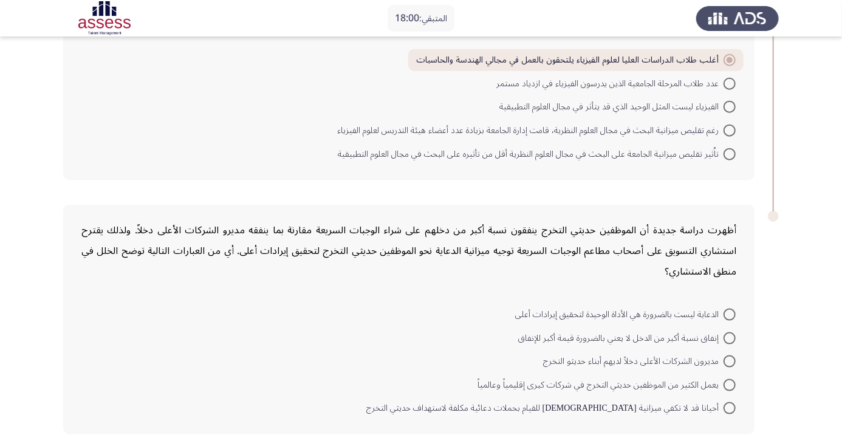
click at [729, 383] on span at bounding box center [730, 385] width 12 height 12
click at [729, 383] on input "يعمل الكثير من الموظفين حديثي التخرج في شركات كبرى إقليمياً وعالمياً" at bounding box center [730, 385] width 12 height 12
radio input "true"
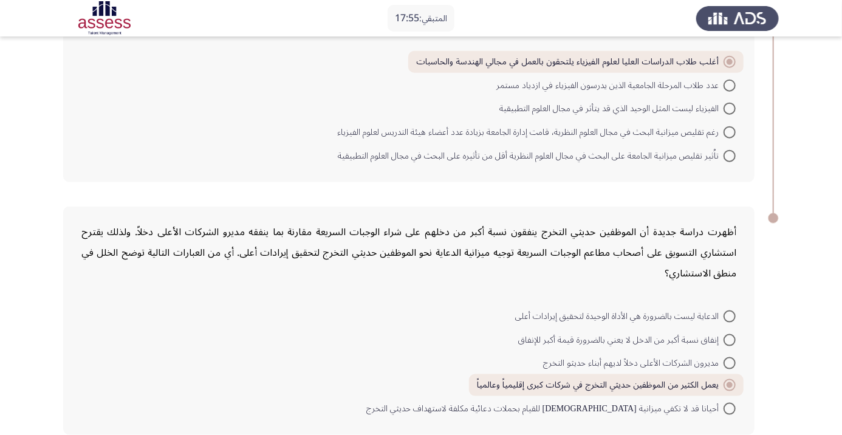
click at [735, 337] on span at bounding box center [730, 340] width 12 height 12
click at [735, 337] on input "إنفاق نسبة أكبر من الدخل لا يعني بالضرورة قيمة أكبر للإنفاق" at bounding box center [730, 340] width 12 height 12
radio input "true"
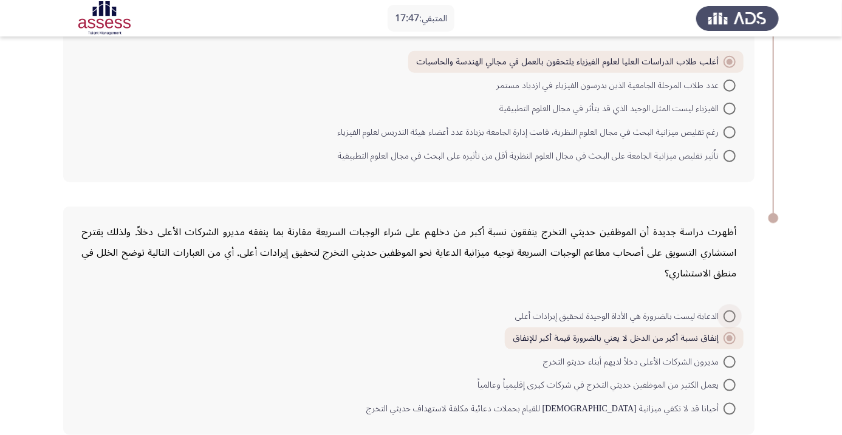
click at [725, 310] on span at bounding box center [730, 316] width 12 height 12
click at [725, 310] on input "الدعاية ليست بالضرورة هي الأداة الوحيدة لتحقيق إيرادات أعلى" at bounding box center [730, 316] width 12 height 12
radio input "true"
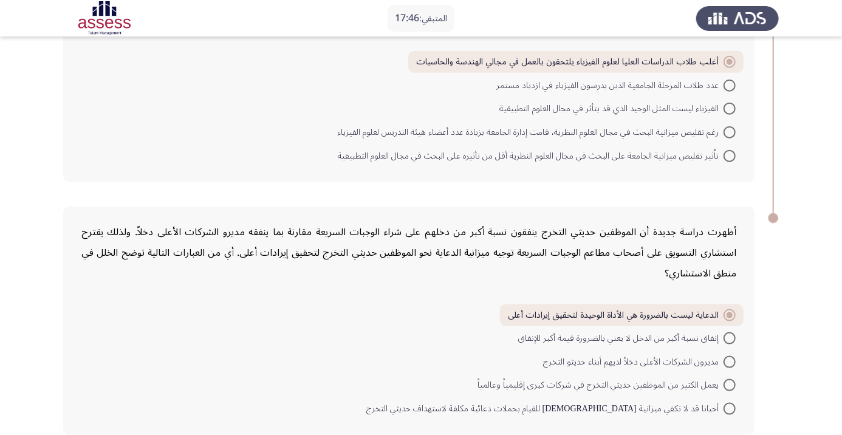
click at [728, 379] on span at bounding box center [730, 385] width 12 height 12
click at [728, 379] on input "يعمل الكثير من الموظفين حديثي التخرج في شركات كبرى إقليمياً وعالمياً" at bounding box center [730, 385] width 12 height 12
radio input "true"
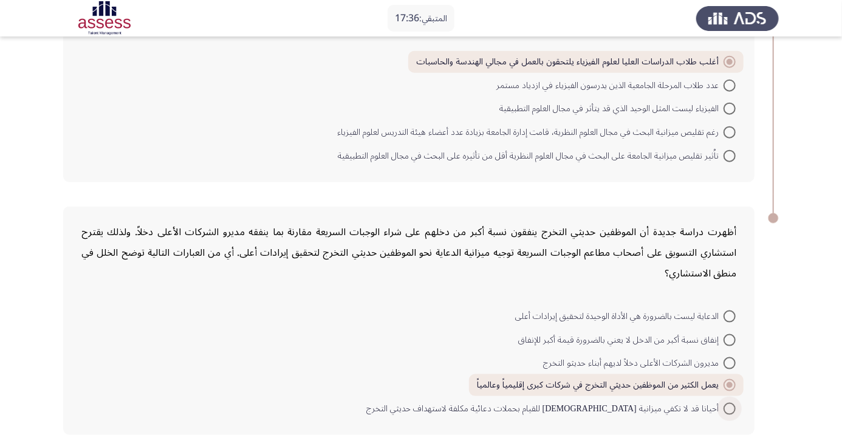
click at [725, 406] on span at bounding box center [730, 409] width 12 height 12
click at [725, 406] on input "أحيانا قد لا تكفي ميزانية الدعاية للقيام بحملات دعائية مكلفة لاستهداف حديثي الت…" at bounding box center [730, 409] width 12 height 12
radio input "true"
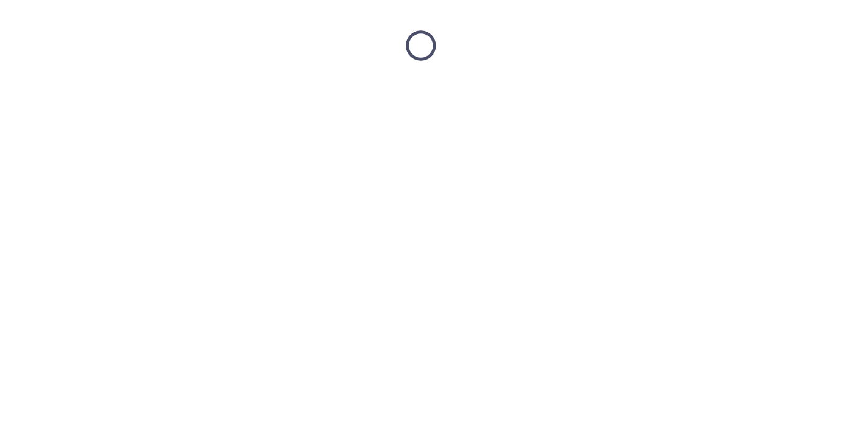
scroll to position [0, 0]
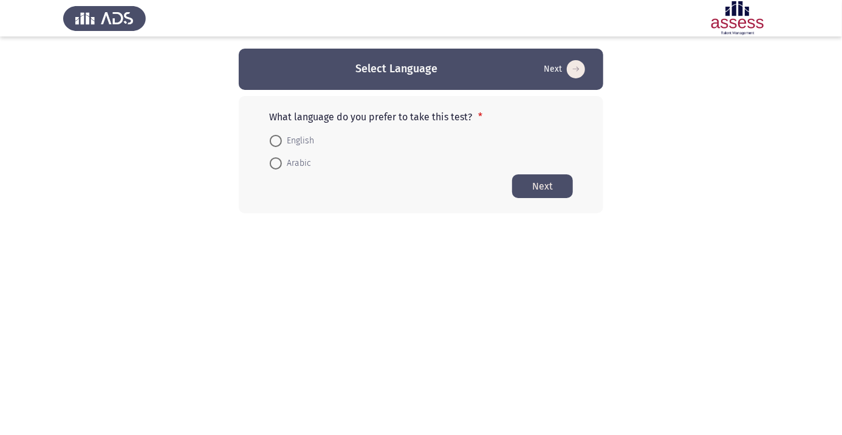
click at [279, 167] on span at bounding box center [276, 163] width 12 height 12
click at [279, 167] on input "Arabic" at bounding box center [276, 163] width 12 height 12
radio input "true"
click at [538, 187] on button "Next" at bounding box center [542, 186] width 61 height 24
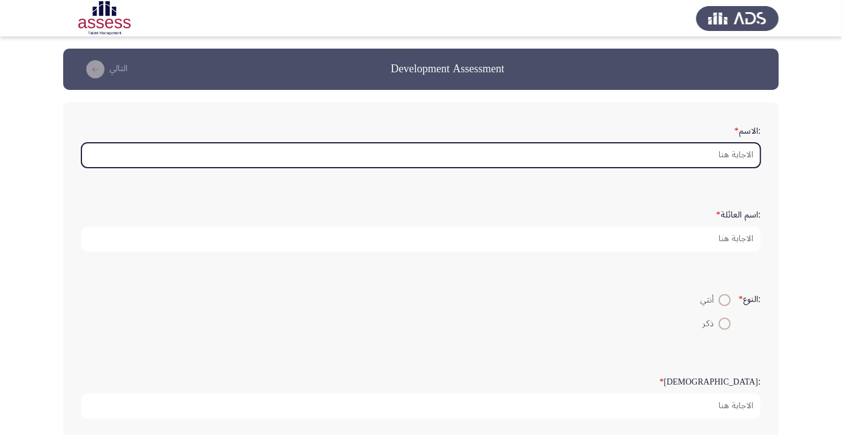
click at [697, 149] on input ":الاسم *" at bounding box center [420, 155] width 679 height 25
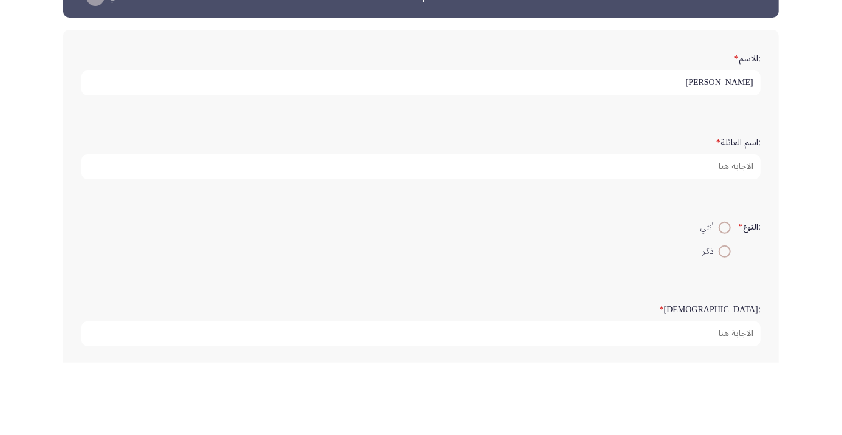
click at [682, 156] on input "[PERSON_NAME]" at bounding box center [420, 155] width 679 height 25
type input "[PERSON_NAME]"
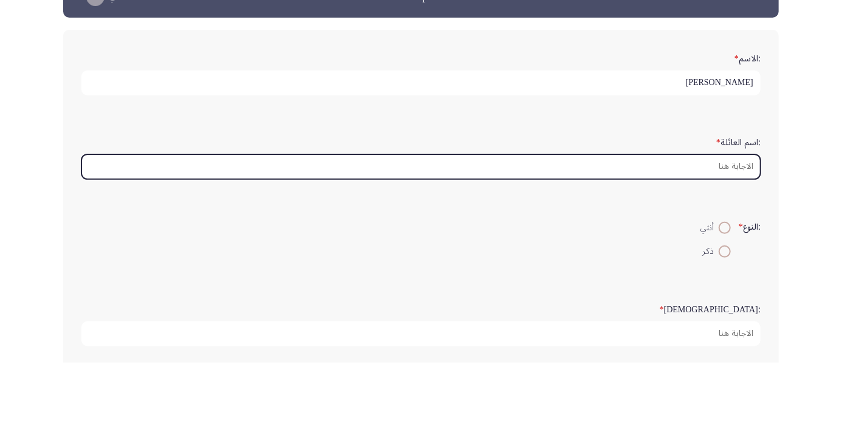
click at [679, 248] on input ":اسم العائلة *" at bounding box center [420, 239] width 679 height 25
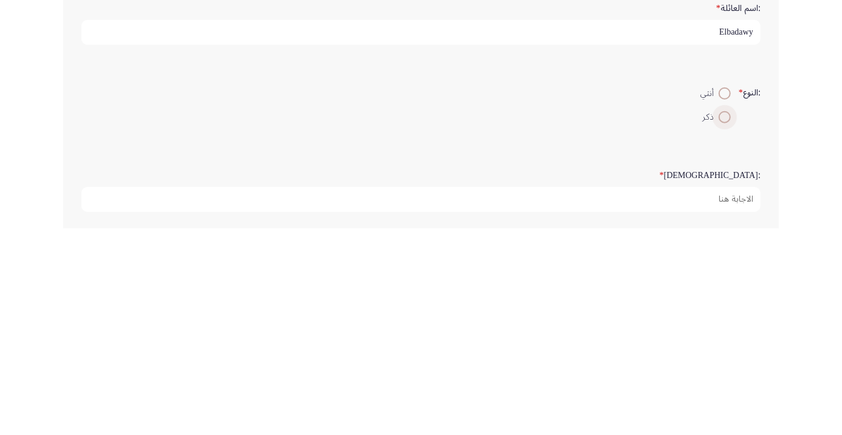
type input "Elbadawy"
click at [727, 322] on span at bounding box center [725, 324] width 12 height 12
click at [727, 322] on input "ذكر" at bounding box center [725, 324] width 12 height 12
radio input "true"
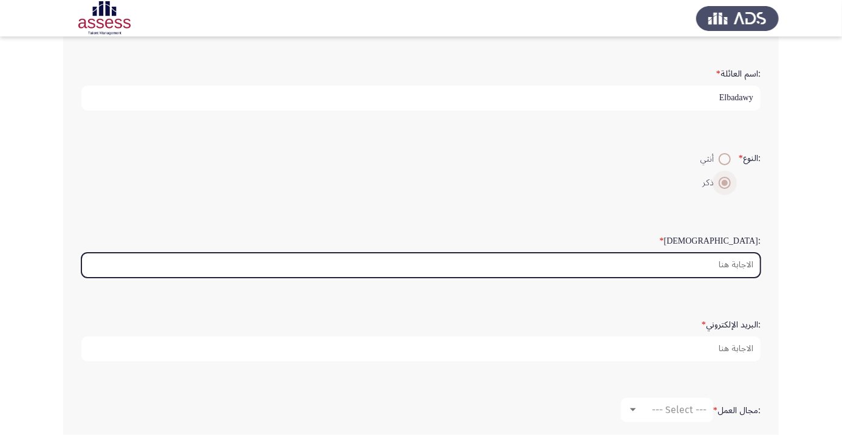
click at [710, 259] on input ":السن *" at bounding box center [420, 265] width 679 height 25
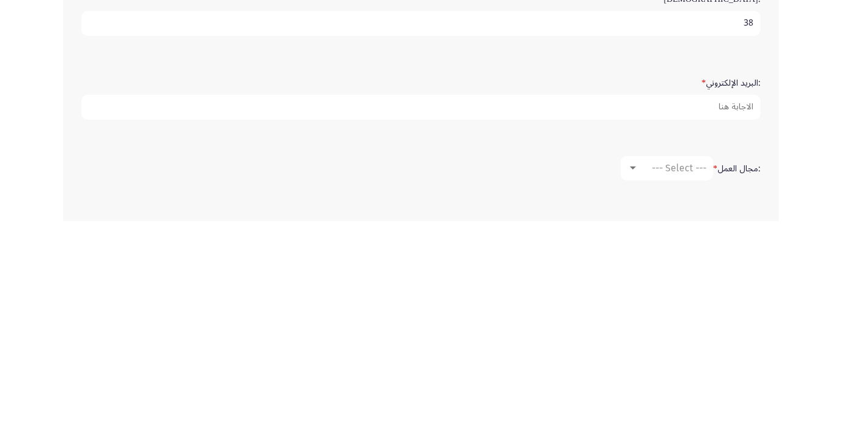
scroll to position [183, 0]
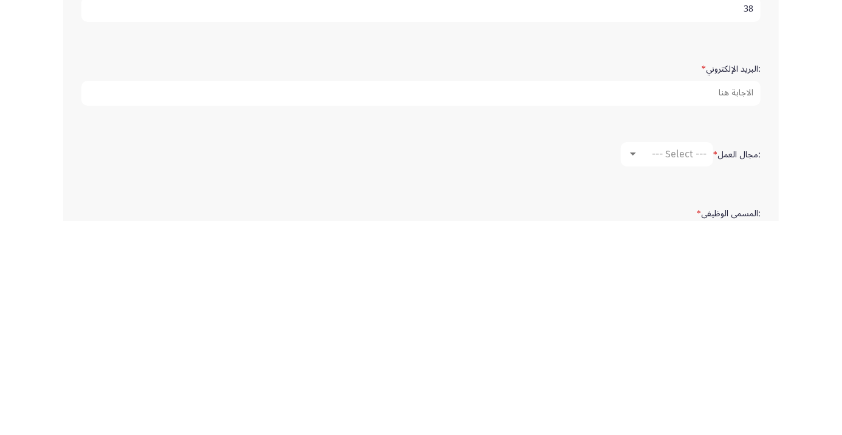
type input "38"
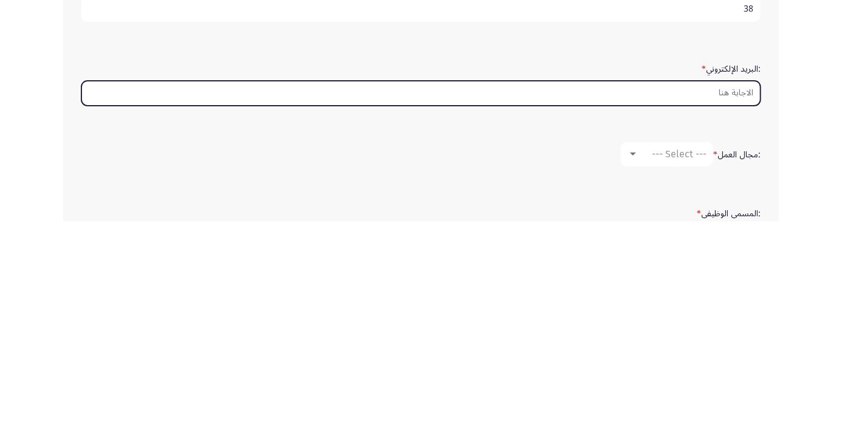
click at [711, 304] on input ":البريد الإلكتروني *" at bounding box center [420, 307] width 679 height 25
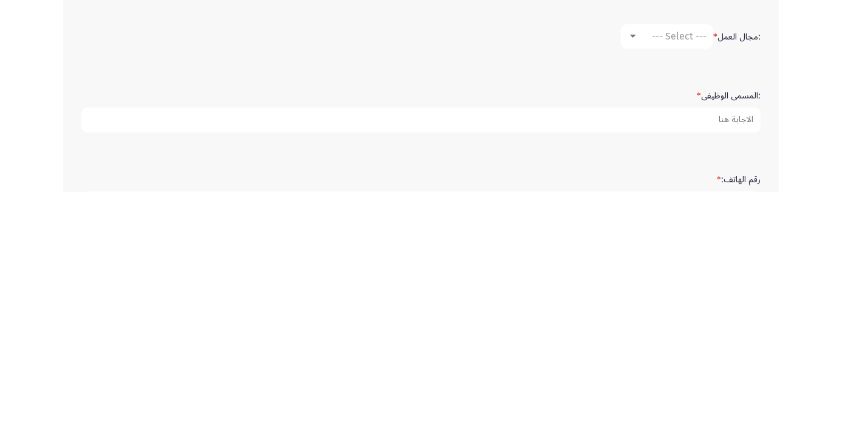
scroll to position [272, 0]
type input "[PERSON_NAME][EMAIL_ADDRESS][DOMAIN_NAME]"
click at [681, 273] on span "--- Select ---" at bounding box center [679, 279] width 55 height 12
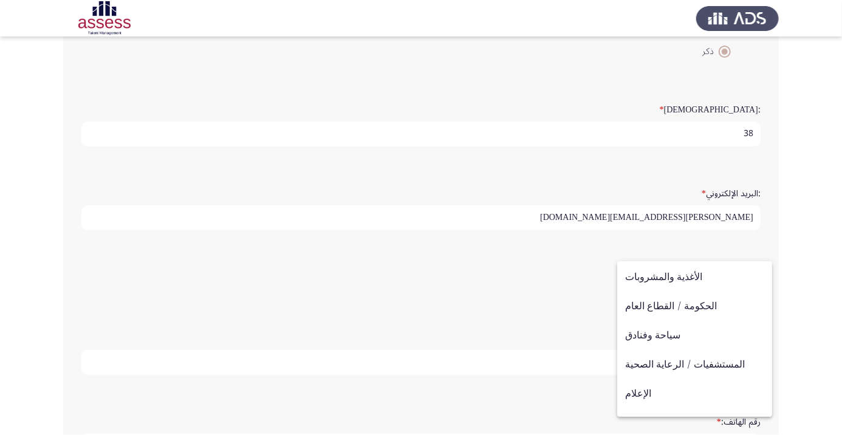
scroll to position [399, 0]
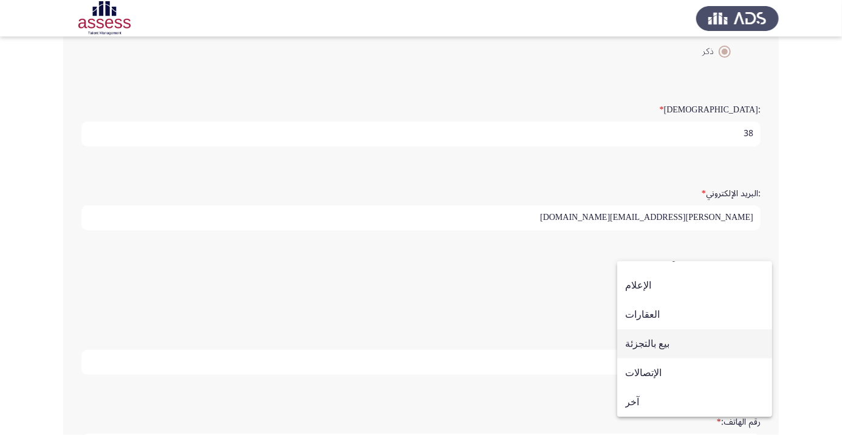
click at [681, 343] on span "بيع بالتجزئة" at bounding box center [694, 343] width 139 height 29
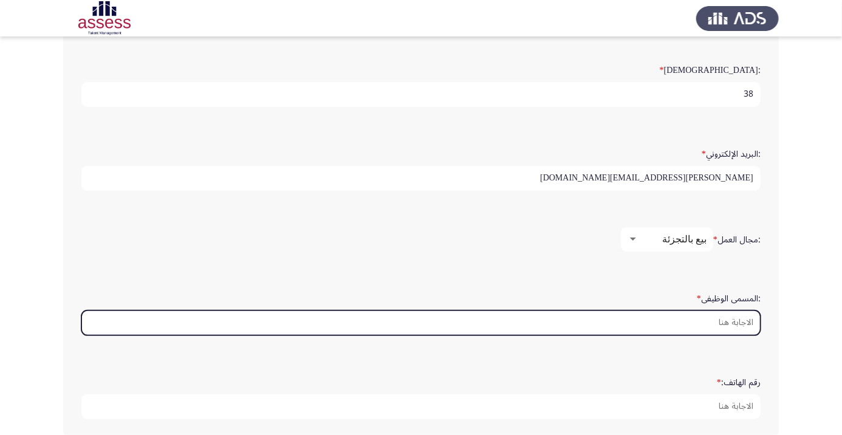
click at [716, 323] on input ":المسمى الوظيفى *" at bounding box center [420, 322] width 679 height 25
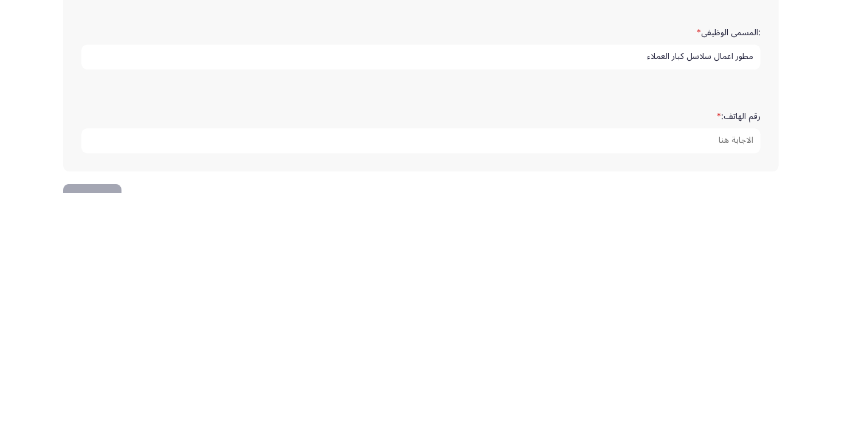
scroll to position [340, 0]
type input "مطور اعمال سلاسل كبار العملاء"
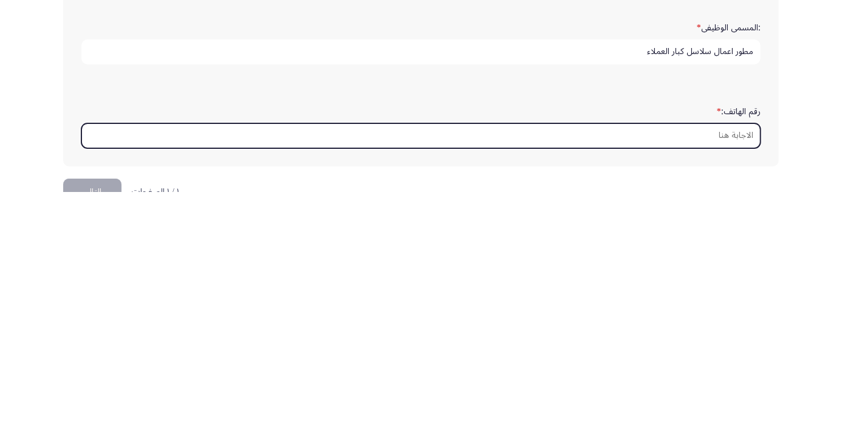
click at [710, 374] on input "رقم الهاتف: *" at bounding box center [420, 378] width 679 height 25
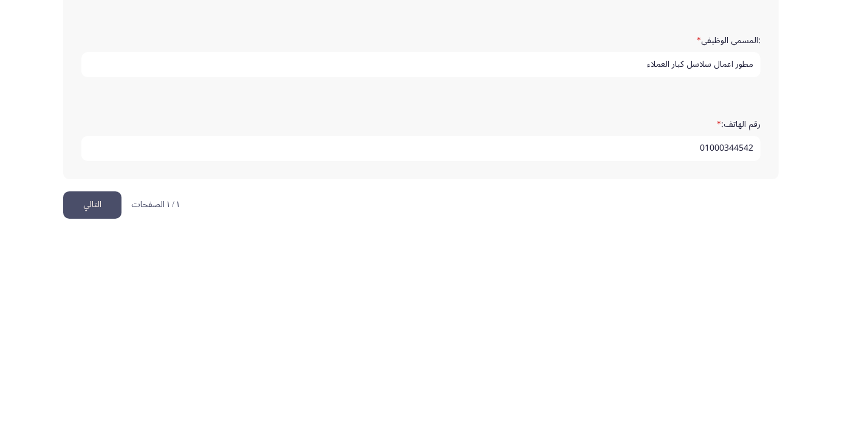
scroll to position [370, 0]
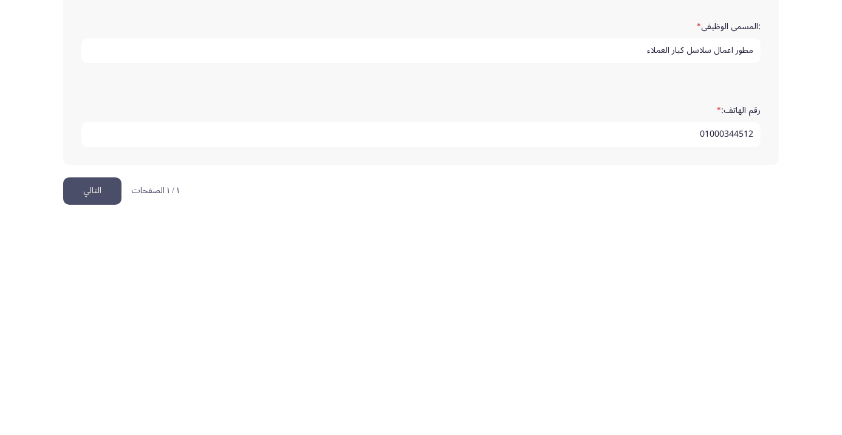
type input "01000344512"
click at [101, 400] on button "التالي" at bounding box center [92, 404] width 58 height 27
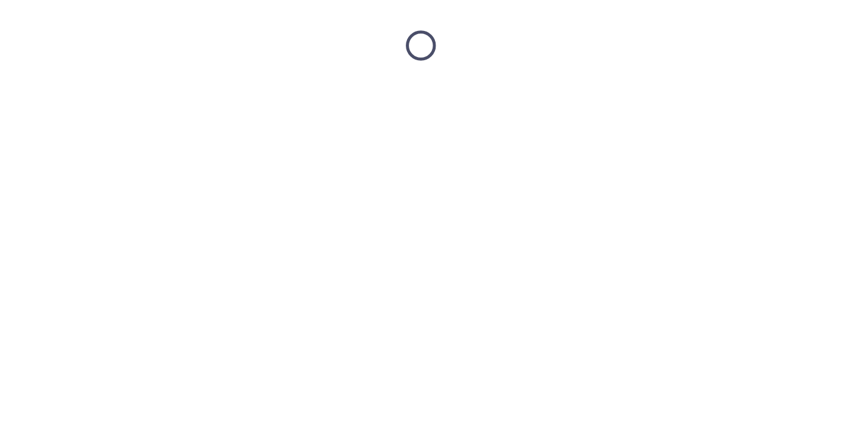
scroll to position [0, 0]
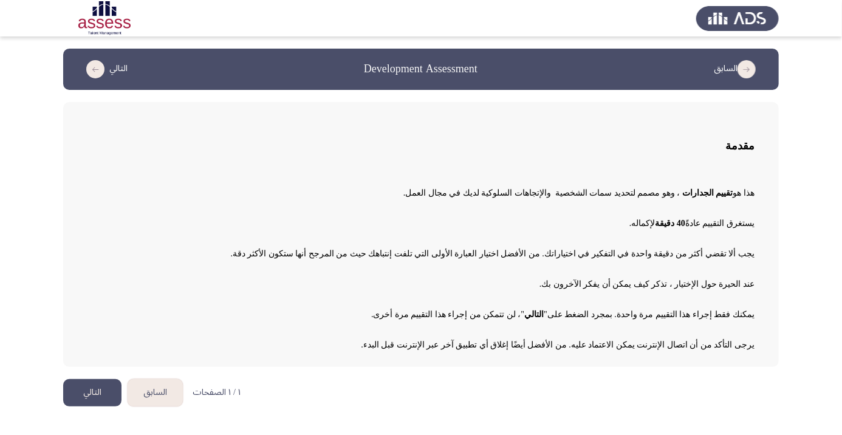
click at [94, 391] on button "التالي" at bounding box center [92, 392] width 58 height 27
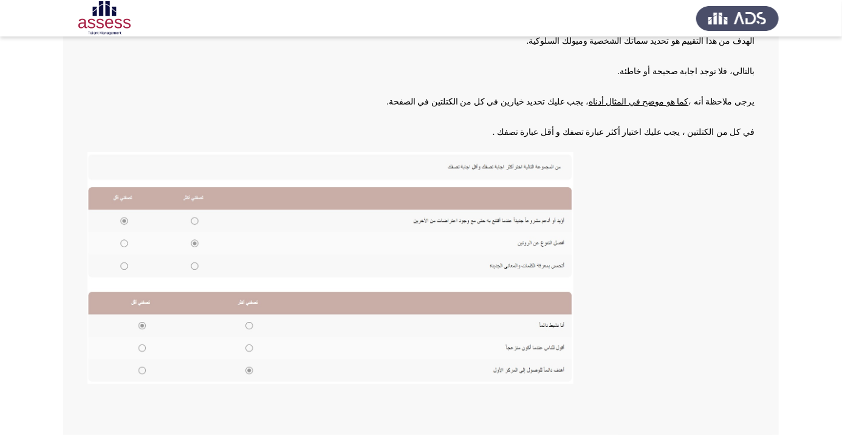
scroll to position [134, 0]
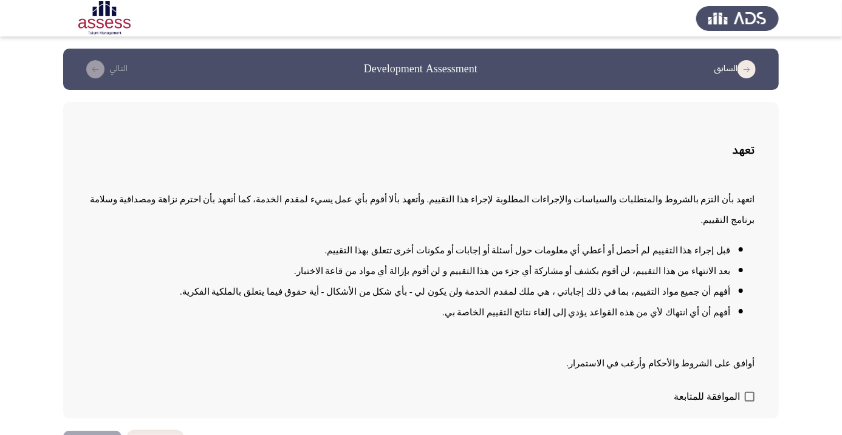
scroll to position [1, 0]
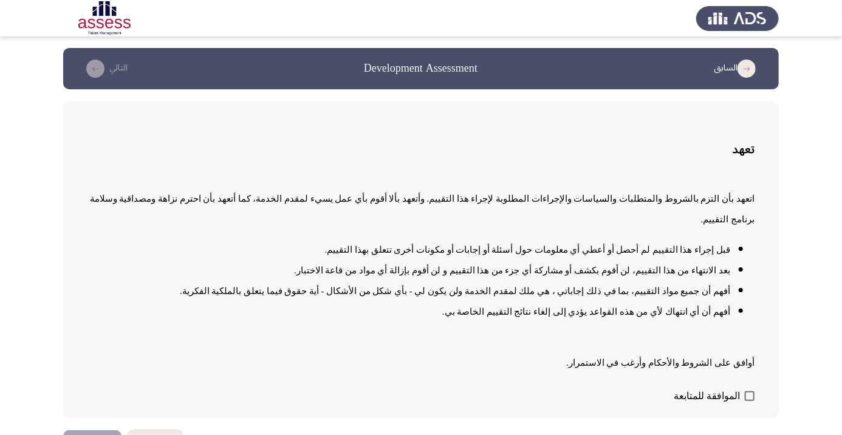
click at [745, 401] on span at bounding box center [750, 396] width 10 height 10
click at [749, 402] on input "الموافقة للمتابعة" at bounding box center [749, 401] width 1 height 1
checkbox input "true"
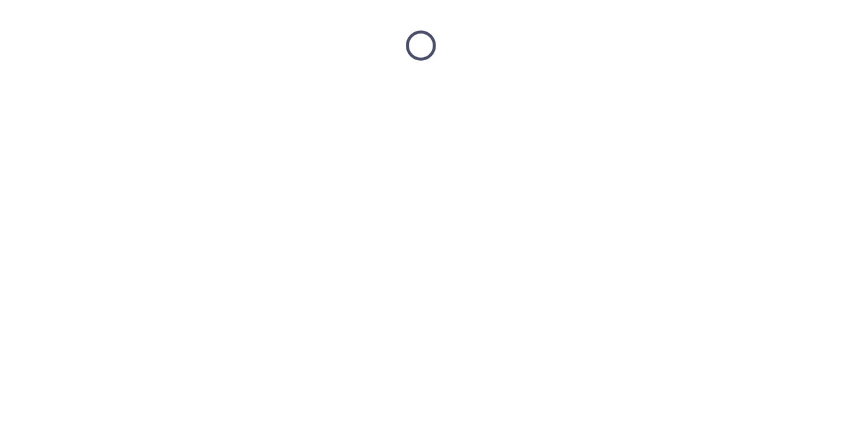
scroll to position [0, 0]
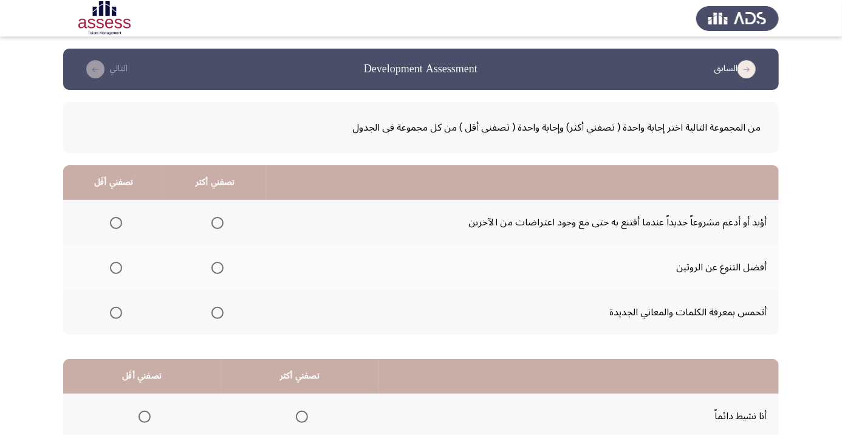
click at [116, 313] on span "Select an option" at bounding box center [116, 313] width 0 height 0
click at [117, 312] on input "Select an option" at bounding box center [116, 313] width 12 height 12
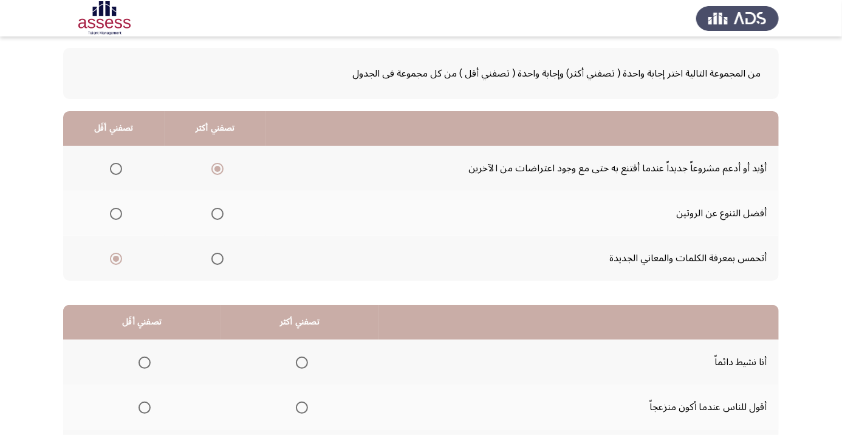
scroll to position [119, 0]
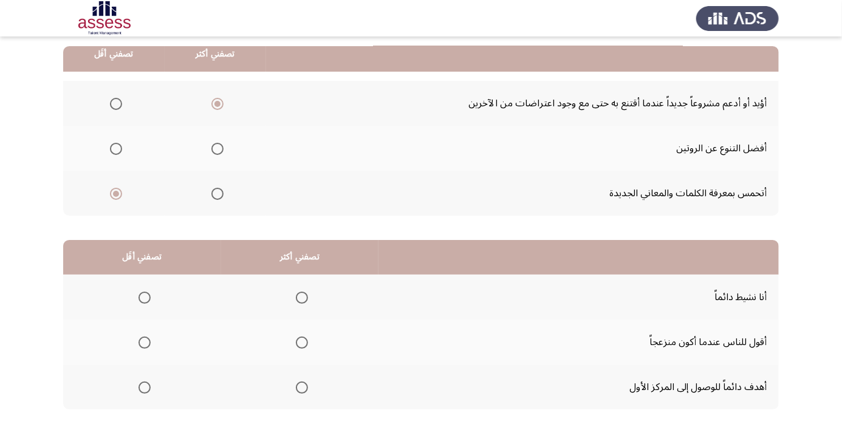
click at [302, 388] on span "Select an option" at bounding box center [302, 388] width 0 height 0
click at [303, 386] on input "Select an option" at bounding box center [302, 388] width 12 height 12
click at [139, 346] on span "Select an option" at bounding box center [145, 343] width 12 height 12
click at [139, 346] on input "Select an option" at bounding box center [145, 343] width 12 height 12
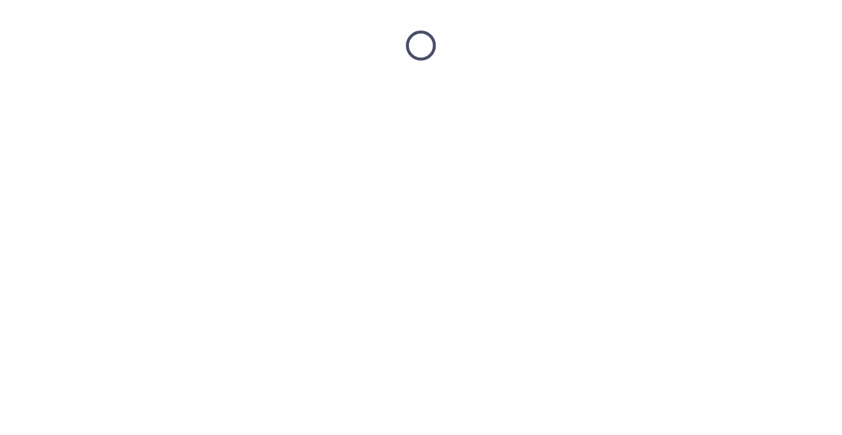
scroll to position [0, 0]
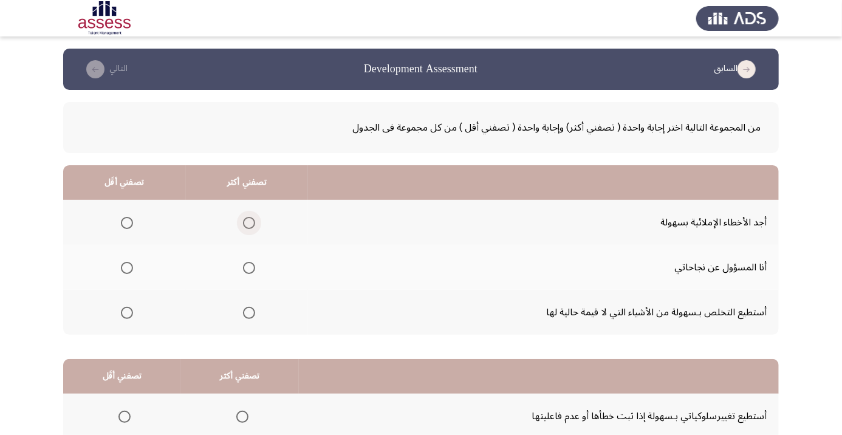
click at [249, 223] on span "Select an option" at bounding box center [249, 223] width 0 height 0
click at [249, 222] on input "Select an option" at bounding box center [249, 223] width 12 height 12
click at [122, 317] on span "Select an option" at bounding box center [127, 313] width 12 height 12
click at [122, 317] on input "Select an option" at bounding box center [127, 313] width 12 height 12
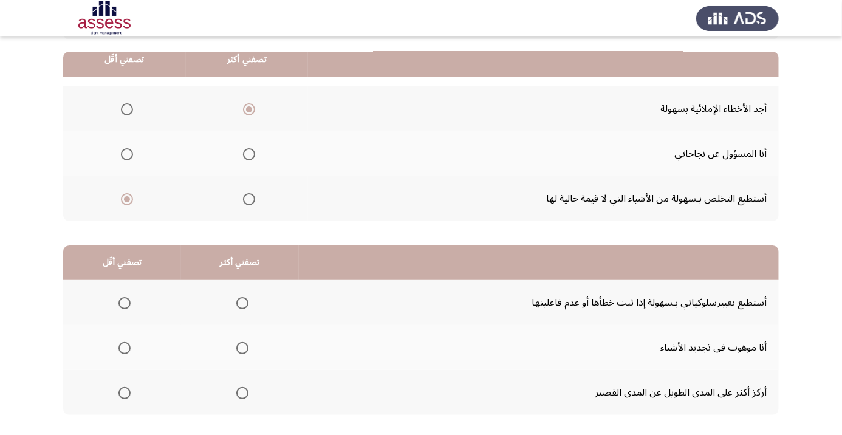
scroll to position [119, 0]
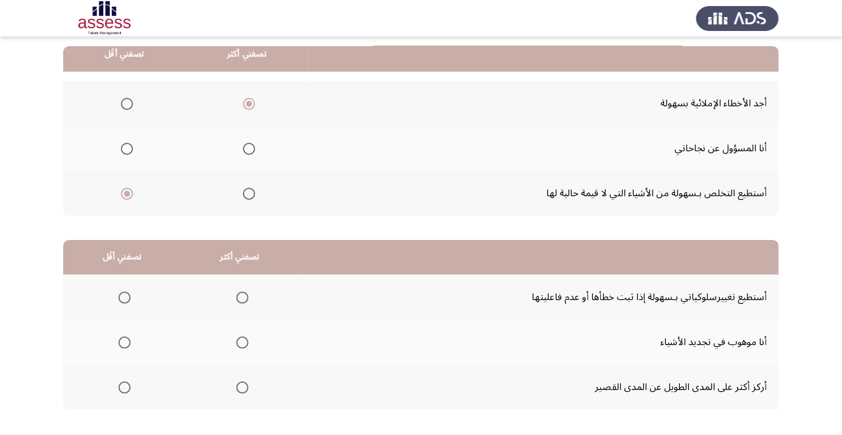
click at [238, 298] on span "Select an option" at bounding box center [242, 298] width 12 height 12
click at [238, 298] on input "Select an option" at bounding box center [242, 298] width 12 height 12
click at [125, 343] on span "Select an option" at bounding box center [125, 343] width 0 height 0
click at [124, 341] on input "Select an option" at bounding box center [124, 343] width 12 height 12
click at [124, 341] on span "Select an option" at bounding box center [125, 343] width 6 height 6
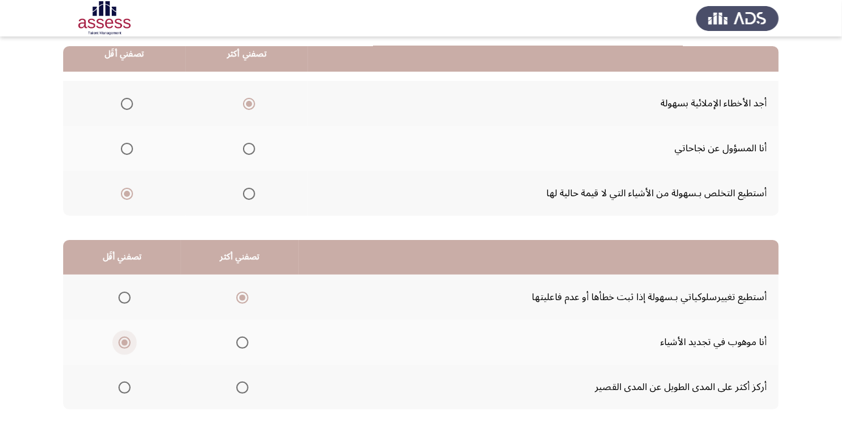
click at [124, 341] on input "Select an option" at bounding box center [124, 343] width 12 height 12
click at [128, 385] on span "Select an option" at bounding box center [124, 388] width 12 height 12
click at [128, 385] on input "Select an option" at bounding box center [124, 388] width 12 height 12
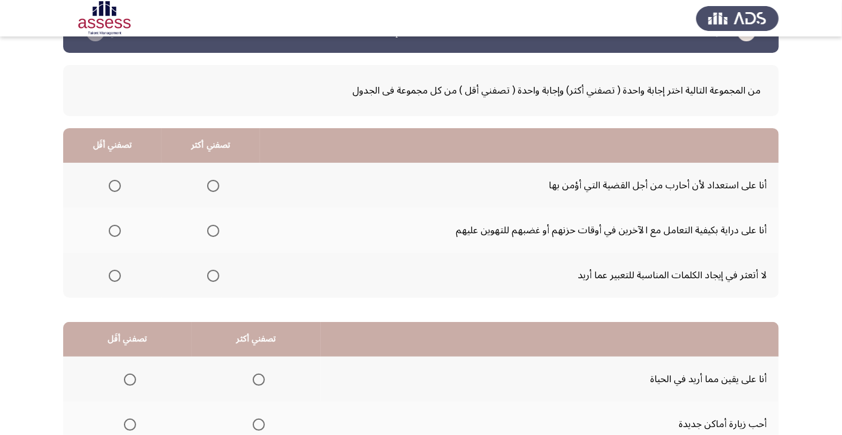
scroll to position [0, 0]
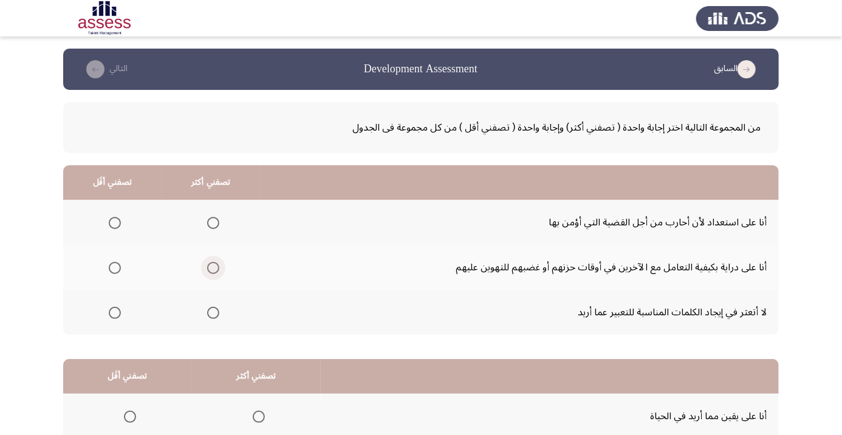
click at [211, 266] on span "Select an option" at bounding box center [213, 268] width 12 height 12
click at [211, 266] on input "Select an option" at bounding box center [213, 268] width 12 height 12
click at [105, 297] on th at bounding box center [112, 312] width 98 height 45
click at [115, 312] on span "Select an option" at bounding box center [115, 313] width 12 height 12
click at [115, 312] on input "Select an option" at bounding box center [115, 313] width 12 height 12
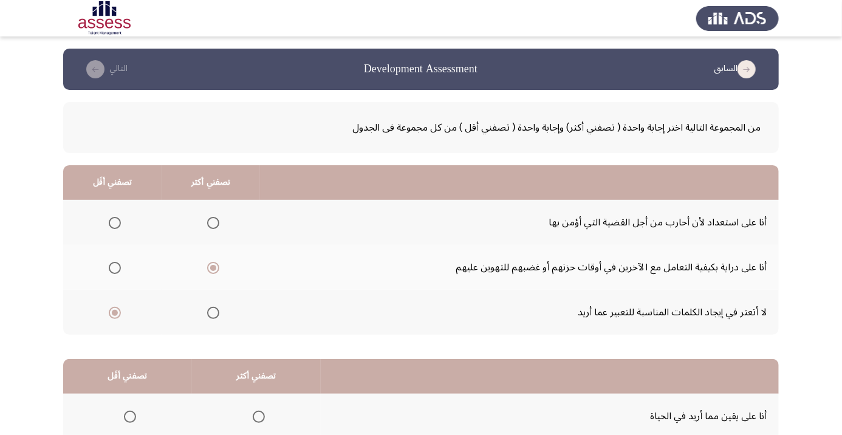
scroll to position [119, 0]
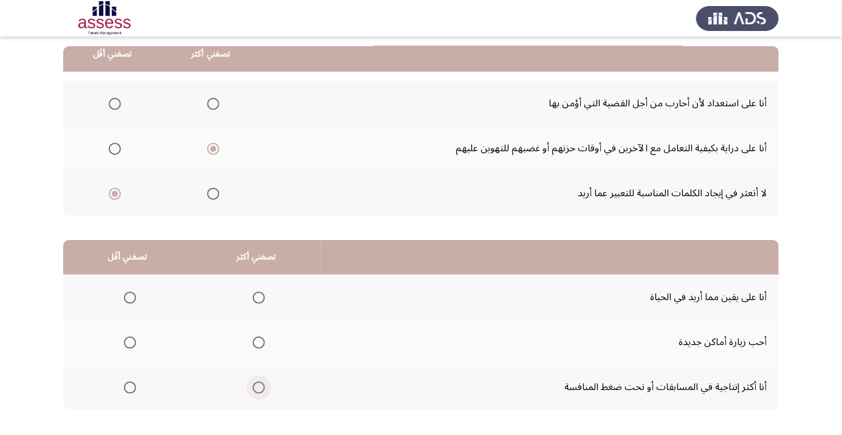
click at [259, 382] on span "Select an option" at bounding box center [259, 388] width 12 height 12
click at [259, 382] on input "Select an option" at bounding box center [259, 388] width 12 height 12
click at [130, 343] on span "Select an option" at bounding box center [130, 343] width 0 height 0
click at [129, 341] on input "Select an option" at bounding box center [130, 343] width 12 height 12
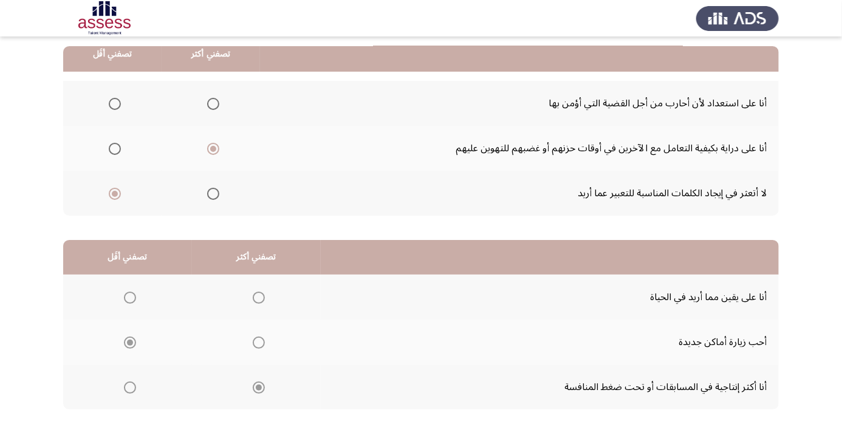
scroll to position [0, 0]
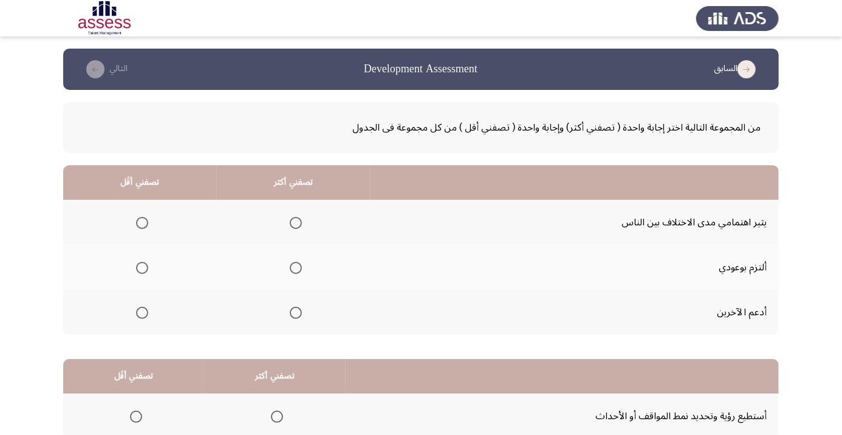
click at [142, 223] on span "Select an option" at bounding box center [142, 223] width 0 height 0
click at [142, 222] on input "Select an option" at bounding box center [142, 223] width 12 height 12
click at [290, 272] on span "Select an option" at bounding box center [296, 268] width 12 height 12
click at [290, 272] on input "Select an option" at bounding box center [296, 268] width 12 height 12
click at [299, 312] on span "Select an option" at bounding box center [296, 313] width 12 height 12
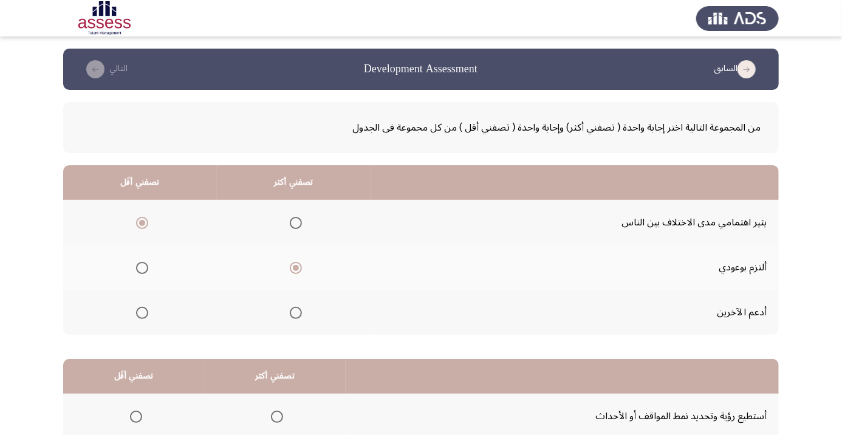
click at [299, 312] on input "Select an option" at bounding box center [296, 313] width 12 height 12
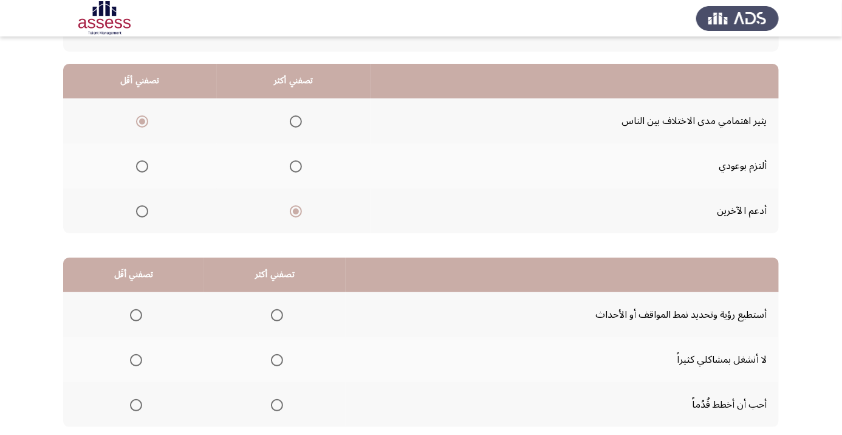
scroll to position [102, 0]
click at [292, 165] on span "Select an option" at bounding box center [296, 166] width 12 height 12
click at [292, 165] on input "Select an option" at bounding box center [296, 166] width 12 height 12
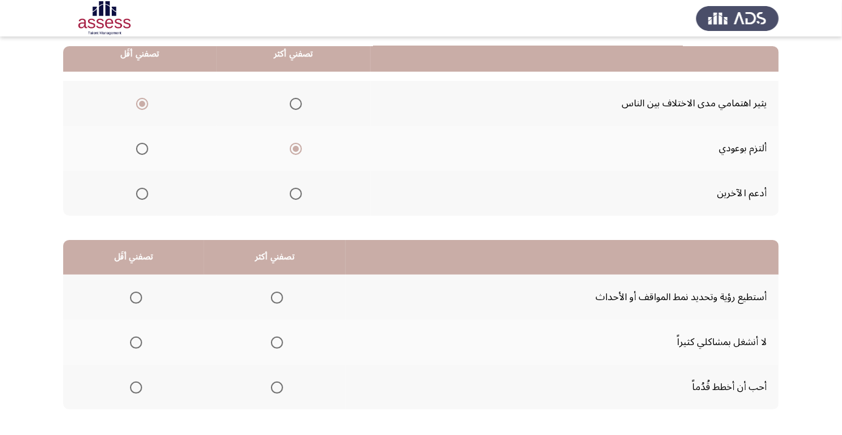
click at [277, 388] on span "Select an option" at bounding box center [277, 388] width 0 height 0
click at [276, 386] on input "Select an option" at bounding box center [277, 388] width 12 height 12
click at [131, 340] on span "Select an option" at bounding box center [136, 343] width 12 height 12
click at [131, 340] on input "Select an option" at bounding box center [136, 343] width 12 height 12
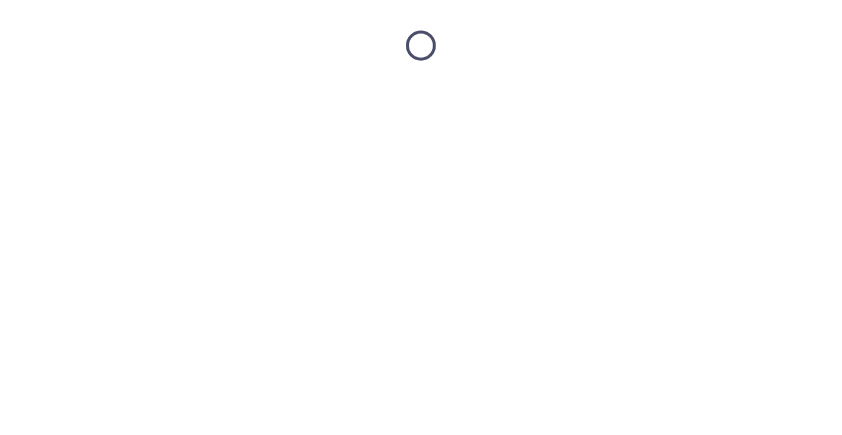
scroll to position [0, 0]
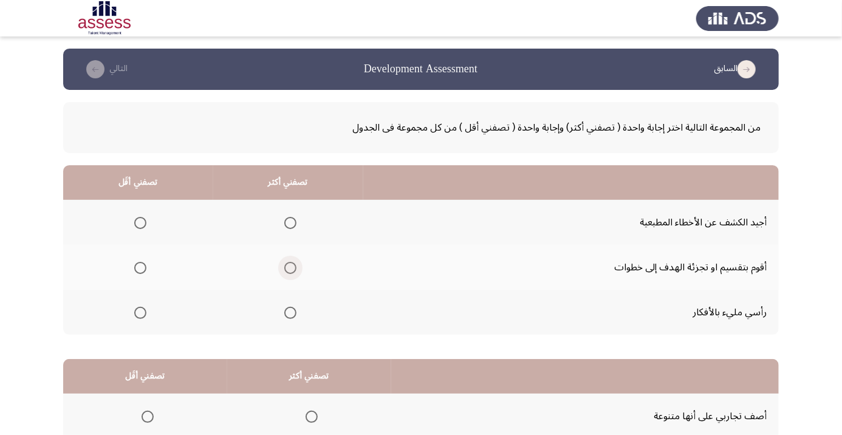
click at [284, 266] on span "Select an option" at bounding box center [290, 268] width 12 height 12
click at [284, 266] on input "Select an option" at bounding box center [290, 268] width 12 height 12
click at [135, 307] on span "Select an option" at bounding box center [140, 313] width 12 height 12
click at [135, 307] on input "Select an option" at bounding box center [140, 313] width 12 height 12
click at [290, 217] on span "Select an option" at bounding box center [290, 223] width 12 height 12
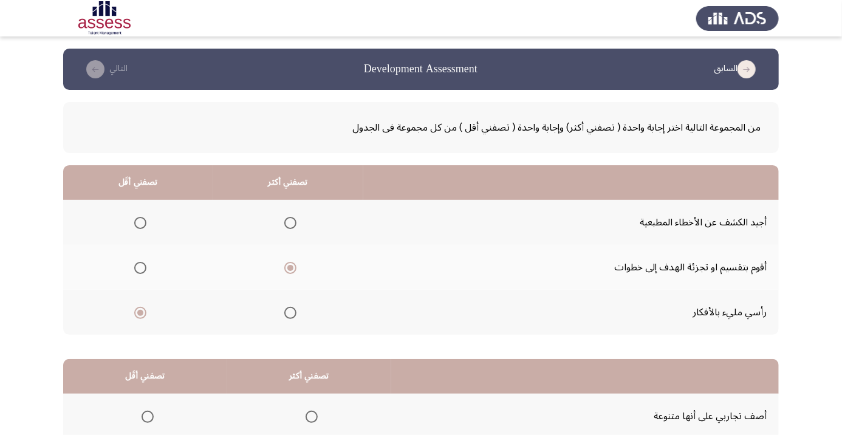
click at [290, 217] on input "Select an option" at bounding box center [290, 223] width 12 height 12
click at [286, 265] on span "Select an option" at bounding box center [290, 268] width 12 height 12
click at [286, 265] on input "Select an option" at bounding box center [290, 268] width 12 height 12
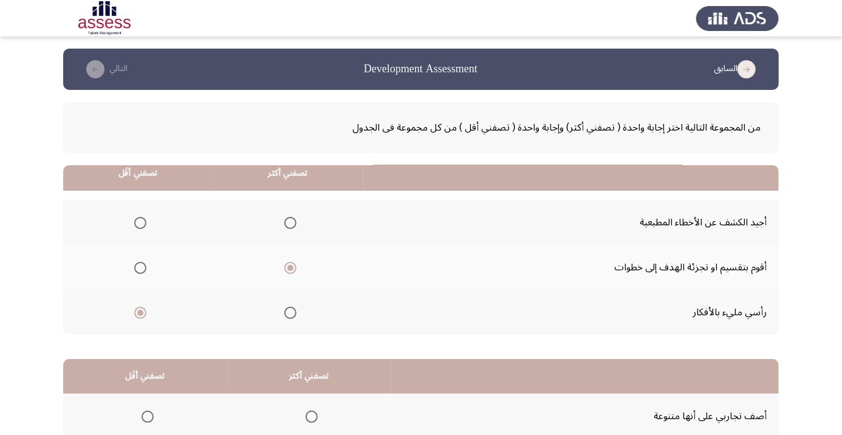
scroll to position [119, 0]
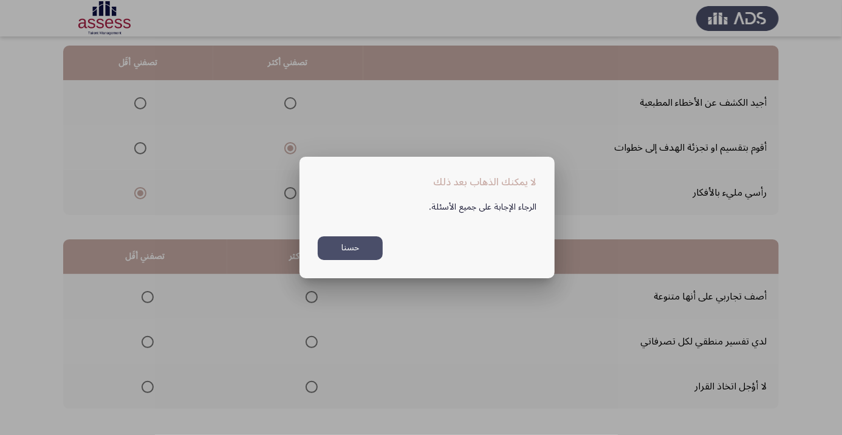
scroll to position [0, 0]
click at [441, 353] on div at bounding box center [421, 217] width 842 height 435
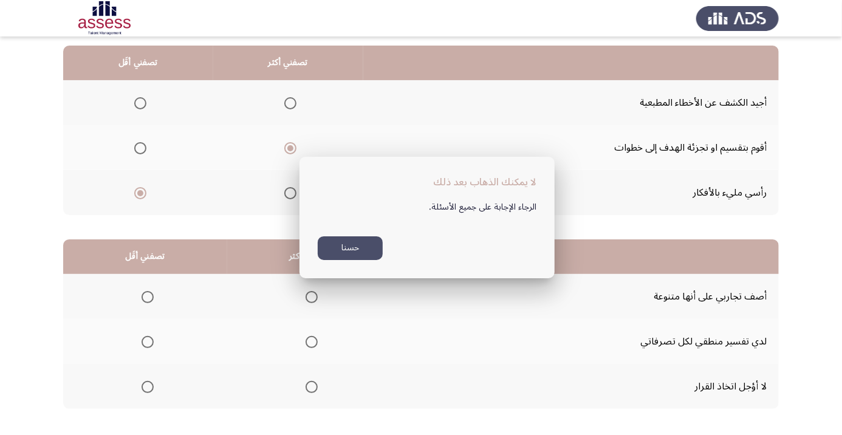
scroll to position [119, 0]
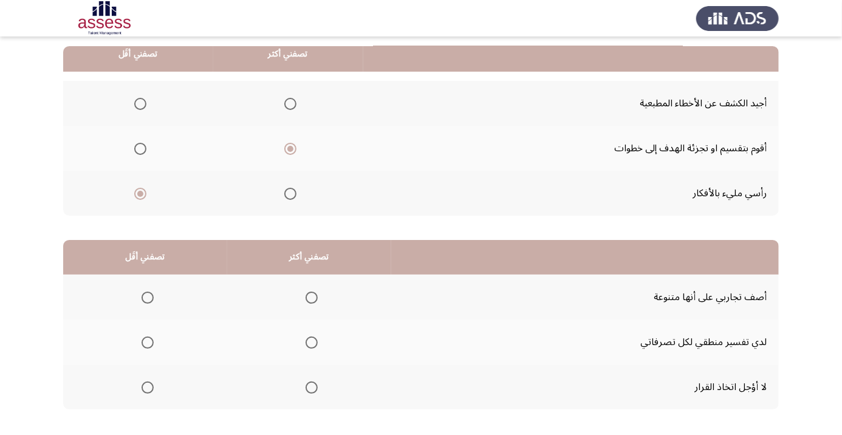
click at [314, 386] on span "Select an option" at bounding box center [312, 388] width 12 height 12
click at [314, 386] on input "Select an option" at bounding box center [312, 388] width 12 height 12
click at [148, 292] on span "Select an option" at bounding box center [148, 298] width 12 height 12
click at [148, 292] on input "Select an option" at bounding box center [148, 298] width 12 height 12
click at [153, 337] on span "Select an option" at bounding box center [148, 343] width 12 height 12
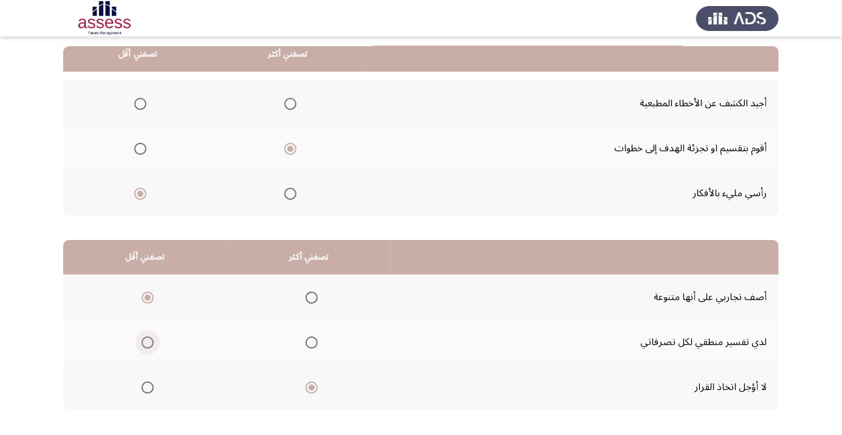
click at [153, 337] on input "Select an option" at bounding box center [148, 343] width 12 height 12
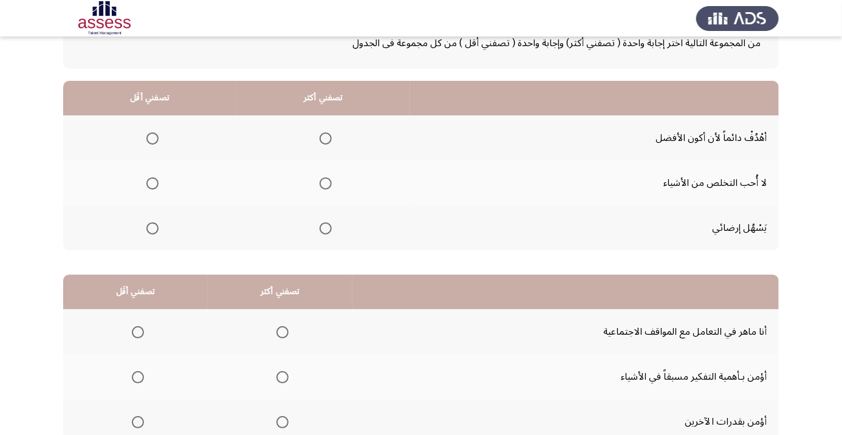
scroll to position [0, 0]
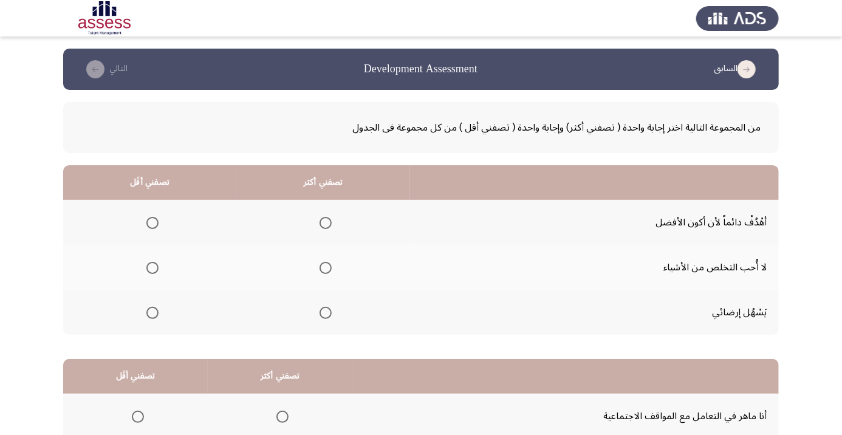
click at [326, 223] on span "Select an option" at bounding box center [326, 223] width 0 height 0
click at [327, 222] on input "Select an option" at bounding box center [326, 223] width 12 height 12
click at [153, 312] on span "Select an option" at bounding box center [152, 313] width 12 height 12
click at [153, 312] on input "Select an option" at bounding box center [152, 313] width 12 height 12
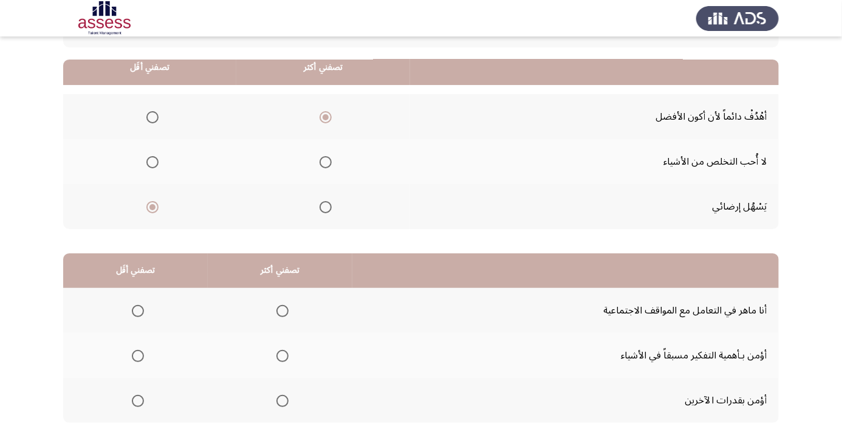
scroll to position [119, 0]
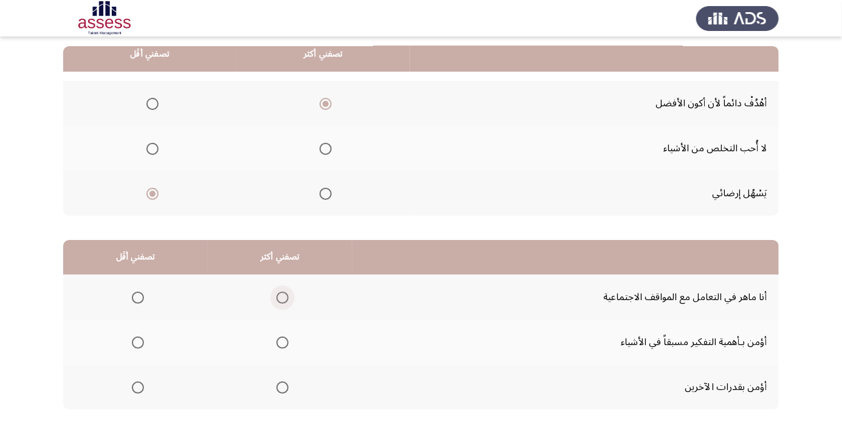
click at [278, 295] on span "Select an option" at bounding box center [282, 298] width 12 height 12
click at [278, 295] on input "Select an option" at bounding box center [282, 298] width 12 height 12
click at [138, 343] on span "Select an option" at bounding box center [138, 343] width 0 height 0
click at [138, 341] on input "Select an option" at bounding box center [138, 343] width 12 height 12
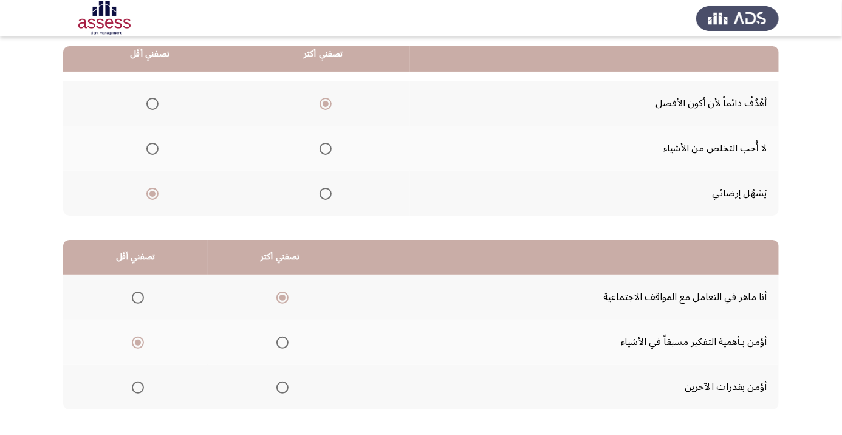
scroll to position [0, 0]
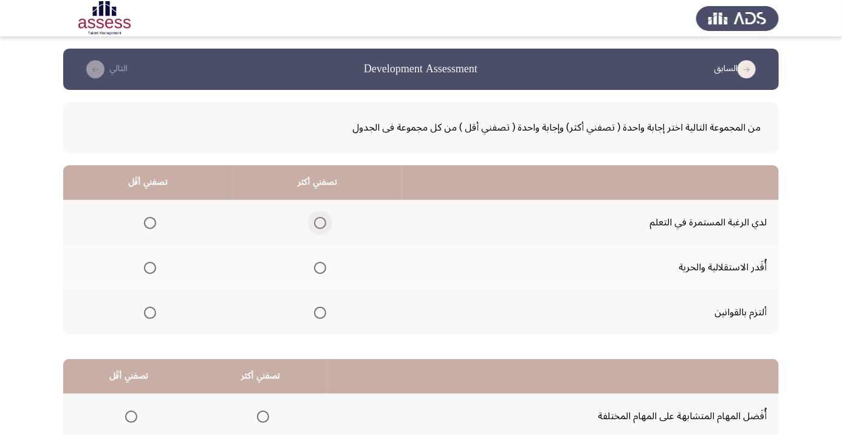
click at [318, 225] on span "Select an option" at bounding box center [320, 223] width 12 height 12
click at [318, 225] on input "Select an option" at bounding box center [320, 223] width 12 height 12
click at [154, 266] on span "Select an option" at bounding box center [150, 268] width 12 height 12
click at [154, 266] on input "Select an option" at bounding box center [150, 268] width 12 height 12
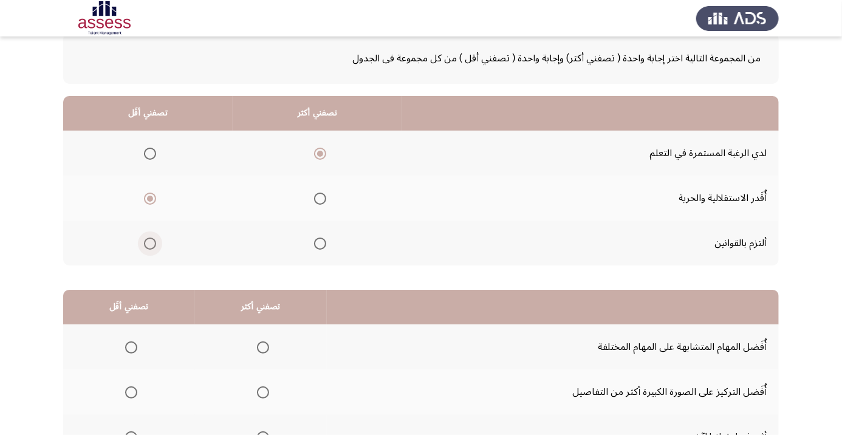
scroll to position [119, 0]
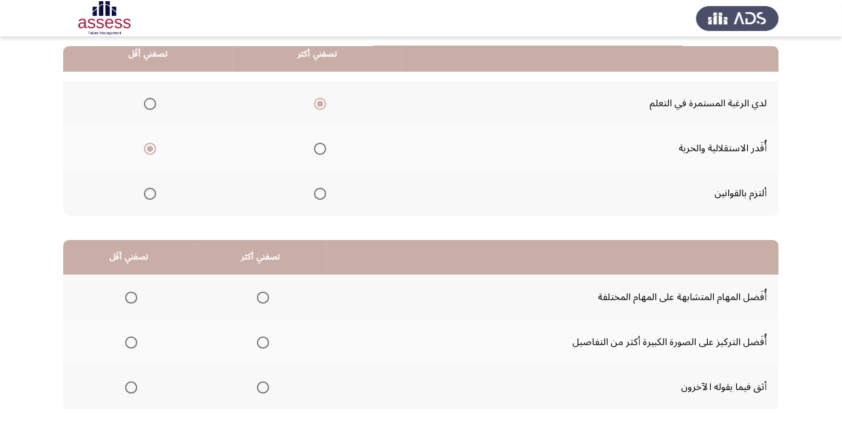
click at [131, 298] on span "Select an option" at bounding box center [131, 298] width 0 height 0
click at [131, 297] on input "Select an option" at bounding box center [131, 298] width 12 height 12
click at [131, 388] on span "Select an option" at bounding box center [131, 388] width 0 height 0
click at [131, 386] on input "Select an option" at bounding box center [131, 388] width 12 height 12
click at [131, 292] on span "Select an option" at bounding box center [131, 298] width 12 height 12
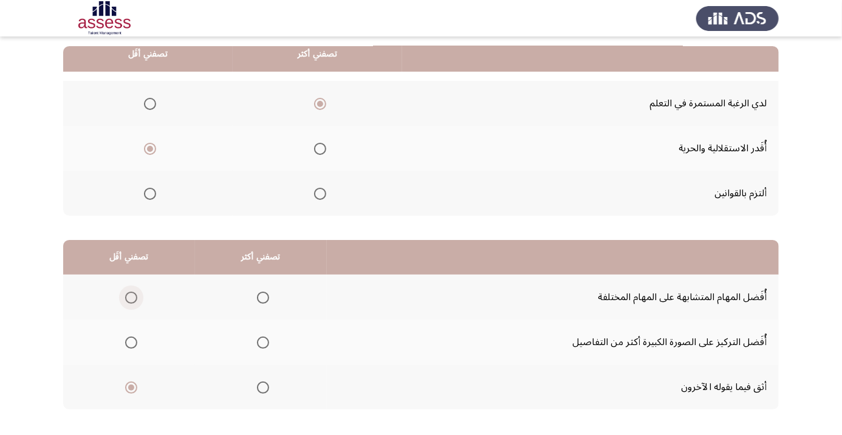
click at [131, 292] on input "Select an option" at bounding box center [131, 298] width 12 height 12
click at [131, 343] on span "Select an option" at bounding box center [131, 343] width 0 height 0
click at [131, 341] on input "Select an option" at bounding box center [131, 343] width 12 height 12
click at [135, 299] on span "Select an option" at bounding box center [131, 298] width 12 height 12
click at [135, 299] on input "Select an option" at bounding box center [131, 298] width 12 height 12
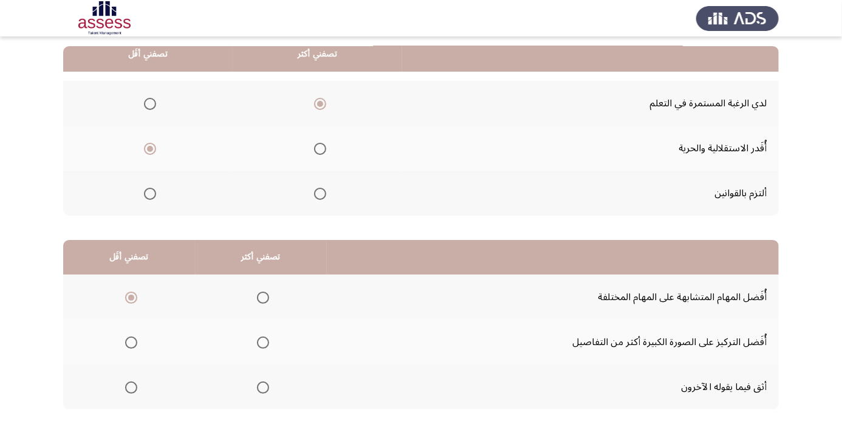
click at [261, 338] on span "Select an option" at bounding box center [263, 343] width 12 height 12
click at [261, 338] on input "Select an option" at bounding box center [263, 343] width 12 height 12
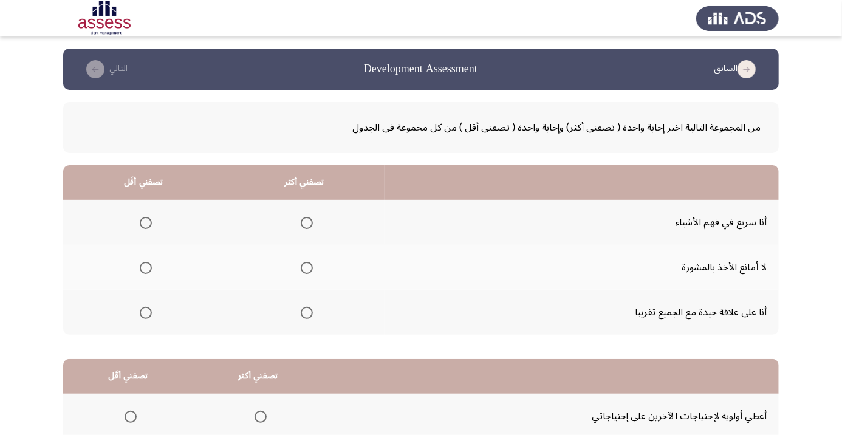
click at [307, 223] on span "Select an option" at bounding box center [307, 223] width 0 height 0
click at [306, 222] on input "Select an option" at bounding box center [307, 223] width 12 height 12
click at [149, 262] on span "Select an option" at bounding box center [146, 268] width 12 height 12
click at [149, 262] on input "Select an option" at bounding box center [146, 268] width 12 height 12
click at [307, 313] on span "Select an option" at bounding box center [307, 313] width 0 height 0
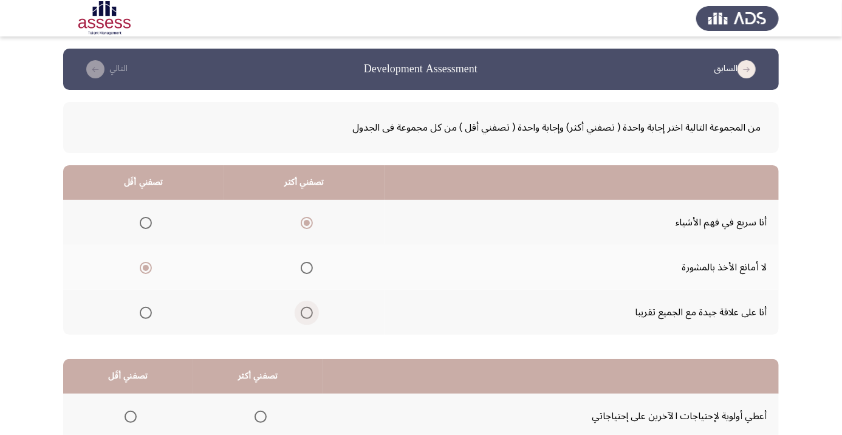
click at [306, 312] on input "Select an option" at bounding box center [307, 313] width 12 height 12
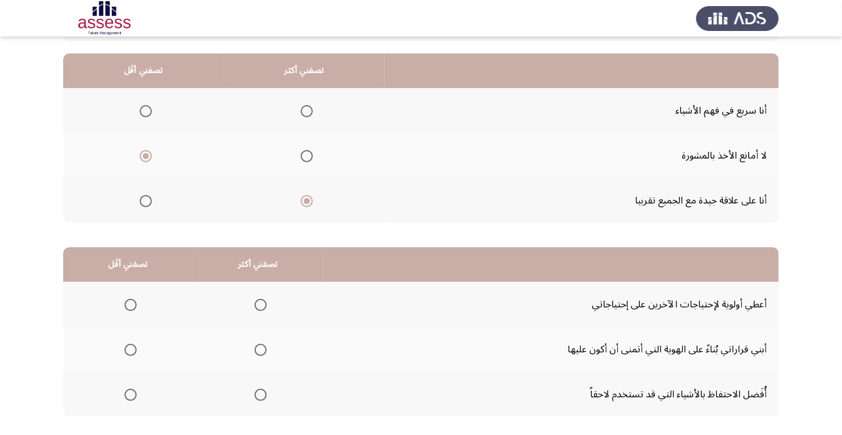
scroll to position [114, 0]
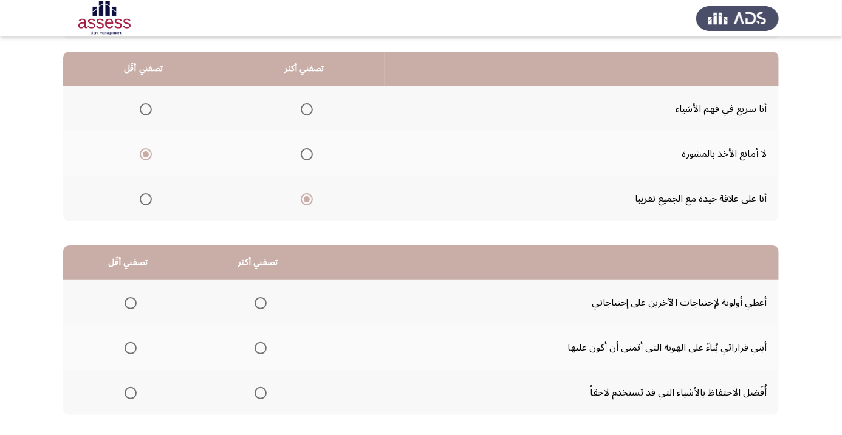
click at [261, 303] on span "Select an option" at bounding box center [261, 303] width 0 height 0
click at [261, 302] on input "Select an option" at bounding box center [261, 303] width 12 height 12
click at [262, 343] on span "Select an option" at bounding box center [261, 348] width 12 height 12
click at [262, 343] on input "Select an option" at bounding box center [261, 348] width 12 height 12
click at [261, 303] on span "Select an option" at bounding box center [261, 303] width 0 height 0
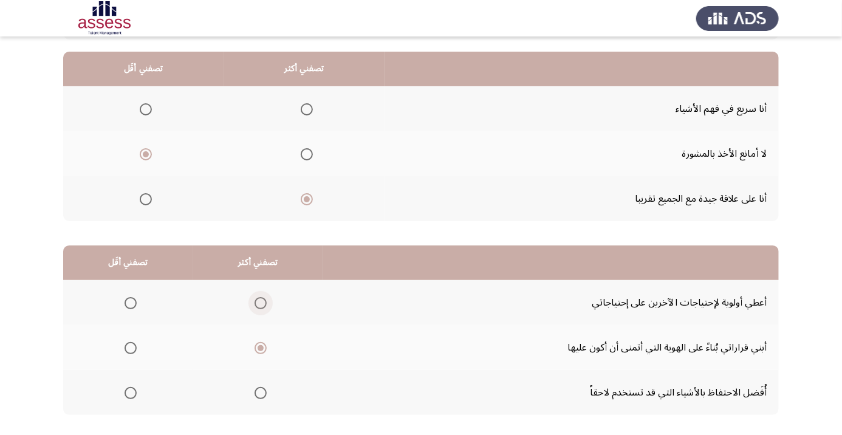
click at [261, 302] on input "Select an option" at bounding box center [261, 303] width 12 height 12
click at [261, 348] on span "Select an option" at bounding box center [261, 348] width 0 height 0
click at [261, 347] on input "Select an option" at bounding box center [261, 348] width 12 height 12
click at [126, 390] on span "Select an option" at bounding box center [131, 393] width 12 height 12
click at [126, 390] on input "Select an option" at bounding box center [131, 393] width 12 height 12
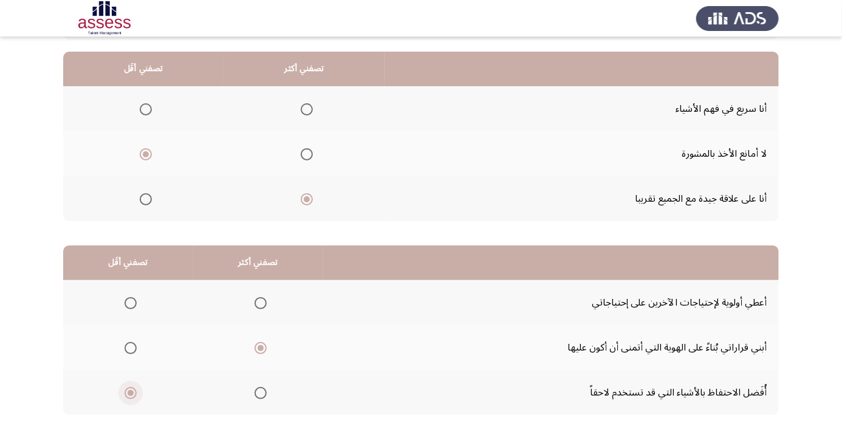
scroll to position [119, 0]
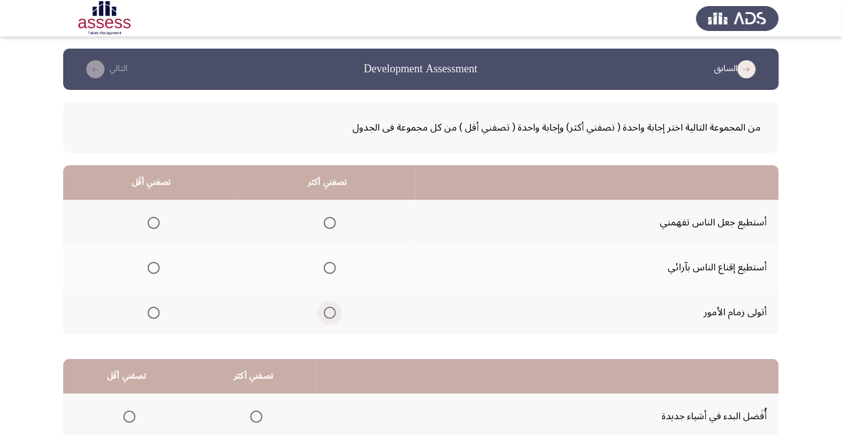
click at [326, 311] on span "Select an option" at bounding box center [330, 313] width 12 height 12
click at [326, 311] on input "Select an option" at bounding box center [330, 313] width 12 height 12
click at [153, 218] on span "Select an option" at bounding box center [154, 223] width 12 height 12
click at [153, 218] on input "Select an option" at bounding box center [154, 223] width 12 height 12
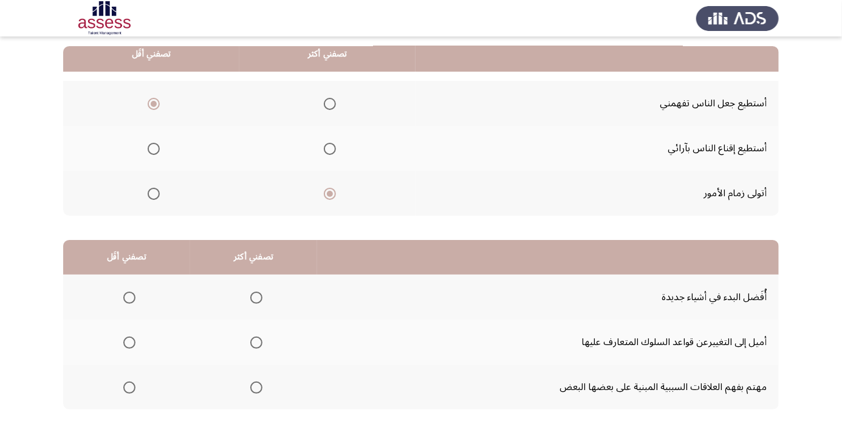
click at [129, 298] on span "Select an option" at bounding box center [129, 298] width 0 height 0
click at [129, 297] on input "Select an option" at bounding box center [129, 298] width 12 height 12
click at [256, 388] on span "Select an option" at bounding box center [256, 388] width 0 height 0
click at [256, 386] on input "Select an option" at bounding box center [256, 388] width 12 height 12
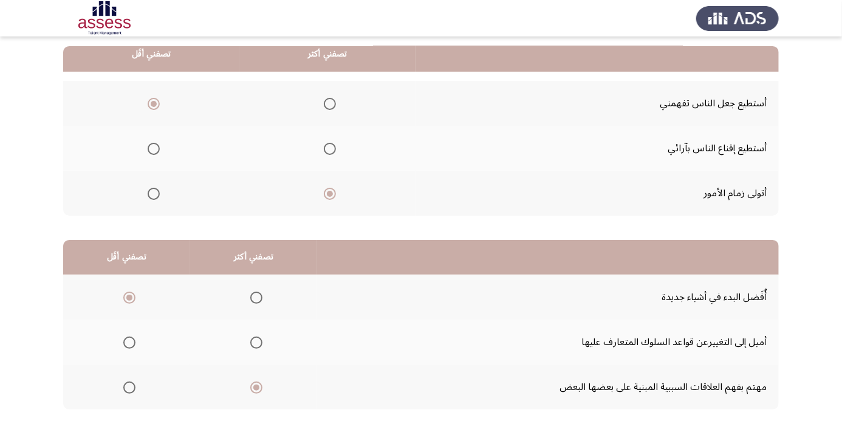
scroll to position [0, 0]
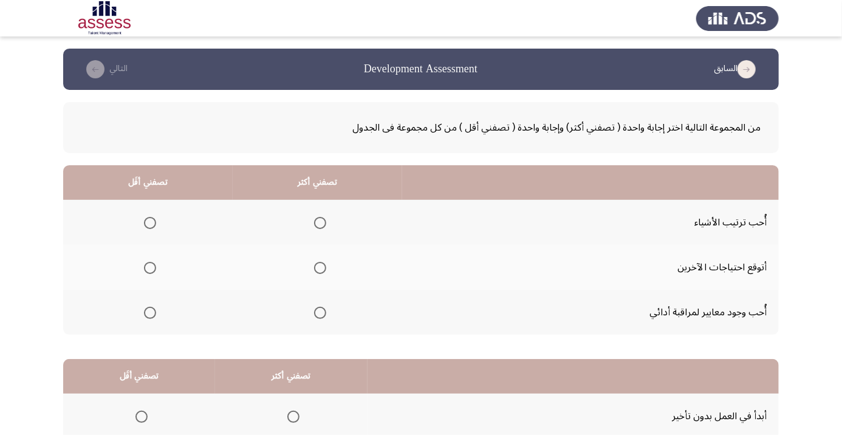
click at [315, 223] on span "Select an option" at bounding box center [320, 223] width 12 height 12
click at [315, 223] on input "Select an option" at bounding box center [320, 223] width 12 height 12
click at [124, 258] on th at bounding box center [148, 267] width 170 height 45
click at [141, 248] on th at bounding box center [148, 267] width 170 height 45
click at [148, 246] on th at bounding box center [148, 267] width 170 height 45
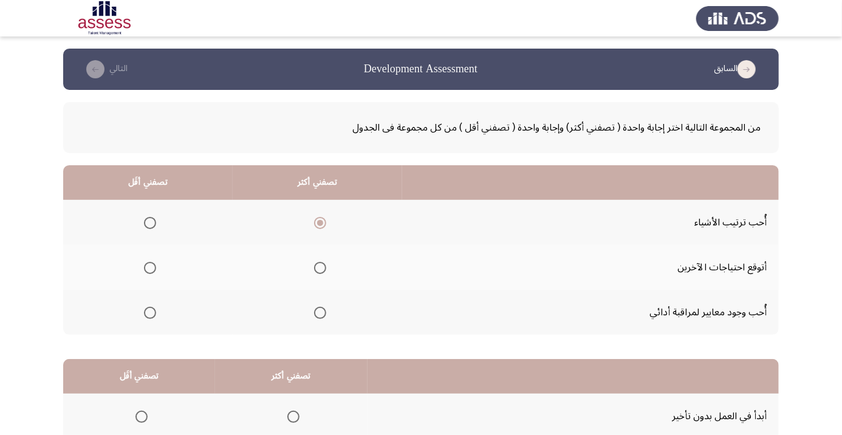
click at [148, 263] on span "Select an option" at bounding box center [150, 268] width 12 height 12
click at [148, 263] on input "Select an option" at bounding box center [150, 268] width 12 height 12
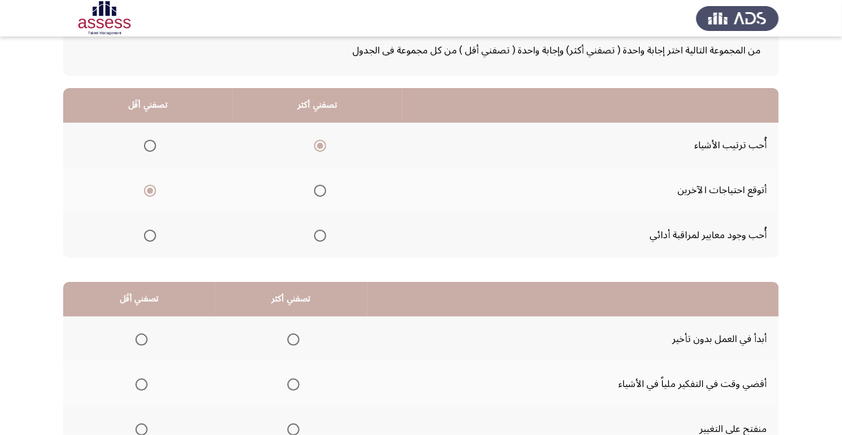
scroll to position [119, 0]
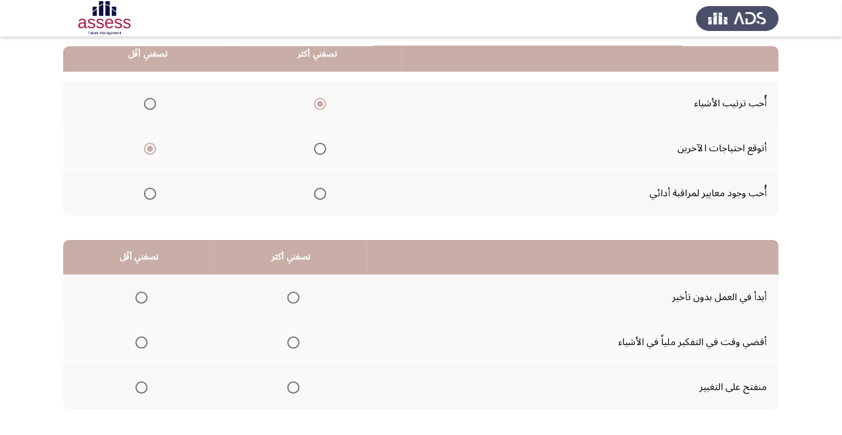
click at [296, 280] on th at bounding box center [291, 297] width 152 height 45
click at [293, 298] on span "Select an option" at bounding box center [293, 298] width 0 height 0
click at [295, 297] on input "Select an option" at bounding box center [293, 298] width 12 height 12
click at [124, 340] on th at bounding box center [139, 342] width 152 height 45
click at [142, 343] on span "Select an option" at bounding box center [142, 343] width 0 height 0
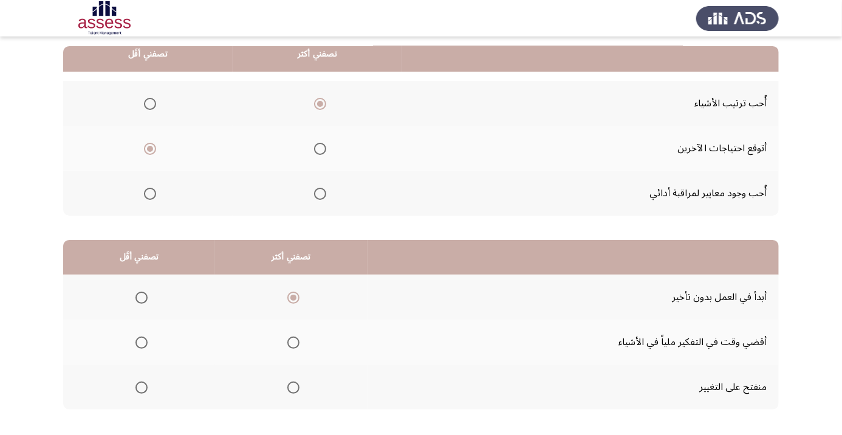
click at [142, 341] on input "Select an option" at bounding box center [141, 343] width 12 height 12
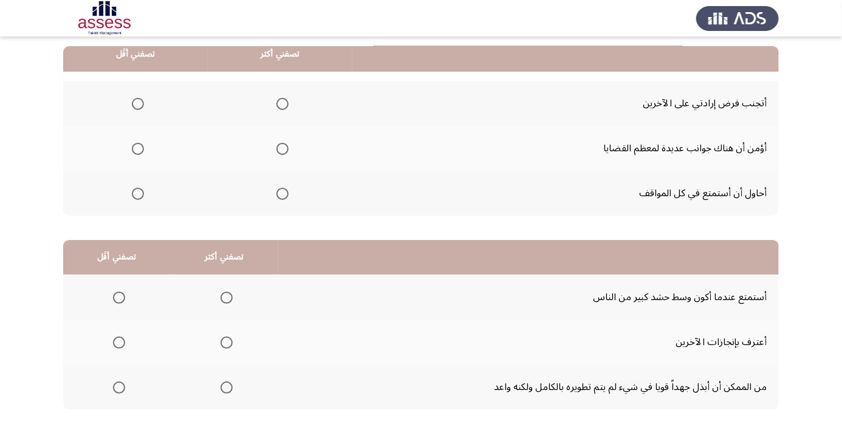
click at [279, 130] on th at bounding box center [280, 148] width 145 height 45
click at [267, 134] on th at bounding box center [280, 148] width 145 height 45
click at [277, 146] on span "Select an option" at bounding box center [282, 149] width 12 height 12
click at [277, 146] on input "Select an option" at bounding box center [282, 149] width 12 height 12
click at [4, 434] on html "السابق Development Assessment التالي من المجموعة التالية اختر إجابة واحدة ( تصف…" at bounding box center [421, 188] width 842 height 614
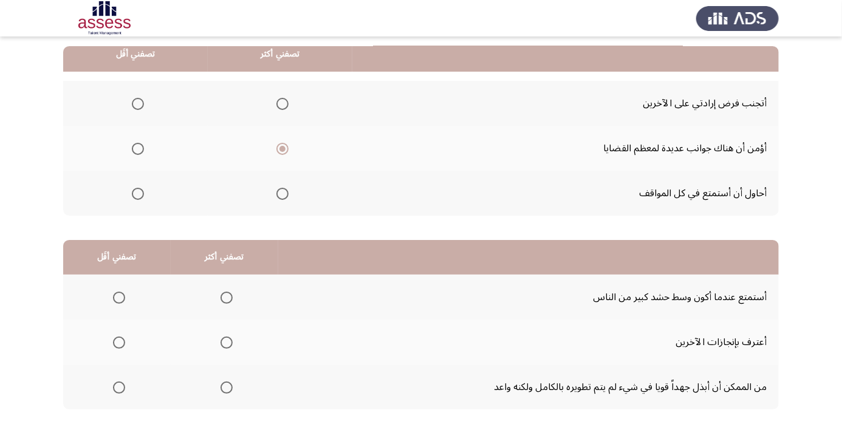
click at [136, 211] on th at bounding box center [135, 193] width 145 height 45
click at [138, 194] on span "Select an option" at bounding box center [138, 194] width 0 height 0
click at [137, 193] on input "Select an option" at bounding box center [138, 194] width 12 height 12
click at [228, 337] on span "Select an option" at bounding box center [227, 343] width 12 height 12
click at [228, 337] on input "Select an option" at bounding box center [227, 343] width 12 height 12
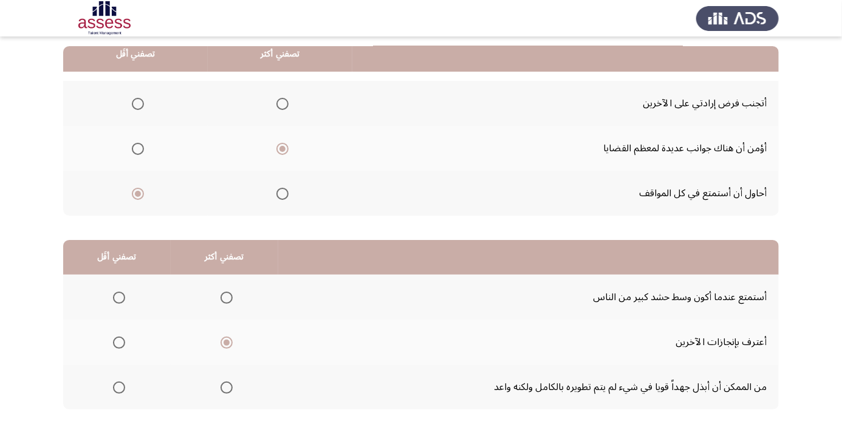
click at [119, 388] on span "Select an option" at bounding box center [119, 388] width 0 height 0
click at [119, 386] on input "Select an option" at bounding box center [119, 388] width 12 height 12
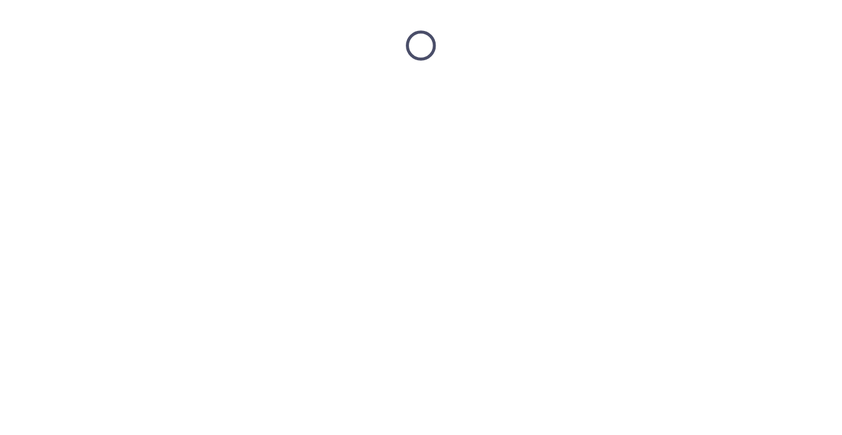
scroll to position [0, 0]
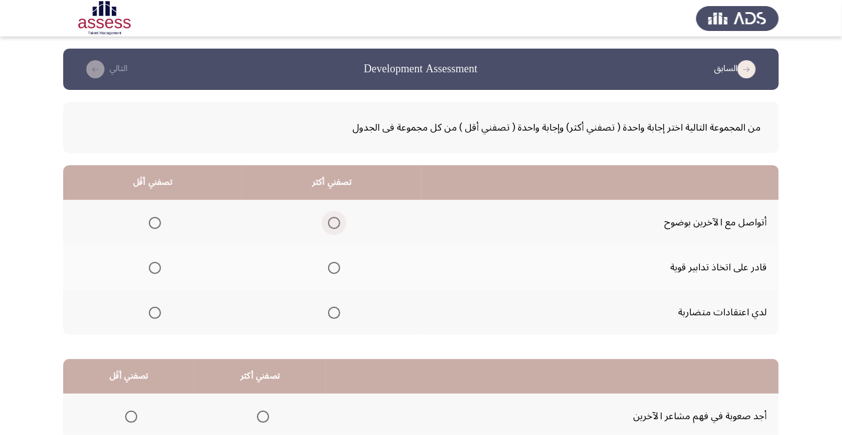
click at [334, 223] on span "Select an option" at bounding box center [334, 223] width 0 height 0
click at [335, 222] on input "Select an option" at bounding box center [334, 223] width 12 height 12
click at [155, 313] on span "Select an option" at bounding box center [155, 313] width 0 height 0
click at [156, 312] on input "Select an option" at bounding box center [155, 313] width 12 height 12
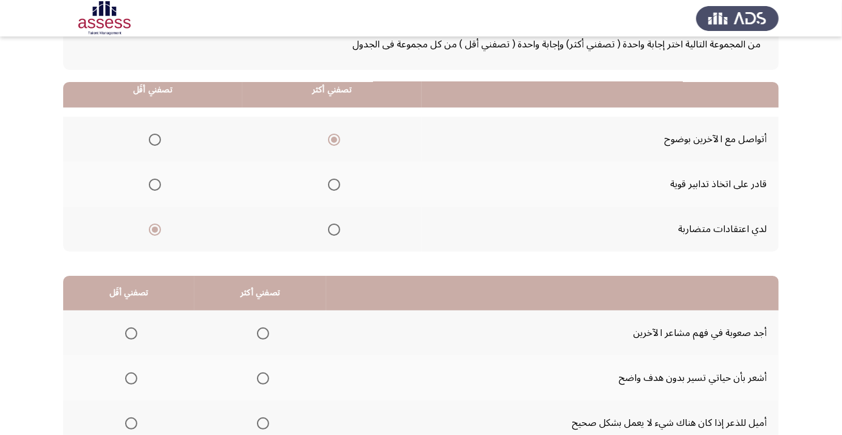
scroll to position [119, 0]
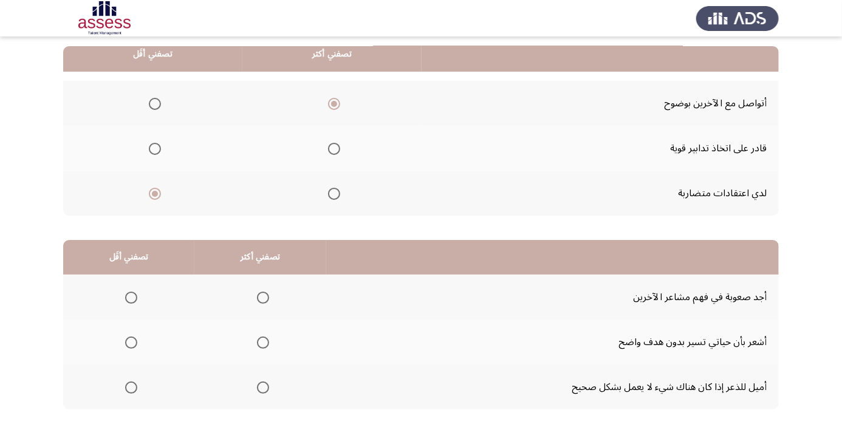
click at [261, 293] on span "Select an option" at bounding box center [263, 298] width 12 height 12
click at [261, 293] on input "Select an option" at bounding box center [263, 298] width 12 height 12
click at [131, 388] on span "Select an option" at bounding box center [131, 388] width 0 height 0
click at [131, 386] on input "Select an option" at bounding box center [131, 388] width 12 height 12
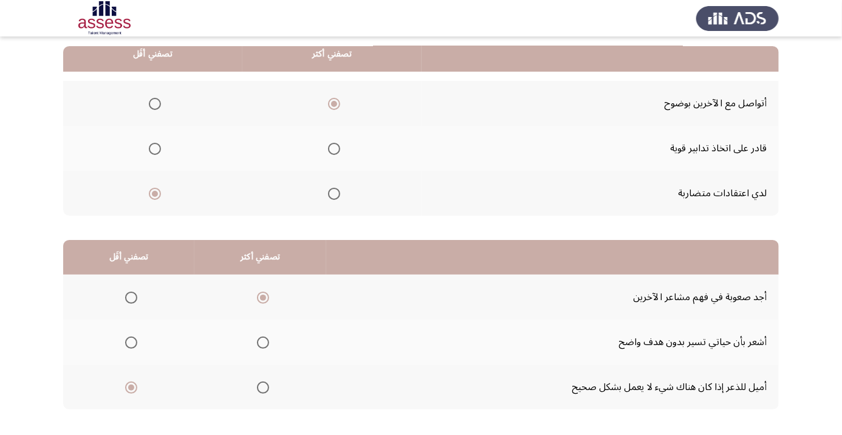
scroll to position [0, 0]
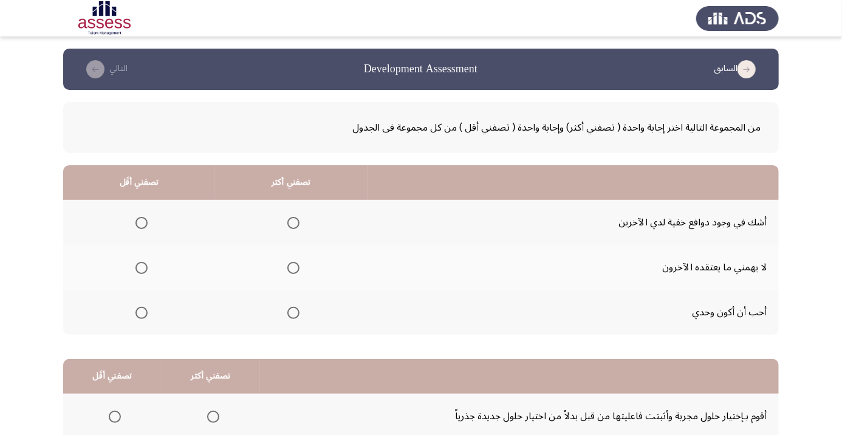
click at [293, 268] on span "Select an option" at bounding box center [293, 268] width 0 height 0
click at [293, 267] on input "Select an option" at bounding box center [293, 268] width 12 height 12
click at [291, 299] on th at bounding box center [291, 312] width 152 height 45
click at [293, 313] on span "Select an option" at bounding box center [293, 313] width 0 height 0
click at [293, 312] on input "Select an option" at bounding box center [293, 313] width 12 height 12
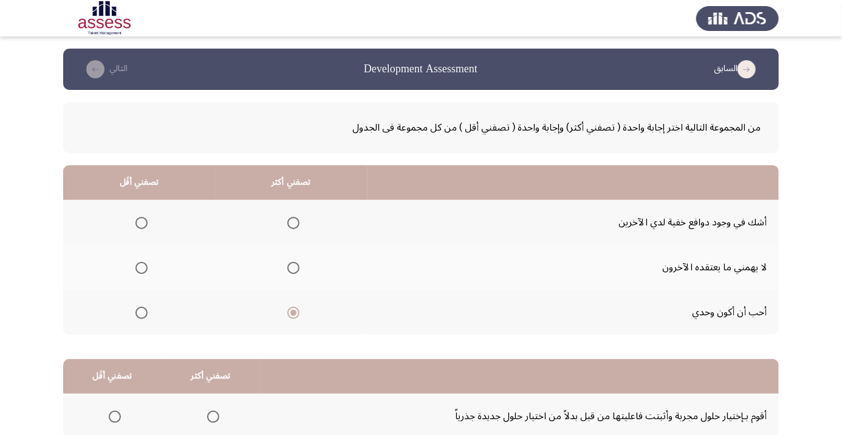
click at [142, 223] on span "Select an option" at bounding box center [142, 223] width 0 height 0
click at [141, 222] on input "Select an option" at bounding box center [141, 223] width 12 height 12
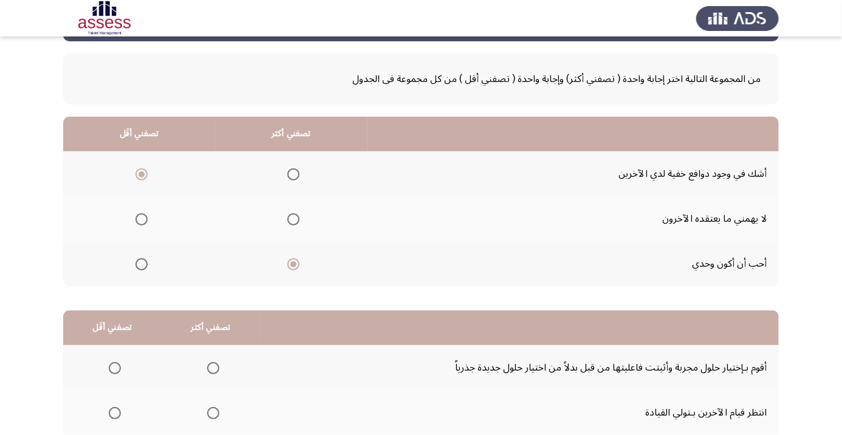
scroll to position [119, 0]
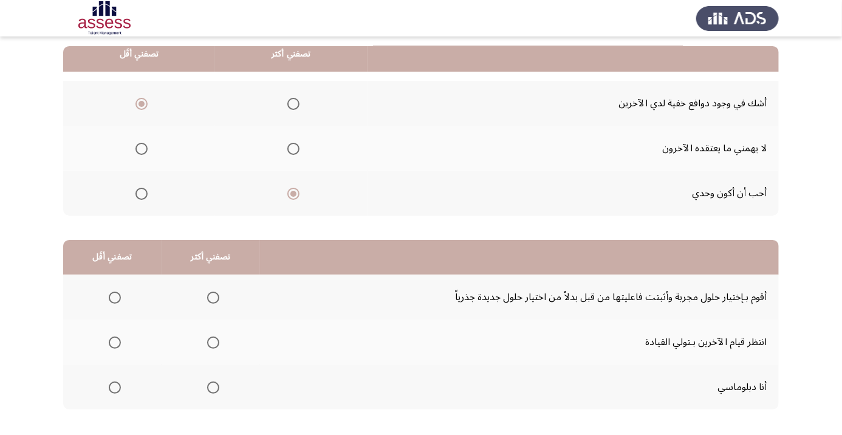
click at [208, 295] on span "Select an option" at bounding box center [213, 298] width 12 height 12
click at [208, 295] on input "Select an option" at bounding box center [213, 298] width 12 height 12
click at [114, 341] on span "Select an option" at bounding box center [115, 343] width 12 height 12
click at [114, 341] on input "Select an option" at bounding box center [115, 343] width 12 height 12
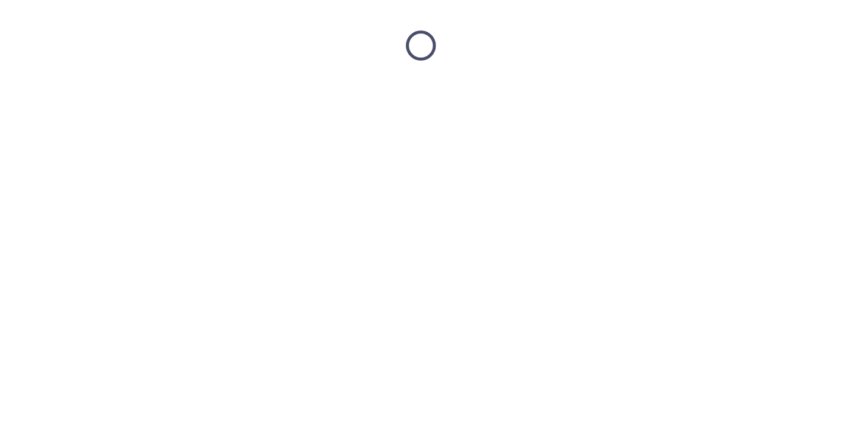
scroll to position [0, 0]
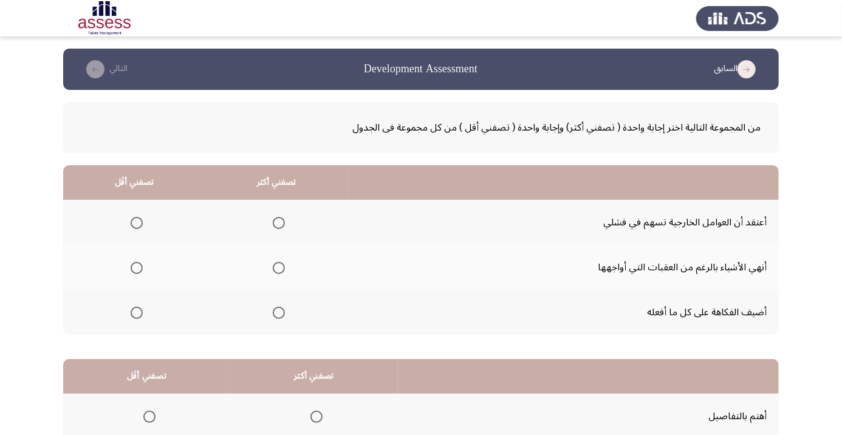
click at [284, 263] on span "Select an option" at bounding box center [279, 268] width 12 height 12
click at [284, 263] on input "Select an option" at bounding box center [279, 268] width 12 height 12
click at [137, 313] on span "Select an option" at bounding box center [137, 313] width 0 height 0
click at [137, 312] on input "Select an option" at bounding box center [137, 313] width 12 height 12
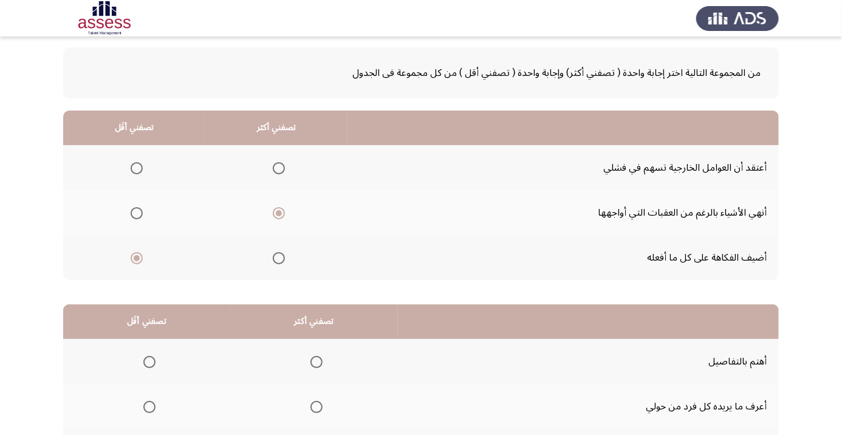
scroll to position [119, 0]
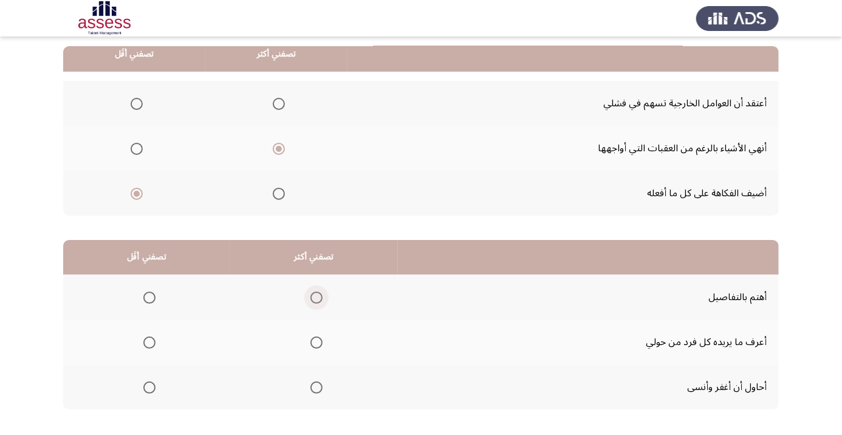
click at [317, 298] on span "Select an option" at bounding box center [317, 298] width 0 height 0
click at [318, 297] on input "Select an option" at bounding box center [316, 298] width 12 height 12
click at [149, 388] on span "Select an option" at bounding box center [149, 388] width 0 height 0
click at [149, 386] on input "Select an option" at bounding box center [149, 388] width 12 height 12
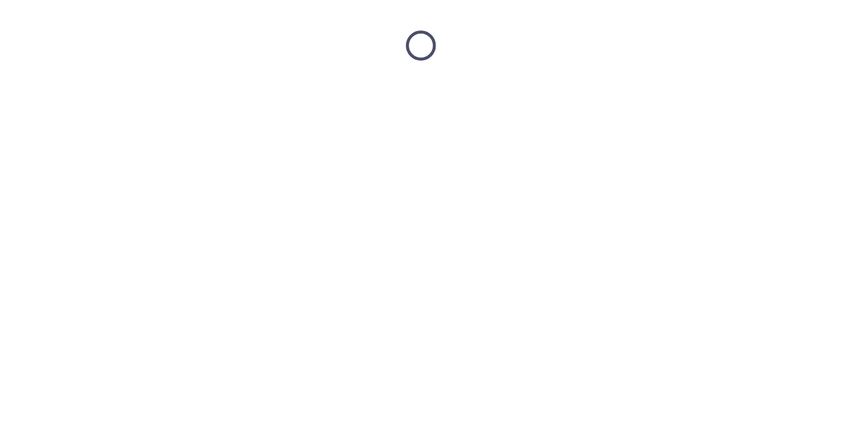
scroll to position [0, 0]
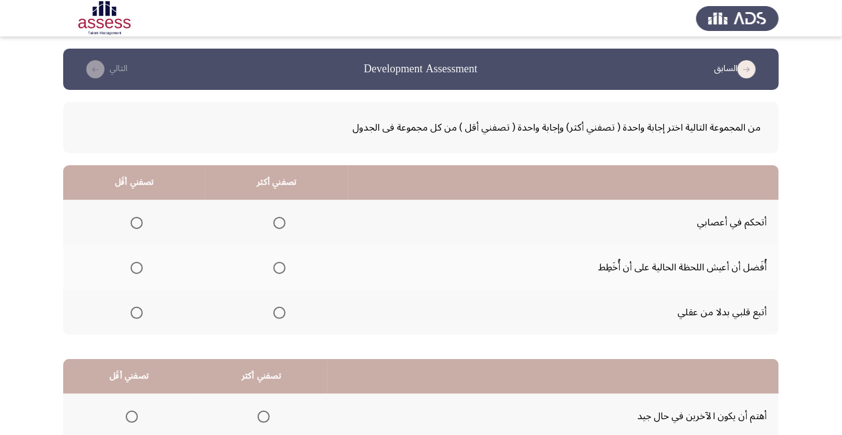
click at [273, 218] on span "Select an option" at bounding box center [279, 223] width 12 height 12
click at [273, 218] on input "Select an option" at bounding box center [279, 223] width 12 height 12
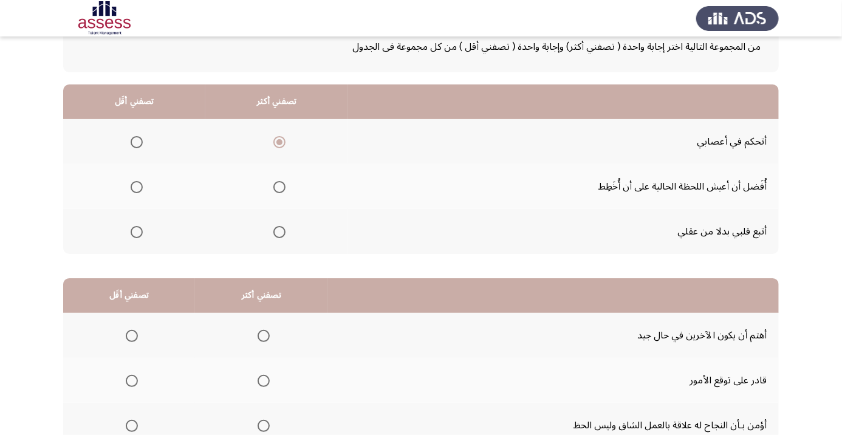
scroll to position [91, 0]
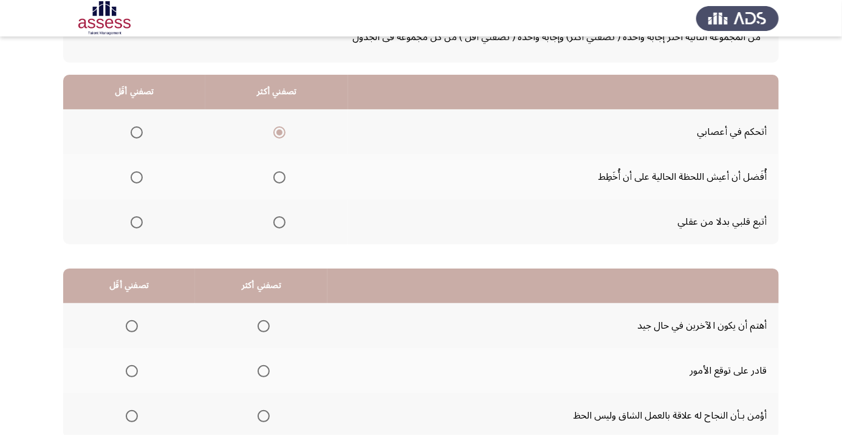
click at [137, 222] on span "Select an option" at bounding box center [137, 222] width 0 height 0
click at [136, 221] on input "Select an option" at bounding box center [137, 222] width 12 height 12
click at [264, 371] on span "Select an option" at bounding box center [264, 371] width 0 height 0
click at [262, 370] on input "Select an option" at bounding box center [264, 371] width 12 height 12
click at [132, 416] on span "Select an option" at bounding box center [132, 416] width 0 height 0
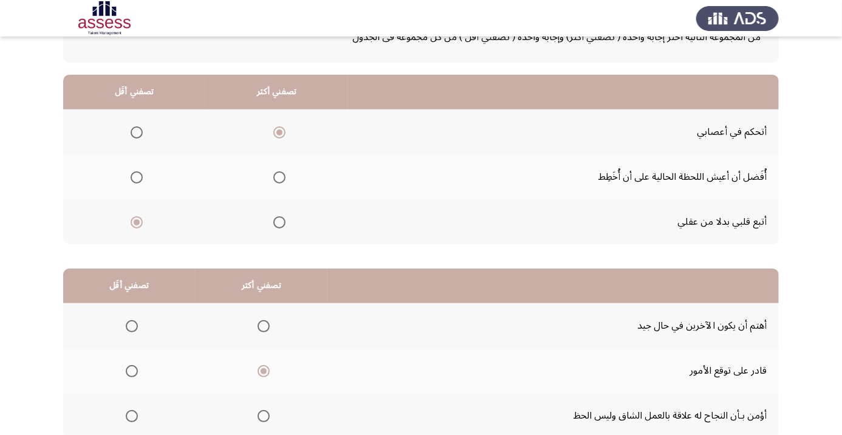
click at [131, 415] on input "Select an option" at bounding box center [132, 416] width 12 height 12
click at [128, 413] on span "Select an option" at bounding box center [132, 416] width 12 height 12
click at [128, 413] on input "Select an option" at bounding box center [132, 416] width 12 height 12
click at [132, 326] on span "Select an option" at bounding box center [132, 326] width 0 height 0
click at [131, 325] on input "Select an option" at bounding box center [132, 326] width 12 height 12
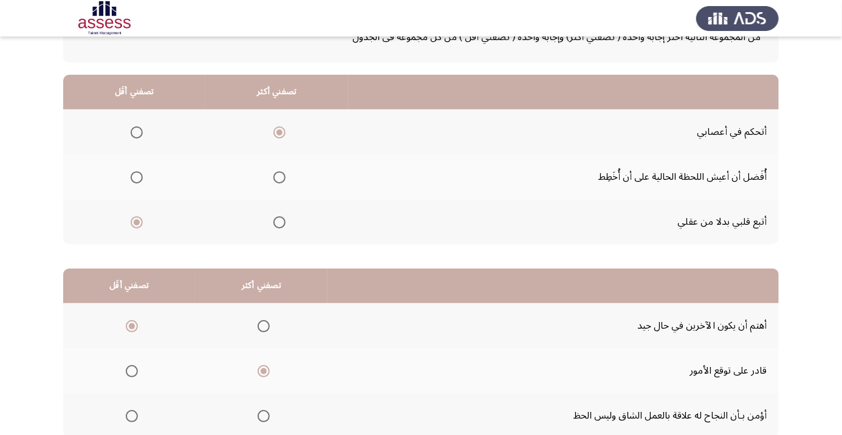
click at [259, 415] on span "Select an option" at bounding box center [264, 416] width 12 height 12
click at [259, 415] on input "Select an option" at bounding box center [264, 416] width 12 height 12
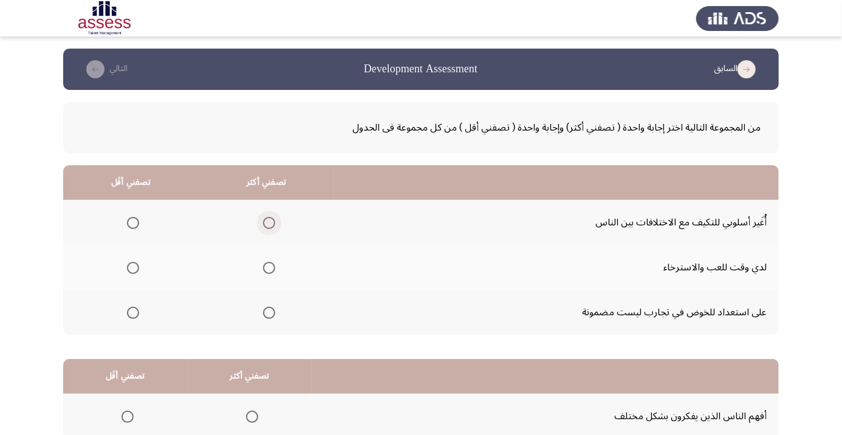
click at [270, 219] on span "Select an option" at bounding box center [269, 223] width 12 height 12
click at [270, 219] on input "Select an option" at bounding box center [269, 223] width 12 height 12
click at [129, 269] on span "Select an option" at bounding box center [133, 268] width 12 height 12
click at [129, 269] on input "Select an option" at bounding box center [133, 268] width 12 height 12
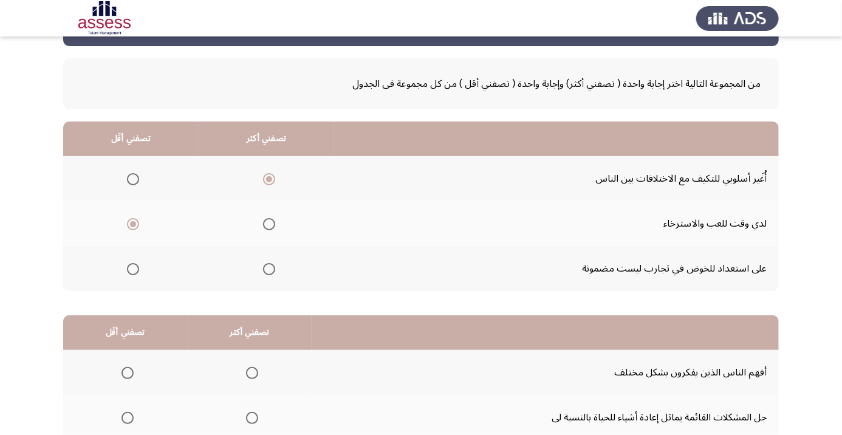
scroll to position [119, 0]
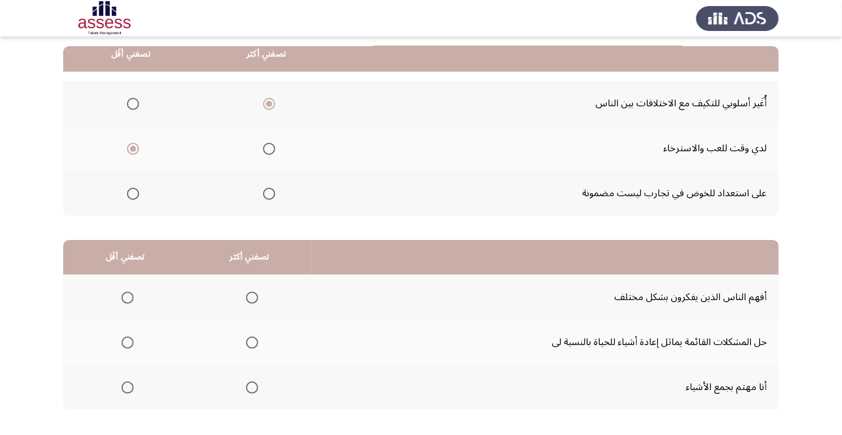
click at [252, 343] on span "Select an option" at bounding box center [252, 343] width 0 height 0
click at [250, 341] on input "Select an option" at bounding box center [252, 343] width 12 height 12
click at [131, 292] on span "Select an option" at bounding box center [128, 298] width 12 height 12
click at [131, 292] on input "Select an option" at bounding box center [128, 298] width 12 height 12
click at [148, 365] on th at bounding box center [125, 387] width 125 height 45
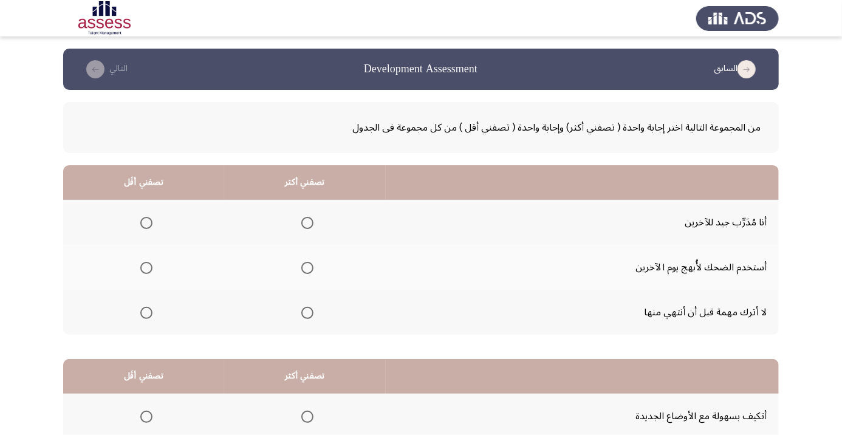
click at [307, 223] on span "Select an option" at bounding box center [307, 223] width 0 height 0
click at [309, 222] on input "Select an option" at bounding box center [307, 223] width 12 height 12
click at [146, 268] on span "Select an option" at bounding box center [146, 268] width 0 height 0
click at [146, 267] on input "Select an option" at bounding box center [146, 268] width 12 height 12
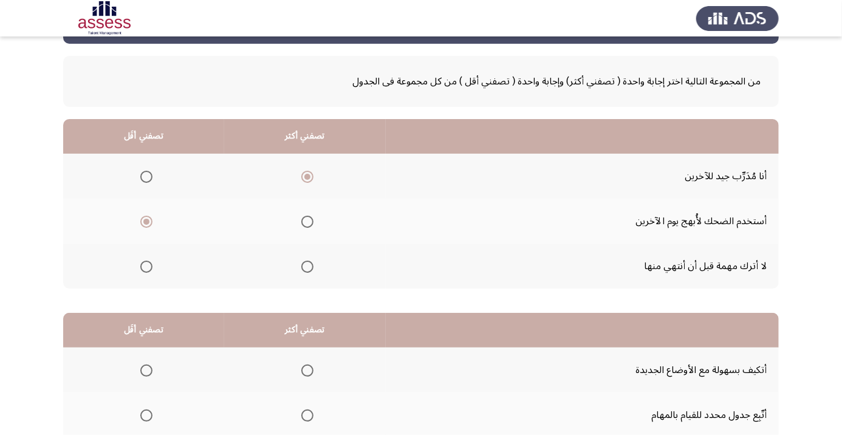
scroll to position [119, 0]
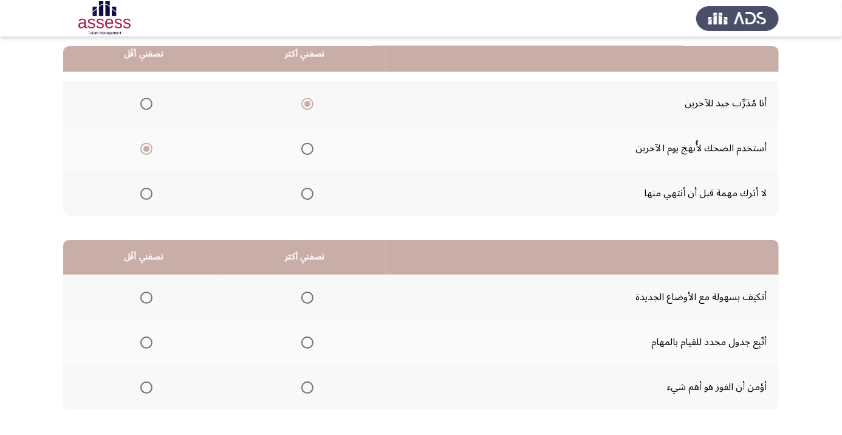
click at [306, 292] on span "Select an option" at bounding box center [307, 298] width 12 height 12
click at [306, 292] on input "Select an option" at bounding box center [307, 298] width 12 height 12
click at [146, 386] on span "Select an option" at bounding box center [146, 388] width 12 height 12
click at [146, 386] on input "Select an option" at bounding box center [146, 388] width 12 height 12
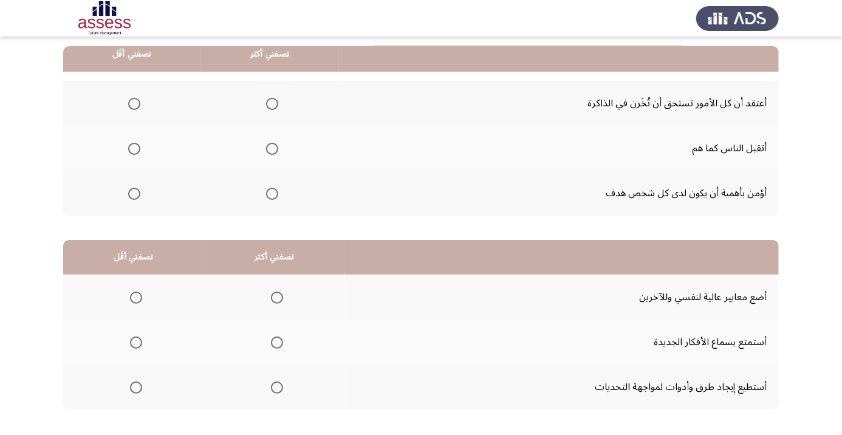
click at [274, 148] on span "Select an option" at bounding box center [272, 149] width 12 height 12
click at [274, 148] on input "Select an option" at bounding box center [272, 149] width 12 height 12
click at [279, 179] on th at bounding box center [270, 193] width 138 height 45
click at [257, 176] on th at bounding box center [270, 193] width 138 height 45
click at [269, 193] on span "Select an option" at bounding box center [272, 194] width 12 height 12
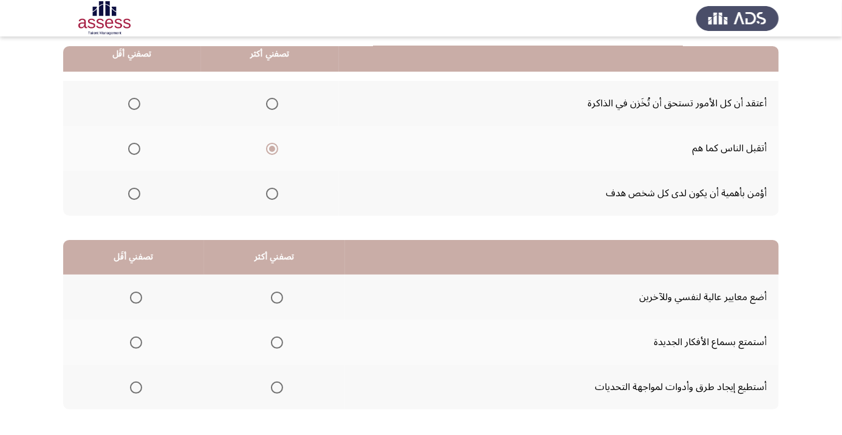
click at [269, 193] on input "Select an option" at bounding box center [272, 194] width 12 height 12
click at [133, 134] on th at bounding box center [132, 148] width 138 height 45
click at [129, 149] on span "Select an option" at bounding box center [134, 149] width 12 height 12
click at [129, 149] on input "Select an option" at bounding box center [134, 149] width 12 height 12
click at [278, 292] on span "Select an option" at bounding box center [277, 298] width 12 height 12
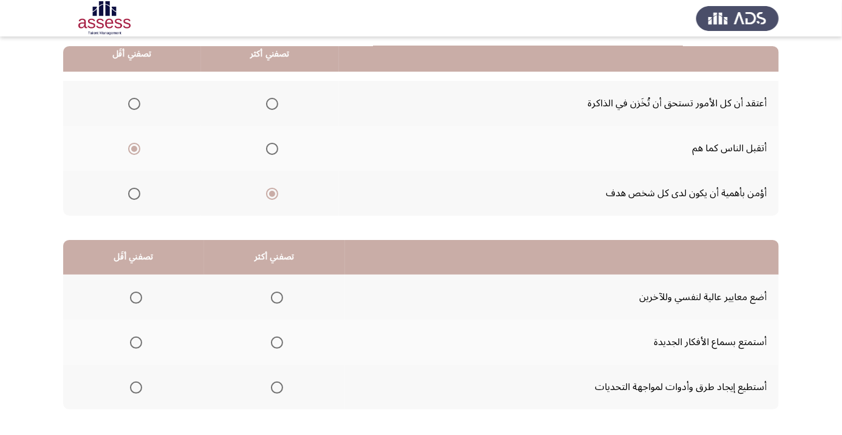
click at [278, 292] on input "Select an option" at bounding box center [277, 298] width 12 height 12
click at [282, 386] on span "Select an option" at bounding box center [277, 388] width 12 height 12
click at [282, 386] on input "Select an option" at bounding box center [277, 388] width 12 height 12
click at [141, 338] on span "Select an option" at bounding box center [136, 343] width 12 height 12
click at [141, 338] on input "Select an option" at bounding box center [136, 343] width 12 height 12
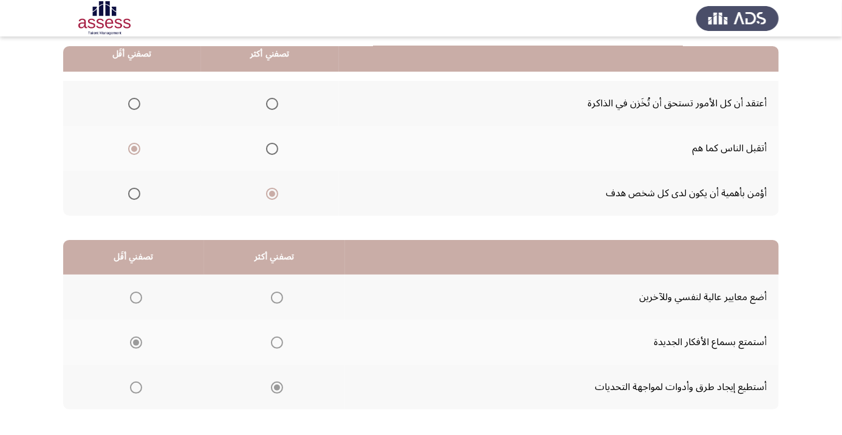
click at [141, 338] on span "Select an option" at bounding box center [136, 343] width 12 height 12
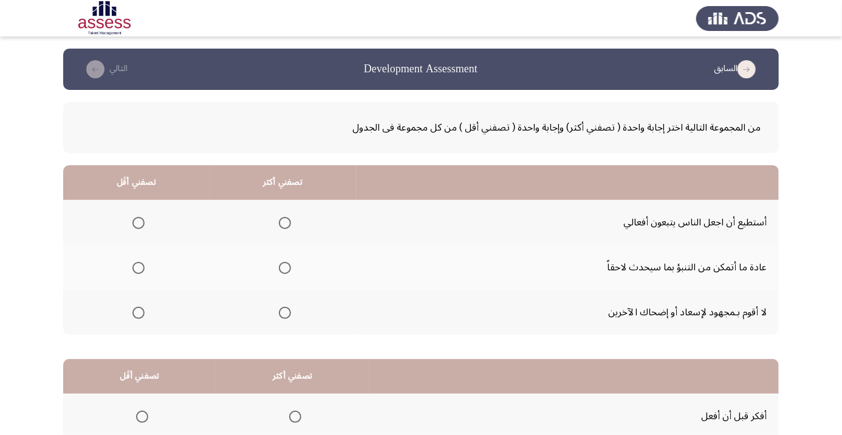
click at [285, 268] on span "Select an option" at bounding box center [285, 268] width 0 height 0
click at [286, 267] on input "Select an option" at bounding box center [285, 268] width 12 height 12
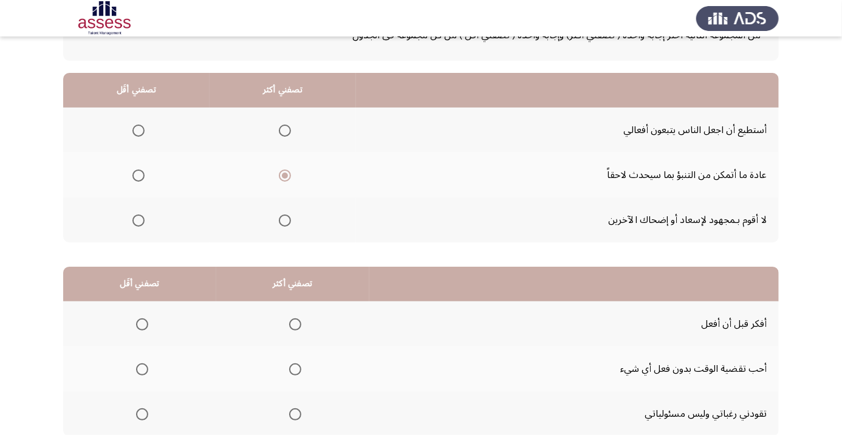
scroll to position [94, 0]
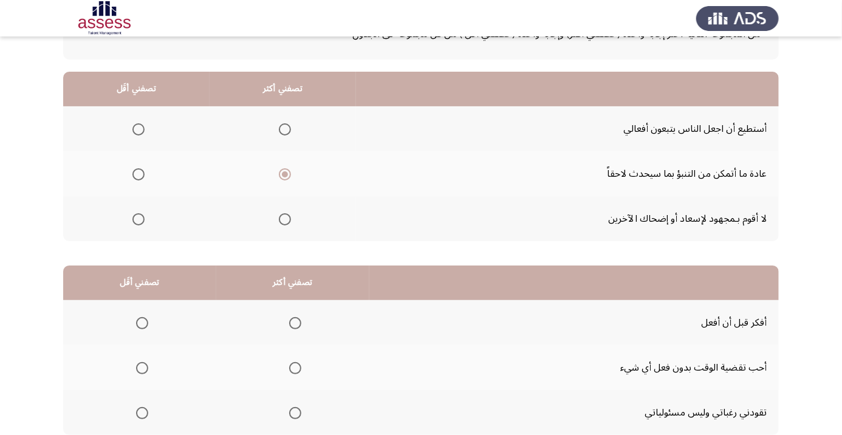
click at [295, 323] on span "Select an option" at bounding box center [295, 323] width 0 height 0
click at [294, 322] on input "Select an option" at bounding box center [295, 323] width 12 height 12
click at [141, 412] on span "Select an option" at bounding box center [142, 413] width 12 height 12
click at [141, 412] on input "Select an option" at bounding box center [142, 413] width 12 height 12
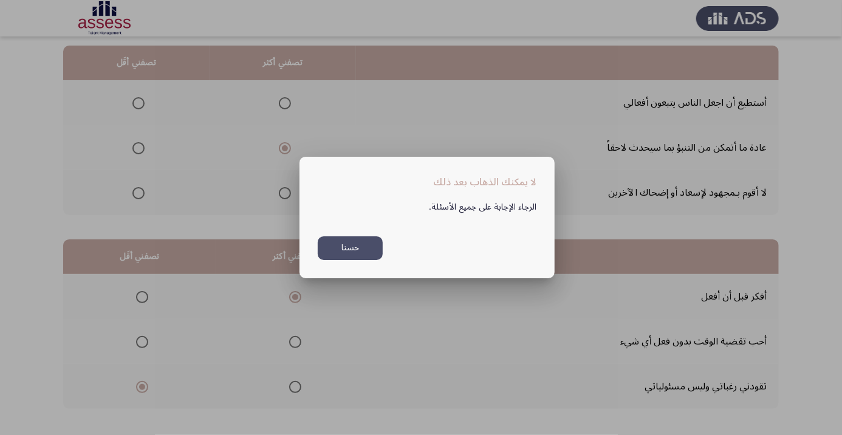
click at [332, 260] on button "حسنا" at bounding box center [350, 248] width 65 height 24
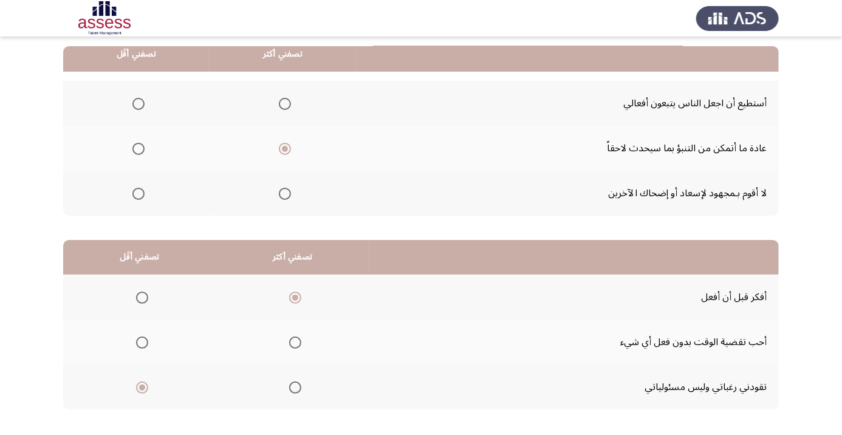
scroll to position [137, 0]
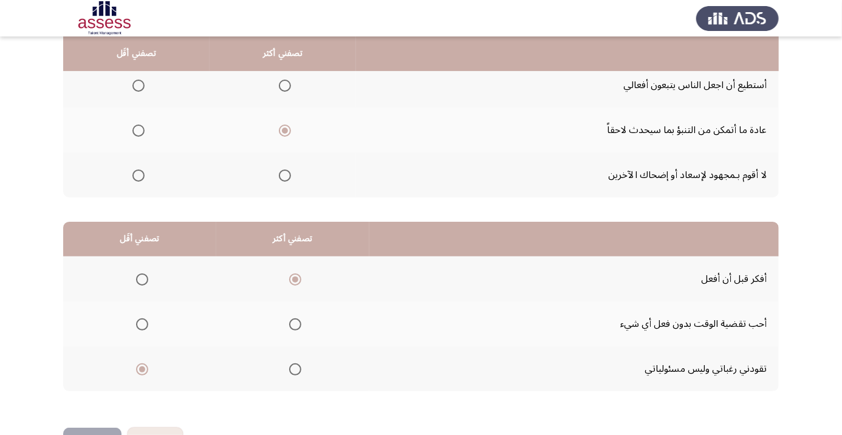
click at [137, 89] on span "Select an option" at bounding box center [138, 86] width 12 height 12
click at [137, 89] on input "Select an option" at bounding box center [138, 86] width 12 height 12
click at [281, 175] on span "Select an option" at bounding box center [285, 176] width 12 height 12
click at [281, 175] on input "Select an option" at bounding box center [285, 176] width 12 height 12
click at [285, 131] on span "Select an option" at bounding box center [285, 131] width 0 height 0
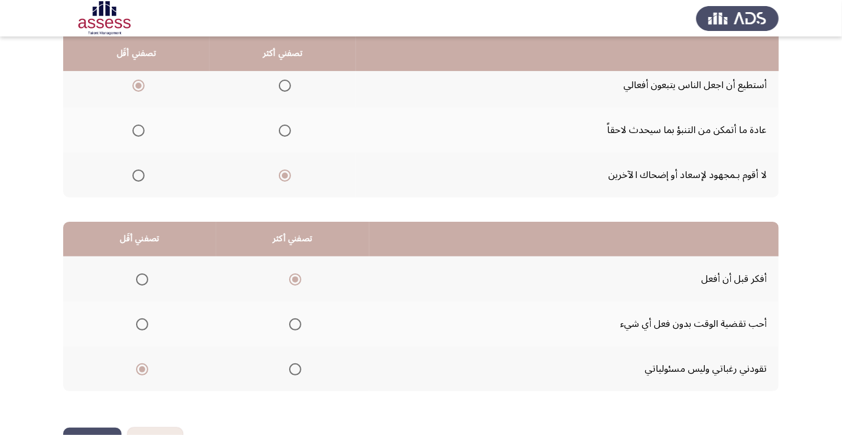
click at [286, 129] on input "Select an option" at bounding box center [285, 131] width 12 height 12
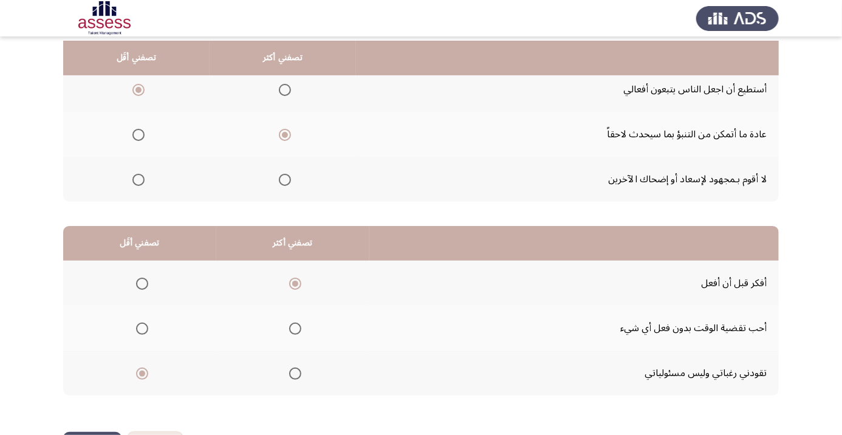
scroll to position [119, 0]
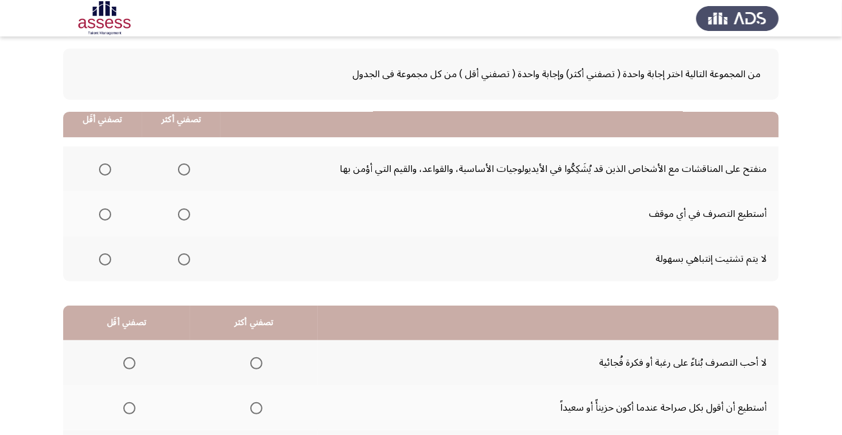
scroll to position [0, 0]
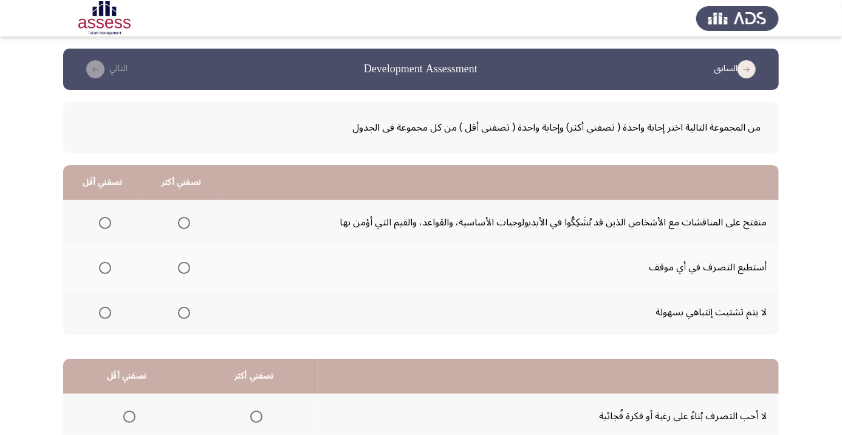
click at [182, 263] on span "Select an option" at bounding box center [184, 268] width 12 height 12
click at [182, 263] on input "Select an option" at bounding box center [184, 268] width 12 height 12
click at [105, 223] on span "Select an option" at bounding box center [105, 223] width 0 height 0
click at [105, 222] on input "Select an option" at bounding box center [105, 223] width 12 height 12
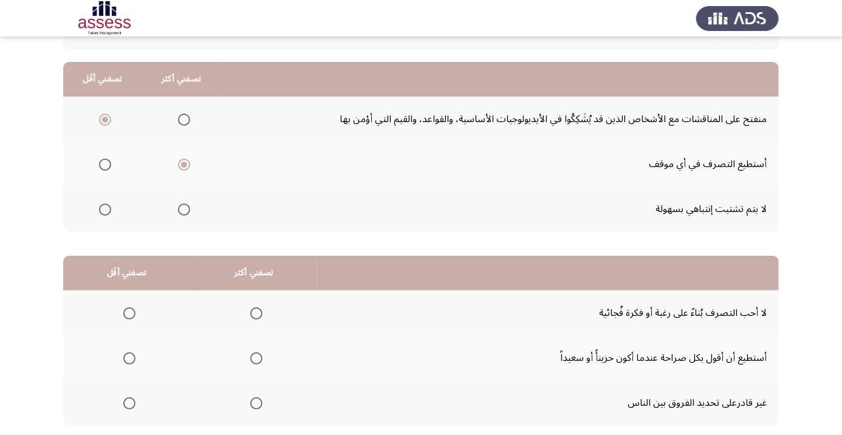
scroll to position [119, 0]
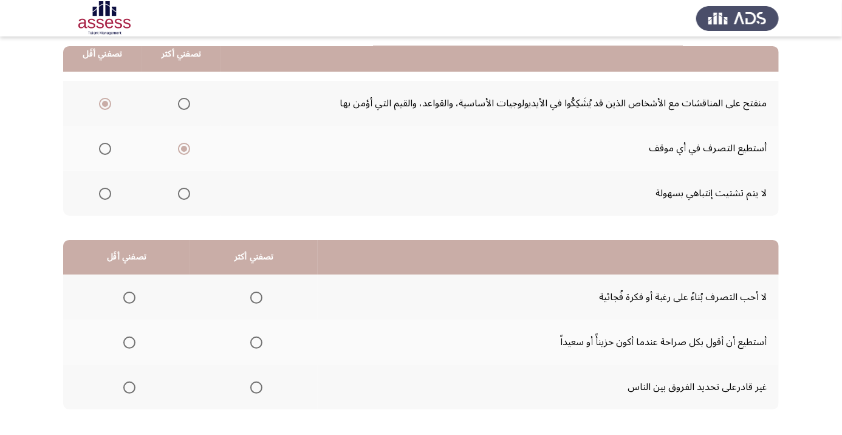
click at [256, 298] on span "Select an option" at bounding box center [256, 298] width 0 height 0
click at [256, 297] on input "Select an option" at bounding box center [256, 298] width 12 height 12
click at [252, 293] on span "Select an option" at bounding box center [256, 298] width 12 height 12
click at [252, 293] on input "Select an option" at bounding box center [256, 298] width 12 height 12
click at [126, 382] on span "Select an option" at bounding box center [129, 388] width 12 height 12
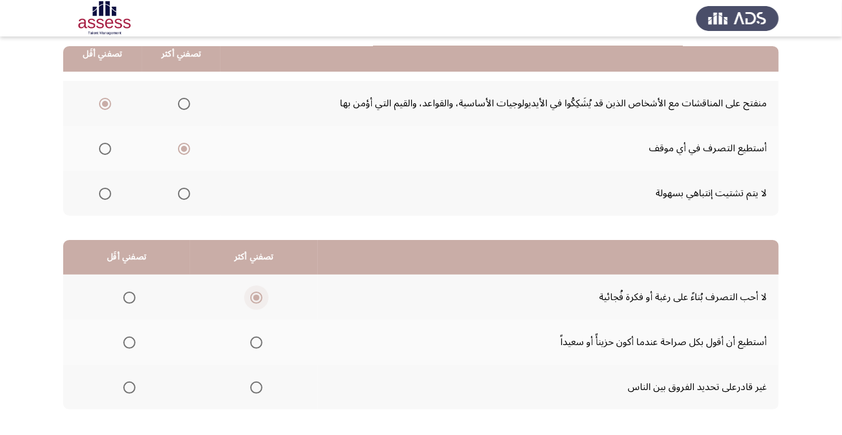
click at [126, 382] on input "Select an option" at bounding box center [129, 388] width 12 height 12
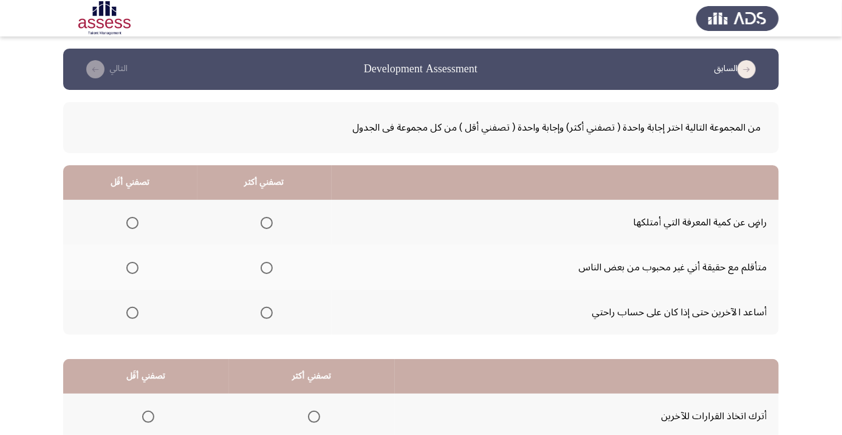
click at [267, 219] on span "Select an option" at bounding box center [267, 223] width 12 height 12
click at [267, 219] on input "Select an option" at bounding box center [267, 223] width 12 height 12
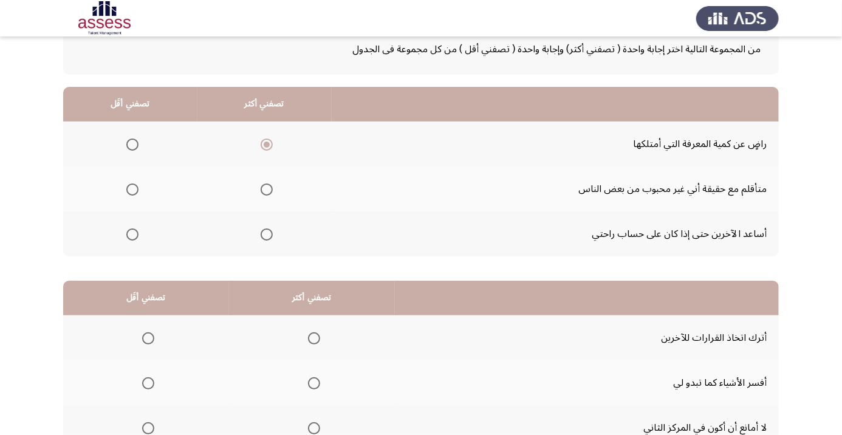
scroll to position [100, 0]
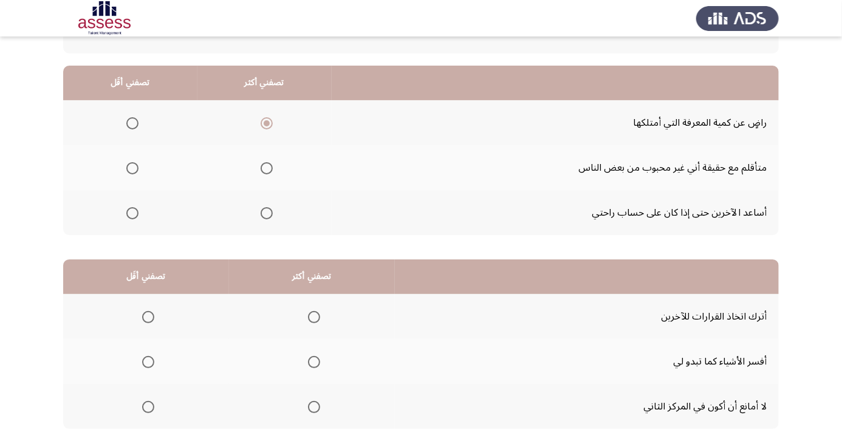
click at [311, 356] on span "Select an option" at bounding box center [314, 362] width 12 height 12
click at [311, 356] on input "Select an option" at bounding box center [314, 362] width 12 height 12
click at [148, 407] on span "Select an option" at bounding box center [148, 407] width 0 height 0
click at [149, 406] on input "Select an option" at bounding box center [148, 407] width 12 height 12
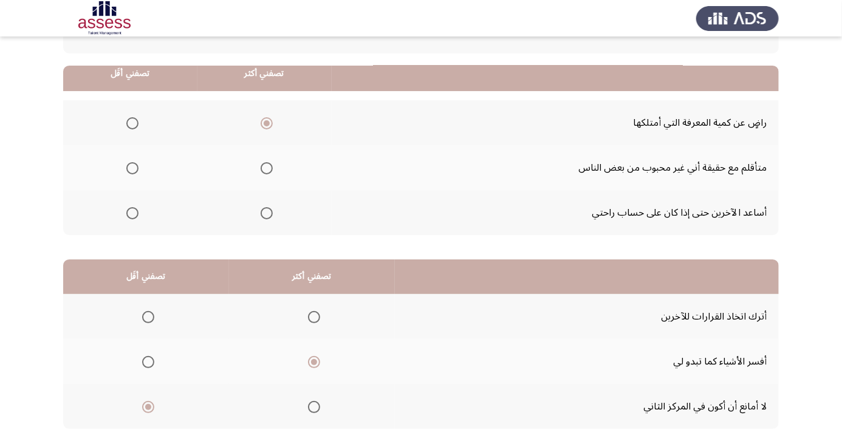
scroll to position [119, 0]
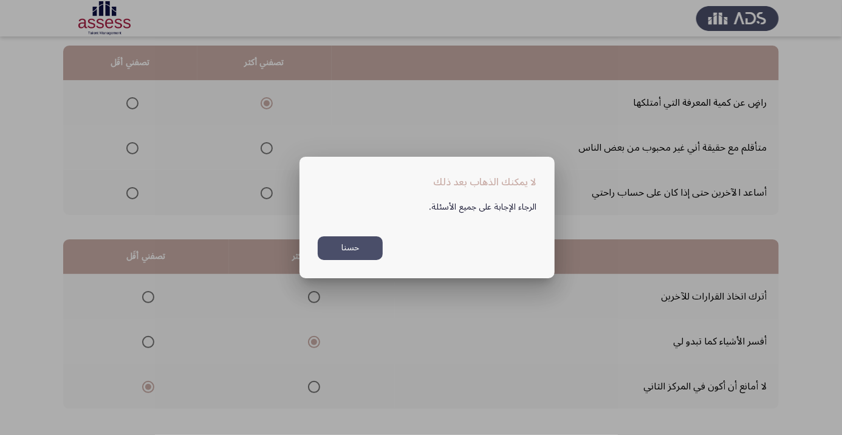
click at [260, 289] on div at bounding box center [421, 217] width 842 height 435
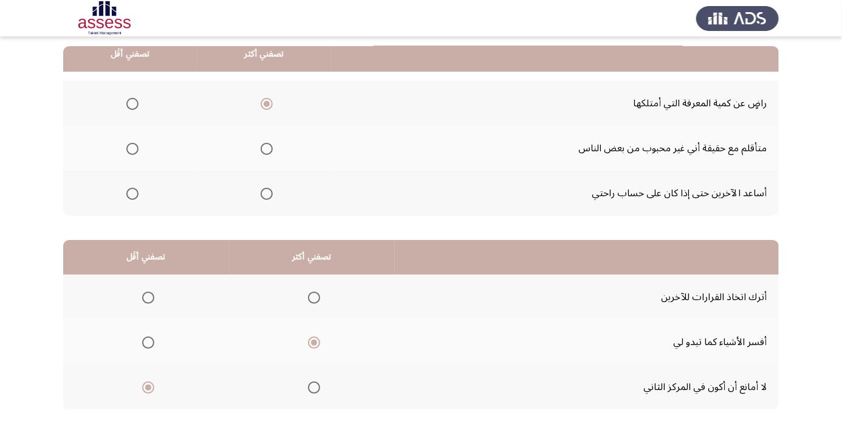
scroll to position [128, 0]
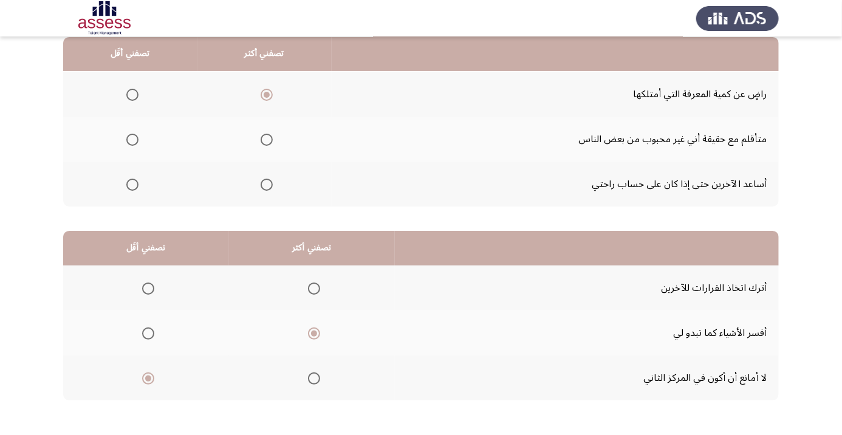
click at [132, 185] on span "Select an option" at bounding box center [132, 185] width 0 height 0
click at [132, 183] on input "Select an option" at bounding box center [132, 185] width 12 height 12
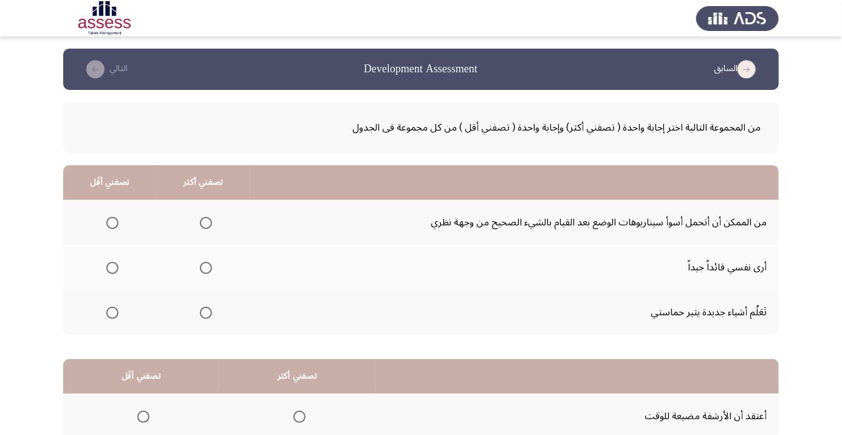
click at [211, 262] on span "Select an option" at bounding box center [206, 268] width 12 height 12
click at [211, 262] on input "Select an option" at bounding box center [206, 268] width 12 height 12
click at [109, 226] on span "Select an option" at bounding box center [112, 223] width 12 height 12
click at [109, 226] on input "Select an option" at bounding box center [112, 223] width 12 height 12
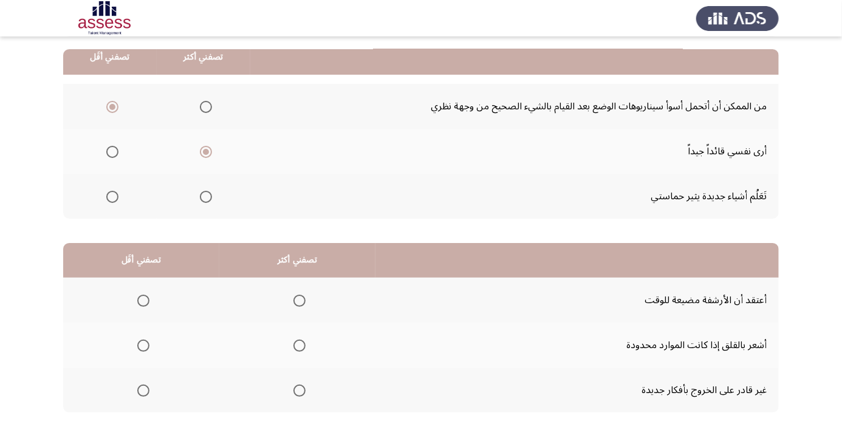
scroll to position [119, 0]
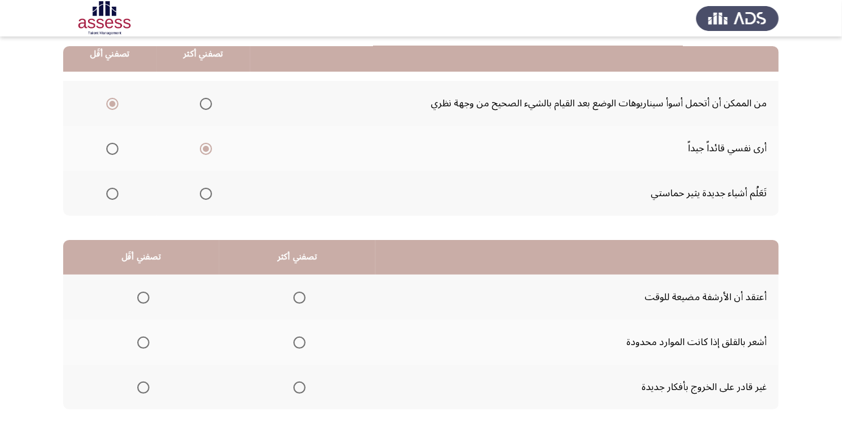
click at [298, 337] on span "Select an option" at bounding box center [299, 343] width 12 height 12
click at [298, 337] on input "Select an option" at bounding box center [299, 343] width 12 height 12
click at [143, 298] on span "Select an option" at bounding box center [143, 298] width 0 height 0
click at [143, 297] on input "Select an option" at bounding box center [143, 298] width 12 height 12
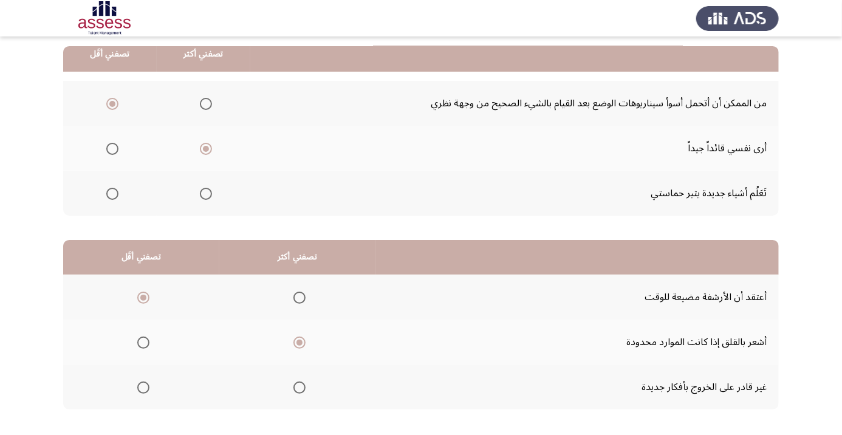
scroll to position [0, 0]
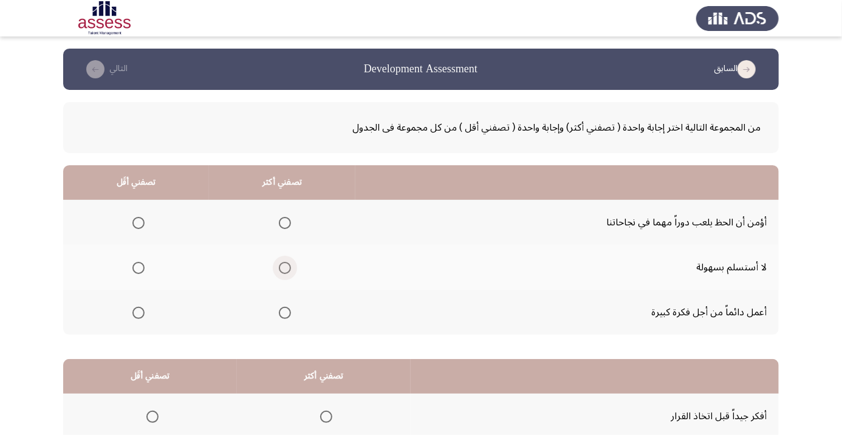
click at [285, 262] on span "Select an option" at bounding box center [285, 268] width 12 height 12
click at [285, 262] on input "Select an option" at bounding box center [285, 268] width 12 height 12
click at [138, 225] on span "Select an option" at bounding box center [138, 223] width 12 height 12
click at [138, 225] on input "Select an option" at bounding box center [138, 223] width 12 height 12
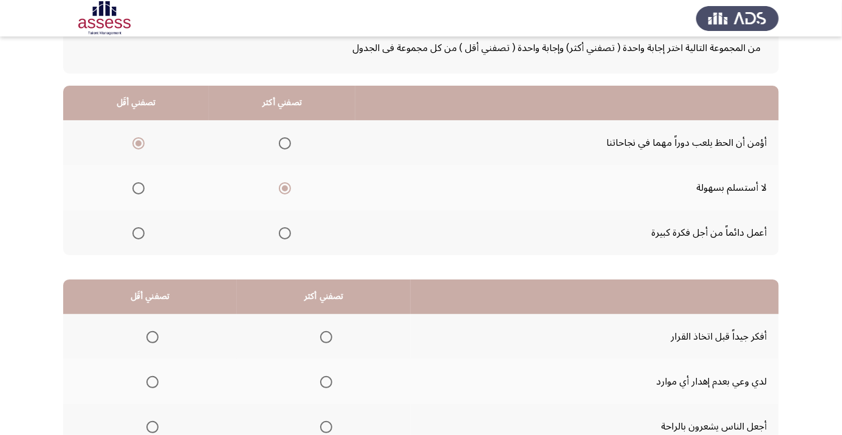
scroll to position [119, 0]
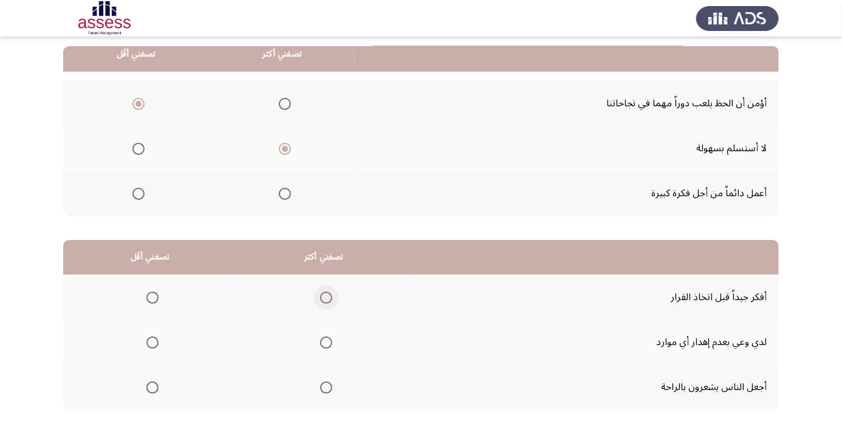
click at [326, 292] on span "Select an option" at bounding box center [326, 298] width 12 height 12
click at [326, 292] on input "Select an option" at bounding box center [326, 298] width 12 height 12
click at [323, 385] on span "Select an option" at bounding box center [326, 388] width 12 height 12
click at [323, 385] on input "Select an option" at bounding box center [326, 388] width 12 height 12
click at [323, 338] on span "Select an option" at bounding box center [326, 343] width 12 height 12
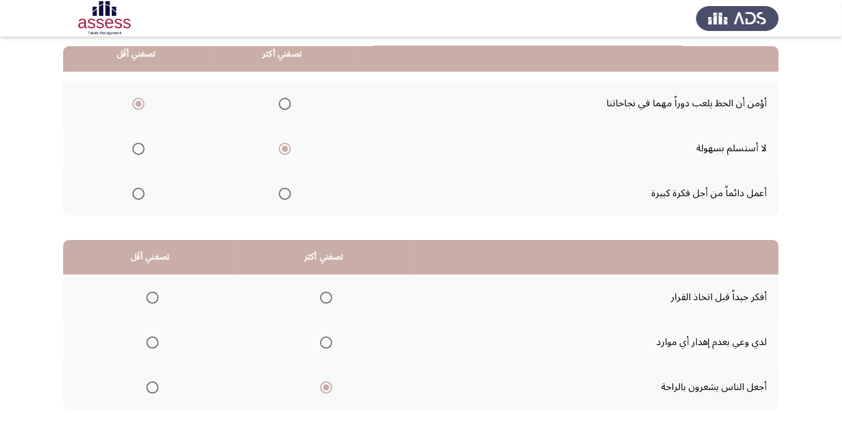
click at [323, 338] on input "Select an option" at bounding box center [326, 343] width 12 height 12
click at [151, 391] on span "Select an option" at bounding box center [152, 388] width 12 height 12
click at [151, 391] on input "Select an option" at bounding box center [152, 388] width 12 height 12
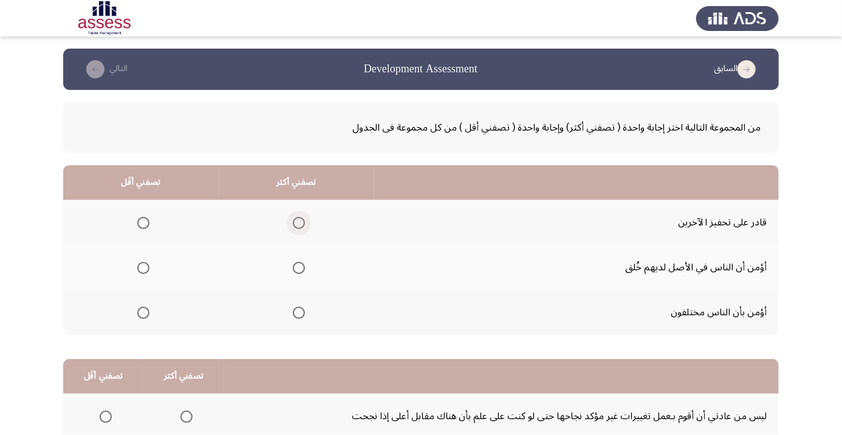
click at [298, 219] on span "Select an option" at bounding box center [299, 223] width 12 height 12
click at [298, 219] on input "Select an option" at bounding box center [299, 223] width 12 height 12
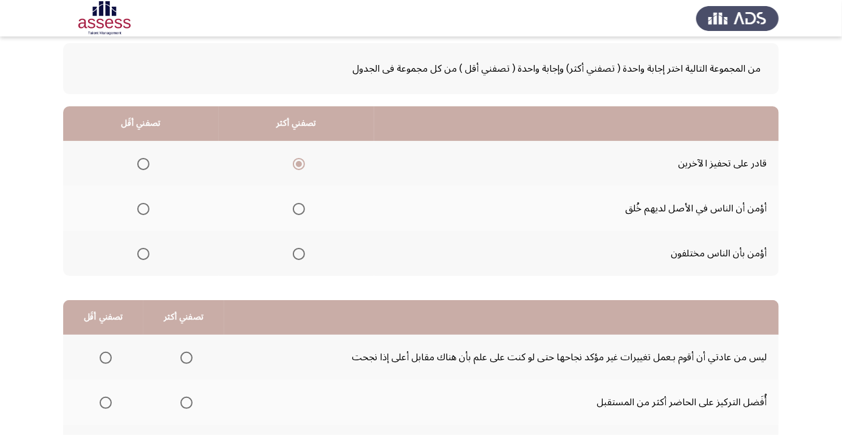
scroll to position [119, 0]
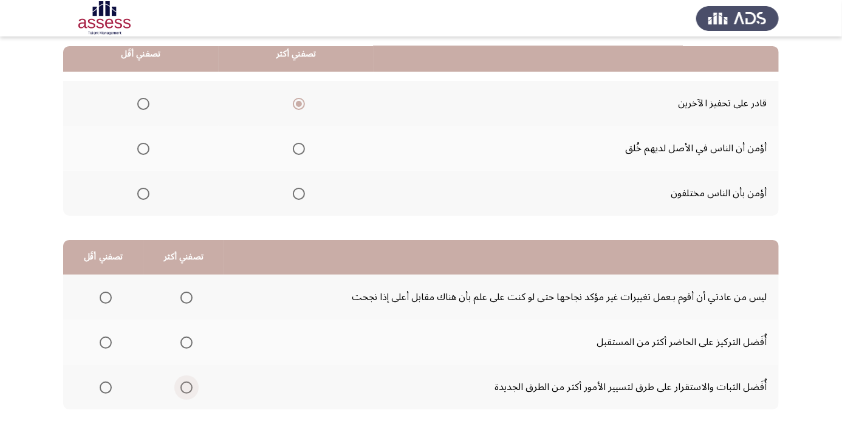
click at [187, 388] on span "Select an option" at bounding box center [187, 388] width 0 height 0
click at [186, 386] on input "Select an option" at bounding box center [186, 388] width 12 height 12
click at [96, 296] on label "Select an option" at bounding box center [103, 298] width 17 height 12
click at [100, 296] on input "Select an option" at bounding box center [106, 298] width 12 height 12
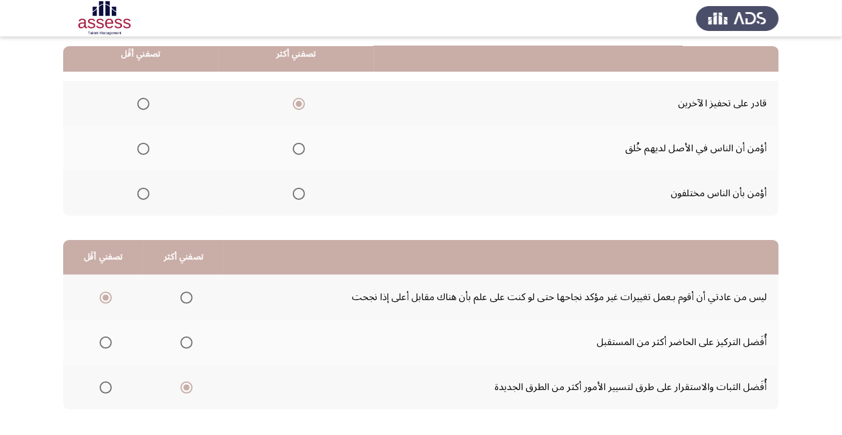
scroll to position [0, 0]
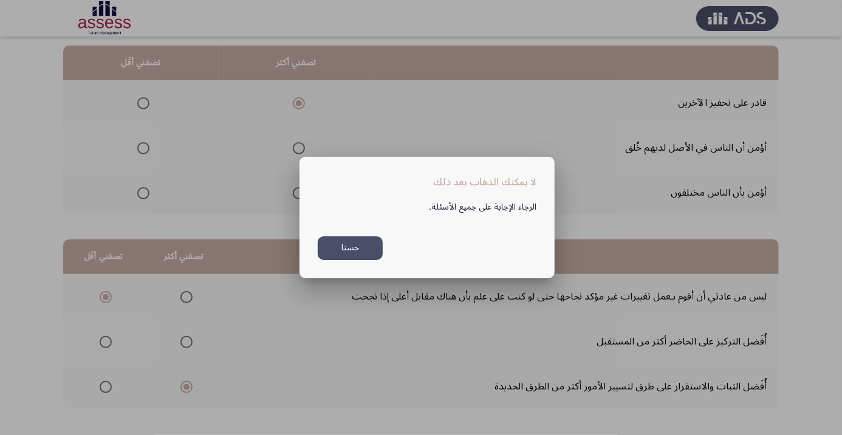
click at [140, 171] on div at bounding box center [421, 217] width 842 height 435
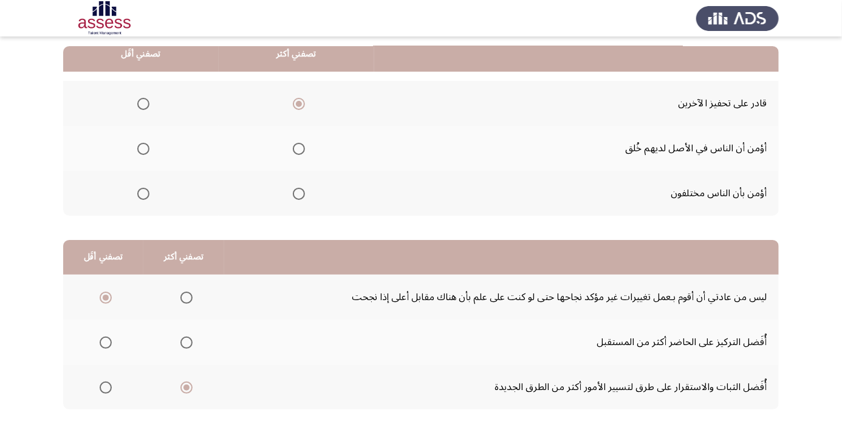
scroll to position [111, 0]
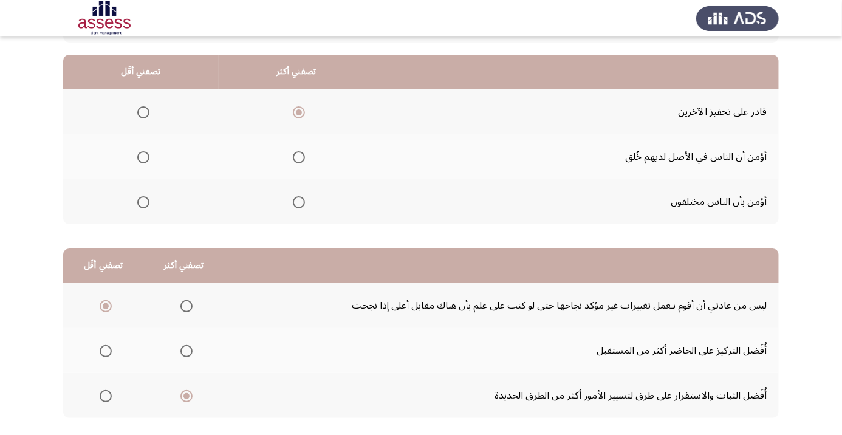
click at [143, 201] on span "Select an option" at bounding box center [143, 202] width 12 height 12
click at [143, 201] on input "Select an option" at bounding box center [143, 202] width 12 height 12
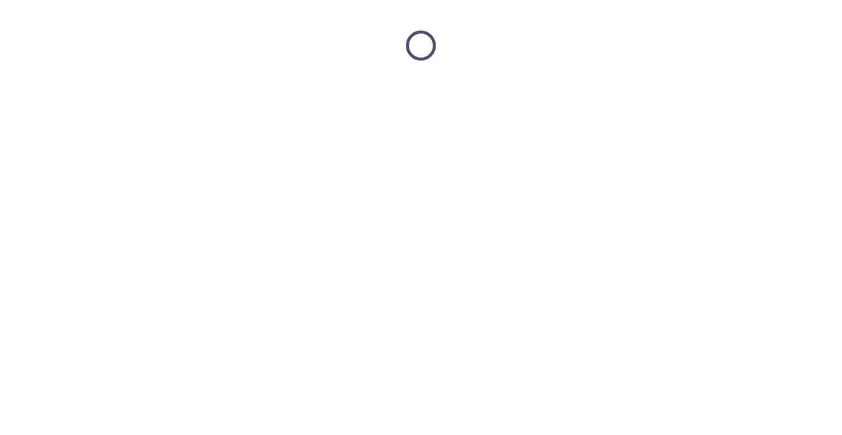
scroll to position [0, 0]
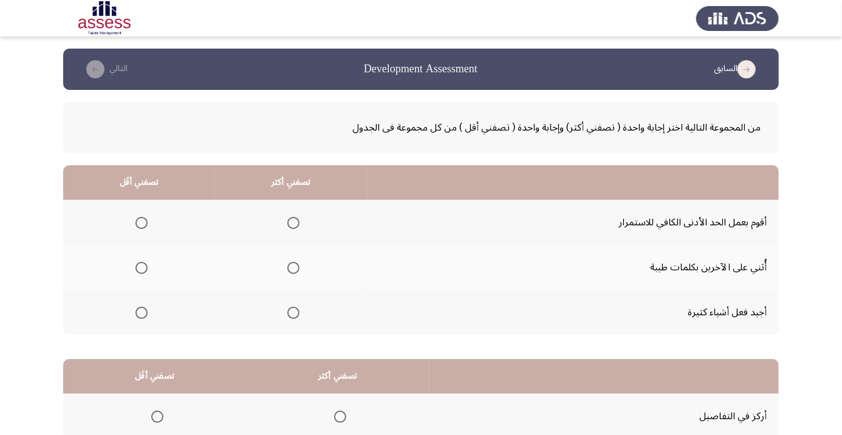
click at [298, 309] on span "Select an option" at bounding box center [293, 313] width 12 height 12
click at [298, 309] on input "Select an option" at bounding box center [293, 313] width 12 height 12
click at [142, 223] on span "Select an option" at bounding box center [142, 223] width 0 height 0
click at [142, 222] on input "Select an option" at bounding box center [141, 223] width 12 height 12
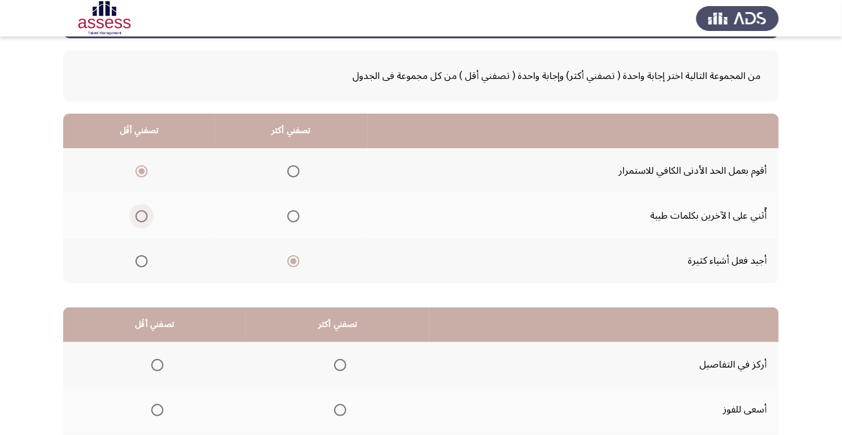
scroll to position [119, 0]
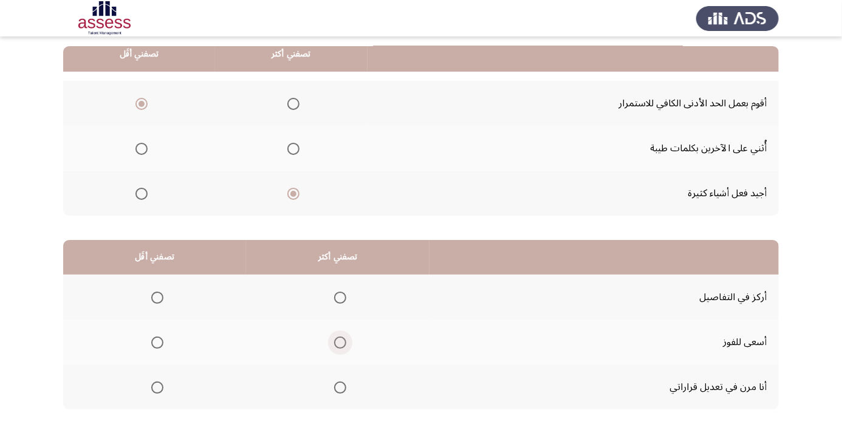
click at [338, 345] on span "Select an option" at bounding box center [340, 343] width 12 height 12
click at [338, 345] on input "Select an option" at bounding box center [340, 343] width 12 height 12
click at [157, 388] on span "Select an option" at bounding box center [157, 388] width 0 height 0
click at [157, 386] on input "Select an option" at bounding box center [157, 388] width 12 height 12
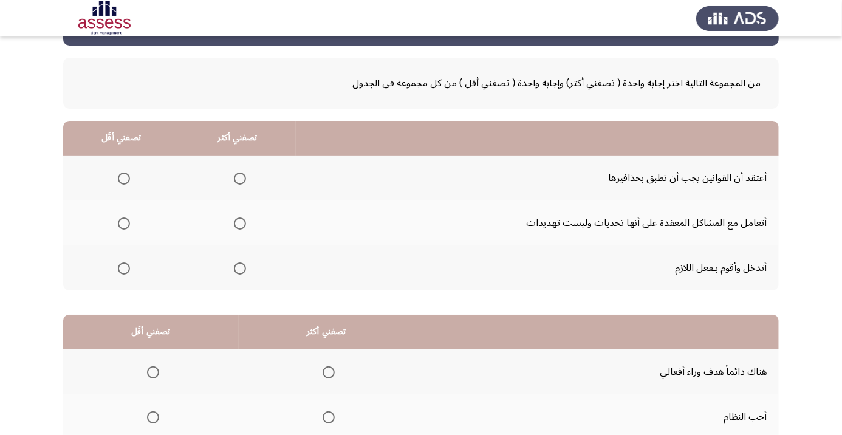
scroll to position [22, 0]
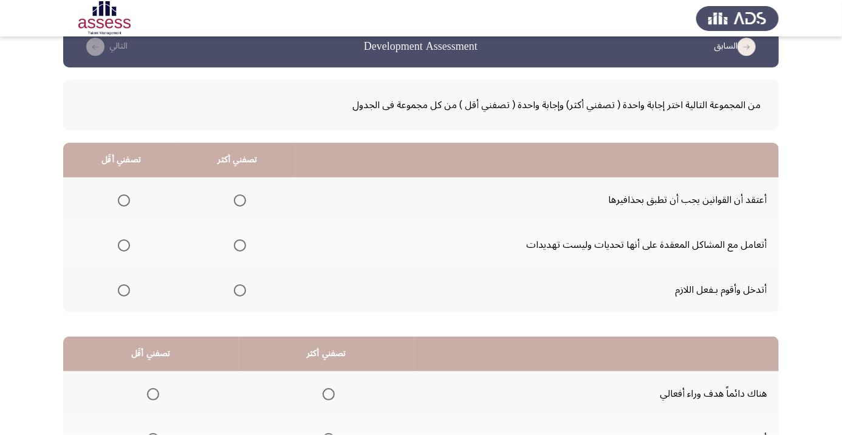
click at [241, 244] on span "Select an option" at bounding box center [240, 245] width 12 height 12
click at [241, 244] on input "Select an option" at bounding box center [240, 245] width 12 height 12
click at [124, 201] on span "Select an option" at bounding box center [124, 201] width 0 height 0
click at [124, 199] on input "Select an option" at bounding box center [124, 200] width 12 height 12
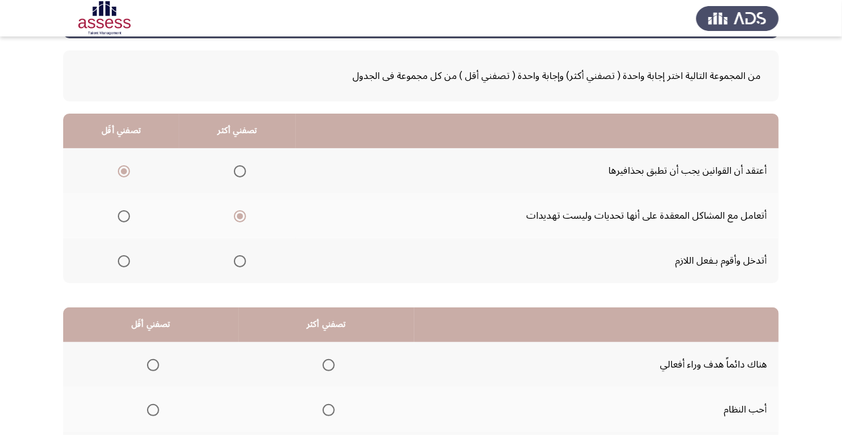
scroll to position [53, 0]
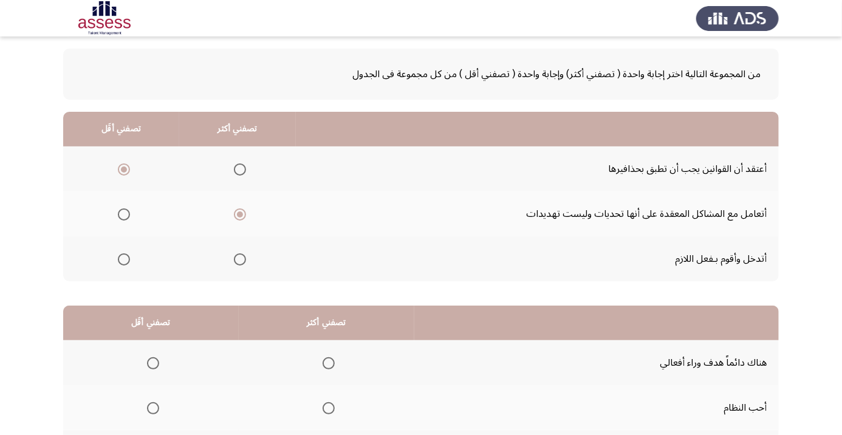
click at [329, 407] on span "Select an option" at bounding box center [329, 408] width 12 height 12
click at [329, 407] on input "Select an option" at bounding box center [329, 408] width 12 height 12
click at [153, 363] on span "Select an option" at bounding box center [153, 363] width 0 height 0
click at [153, 362] on input "Select an option" at bounding box center [153, 363] width 12 height 12
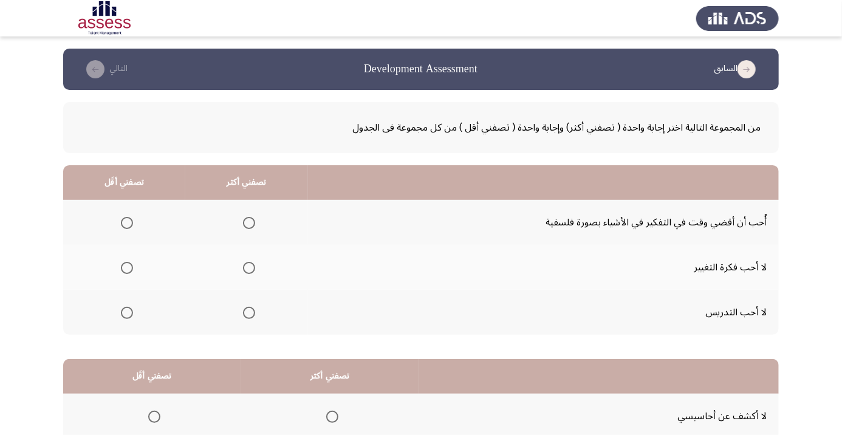
click at [266, 193] on th "تصفني أكثر" at bounding box center [246, 182] width 123 height 35
click at [249, 222] on span "Select an option" at bounding box center [249, 223] width 12 height 12
click at [249, 222] on input "Select an option" at bounding box center [249, 223] width 12 height 12
click at [126, 267] on span "Select an option" at bounding box center [127, 268] width 12 height 12
click at [126, 267] on input "Select an option" at bounding box center [127, 268] width 12 height 12
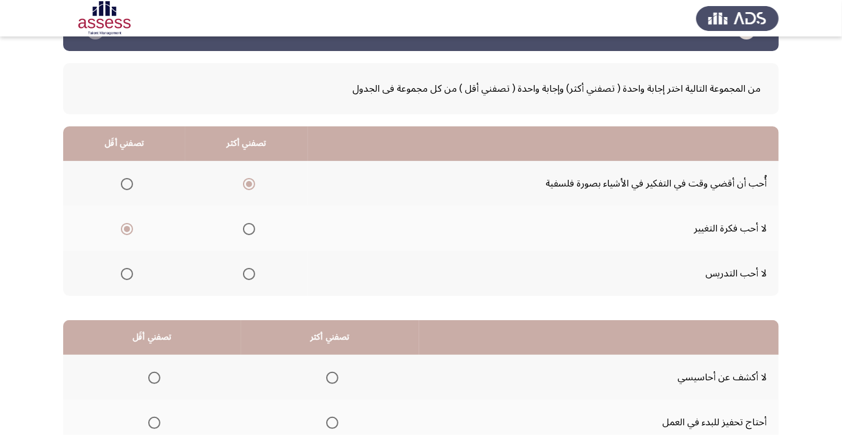
scroll to position [119, 0]
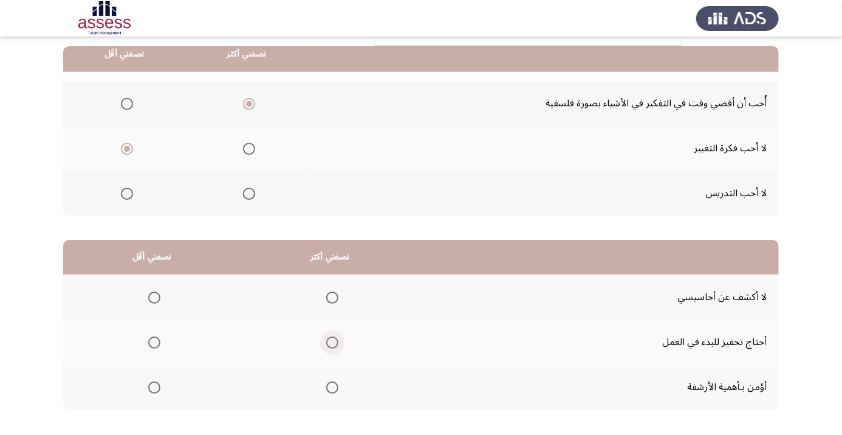
click at [329, 343] on span "Select an option" at bounding box center [332, 343] width 12 height 12
click at [329, 343] on input "Select an option" at bounding box center [332, 343] width 12 height 12
click at [154, 388] on span "Select an option" at bounding box center [154, 388] width 0 height 0
click at [154, 386] on input "Select an option" at bounding box center [154, 388] width 12 height 12
click at [154, 300] on span "Select an option" at bounding box center [154, 298] width 12 height 12
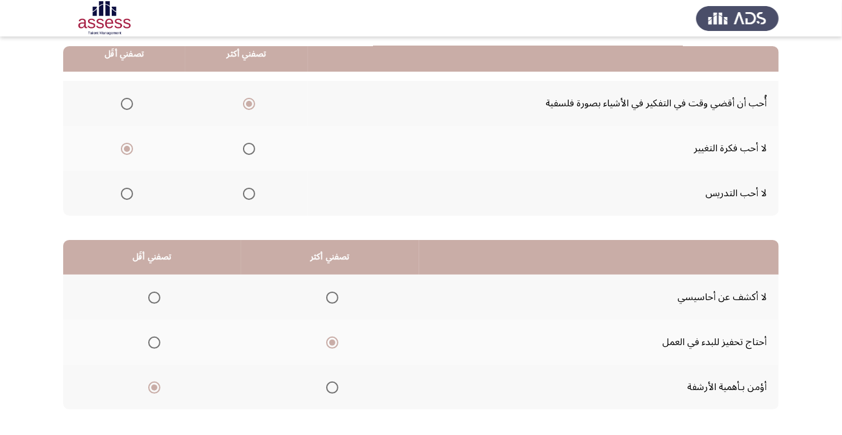
click at [154, 300] on input "Select an option" at bounding box center [154, 298] width 12 height 12
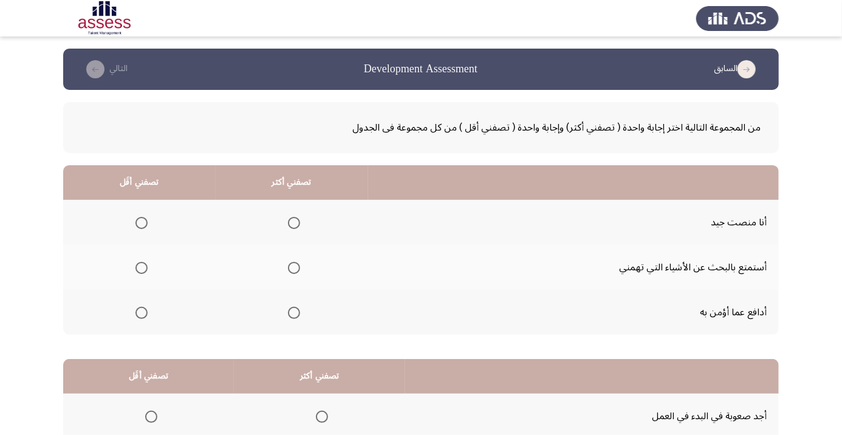
click at [296, 219] on span "Select an option" at bounding box center [294, 223] width 12 height 12
click at [296, 219] on input "Select an option" at bounding box center [294, 223] width 12 height 12
click at [143, 307] on span "Select an option" at bounding box center [141, 313] width 12 height 12
click at [143, 307] on input "Select an option" at bounding box center [141, 313] width 12 height 12
click at [142, 267] on span "Select an option" at bounding box center [141, 268] width 12 height 12
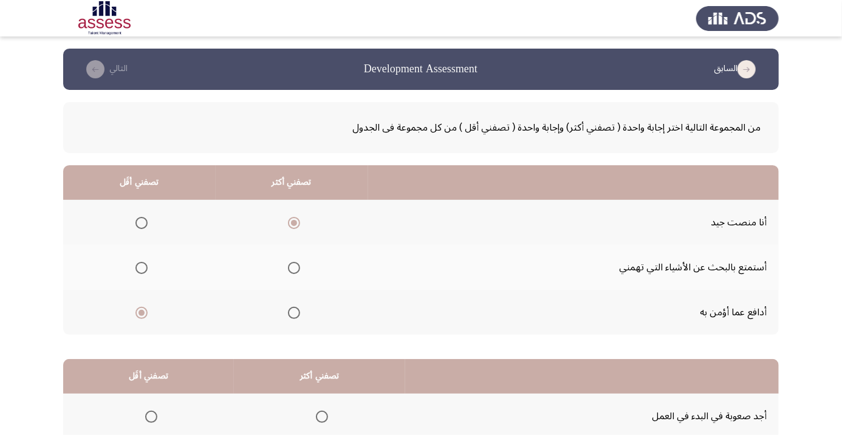
click at [142, 267] on input "Select an option" at bounding box center [141, 268] width 12 height 12
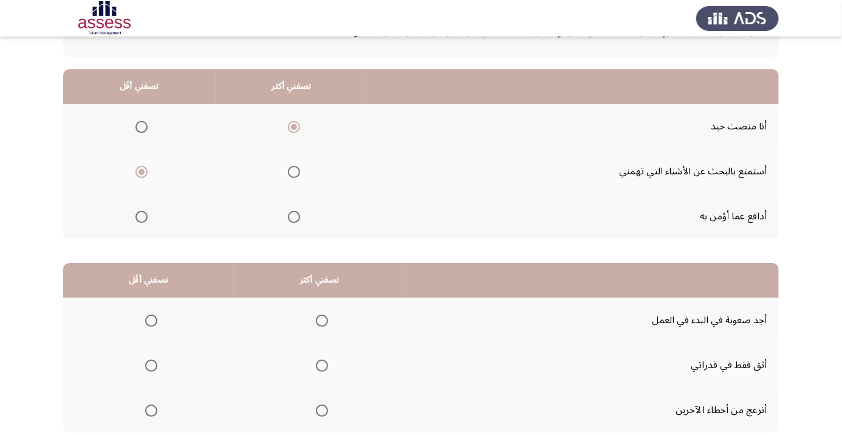
scroll to position [105, 0]
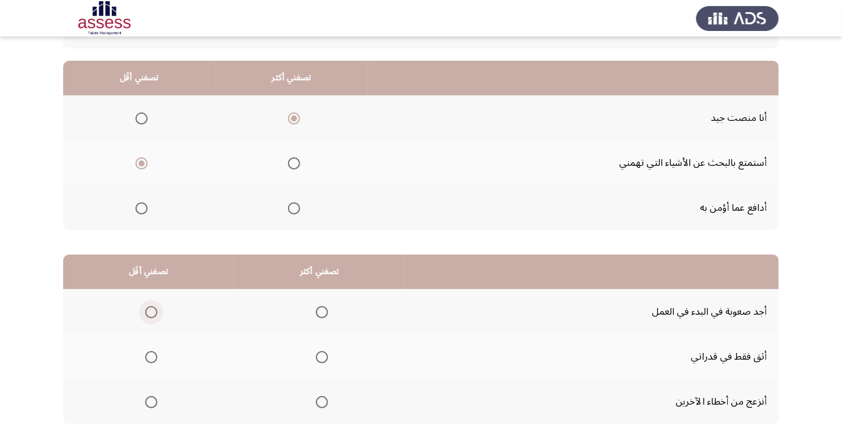
click at [149, 307] on span "Select an option" at bounding box center [151, 312] width 12 height 12
click at [149, 307] on input "Select an option" at bounding box center [151, 312] width 12 height 12
click at [322, 356] on span "Select an option" at bounding box center [322, 357] width 12 height 12
click at [322, 356] on input "Select an option" at bounding box center [322, 357] width 12 height 12
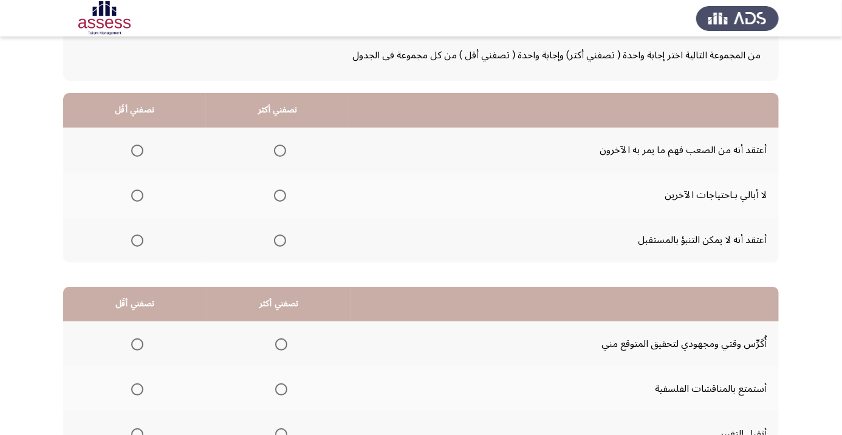
scroll to position [63, 0]
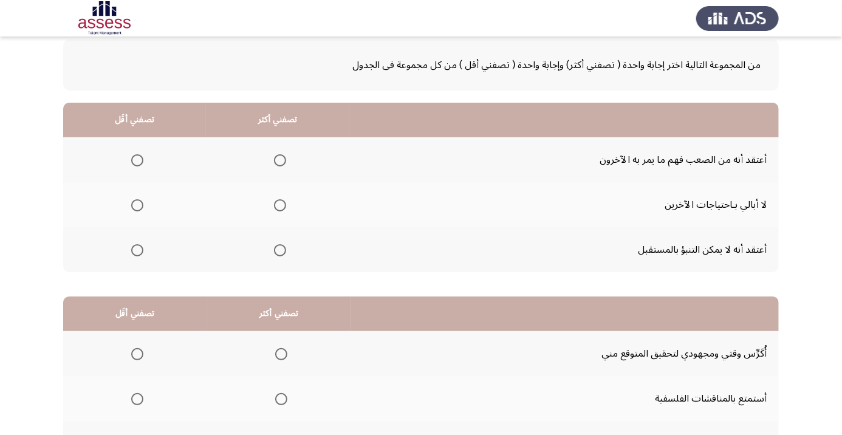
click at [24, 30] on div at bounding box center [421, 18] width 842 height 36
click at [25, 30] on div at bounding box center [421, 18] width 842 height 36
click at [280, 160] on span "Select an option" at bounding box center [280, 160] width 0 height 0
click at [282, 159] on input "Select an option" at bounding box center [280, 160] width 12 height 12
click at [132, 204] on span "Select an option" at bounding box center [137, 205] width 12 height 12
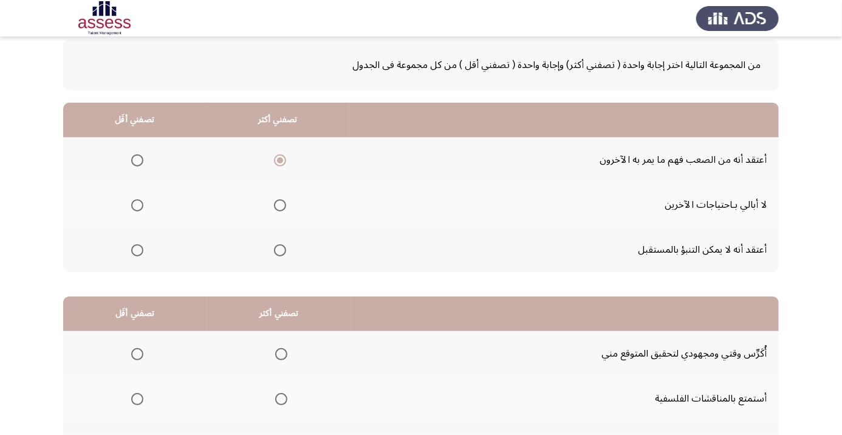
click at [132, 204] on input "Select an option" at bounding box center [137, 205] width 12 height 12
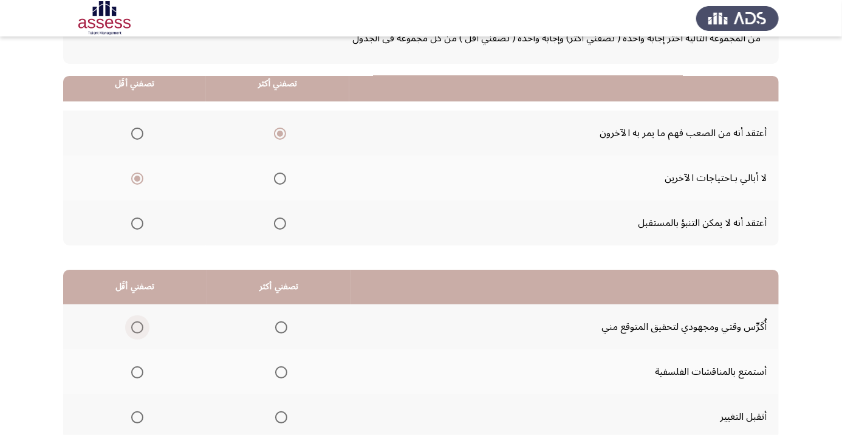
scroll to position [119, 0]
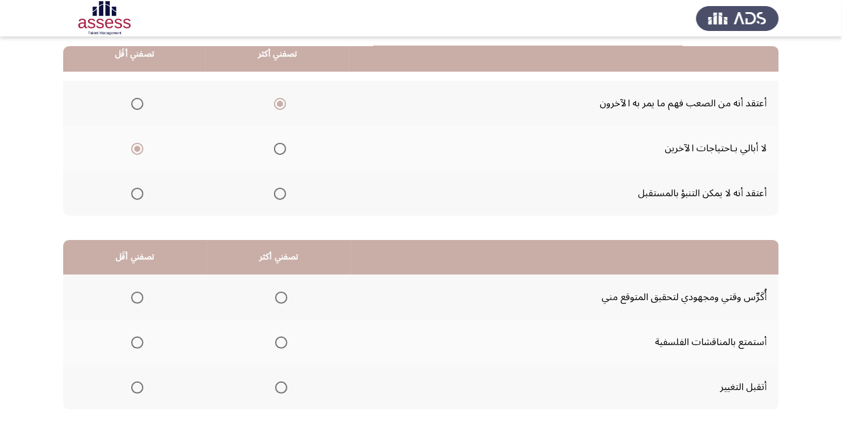
click at [281, 298] on span "Select an option" at bounding box center [281, 298] width 0 height 0
click at [282, 297] on input "Select an option" at bounding box center [281, 298] width 12 height 12
click at [137, 388] on span "Select an option" at bounding box center [137, 388] width 0 height 0
click at [137, 386] on input "Select an option" at bounding box center [137, 388] width 12 height 12
click at [137, 343] on span "Select an option" at bounding box center [137, 343] width 0 height 0
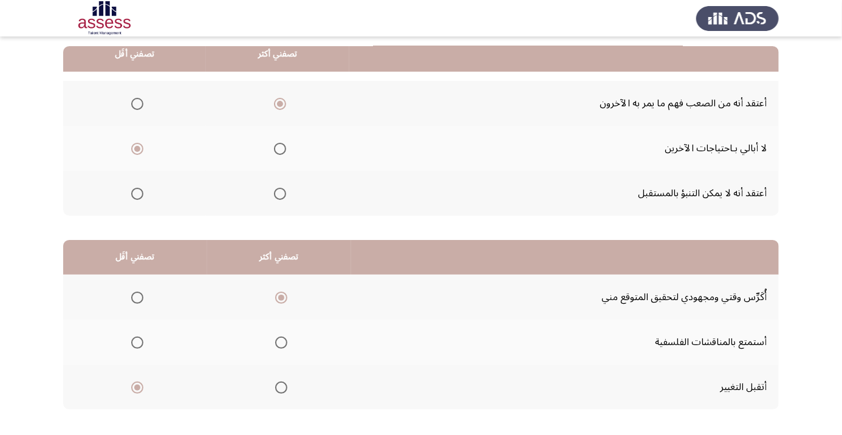
click at [137, 341] on input "Select an option" at bounding box center [137, 343] width 12 height 12
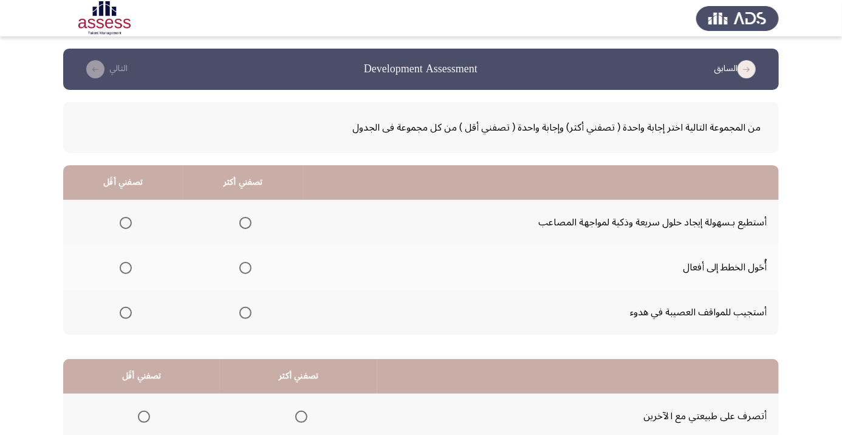
click at [247, 217] on span "Select an option" at bounding box center [245, 223] width 12 height 12
click at [247, 217] on input "Select an option" at bounding box center [245, 223] width 12 height 12
click at [240, 266] on span "Select an option" at bounding box center [245, 268] width 12 height 12
click at [240, 266] on input "Select an option" at bounding box center [245, 268] width 12 height 12
click at [126, 223] on span "Select an option" at bounding box center [126, 223] width 0 height 0
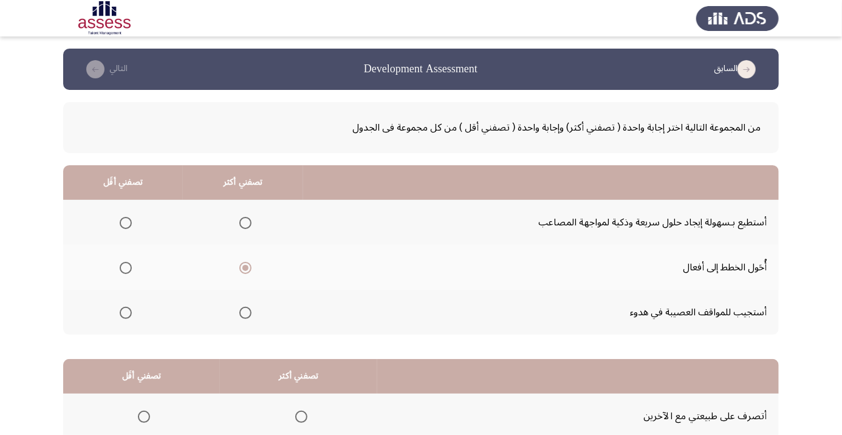
click at [125, 222] on input "Select an option" at bounding box center [126, 223] width 12 height 12
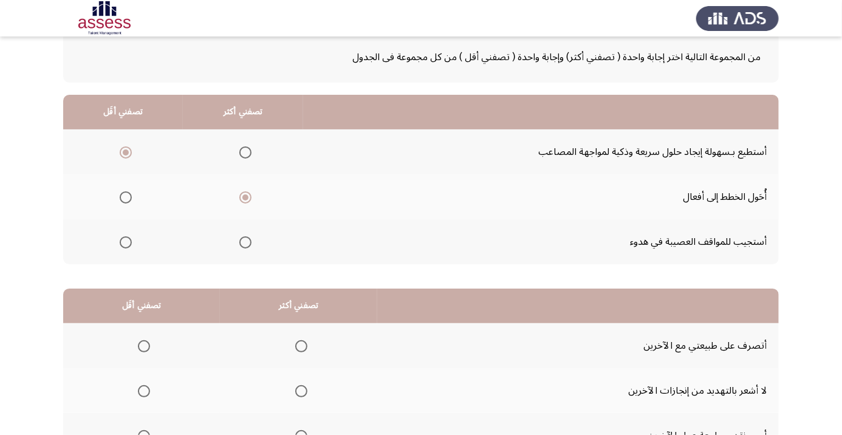
scroll to position [72, 0]
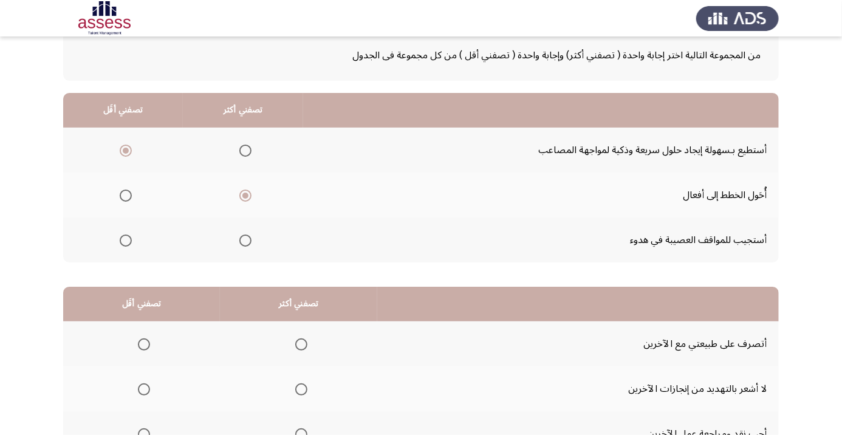
click at [144, 345] on span "Select an option" at bounding box center [144, 345] width 0 height 0
click at [144, 343] on input "Select an option" at bounding box center [144, 344] width 12 height 12
click at [302, 343] on span "Select an option" at bounding box center [301, 344] width 12 height 12
click at [302, 343] on input "Select an option" at bounding box center [301, 344] width 12 height 12
click at [144, 389] on span "Select an option" at bounding box center [144, 389] width 0 height 0
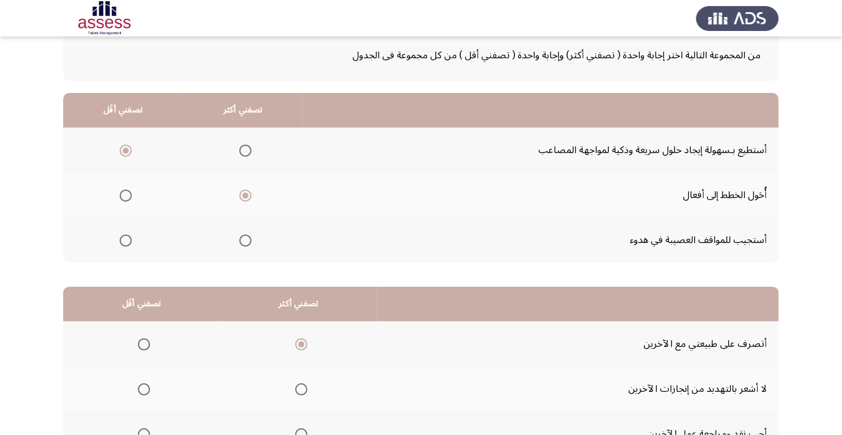
click at [144, 388] on input "Select an option" at bounding box center [144, 389] width 12 height 12
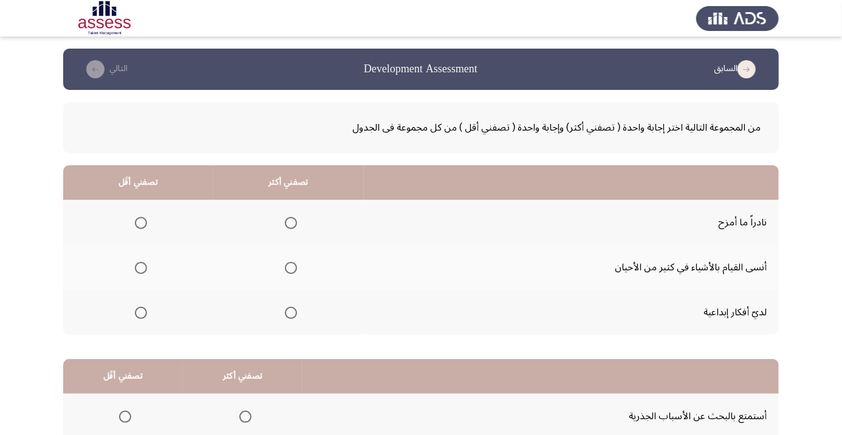
click at [291, 313] on span "Select an option" at bounding box center [291, 313] width 0 height 0
click at [291, 312] on input "Select an option" at bounding box center [291, 313] width 12 height 12
click at [291, 268] on span "Select an option" at bounding box center [291, 268] width 0 height 0
click at [291, 267] on input "Select an option" at bounding box center [291, 268] width 12 height 12
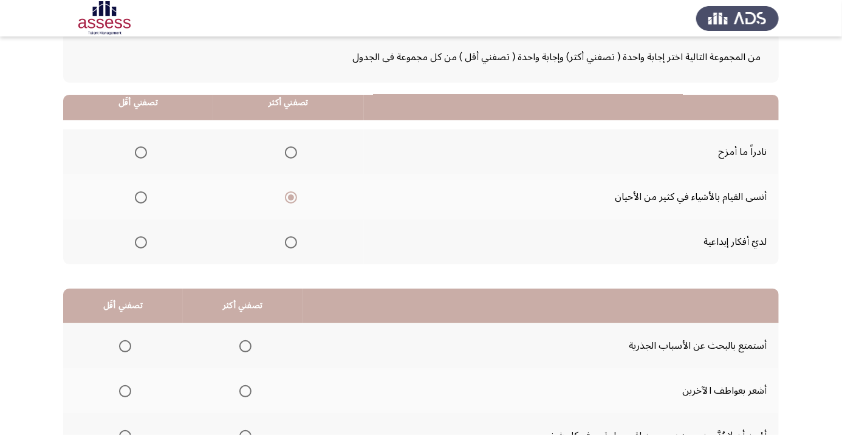
scroll to position [119, 0]
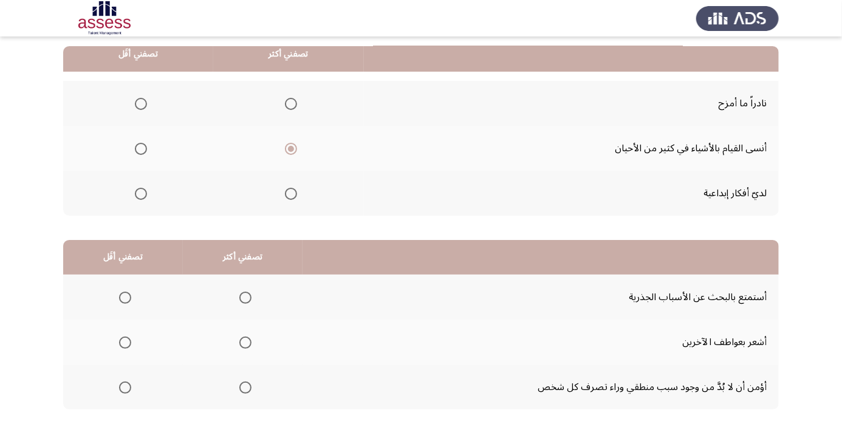
click at [141, 194] on span "Select an option" at bounding box center [141, 194] width 0 height 0
click at [140, 193] on input "Select an option" at bounding box center [141, 194] width 12 height 12
click at [135, 104] on span "Select an option" at bounding box center [141, 104] width 12 height 12
click at [135, 104] on input "Select an option" at bounding box center [141, 104] width 12 height 12
click at [125, 298] on span "Select an option" at bounding box center [125, 298] width 0 height 0
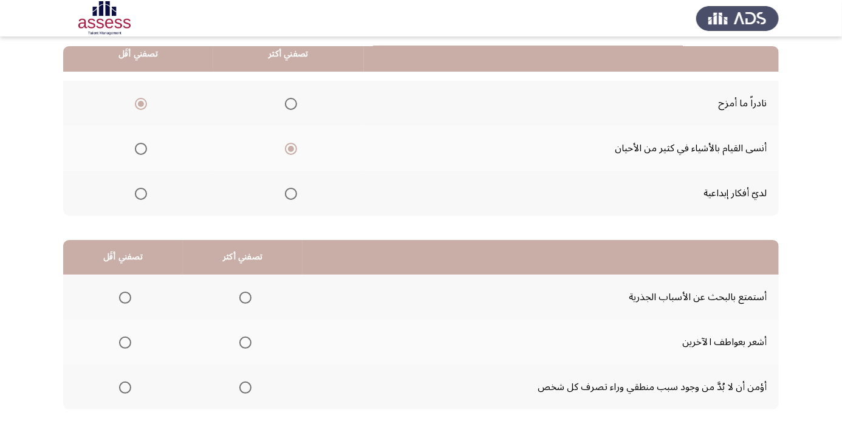
click at [125, 297] on input "Select an option" at bounding box center [125, 298] width 12 height 12
click at [261, 277] on th at bounding box center [243, 297] width 120 height 45
click at [232, 281] on th at bounding box center [243, 297] width 120 height 45
click at [245, 298] on span "Select an option" at bounding box center [245, 298] width 0 height 0
click at [245, 297] on input "Select an option" at bounding box center [245, 298] width 12 height 12
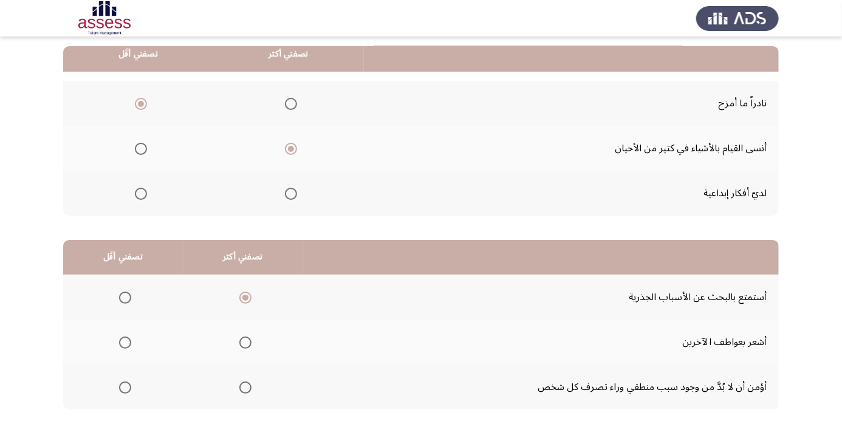
click at [125, 388] on span "Select an option" at bounding box center [125, 388] width 0 height 0
click at [125, 386] on input "Select an option" at bounding box center [125, 388] width 12 height 12
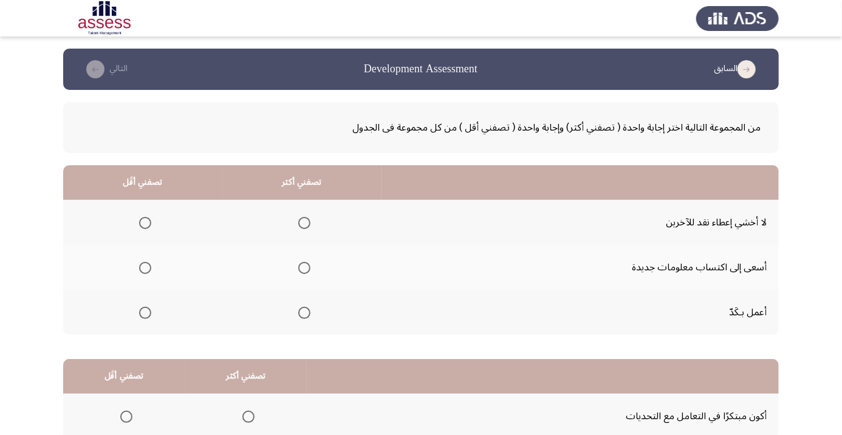
click at [300, 225] on span "Select an option" at bounding box center [304, 223] width 12 height 12
click at [300, 225] on input "Select an option" at bounding box center [304, 223] width 12 height 12
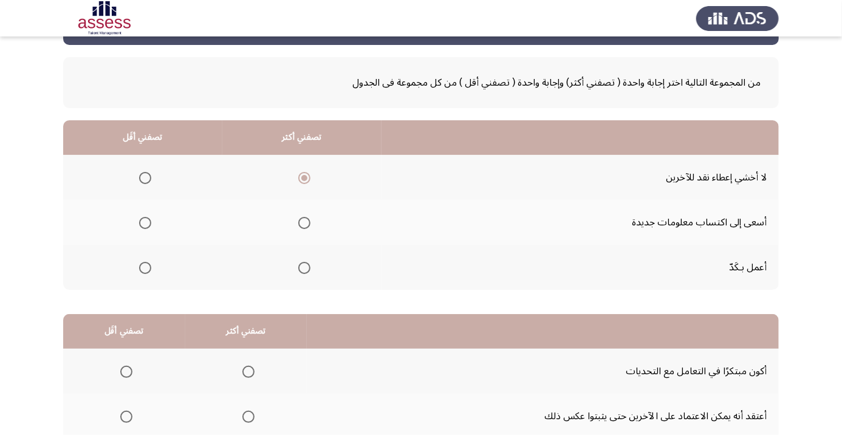
scroll to position [69, 0]
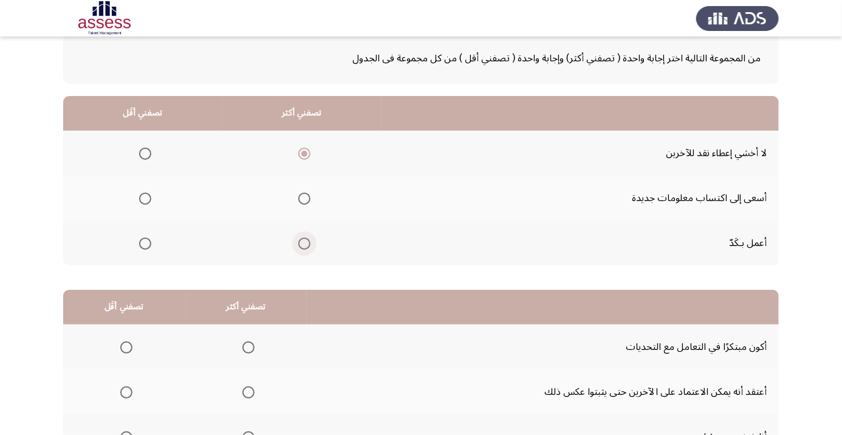
click at [304, 244] on span "Select an option" at bounding box center [304, 244] width 0 height 0
click at [306, 242] on input "Select an option" at bounding box center [304, 244] width 12 height 12
click at [140, 139] on th at bounding box center [142, 153] width 159 height 45
click at [145, 154] on span "Select an option" at bounding box center [145, 154] width 0 height 0
click at [145, 153] on input "Select an option" at bounding box center [145, 154] width 12 height 12
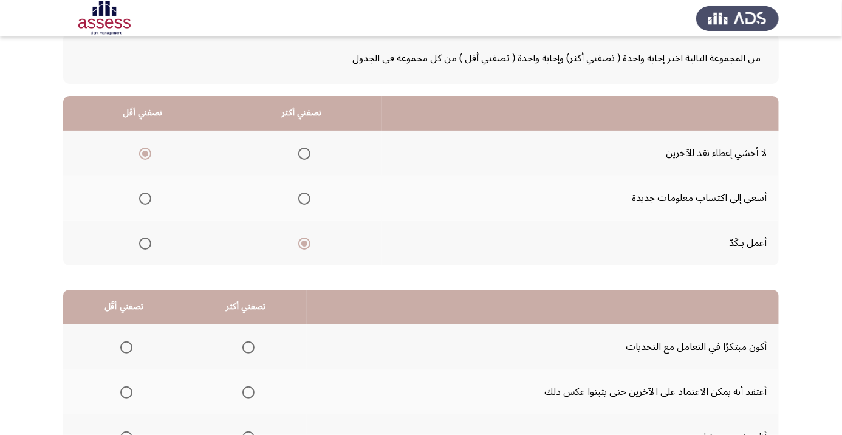
click at [249, 434] on span "Select an option" at bounding box center [249, 437] width 0 height 0
click at [248, 434] on input "Select an option" at bounding box center [248, 437] width 12 height 12
click at [126, 393] on span "Select an option" at bounding box center [126, 393] width 0 height 0
click at [126, 391] on input "Select an option" at bounding box center [126, 392] width 12 height 12
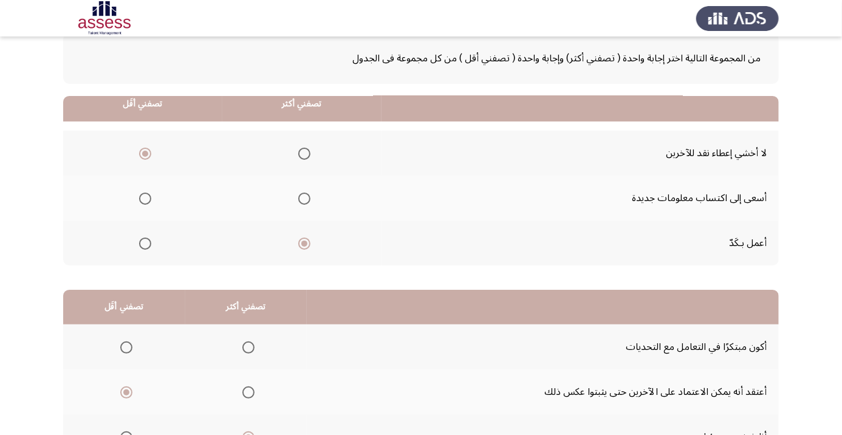
scroll to position [119, 0]
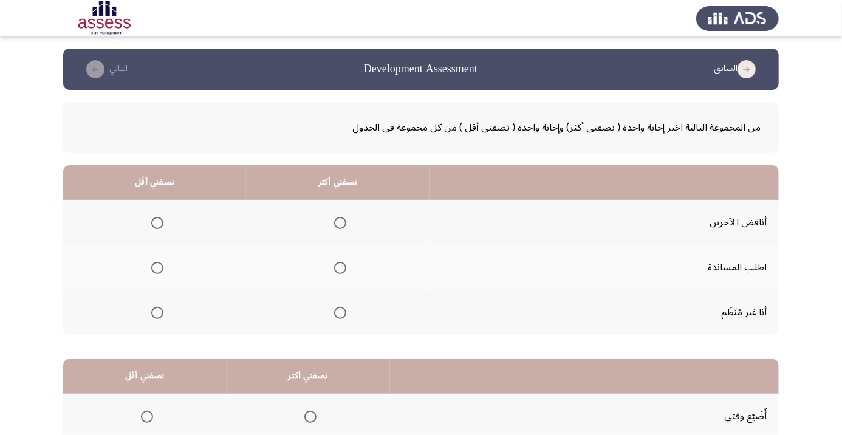
click at [338, 270] on span "Select an option" at bounding box center [340, 268] width 12 height 12
click at [338, 270] on input "Select an option" at bounding box center [340, 268] width 12 height 12
click at [157, 313] on span "Select an option" at bounding box center [157, 313] width 0 height 0
click at [157, 312] on input "Select an option" at bounding box center [157, 313] width 12 height 12
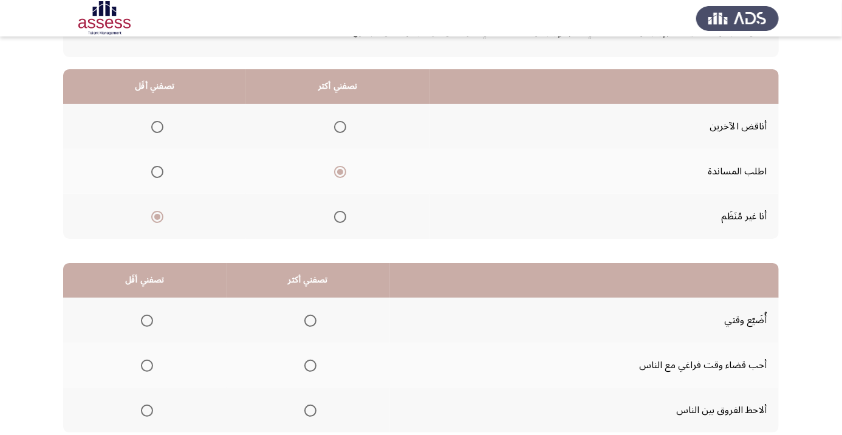
scroll to position [119, 0]
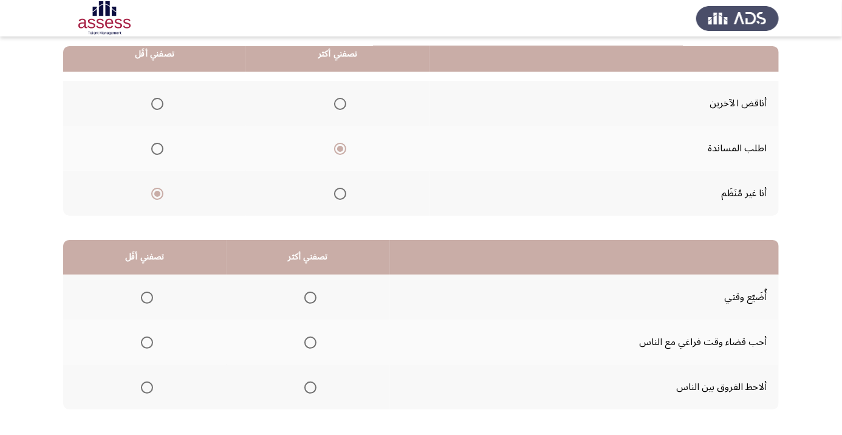
click at [317, 345] on span "Select an option" at bounding box center [310, 343] width 12 height 12
click at [317, 345] on input "Select an option" at bounding box center [310, 343] width 12 height 12
click at [147, 386] on span "Select an option" at bounding box center [147, 388] width 12 height 12
click at [147, 386] on input "Select an option" at bounding box center [147, 388] width 12 height 12
click at [143, 297] on span "Select an option" at bounding box center [147, 298] width 12 height 12
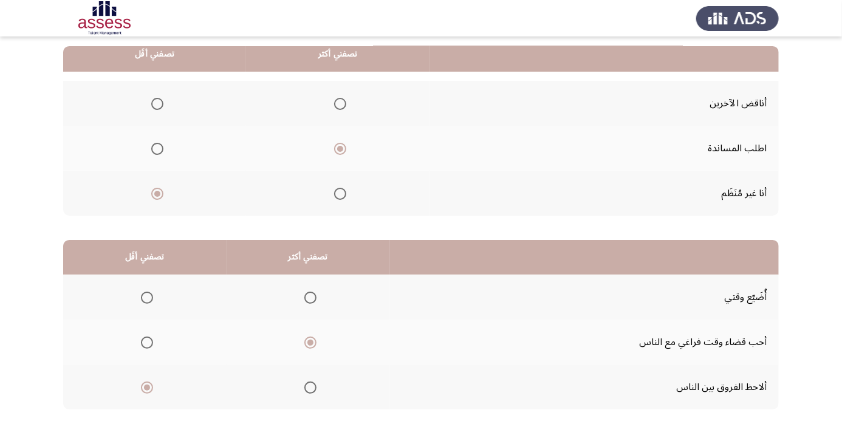
click at [143, 297] on input "Select an option" at bounding box center [147, 298] width 12 height 12
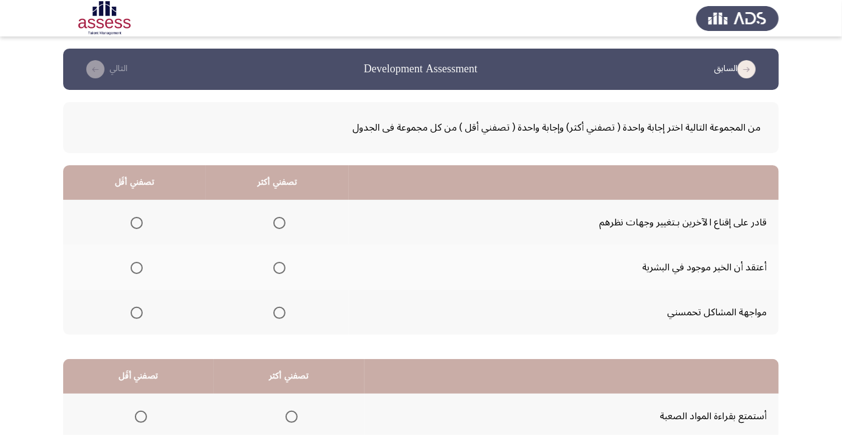
click at [297, 235] on th at bounding box center [277, 222] width 143 height 45
click at [274, 205] on th at bounding box center [277, 222] width 143 height 45
click at [279, 223] on span "Select an option" at bounding box center [279, 223] width 0 height 0
click at [279, 222] on input "Select an option" at bounding box center [279, 223] width 12 height 12
click at [137, 268] on span "Select an option" at bounding box center [137, 268] width 0 height 0
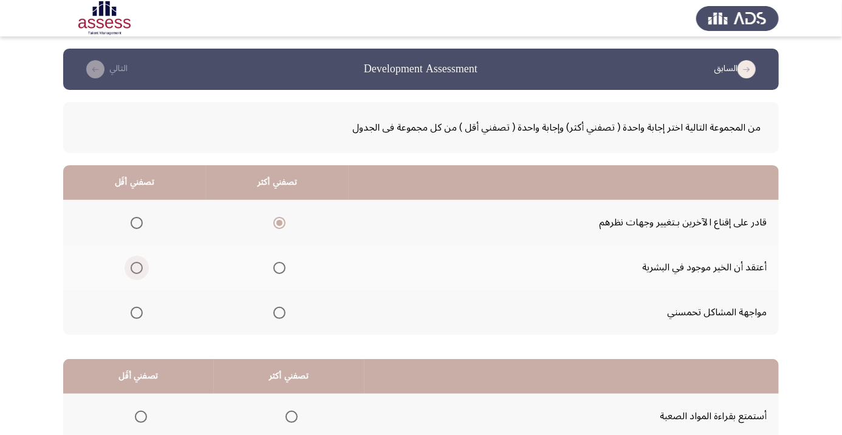
click at [136, 267] on input "Select an option" at bounding box center [137, 268] width 12 height 12
click at [321, 405] on th at bounding box center [289, 416] width 151 height 45
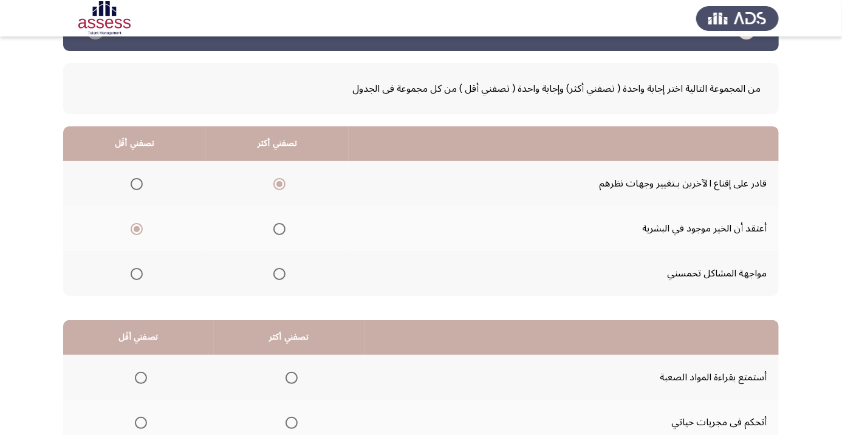
scroll to position [102, 0]
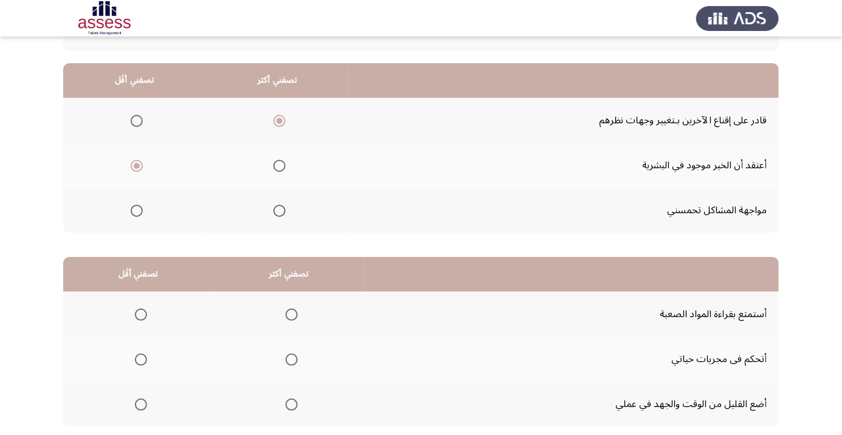
click at [295, 406] on span "Select an option" at bounding box center [292, 405] width 12 height 12
click at [295, 406] on input "Select an option" at bounding box center [292, 405] width 12 height 12
click at [290, 399] on span "Select an option" at bounding box center [292, 405] width 12 height 12
click at [290, 399] on input "Select an option" at bounding box center [292, 405] width 12 height 12
click at [141, 405] on span "Select an option" at bounding box center [141, 405] width 0 height 0
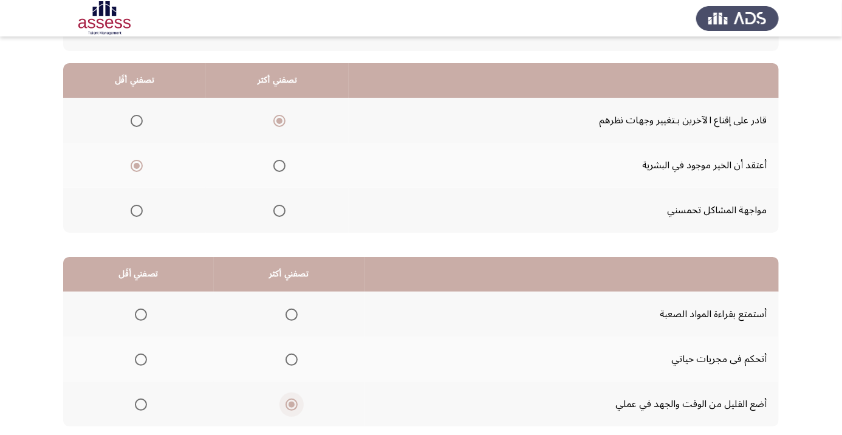
click at [141, 403] on input "Select an option" at bounding box center [141, 405] width 12 height 12
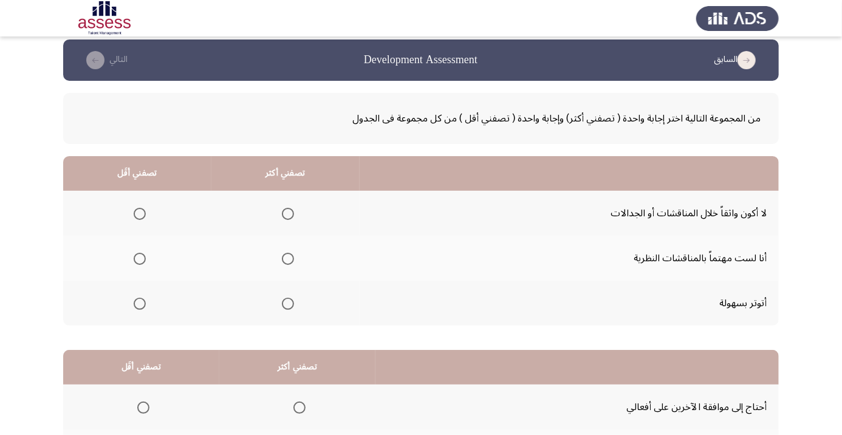
scroll to position [10, 0]
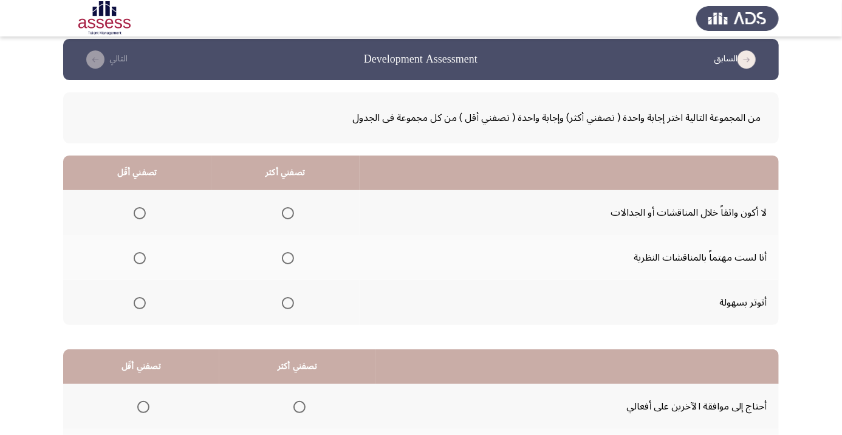
click at [292, 252] on span "Select an option" at bounding box center [288, 258] width 12 height 12
click at [292, 252] on input "Select an option" at bounding box center [288, 258] width 12 height 12
click at [145, 290] on th at bounding box center [137, 302] width 148 height 45
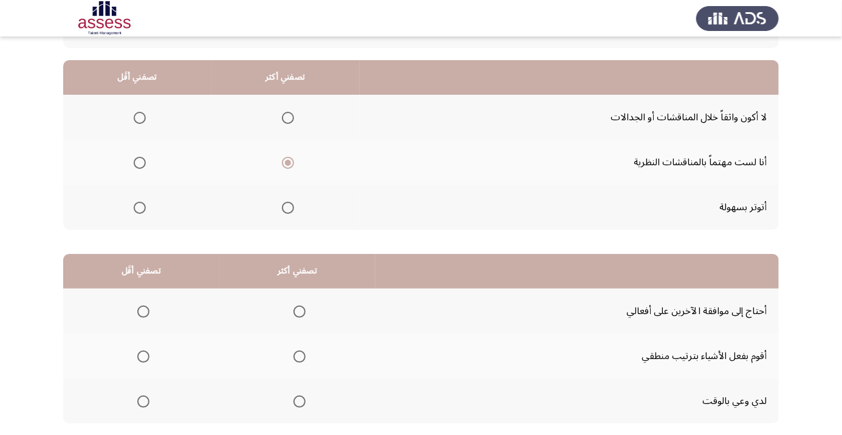
scroll to position [106, 0]
click at [300, 356] on span "Select an option" at bounding box center [300, 356] width 0 height 0
click at [301, 355] on input "Select an option" at bounding box center [299, 356] width 12 height 12
click at [142, 313] on span "Select an option" at bounding box center [143, 311] width 12 height 12
click at [142, 313] on input "Select an option" at bounding box center [143, 311] width 12 height 12
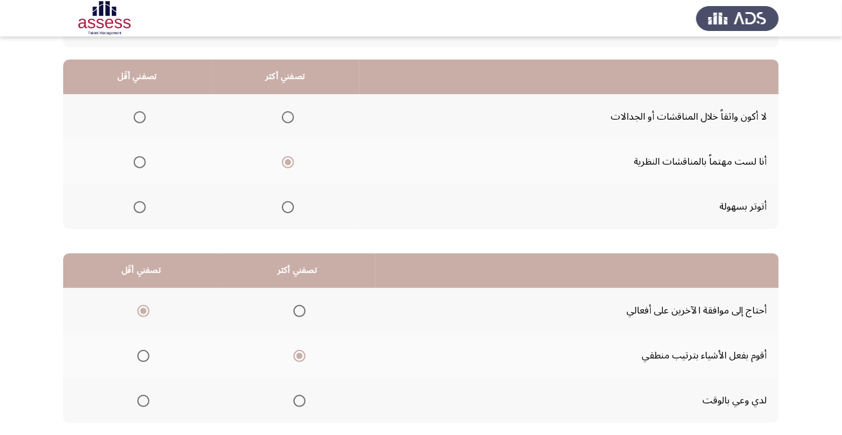
click at [140, 207] on span "Select an option" at bounding box center [140, 207] width 0 height 0
click at [139, 206] on input "Select an option" at bounding box center [140, 207] width 12 height 12
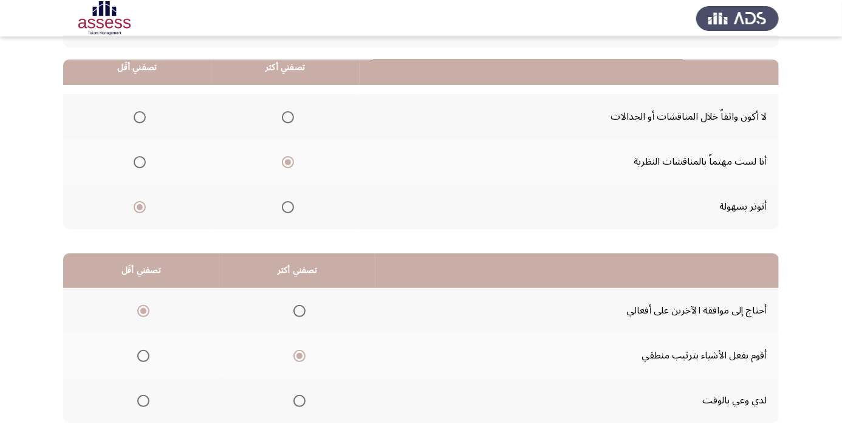
scroll to position [119, 0]
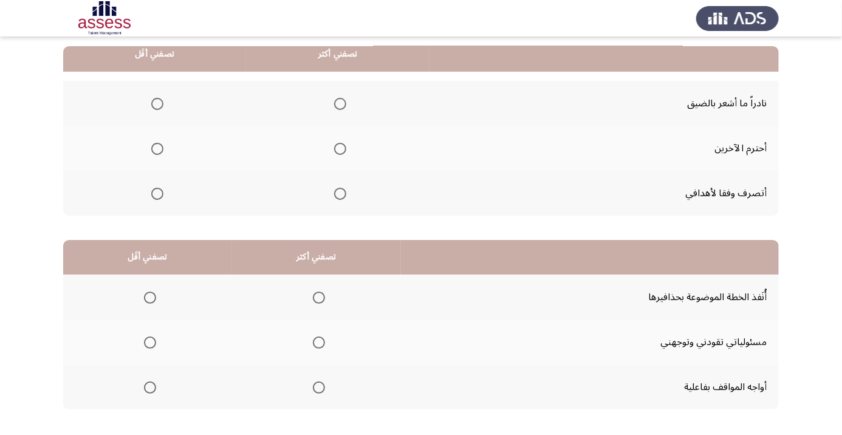
click at [339, 143] on span "Select an option" at bounding box center [340, 149] width 12 height 12
click at [339, 143] on input "Select an option" at bounding box center [340, 149] width 12 height 12
click at [154, 106] on span "Select an option" at bounding box center [157, 104] width 12 height 12
click at [154, 106] on input "Select an option" at bounding box center [157, 104] width 12 height 12
click at [317, 297] on span "Select an option" at bounding box center [319, 298] width 12 height 12
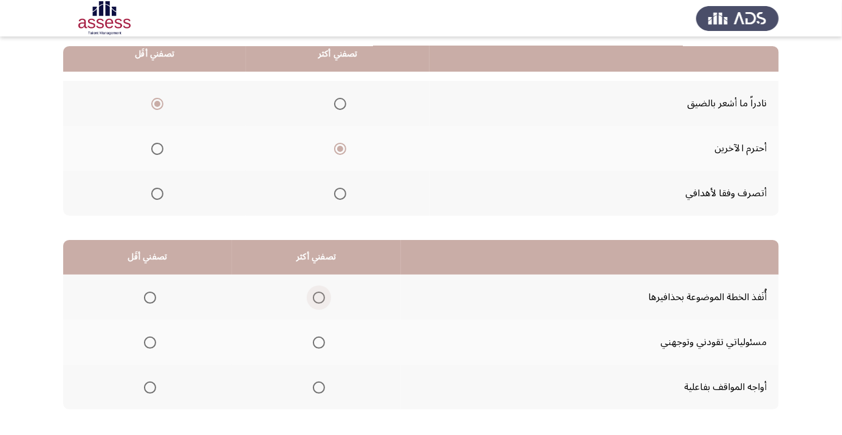
click at [317, 297] on input "Select an option" at bounding box center [319, 298] width 12 height 12
click at [314, 342] on span "Select an option" at bounding box center [319, 343] width 12 height 12
click at [314, 342] on input "Select an option" at bounding box center [319, 343] width 12 height 12
click at [150, 298] on span "Select an option" at bounding box center [150, 298] width 0 height 0
click at [149, 297] on input "Select an option" at bounding box center [150, 298] width 12 height 12
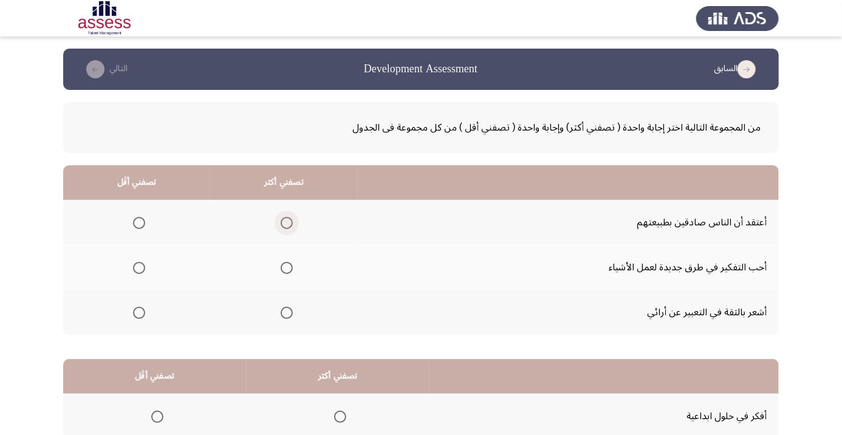
click at [286, 223] on span "Select an option" at bounding box center [286, 223] width 0 height 0
click at [286, 222] on input "Select an option" at bounding box center [287, 223] width 12 height 12
click at [286, 268] on span "Select an option" at bounding box center [286, 268] width 0 height 0
click at [286, 267] on input "Select an option" at bounding box center [287, 268] width 12 height 12
click at [139, 223] on span "Select an option" at bounding box center [139, 223] width 0 height 0
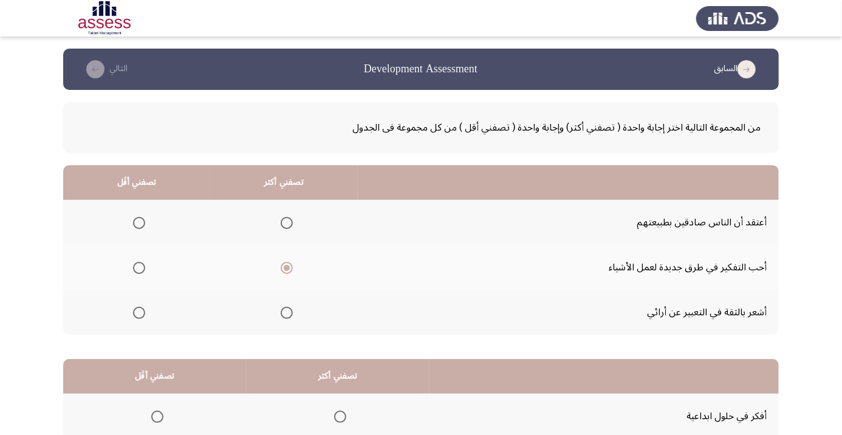
click at [139, 222] on input "Select an option" at bounding box center [139, 223] width 12 height 12
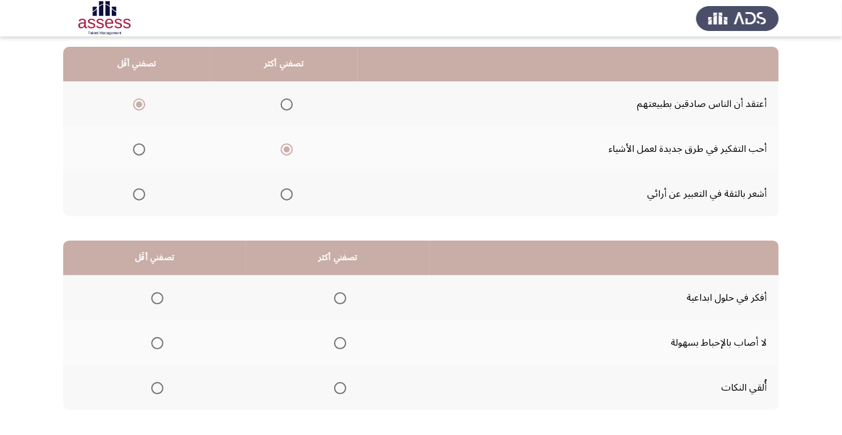
scroll to position [119, 0]
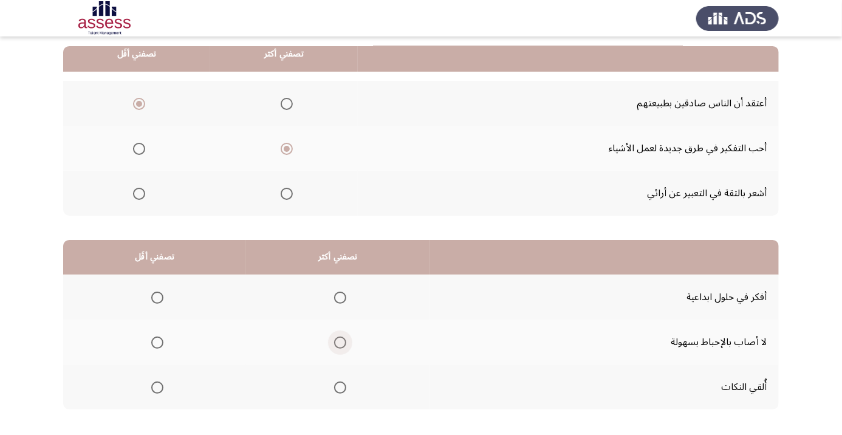
click at [340, 343] on span "Select an option" at bounding box center [340, 343] width 0 height 0
click at [340, 341] on input "Select an option" at bounding box center [340, 343] width 12 height 12
click at [157, 388] on span "Select an option" at bounding box center [157, 388] width 0 height 0
click at [157, 386] on input "Select an option" at bounding box center [157, 388] width 12 height 12
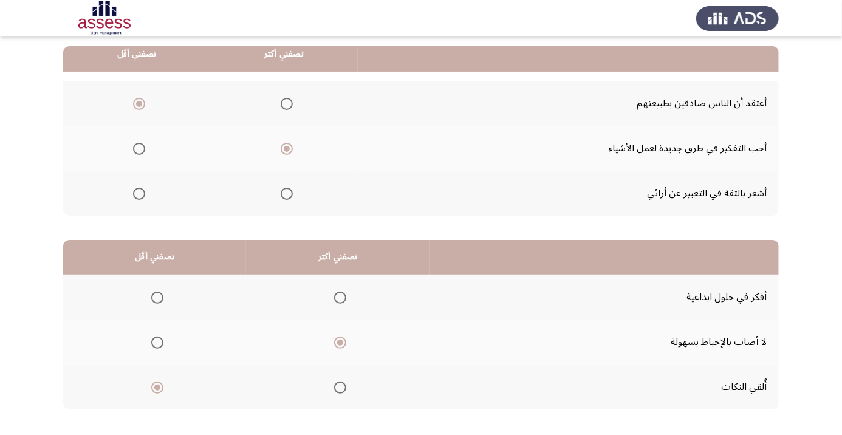
scroll to position [0, 0]
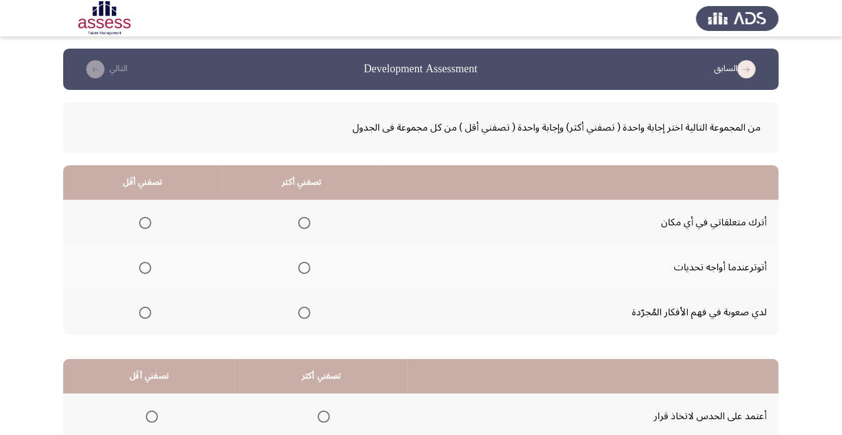
click at [304, 313] on span "Select an option" at bounding box center [304, 313] width 0 height 0
click at [306, 312] on input "Select an option" at bounding box center [304, 313] width 12 height 12
click at [145, 217] on span "Select an option" at bounding box center [145, 223] width 12 height 12
click at [145, 217] on input "Select an option" at bounding box center [145, 223] width 12 height 12
click at [148, 262] on span "Select an option" at bounding box center [145, 268] width 12 height 12
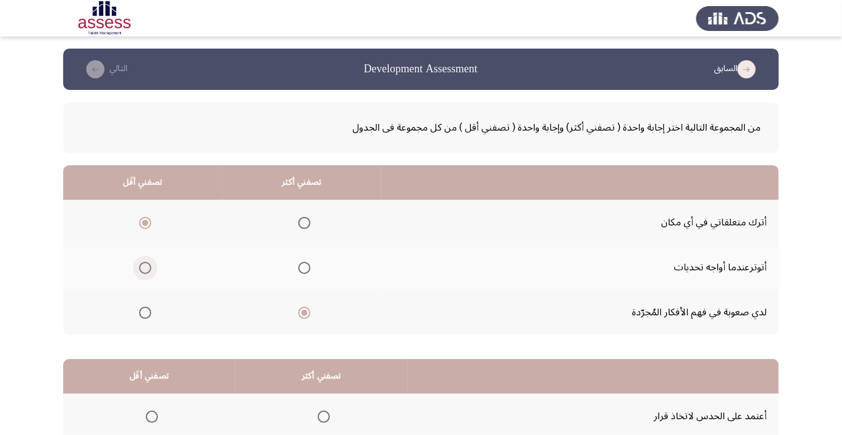
click at [148, 262] on input "Select an option" at bounding box center [145, 268] width 12 height 12
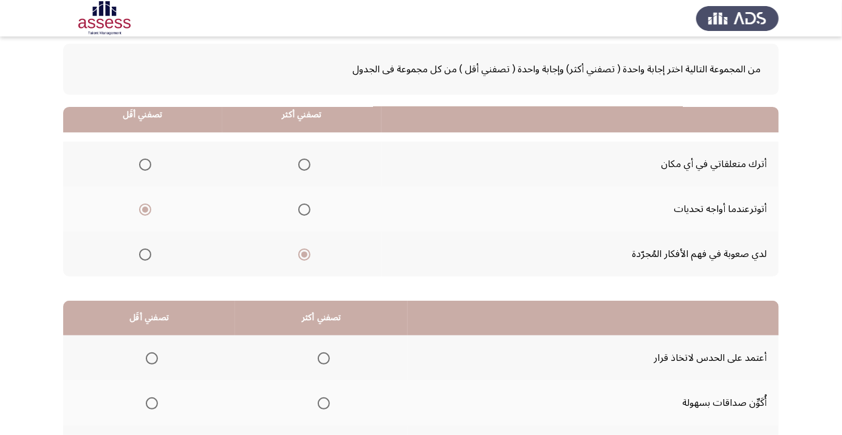
scroll to position [119, 0]
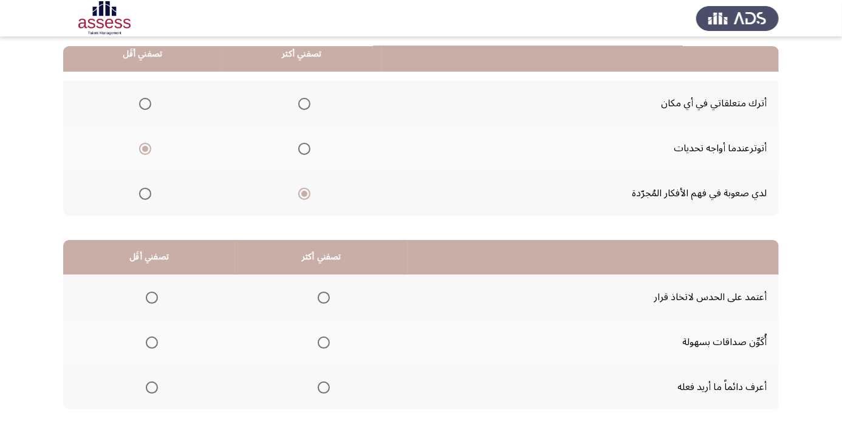
click at [326, 337] on span "Select an option" at bounding box center [324, 343] width 12 height 12
click at [326, 337] on input "Select an option" at bounding box center [324, 343] width 12 height 12
click at [151, 382] on span "Select an option" at bounding box center [152, 388] width 12 height 12
click at [151, 382] on input "Select an option" at bounding box center [152, 388] width 12 height 12
click at [153, 386] on span "Select an option" at bounding box center [152, 388] width 6 height 6
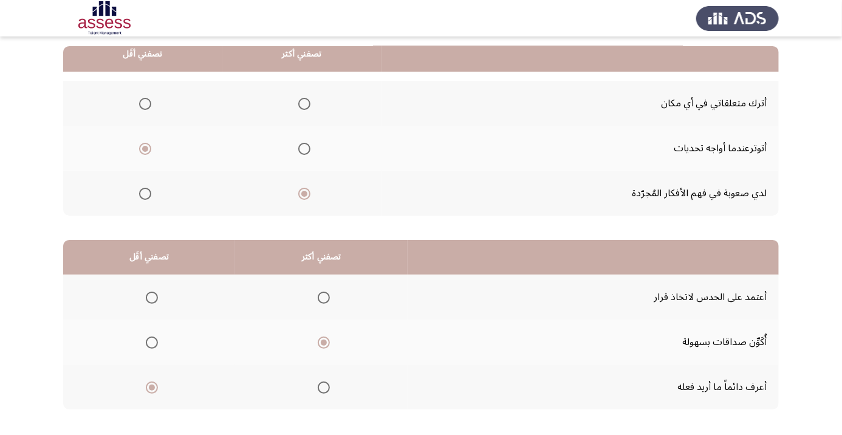
click at [153, 386] on input "Select an option" at bounding box center [152, 388] width 12 height 12
click at [152, 297] on span "Select an option" at bounding box center [152, 298] width 12 height 12
click at [152, 297] on input "Select an option" at bounding box center [152, 298] width 12 height 12
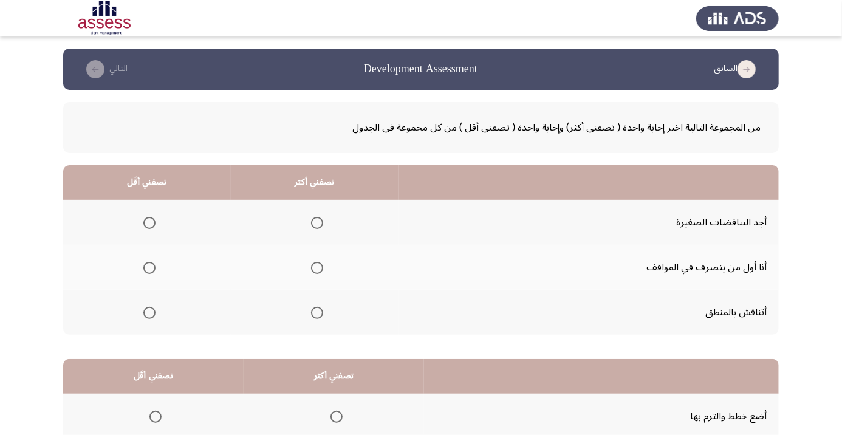
click at [318, 262] on span "Select an option" at bounding box center [317, 268] width 12 height 12
click at [318, 262] on input "Select an option" at bounding box center [317, 268] width 12 height 12
click at [153, 219] on span "Select an option" at bounding box center [149, 223] width 12 height 12
click at [153, 219] on input "Select an option" at bounding box center [149, 223] width 12 height 12
click at [338, 411] on span "Select an option" at bounding box center [337, 417] width 12 height 12
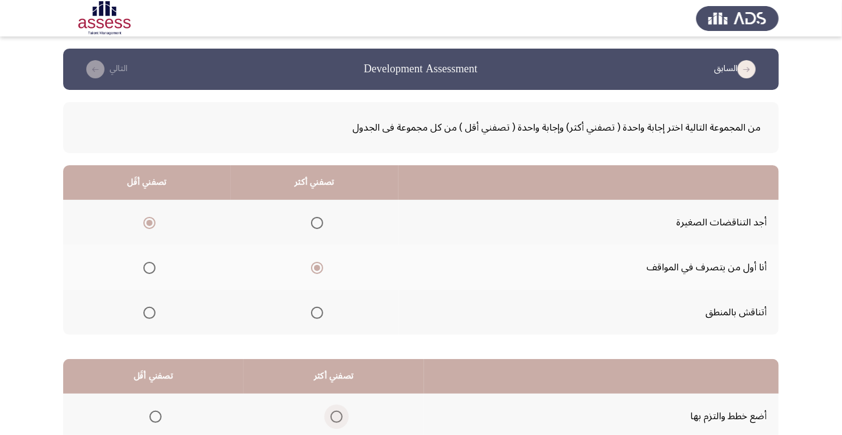
click at [338, 411] on input "Select an option" at bounding box center [337, 417] width 12 height 12
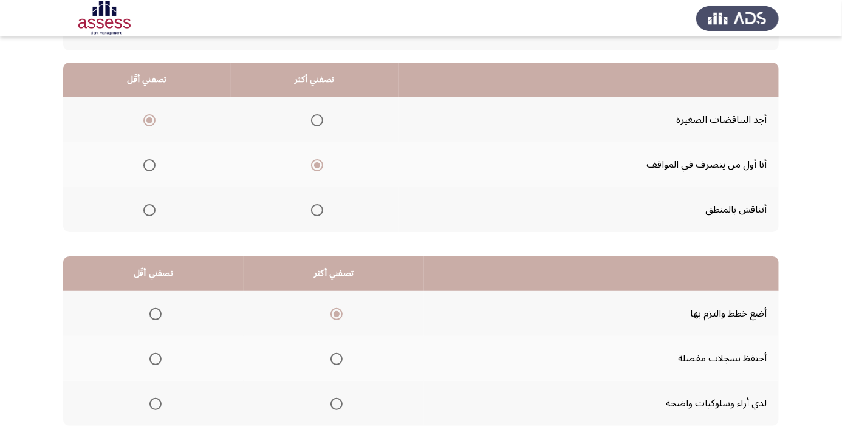
scroll to position [110, 0]
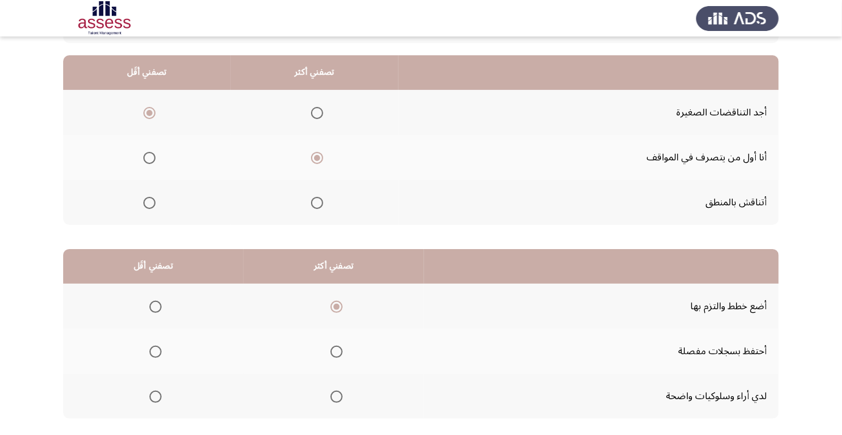
click at [332, 393] on span "Select an option" at bounding box center [337, 397] width 12 height 12
click at [332, 393] on input "Select an option" at bounding box center [337, 397] width 12 height 12
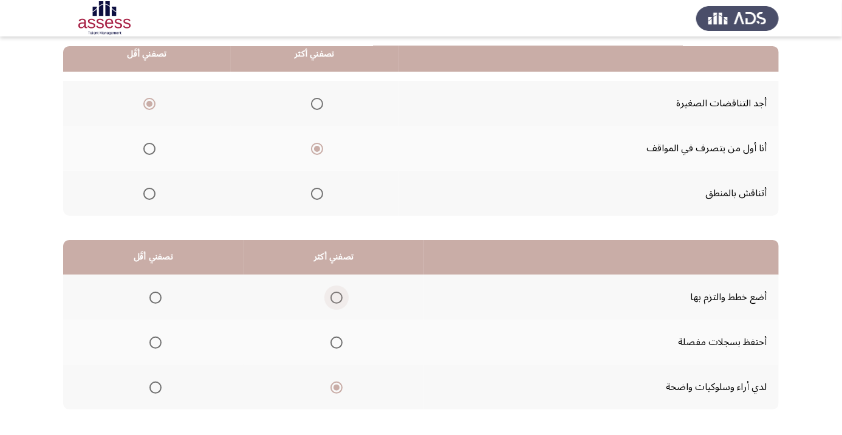
click at [326, 294] on label "Select an option" at bounding box center [334, 298] width 17 height 12
click at [331, 294] on input "Select an option" at bounding box center [337, 298] width 12 height 12
click at [336, 386] on span "Select an option" at bounding box center [337, 388] width 12 height 12
click at [336, 386] on input "Select an option" at bounding box center [337, 388] width 12 height 12
click at [330, 374] on th at bounding box center [334, 387] width 180 height 45
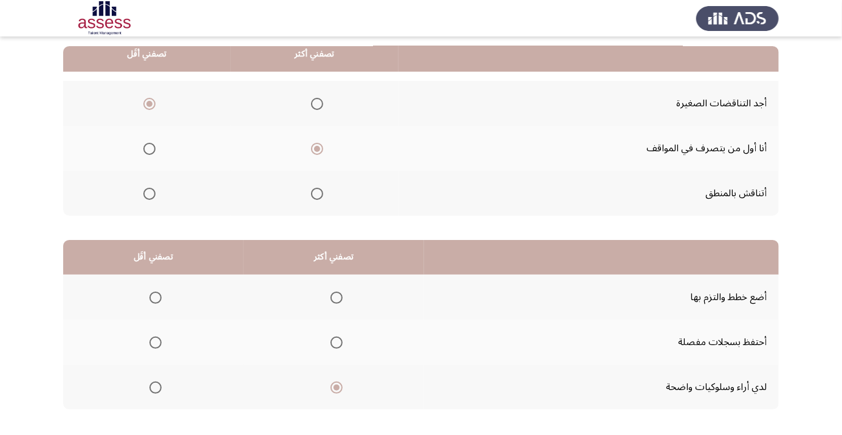
click at [332, 292] on span "Select an option" at bounding box center [337, 298] width 12 height 12
click at [332, 292] on input "Select an option" at bounding box center [337, 298] width 12 height 12
click at [156, 388] on span "Select an option" at bounding box center [156, 388] width 0 height 0
click at [156, 386] on input "Select an option" at bounding box center [155, 388] width 12 height 12
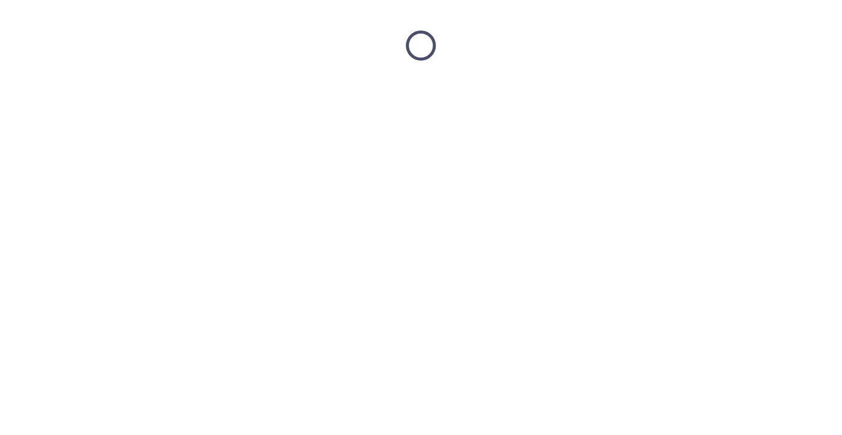
scroll to position [0, 0]
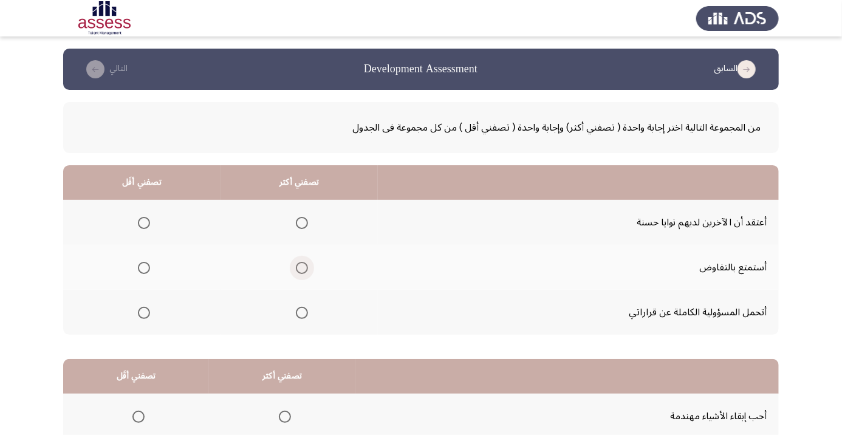
click at [302, 268] on span "Select an option" at bounding box center [302, 268] width 0 height 0
click at [303, 267] on input "Select an option" at bounding box center [302, 268] width 12 height 12
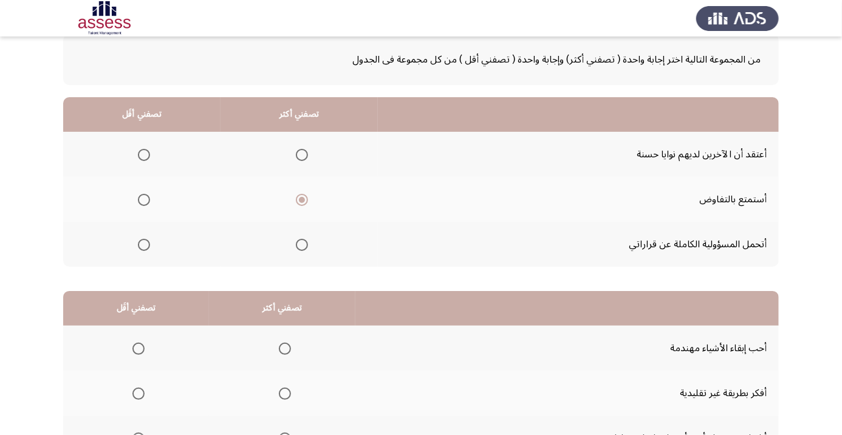
scroll to position [68, 0]
click at [144, 154] on span "Select an option" at bounding box center [144, 155] width 12 height 12
click at [144, 154] on input "Select an option" at bounding box center [144, 155] width 12 height 12
click at [285, 349] on span "Select an option" at bounding box center [285, 349] width 0 height 0
click at [284, 347] on input "Select an option" at bounding box center [285, 349] width 12 height 12
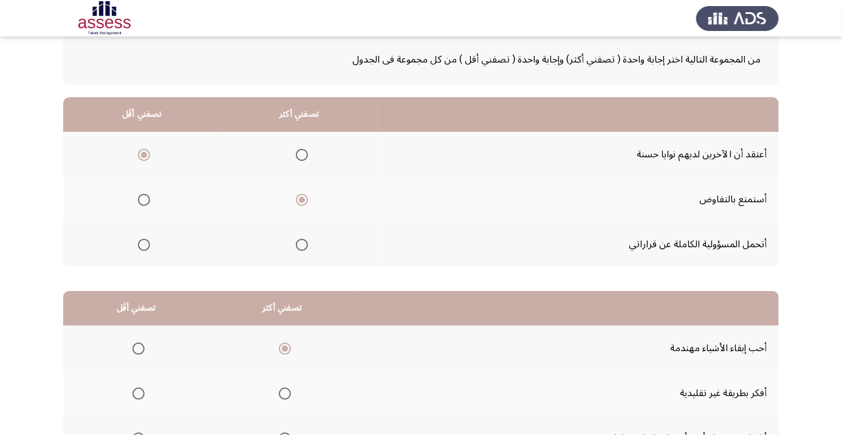
click at [138, 388] on span "Select an option" at bounding box center [138, 394] width 12 height 12
click at [138, 388] on input "Select an option" at bounding box center [138, 394] width 12 height 12
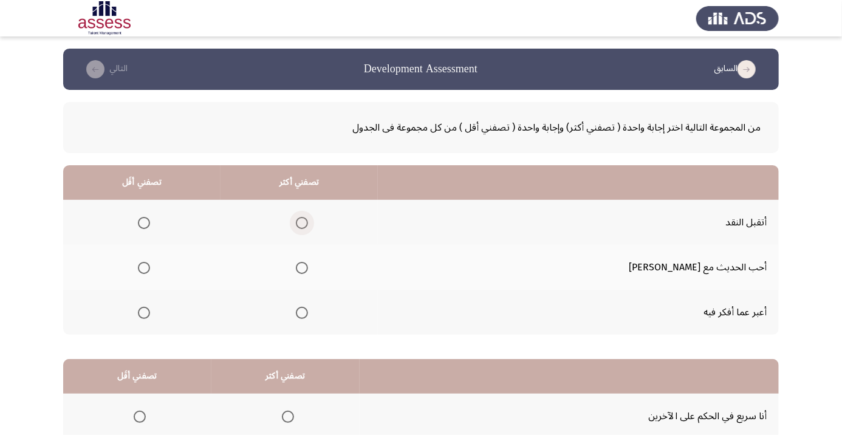
click at [302, 223] on span "Select an option" at bounding box center [302, 223] width 0 height 0
click at [308, 222] on input "Select an option" at bounding box center [302, 223] width 12 height 12
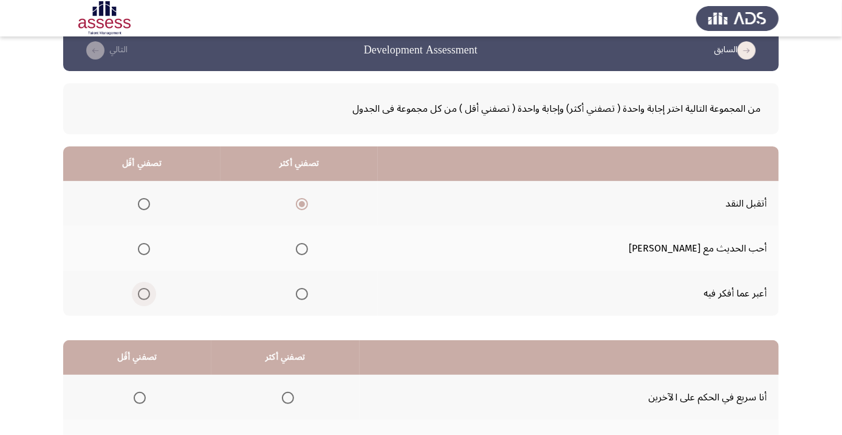
scroll to position [22, 0]
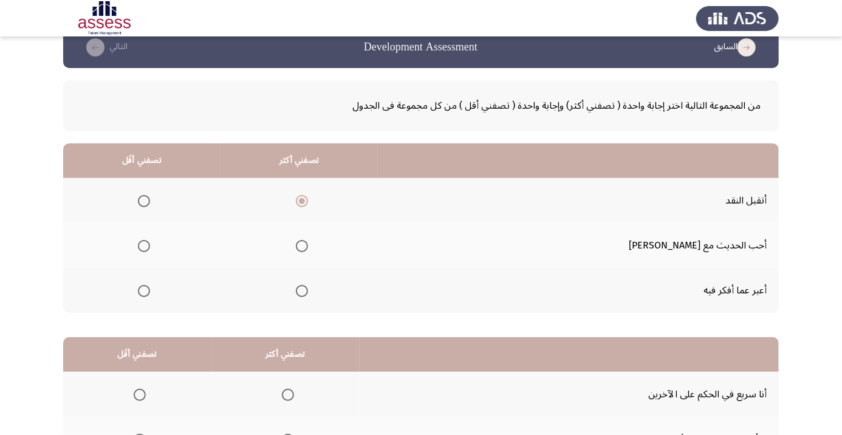
click at [150, 292] on span "Select an option" at bounding box center [144, 291] width 12 height 12
click at [150, 292] on input "Select an option" at bounding box center [144, 291] width 12 height 12
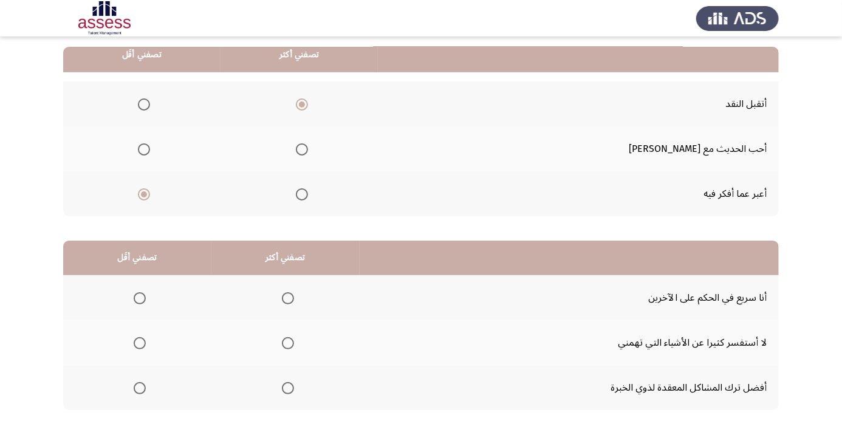
scroll to position [119, 0]
click at [284, 337] on span "Select an option" at bounding box center [288, 343] width 12 height 12
click at [284, 337] on input "Select an option" at bounding box center [288, 343] width 12 height 12
click at [294, 297] on span "Select an option" at bounding box center [288, 298] width 12 height 12
click at [294, 297] on input "Select an option" at bounding box center [288, 298] width 12 height 12
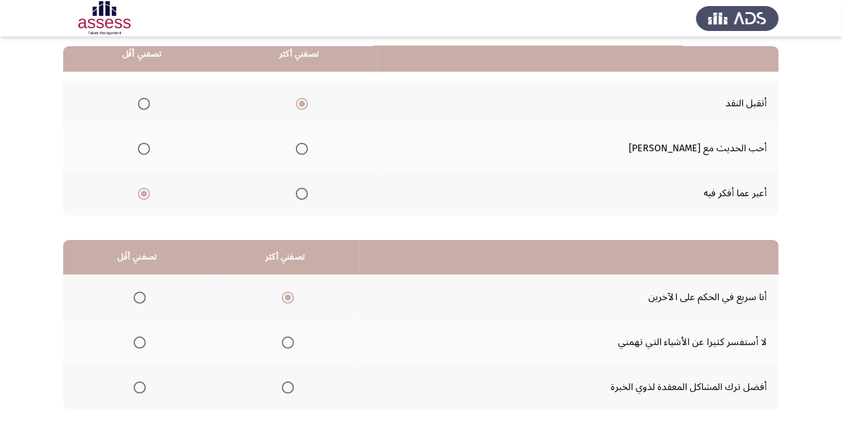
click at [293, 386] on span "Select an option" at bounding box center [288, 388] width 12 height 12
click at [293, 386] on input "Select an option" at bounding box center [288, 388] width 12 height 12
click at [140, 298] on span "Select an option" at bounding box center [140, 298] width 0 height 0
click at [140, 297] on input "Select an option" at bounding box center [140, 298] width 12 height 12
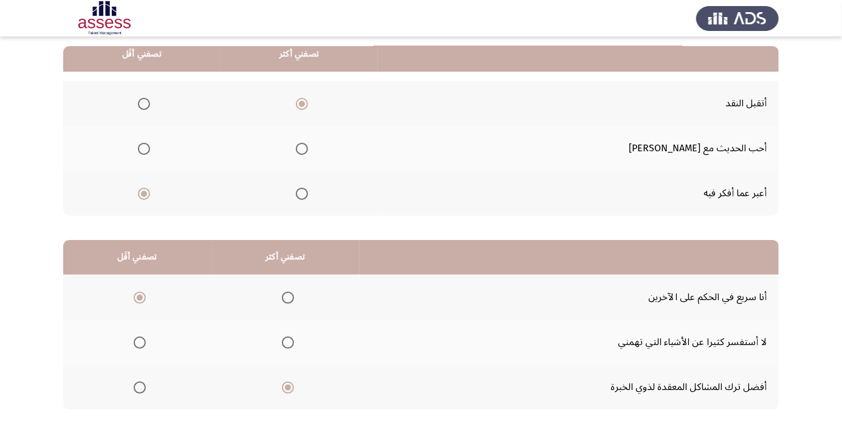
scroll to position [0, 0]
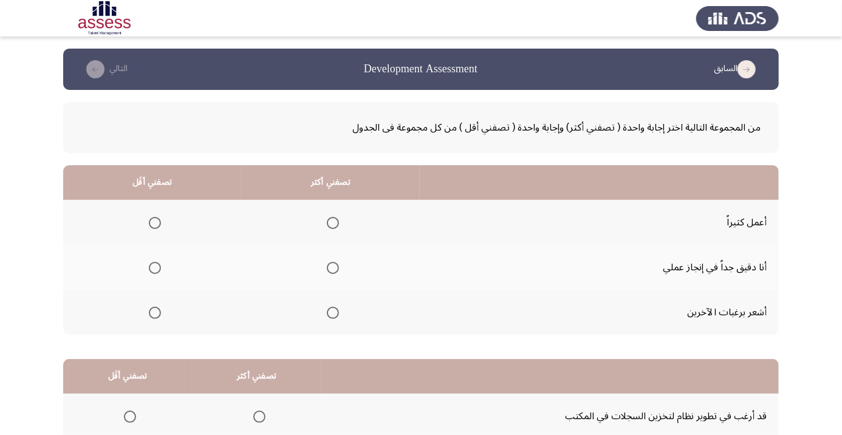
click at [335, 219] on span "Select an option" at bounding box center [333, 223] width 12 height 12
click at [335, 219] on input "Select an option" at bounding box center [333, 223] width 12 height 12
click at [152, 308] on span "Select an option" at bounding box center [155, 313] width 12 height 12
click at [152, 308] on input "Select an option" at bounding box center [155, 313] width 12 height 12
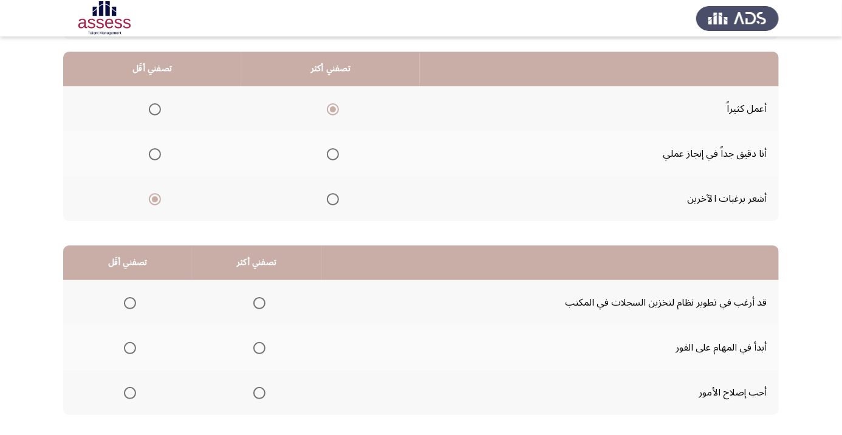
scroll to position [115, 0]
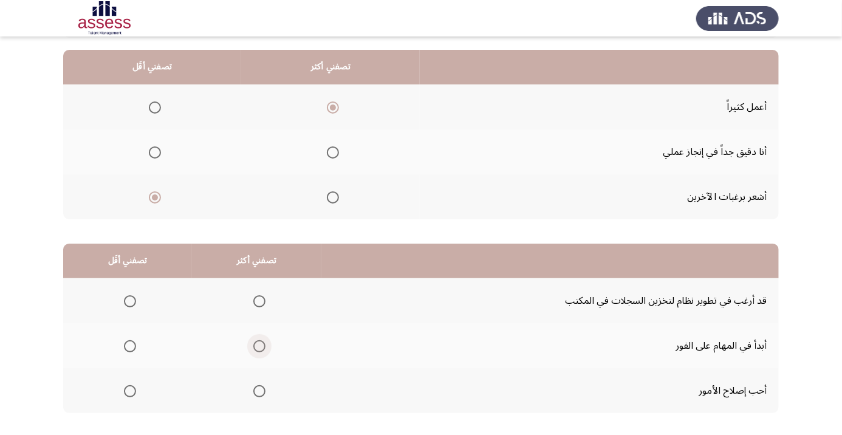
click at [261, 342] on span "Select an option" at bounding box center [259, 346] width 12 height 12
click at [261, 342] on input "Select an option" at bounding box center [259, 346] width 12 height 12
click at [130, 301] on span "Select an option" at bounding box center [130, 301] width 0 height 0
click at [129, 300] on input "Select an option" at bounding box center [130, 301] width 12 height 12
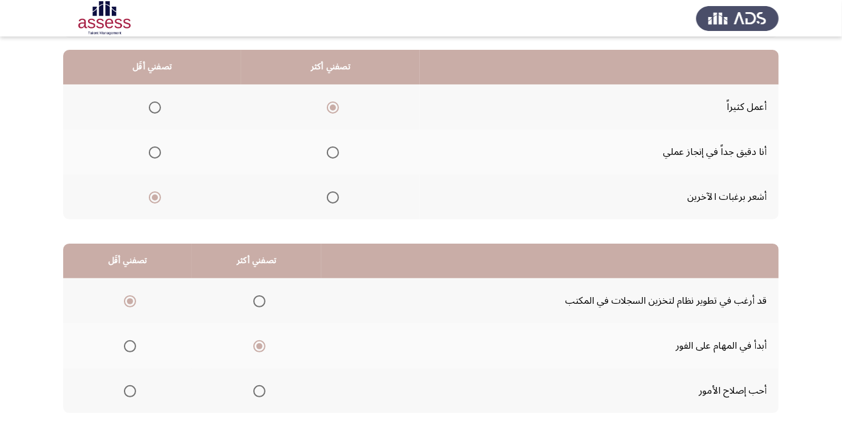
scroll to position [0, 0]
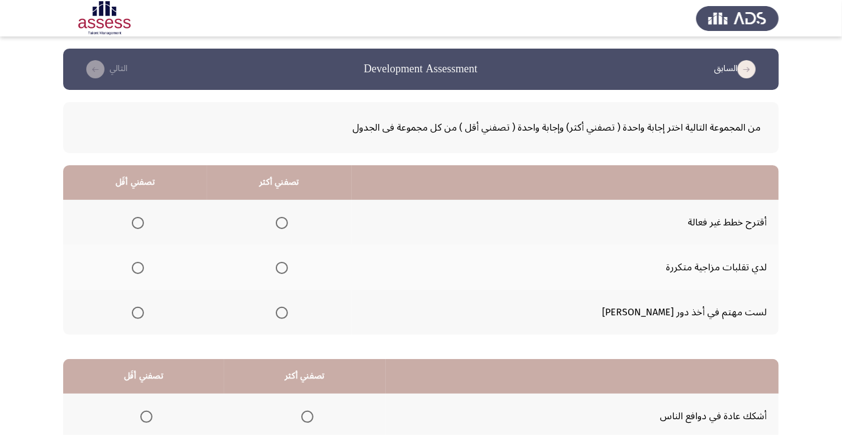
click at [288, 307] on span "Select an option" at bounding box center [282, 313] width 12 height 12
click at [288, 307] on input "Select an option" at bounding box center [282, 313] width 12 height 12
click at [144, 219] on span "Select an option" at bounding box center [138, 223] width 12 height 12
click at [144, 219] on input "Select an option" at bounding box center [138, 223] width 12 height 12
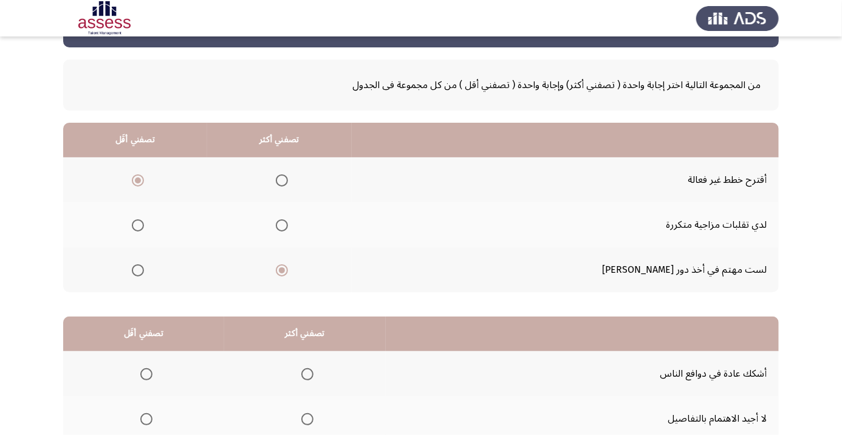
scroll to position [119, 0]
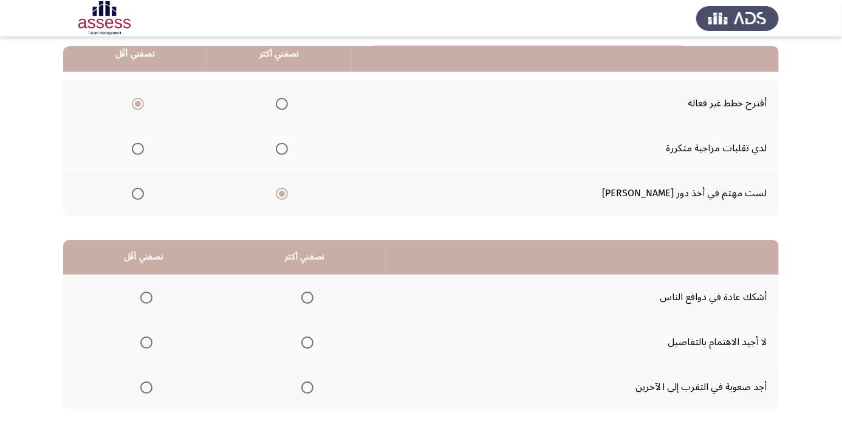
click at [304, 341] on span "Select an option" at bounding box center [307, 343] width 12 height 12
click at [304, 341] on input "Select an option" at bounding box center [307, 343] width 12 height 12
click at [307, 298] on span "Select an option" at bounding box center [307, 298] width 0 height 0
click at [307, 297] on input "Select an option" at bounding box center [307, 298] width 12 height 12
click at [146, 386] on span "Select an option" at bounding box center [146, 388] width 12 height 12
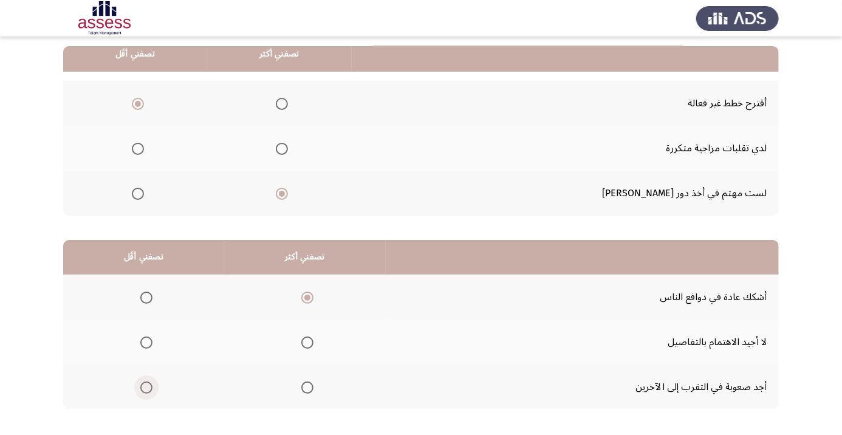
click at [146, 386] on input "Select an option" at bounding box center [146, 388] width 12 height 12
click at [306, 337] on span "Select an option" at bounding box center [307, 343] width 12 height 12
click at [306, 337] on input "Select an option" at bounding box center [307, 343] width 12 height 12
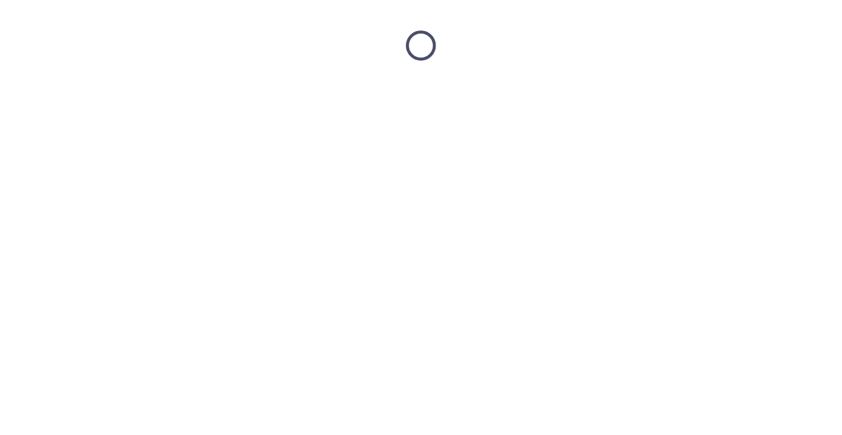
scroll to position [0, 0]
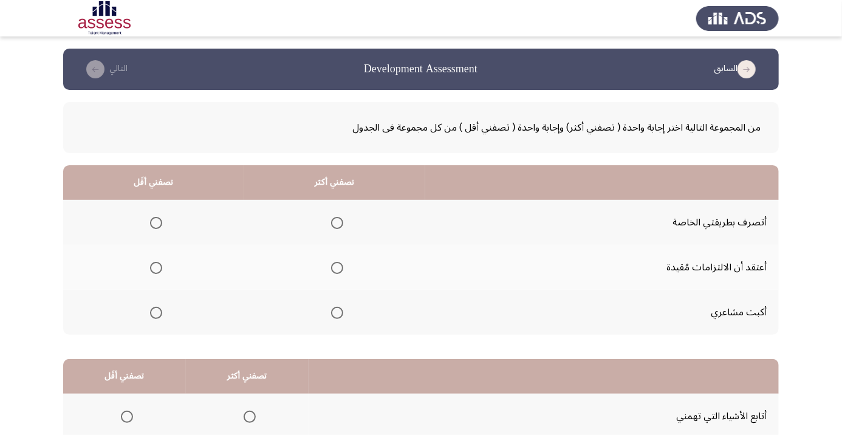
click at [37, 434] on app-assessment-container "السابق Development Assessment التالي من المجموعة التالية اختر إجابة واحدة ( تصف…" at bounding box center [421, 307] width 842 height 516
click at [329, 245] on th at bounding box center [334, 267] width 181 height 45
click at [152, 312] on span "Select an option" at bounding box center [156, 313] width 12 height 12
click at [152, 312] on input "Select an option" at bounding box center [156, 313] width 12 height 12
click at [334, 218] on span "Select an option" at bounding box center [337, 223] width 12 height 12
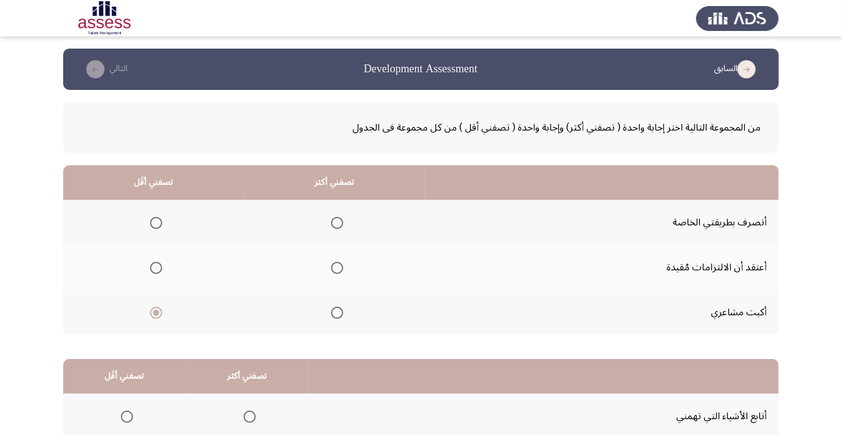
click at [334, 218] on input "Select an option" at bounding box center [337, 223] width 12 height 12
click at [156, 268] on span "Select an option" at bounding box center [156, 268] width 0 height 0
click at [156, 267] on input "Select an option" at bounding box center [156, 268] width 12 height 12
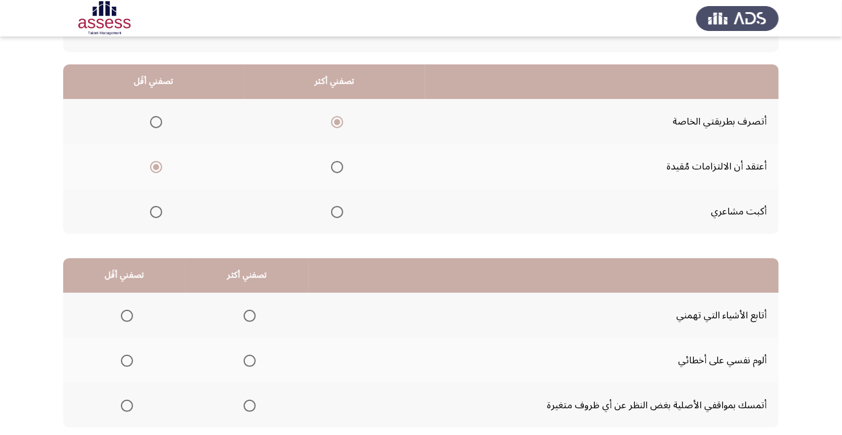
scroll to position [114, 0]
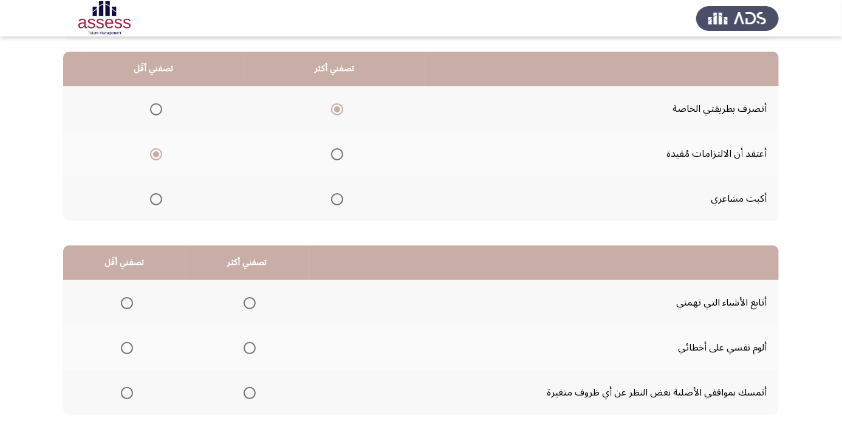
click at [250, 299] on span "Select an option" at bounding box center [250, 303] width 12 height 12
click at [250, 299] on input "Select an option" at bounding box center [250, 303] width 12 height 12
click at [247, 388] on span "Select an option" at bounding box center [250, 393] width 12 height 12
click at [247, 388] on input "Select an option" at bounding box center [250, 393] width 12 height 12
click at [252, 298] on span "Select an option" at bounding box center [250, 303] width 12 height 12
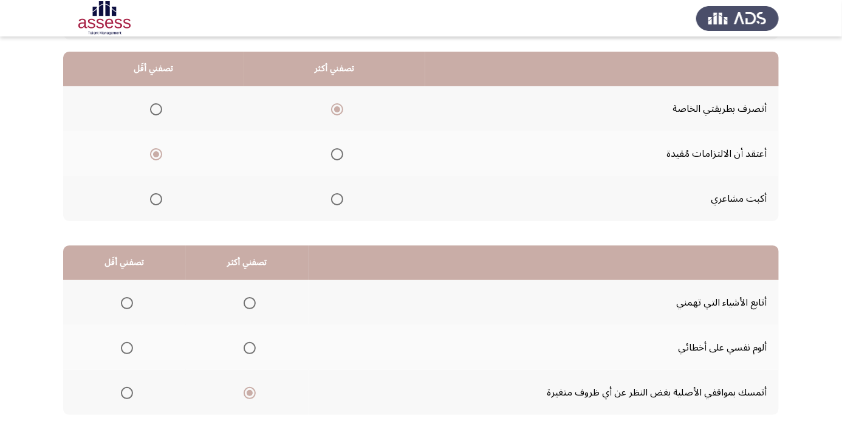
click at [252, 298] on input "Select an option" at bounding box center [250, 303] width 12 height 12
click at [127, 393] on span "Select an option" at bounding box center [127, 393] width 0 height 0
click at [126, 392] on input "Select an option" at bounding box center [127, 393] width 12 height 12
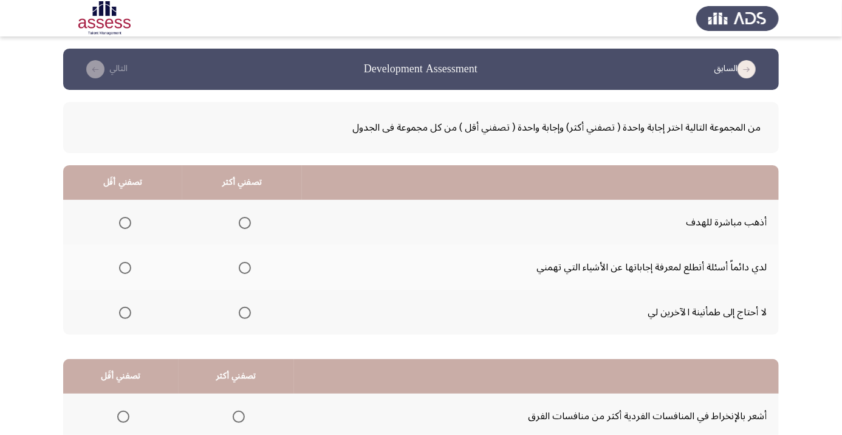
click at [242, 220] on span "Select an option" at bounding box center [245, 223] width 12 height 12
click at [242, 220] on input "Select an option" at bounding box center [245, 223] width 12 height 12
click at [125, 309] on span "Select an option" at bounding box center [125, 313] width 12 height 12
click at [125, 309] on input "Select an option" at bounding box center [125, 313] width 12 height 12
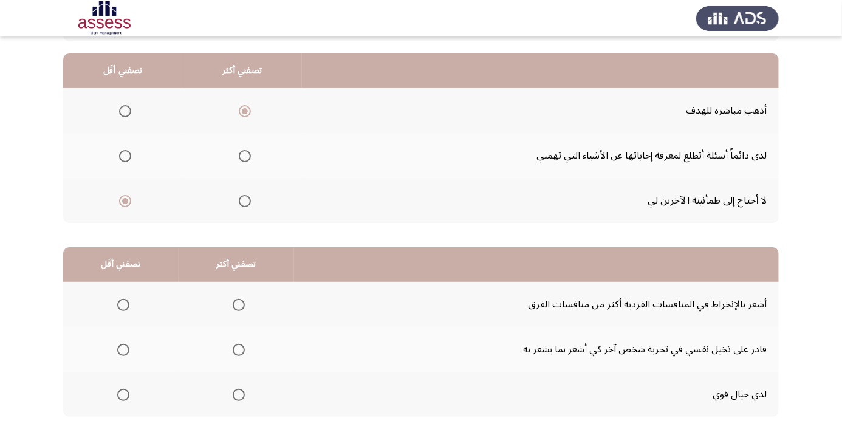
scroll to position [112, 0]
click at [239, 349] on span "Select an option" at bounding box center [239, 349] width 0 height 0
click at [239, 348] on input "Select an option" at bounding box center [239, 349] width 12 height 12
click at [139, 375] on th at bounding box center [120, 393] width 115 height 45
click at [117, 300] on span "Select an option" at bounding box center [123, 304] width 12 height 12
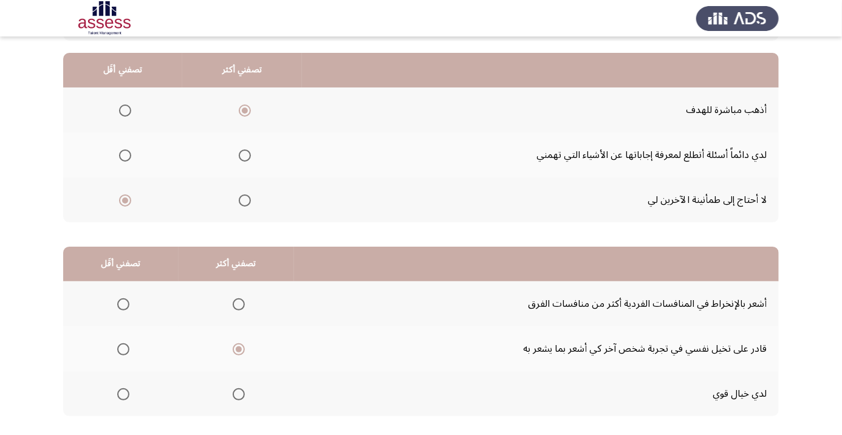
click at [117, 300] on input "Select an option" at bounding box center [123, 304] width 12 height 12
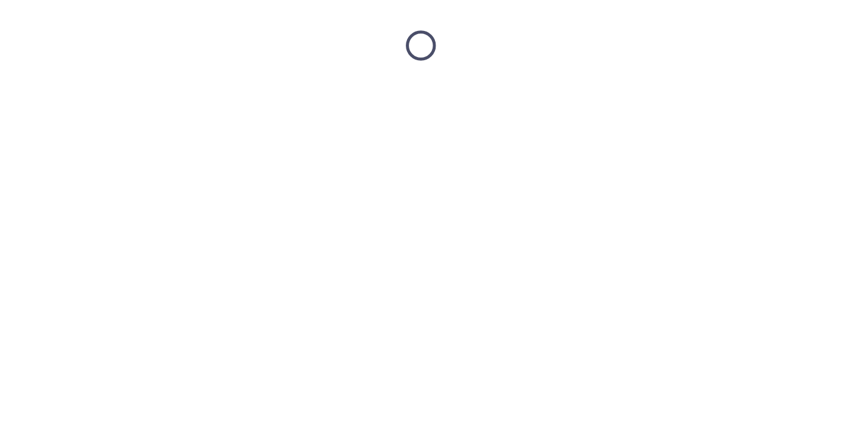
scroll to position [0, 0]
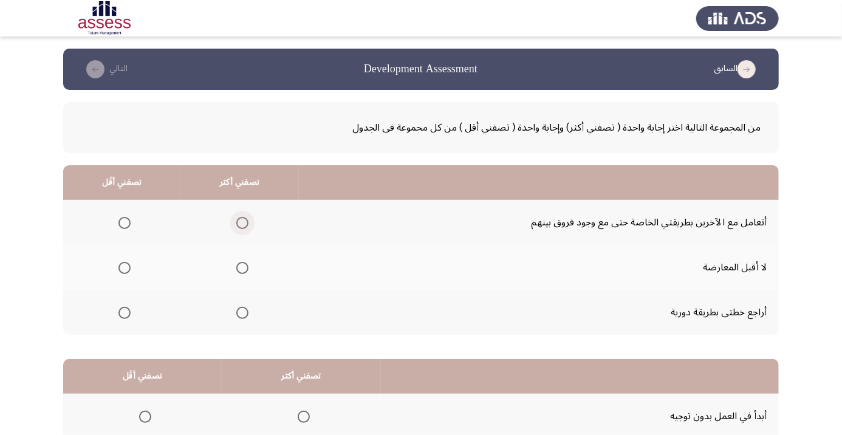
click at [245, 218] on span "Select an option" at bounding box center [242, 223] width 12 height 12
click at [245, 218] on input "Select an option" at bounding box center [242, 223] width 12 height 12
click at [125, 268] on span "Select an option" at bounding box center [125, 268] width 0 height 0
click at [125, 267] on input "Select an option" at bounding box center [124, 268] width 12 height 12
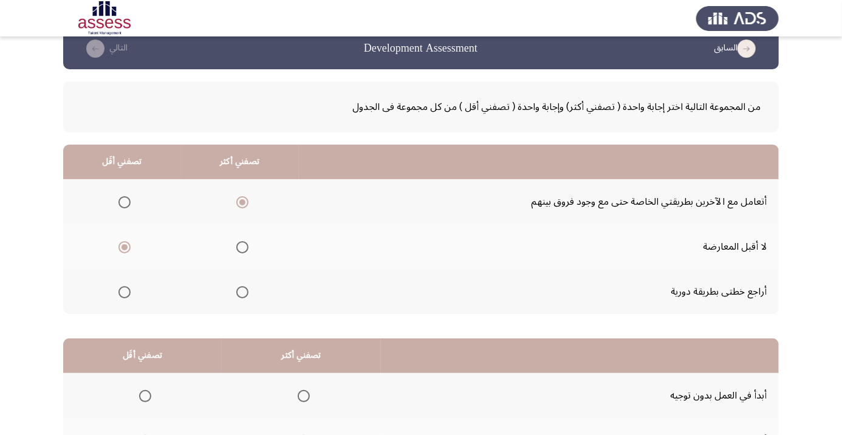
scroll to position [119, 0]
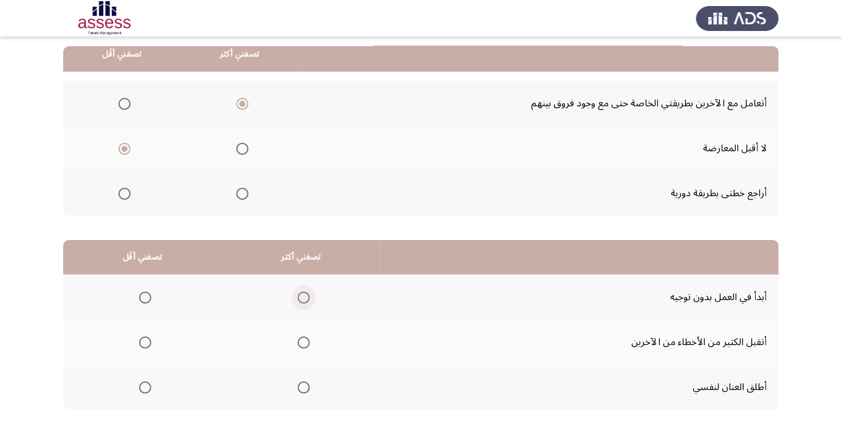
click at [304, 297] on span "Select an option" at bounding box center [304, 298] width 12 height 12
click at [304, 297] on input "Select an option" at bounding box center [304, 298] width 12 height 12
click at [145, 388] on span "Select an option" at bounding box center [145, 388] width 0 height 0
click at [145, 386] on input "Select an option" at bounding box center [145, 388] width 12 height 12
click at [306, 337] on span "Select an option" at bounding box center [304, 343] width 12 height 12
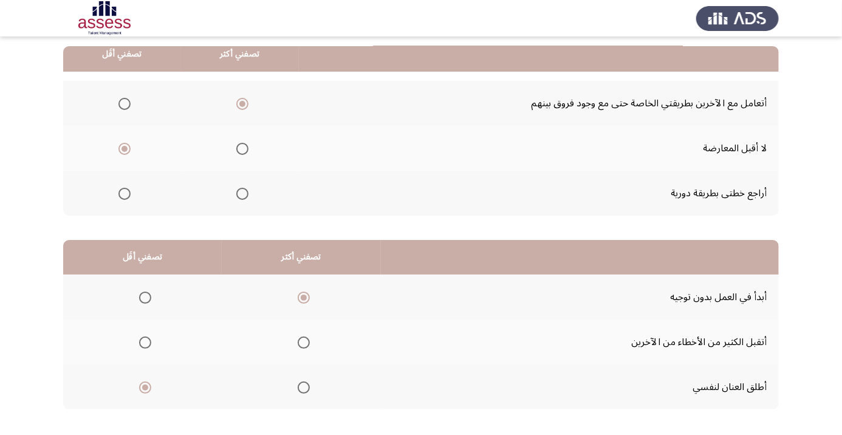
click at [306, 337] on input "Select an option" at bounding box center [304, 343] width 12 height 12
click at [300, 298] on span "Select an option" at bounding box center [304, 298] width 12 height 12
click at [300, 298] on input "Select an option" at bounding box center [304, 298] width 12 height 12
click at [145, 343] on span "Select an option" at bounding box center [145, 343] width 0 height 0
click at [145, 341] on input "Select an option" at bounding box center [145, 343] width 12 height 12
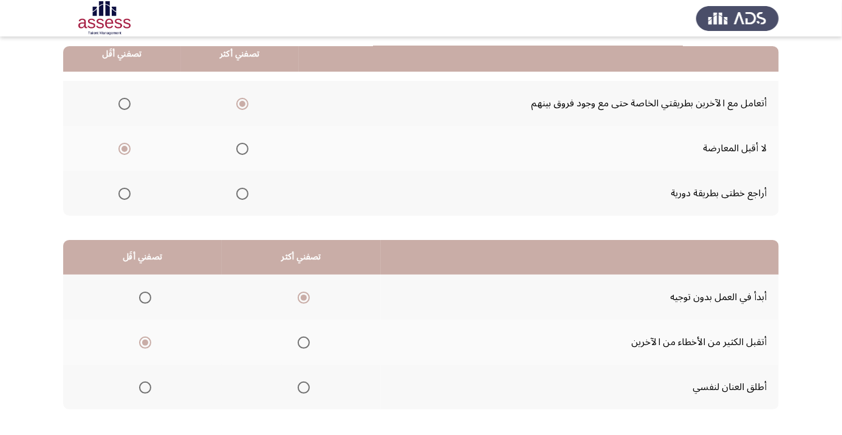
click at [98, 434] on div "من المجموعة التالية اختر إجابة واحدة ( تصفني أكثر) وإجابة واحدة ( تصفني أقل ) م…" at bounding box center [421, 208] width 716 height 475
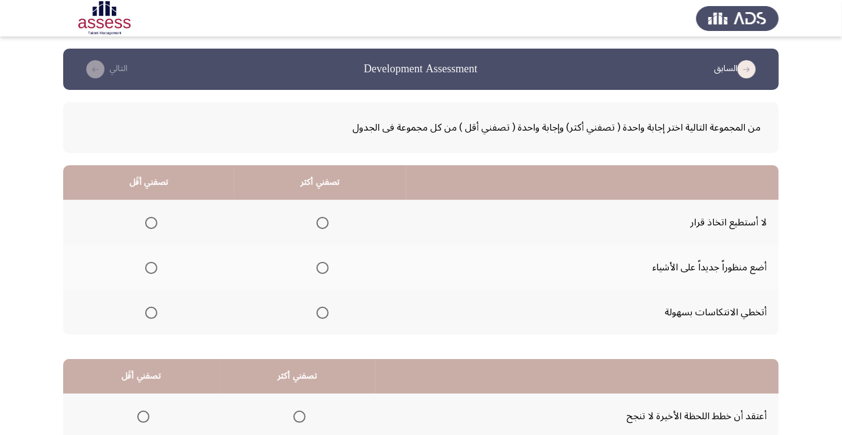
click at [323, 313] on span "Select an option" at bounding box center [323, 313] width 0 height 0
click at [322, 312] on input "Select an option" at bounding box center [323, 313] width 12 height 12
click at [149, 262] on span "Select an option" at bounding box center [151, 268] width 12 height 12
click at [149, 262] on input "Select an option" at bounding box center [151, 268] width 12 height 12
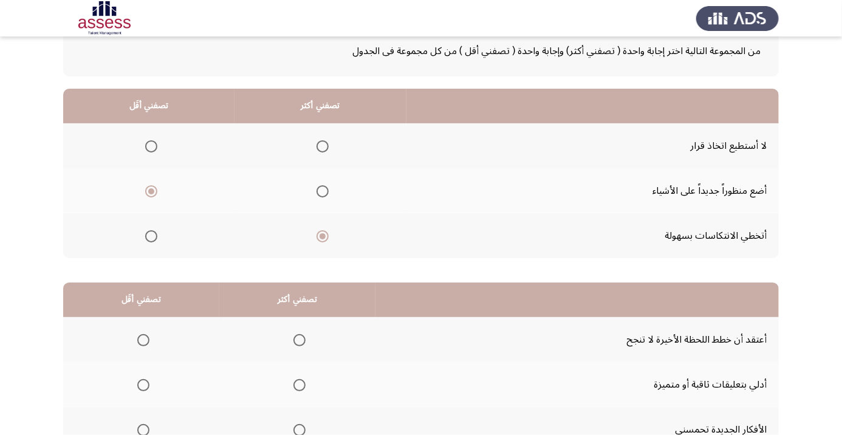
scroll to position [80, 0]
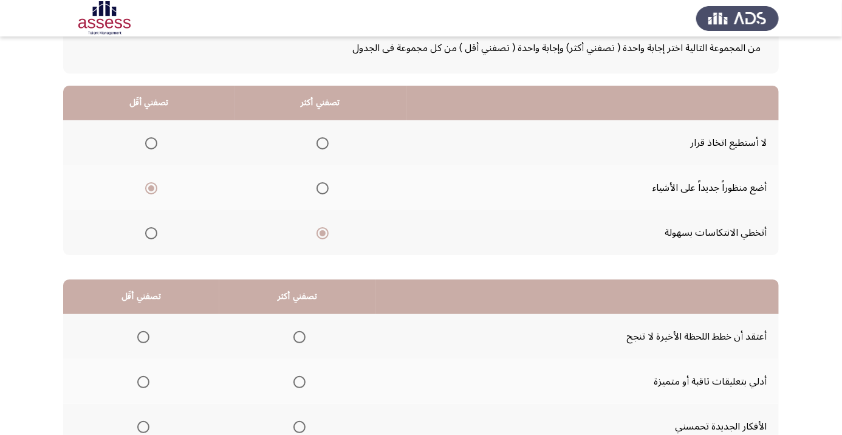
click at [300, 382] on span "Select an option" at bounding box center [300, 382] width 0 height 0
click at [299, 381] on input "Select an option" at bounding box center [299, 382] width 12 height 12
click at [143, 336] on span "Select an option" at bounding box center [143, 337] width 12 height 12
click at [143, 336] on input "Select an option" at bounding box center [143, 337] width 12 height 12
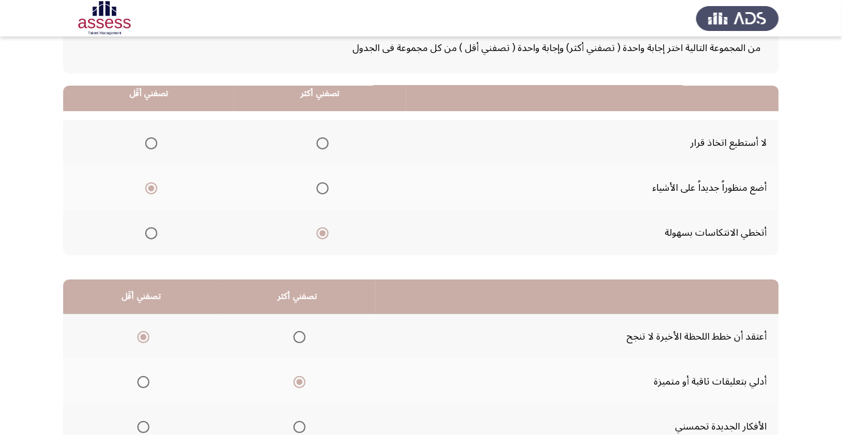
scroll to position [119, 0]
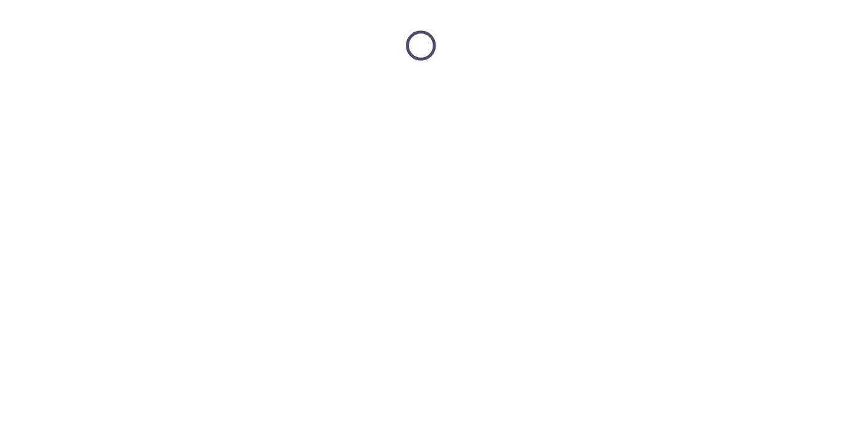
scroll to position [0, 0]
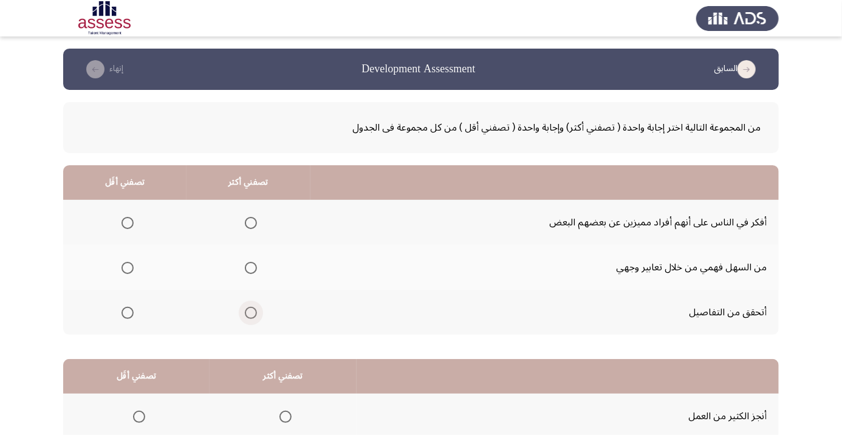
click at [249, 309] on span "Select an option" at bounding box center [251, 313] width 12 height 12
click at [249, 309] on input "Select an option" at bounding box center [251, 313] width 12 height 12
click at [128, 268] on span "Select an option" at bounding box center [128, 268] width 0 height 0
click at [128, 267] on input "Select an option" at bounding box center [128, 268] width 12 height 12
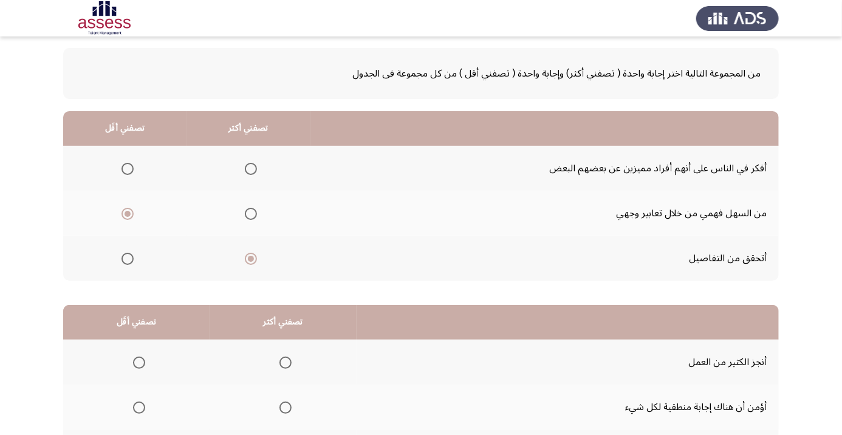
scroll to position [63, 0]
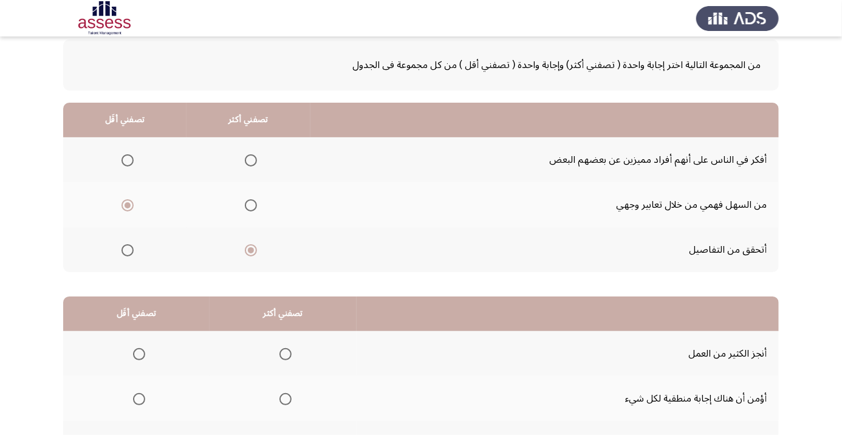
click at [303, 353] on th at bounding box center [283, 353] width 147 height 45
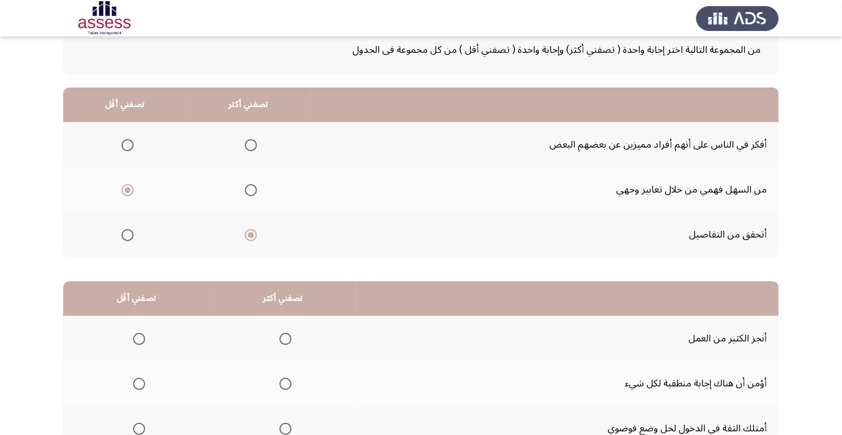
scroll to position [119, 0]
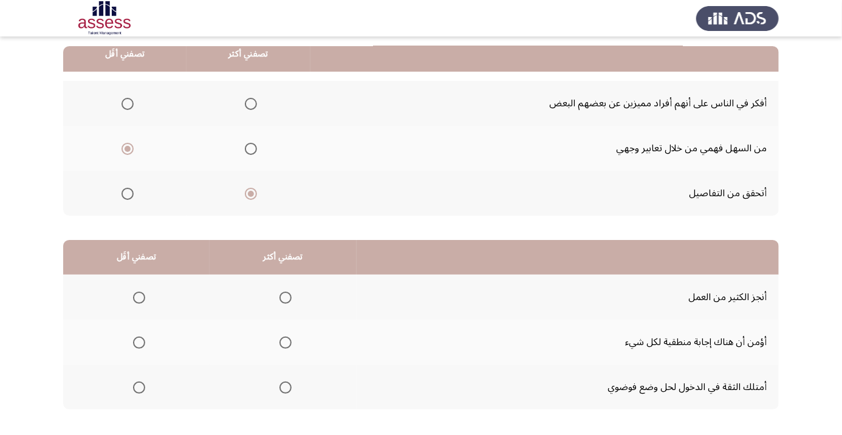
click at [283, 337] on span "Select an option" at bounding box center [285, 343] width 12 height 12
click at [283, 337] on input "Select an option" at bounding box center [285, 343] width 12 height 12
click at [289, 297] on span "Select an option" at bounding box center [285, 298] width 12 height 12
click at [289, 297] on input "Select an option" at bounding box center [285, 298] width 12 height 12
click at [139, 338] on span "Select an option" at bounding box center [139, 343] width 12 height 12
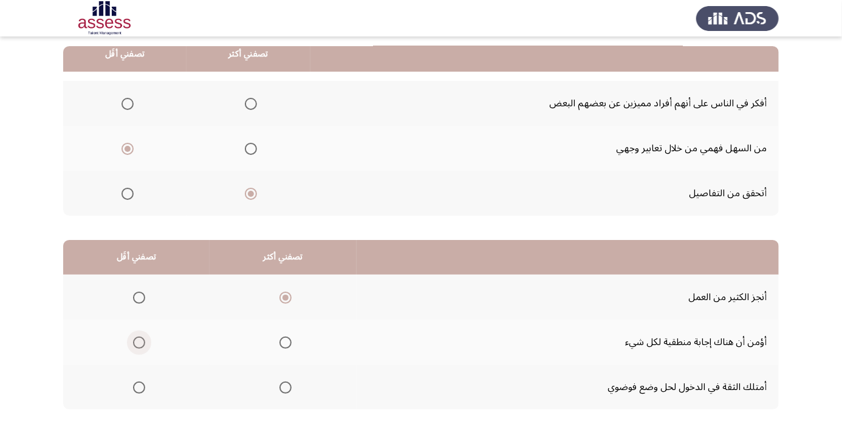
click at [139, 338] on input "Select an option" at bounding box center [139, 343] width 12 height 12
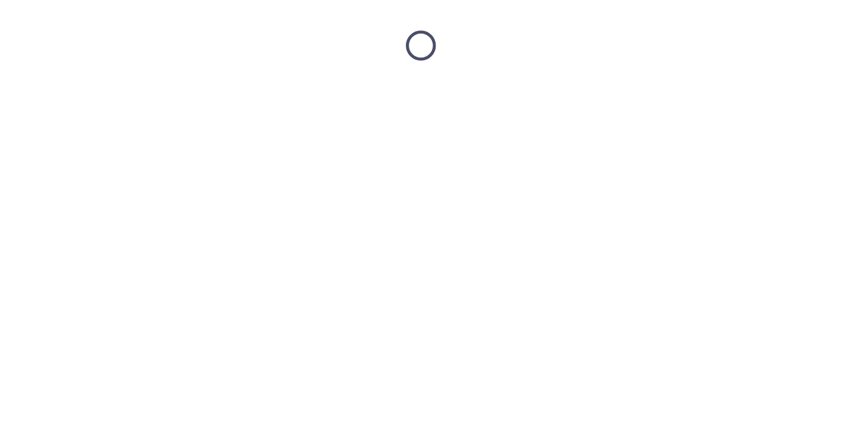
scroll to position [0, 0]
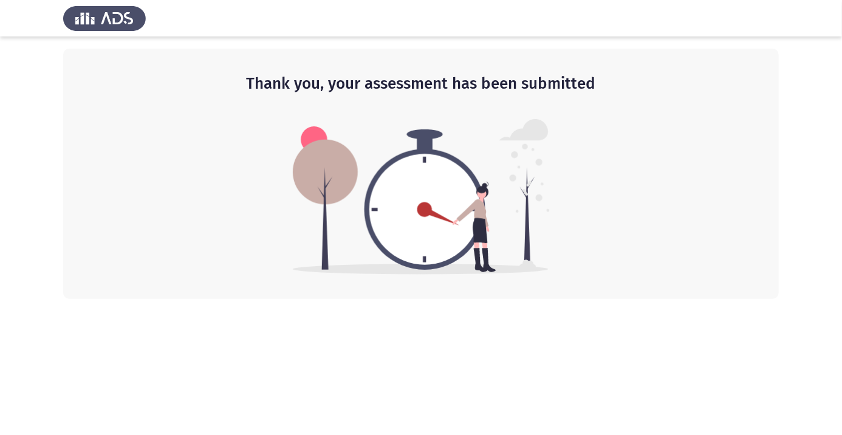
click at [842, 299] on html "Thank you, your assessment has been submitted" at bounding box center [421, 149] width 842 height 299
